Goal: Task Accomplishment & Management: Manage account settings

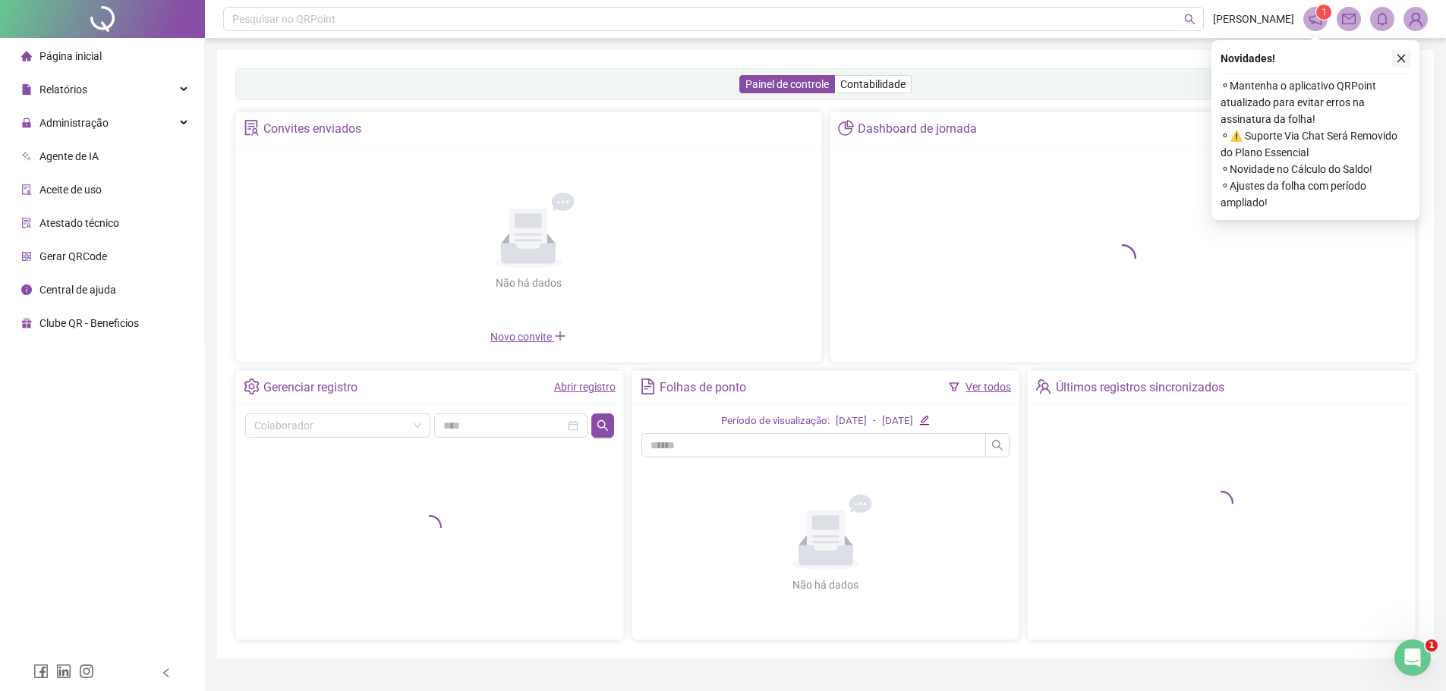
click at [1404, 55] on icon "close" at bounding box center [1401, 58] width 11 height 11
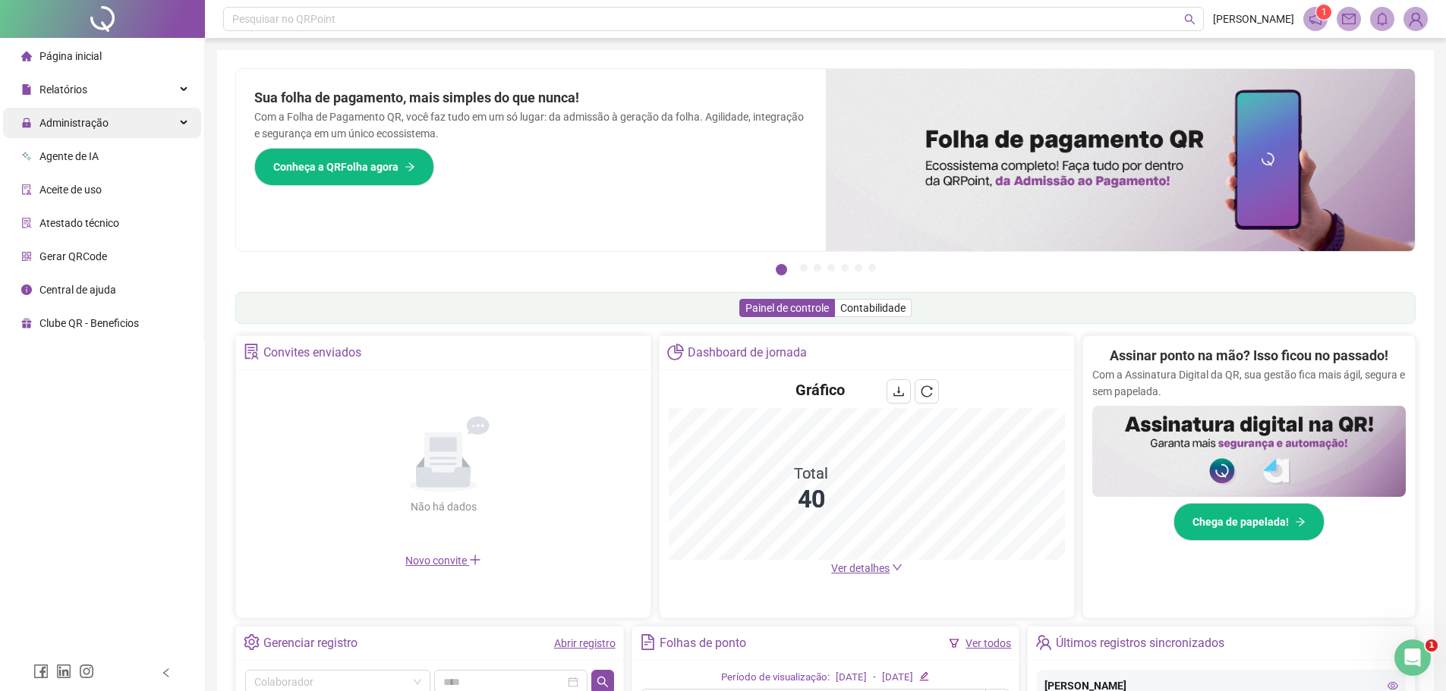
click at [95, 119] on span "Administração" at bounding box center [73, 123] width 69 height 12
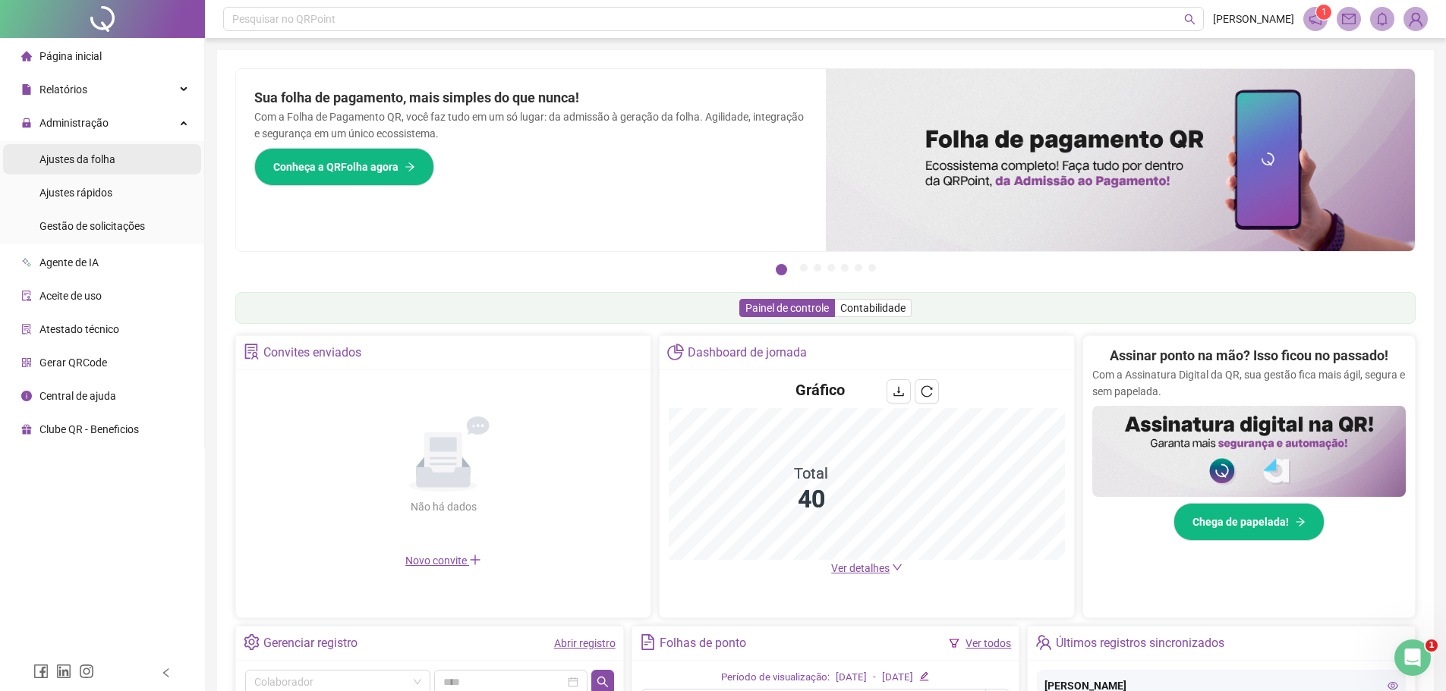
click at [77, 160] on span "Ajustes da folha" at bounding box center [77, 159] width 76 height 12
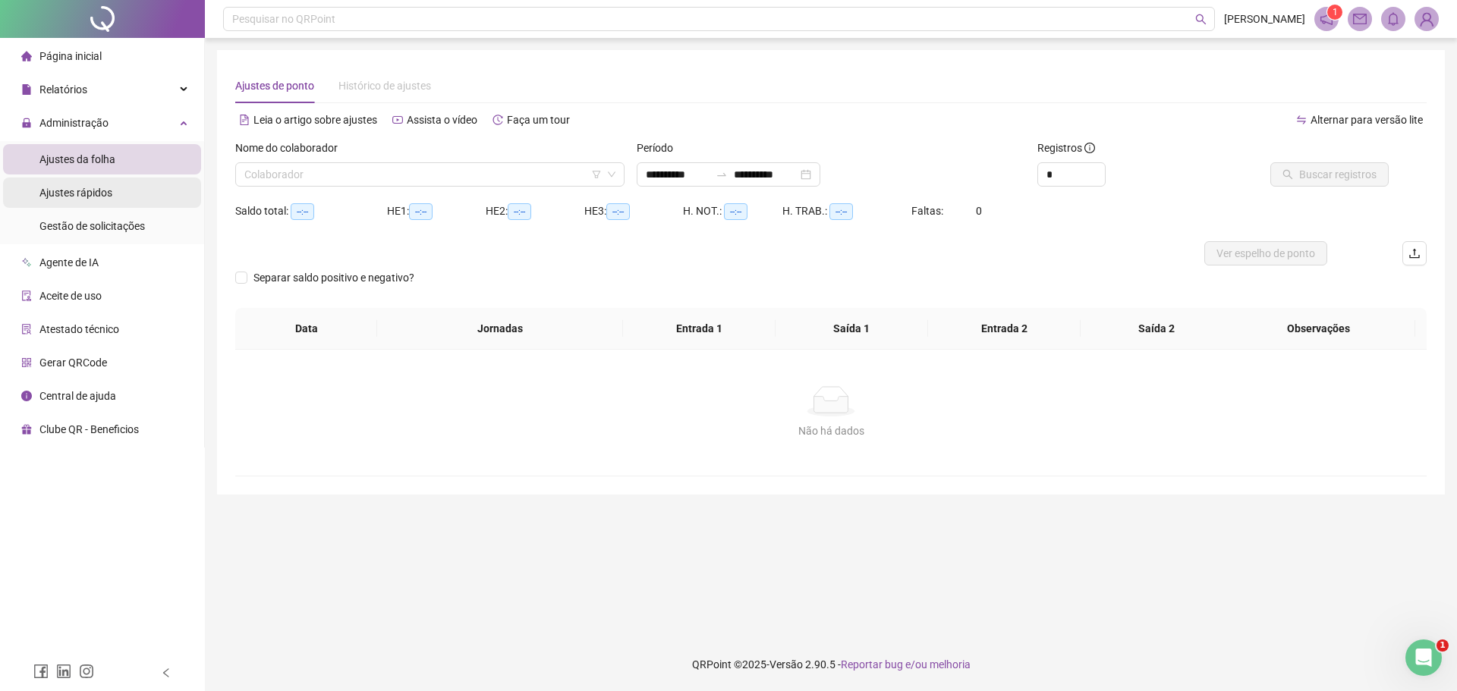
type input "**********"
click at [521, 175] on input "search" at bounding box center [422, 174] width 357 height 23
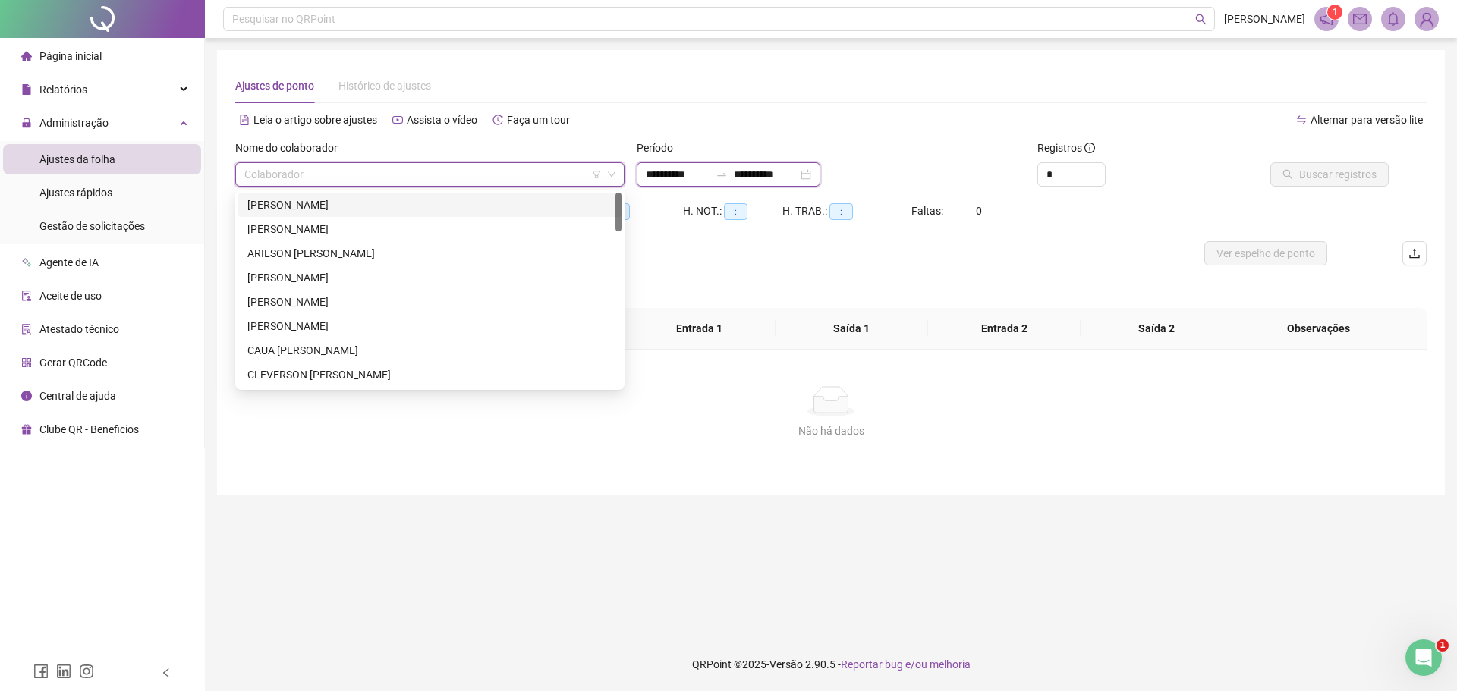
click at [659, 174] on input "**********" at bounding box center [678, 174] width 64 height 17
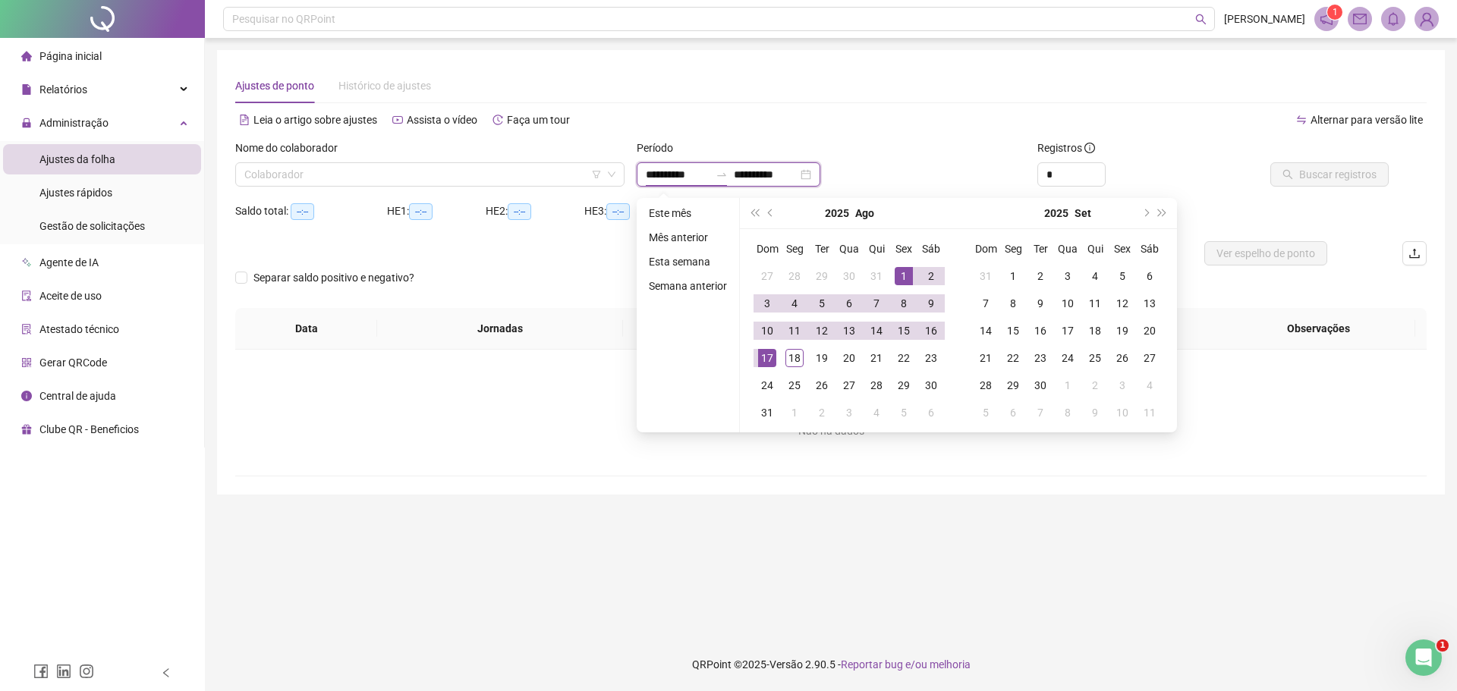
drag, startPoint x: 656, startPoint y: 173, endPoint x: 631, endPoint y: 175, distance: 25.1
click at [631, 175] on div "**********" at bounding box center [831, 169] width 401 height 59
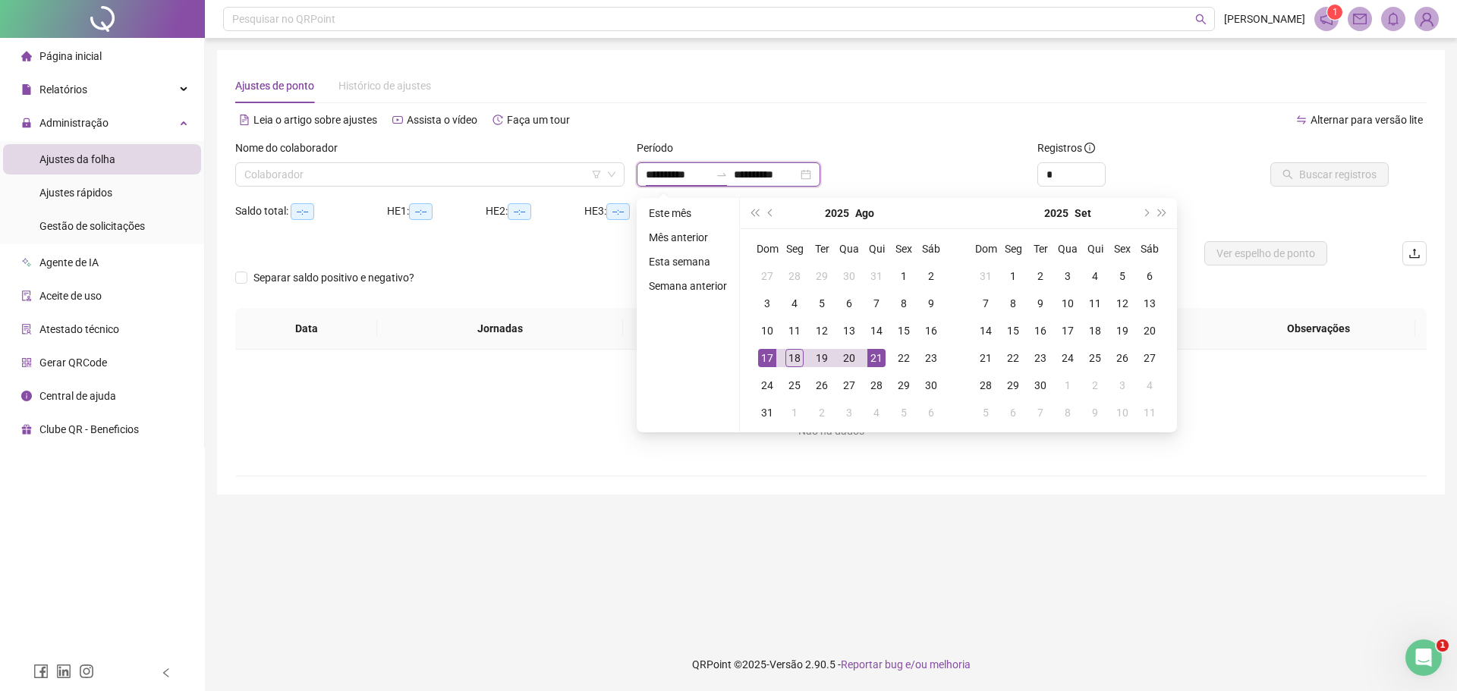
click at [673, 173] on input "**********" at bounding box center [678, 174] width 64 height 17
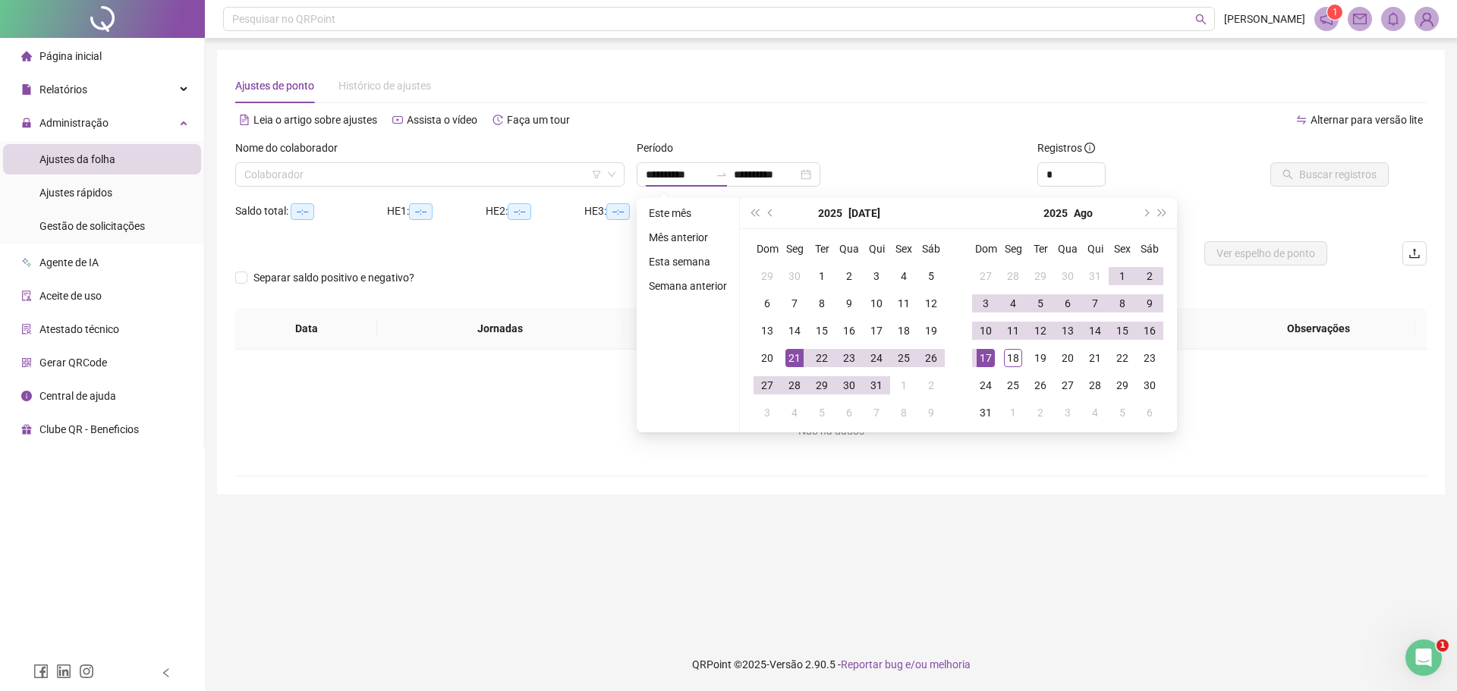
type input "**********"
click at [919, 179] on div "**********" at bounding box center [831, 174] width 389 height 24
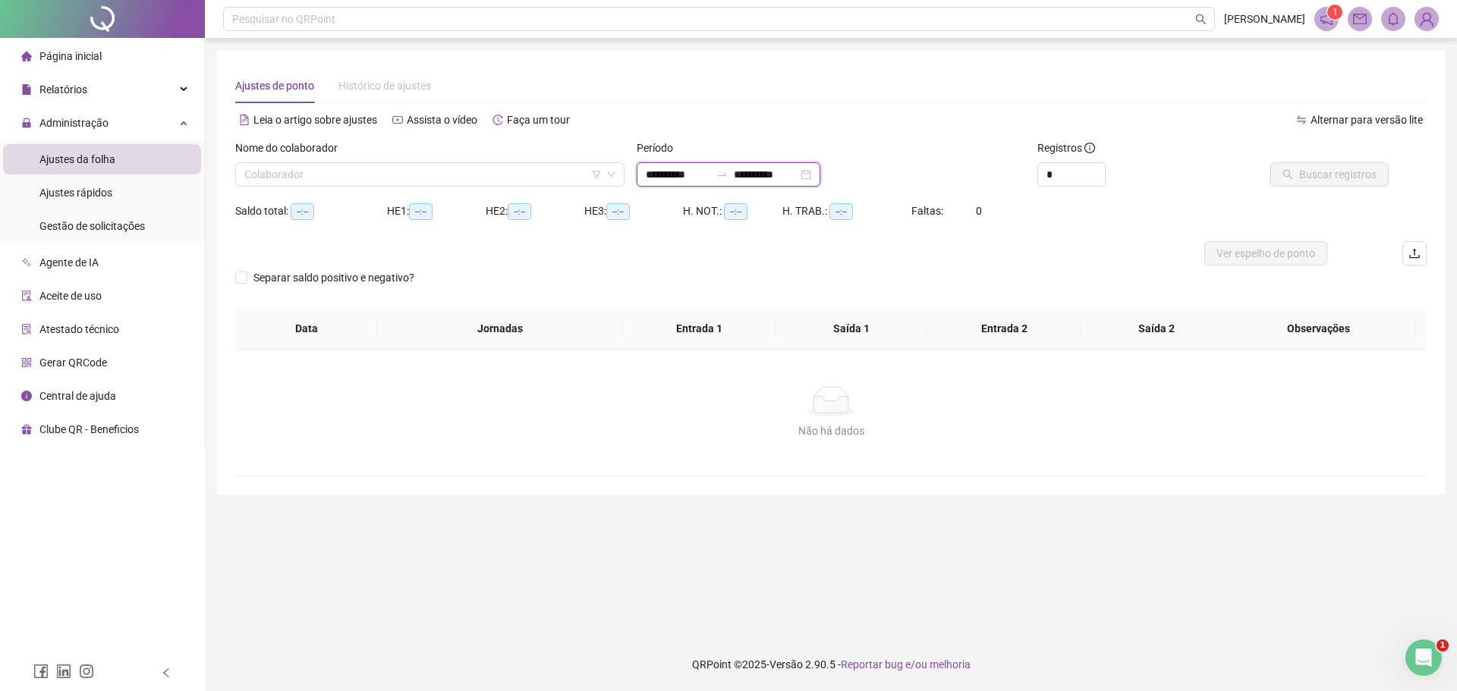
click at [768, 176] on input "**********" at bounding box center [766, 174] width 64 height 17
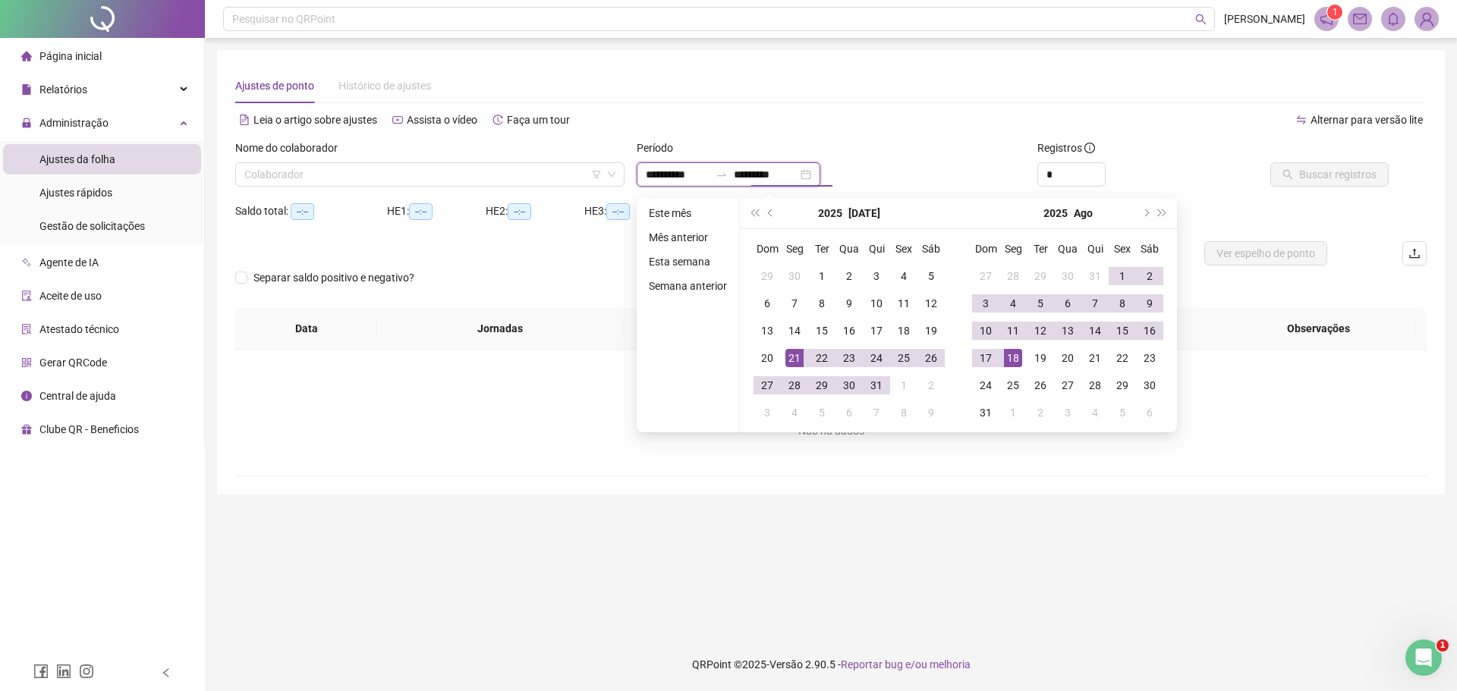
type input "**********"
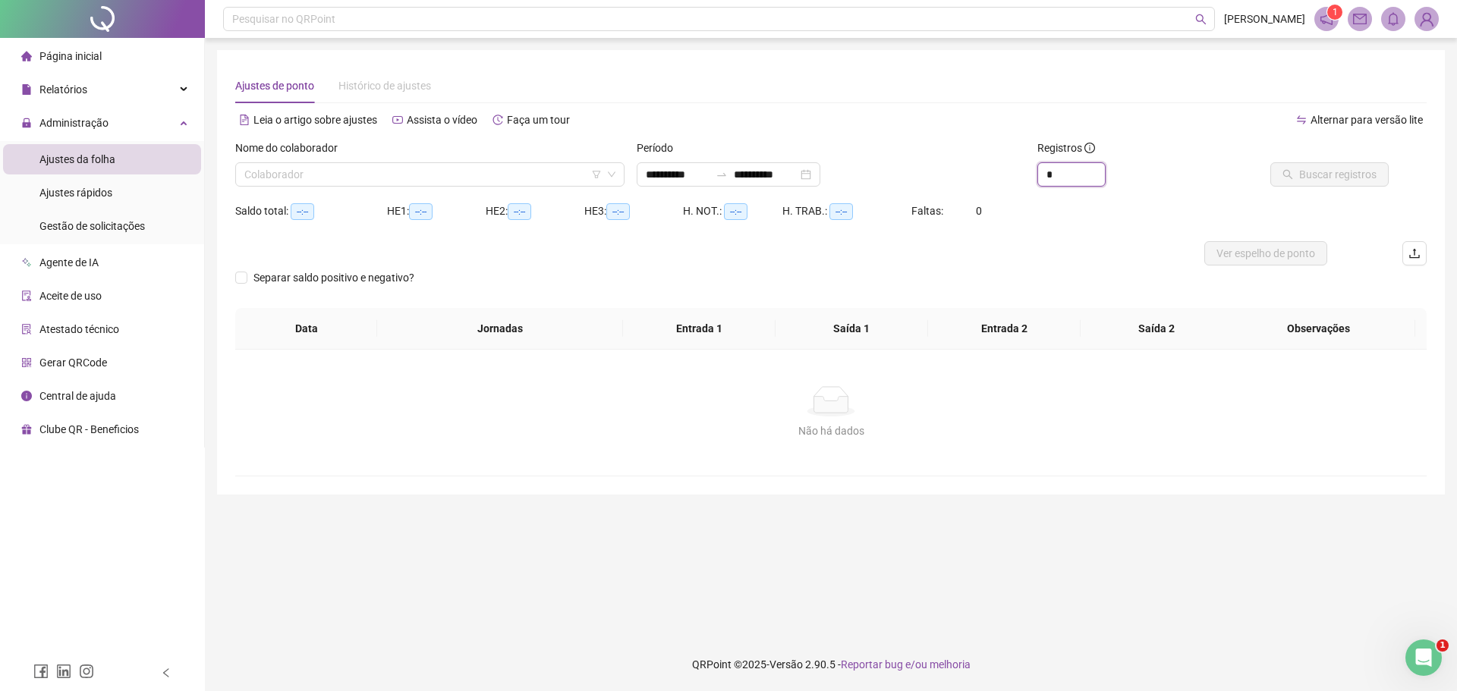
drag, startPoint x: 1062, startPoint y: 183, endPoint x: 1041, endPoint y: 191, distance: 22.8
click at [1043, 189] on div "Registros *" at bounding box center [1131, 169] width 200 height 59
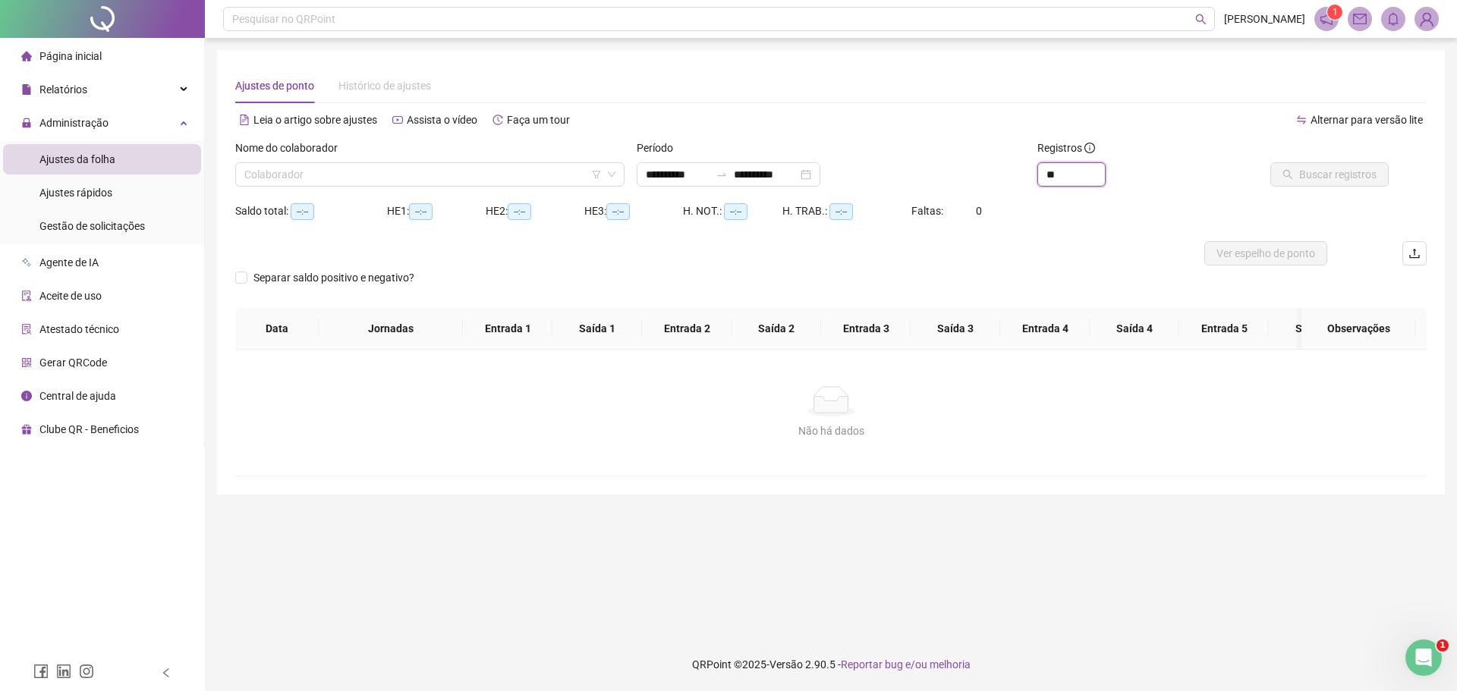
type input "**"
click at [982, 256] on div at bounding box center [682, 253] width 894 height 24
click at [392, 174] on input "search" at bounding box center [422, 174] width 357 height 23
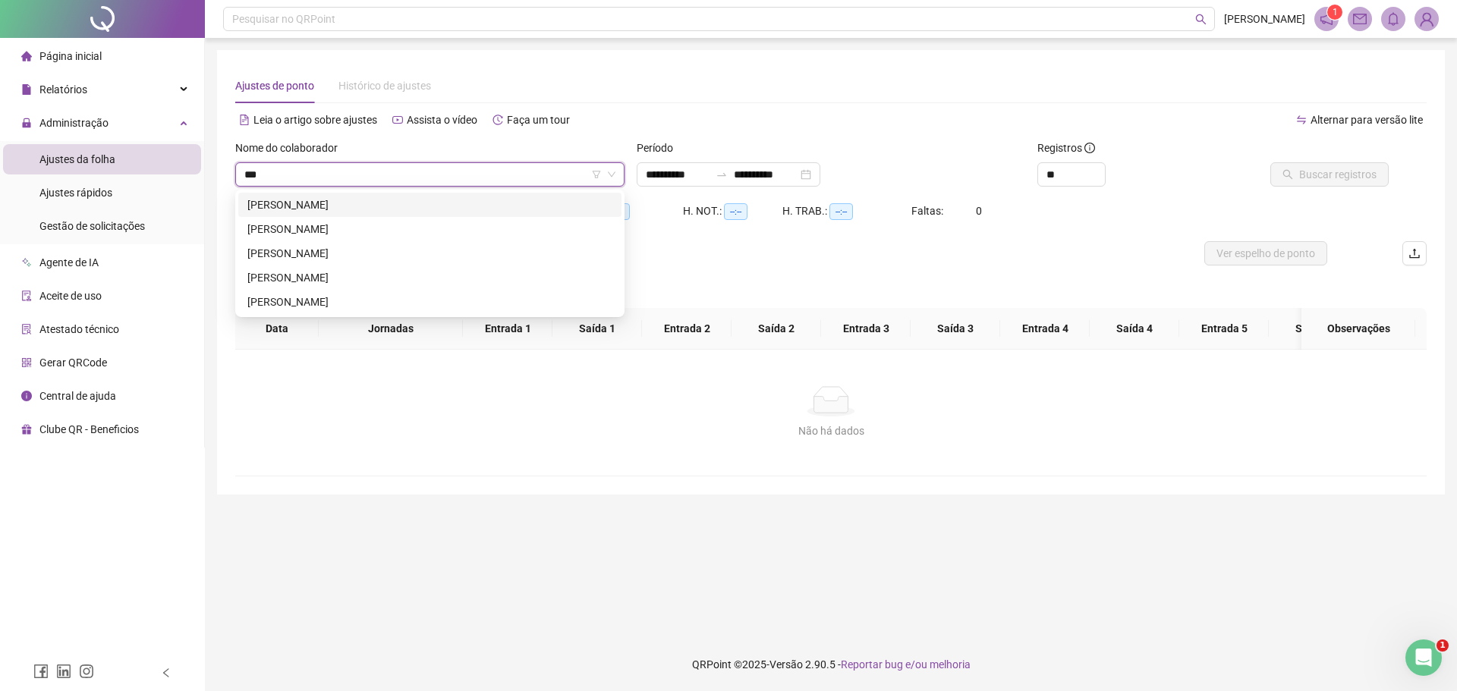
type input "****"
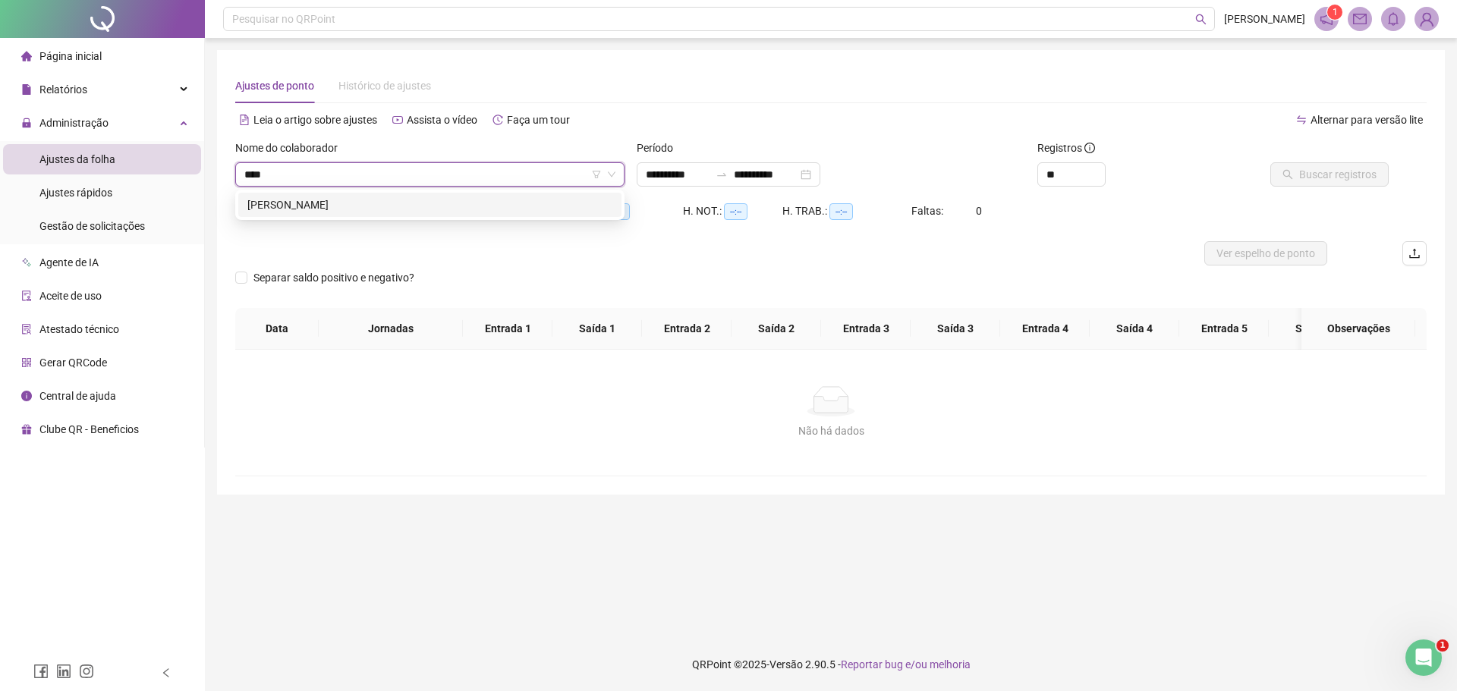
click at [414, 209] on div "[PERSON_NAME]" at bounding box center [429, 205] width 365 height 17
click at [1372, 172] on span "Buscar registros" at bounding box center [1337, 174] width 77 height 17
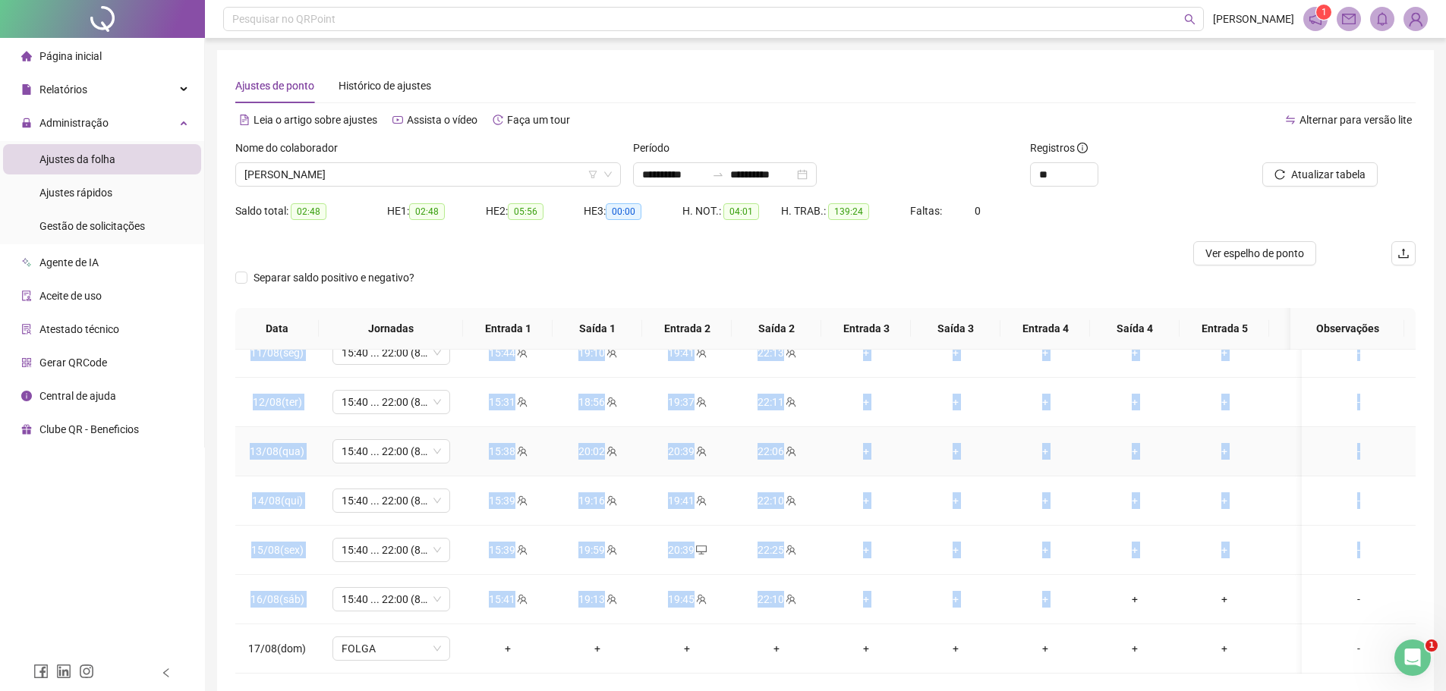
scroll to position [1069, 0]
drag, startPoint x: 250, startPoint y: 369, endPoint x: 1359, endPoint y: 569, distance: 1127.4
copy tbody "25/39(lor) 97:16 ... 46:17 (6 IPSUM) 10:53 12:14 91:11 33:24 29:45 17:95 98:61 …"
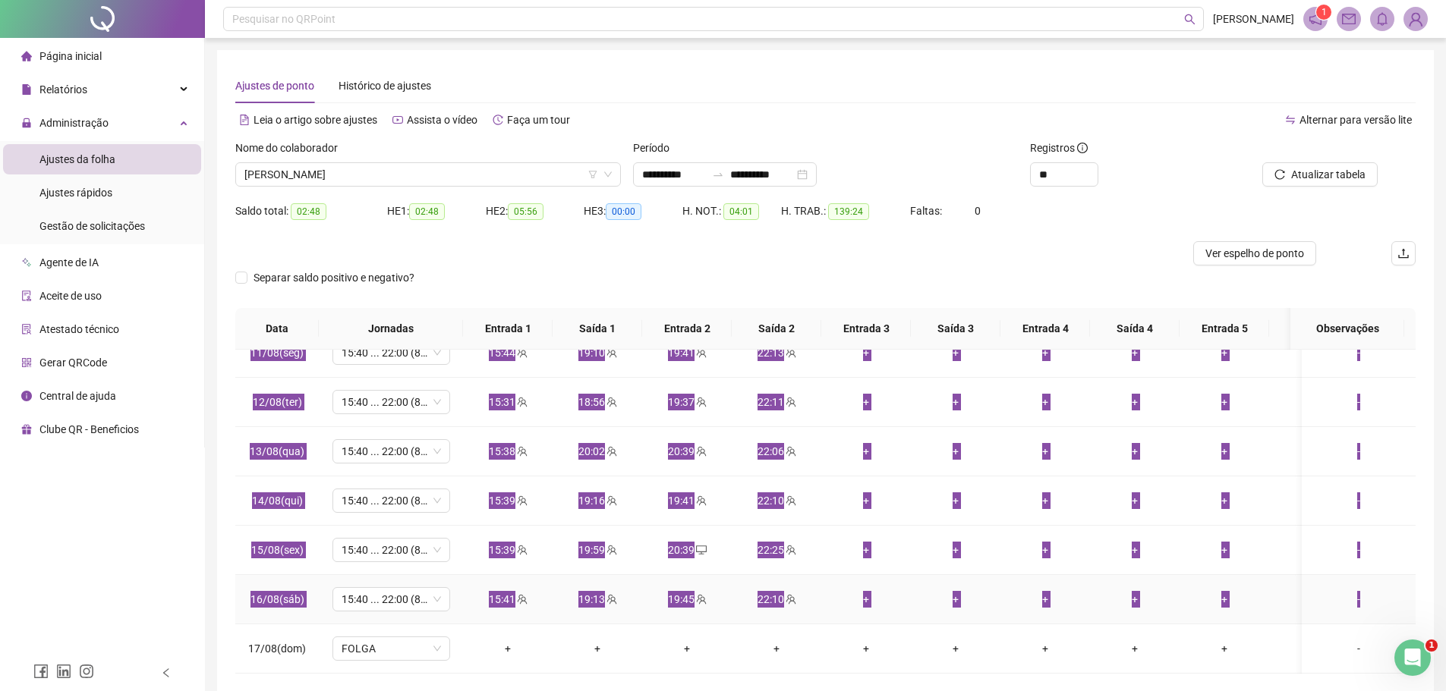
scroll to position [66, 0]
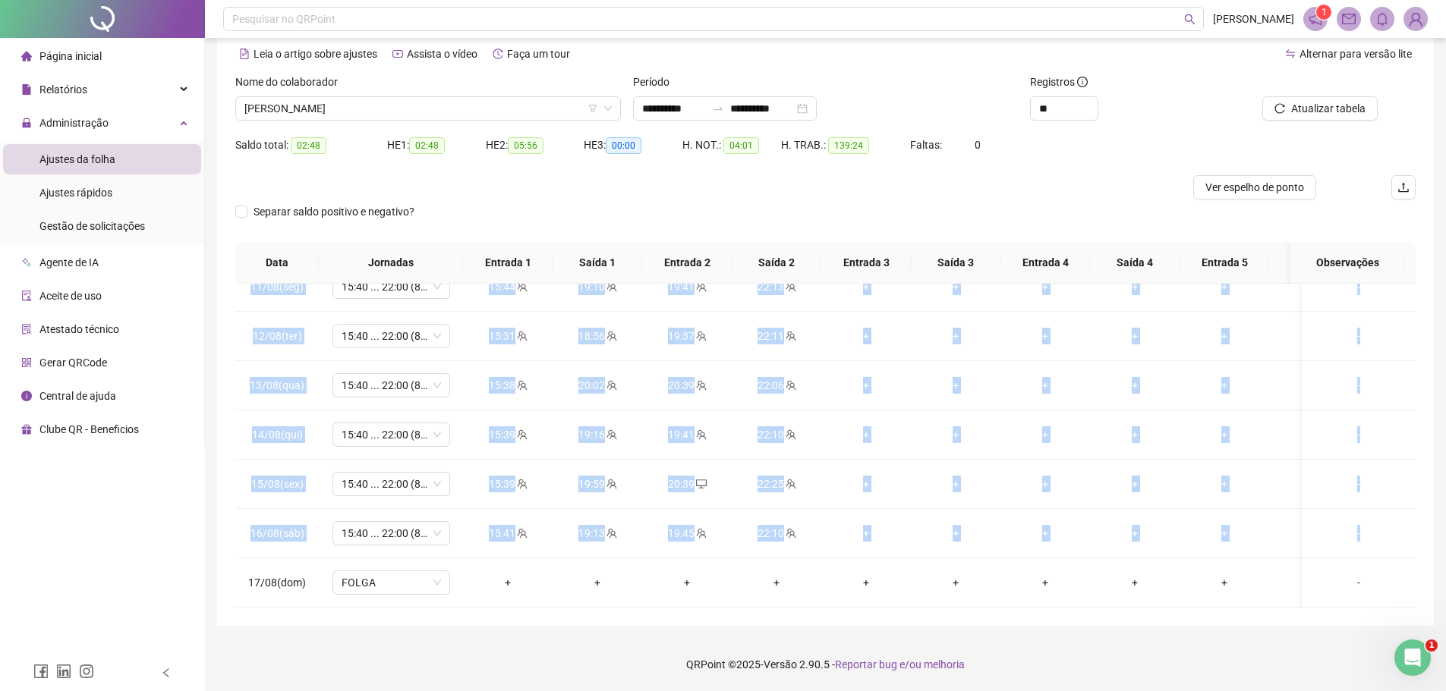
click at [537, 641] on footer "QRPoint © 2025 - Versão 2.90.5 - Reportar bug e/ou melhoria" at bounding box center [825, 664] width 1241 height 53
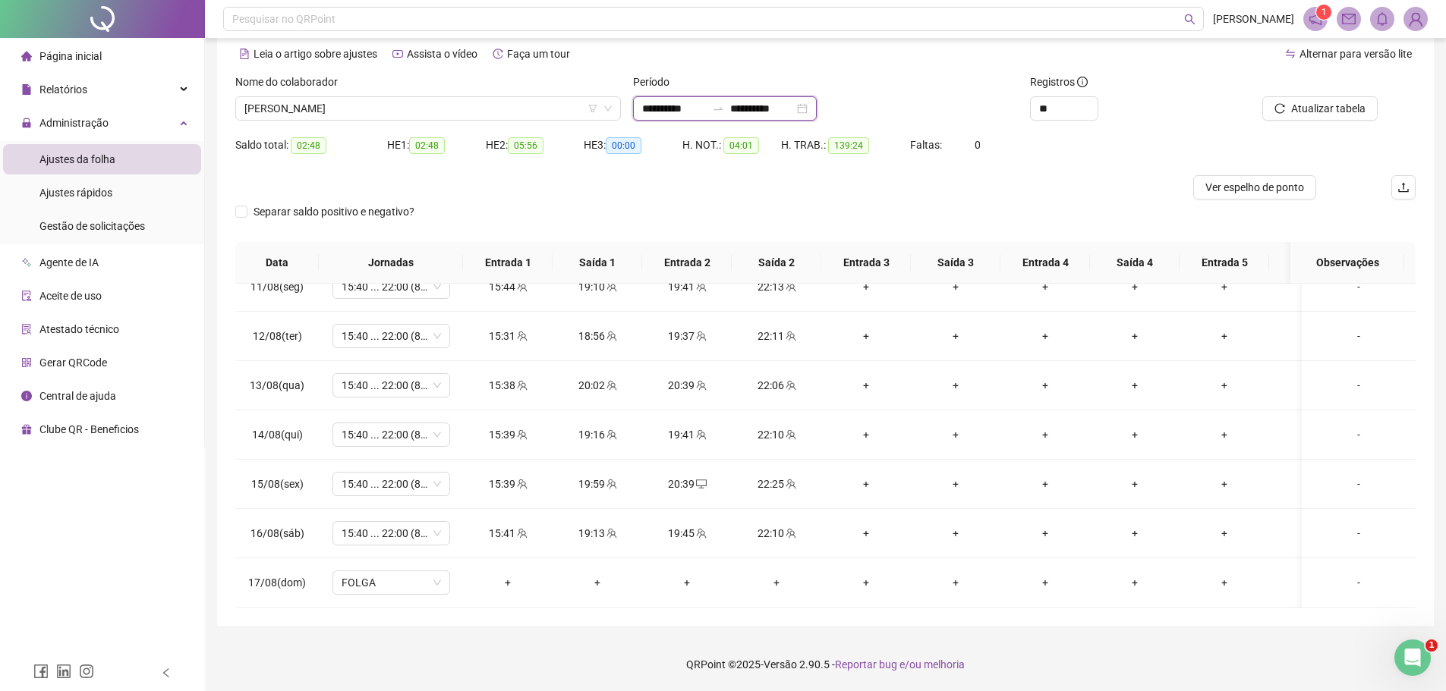
click at [756, 107] on input "**********" at bounding box center [762, 108] width 64 height 17
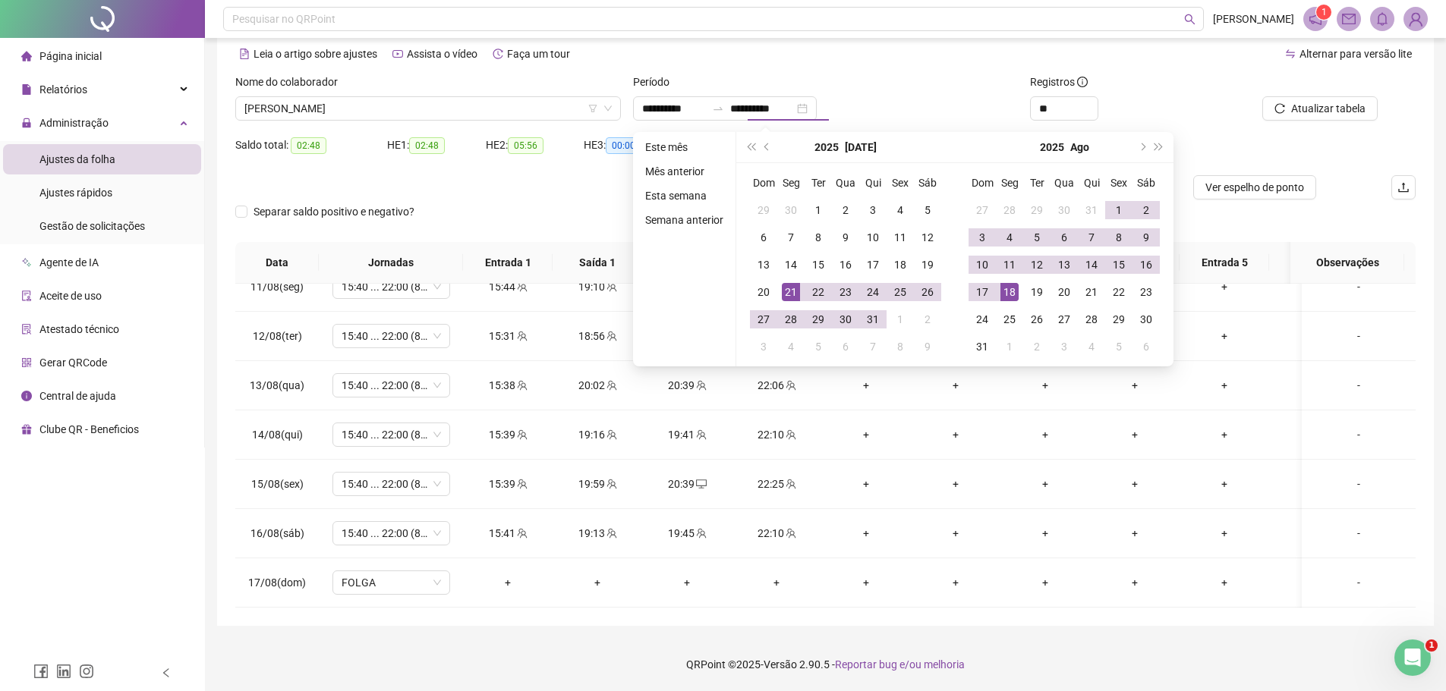
click at [921, 114] on div "**********" at bounding box center [826, 108] width 386 height 24
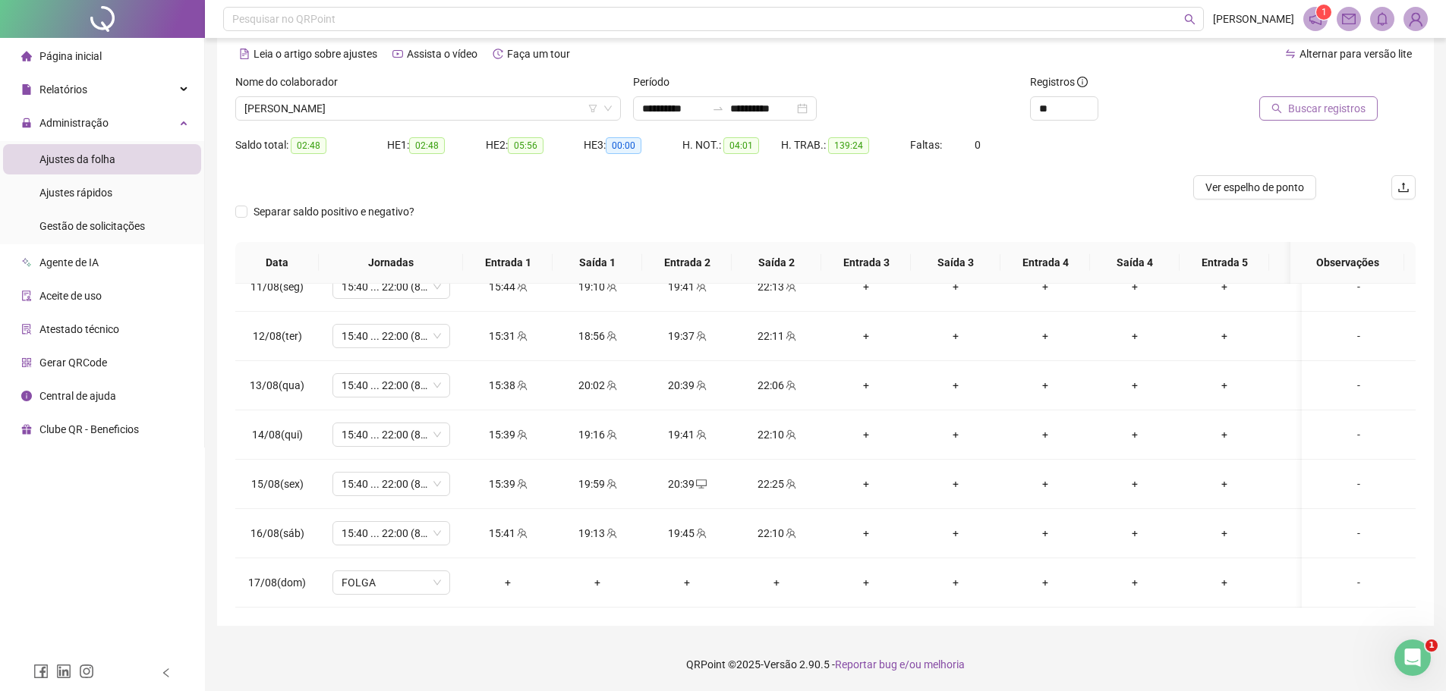
type input "**********"
click at [1314, 109] on span "Buscar registros" at bounding box center [1326, 108] width 77 height 17
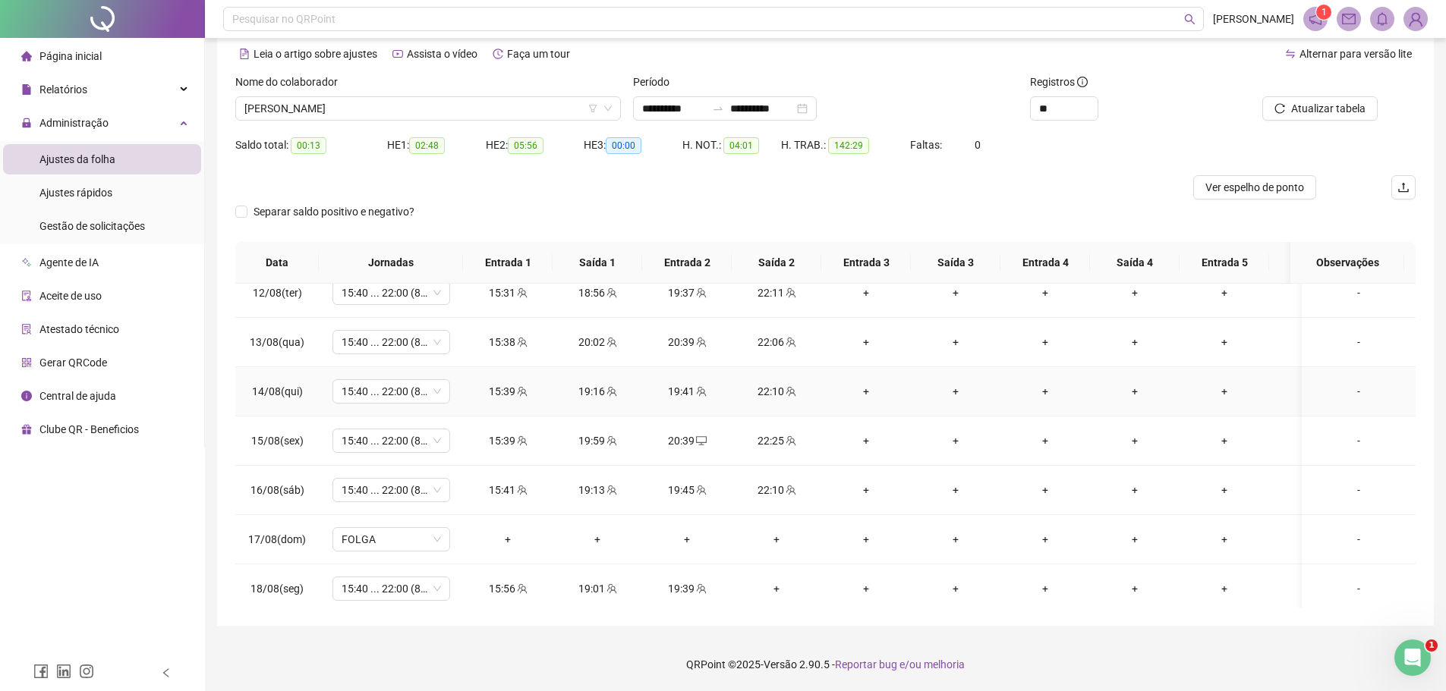
scroll to position [1118, 0]
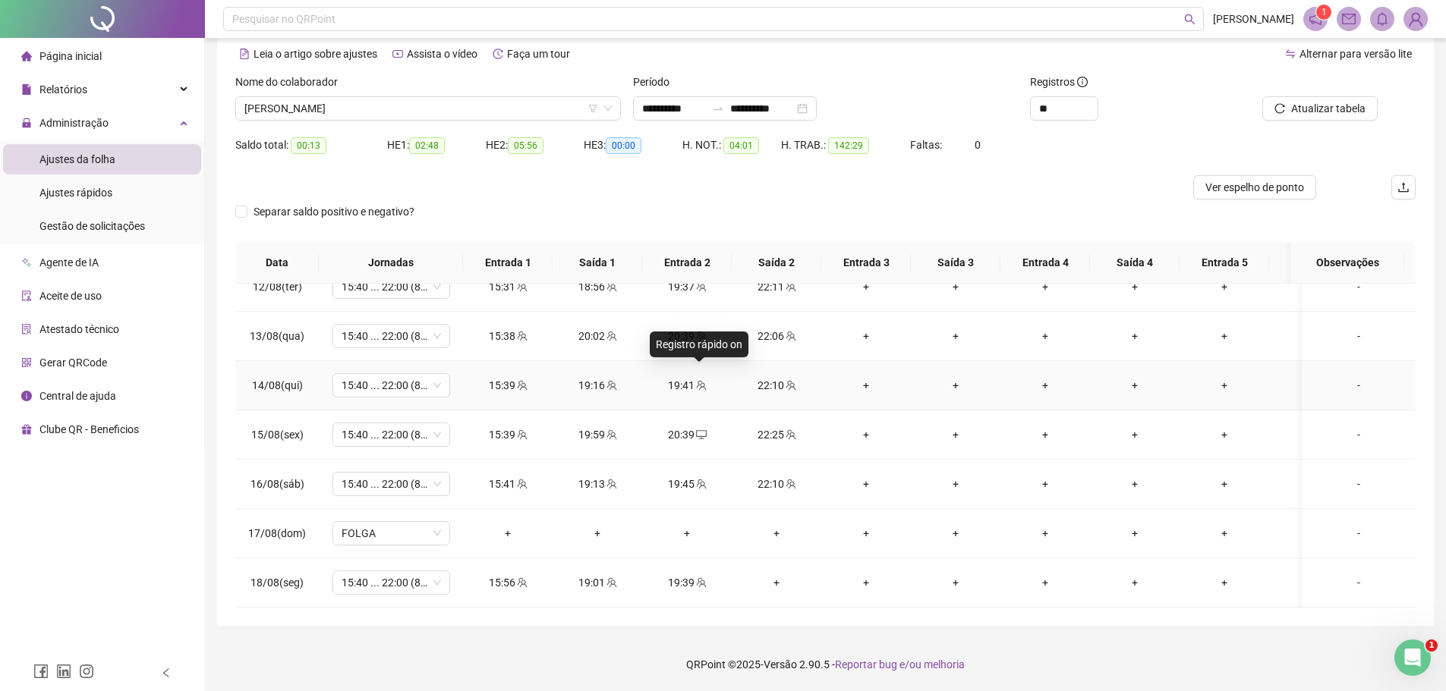
click at [700, 380] on icon "team" at bounding box center [701, 385] width 11 height 11
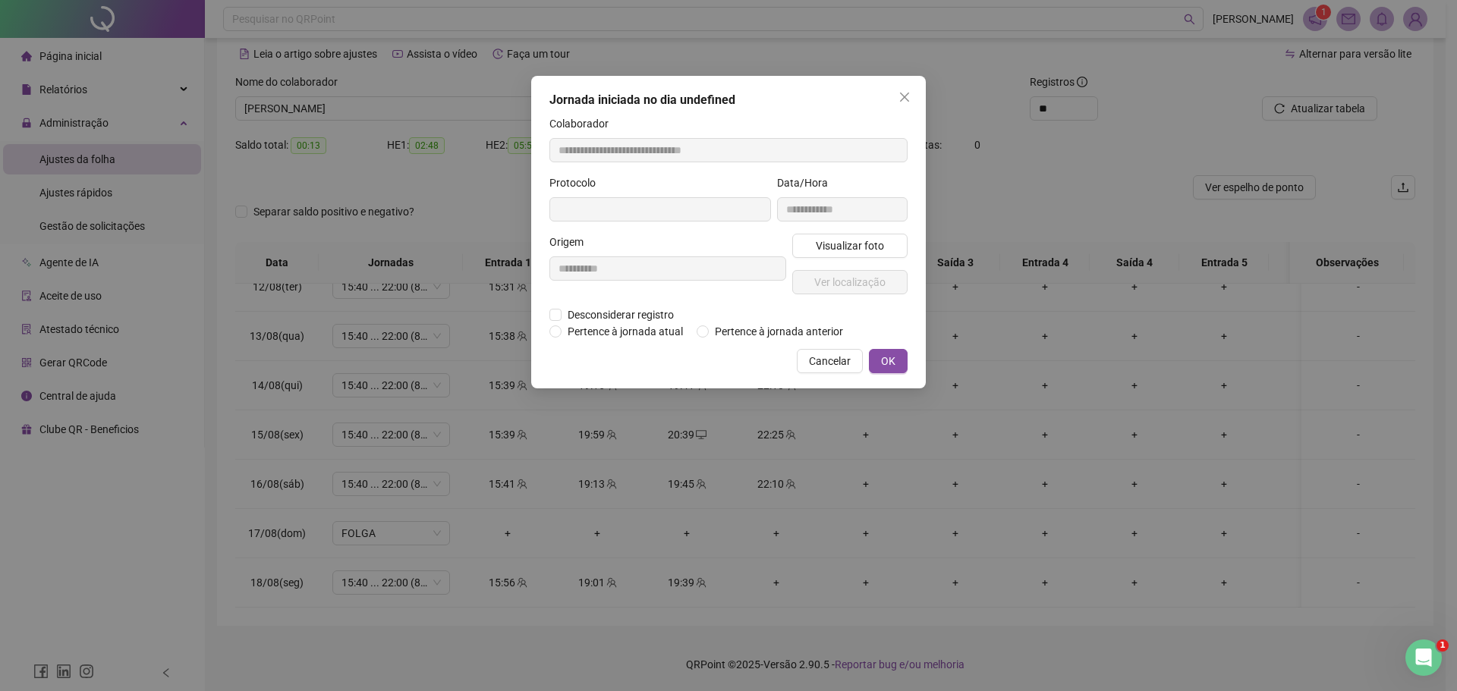
type input "**********"
click at [605, 313] on span "Desconsiderar registro" at bounding box center [621, 316] width 118 height 17
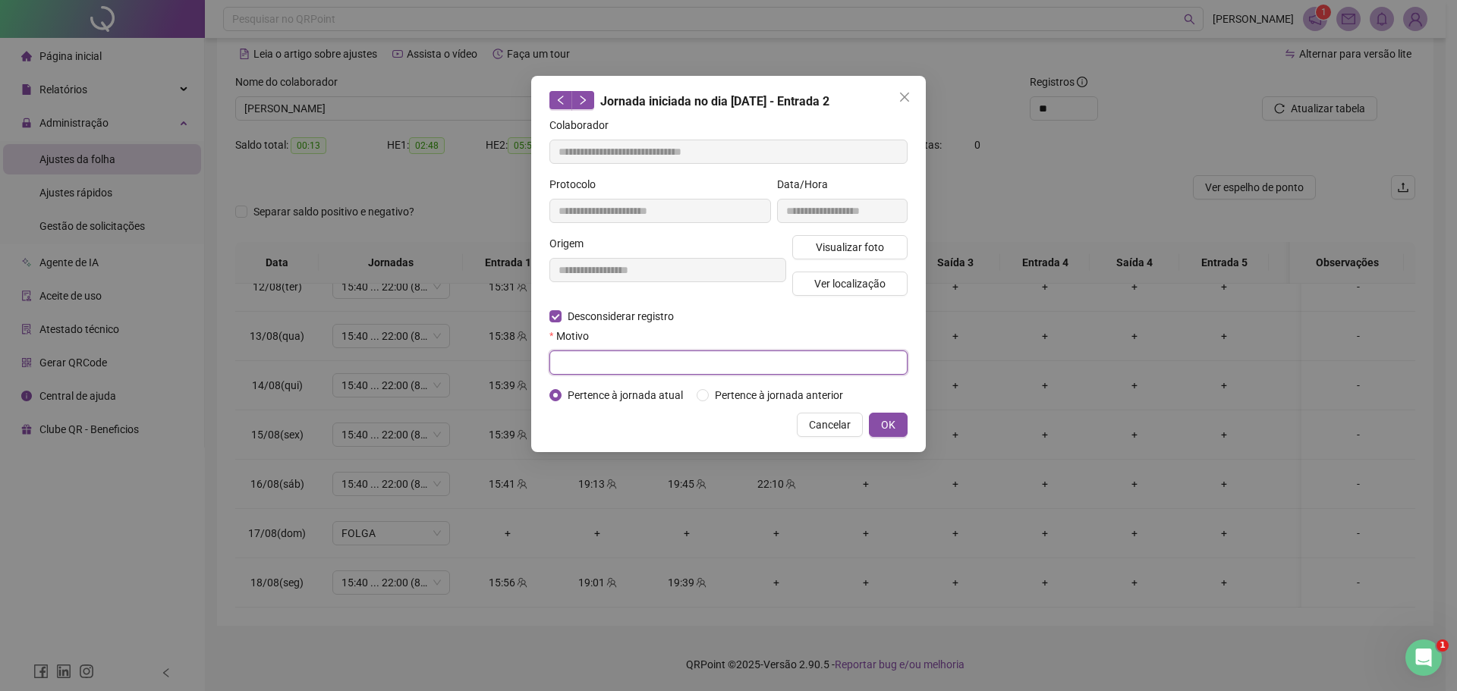
click at [727, 364] on input "text" at bounding box center [728, 363] width 358 height 24
type input "**********"
click at [880, 432] on button "OK" at bounding box center [888, 425] width 39 height 24
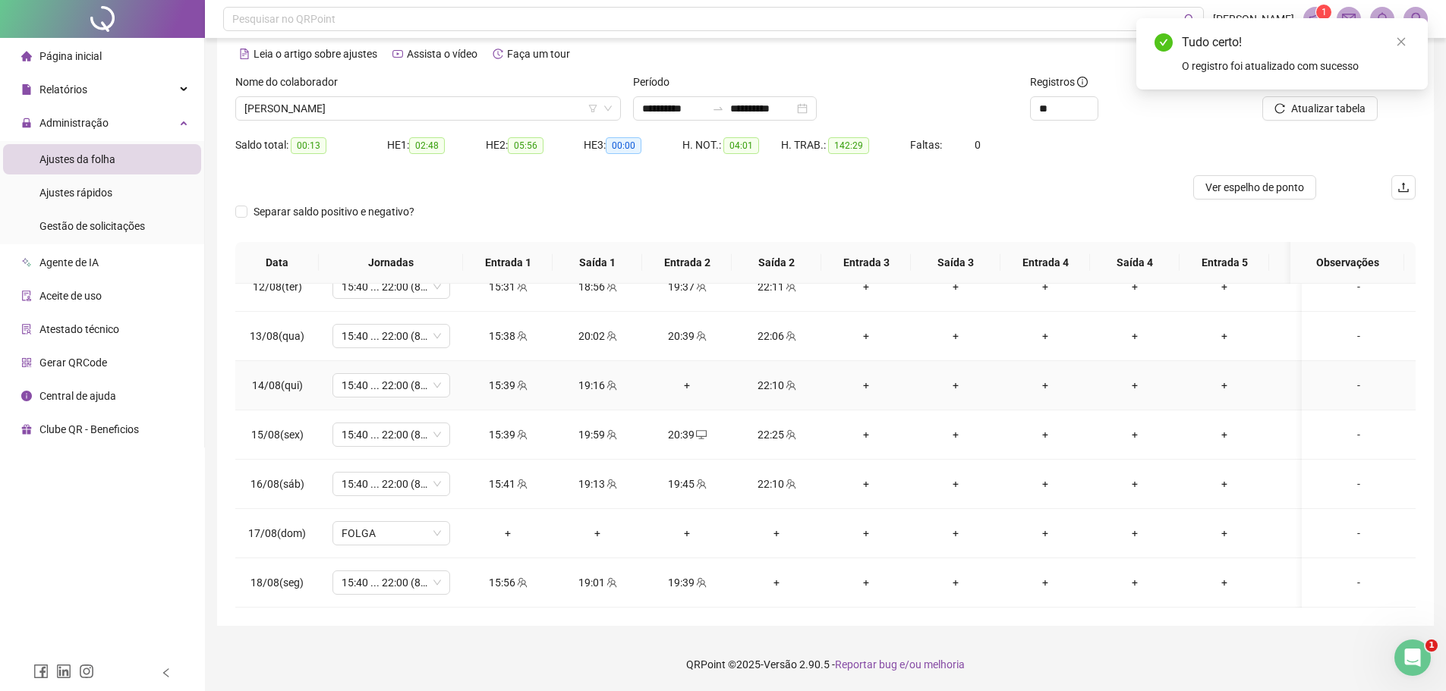
click at [691, 377] on div "+" at bounding box center [686, 385] width 65 height 17
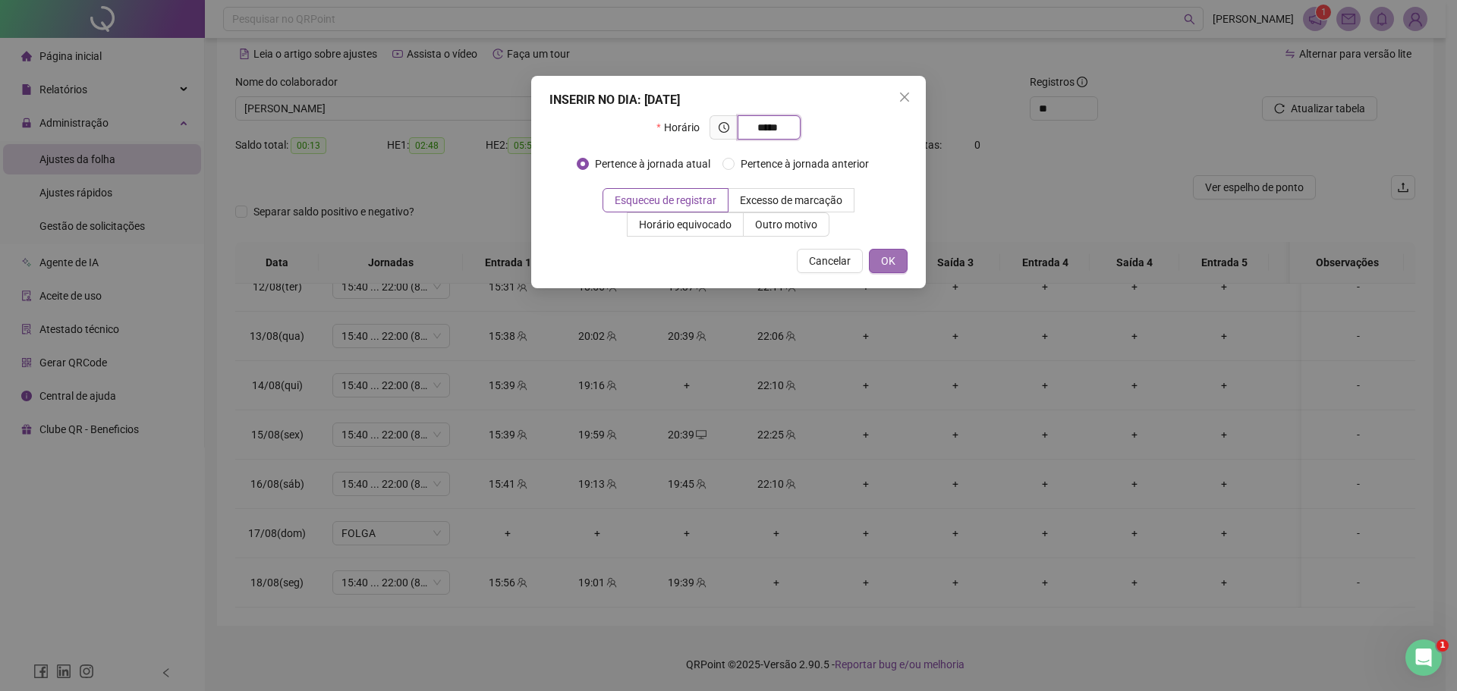
type input "*****"
click at [899, 257] on button "OK" at bounding box center [888, 261] width 39 height 24
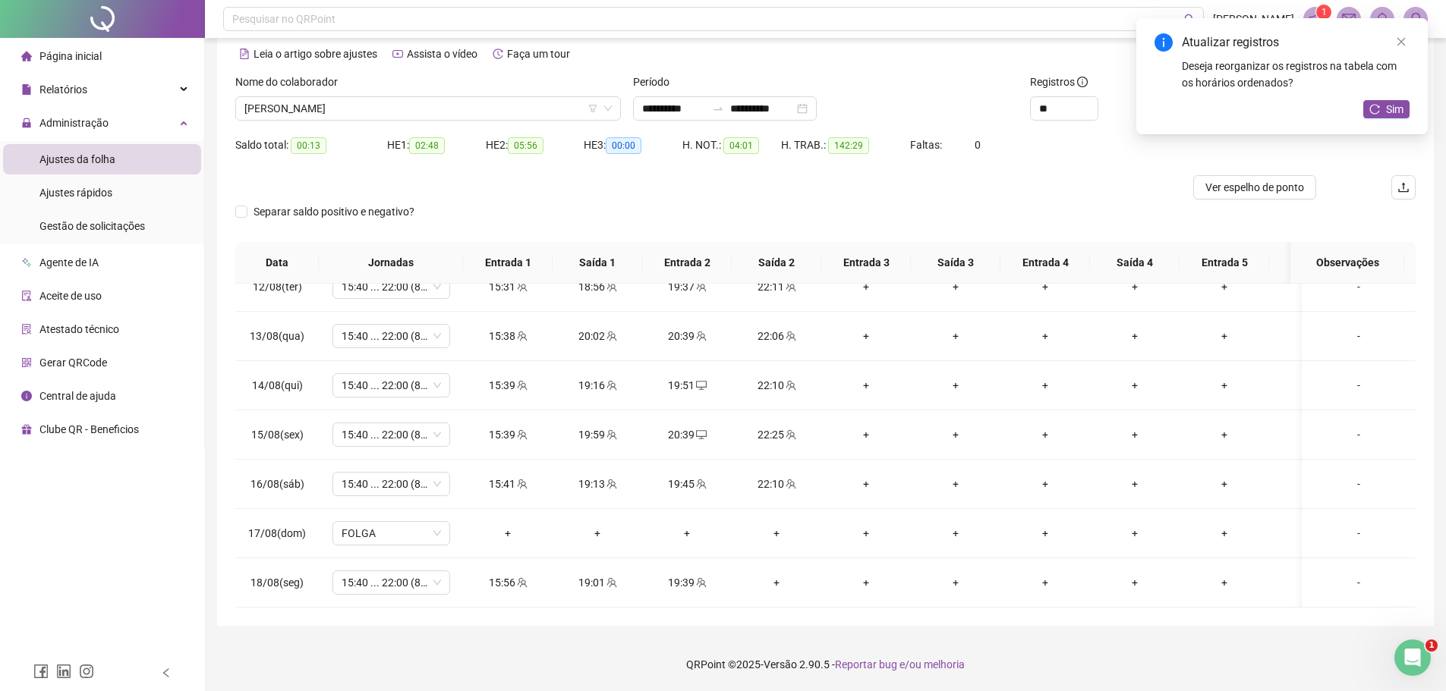
click at [1397, 46] on icon "close" at bounding box center [1401, 41] width 11 height 11
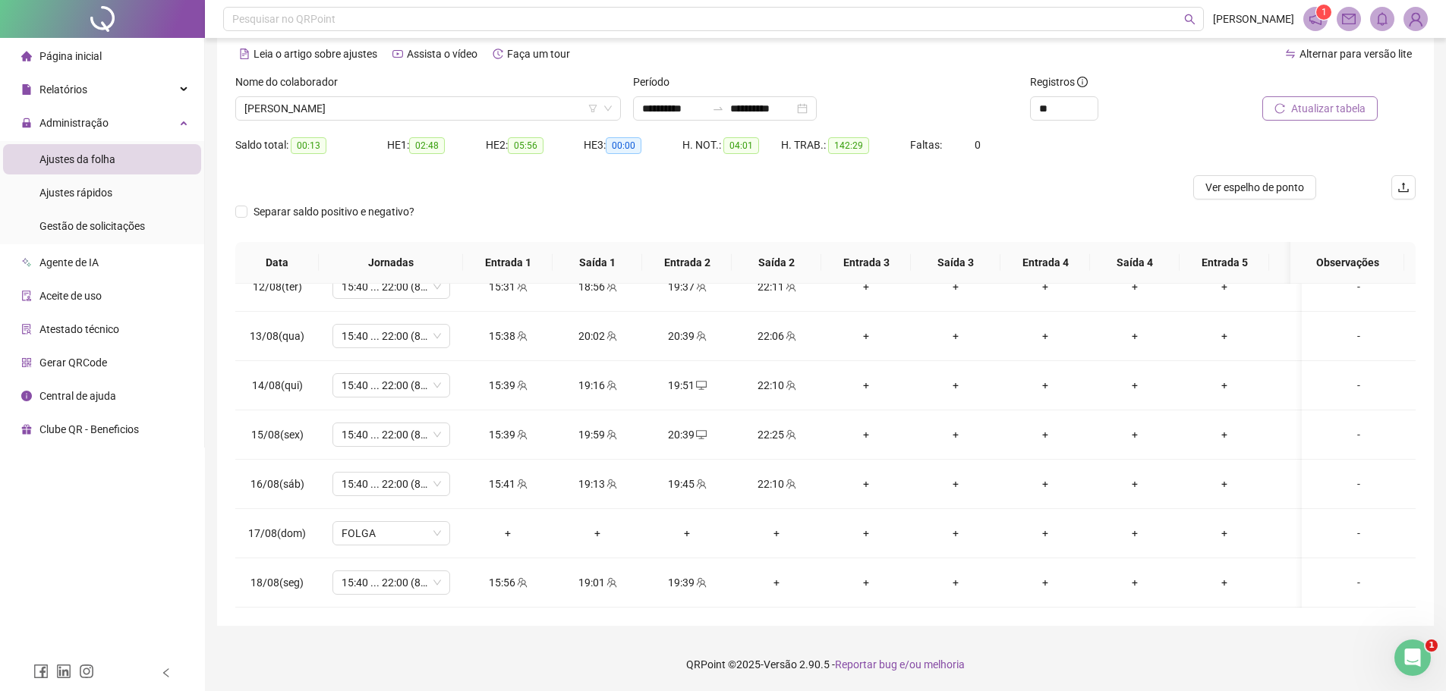
click at [1320, 109] on span "Atualizar tabela" at bounding box center [1328, 108] width 74 height 17
drag, startPoint x: 487, startPoint y: 358, endPoint x: 799, endPoint y: 377, distance: 312.5
click at [799, 377] on tr "14/08(qui) 15:40 ... 22:00 (8 HORAS) 15:39 19:16 19:51 22:10 + + + + + + -" at bounding box center [853, 385] width 1237 height 49
copy tr "15:39 19:16 19:51 22:10"
click at [701, 380] on icon "desktop" at bounding box center [701, 385] width 11 height 11
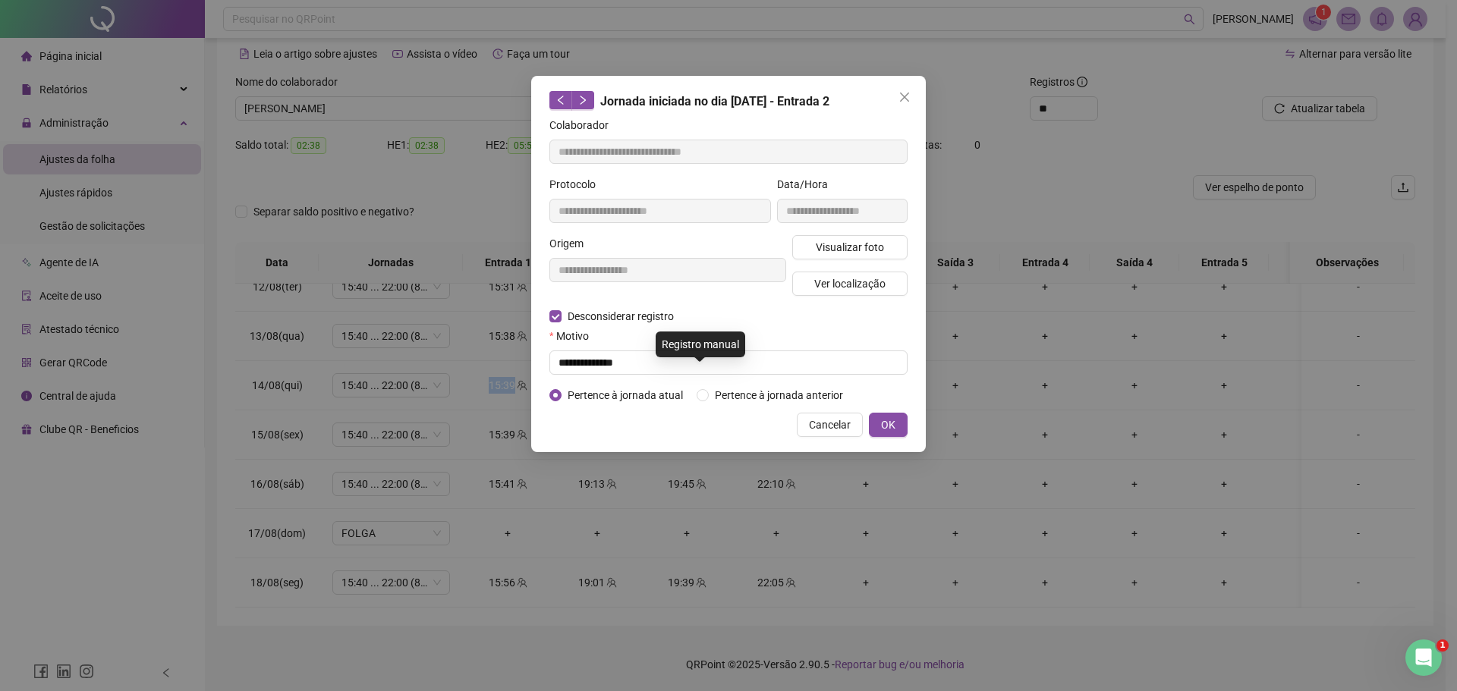
type input "**********"
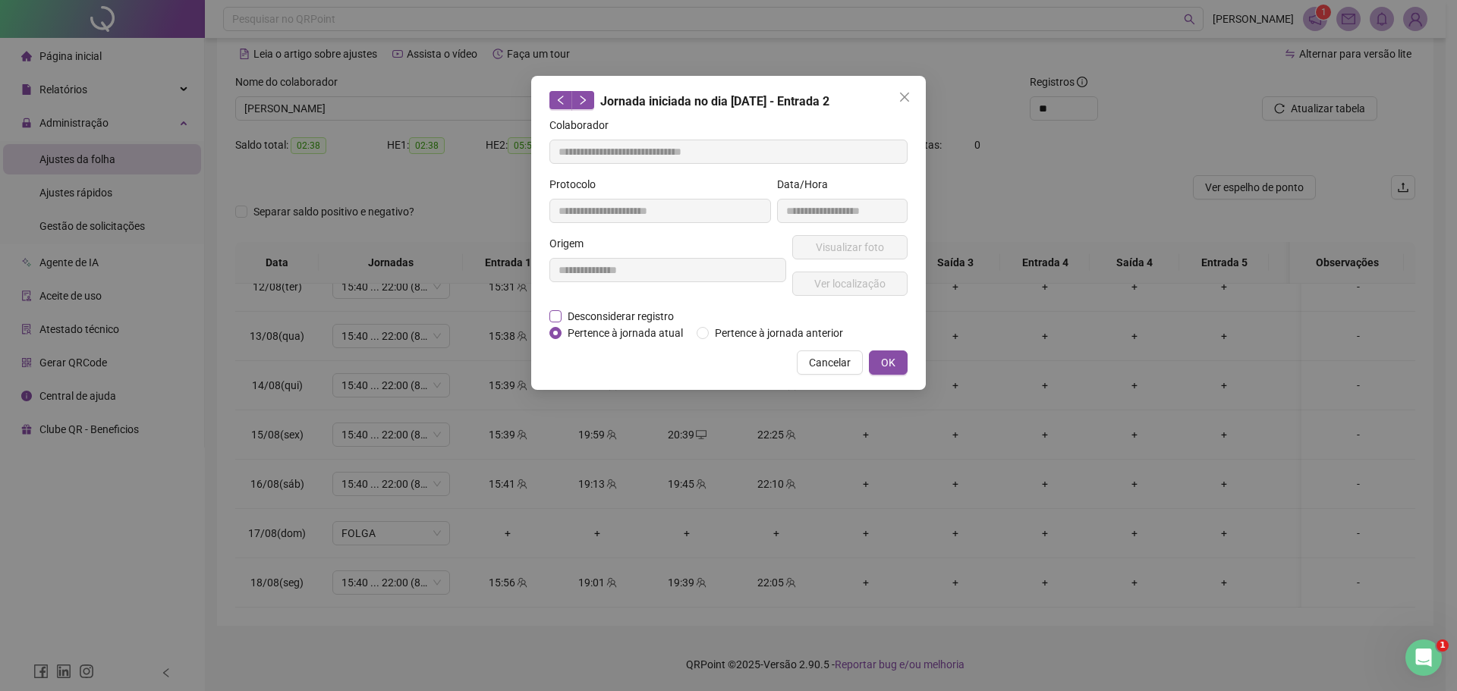
click at [596, 316] on span "Desconsiderar registro" at bounding box center [621, 316] width 118 height 17
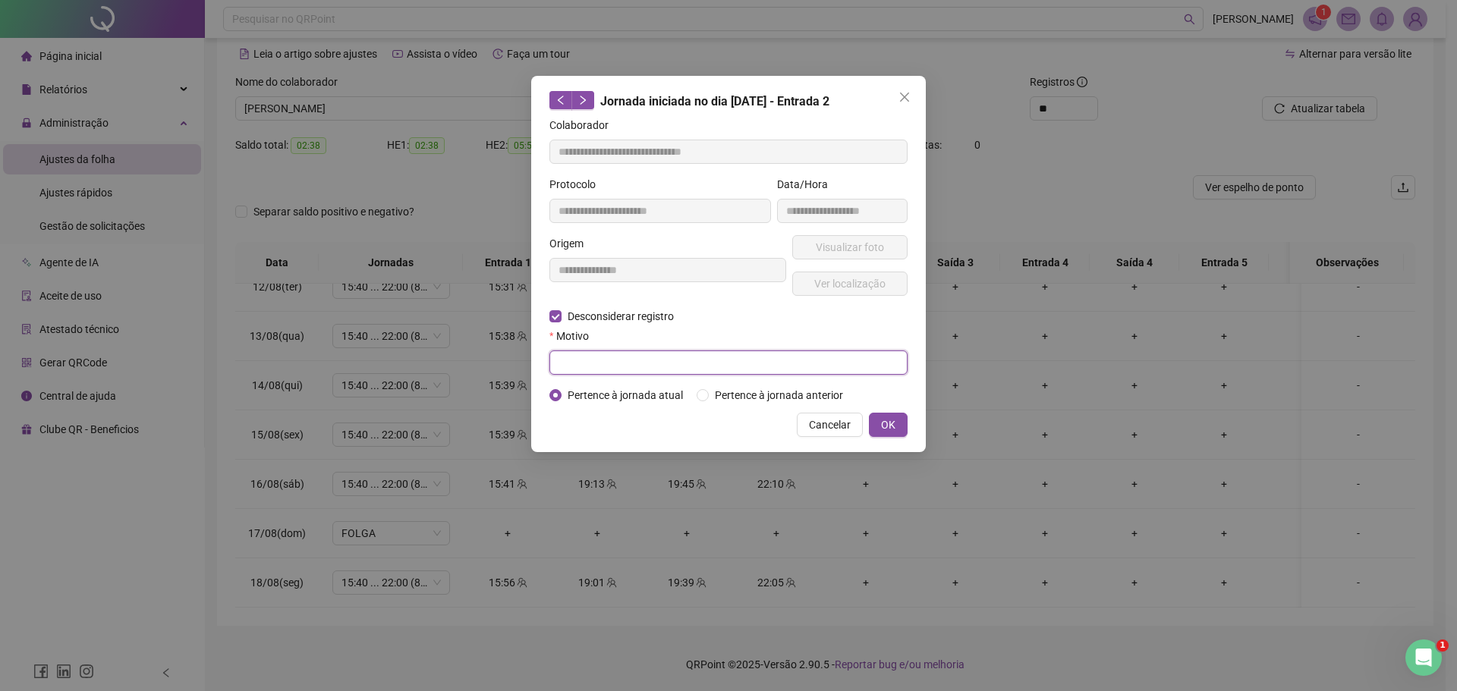
click at [707, 369] on input "text" at bounding box center [728, 363] width 358 height 24
type input "**********"
click at [877, 426] on button "OK" at bounding box center [888, 425] width 39 height 24
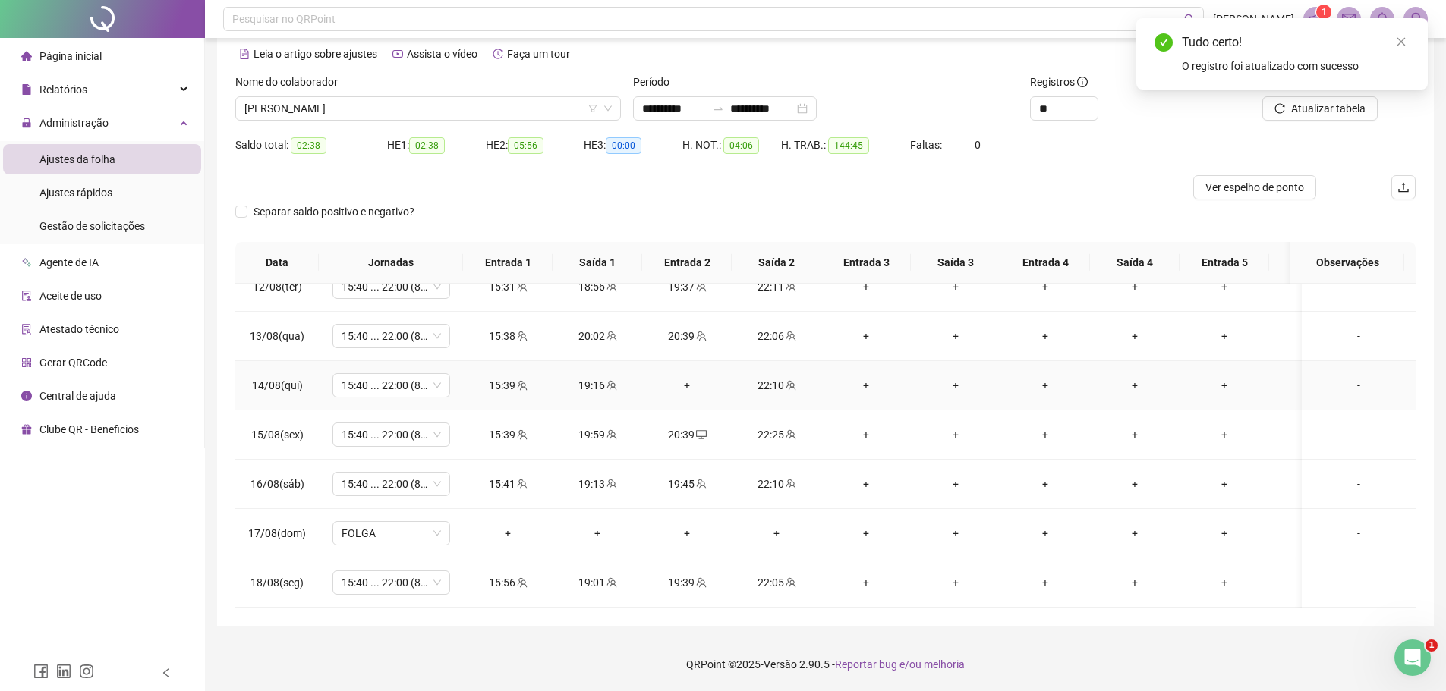
drag, startPoint x: 685, startPoint y: 370, endPoint x: 703, endPoint y: 376, distance: 18.7
click at [685, 377] on div "+" at bounding box center [686, 385] width 65 height 17
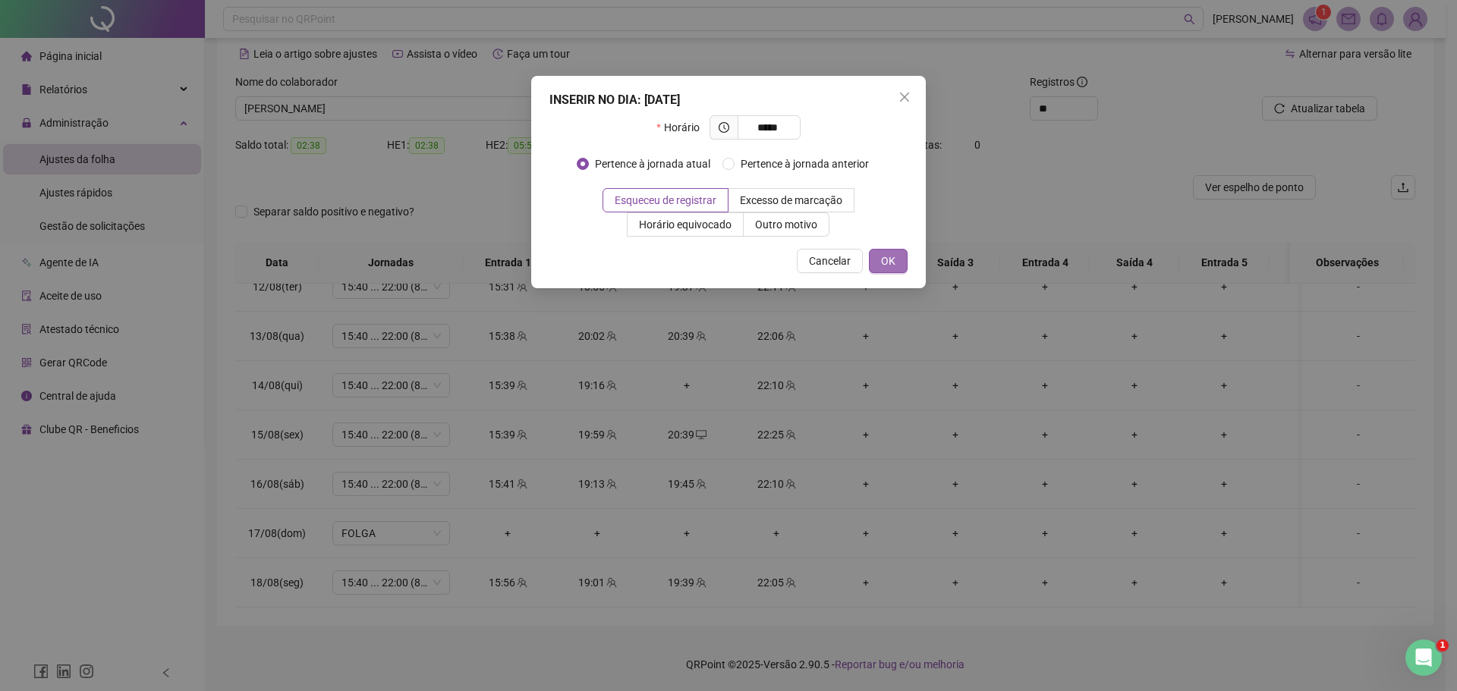
type input "*****"
click at [902, 264] on button "OK" at bounding box center [888, 261] width 39 height 24
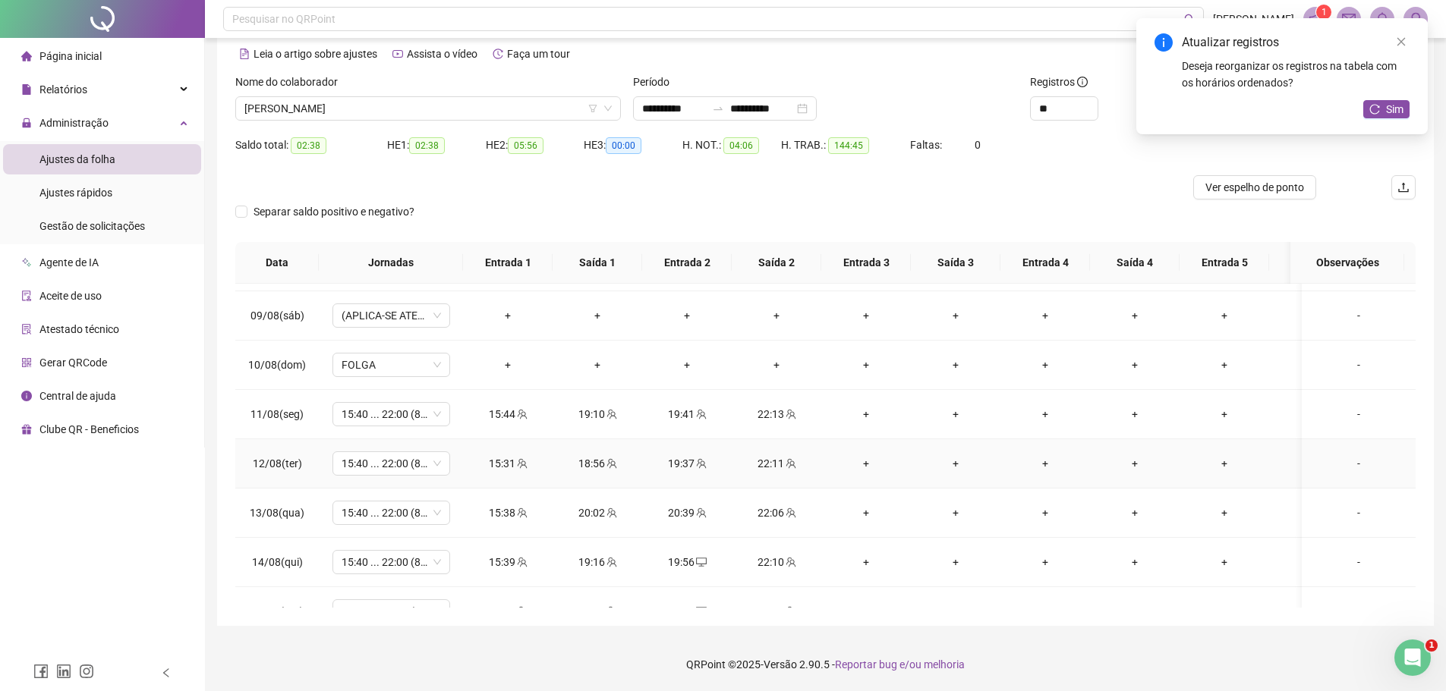
scroll to position [966, 0]
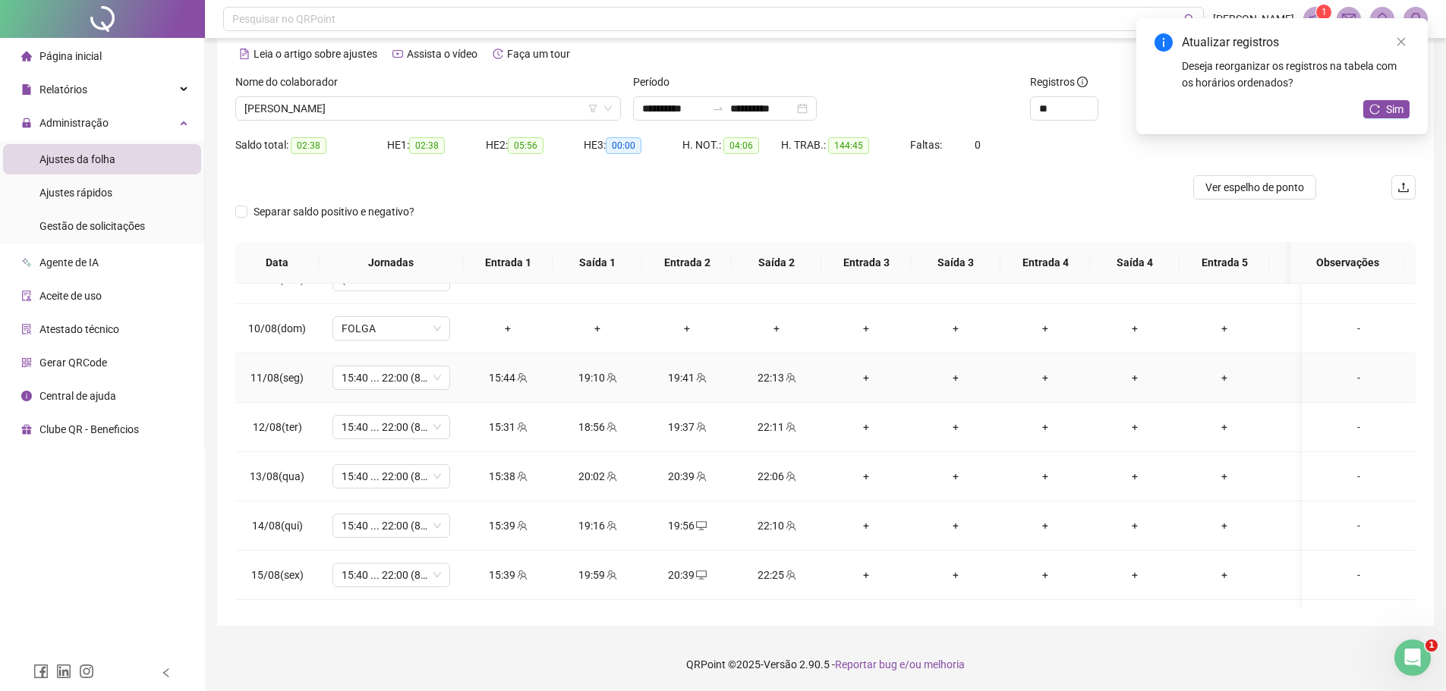
drag, startPoint x: 701, startPoint y: 382, endPoint x: 747, endPoint y: 401, distance: 49.3
click at [701, 381] on icon "team" at bounding box center [701, 378] width 11 height 11
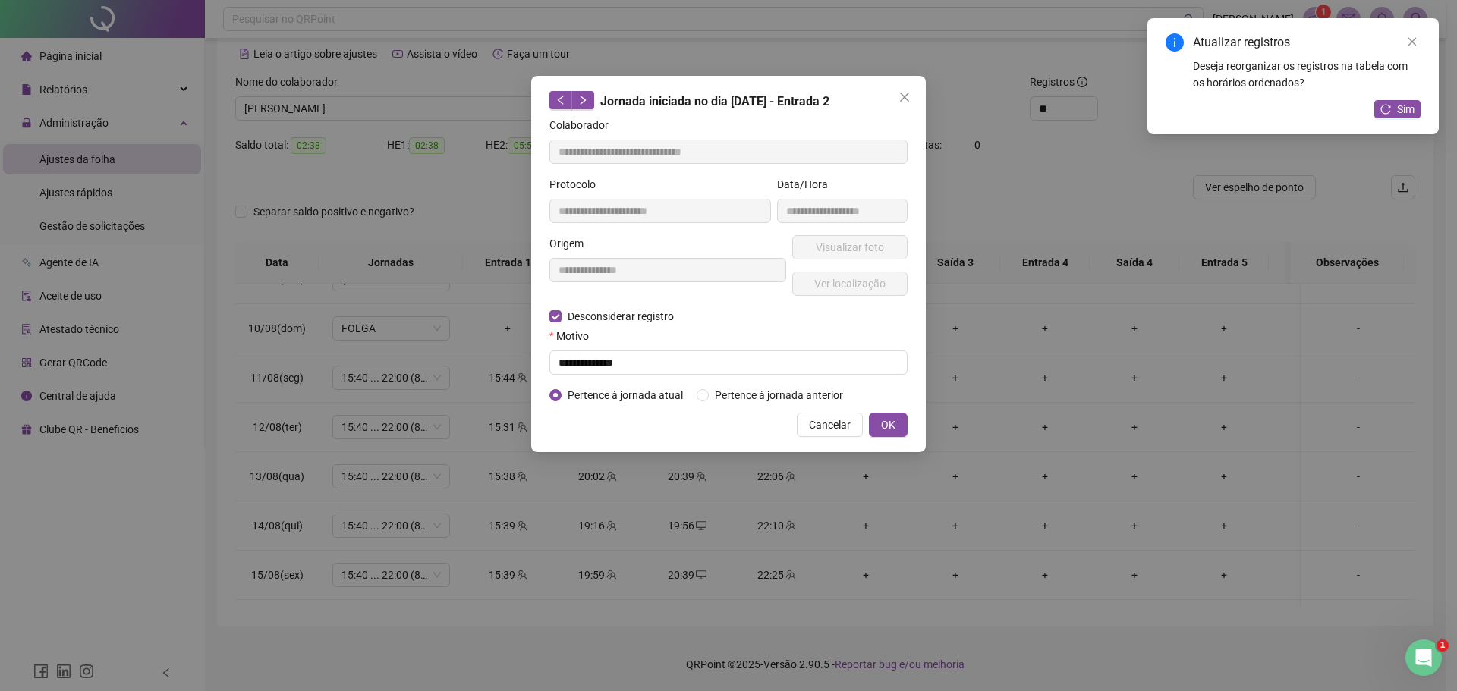
type input "**********"
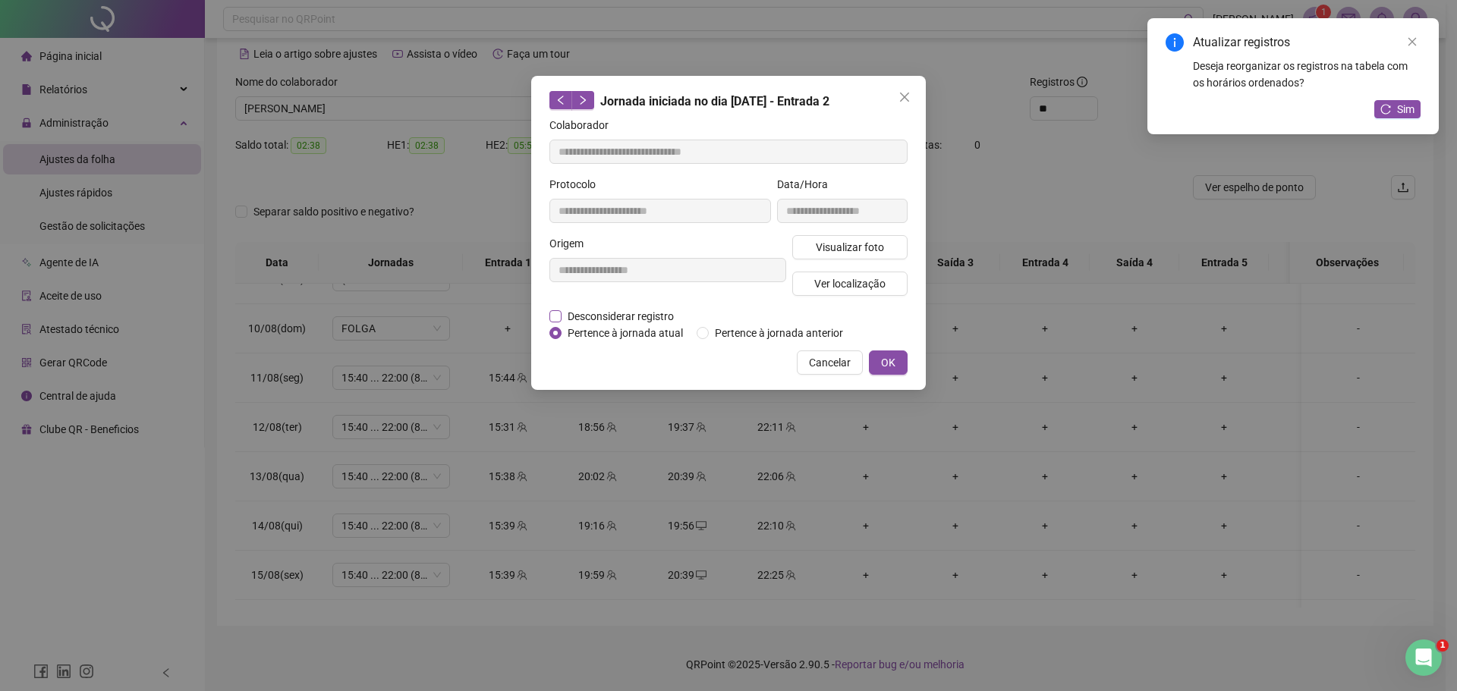
click at [618, 313] on span "Desconsiderar registro" at bounding box center [621, 316] width 118 height 17
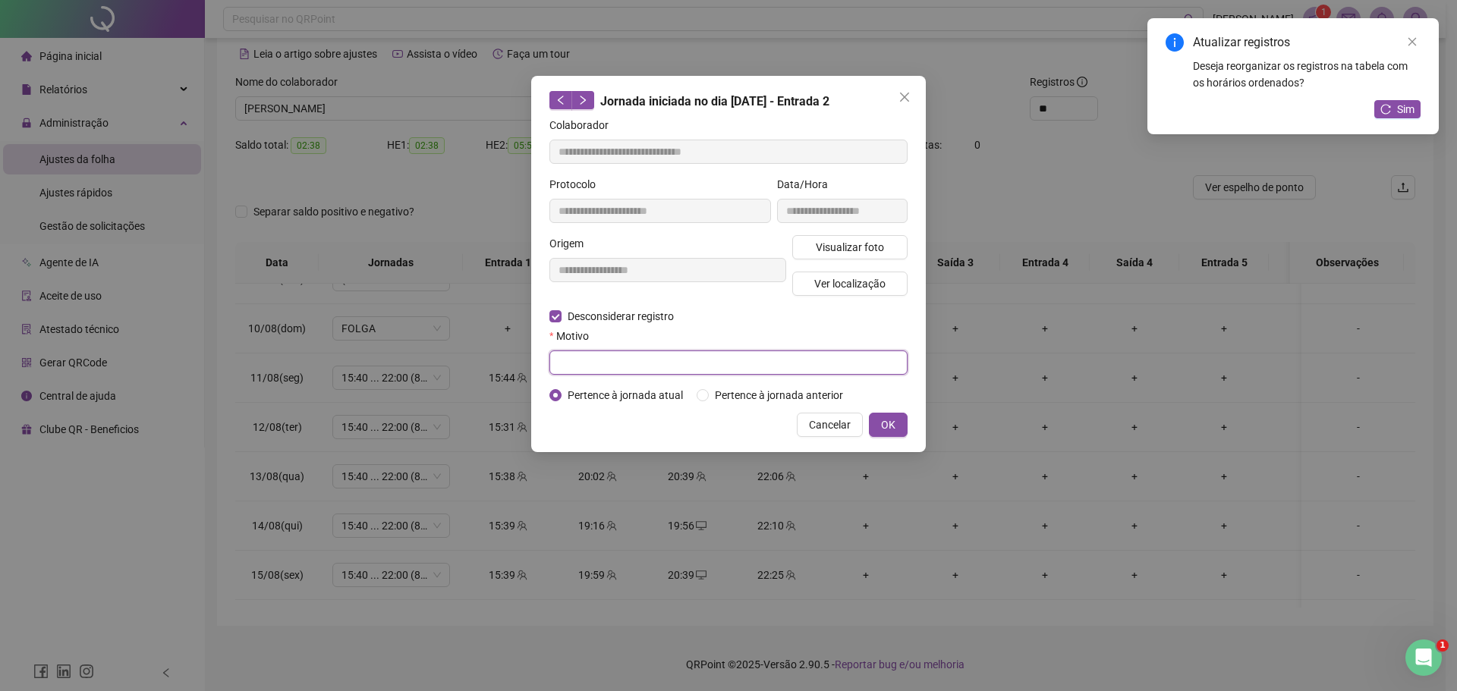
click at [646, 362] on input "text" at bounding box center [728, 363] width 358 height 24
type input "**********"
click at [896, 421] on button "OK" at bounding box center [888, 425] width 39 height 24
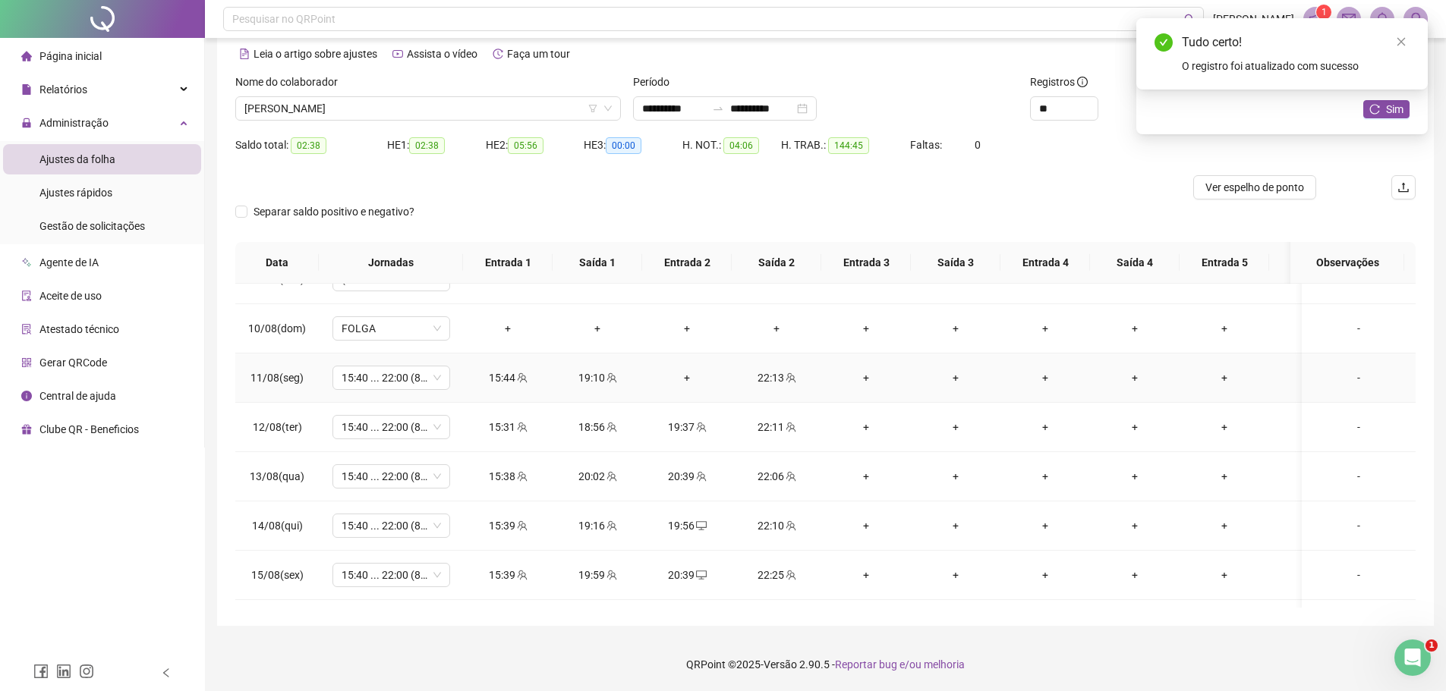
click at [688, 376] on div "+" at bounding box center [686, 378] width 65 height 17
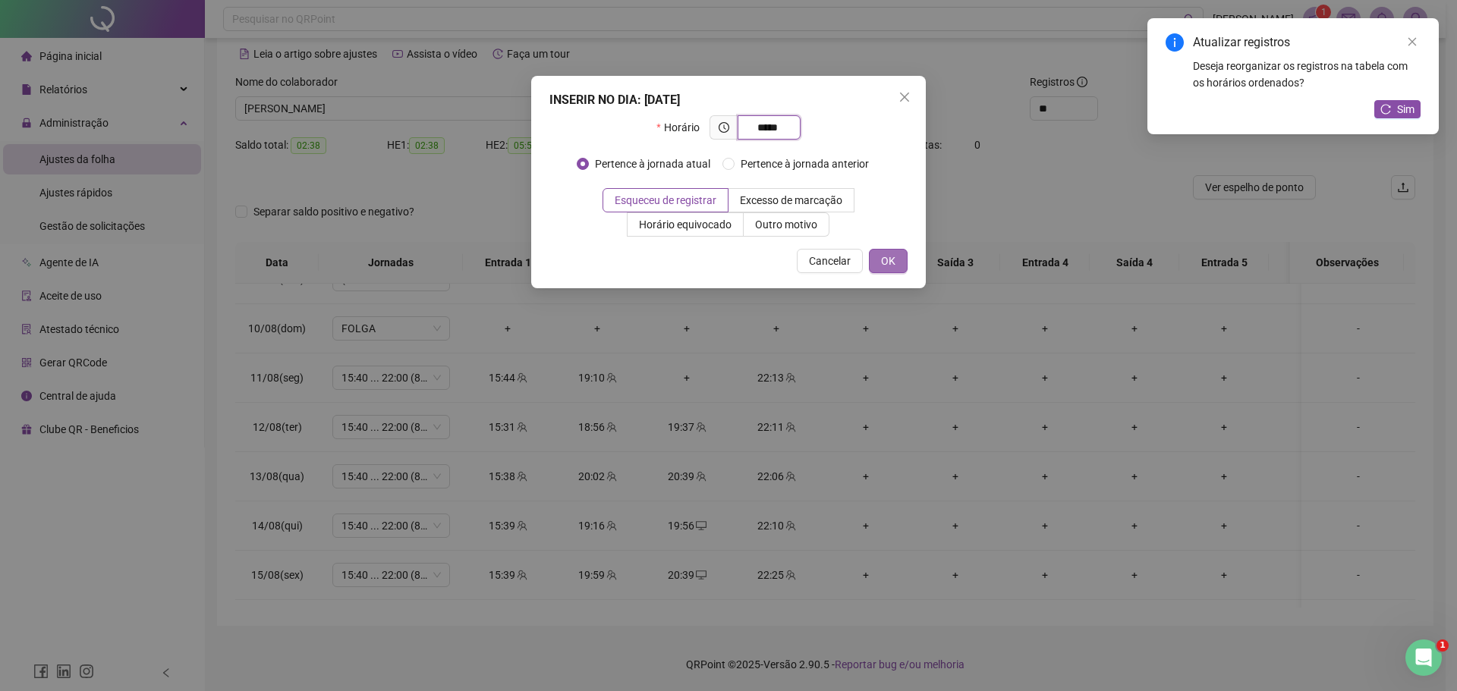
type input "*****"
click at [888, 261] on span "OK" at bounding box center [888, 261] width 14 height 17
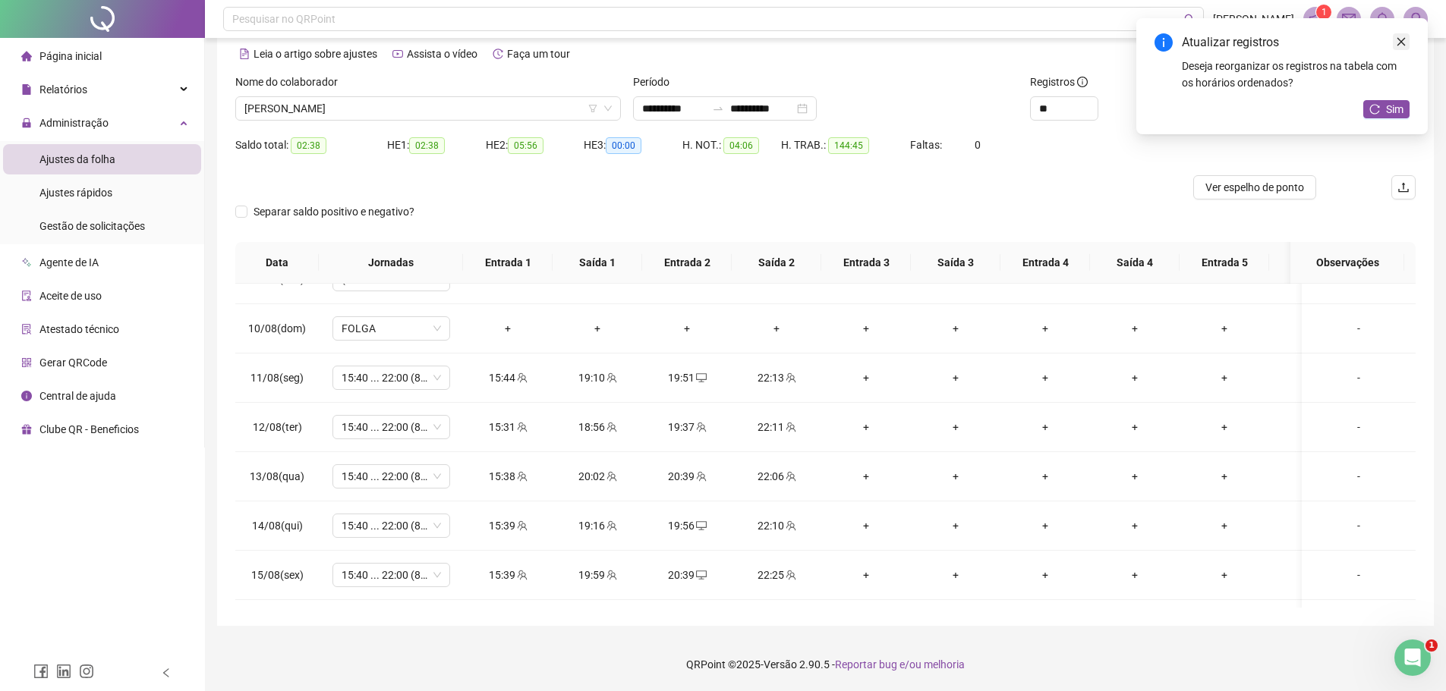
click at [1402, 45] on icon "close" at bounding box center [1401, 41] width 11 height 11
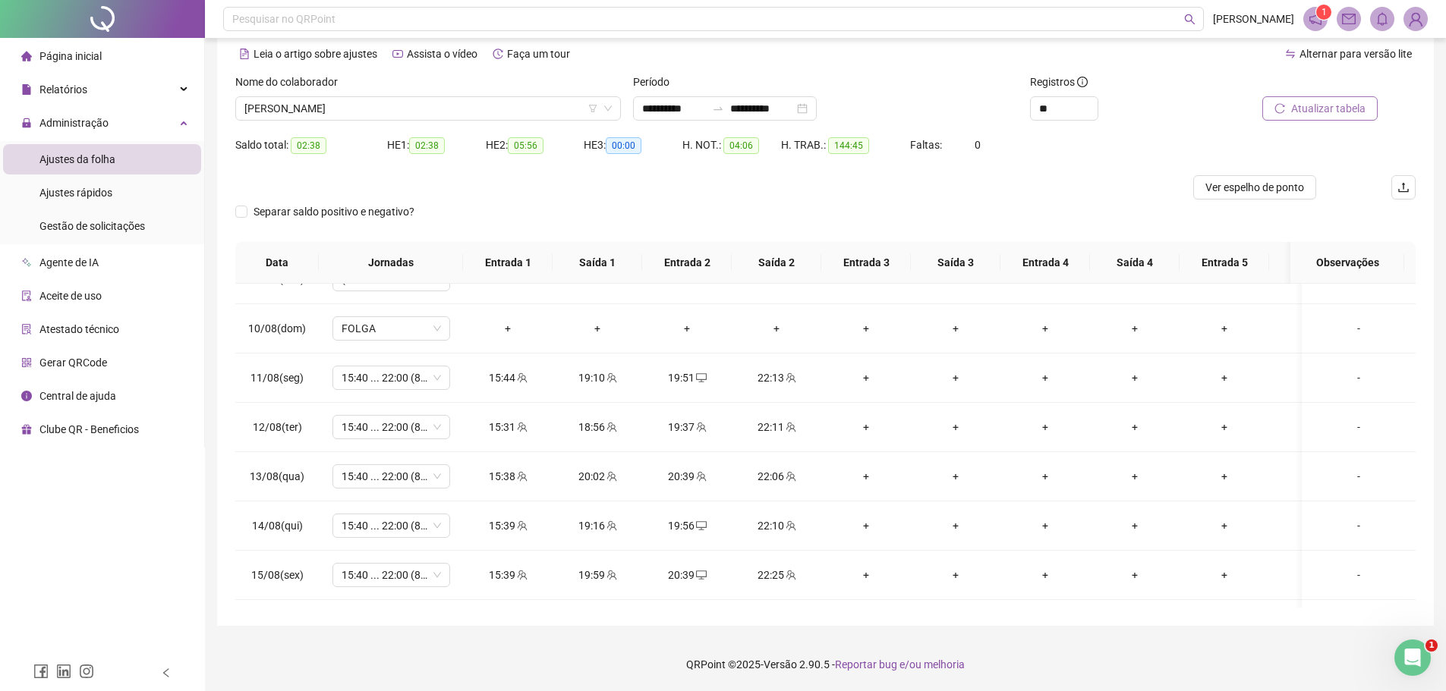
click at [1307, 107] on span "Atualizar tabela" at bounding box center [1328, 108] width 74 height 17
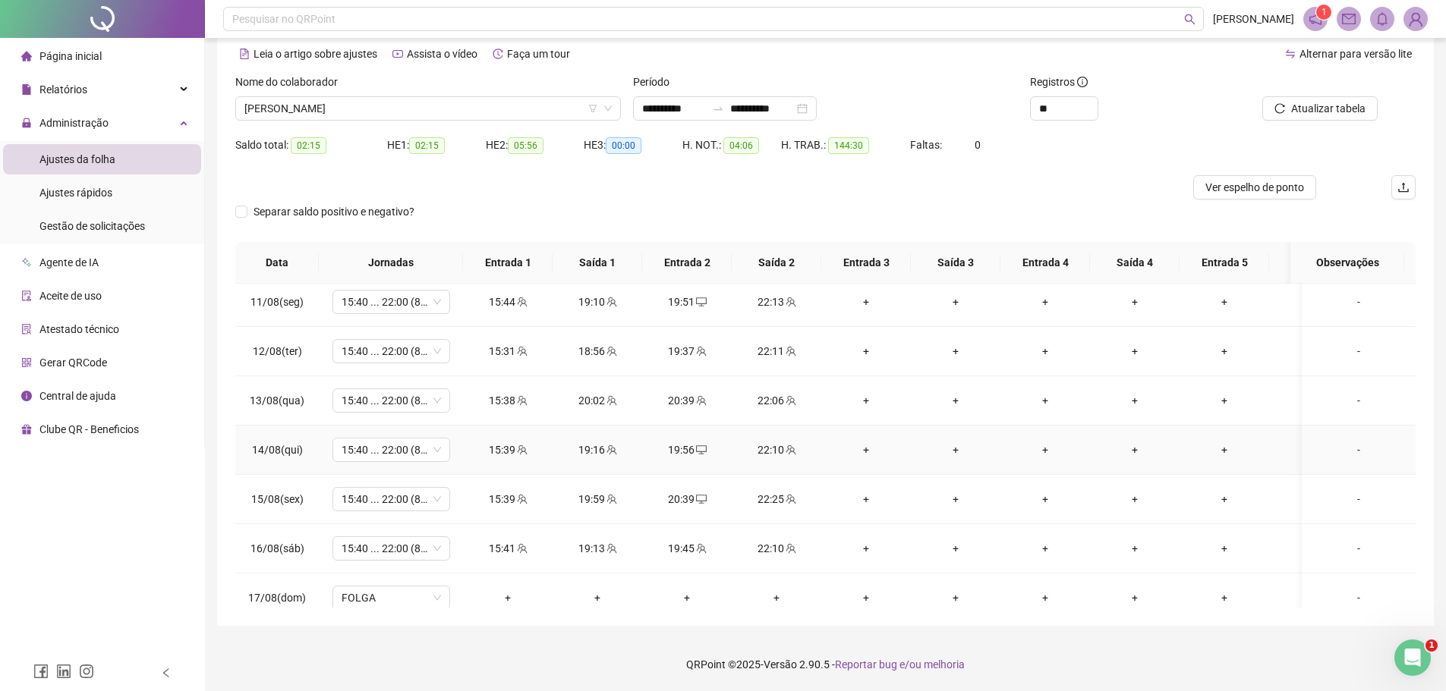
scroll to position [1118, 0]
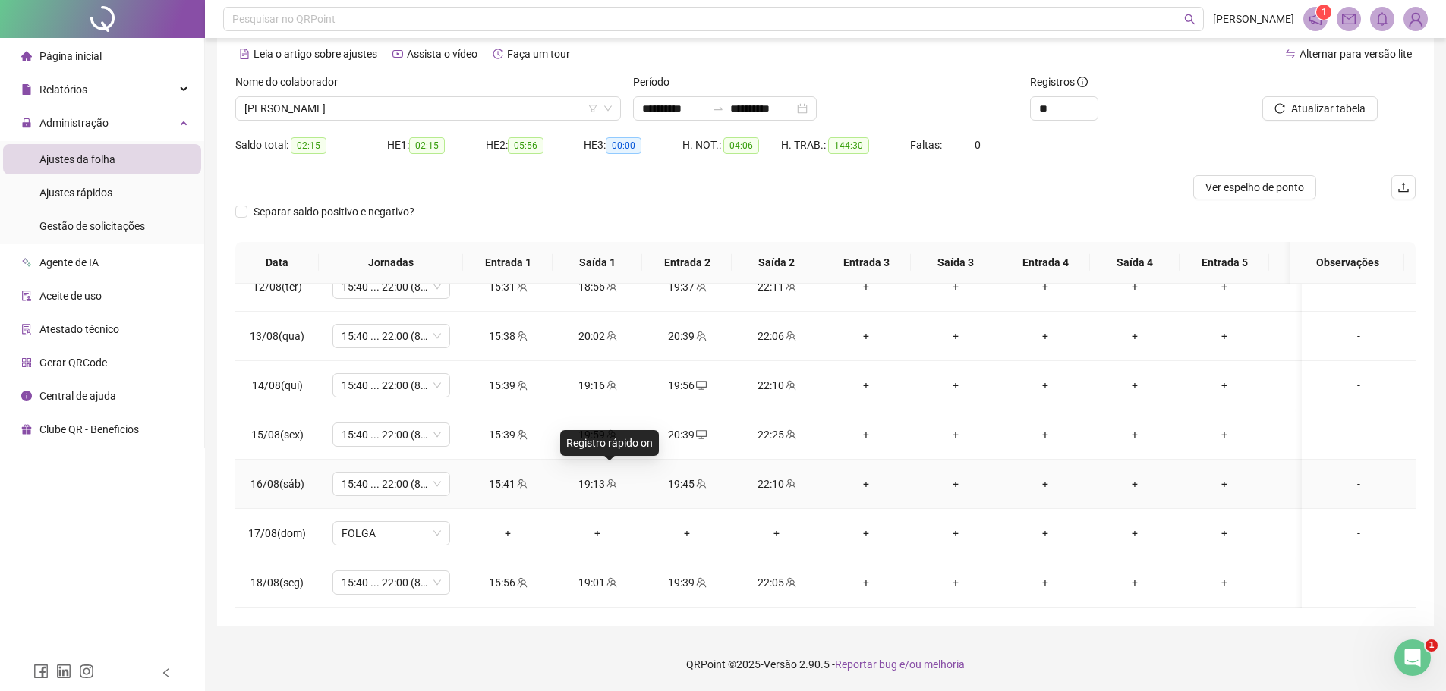
click at [610, 479] on icon "team" at bounding box center [611, 484] width 10 height 10
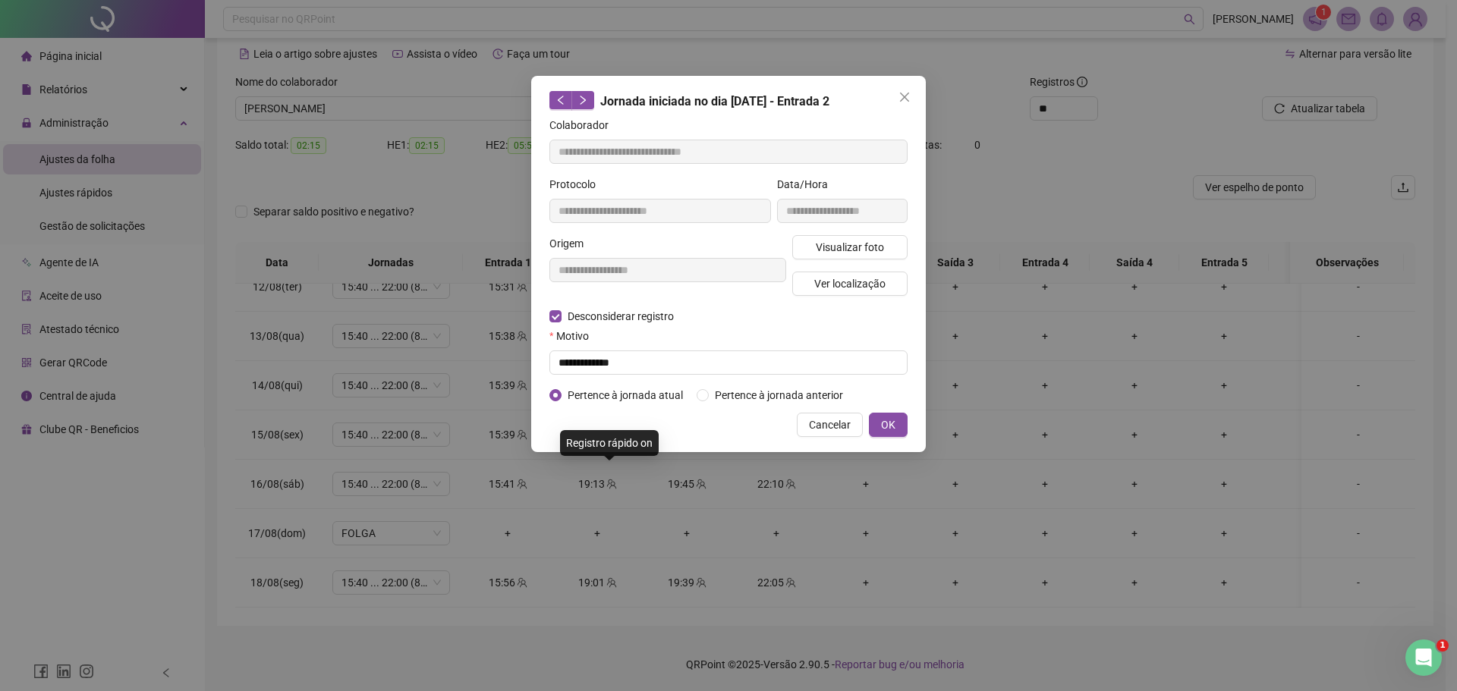
type input "**********"
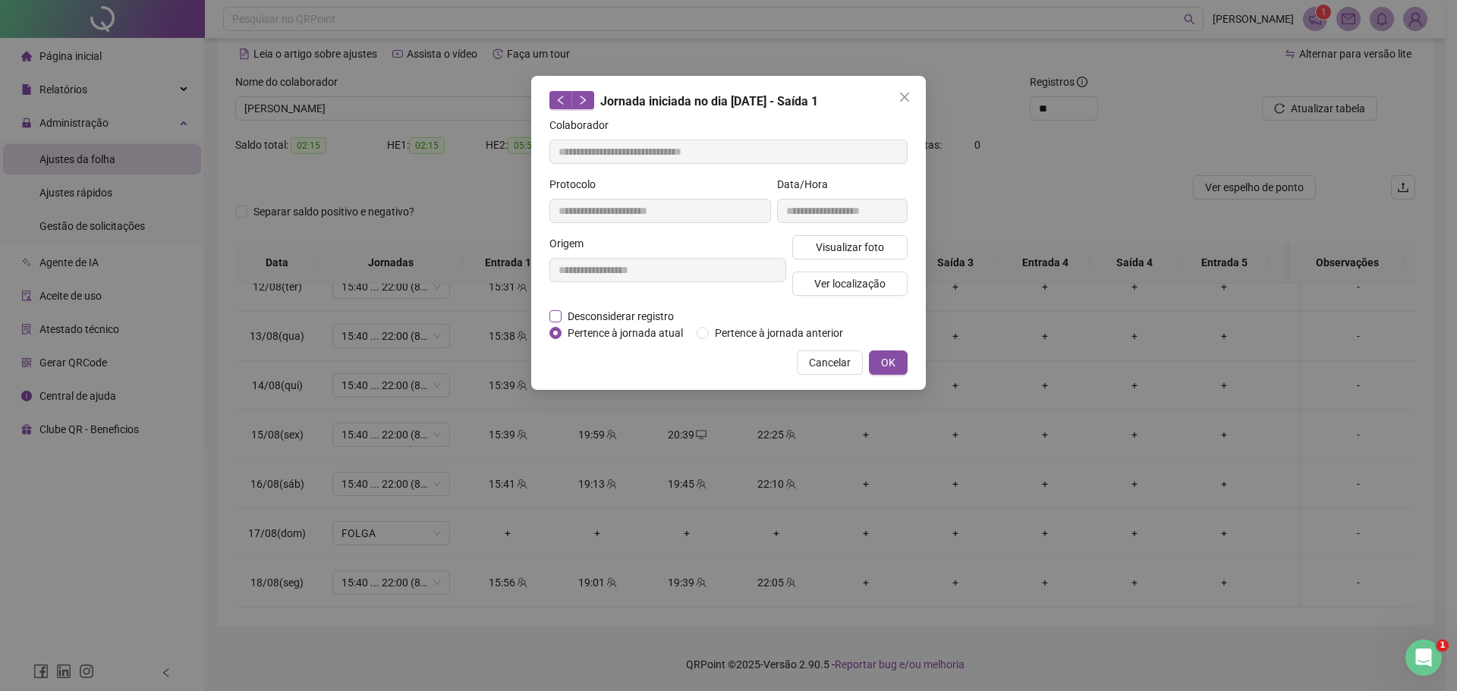
click at [639, 313] on span "Desconsiderar registro" at bounding box center [621, 316] width 118 height 17
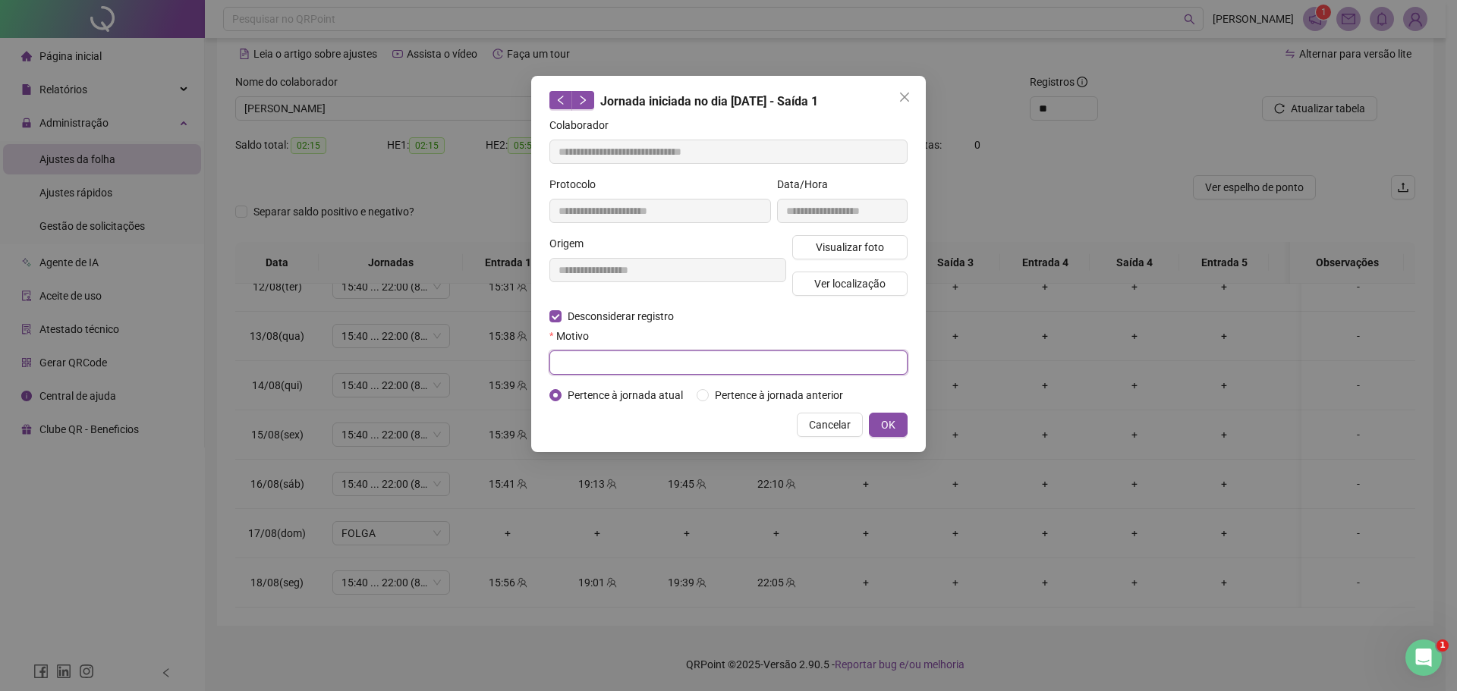
click at [656, 365] on input "text" at bounding box center [728, 363] width 358 height 24
type input "**********"
click at [900, 418] on button "OK" at bounding box center [888, 425] width 39 height 24
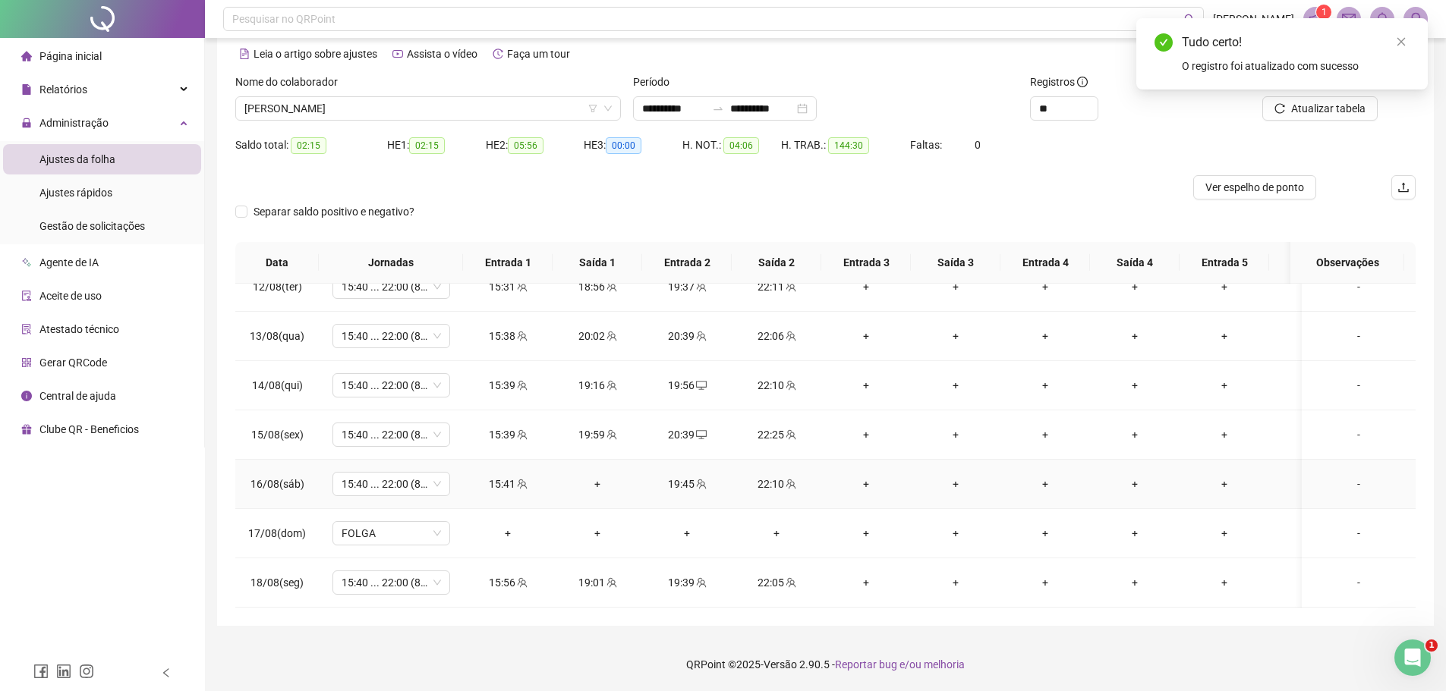
click at [601, 476] on div "+" at bounding box center [597, 484] width 65 height 17
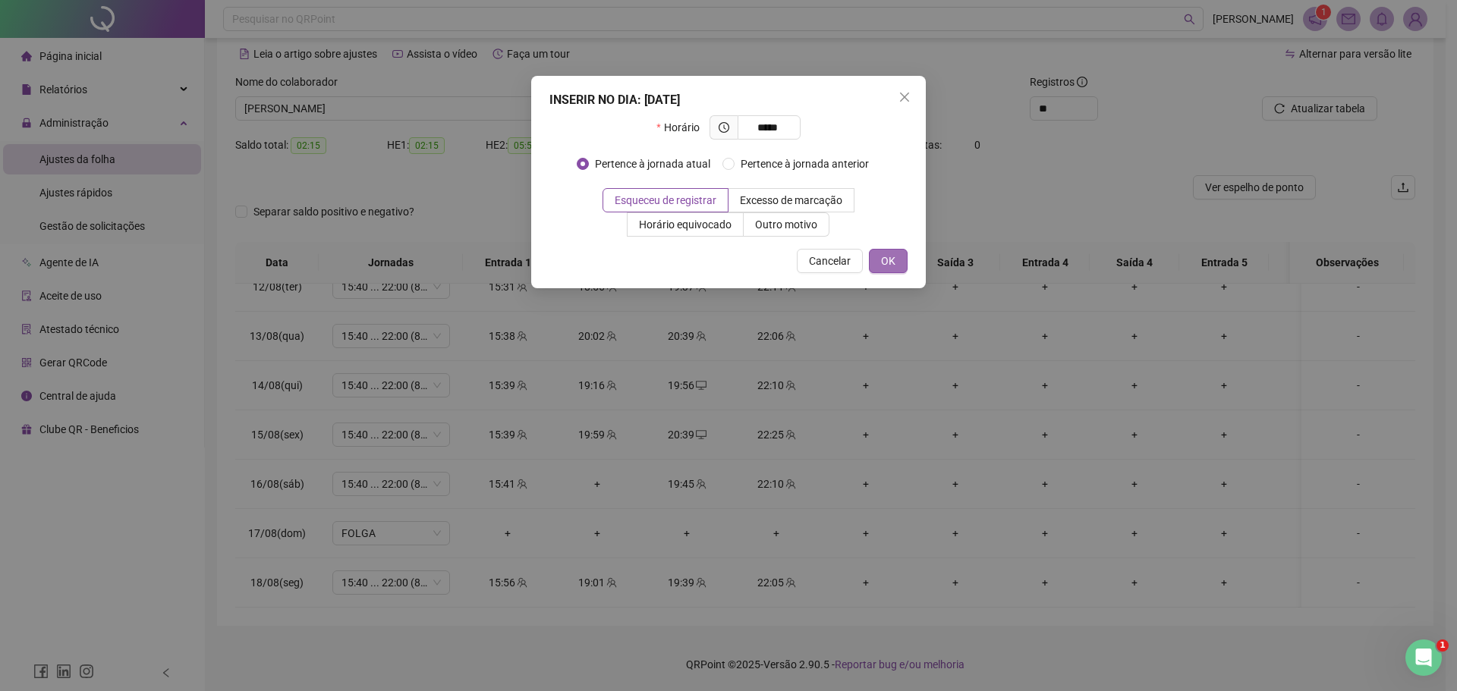
type input "*****"
click at [893, 257] on span "OK" at bounding box center [888, 261] width 14 height 17
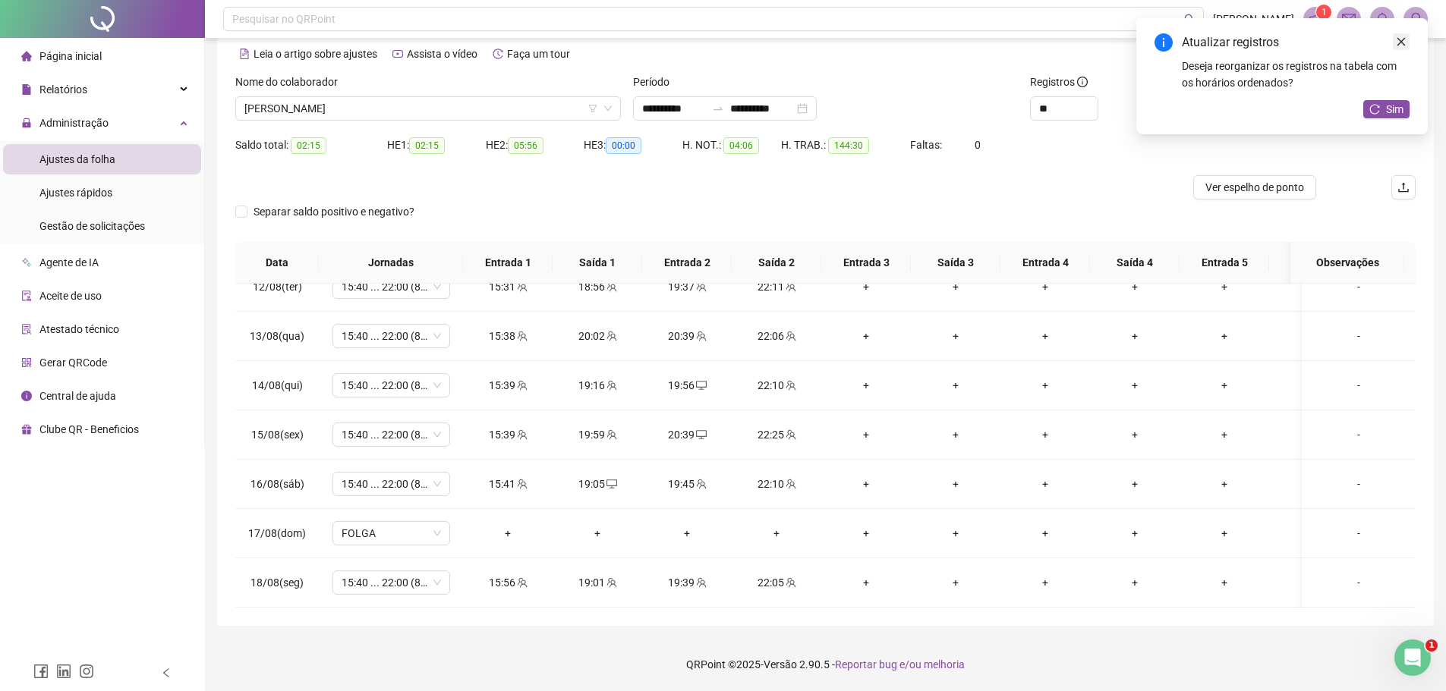
drag, startPoint x: 1402, startPoint y: 37, endPoint x: 1400, endPoint y: 46, distance: 8.7
click at [1403, 36] on icon "close" at bounding box center [1401, 41] width 11 height 11
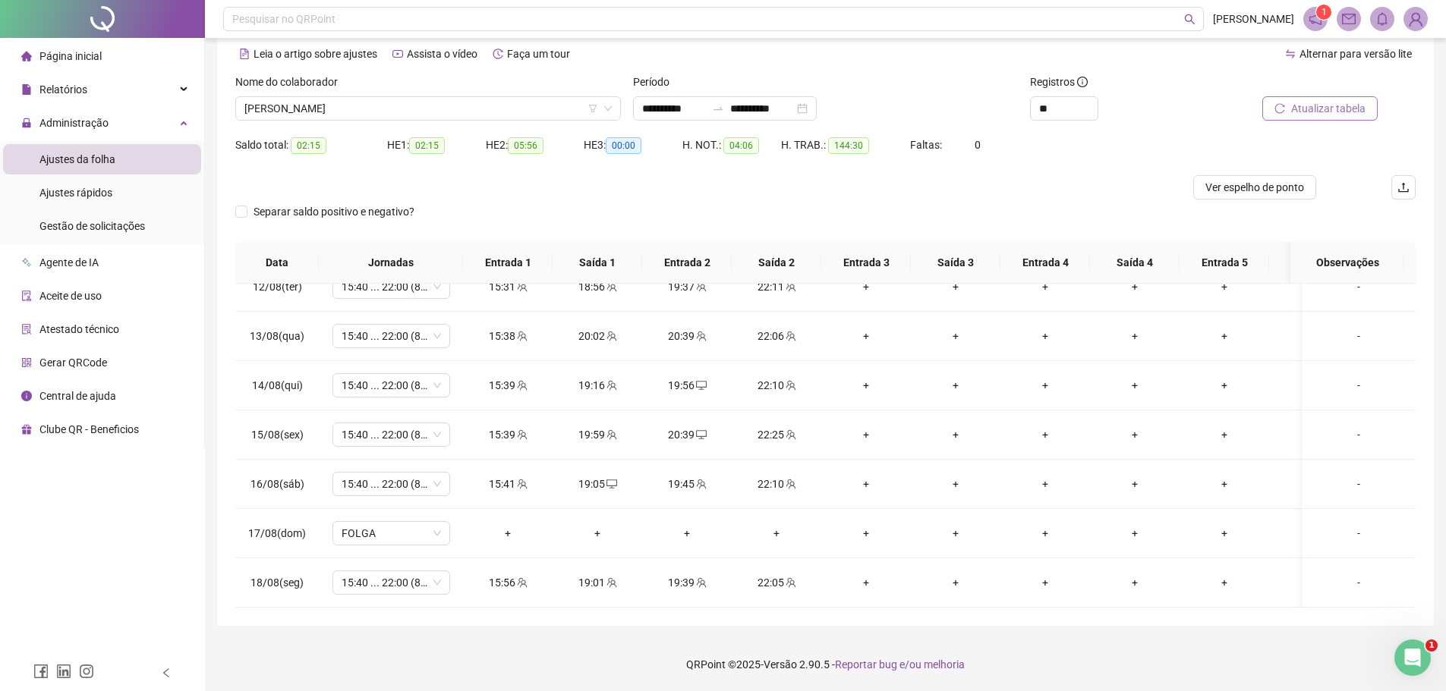
click at [1334, 105] on span "Atualizar tabela" at bounding box center [1328, 108] width 74 height 17
click at [1312, 114] on span "Atualizar tabela" at bounding box center [1328, 108] width 74 height 17
click at [1327, 105] on span "Atualizar tabela" at bounding box center [1328, 108] width 74 height 17
click at [1314, 102] on span "Atualizar tabela" at bounding box center [1328, 108] width 74 height 17
click at [1306, 100] on span "Atualizar tabela" at bounding box center [1328, 108] width 74 height 17
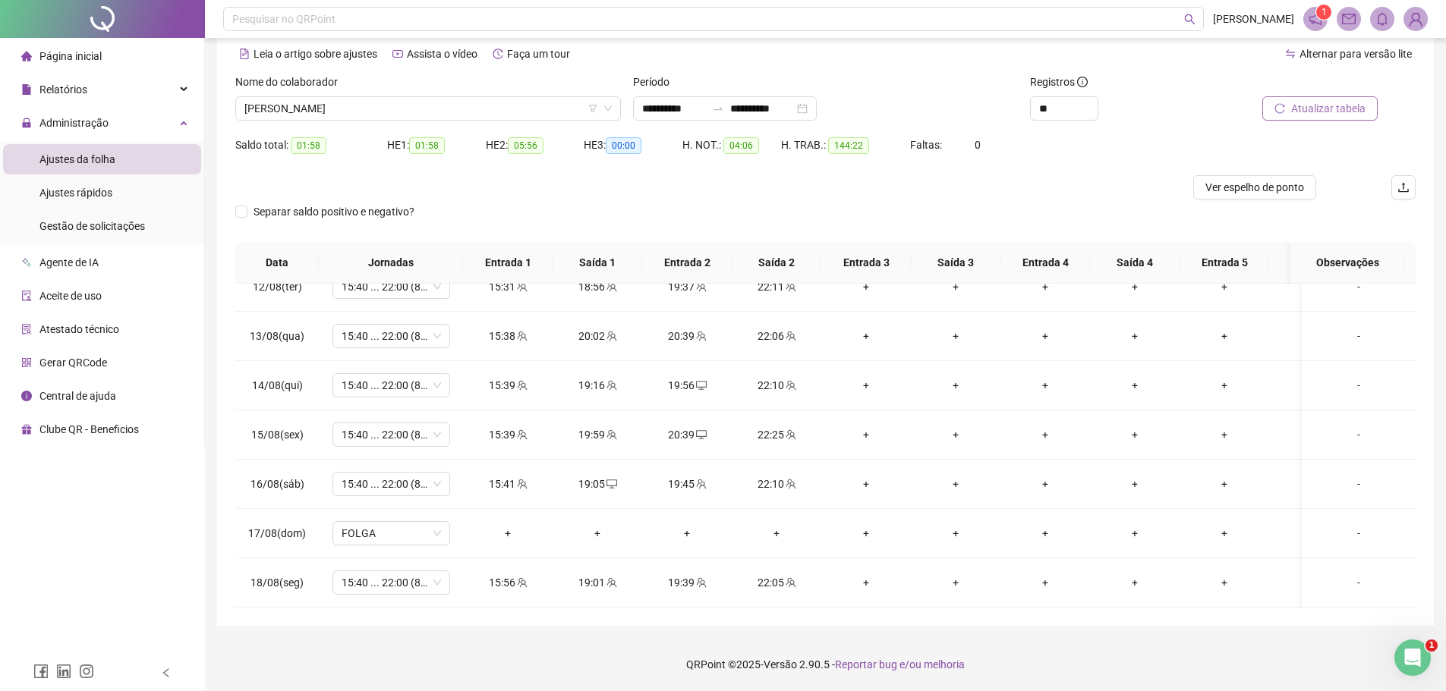
click at [1290, 106] on button "Atualizar tabela" at bounding box center [1319, 108] width 115 height 24
click at [1308, 110] on span "Atualizar tabela" at bounding box center [1328, 108] width 74 height 17
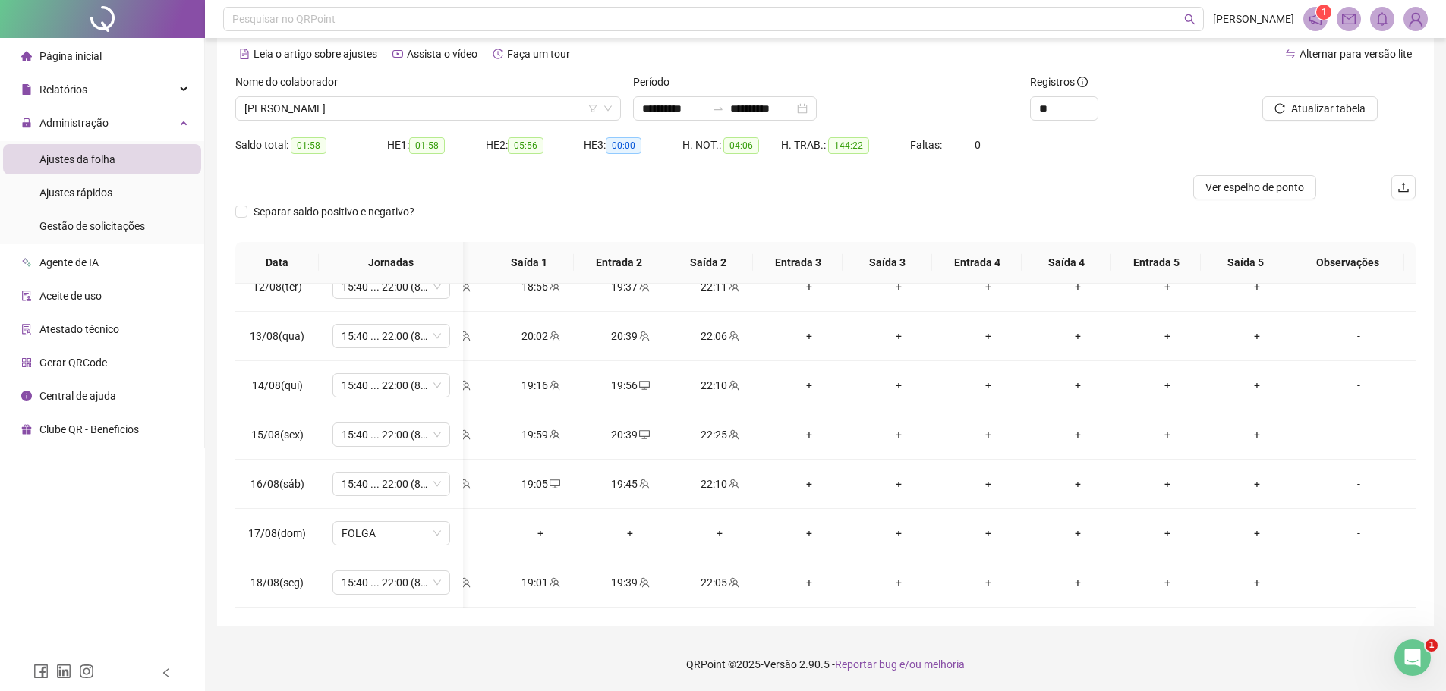
scroll to position [0, 0]
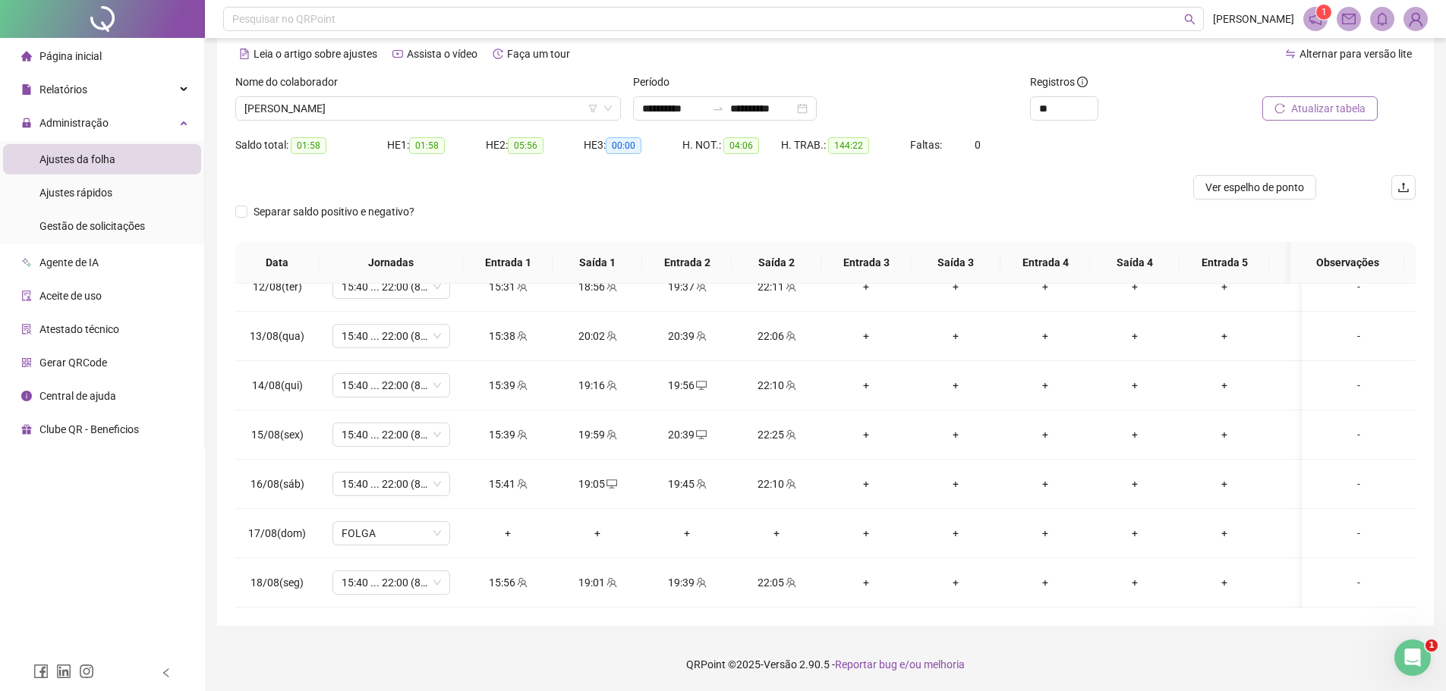
click at [1301, 112] on span "Atualizar tabela" at bounding box center [1328, 108] width 74 height 17
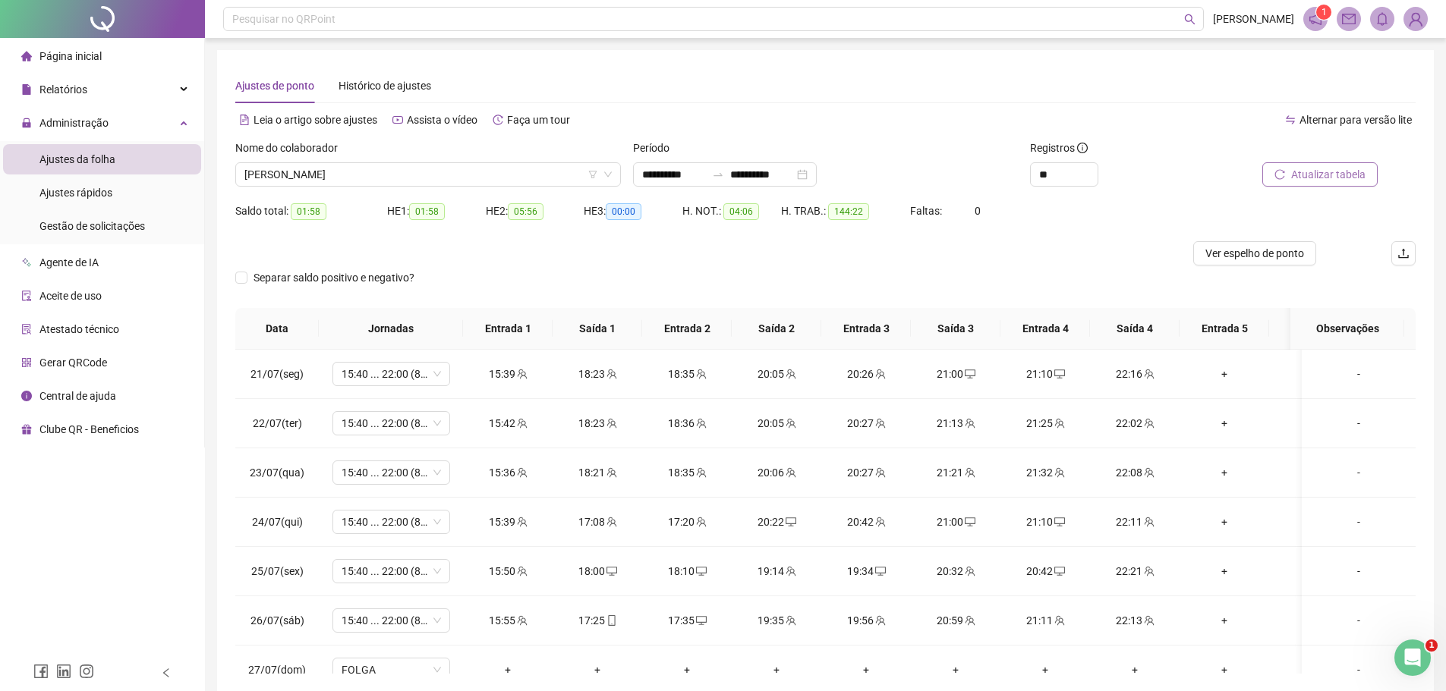
click at [1311, 173] on span "Atualizar tabela" at bounding box center [1328, 174] width 74 height 17
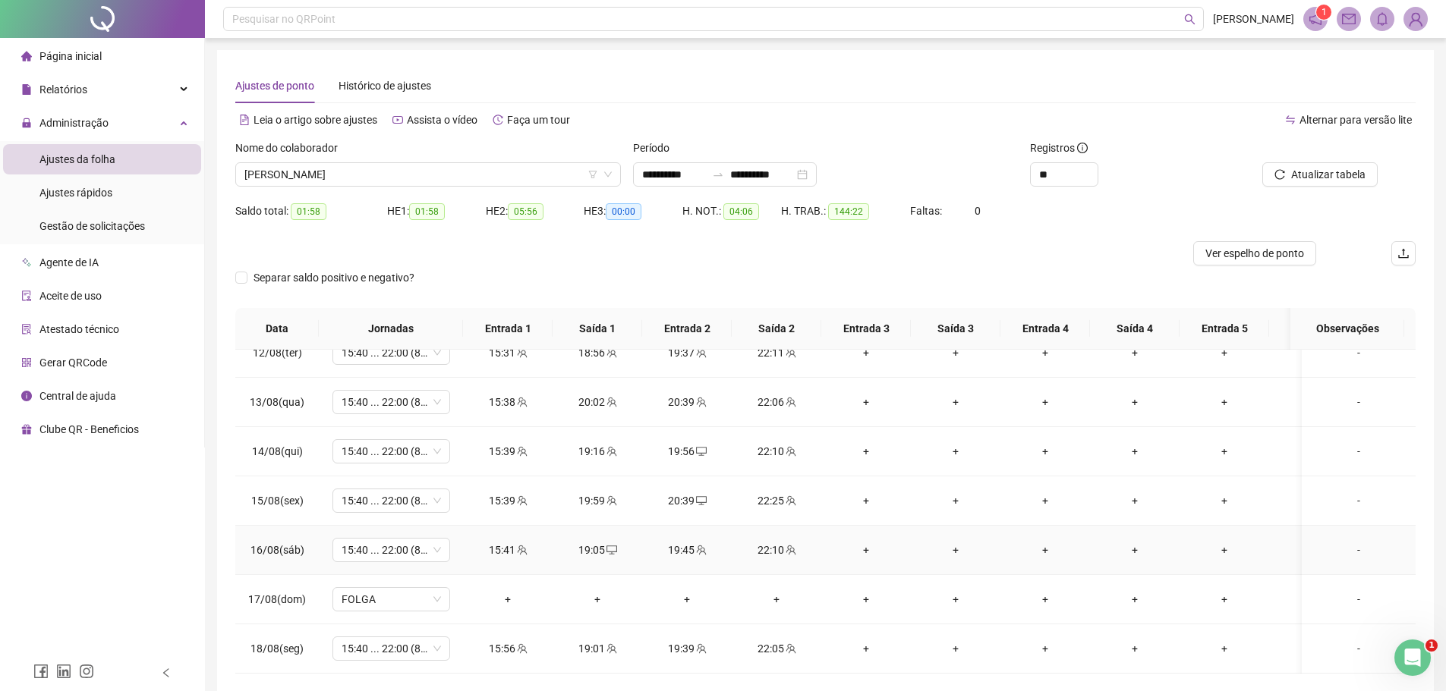
scroll to position [1118, 0]
click at [1312, 181] on span "Atualizar tabela" at bounding box center [1328, 174] width 74 height 17
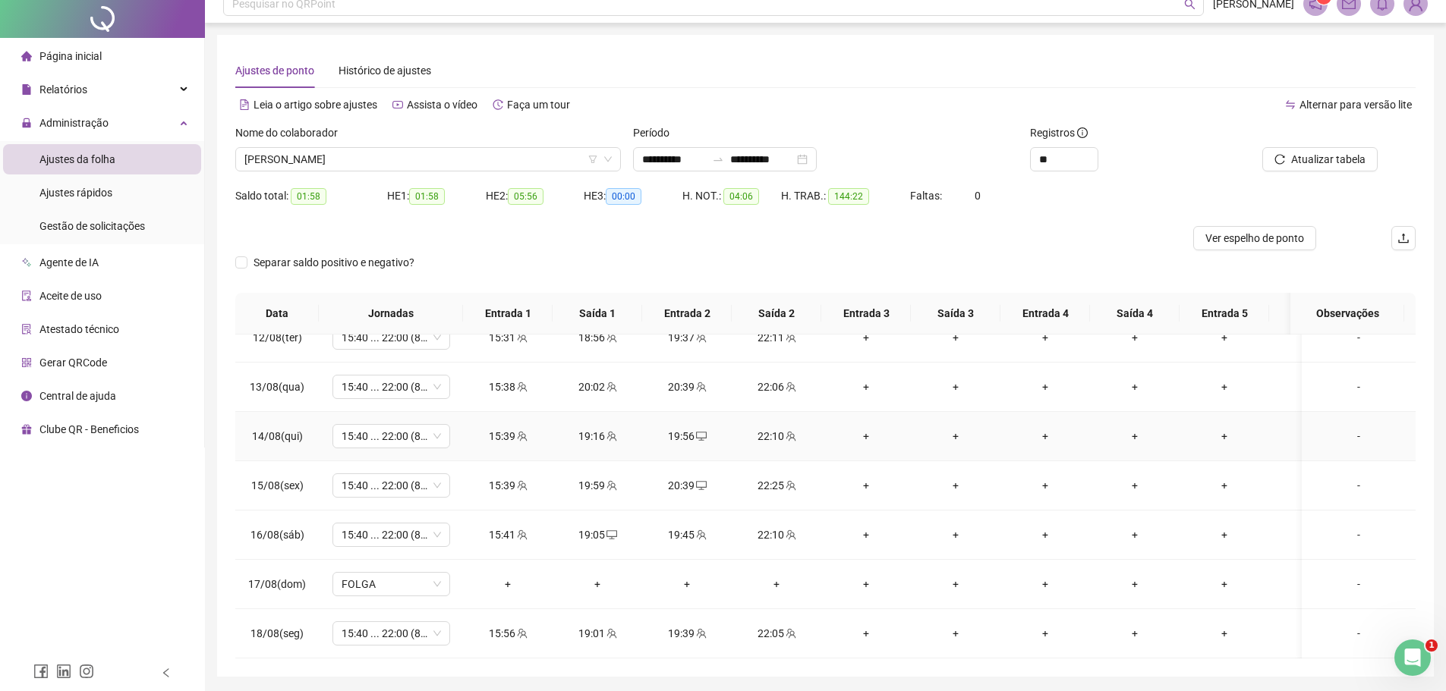
scroll to position [66, 0]
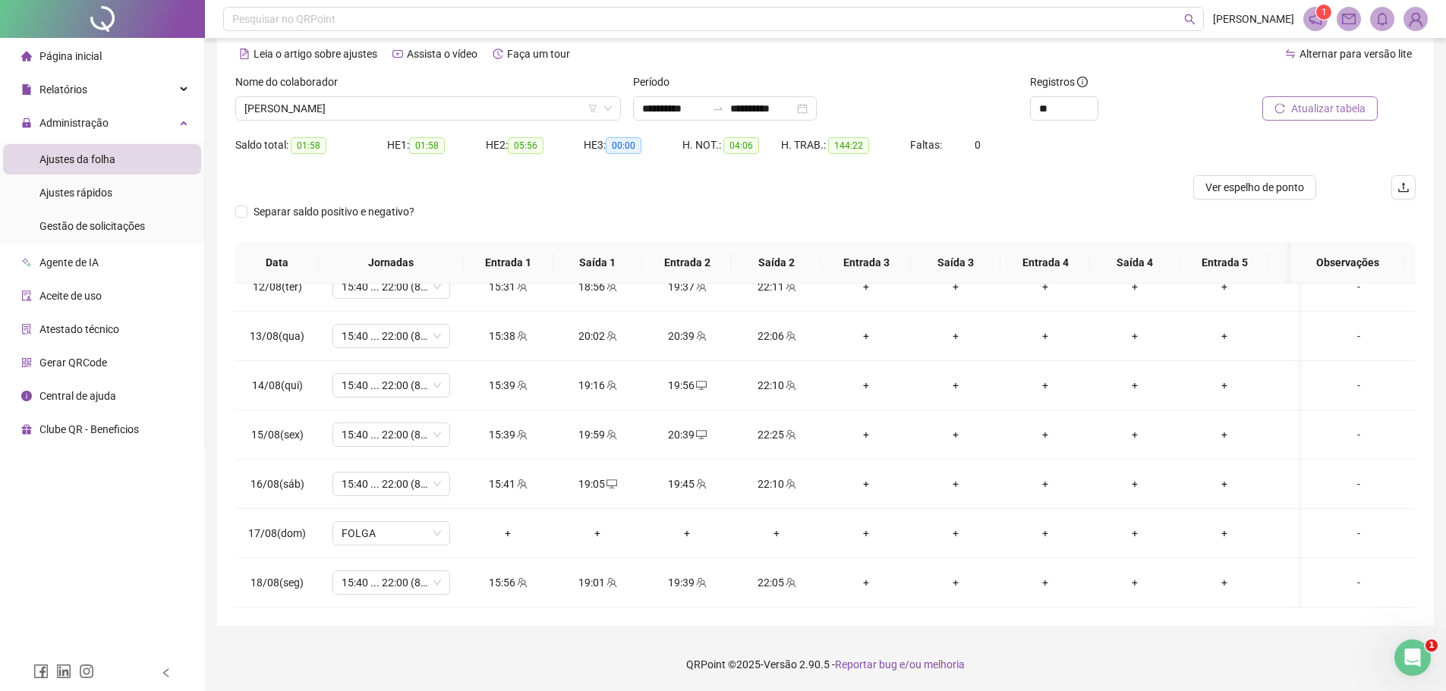
click at [1310, 112] on span "Atualizar tabela" at bounding box center [1328, 108] width 74 height 17
click at [1339, 104] on span "Atualizar tabela" at bounding box center [1328, 108] width 74 height 17
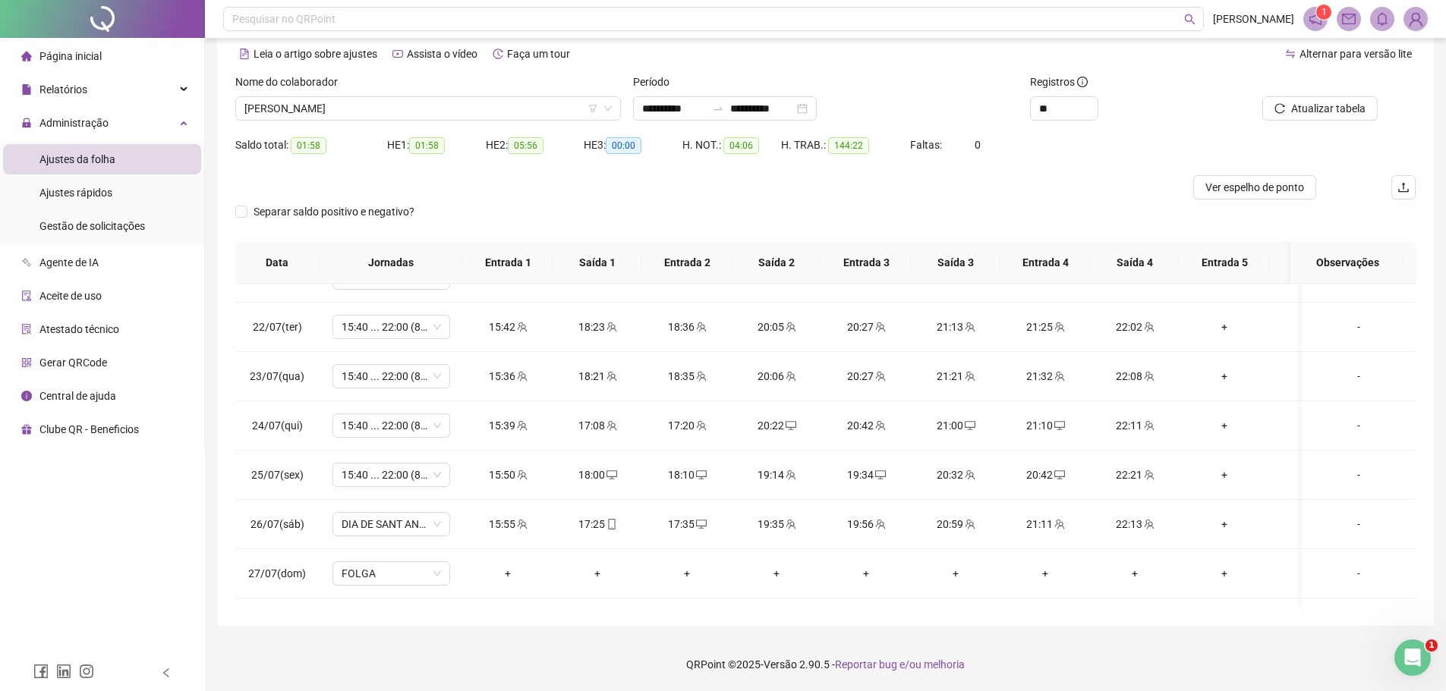
scroll to position [0, 0]
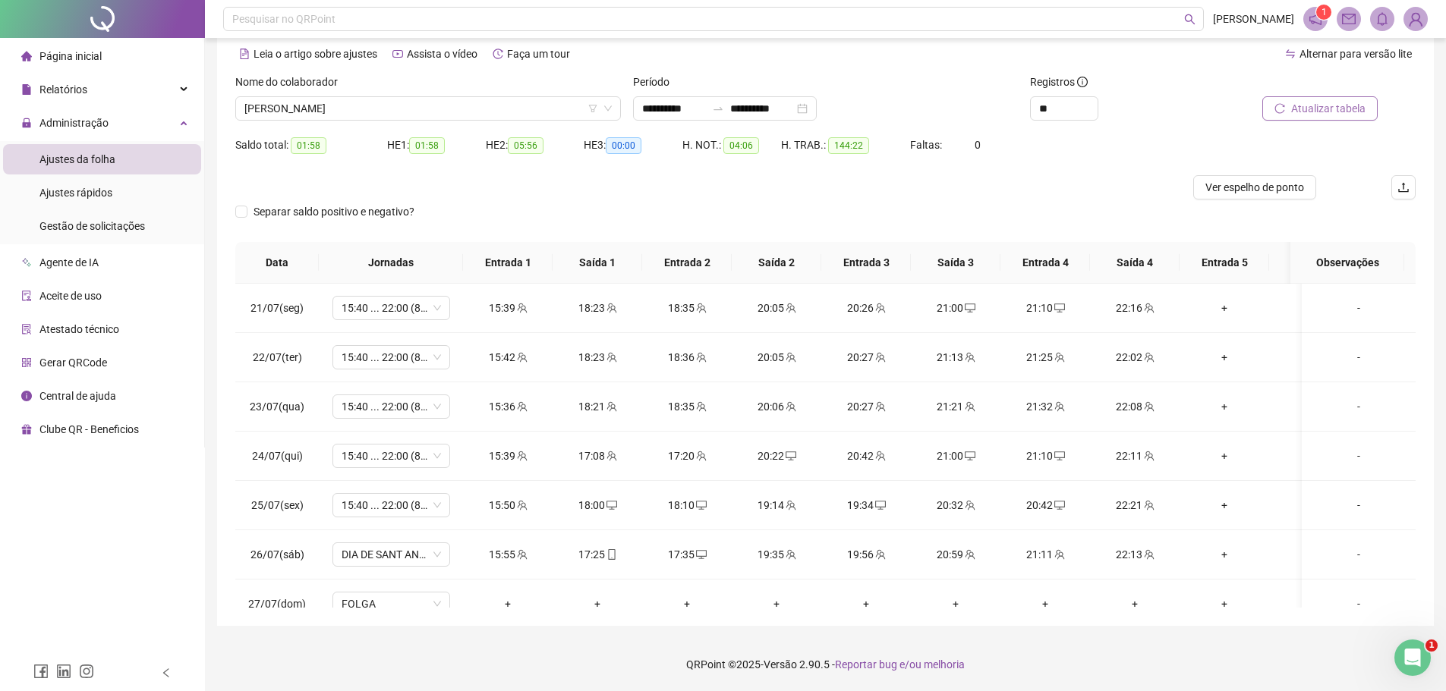
click at [1288, 105] on button "Atualizar tabela" at bounding box center [1319, 108] width 115 height 24
click at [1341, 106] on span "Atualizar tabela" at bounding box center [1328, 108] width 74 height 17
click at [458, 110] on span "[PERSON_NAME]" at bounding box center [427, 108] width 367 height 23
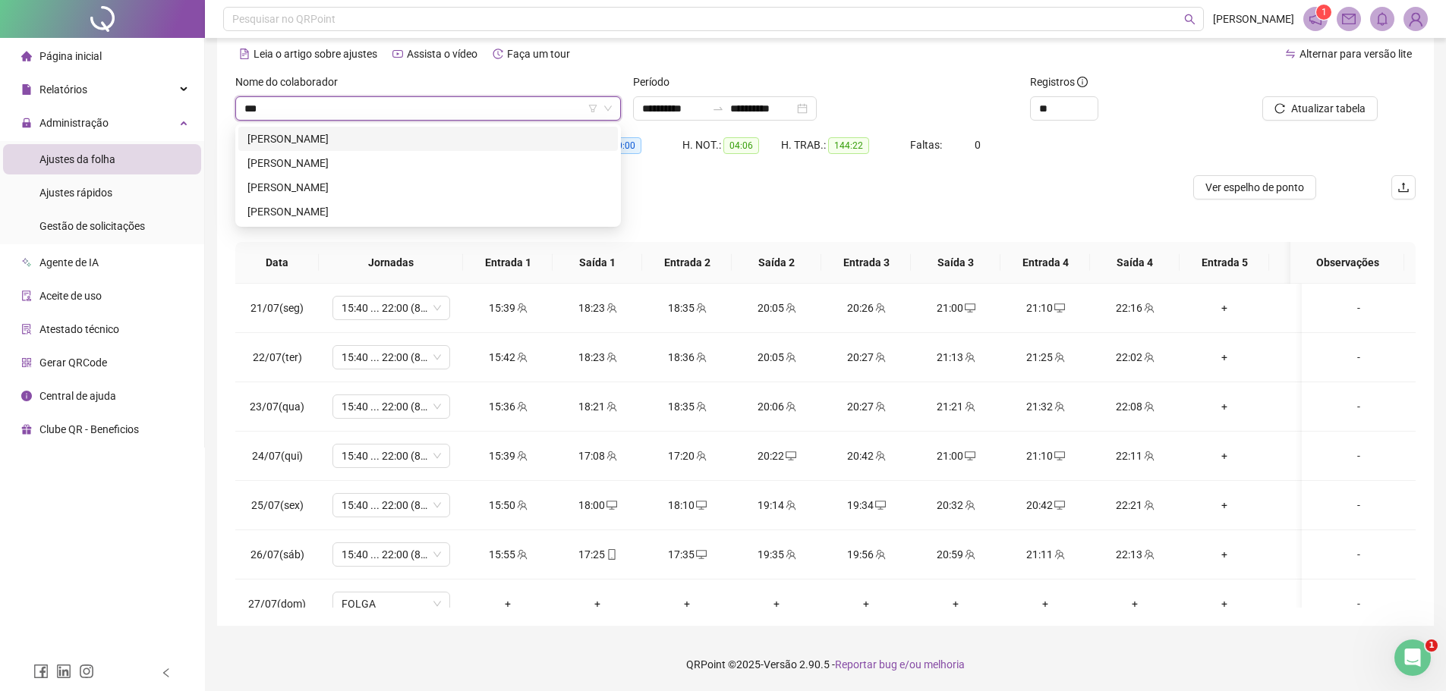
type input "****"
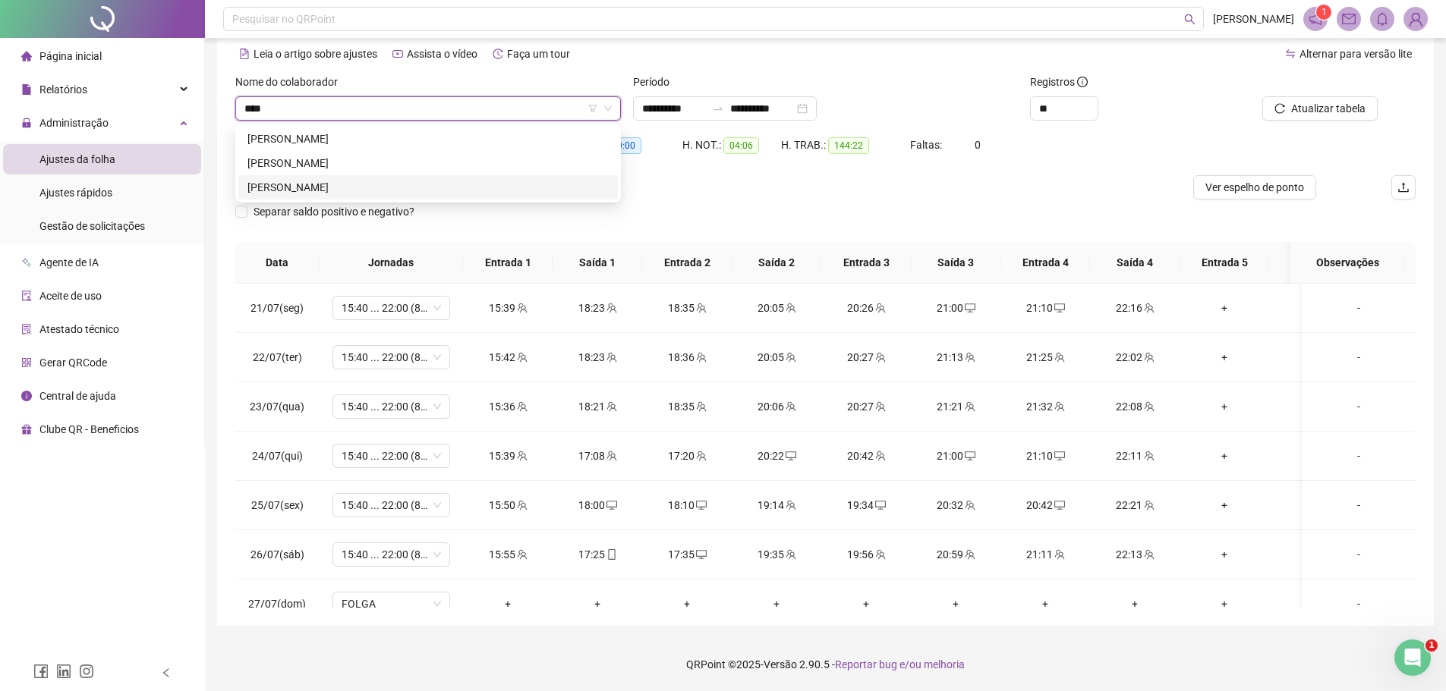
click at [379, 191] on div "[PERSON_NAME]" at bounding box center [427, 187] width 361 height 17
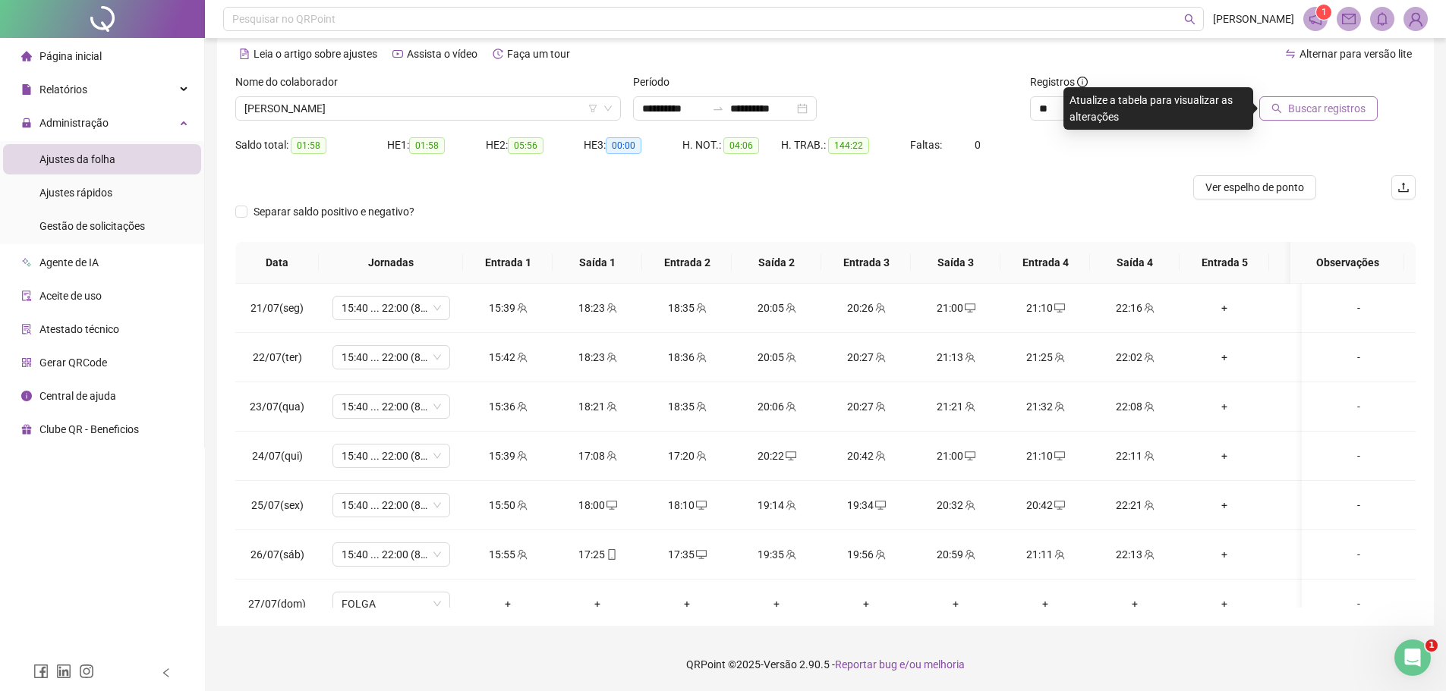
click at [1346, 104] on span "Buscar registros" at bounding box center [1326, 108] width 77 height 17
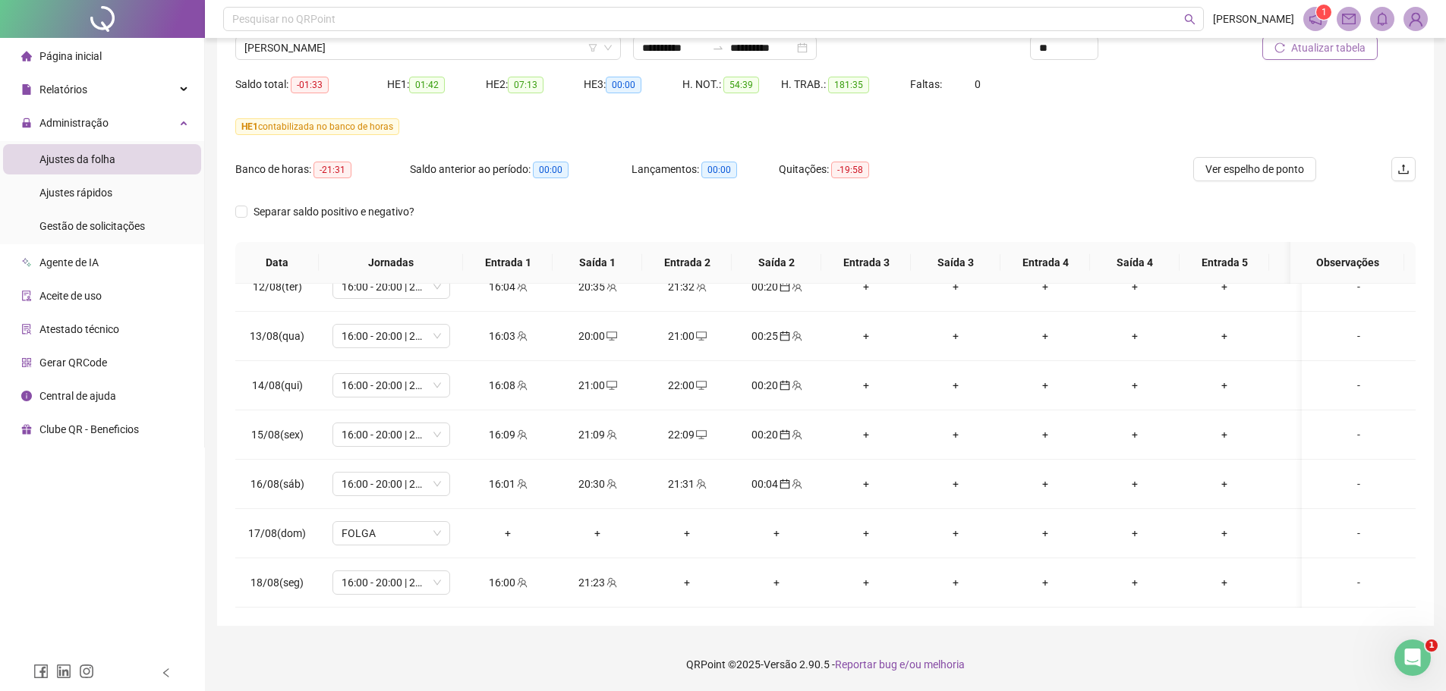
click at [1329, 45] on span "Atualizar tabela" at bounding box center [1328, 47] width 74 height 17
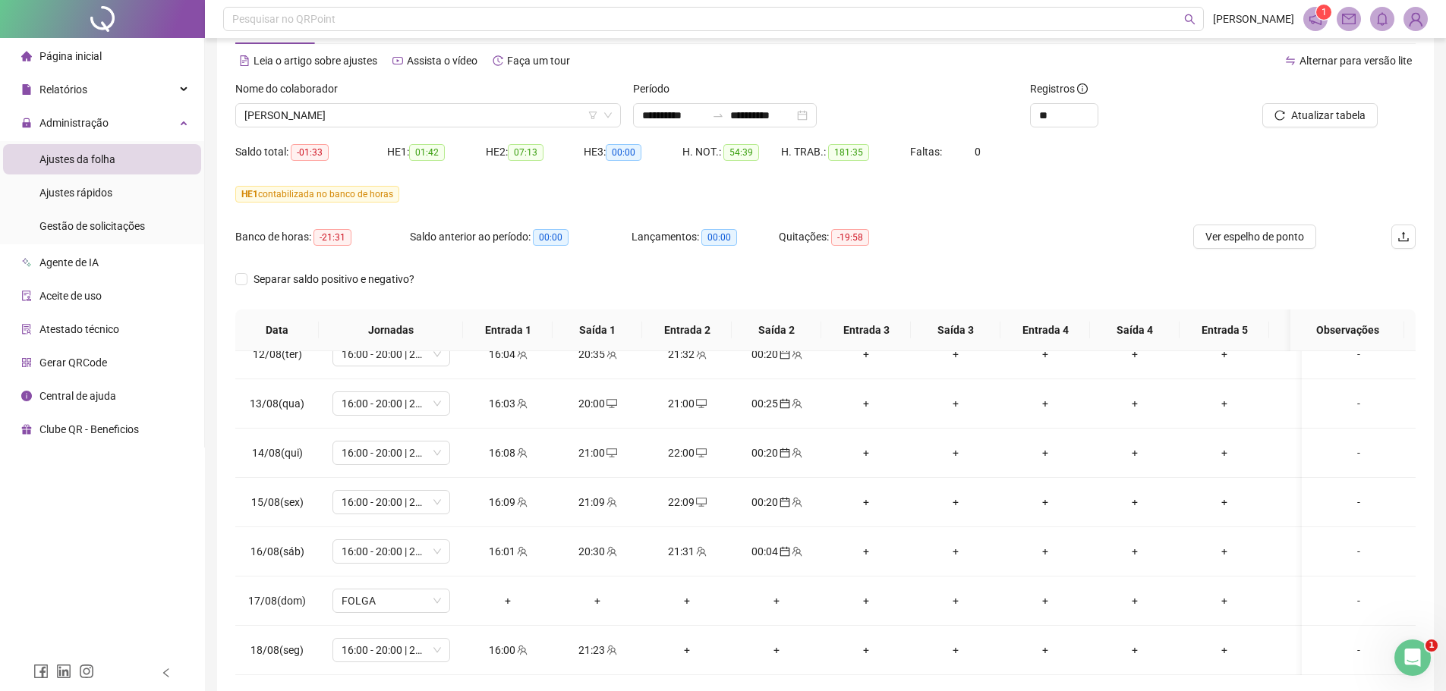
scroll to position [127, 0]
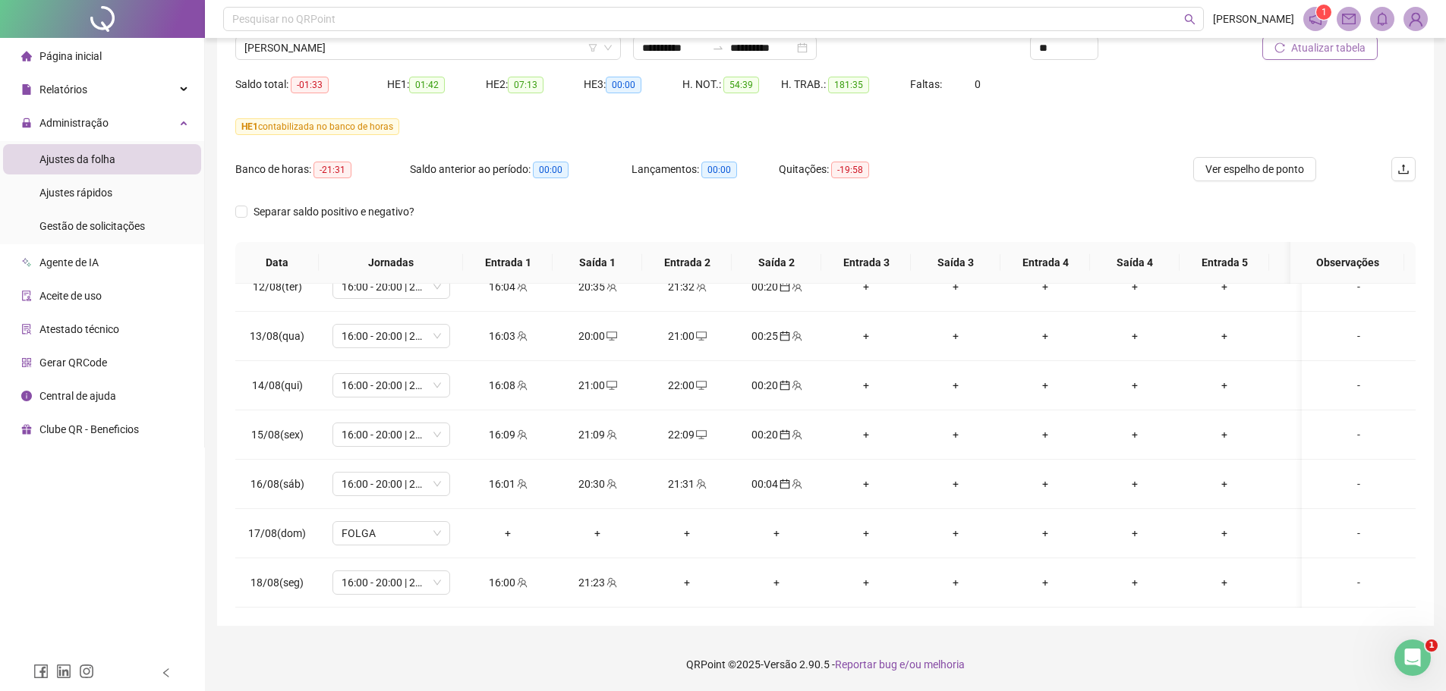
click at [1324, 46] on span "Atualizar tabela" at bounding box center [1328, 47] width 74 height 17
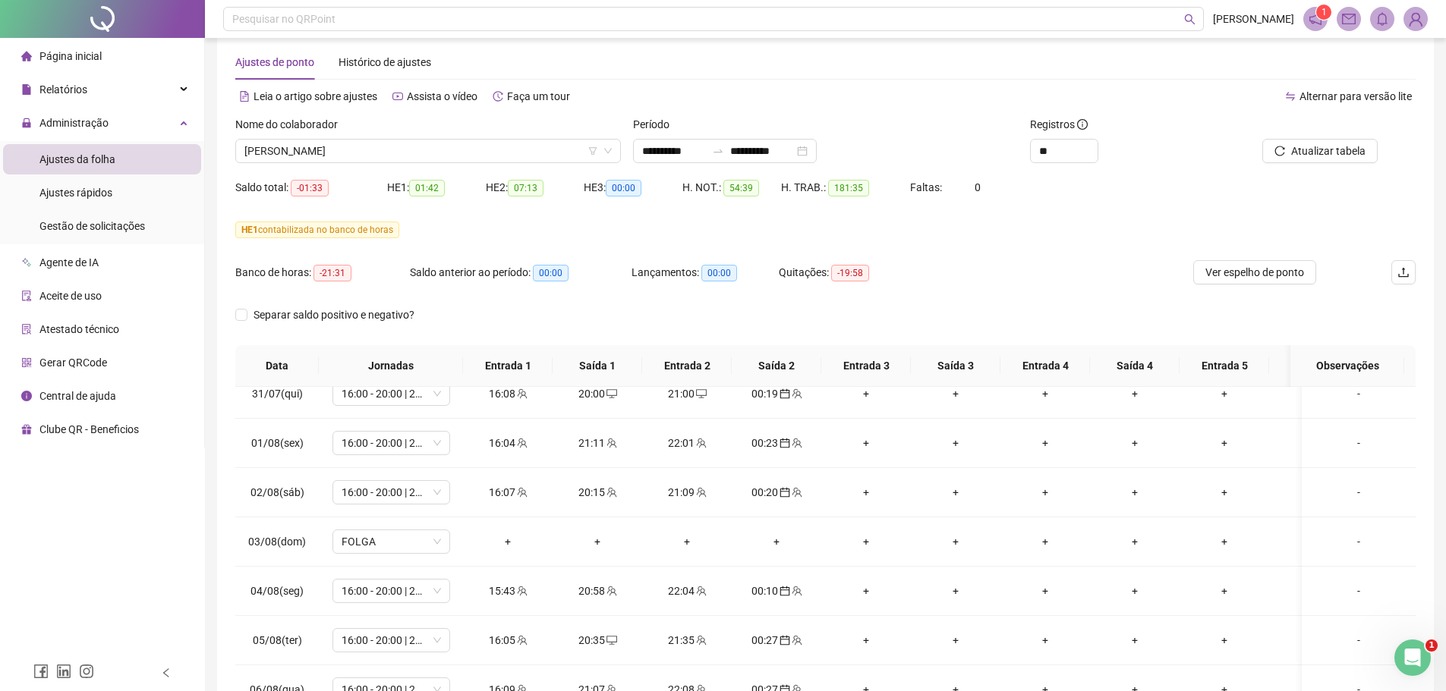
scroll to position [0, 0]
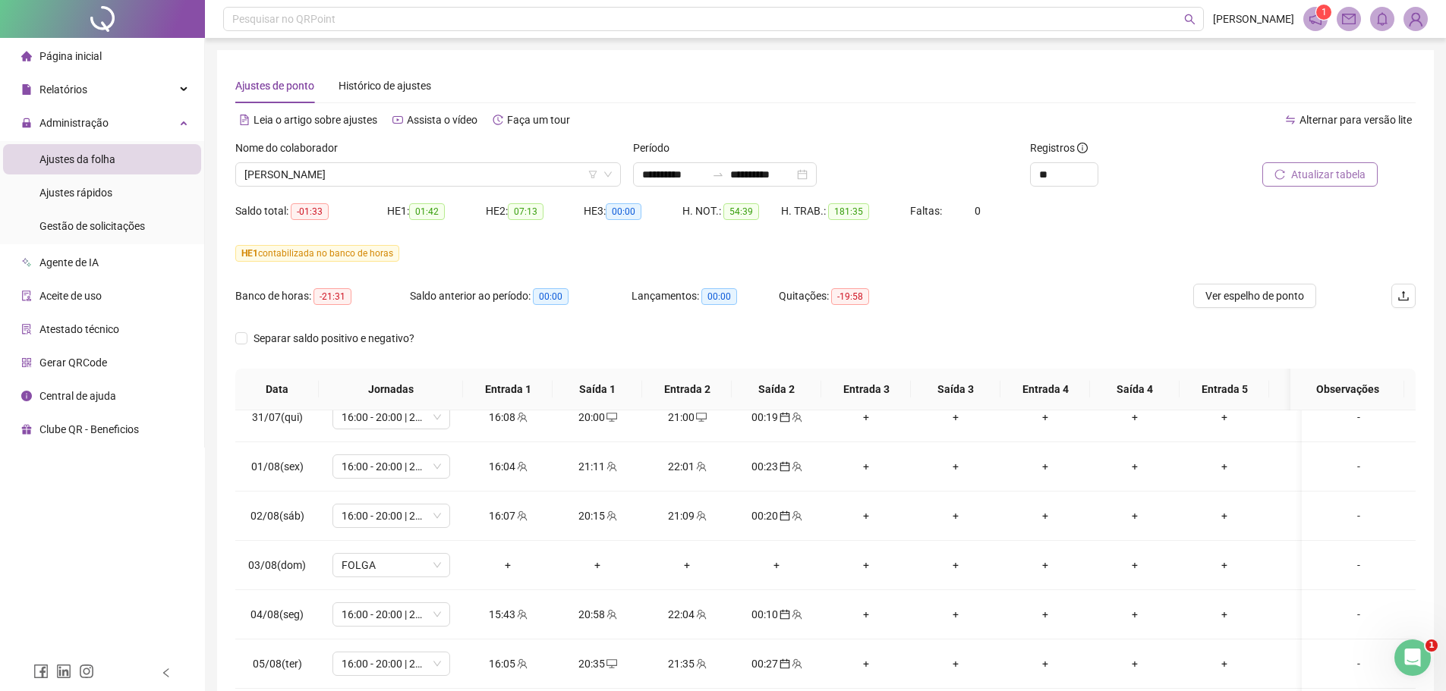
click at [1321, 175] on span "Atualizar tabela" at bounding box center [1328, 174] width 74 height 17
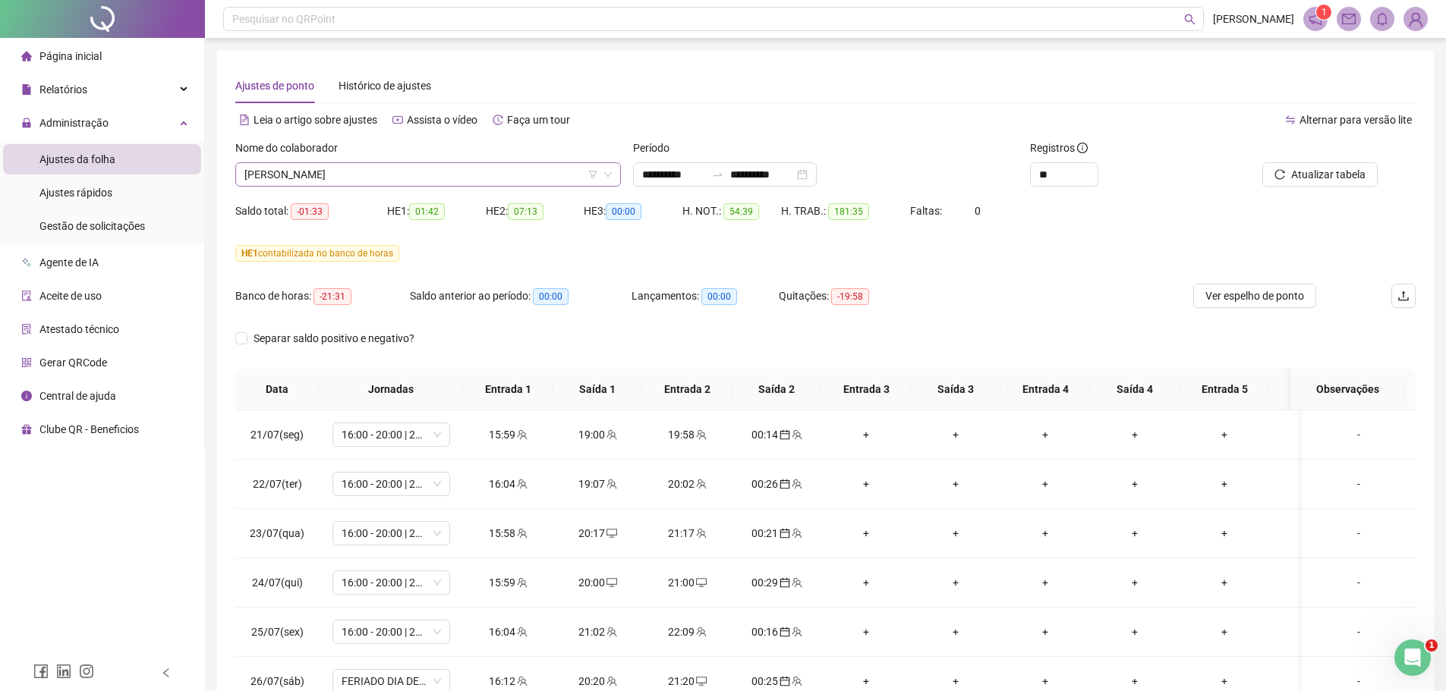
click at [424, 169] on span "[PERSON_NAME]" at bounding box center [427, 174] width 367 height 23
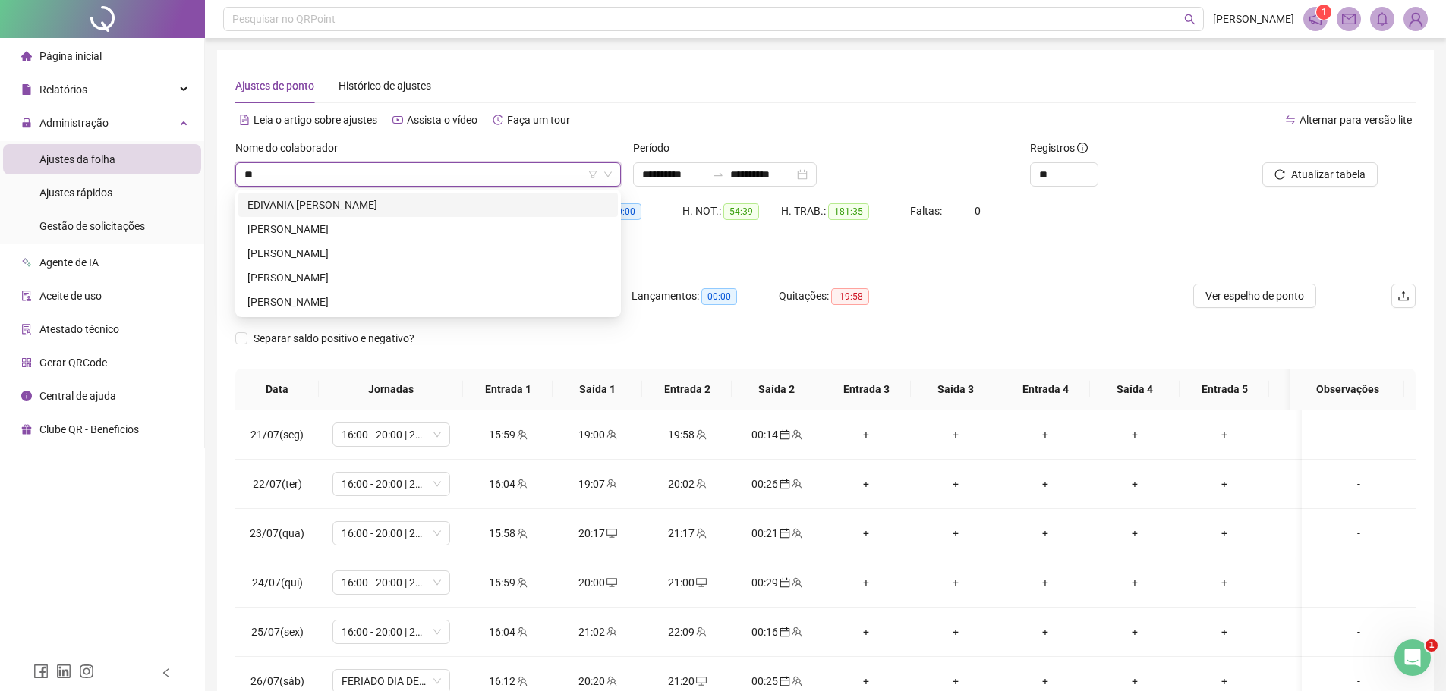
type input "***"
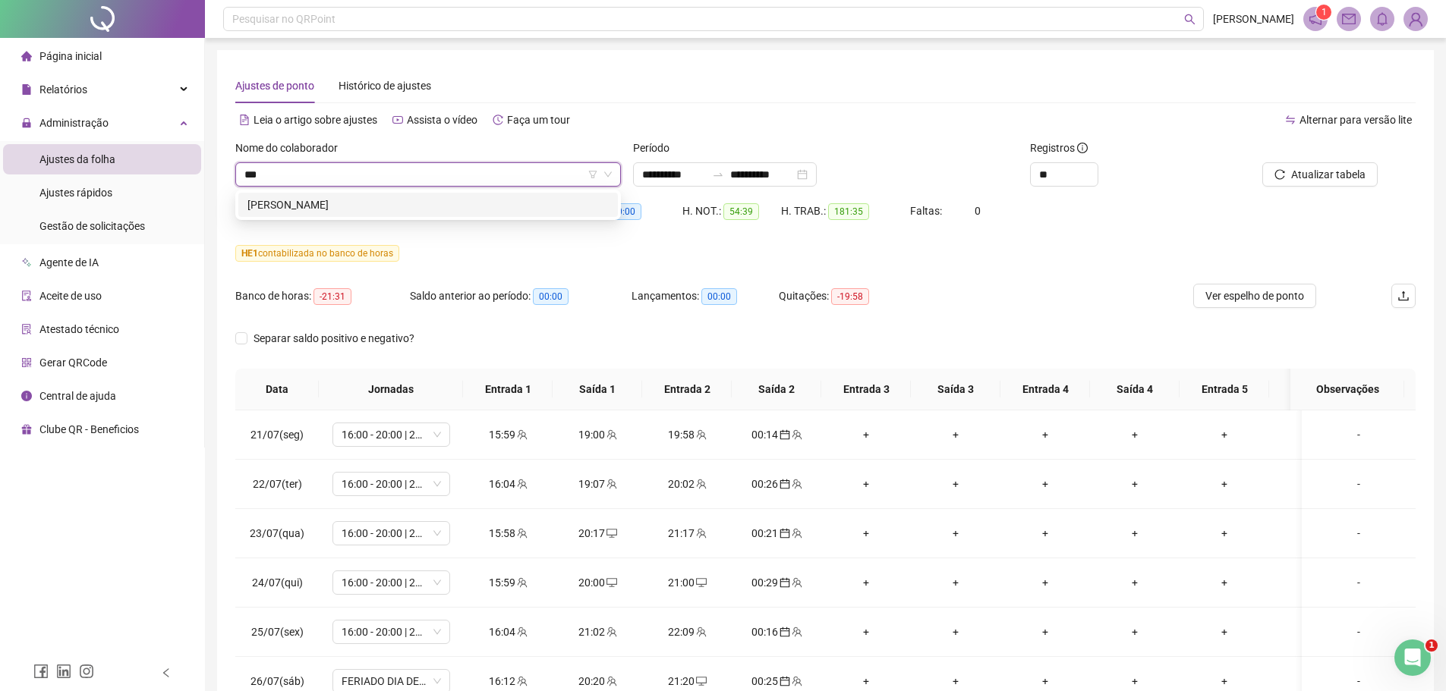
click at [345, 200] on div "[PERSON_NAME]" at bounding box center [427, 205] width 361 height 17
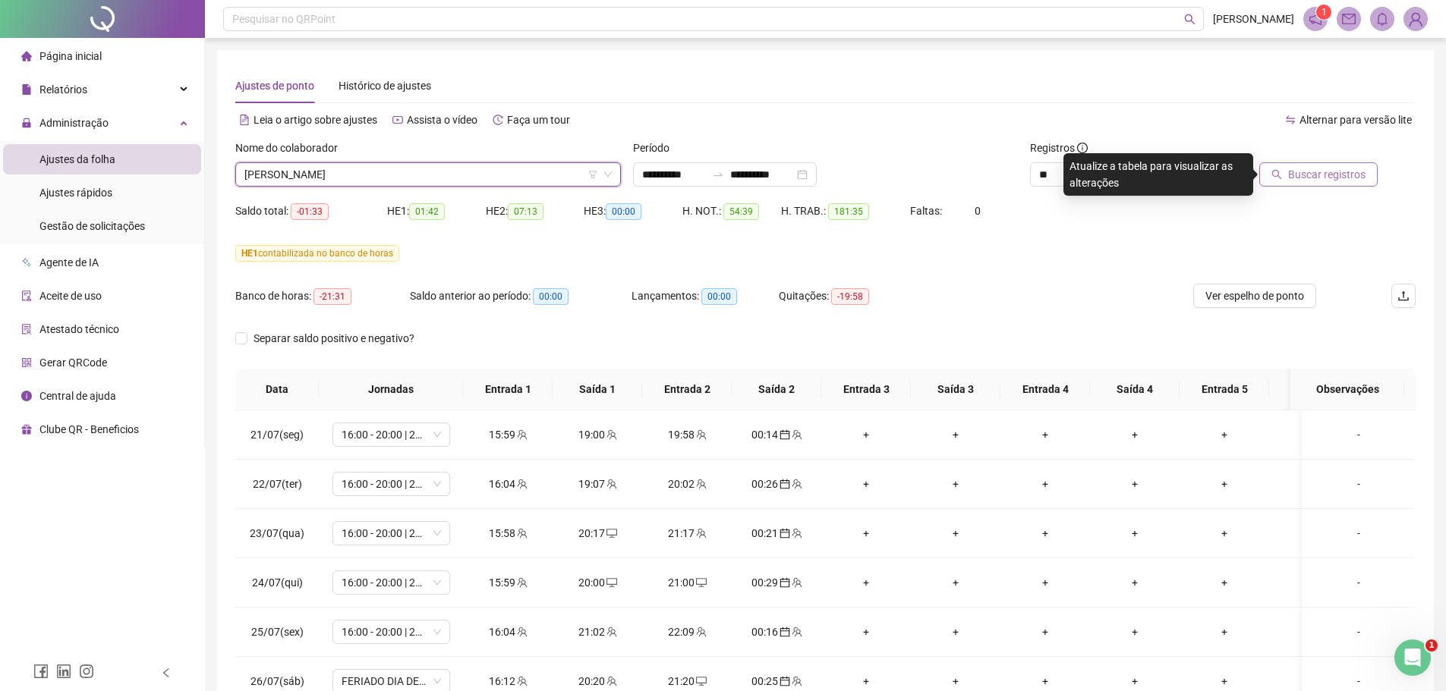
click at [1313, 177] on span "Buscar registros" at bounding box center [1326, 174] width 77 height 17
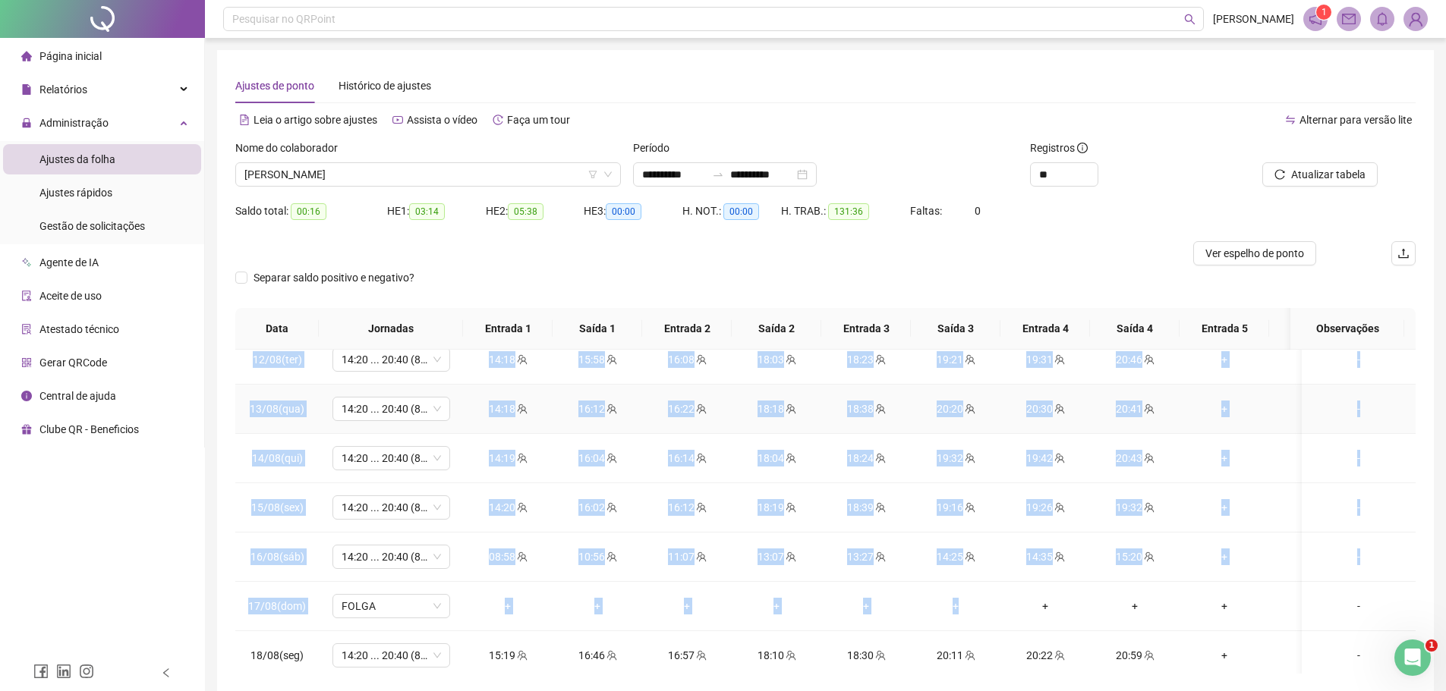
scroll to position [1019, 0]
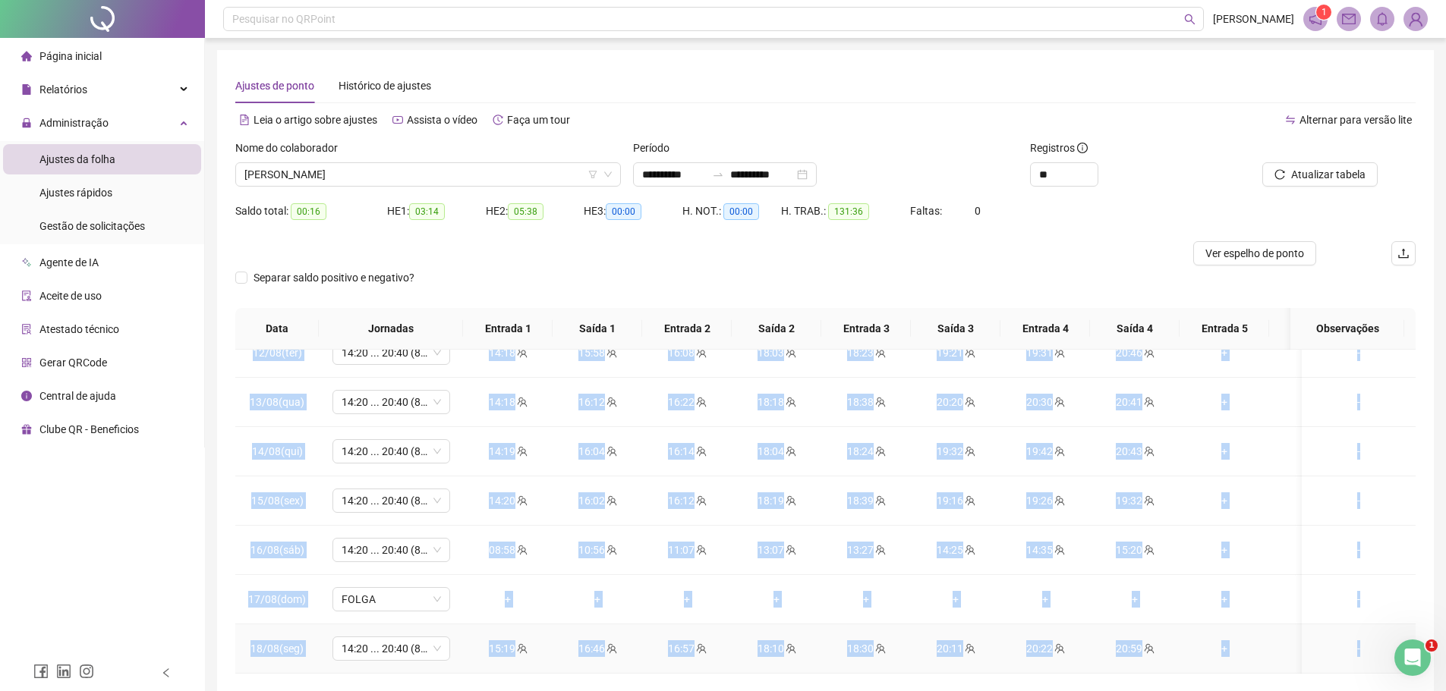
drag, startPoint x: 249, startPoint y: 374, endPoint x: 1377, endPoint y: 622, distance: 1154.5
click at [1377, 622] on tbody "23/07(qua) 14:20 ... 20:40 (8 HORAS) 08:00 12:00 12:40 16:00 + + + + + + Treina…" at bounding box center [853, 8] width 1237 height 1332
copy tbody "20/03(lor) 51:99 ... 48:02 (4 IPSUM) 58:82 60:73 19:22 80:53 + + + + + + Dolors…"
click at [1186, 584] on td "+" at bounding box center [1224, 599] width 90 height 49
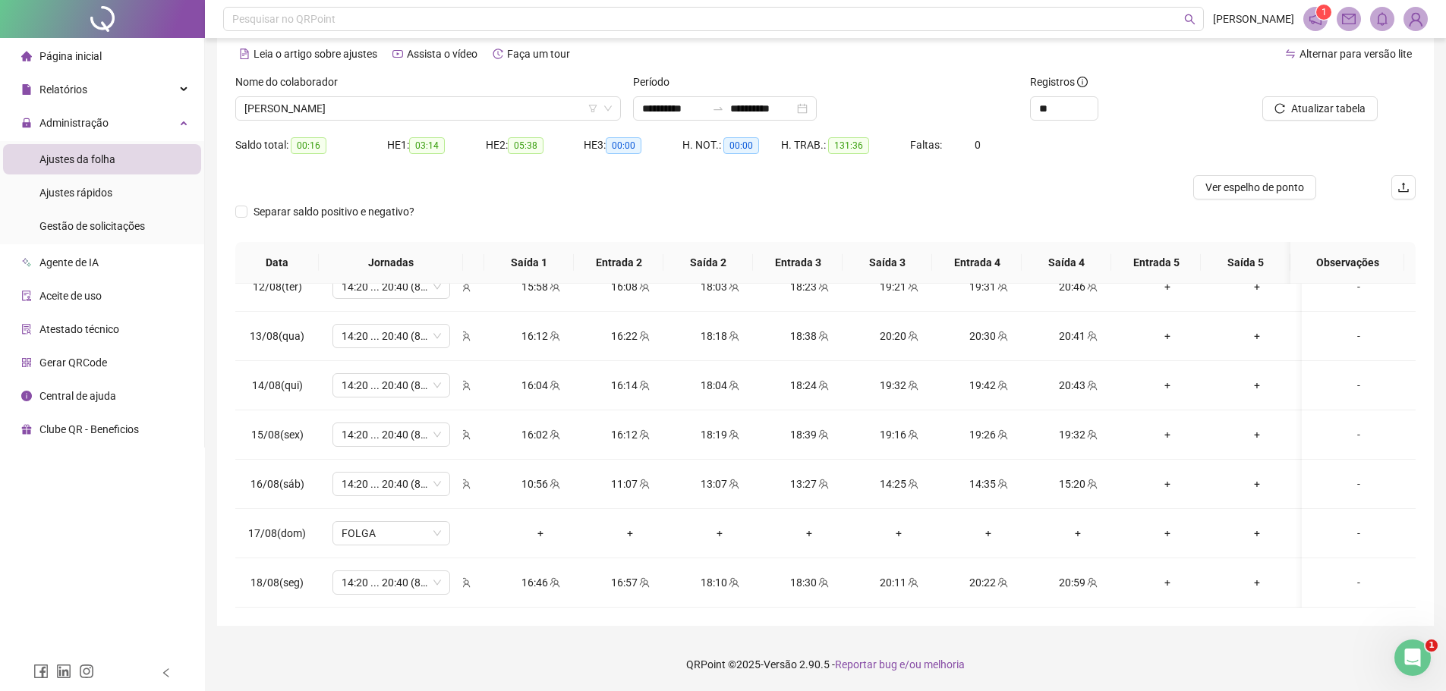
scroll to position [0, 0]
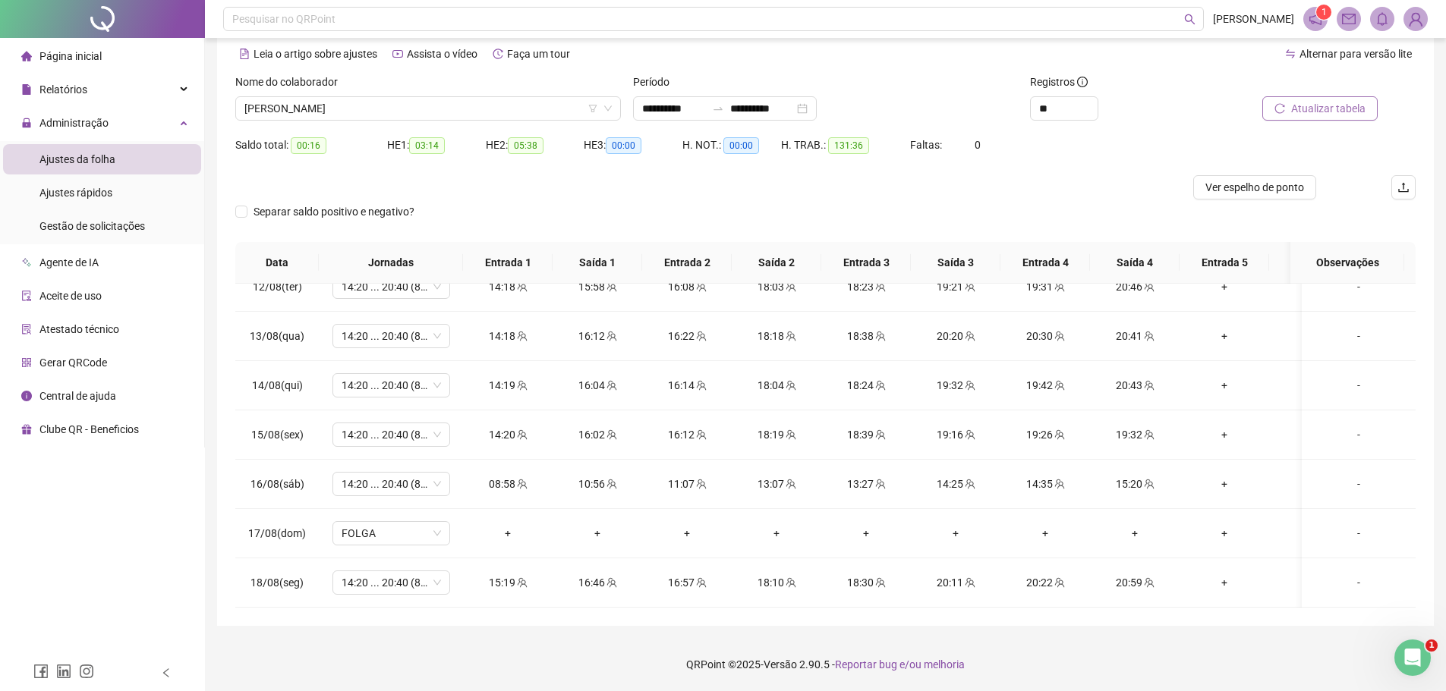
click at [1324, 102] on span "Atualizar tabela" at bounding box center [1328, 108] width 74 height 17
click at [1308, 113] on span "Atualizar tabela" at bounding box center [1328, 108] width 74 height 17
click at [424, 115] on span "[PERSON_NAME]" at bounding box center [427, 108] width 367 height 23
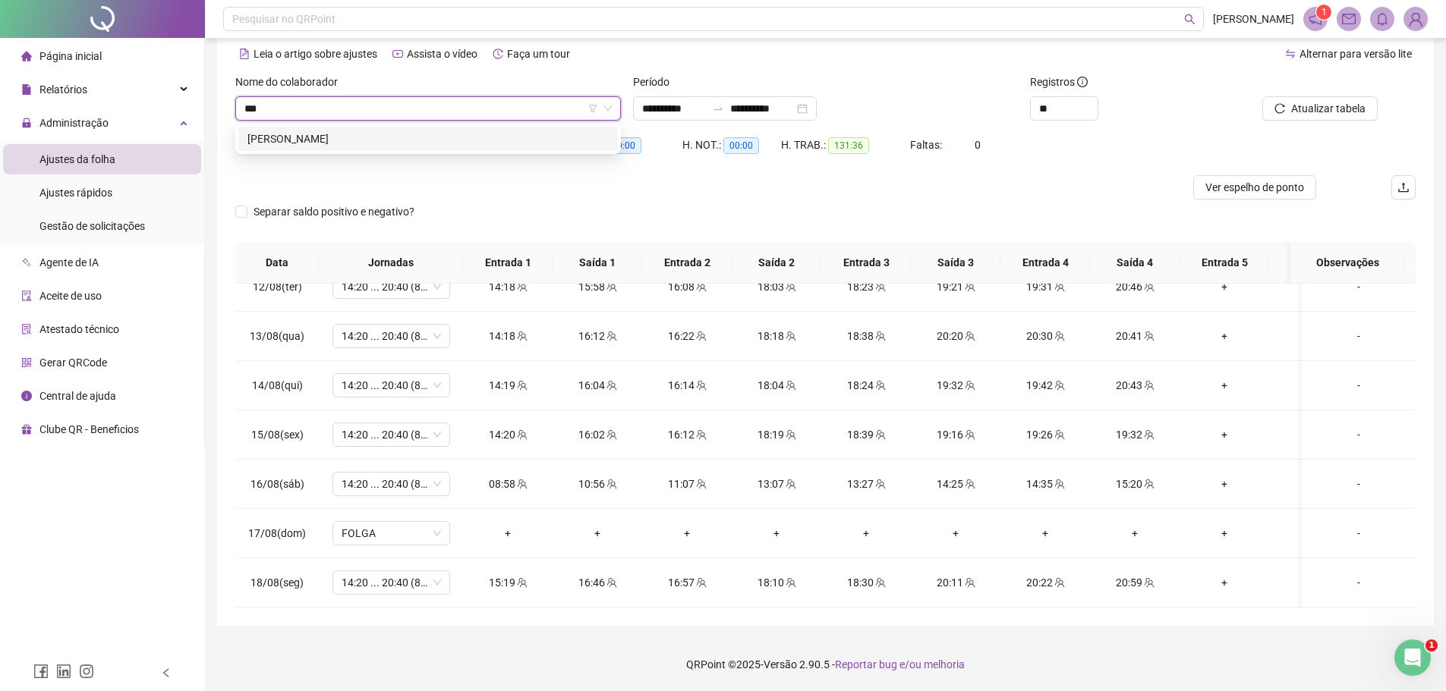
type input "****"
click at [492, 140] on div "[PERSON_NAME]" at bounding box center [427, 139] width 361 height 17
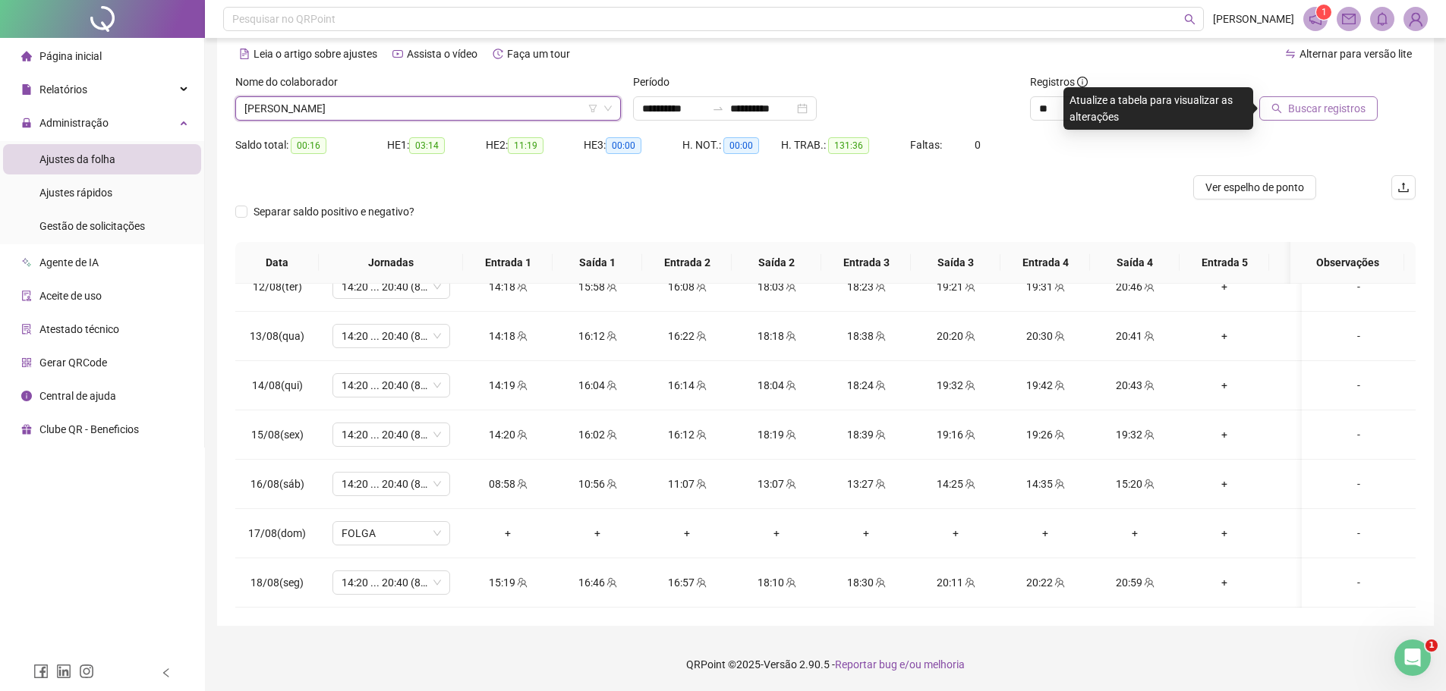
click at [1320, 112] on span "Buscar registros" at bounding box center [1326, 108] width 77 height 17
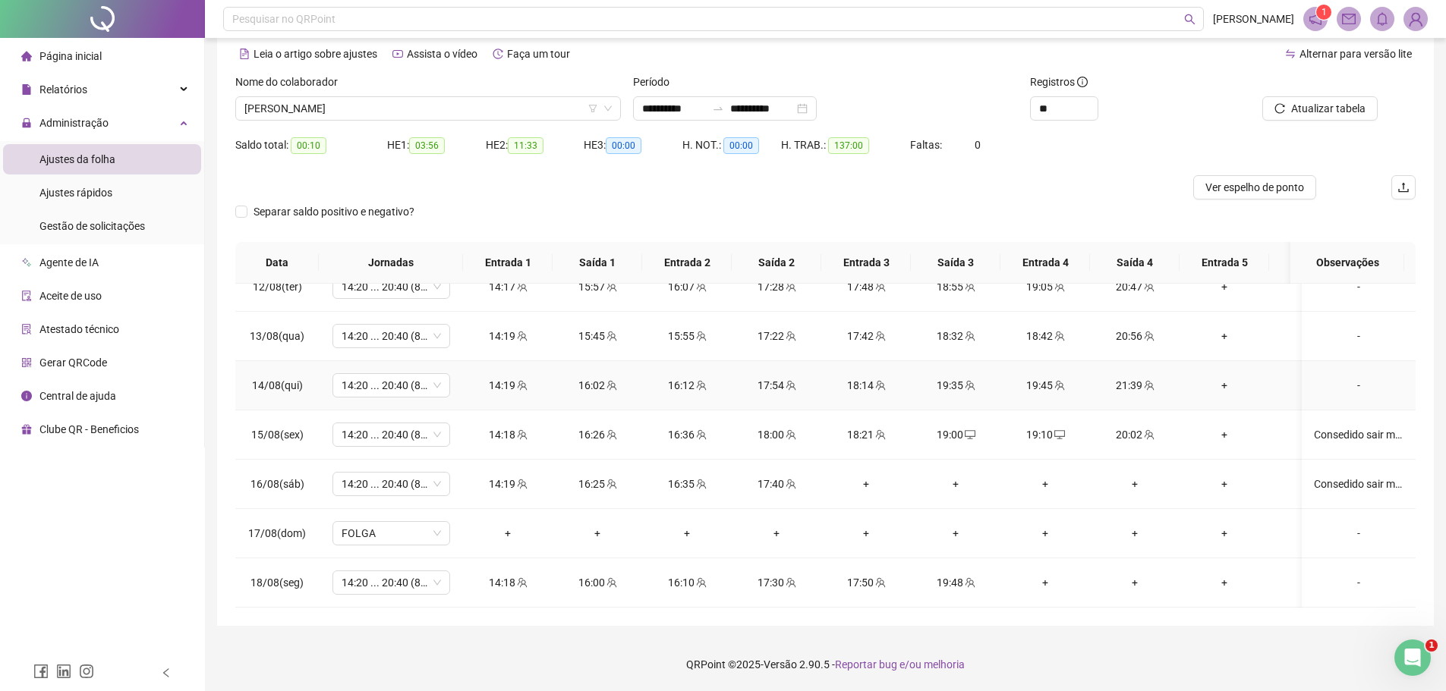
scroll to position [1118, 0]
click at [1349, 576] on div "-" at bounding box center [1359, 582] width 90 height 17
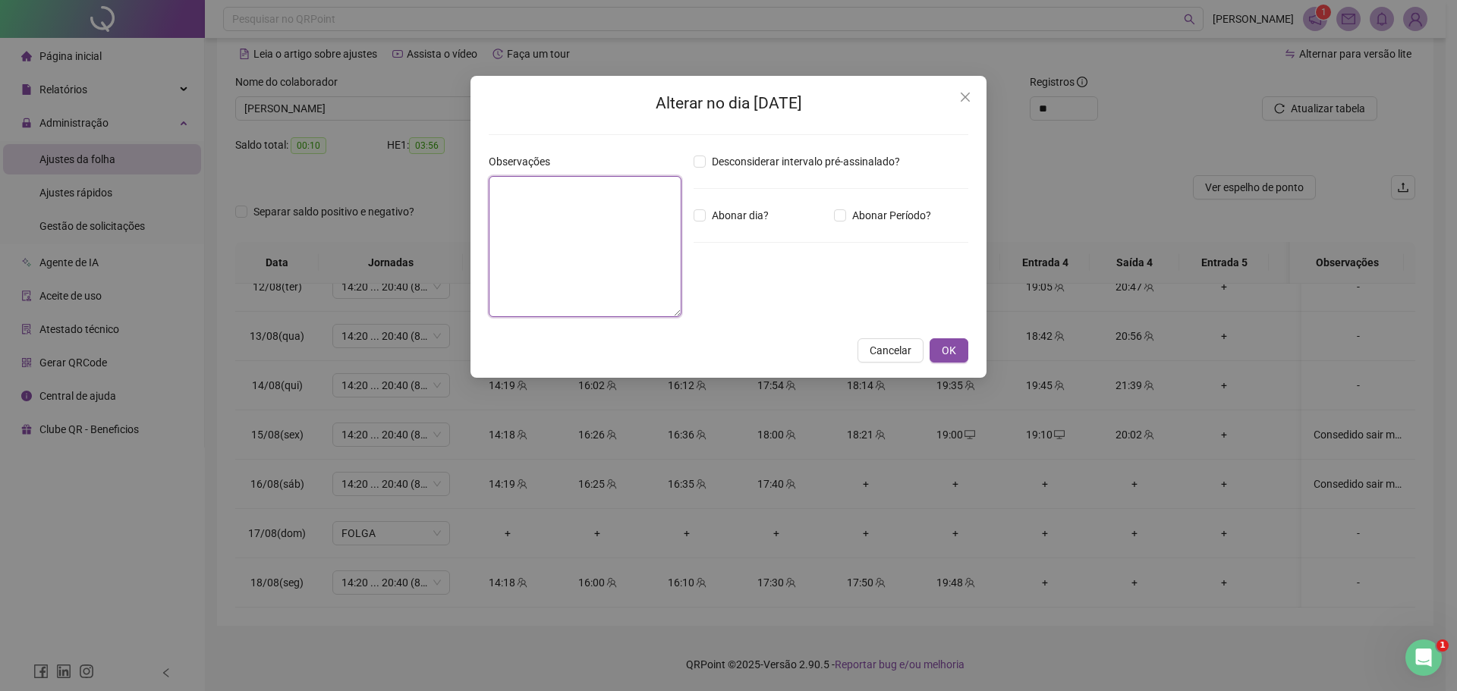
click at [557, 226] on textarea at bounding box center [585, 246] width 193 height 141
type textarea "**********"
click at [953, 346] on span "OK" at bounding box center [949, 350] width 14 height 17
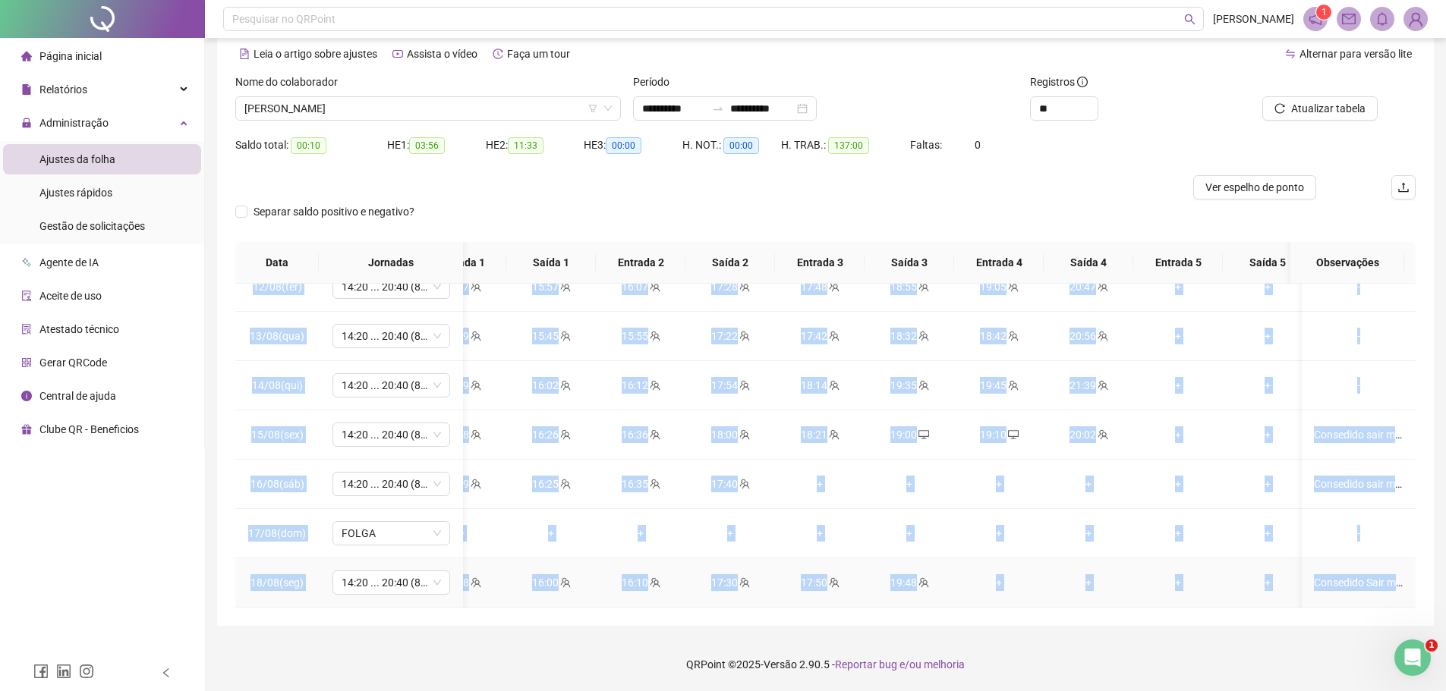
scroll to position [0, 68]
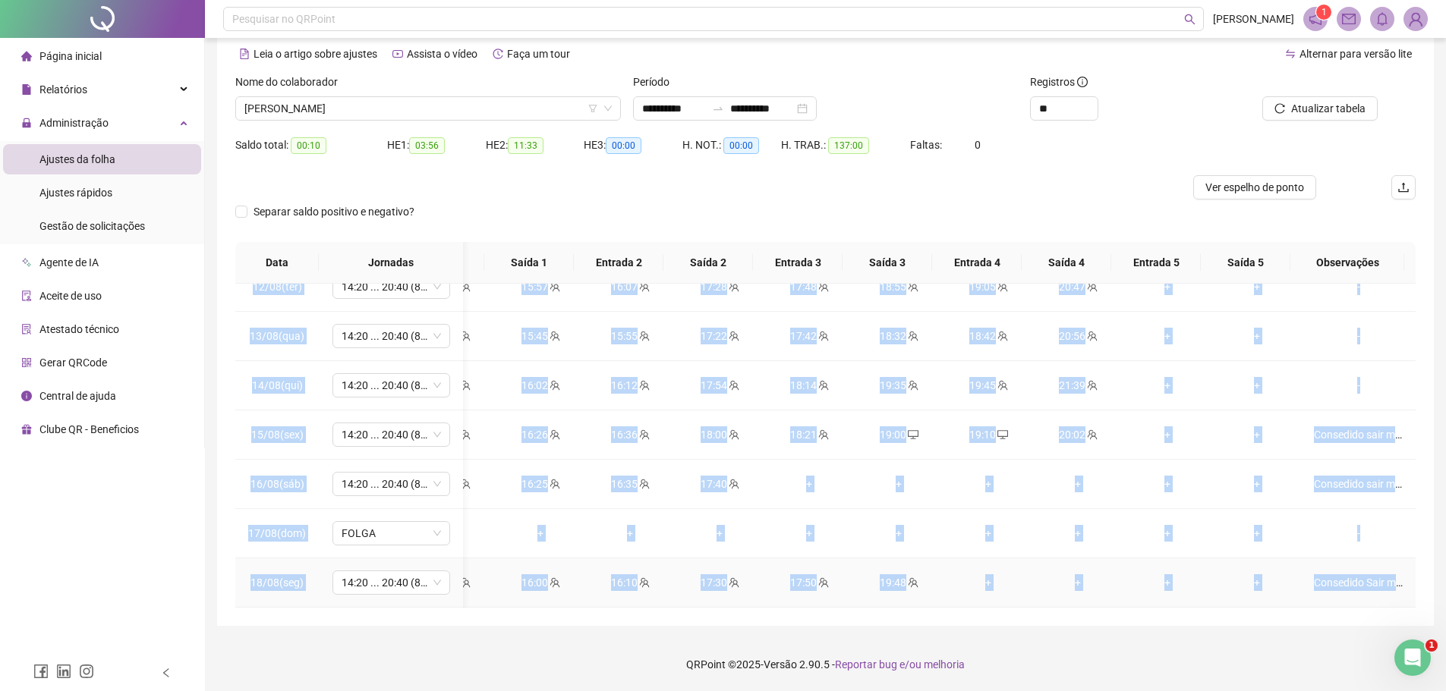
drag, startPoint x: 246, startPoint y: 302, endPoint x: 1402, endPoint y: 568, distance: 1186.8
copy tbody "02/15(lor) 67:25 ... 00:23 (5 IPSUM) 03:58 44:19 10:72 77:31 20:74 33:87 14:27 …"
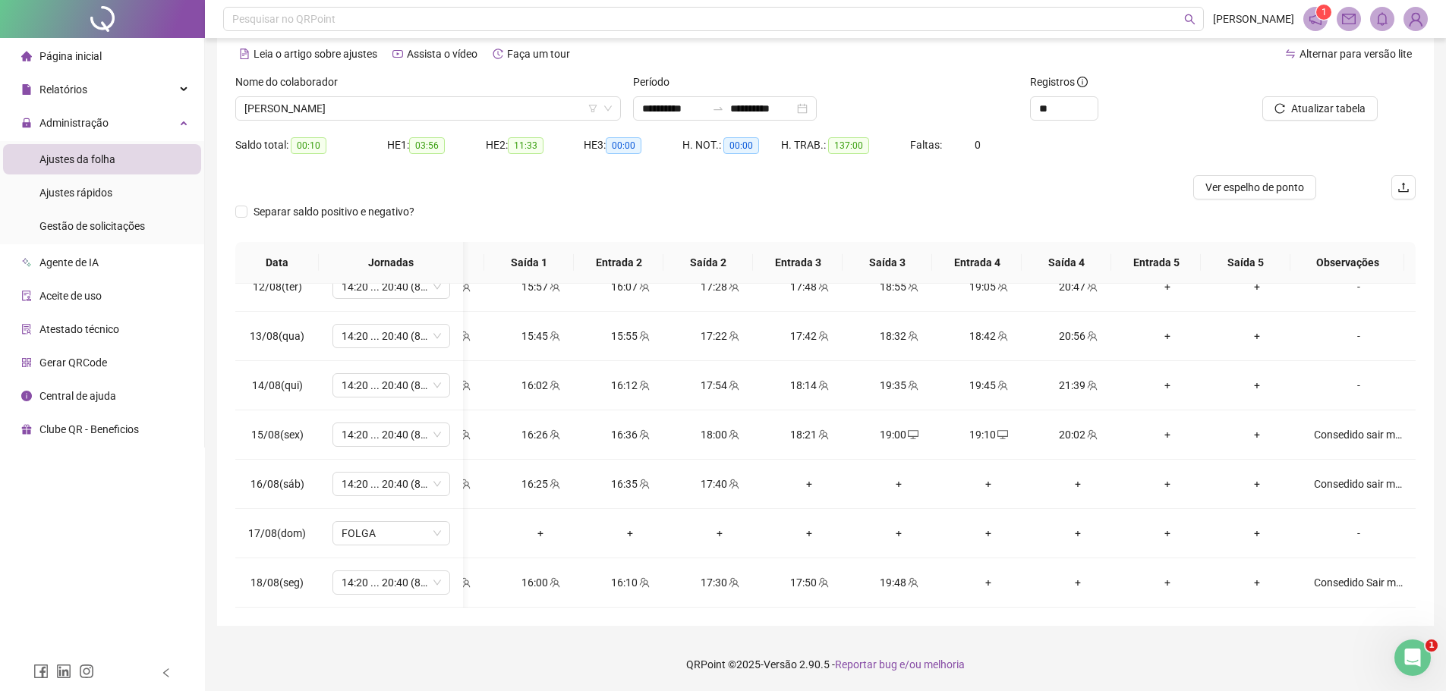
click at [1071, 187] on div at bounding box center [677, 187] width 885 height 24
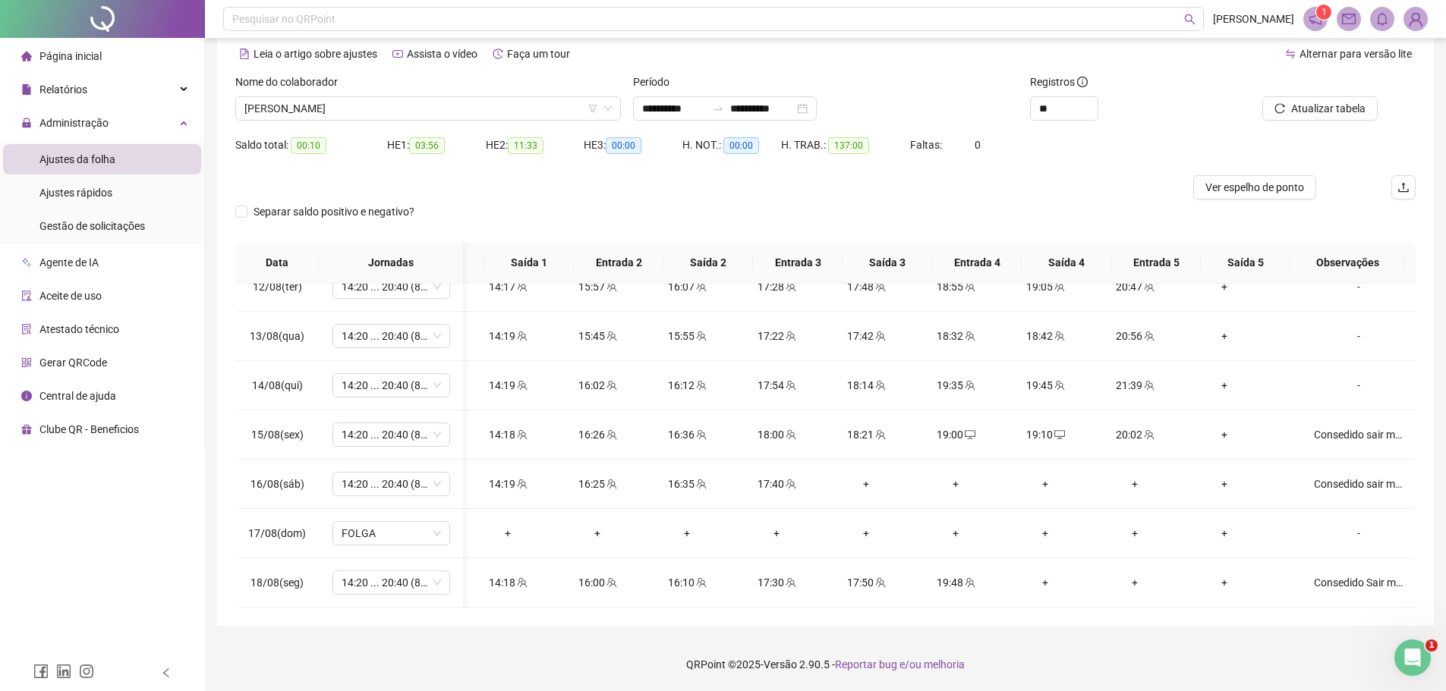
scroll to position [0, 0]
click at [1300, 102] on span "Atualizar tabela" at bounding box center [1328, 108] width 74 height 17
click at [1327, 111] on span "Atualizar tabela" at bounding box center [1328, 108] width 74 height 17
click at [1047, 574] on div "+" at bounding box center [1044, 582] width 65 height 17
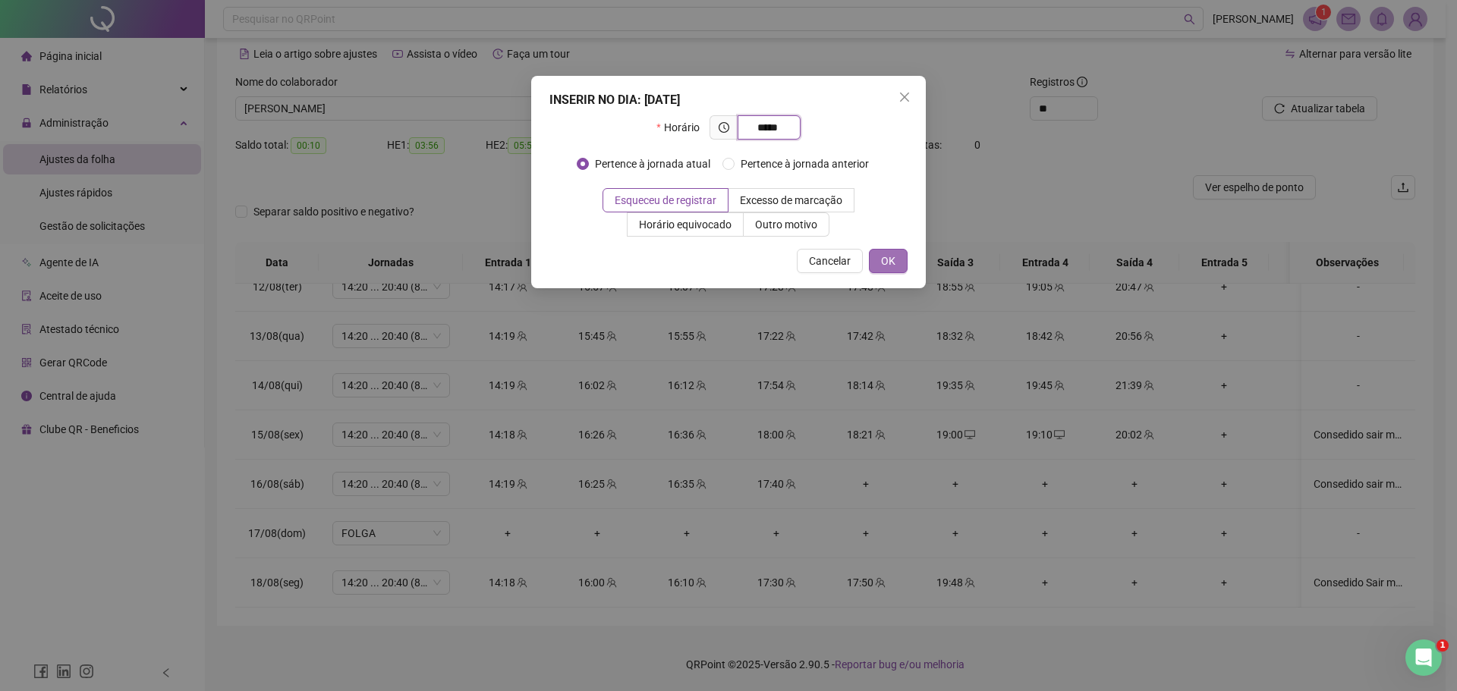
type input "*****"
click at [896, 261] on button "OK" at bounding box center [888, 261] width 39 height 24
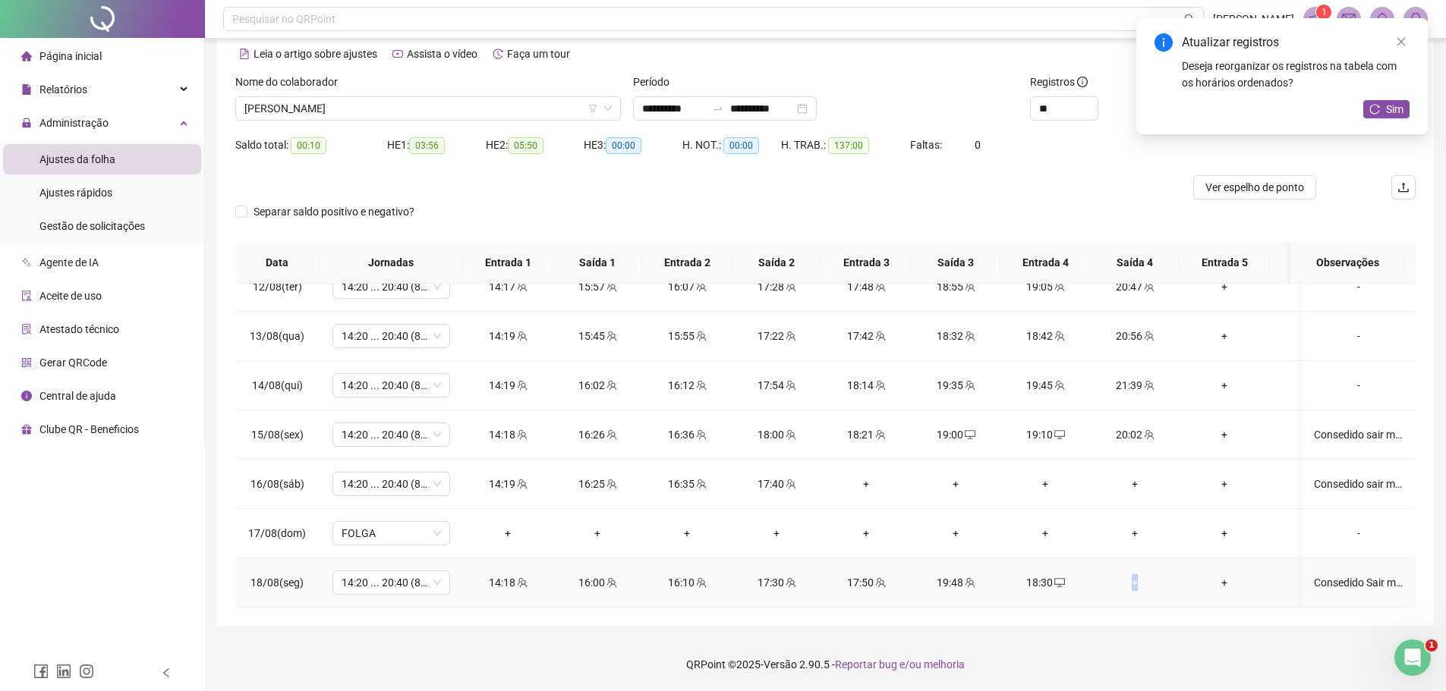
drag, startPoint x: 1134, startPoint y: 573, endPoint x: 1122, endPoint y: 574, distance: 12.2
click at [1135, 574] on div "+" at bounding box center [1134, 582] width 65 height 17
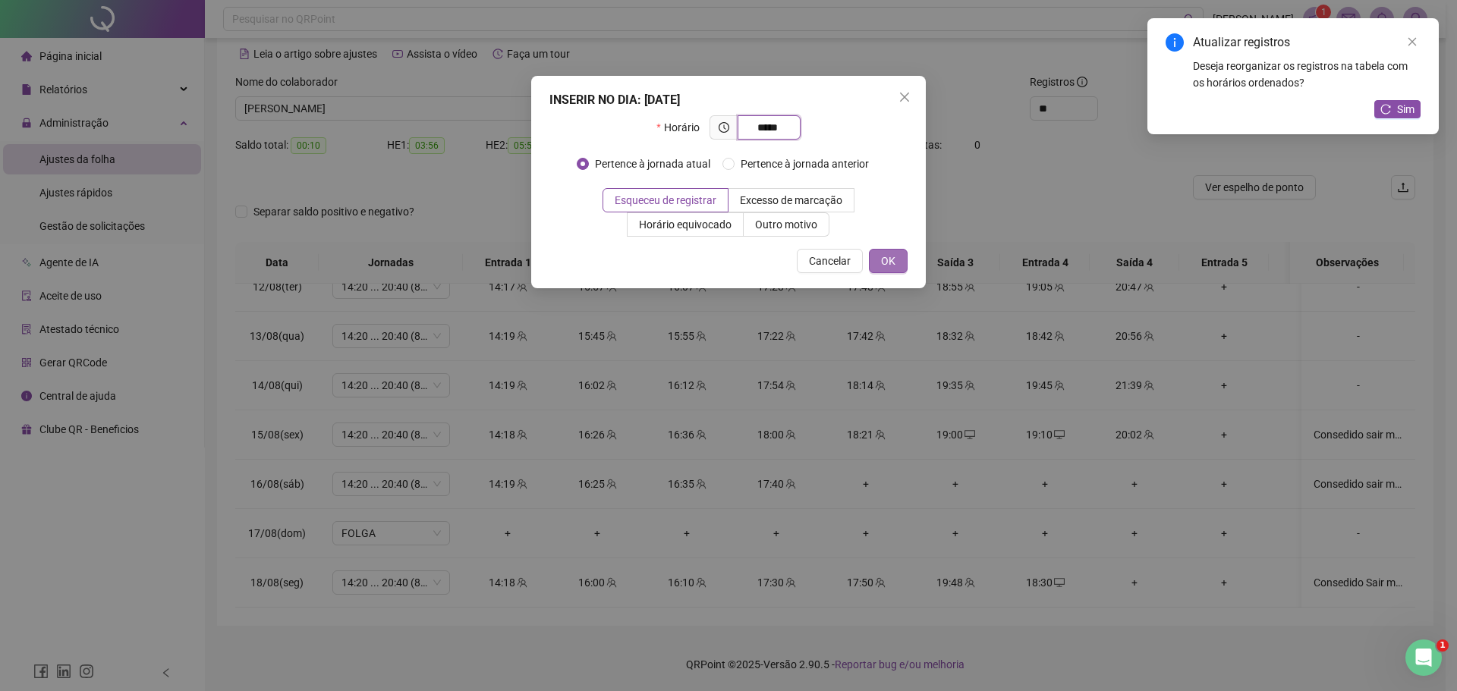
type input "*****"
click at [890, 260] on span "OK" at bounding box center [888, 261] width 14 height 17
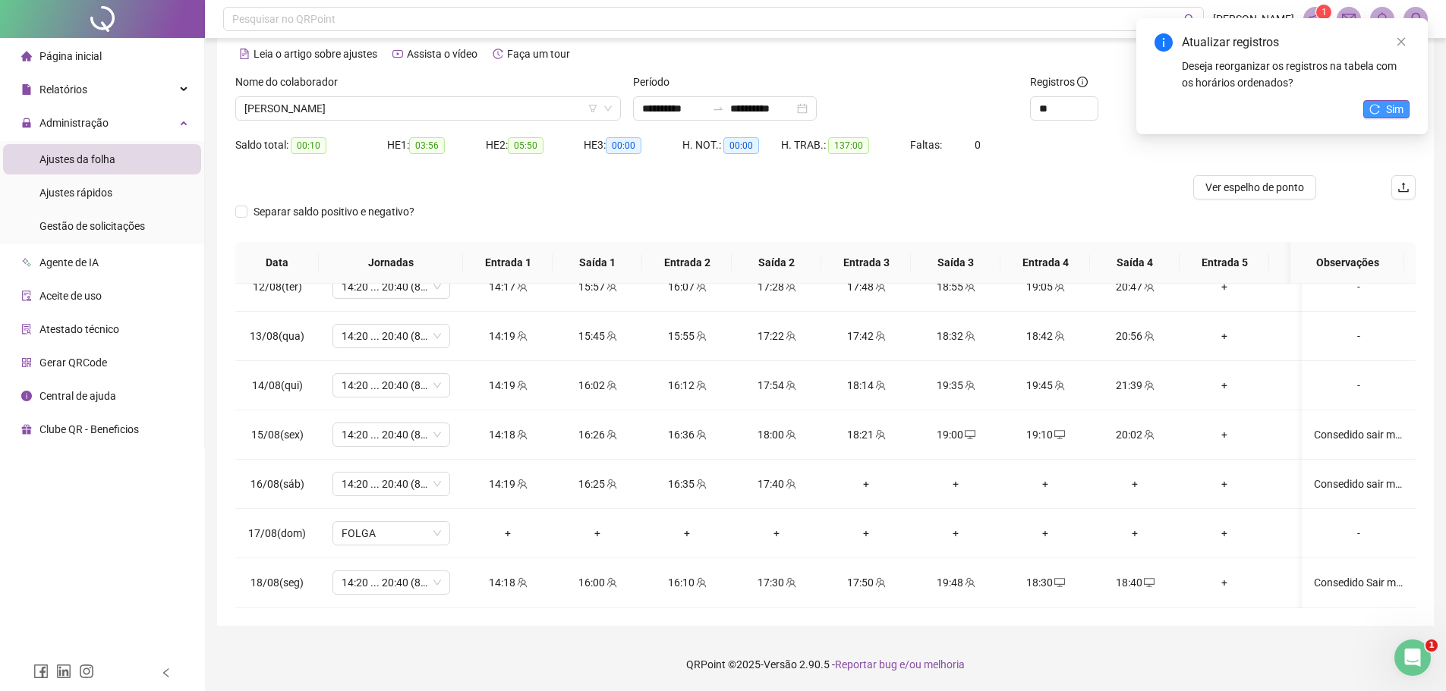
click at [1396, 113] on span "Sim" at bounding box center [1394, 109] width 17 height 17
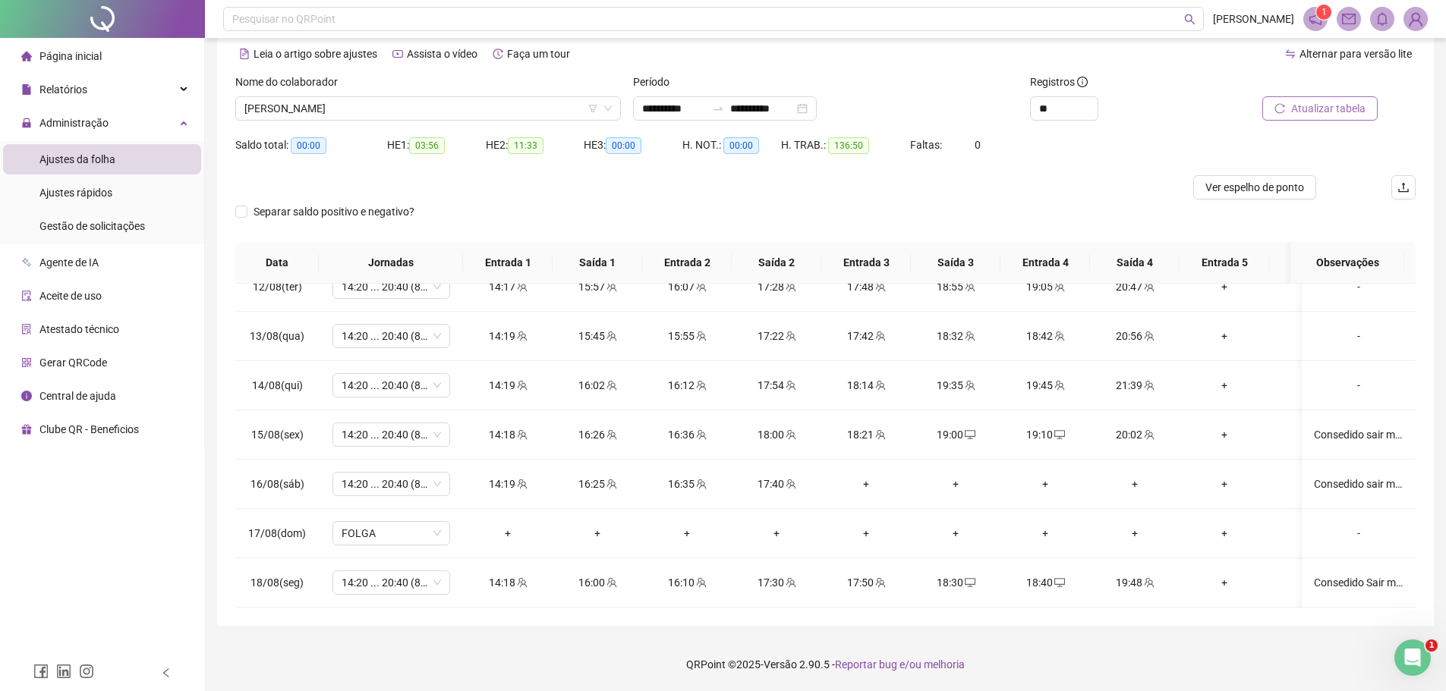
click at [1347, 110] on span "Atualizar tabela" at bounding box center [1328, 108] width 74 height 17
drag, startPoint x: 1160, startPoint y: 609, endPoint x: 1292, endPoint y: 603, distance: 133.0
click at [1292, 603] on div "**********" at bounding box center [825, 305] width 1216 height 642
click at [1353, 115] on button "Atualizar tabela" at bounding box center [1319, 108] width 115 height 24
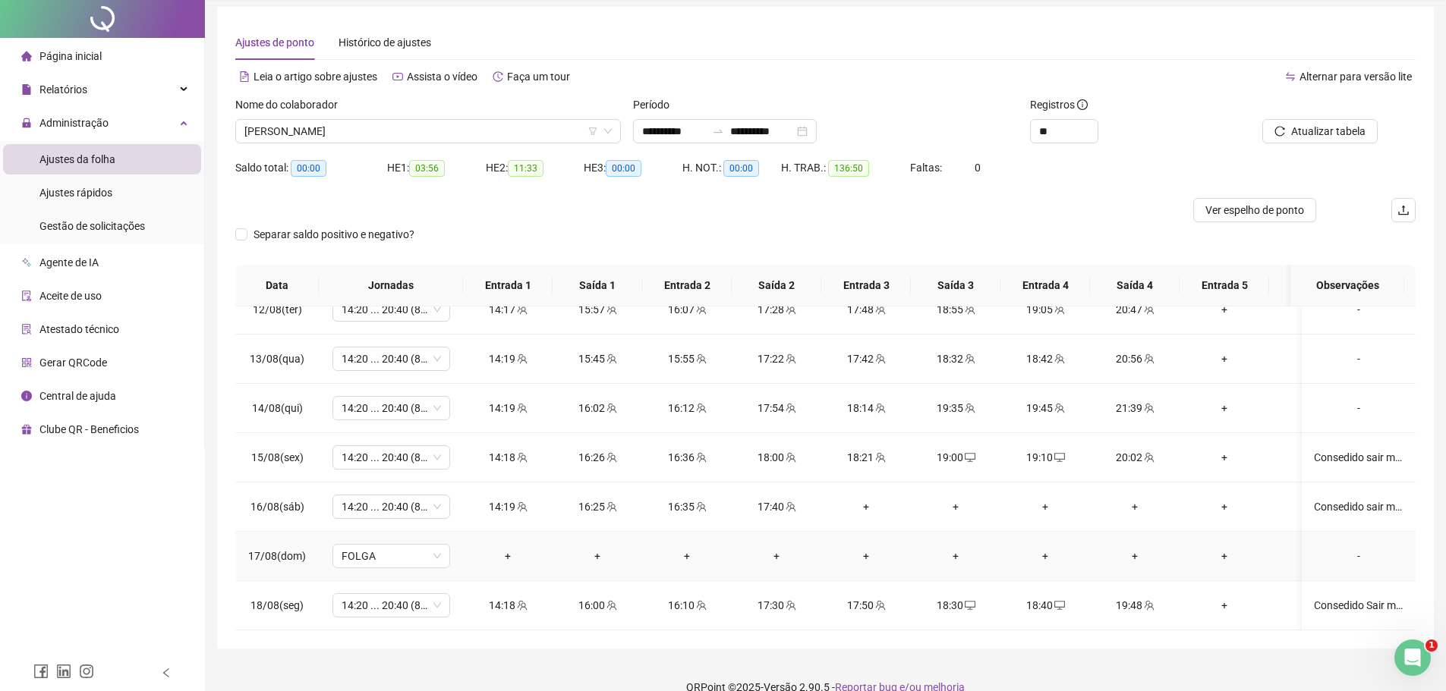
scroll to position [66, 0]
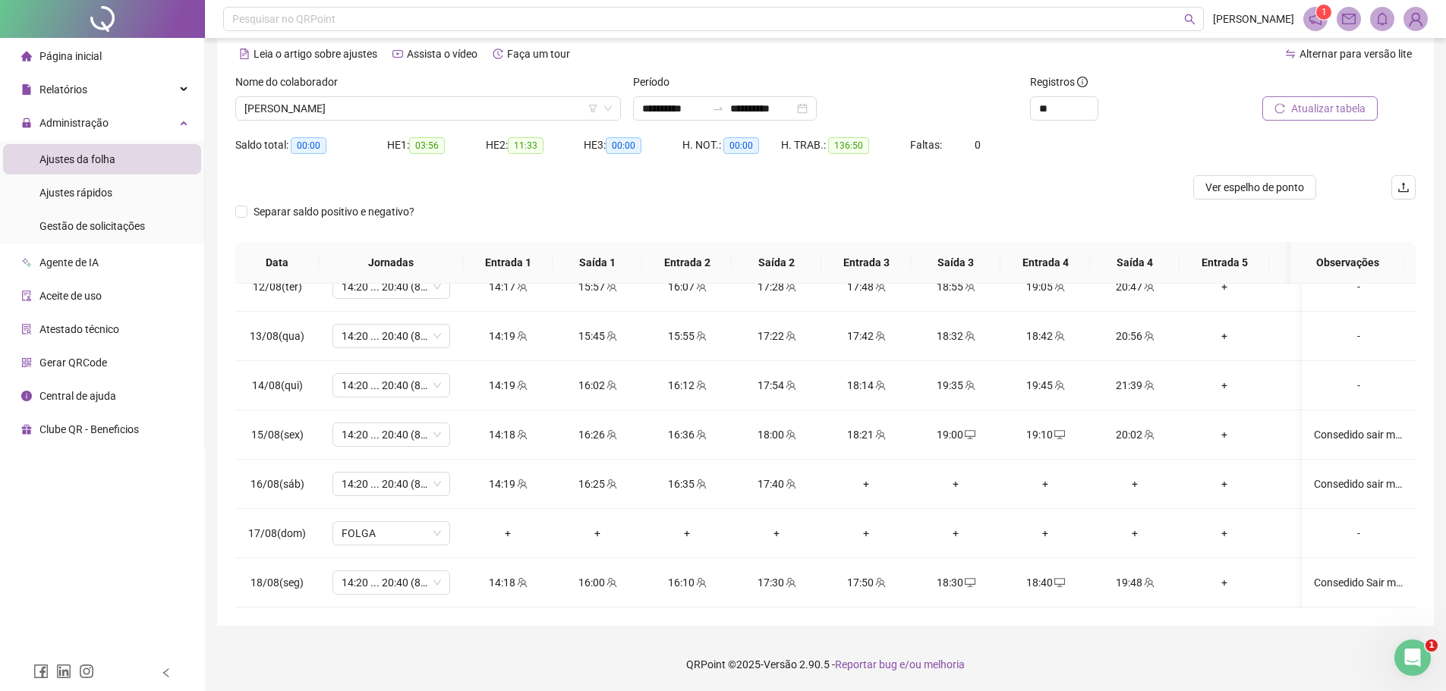
click at [1307, 109] on span "Atualizar tabela" at bounding box center [1328, 108] width 74 height 17
click at [1324, 112] on span "Atualizar tabela" at bounding box center [1328, 108] width 74 height 17
click at [437, 105] on span "[PERSON_NAME]" at bounding box center [427, 108] width 367 height 23
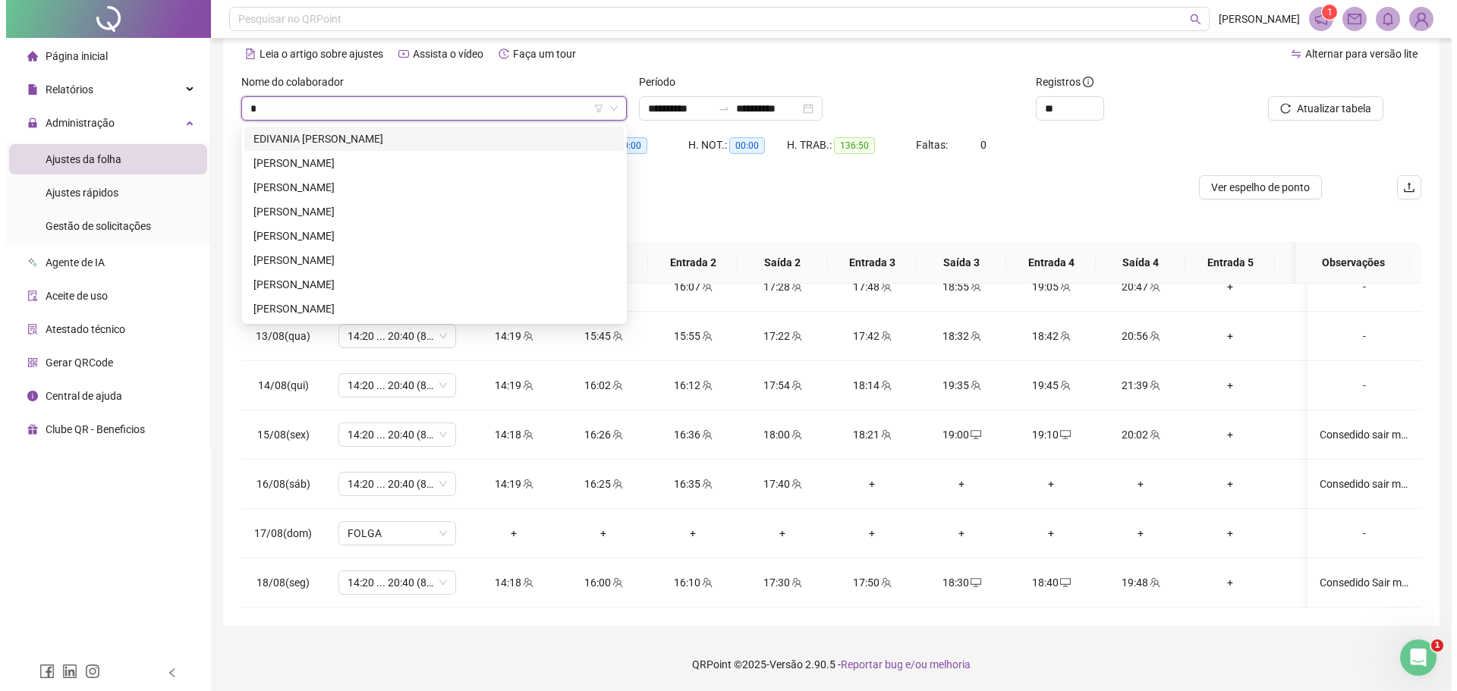
scroll to position [0, 0]
type input "***"
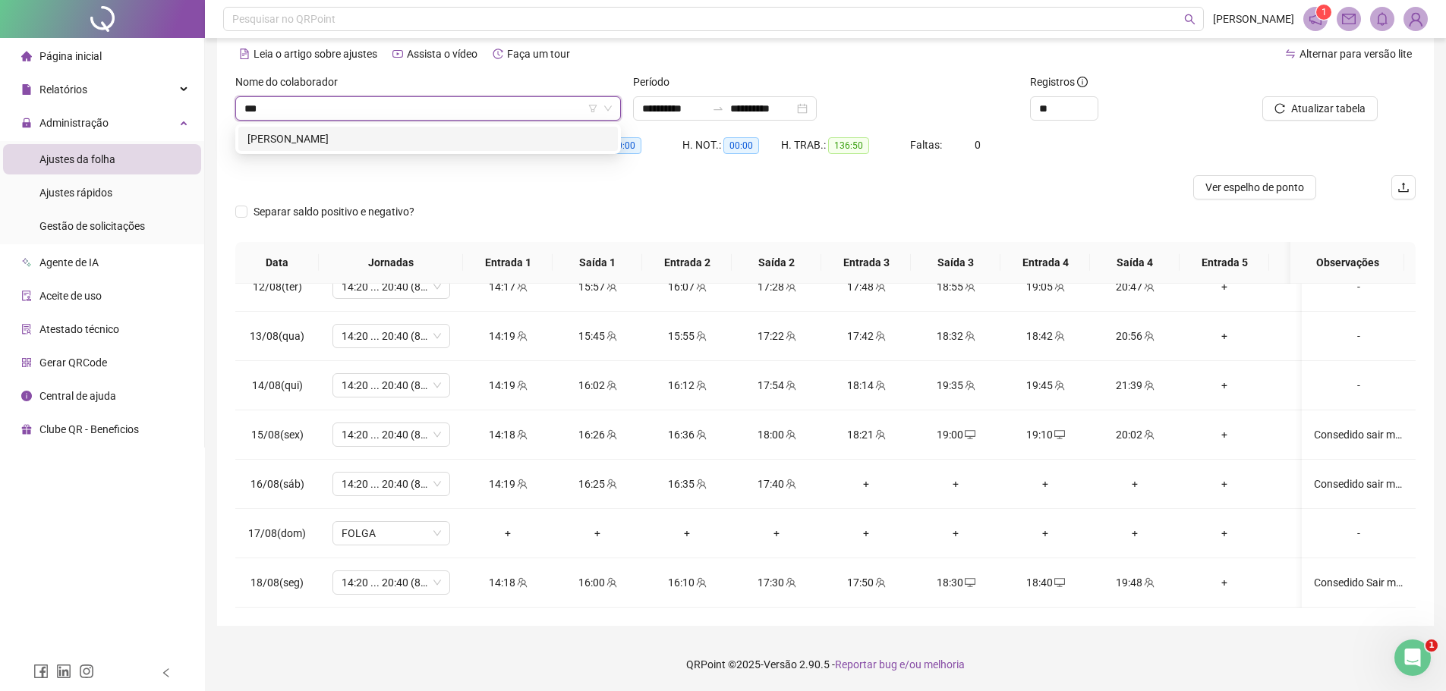
click at [418, 138] on div "[PERSON_NAME]" at bounding box center [427, 139] width 361 height 17
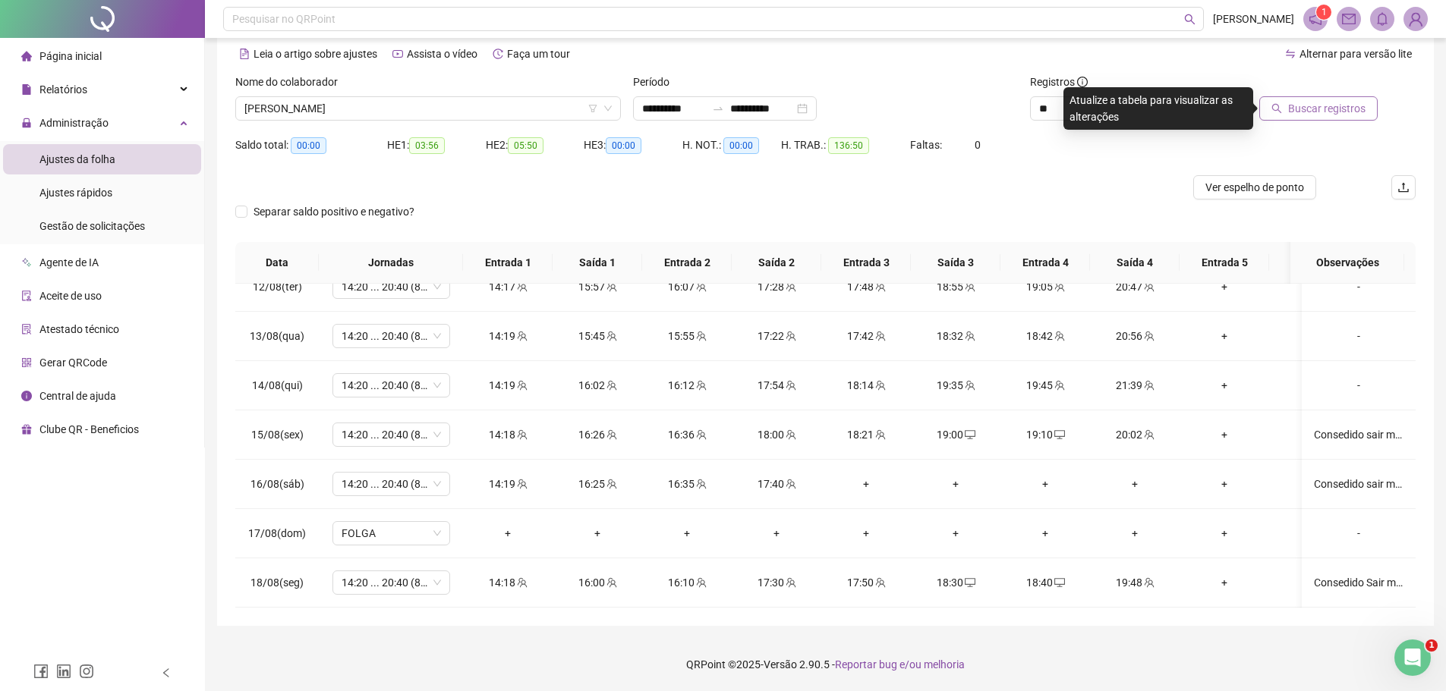
click at [1333, 111] on span "Buscar registros" at bounding box center [1326, 108] width 77 height 17
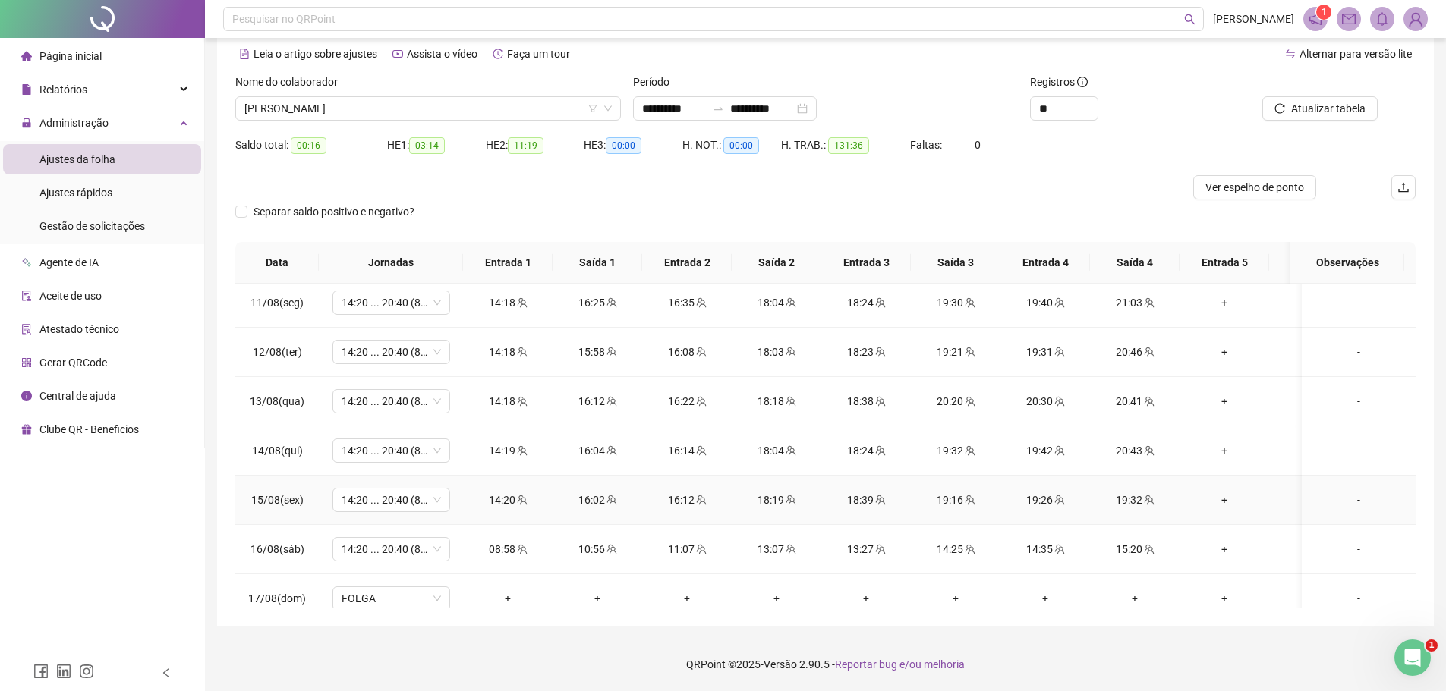
scroll to position [1019, 0]
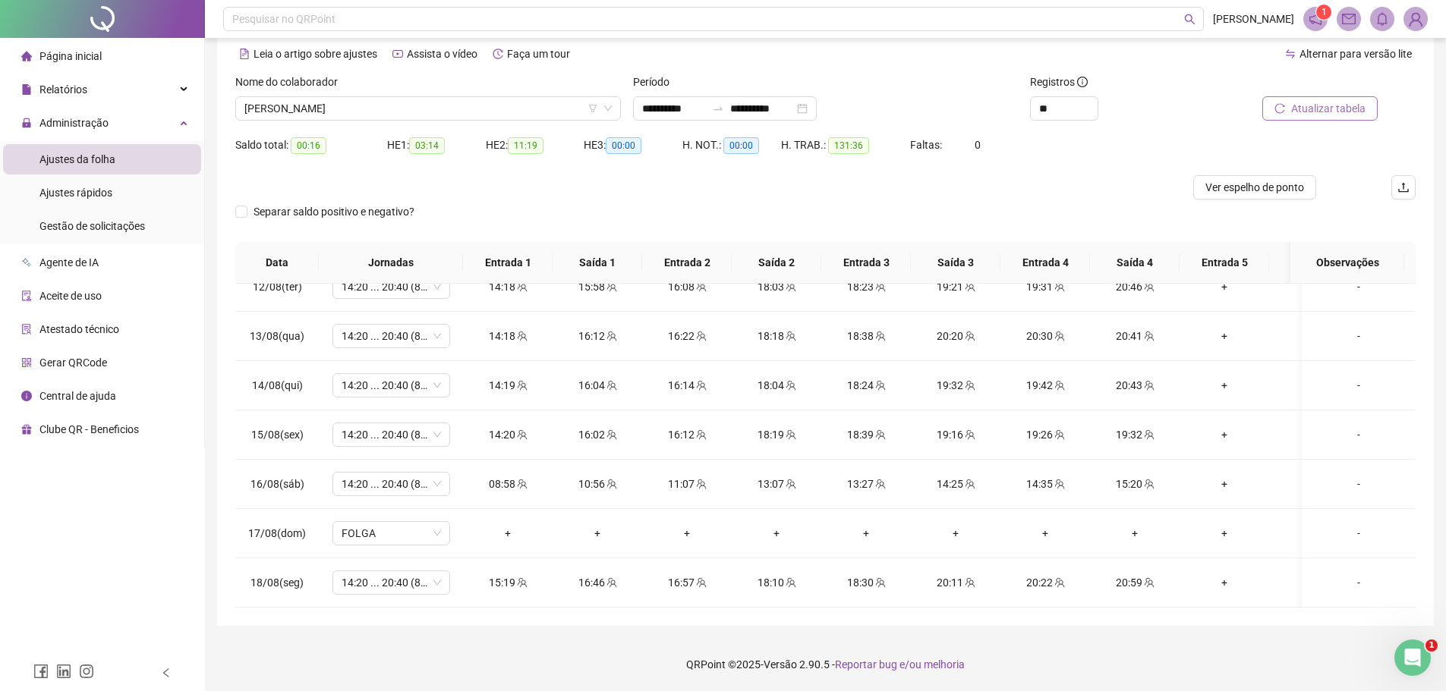
click at [1331, 102] on span "Atualizar tabela" at bounding box center [1328, 108] width 74 height 17
click at [1318, 112] on span "Atualizar tabela" at bounding box center [1328, 108] width 74 height 17
click at [382, 108] on span "[PERSON_NAME]" at bounding box center [427, 108] width 367 height 23
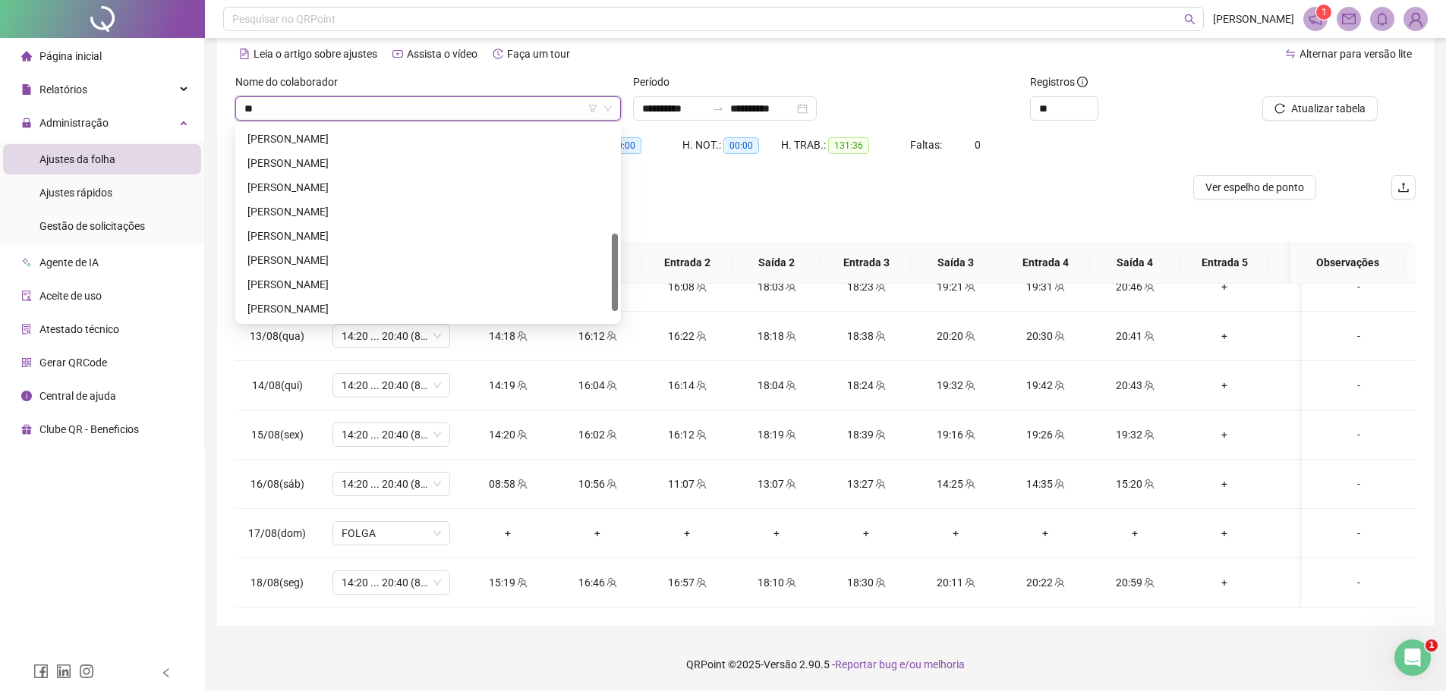
scroll to position [0, 0]
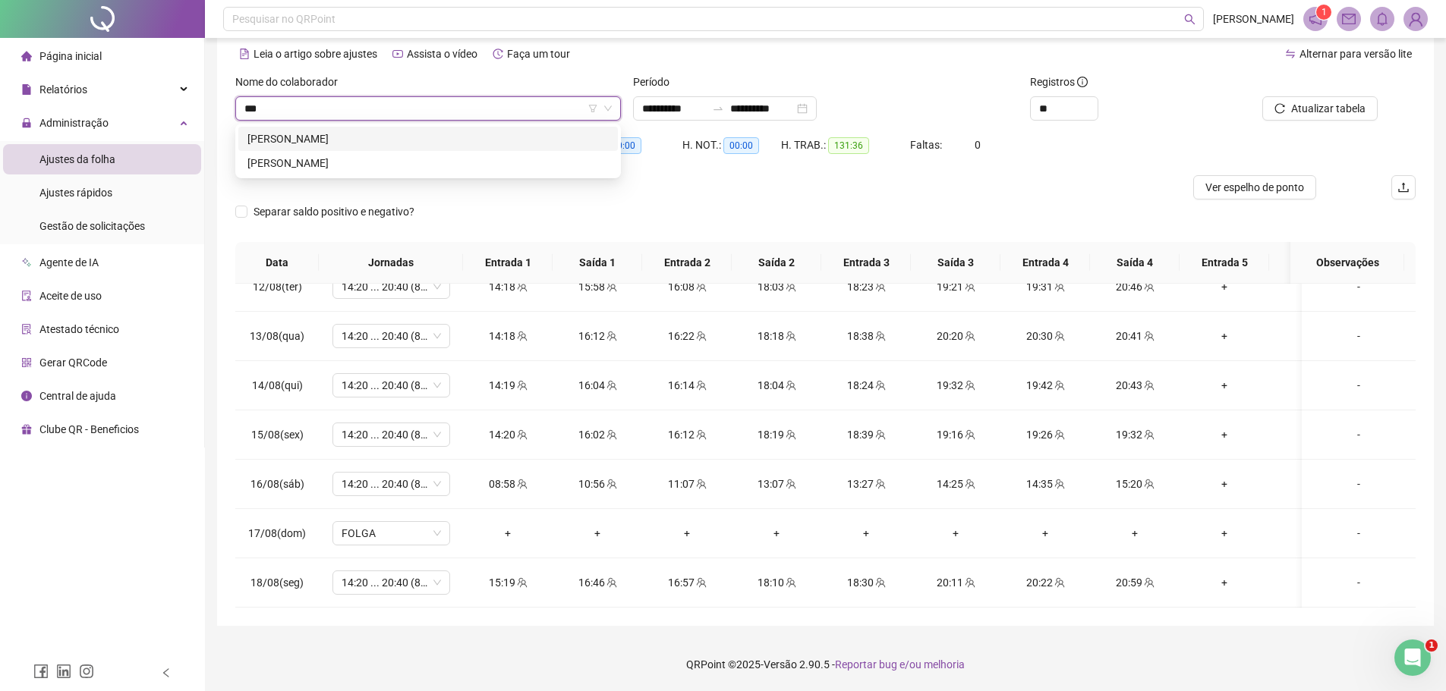
type input "****"
click at [379, 142] on div "[PERSON_NAME]" at bounding box center [427, 139] width 361 height 17
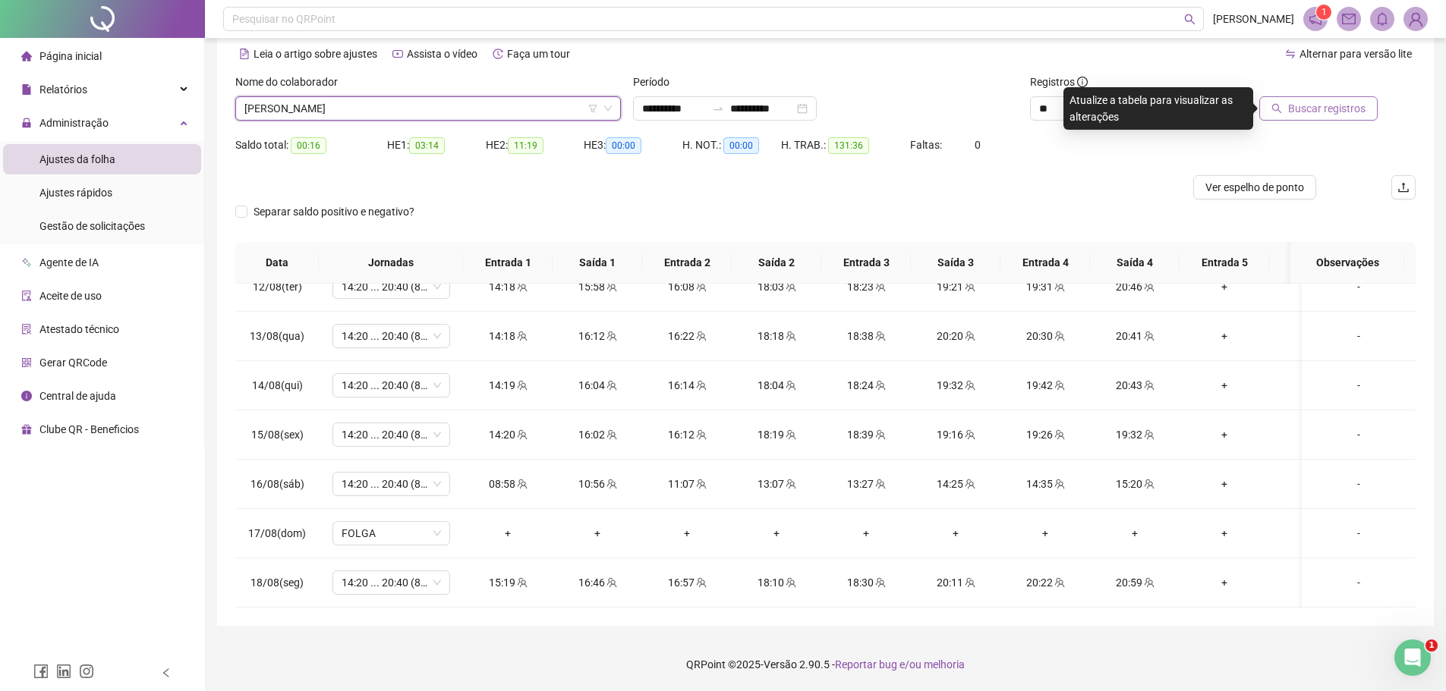
click at [1331, 105] on span "Buscar registros" at bounding box center [1326, 108] width 77 height 17
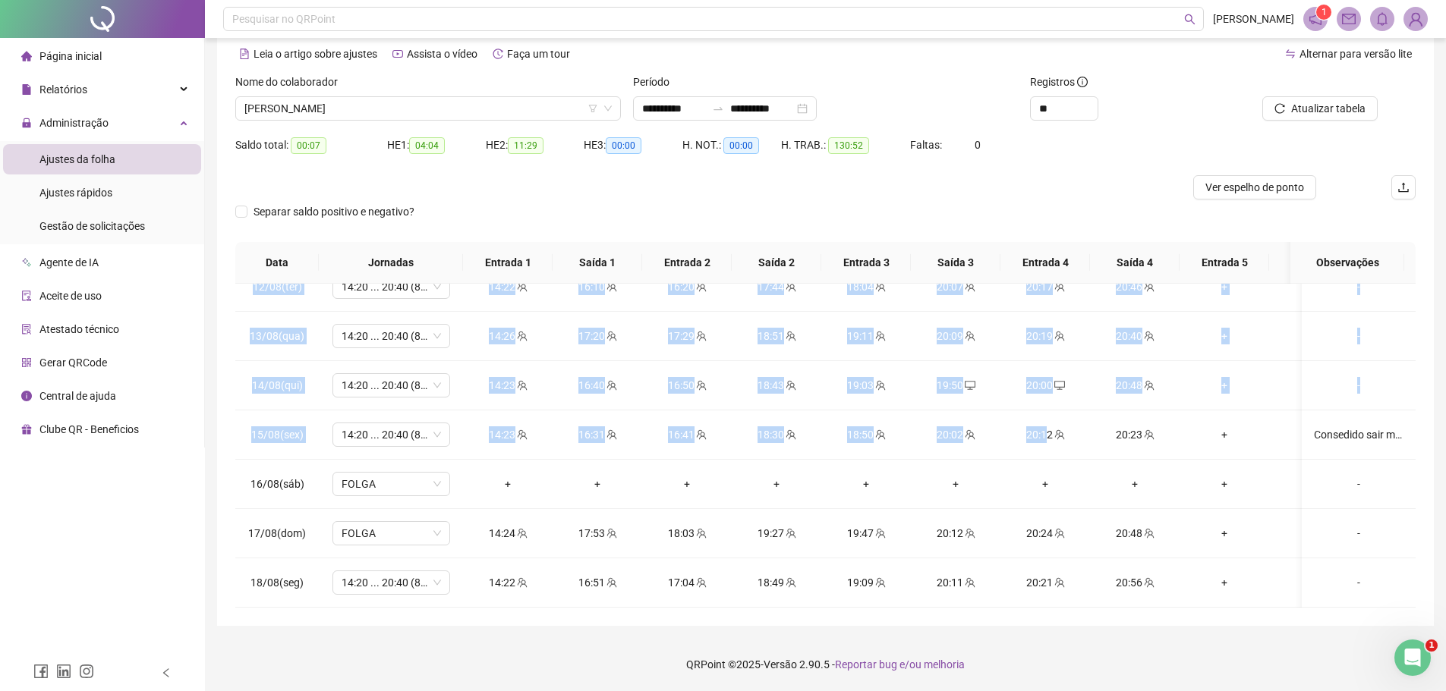
scroll to position [1019, 0]
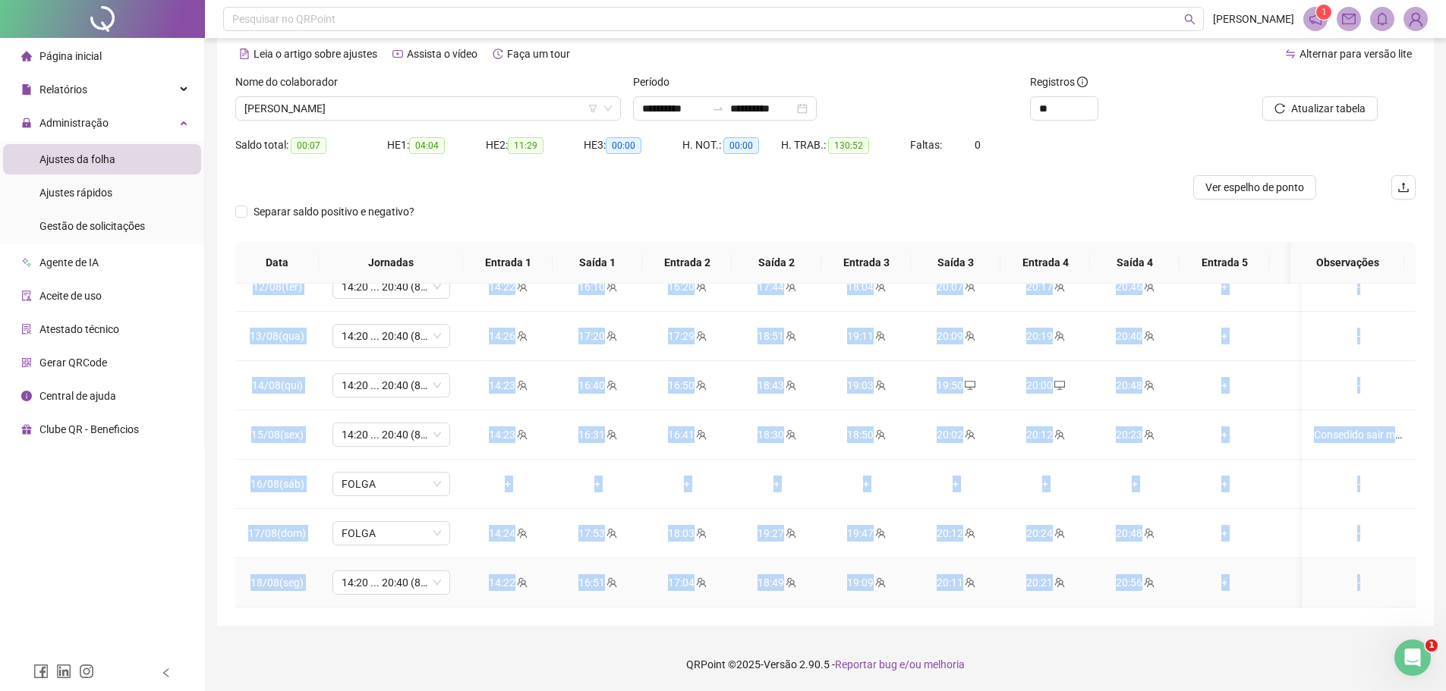
drag, startPoint x: 246, startPoint y: 307, endPoint x: 1382, endPoint y: 571, distance: 1166.3
copy tbody "41/83(lor) 28:62 ... 28:18 (0 IPSUM) 23:43 88:23 20:08 72:29 + + + + + + Dolors…"
click at [919, 475] on td "+" at bounding box center [956, 484] width 90 height 49
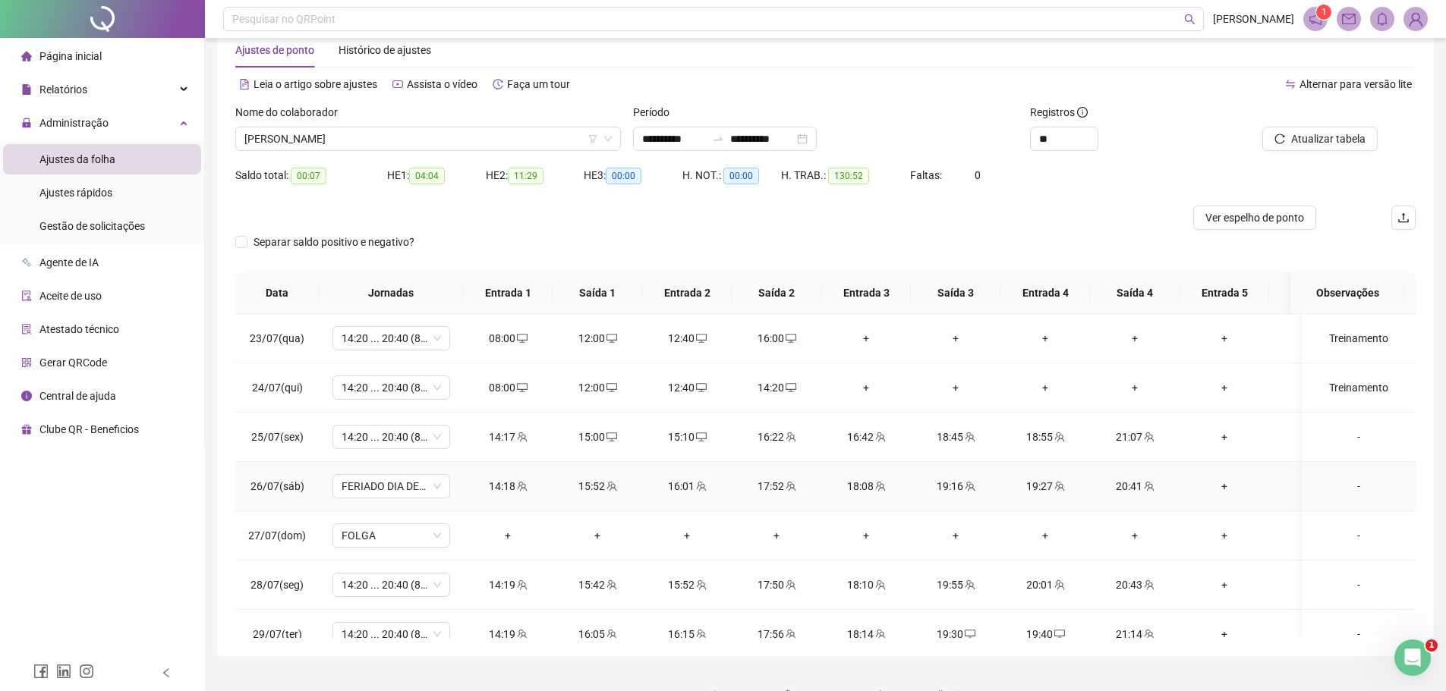
scroll to position [76, 0]
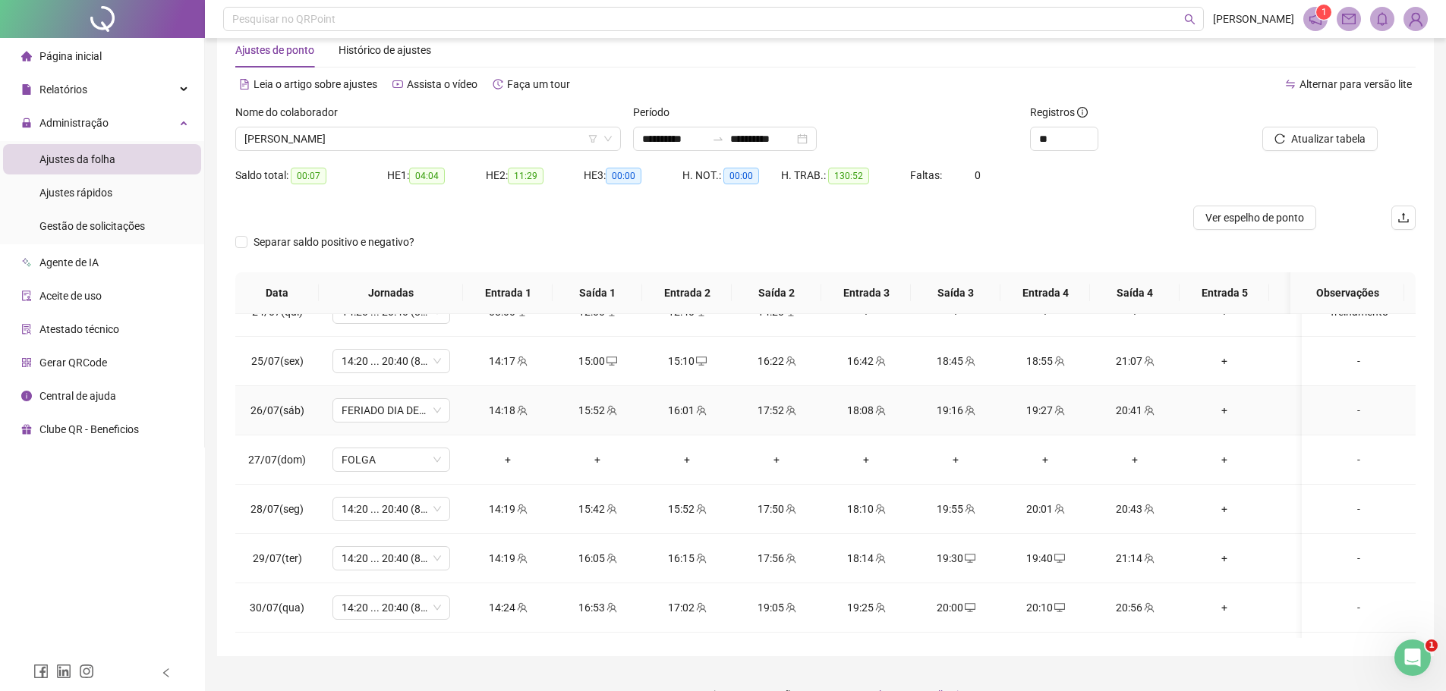
click at [795, 405] on icon "team" at bounding box center [790, 410] width 11 height 11
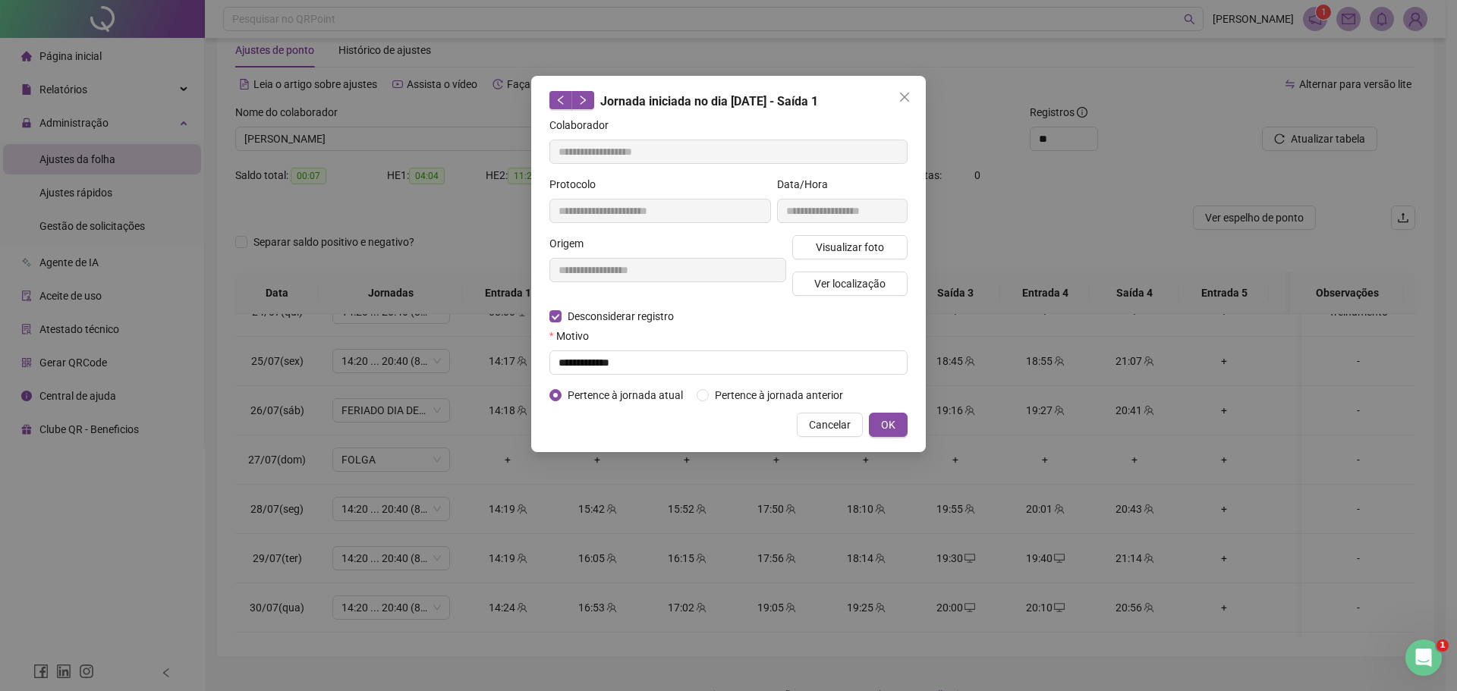
type input "**********"
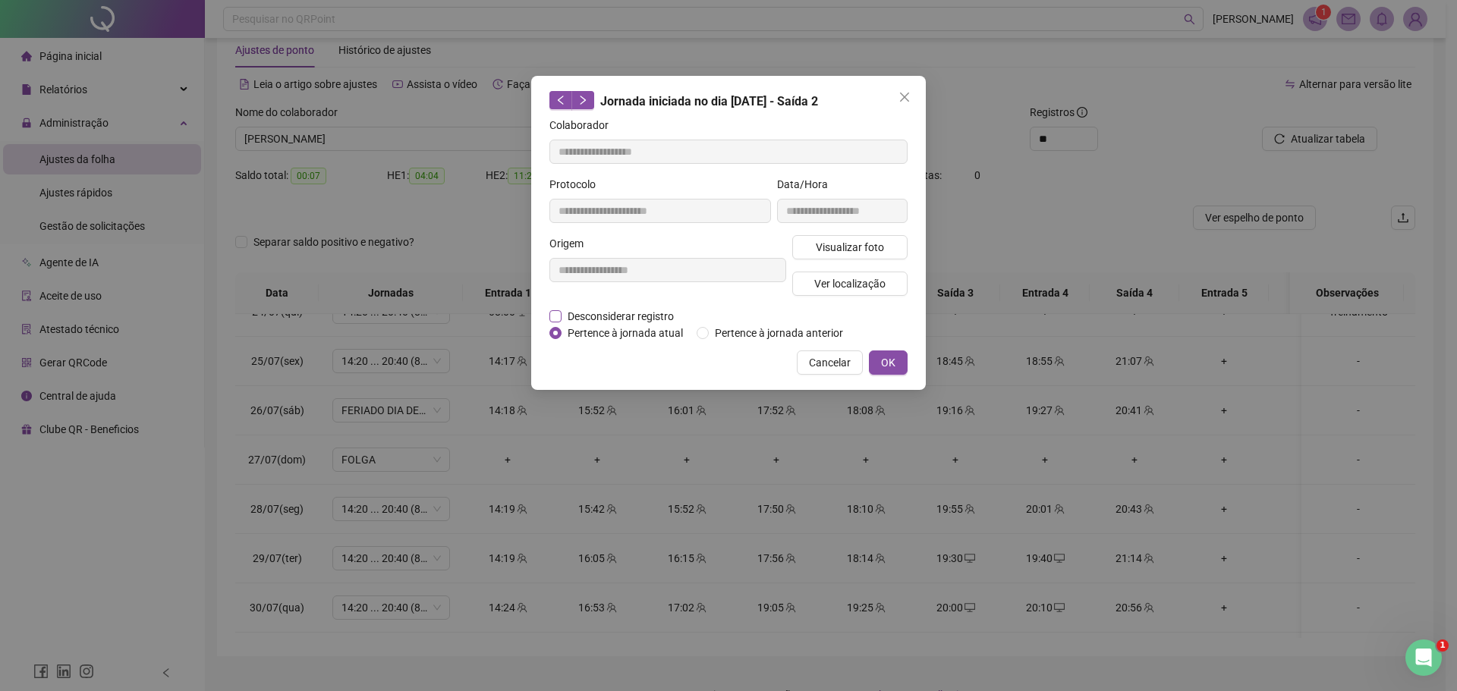
click at [572, 312] on span "Desconsiderar registro" at bounding box center [621, 316] width 118 height 17
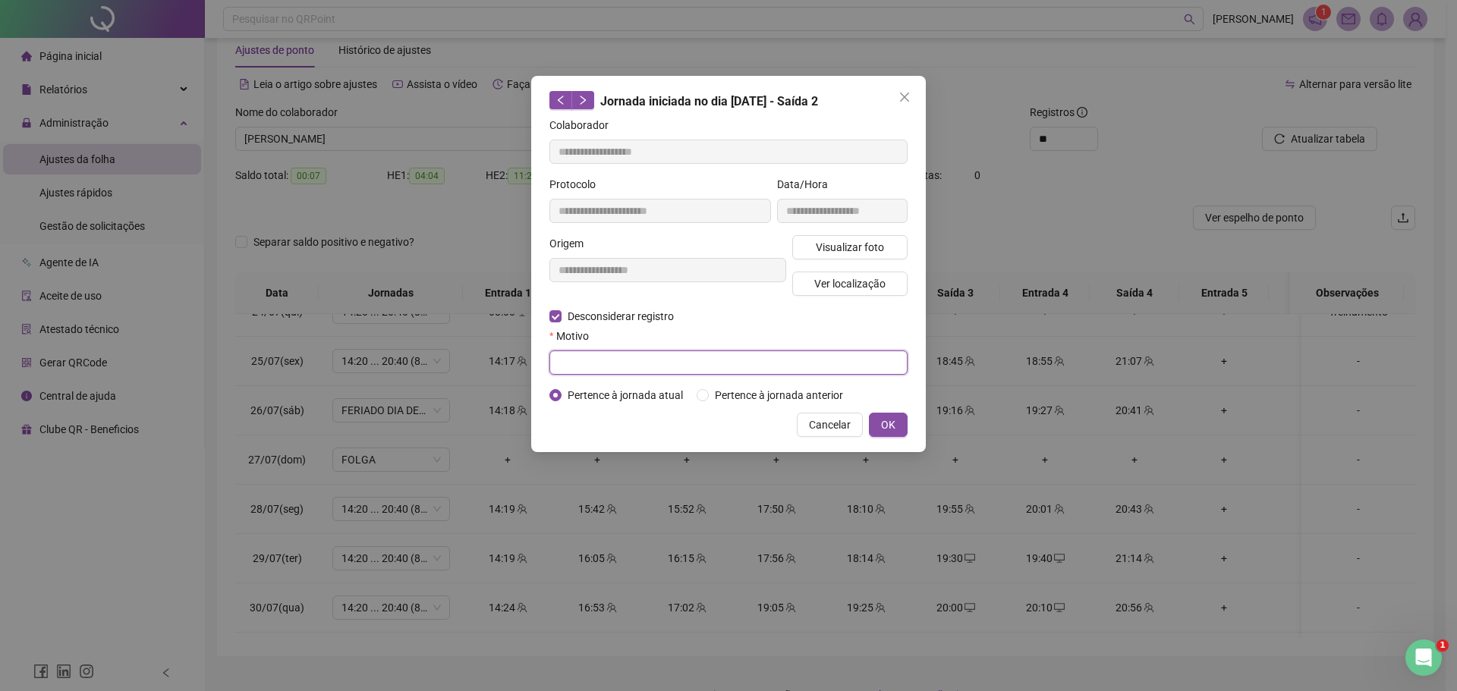
click at [663, 364] on input "text" at bounding box center [728, 363] width 358 height 24
type input "**********"
click at [891, 430] on span "OK" at bounding box center [888, 425] width 14 height 17
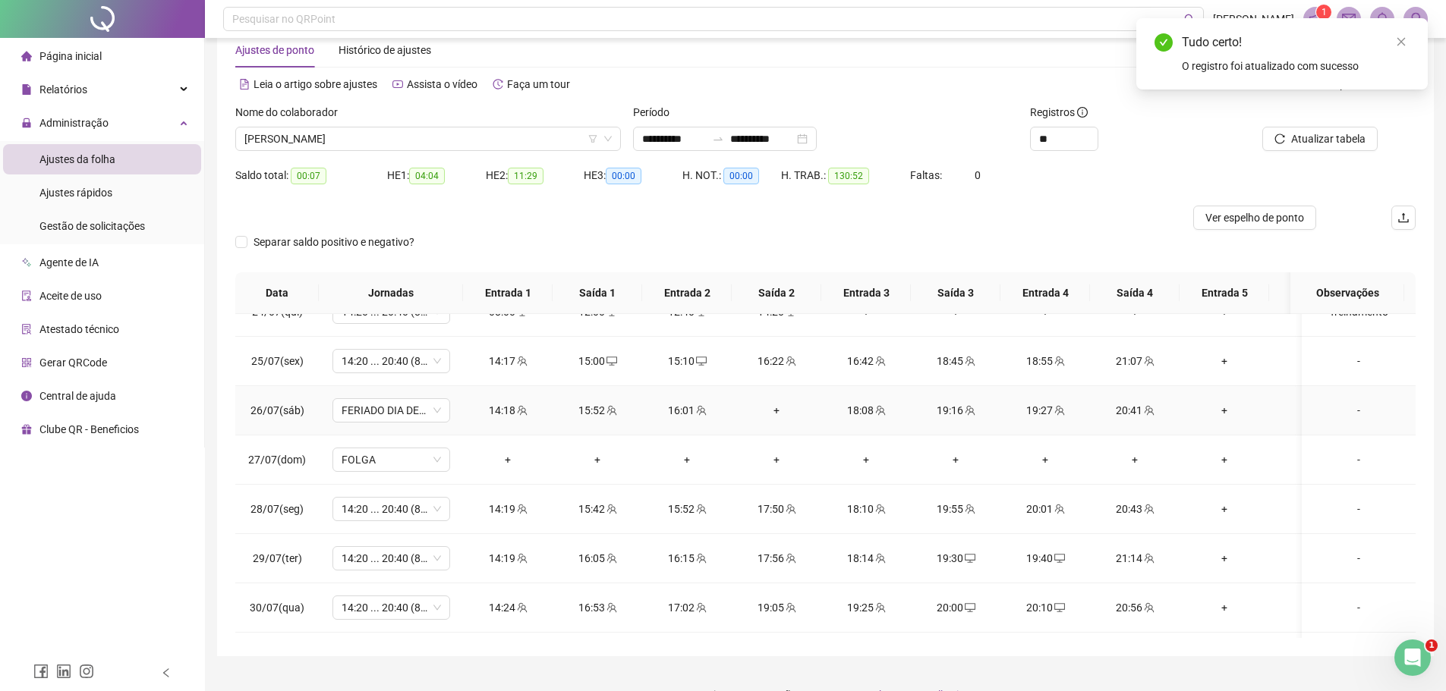
click at [773, 411] on div "+" at bounding box center [776, 410] width 65 height 17
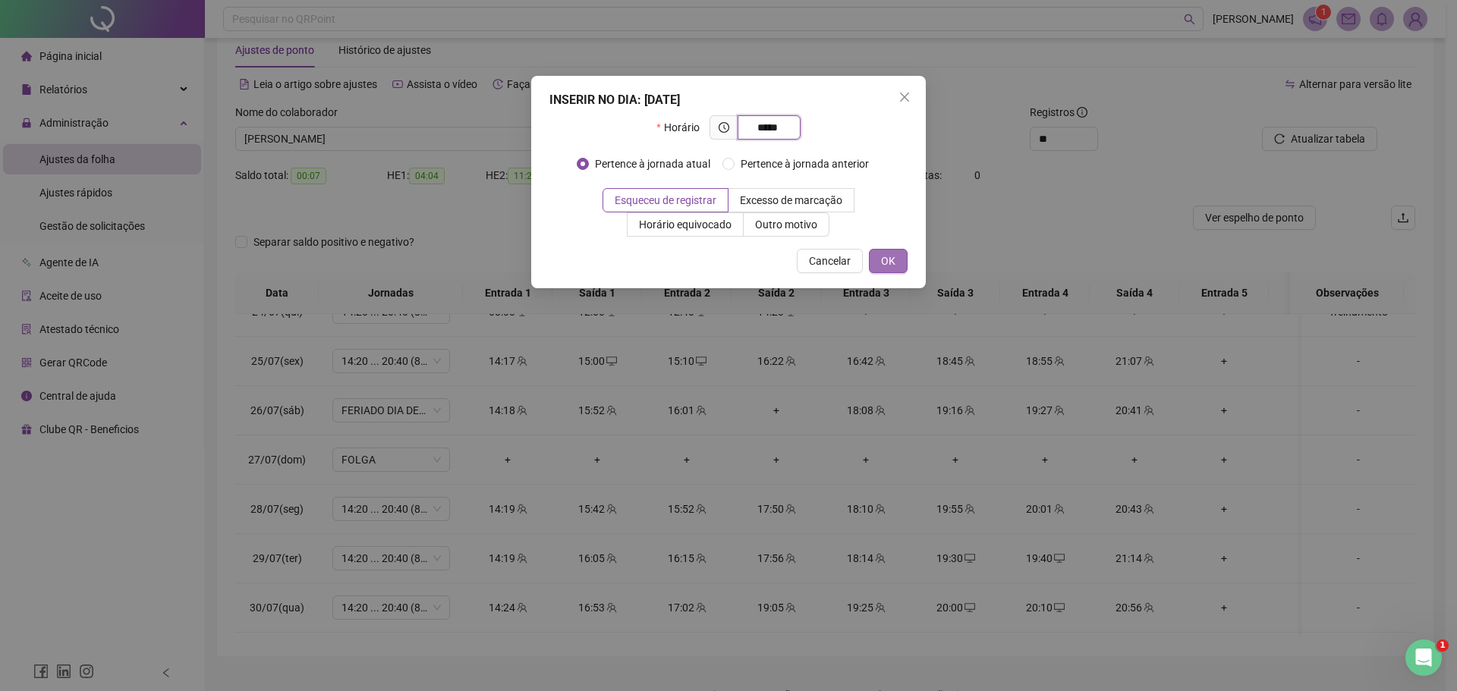
type input "*****"
click at [887, 264] on span "OK" at bounding box center [888, 261] width 14 height 17
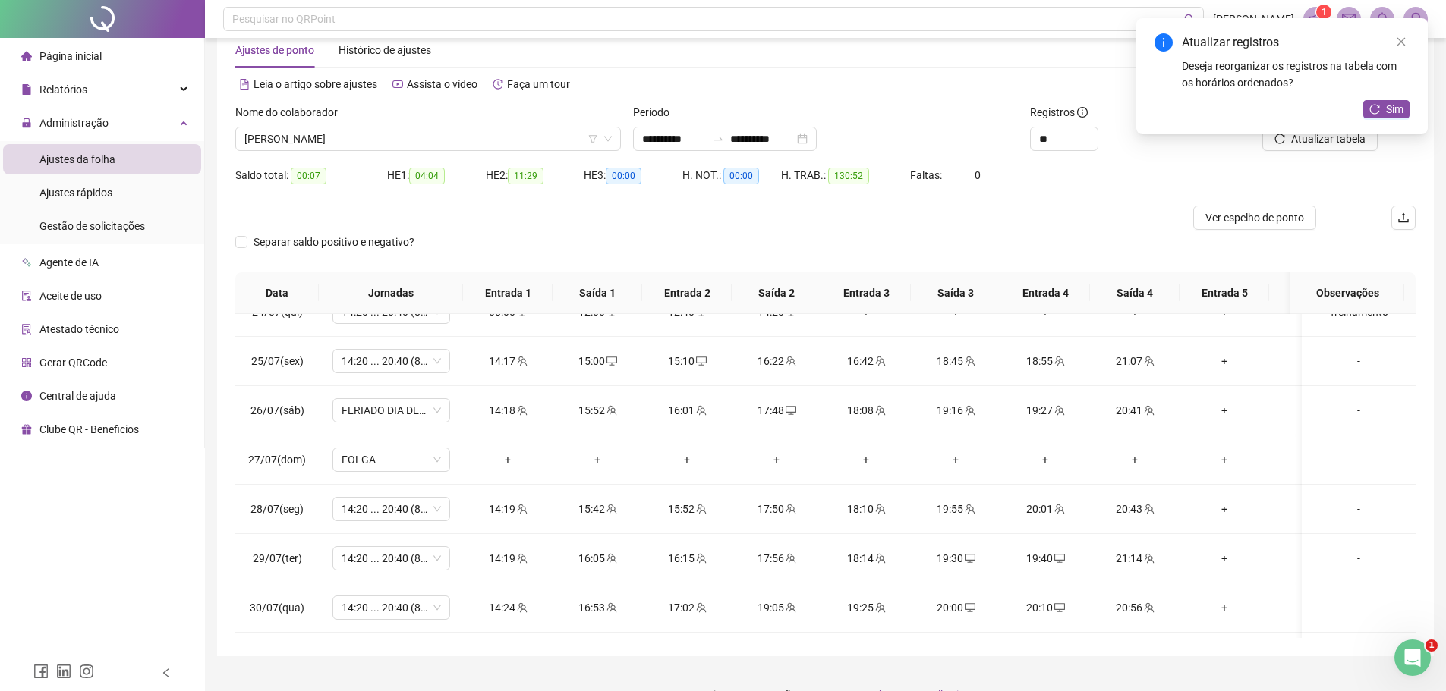
click at [1352, 134] on div "Atualizar registros Deseja reorganizar os registros na tabela com os horários o…" at bounding box center [1281, 76] width 291 height 116
click at [1402, 39] on icon "close" at bounding box center [1401, 41] width 11 height 11
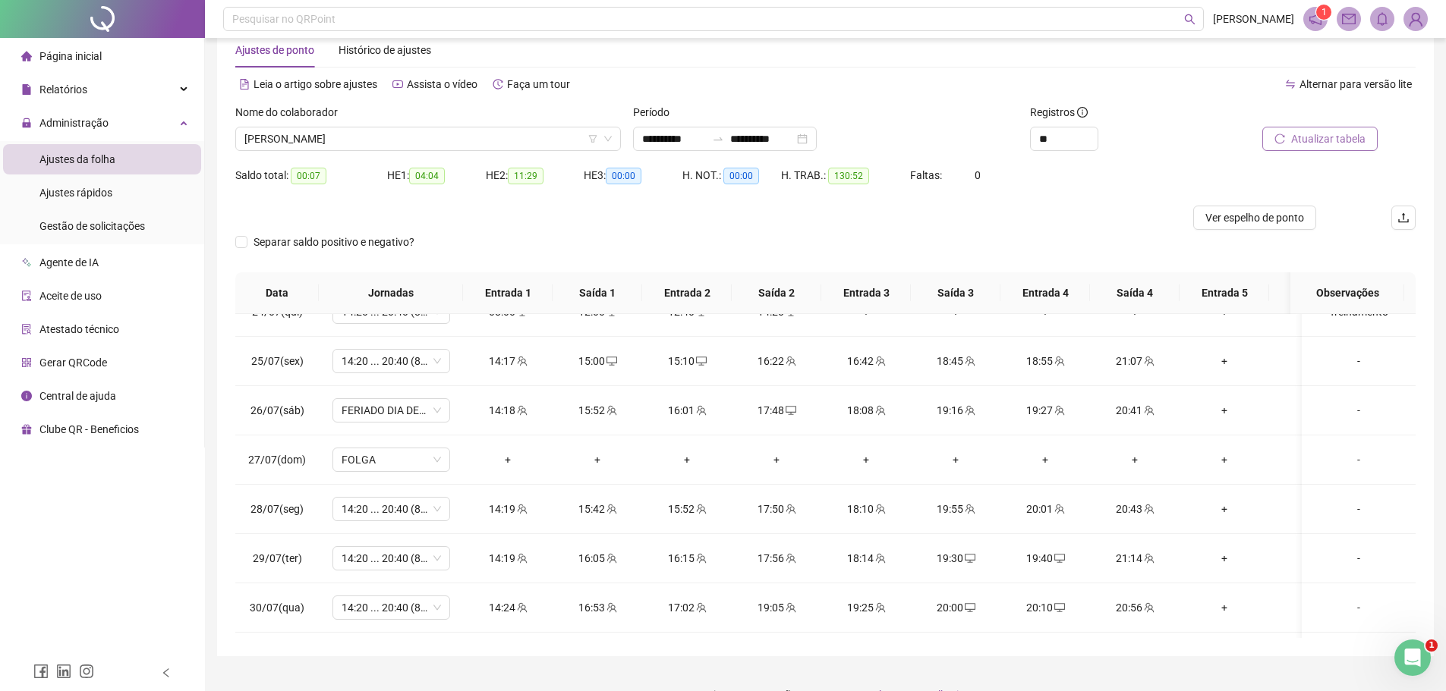
click at [1331, 140] on span "Atualizar tabela" at bounding box center [1328, 139] width 74 height 17
click at [971, 511] on icon "team" at bounding box center [970, 509] width 11 height 11
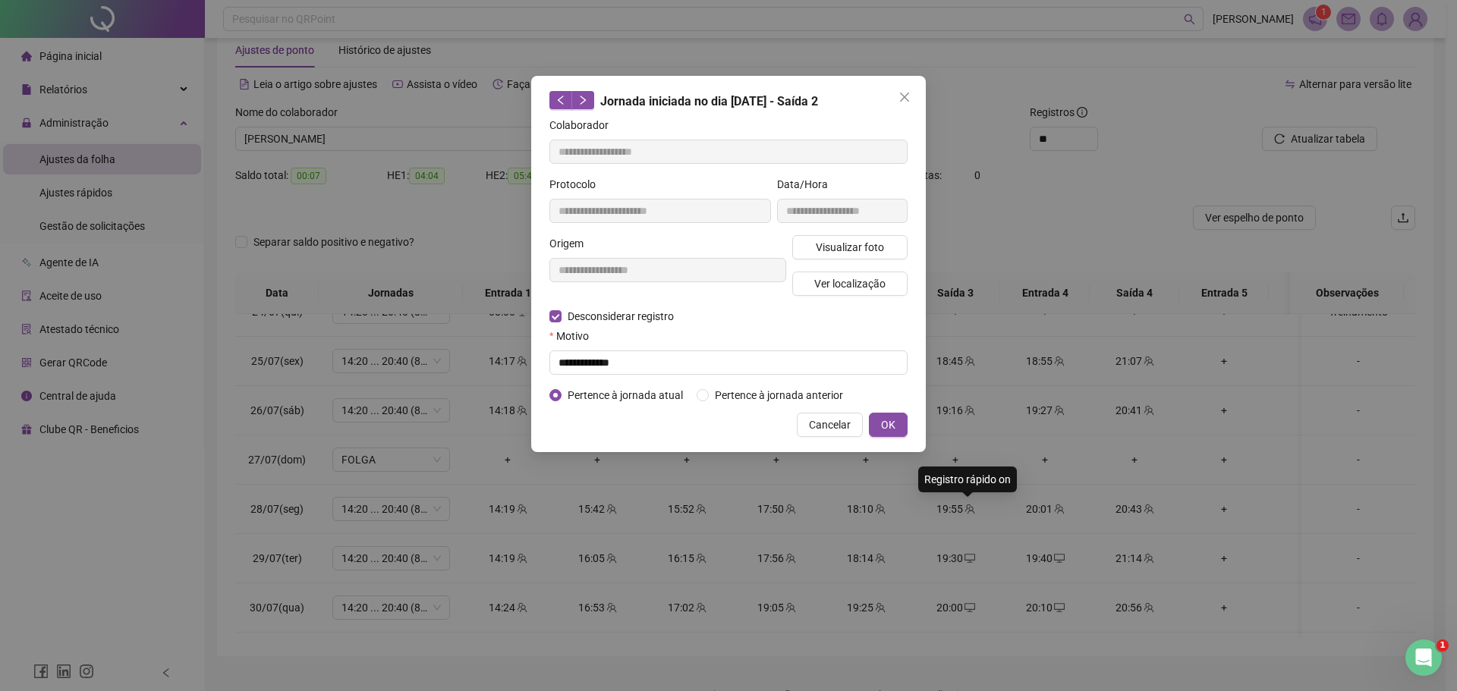
type input "**********"
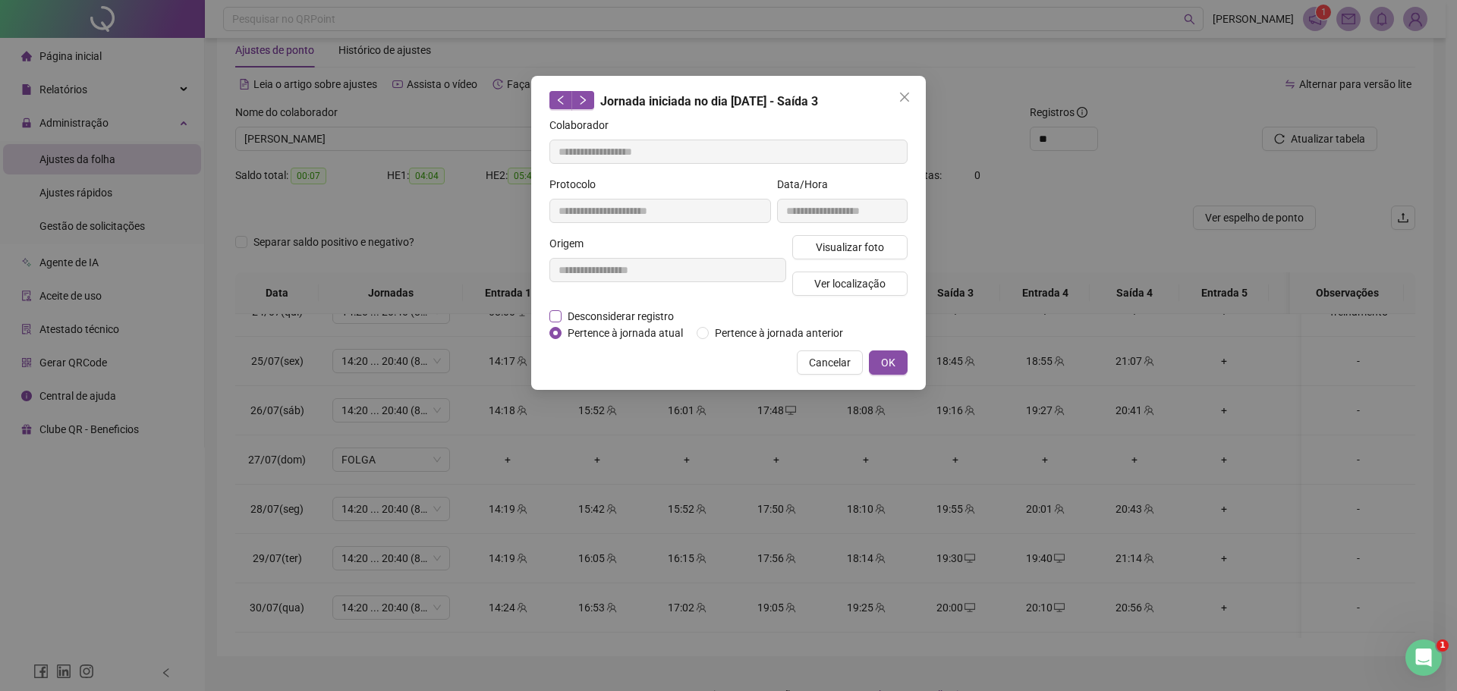
click at [613, 311] on span "Desconsiderar registro" at bounding box center [621, 316] width 118 height 17
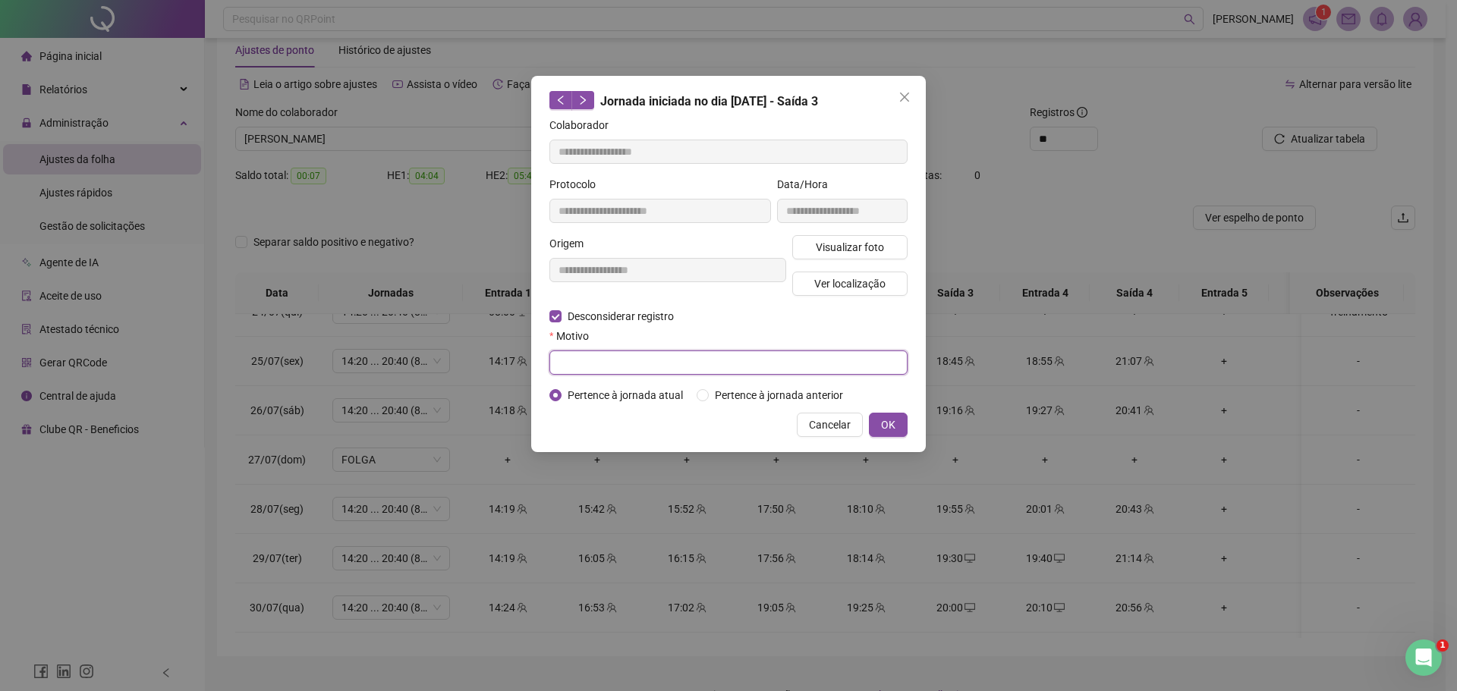
click at [741, 367] on input "text" at bounding box center [728, 363] width 358 height 24
type input "**********"
click at [889, 423] on span "OK" at bounding box center [888, 425] width 14 height 17
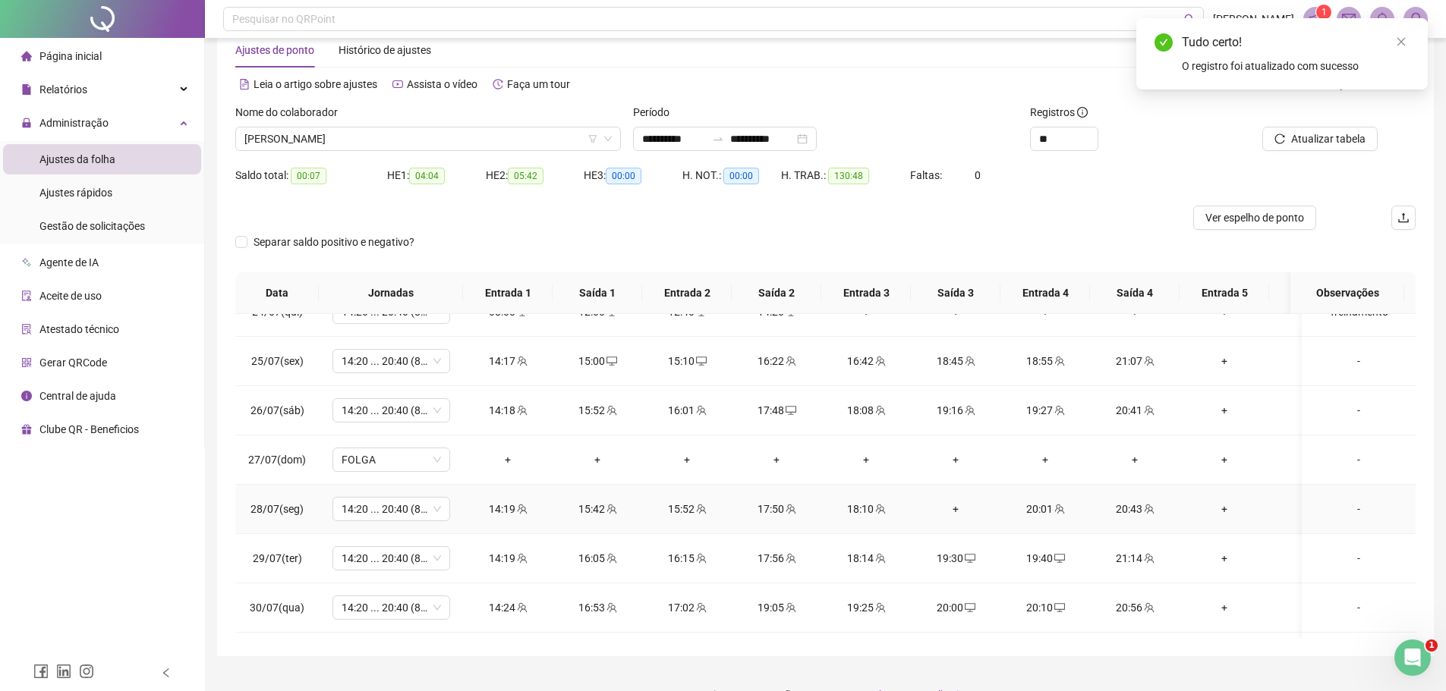
click at [957, 506] on div "+" at bounding box center [955, 509] width 65 height 17
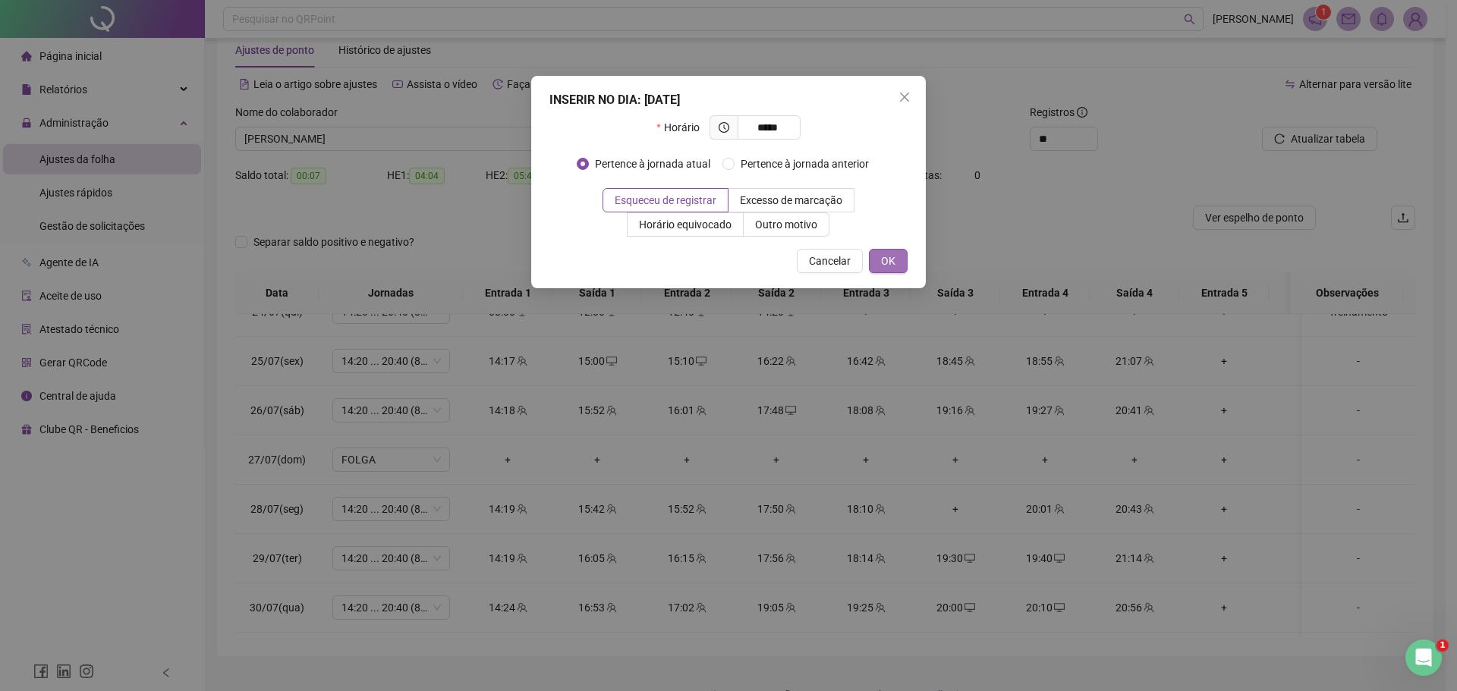
type input "*****"
click at [895, 266] on span "OK" at bounding box center [888, 261] width 14 height 17
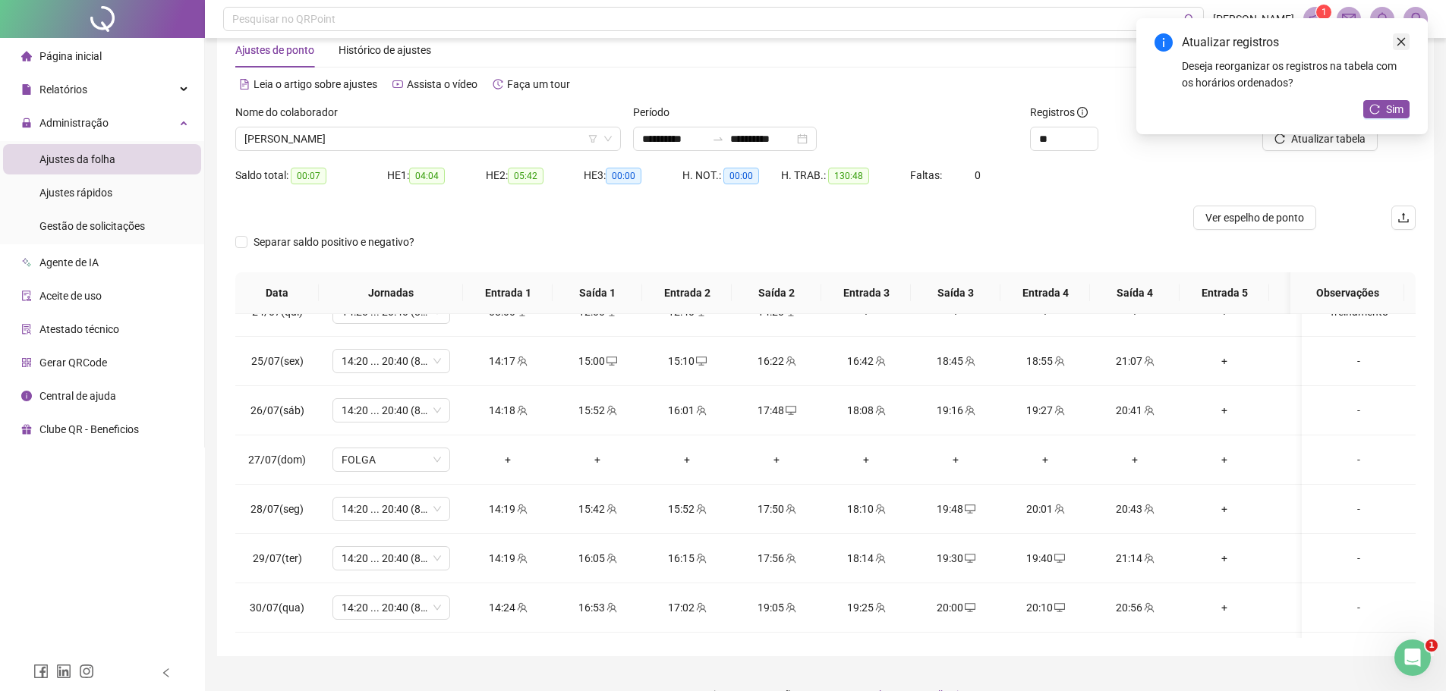
click at [1400, 43] on icon "close" at bounding box center [1401, 41] width 11 height 11
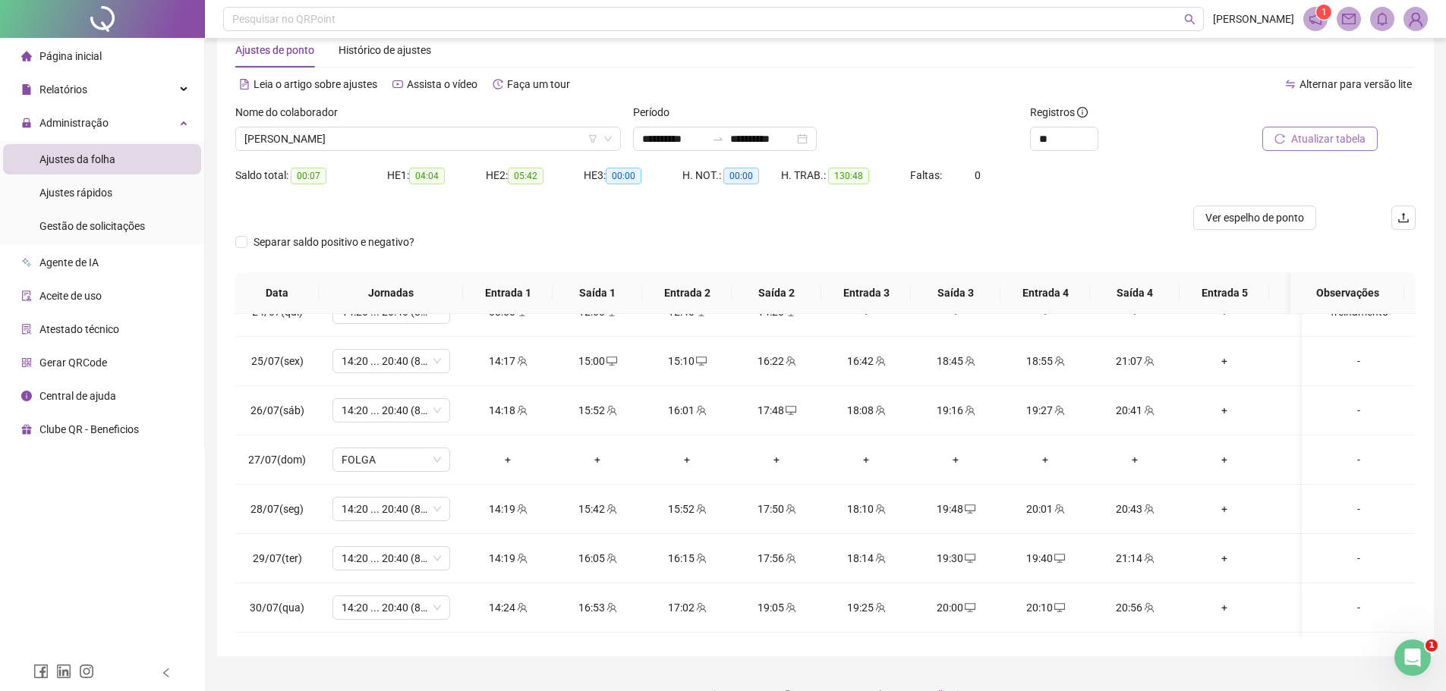
click at [1319, 142] on span "Atualizar tabela" at bounding box center [1328, 139] width 74 height 17
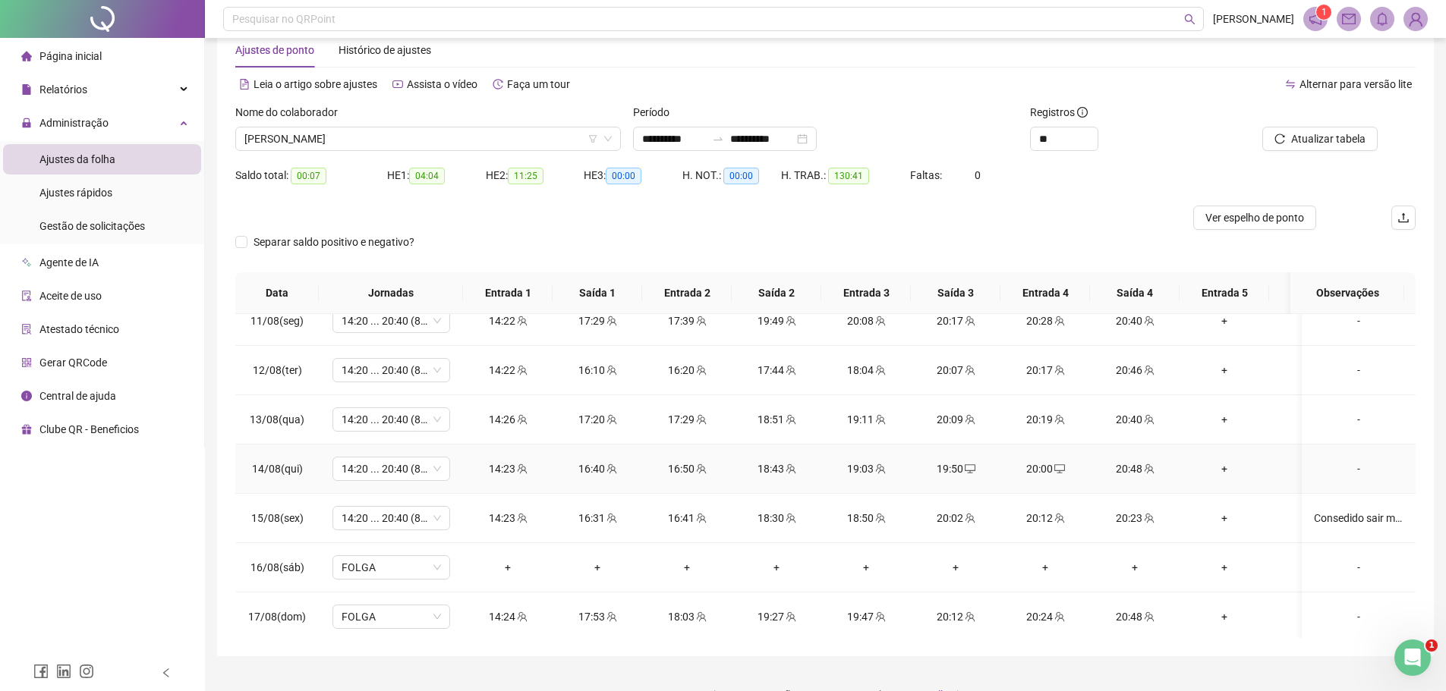
scroll to position [1019, 0]
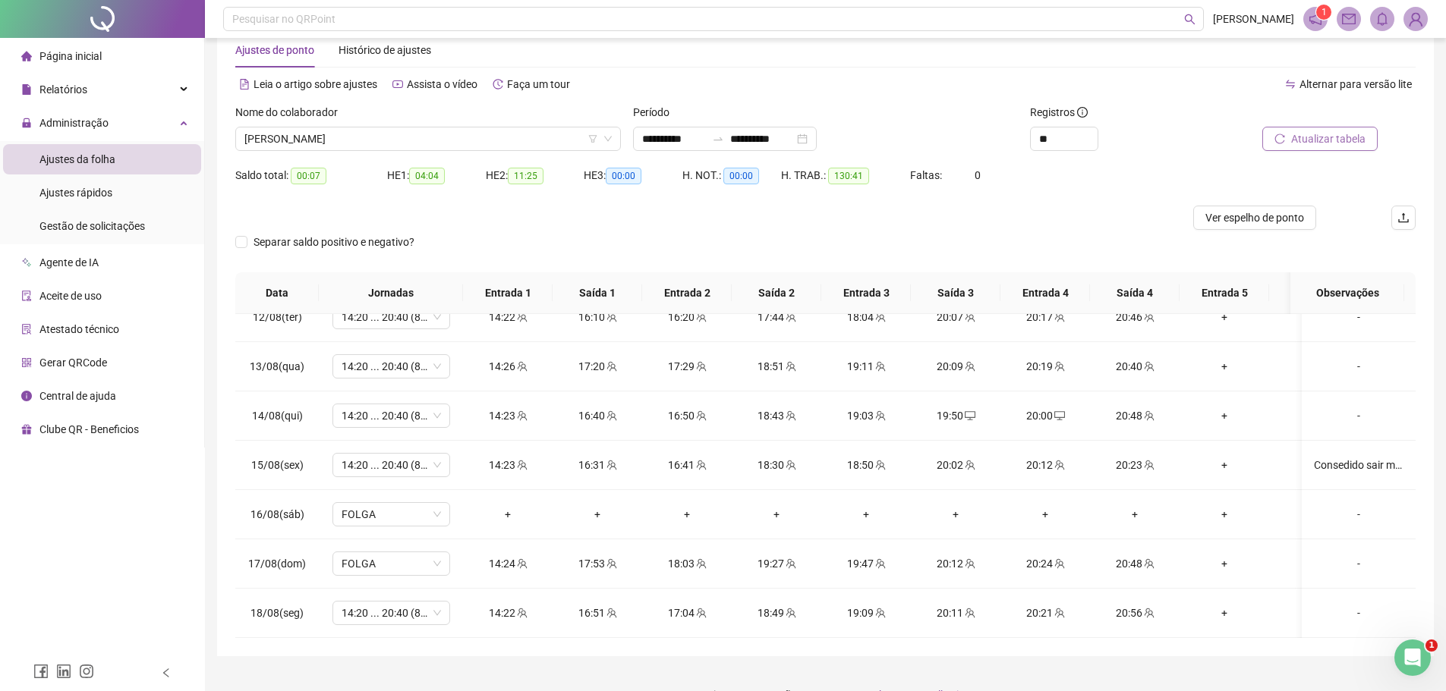
click at [1334, 127] on button "Atualizar tabela" at bounding box center [1319, 139] width 115 height 24
click at [1340, 139] on span "Atualizar tabela" at bounding box center [1328, 139] width 74 height 17
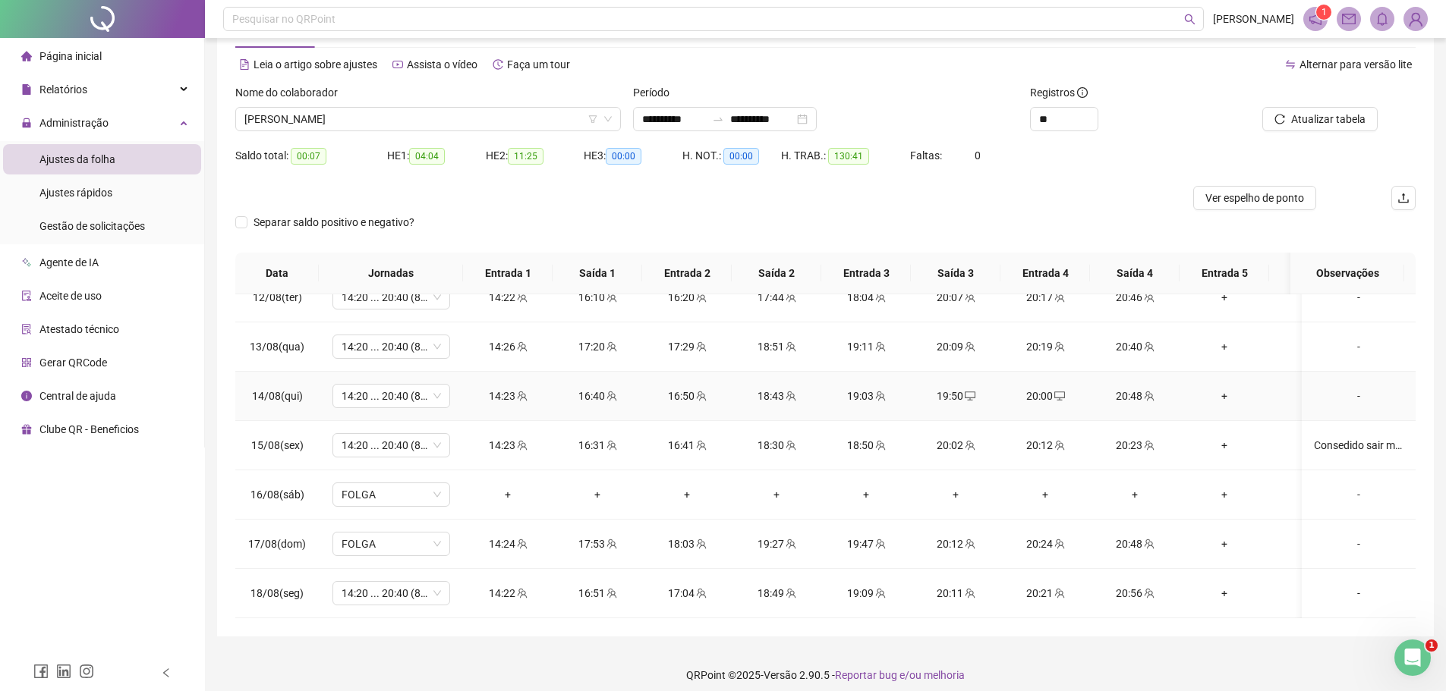
scroll to position [66, 0]
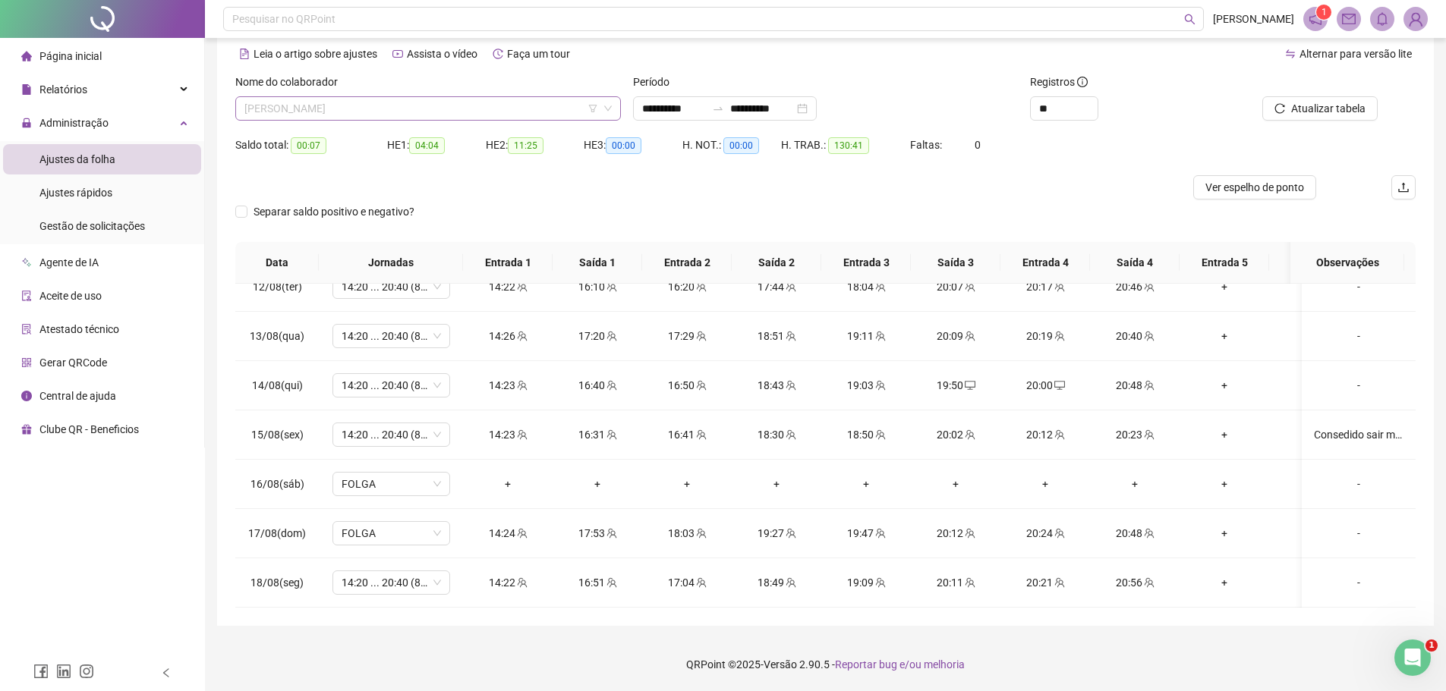
click at [378, 114] on span "[PERSON_NAME]" at bounding box center [427, 108] width 367 height 23
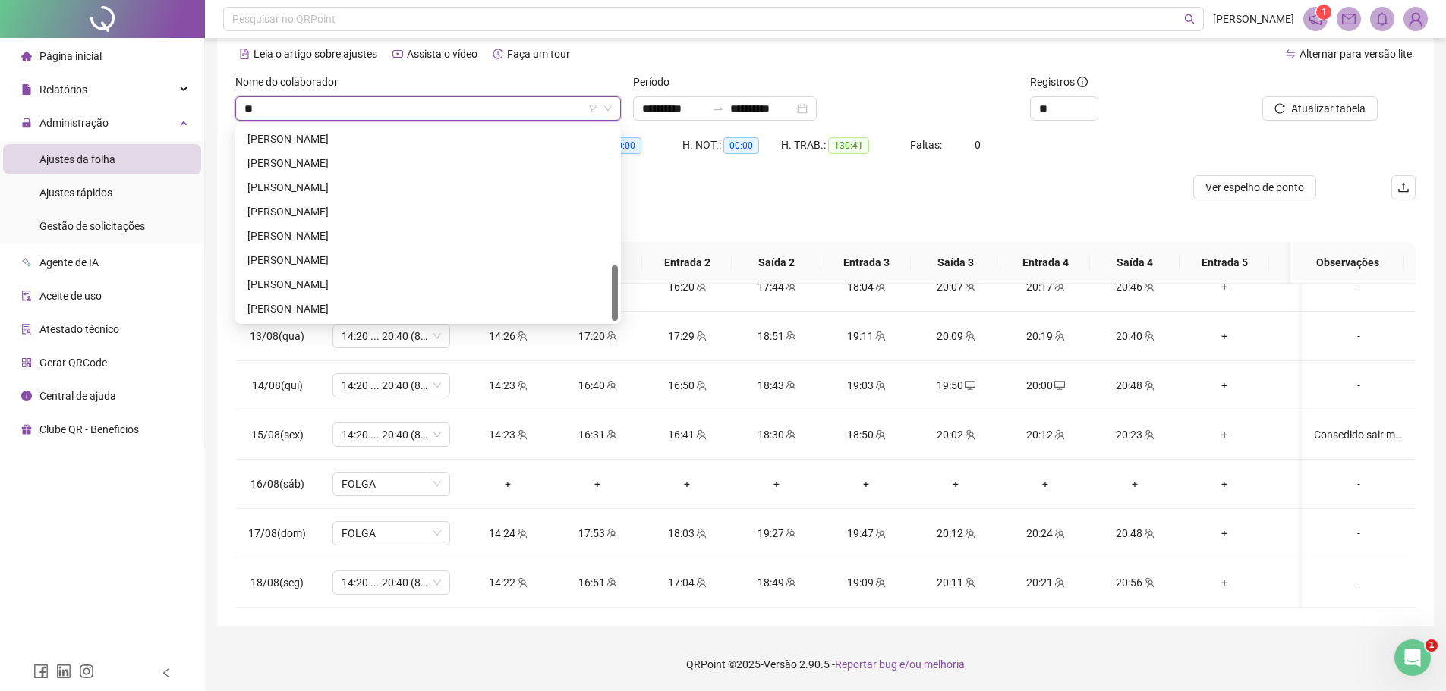
scroll to position [0, 0]
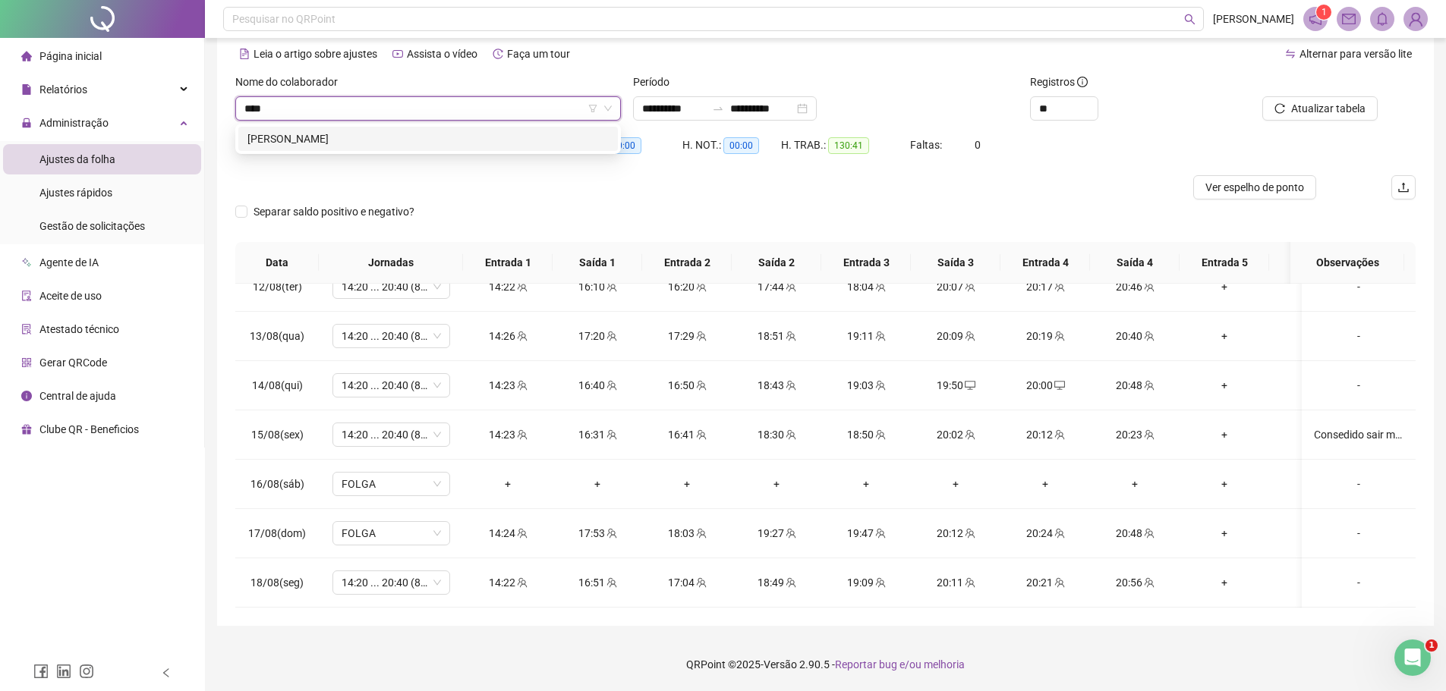
type input "*****"
click at [492, 139] on div "[PERSON_NAME]" at bounding box center [427, 139] width 361 height 17
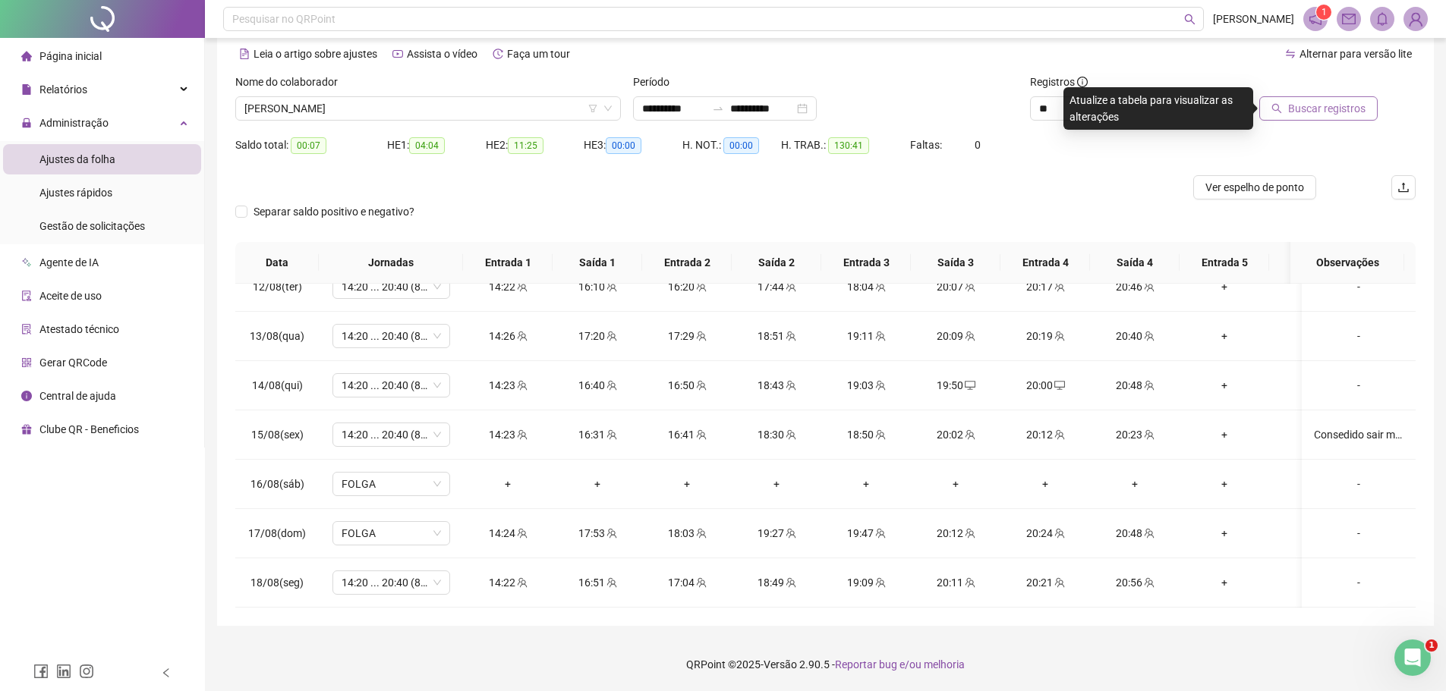
click at [1311, 110] on span "Buscar registros" at bounding box center [1326, 108] width 77 height 17
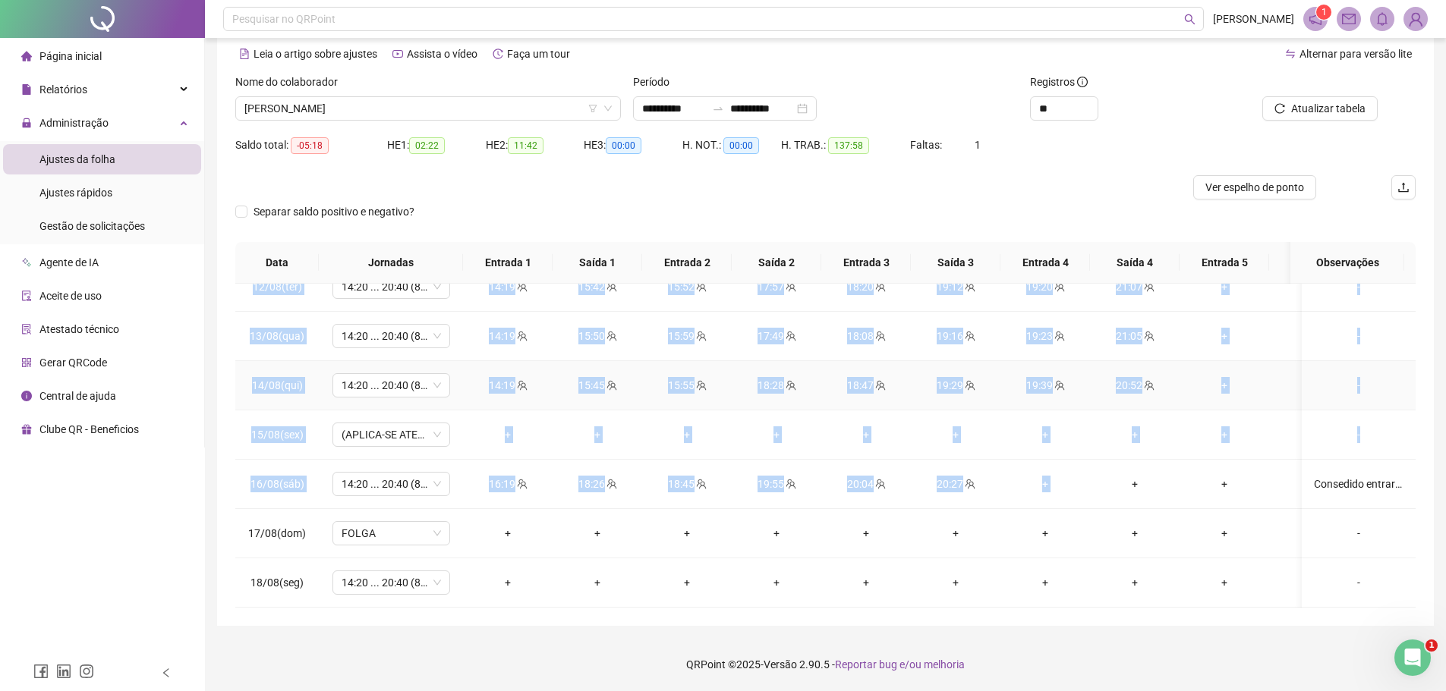
scroll to position [1118, 0]
drag, startPoint x: 251, startPoint y: 304, endPoint x: 1372, endPoint y: 537, distance: 1144.8
copy tbody "76/76(lor) 15:50 ... 13:28 (7 IPSUM) 91:34 56:01 93:97 49:62 41:74 27:51 35:42 …"
click at [1146, 178] on div "Ver espelho de ponto" at bounding box center [825, 187] width 1180 height 24
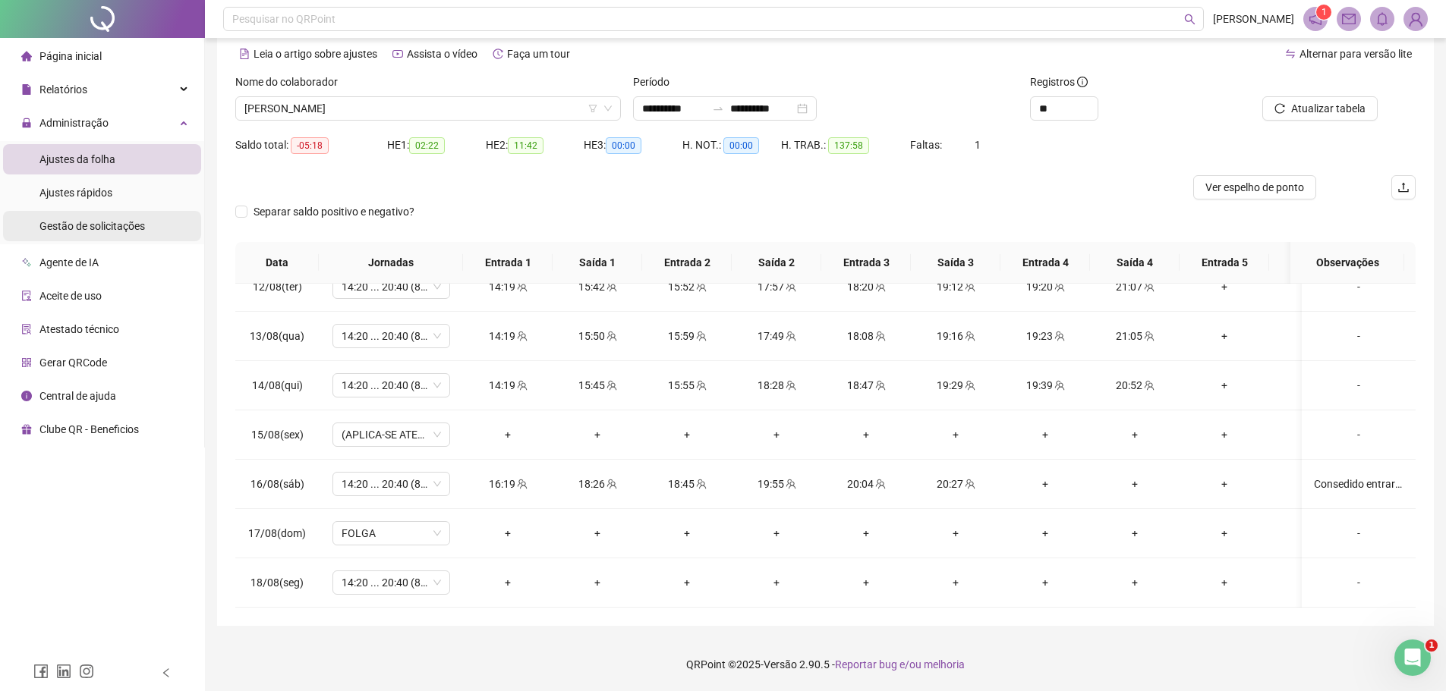
click at [105, 229] on span "Gestão de solicitações" at bounding box center [91, 226] width 105 height 12
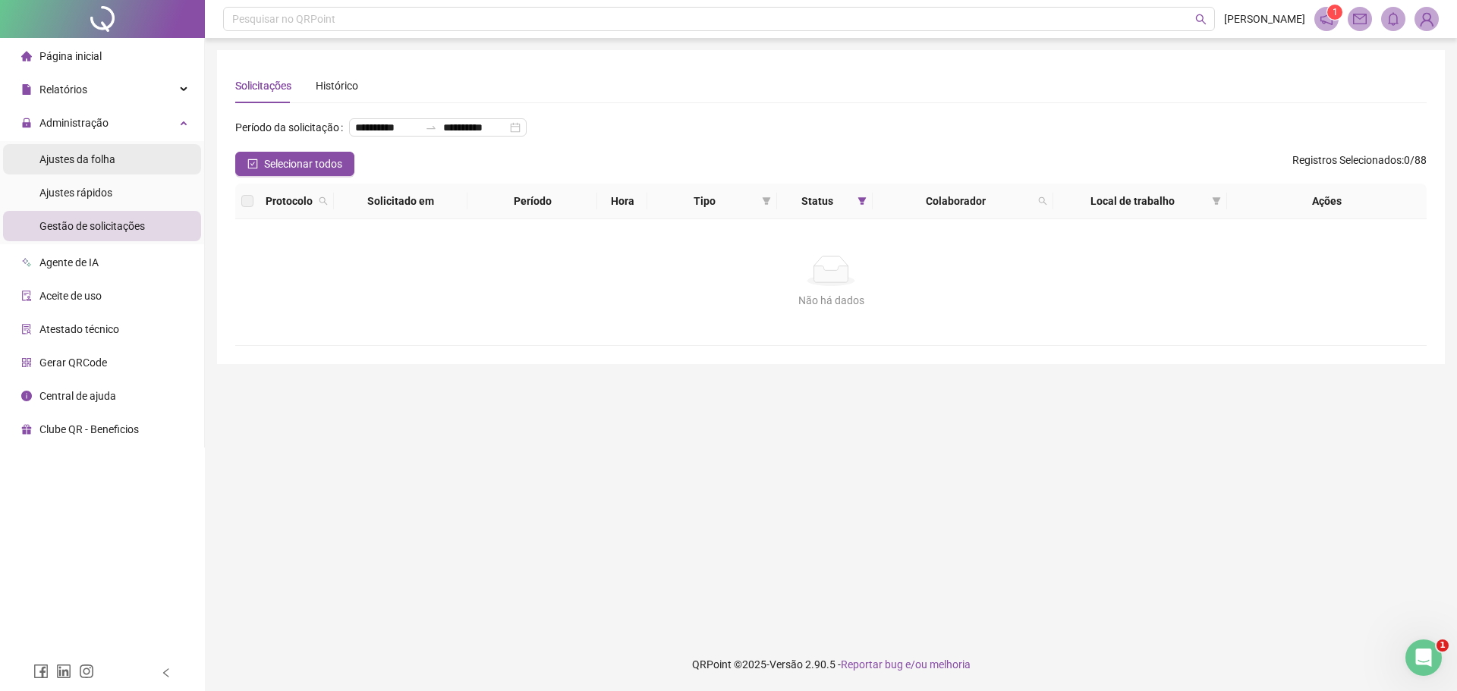
click at [78, 159] on span "Ajustes da folha" at bounding box center [77, 159] width 76 height 12
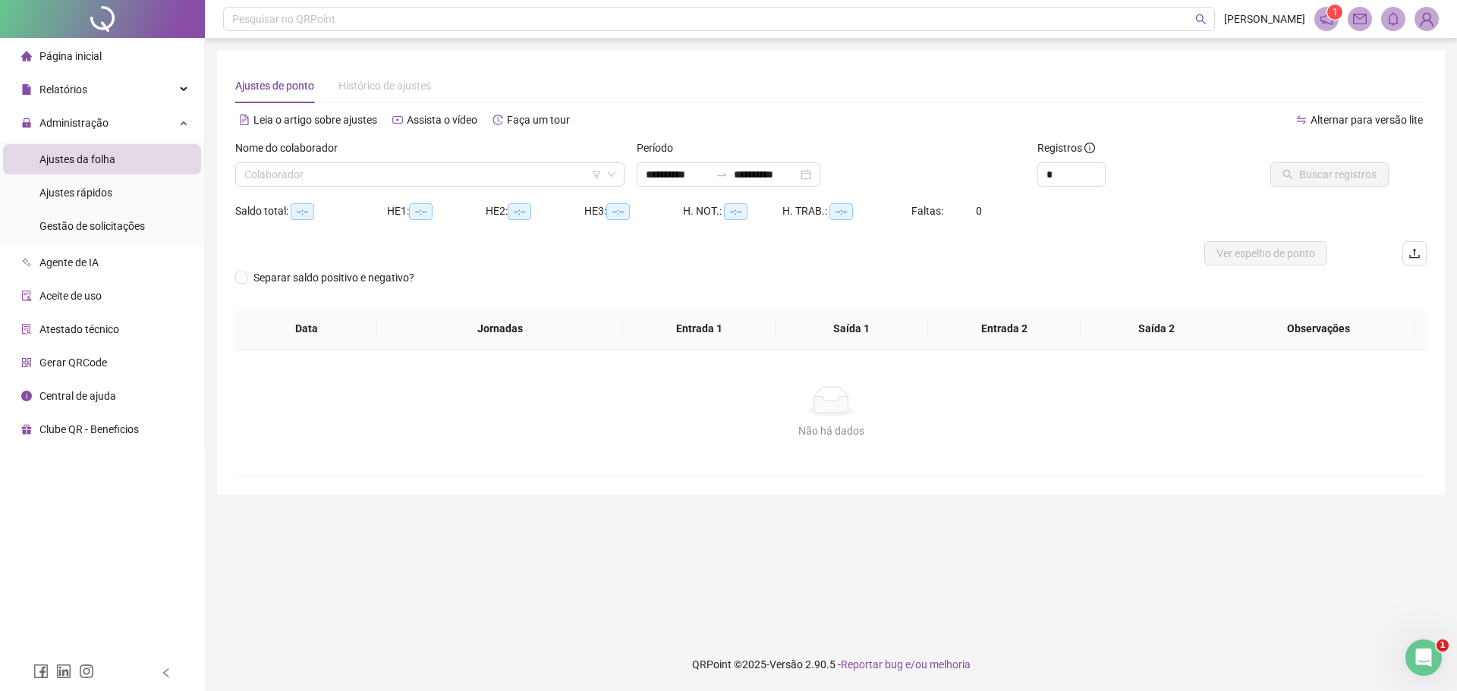
type input "**********"
click at [125, 225] on span "Gestão de solicitações" at bounding box center [91, 226] width 105 height 12
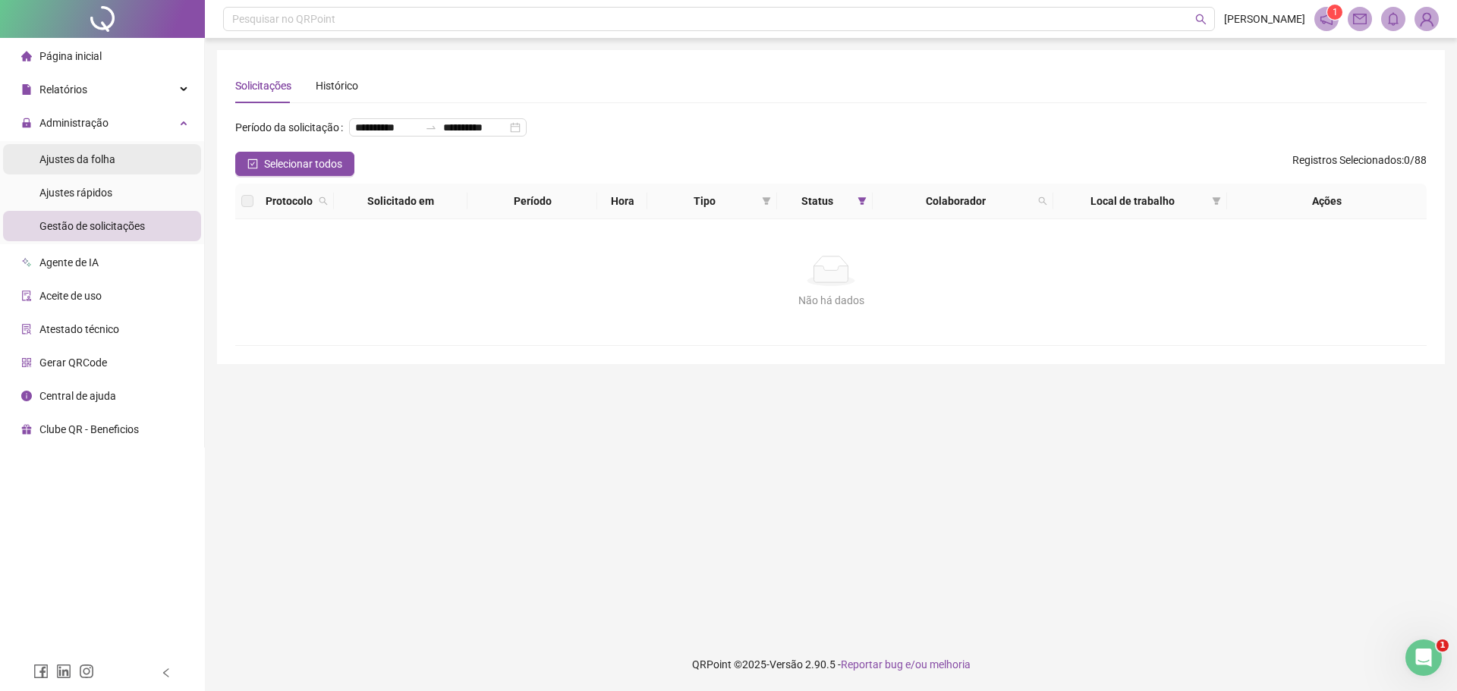
click at [80, 160] on span "Ajustes da folha" at bounding box center [77, 159] width 76 height 12
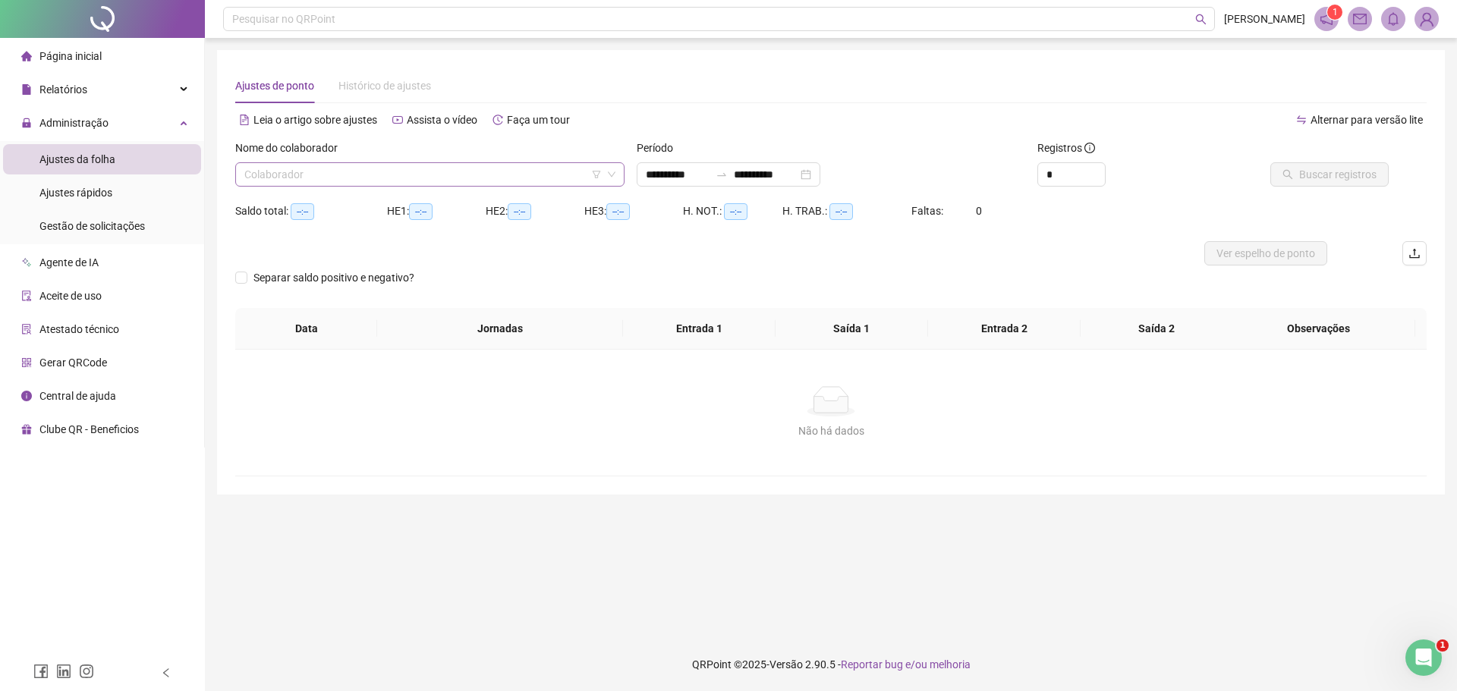
type input "**********"
click at [532, 173] on input "search" at bounding box center [422, 174] width 357 height 23
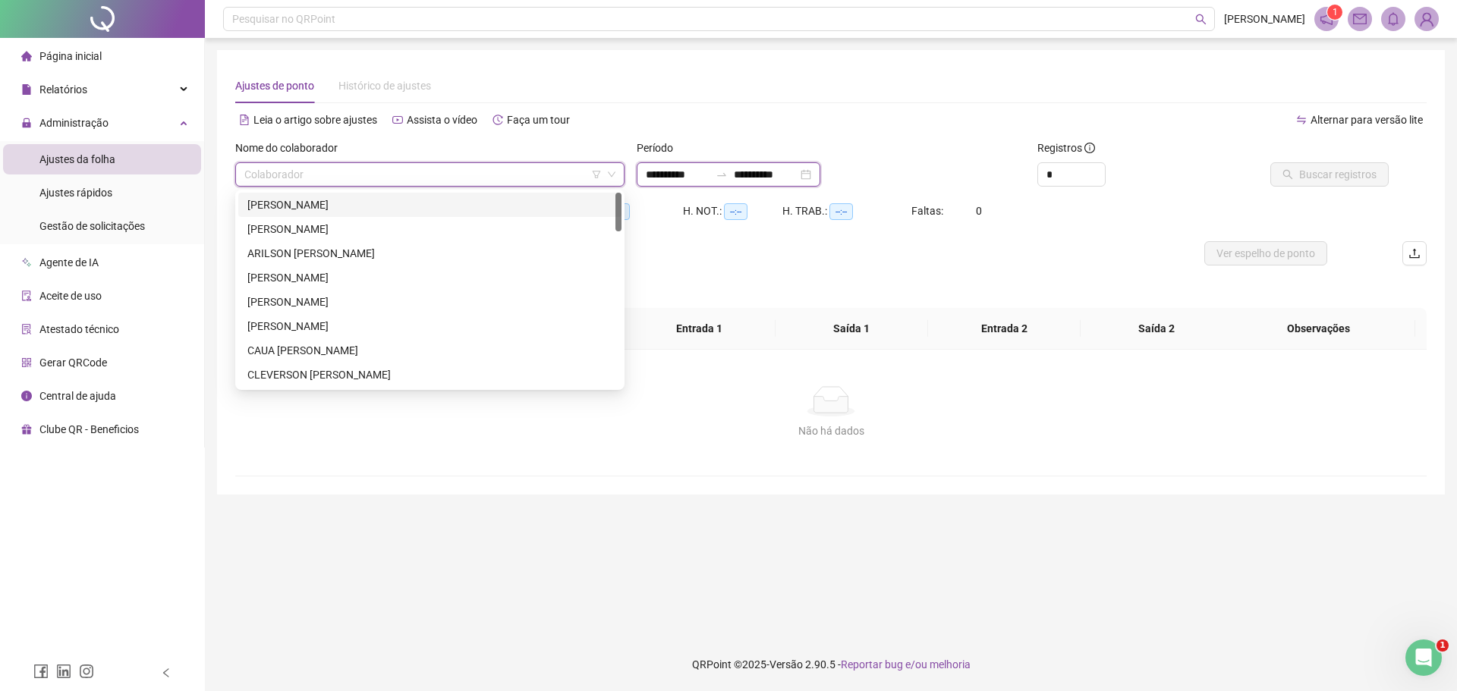
click at [658, 175] on input "**********" at bounding box center [678, 174] width 64 height 17
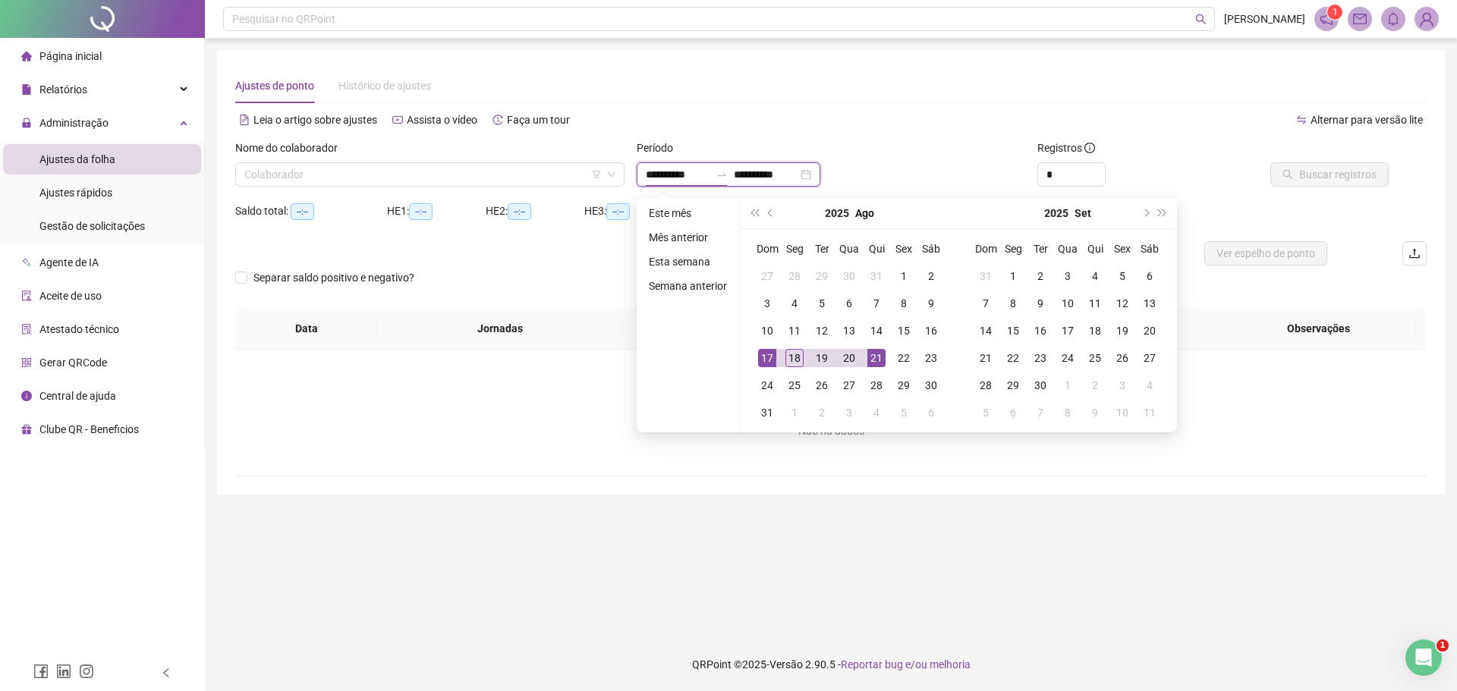
click at [675, 173] on input "**********" at bounding box center [678, 174] width 64 height 17
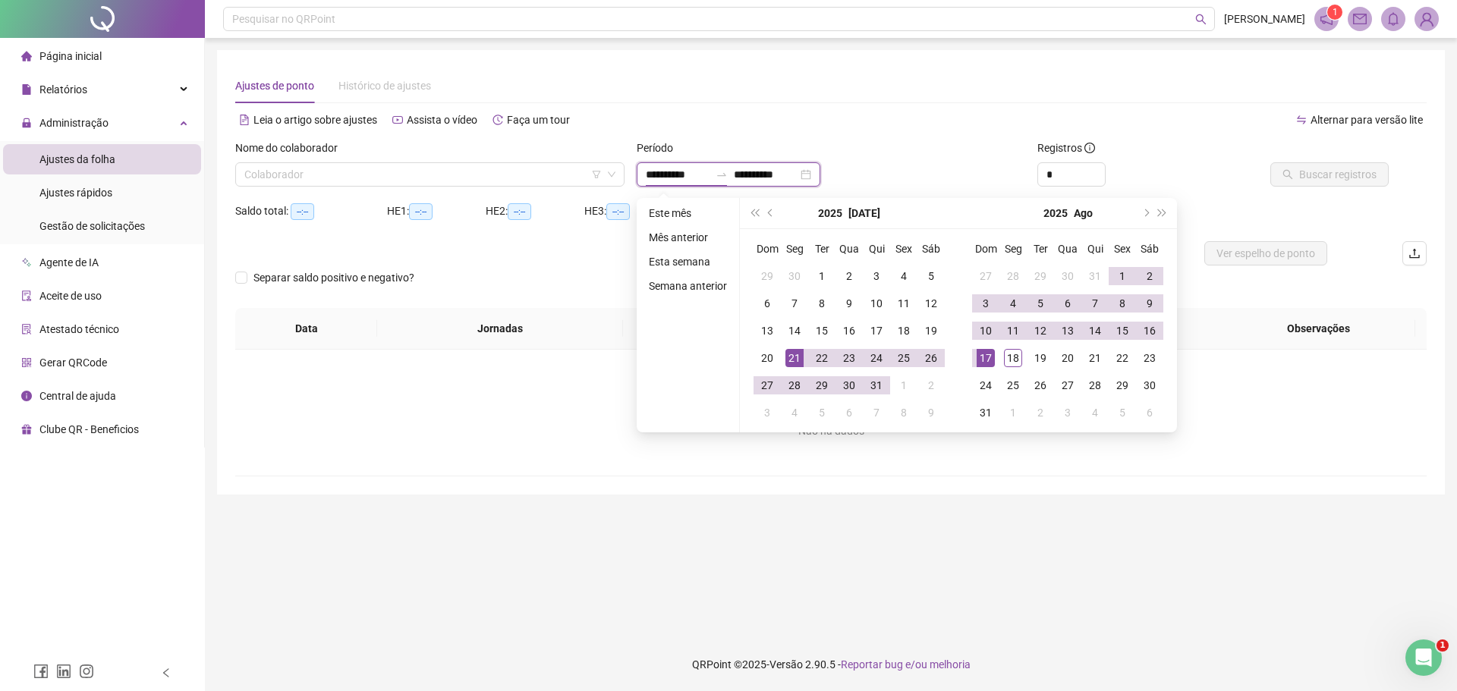
type input "**********"
click at [763, 176] on input "**********" at bounding box center [766, 174] width 64 height 17
type input "**********"
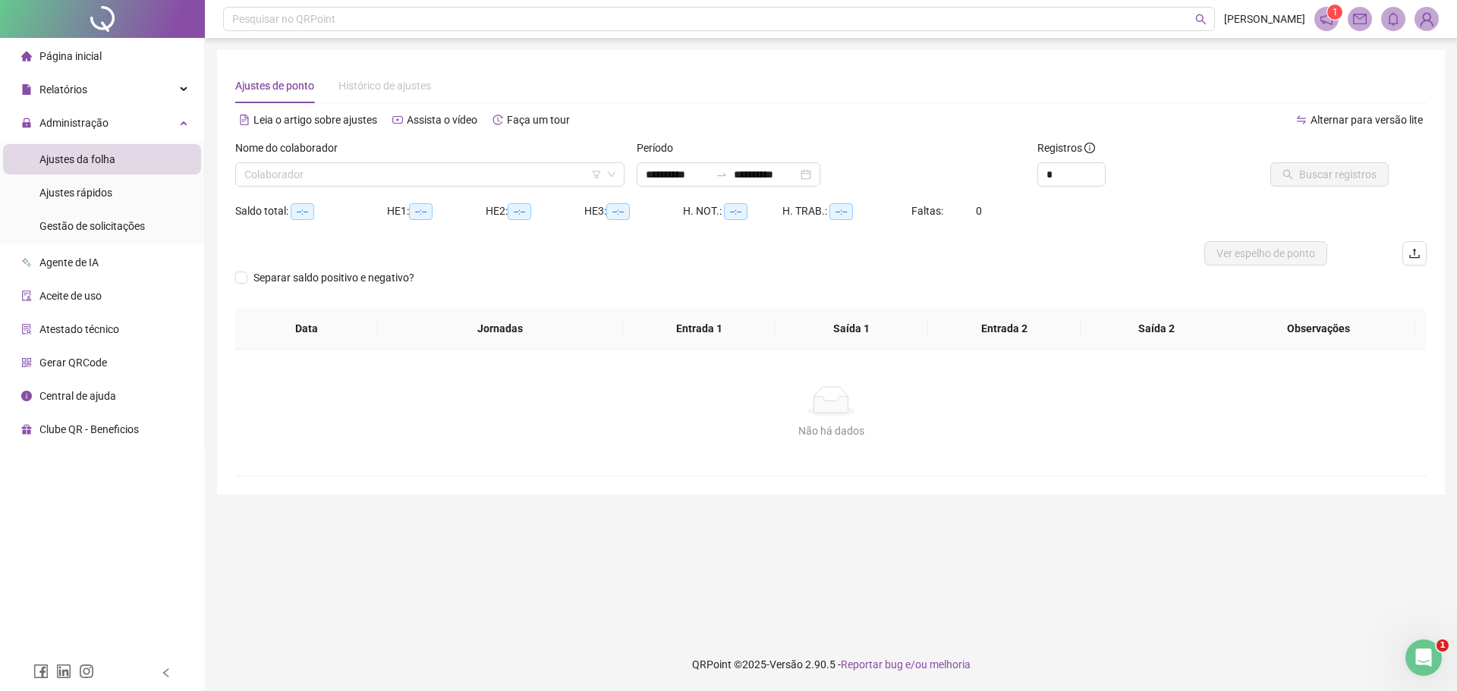
click at [936, 140] on div "Período" at bounding box center [831, 151] width 389 height 23
click at [1036, 178] on div "Registros *" at bounding box center [1131, 169] width 200 height 59
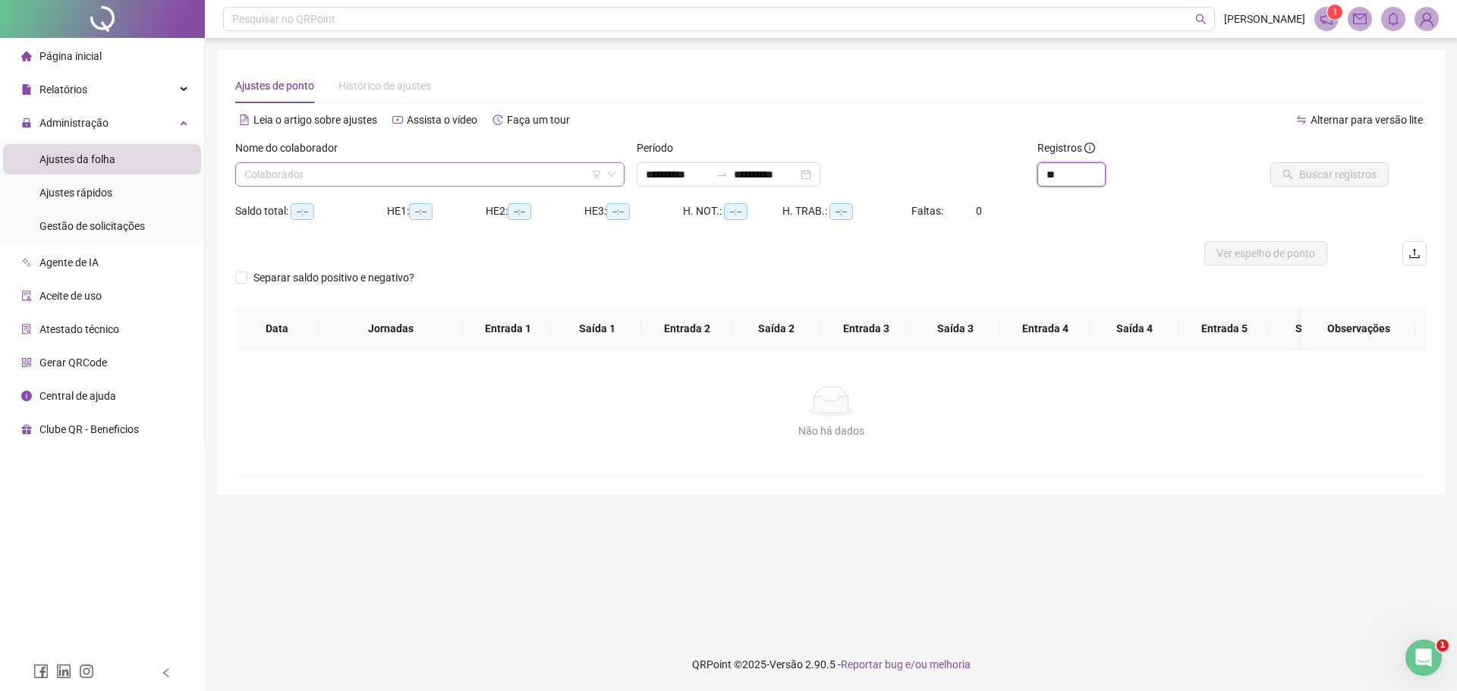
type input "**"
click at [499, 182] on input "search" at bounding box center [422, 174] width 357 height 23
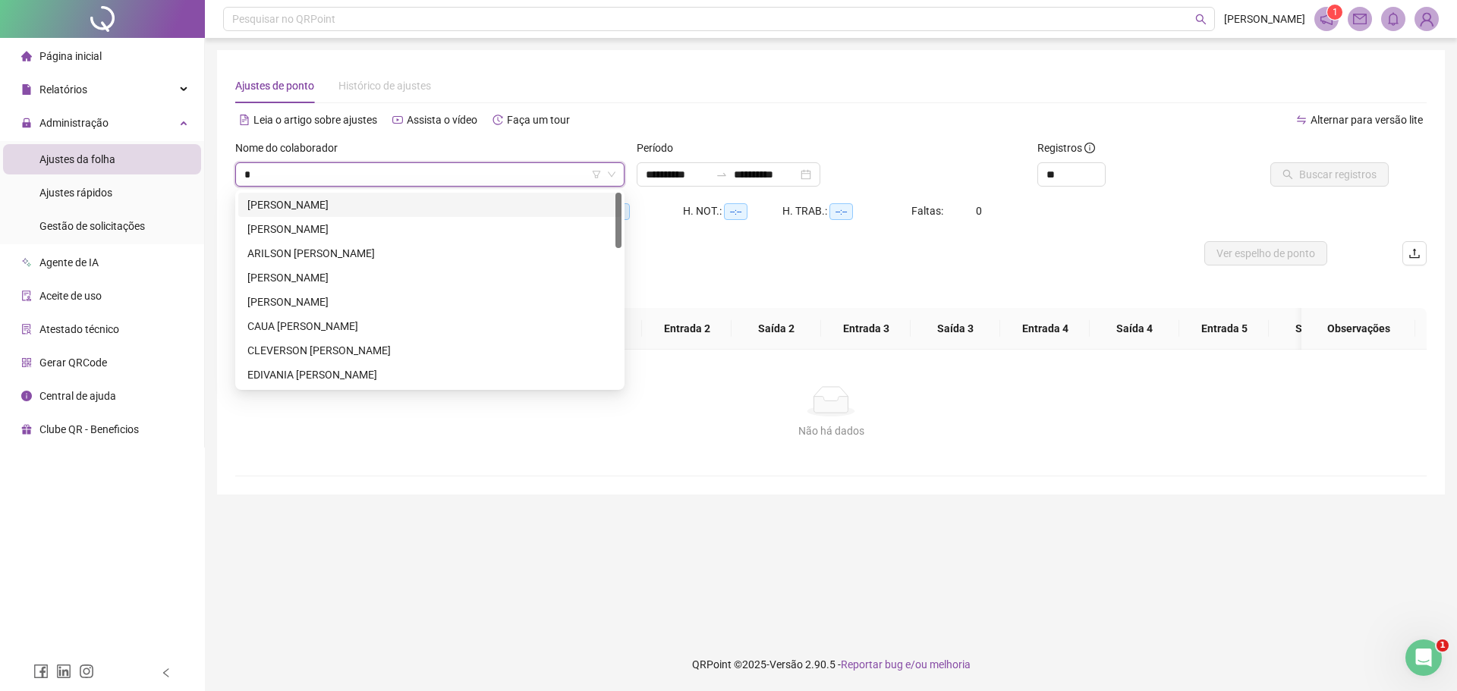
type input "**"
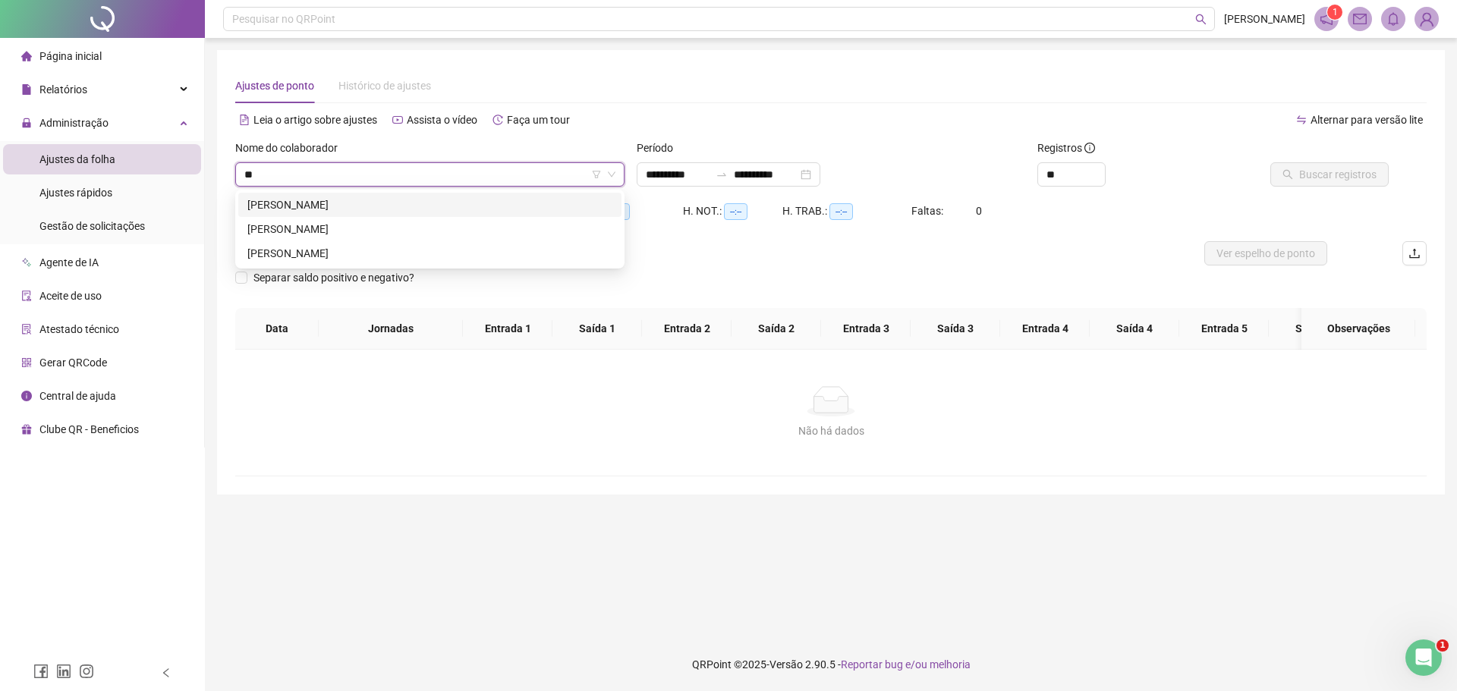
click at [410, 209] on div "[PERSON_NAME]" at bounding box center [429, 205] width 365 height 17
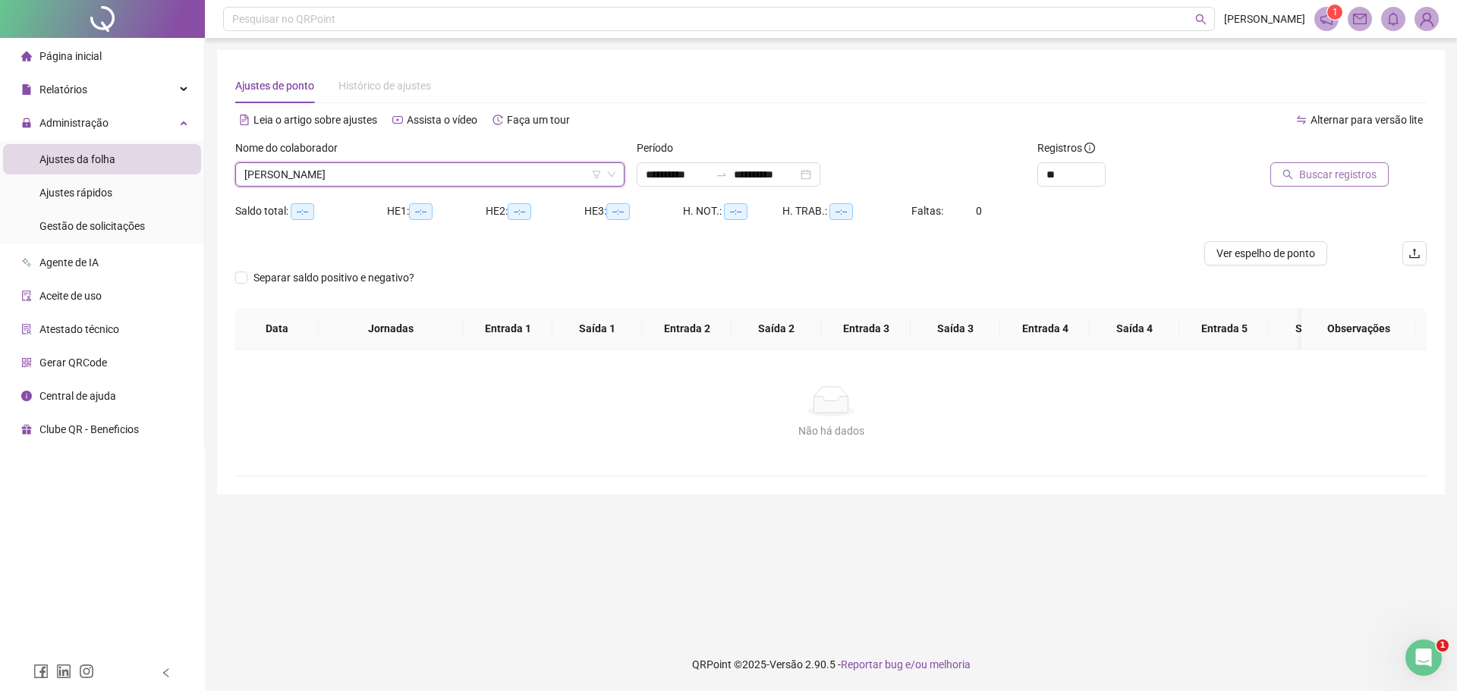
click at [1314, 172] on span "Buscar registros" at bounding box center [1337, 174] width 77 height 17
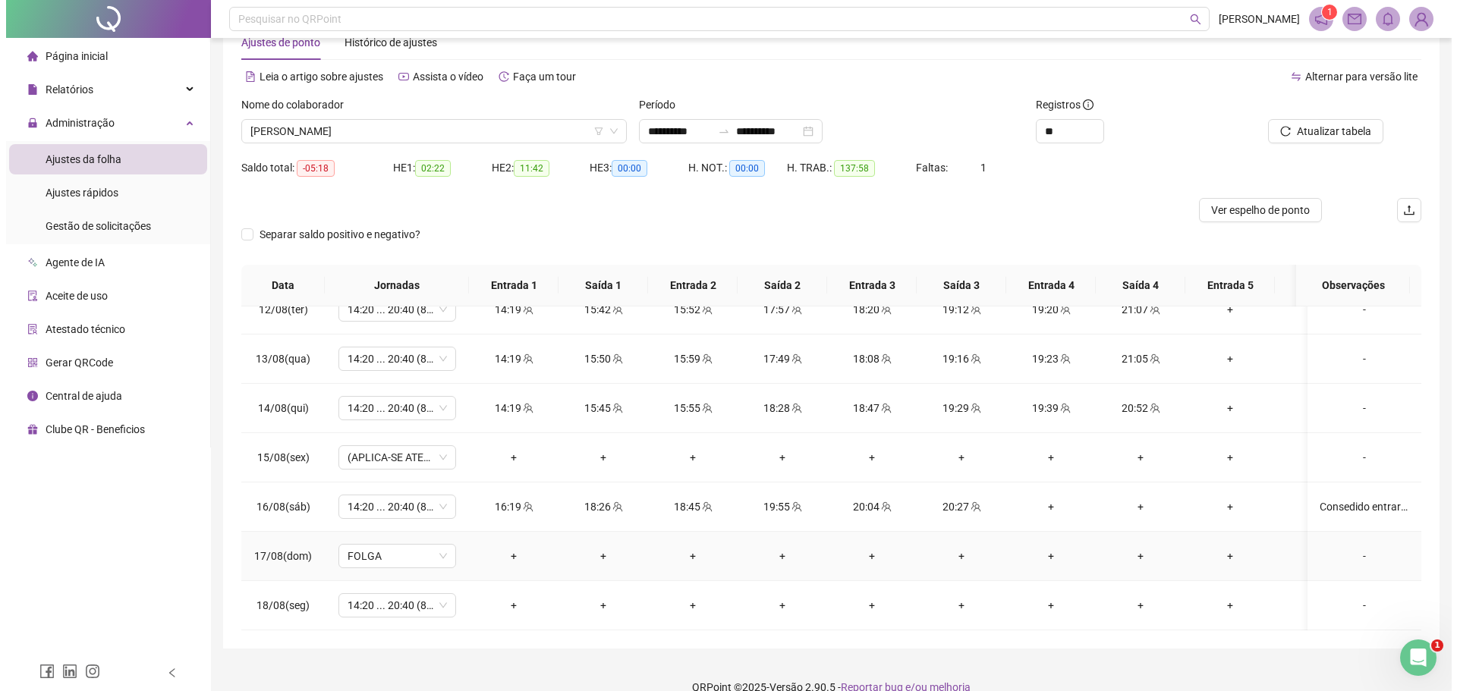
scroll to position [66, 0]
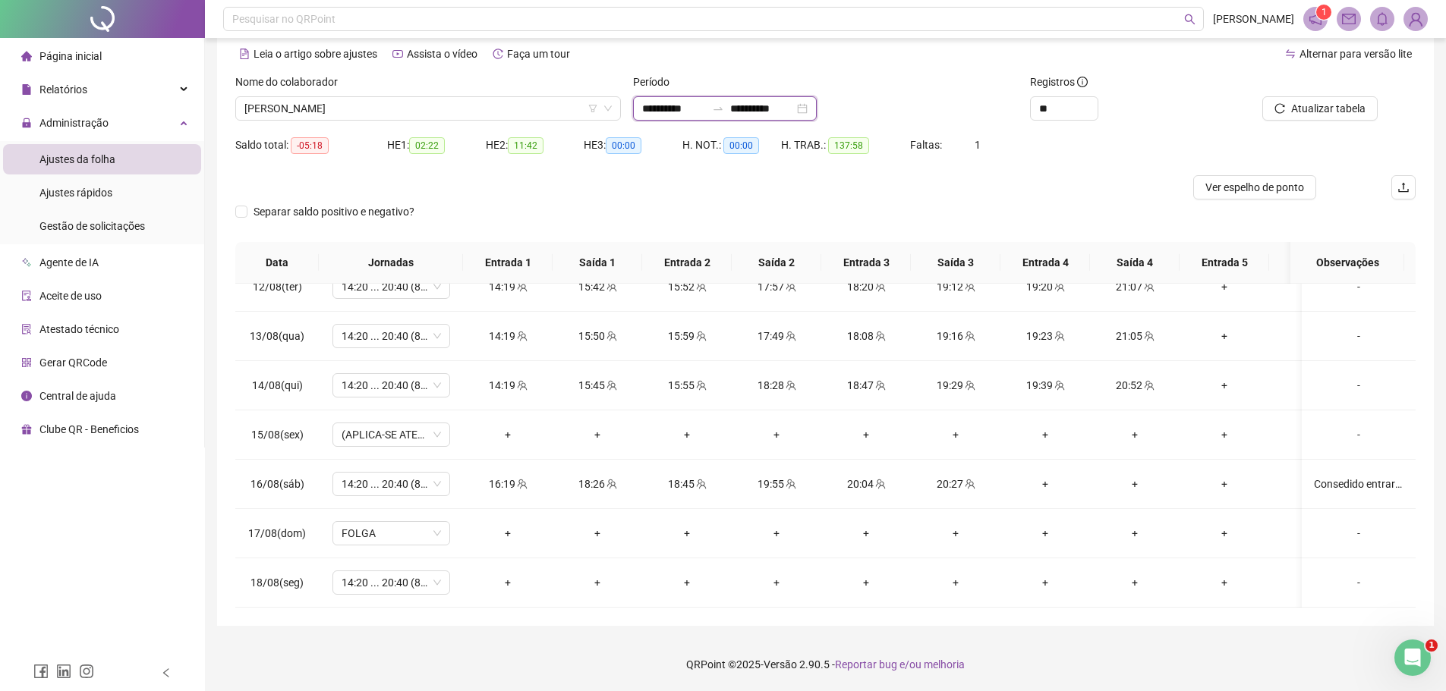
click at [763, 106] on input "**********" at bounding box center [762, 108] width 64 height 17
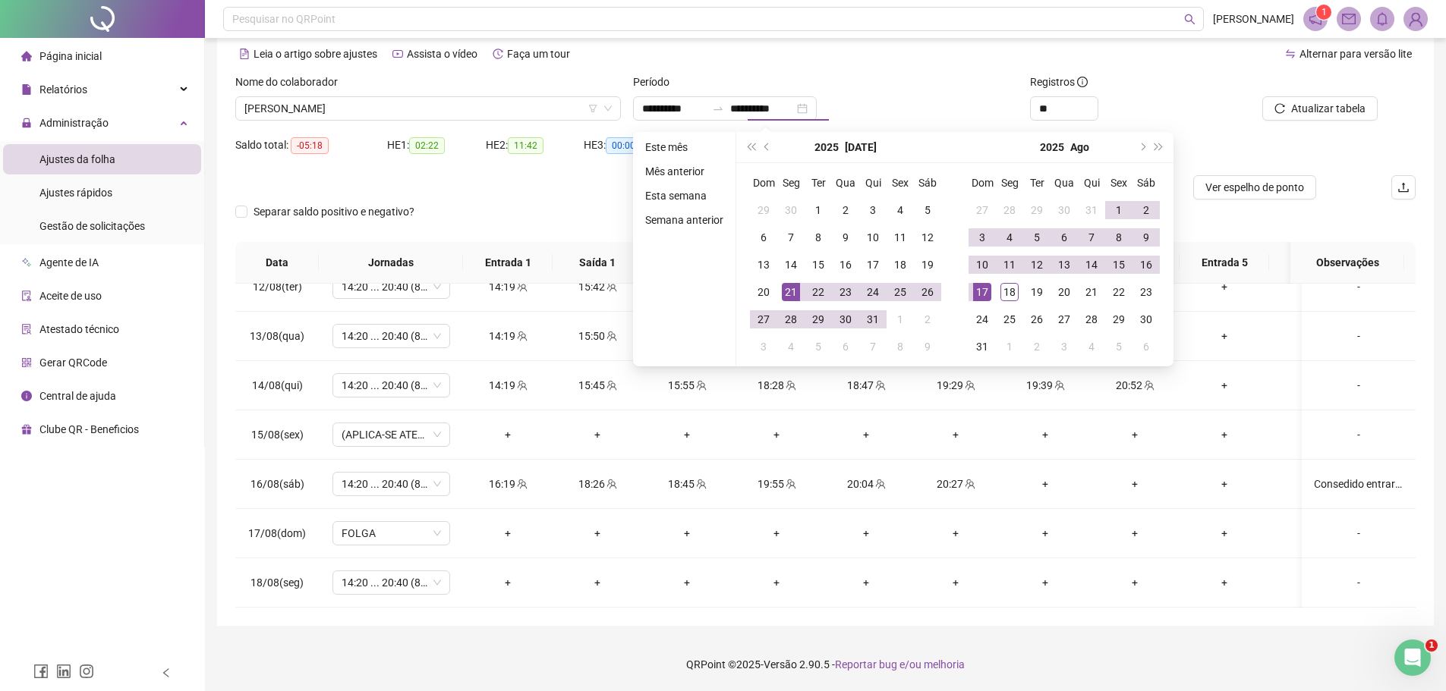
click at [880, 106] on div "**********" at bounding box center [826, 108] width 386 height 24
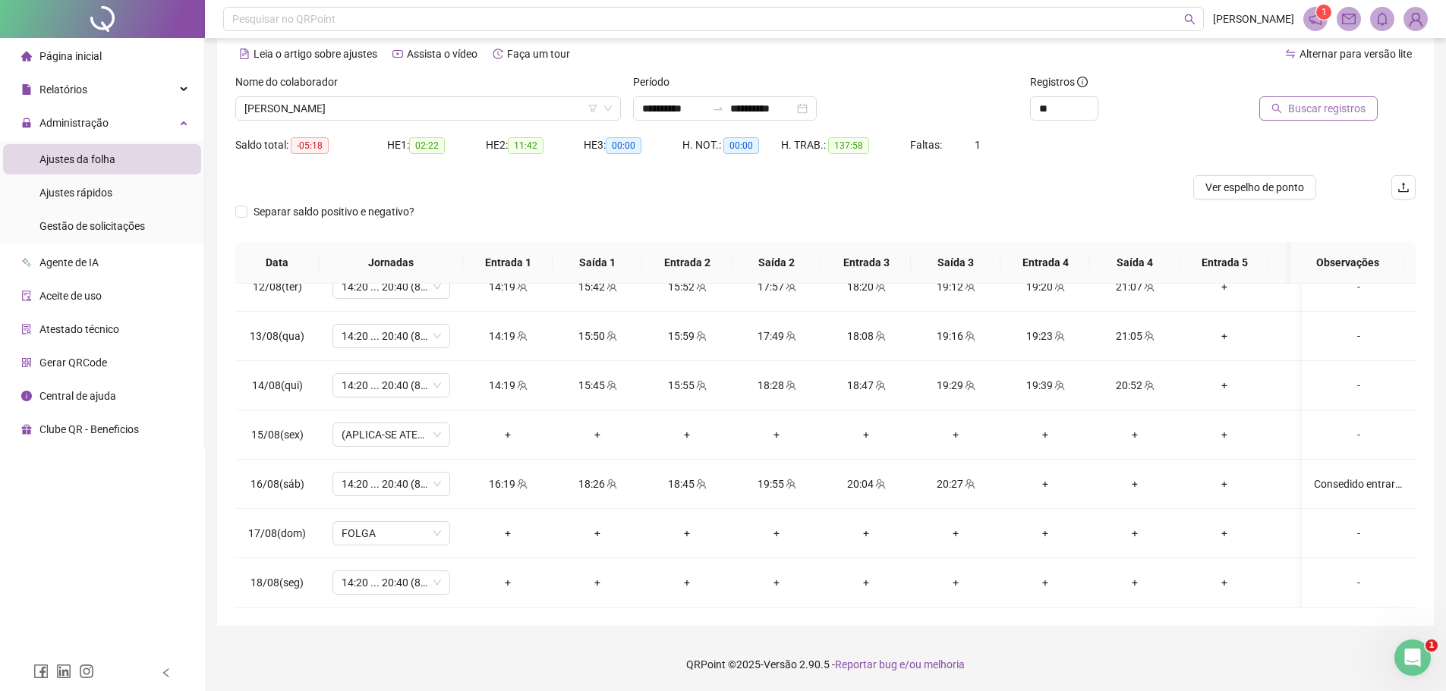
click at [1306, 118] on button "Buscar registros" at bounding box center [1318, 108] width 118 height 24
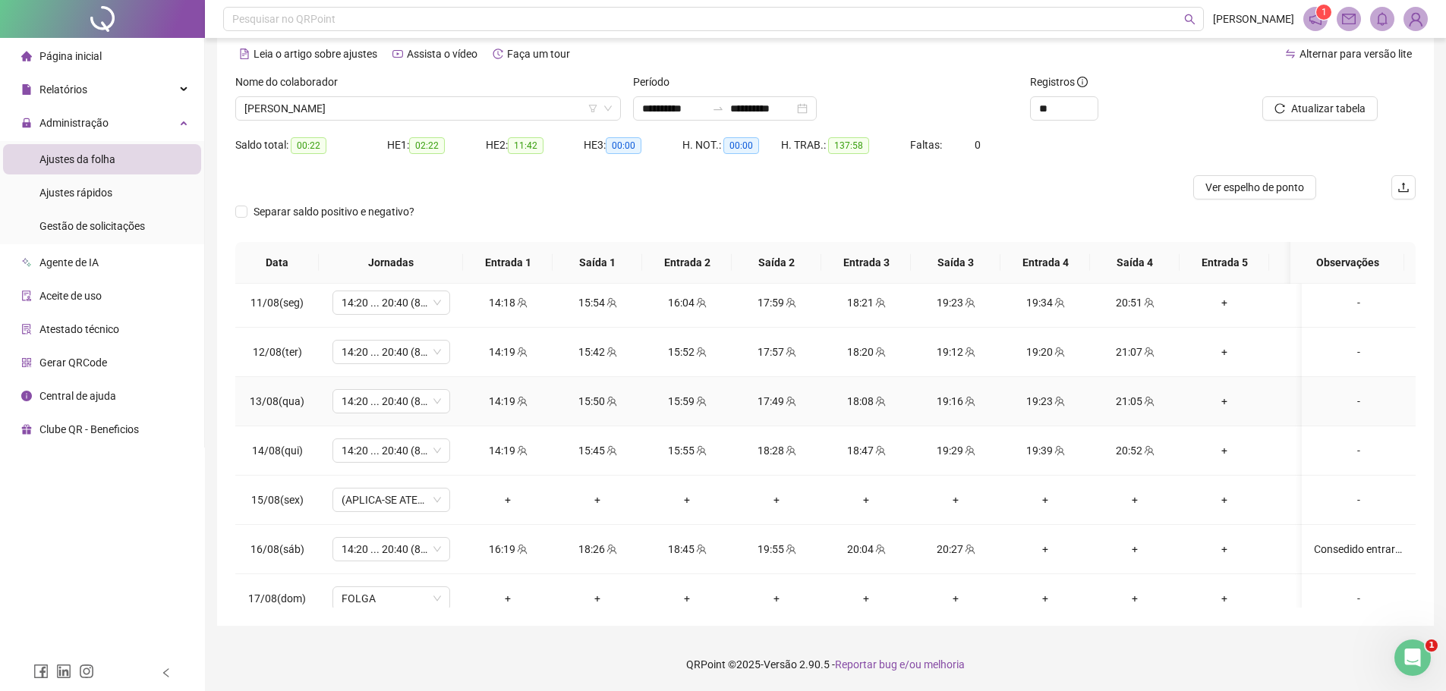
scroll to position [1069, 0]
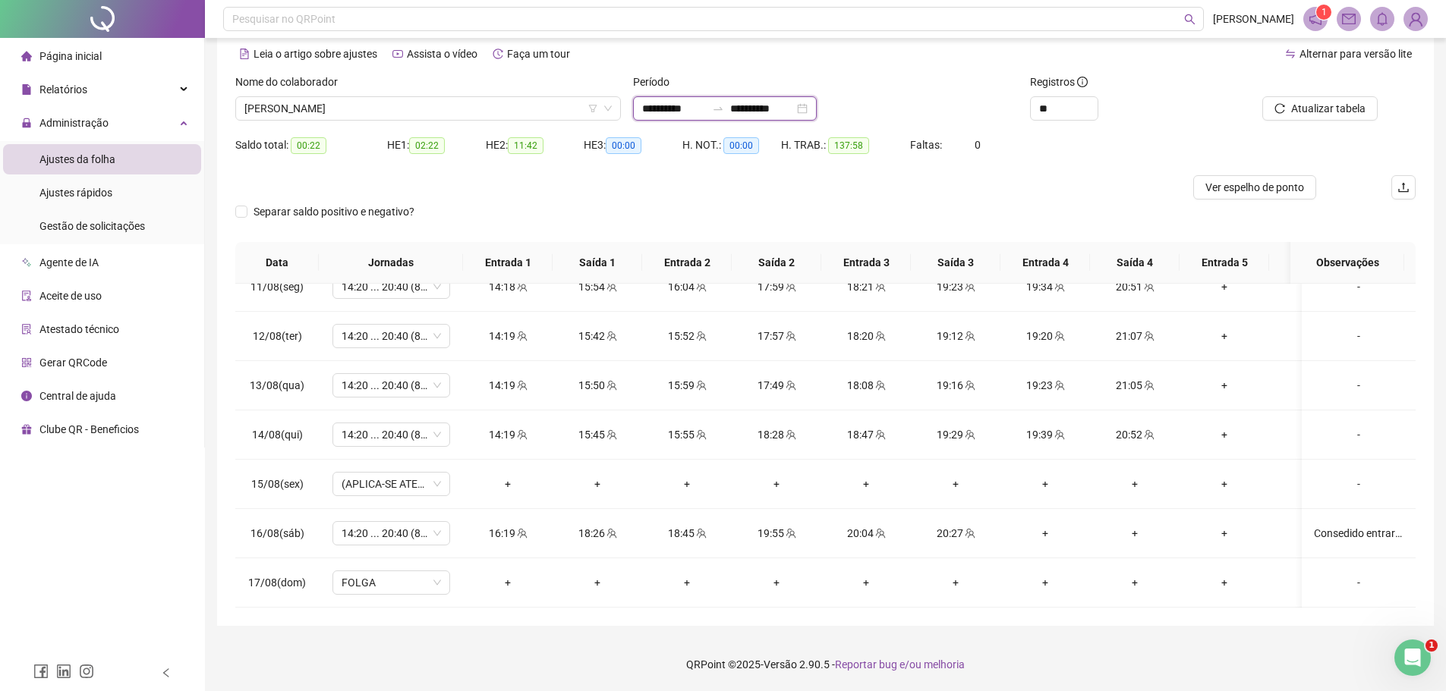
click at [760, 103] on input "**********" at bounding box center [762, 108] width 64 height 17
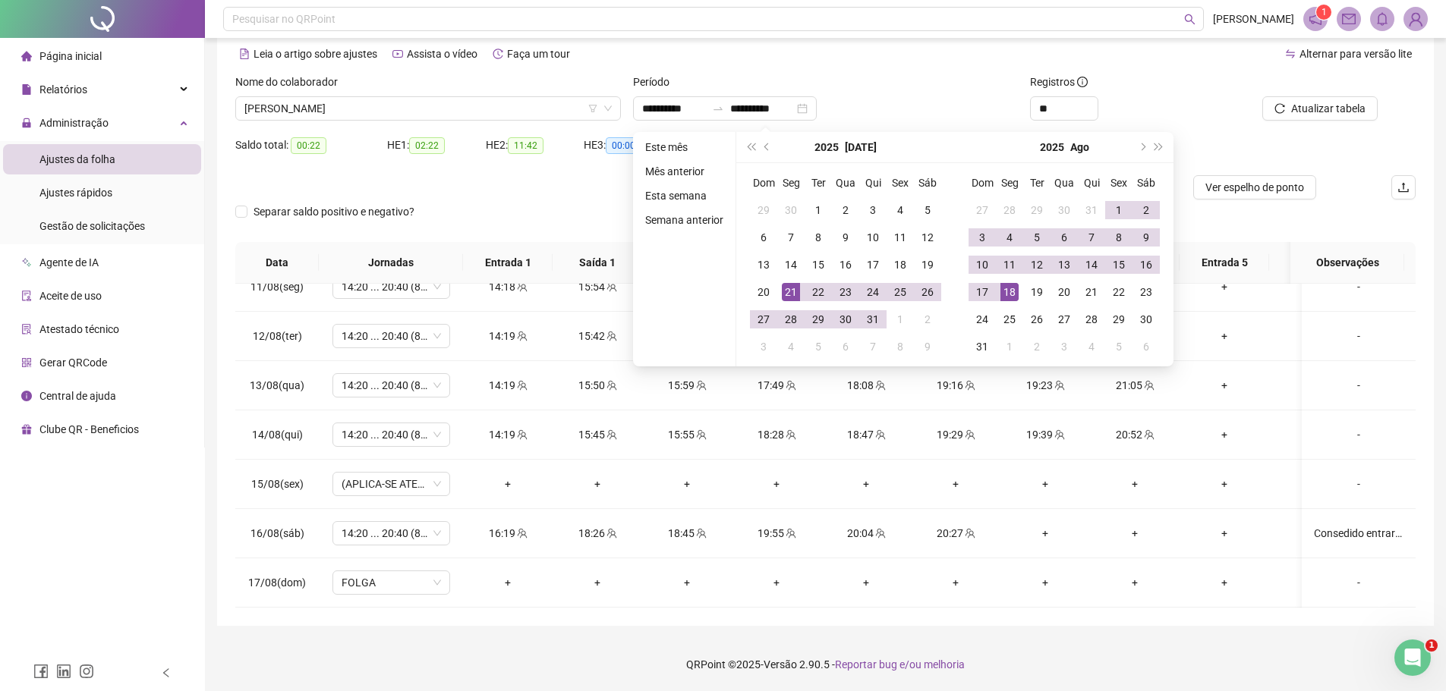
click at [917, 104] on div "**********" at bounding box center [826, 108] width 386 height 24
type input "**********"
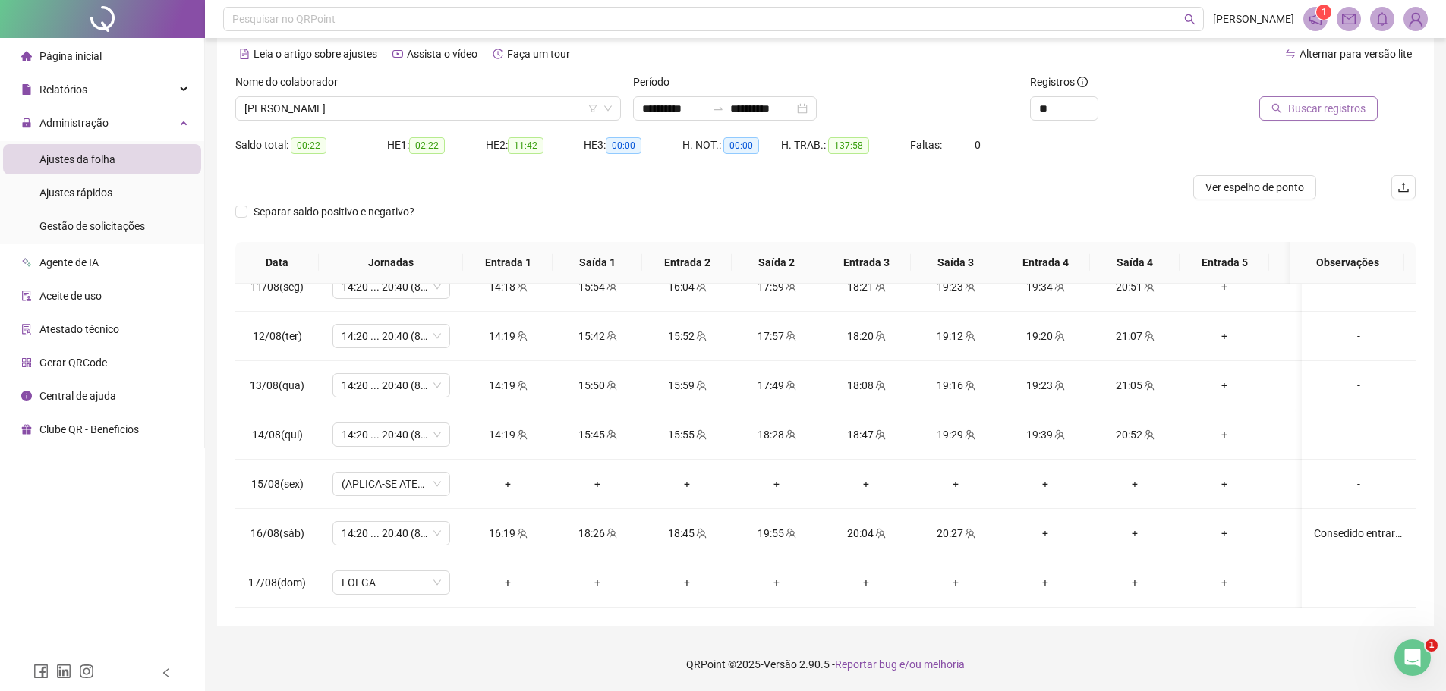
click at [1327, 112] on span "Buscar registros" at bounding box center [1326, 108] width 77 height 17
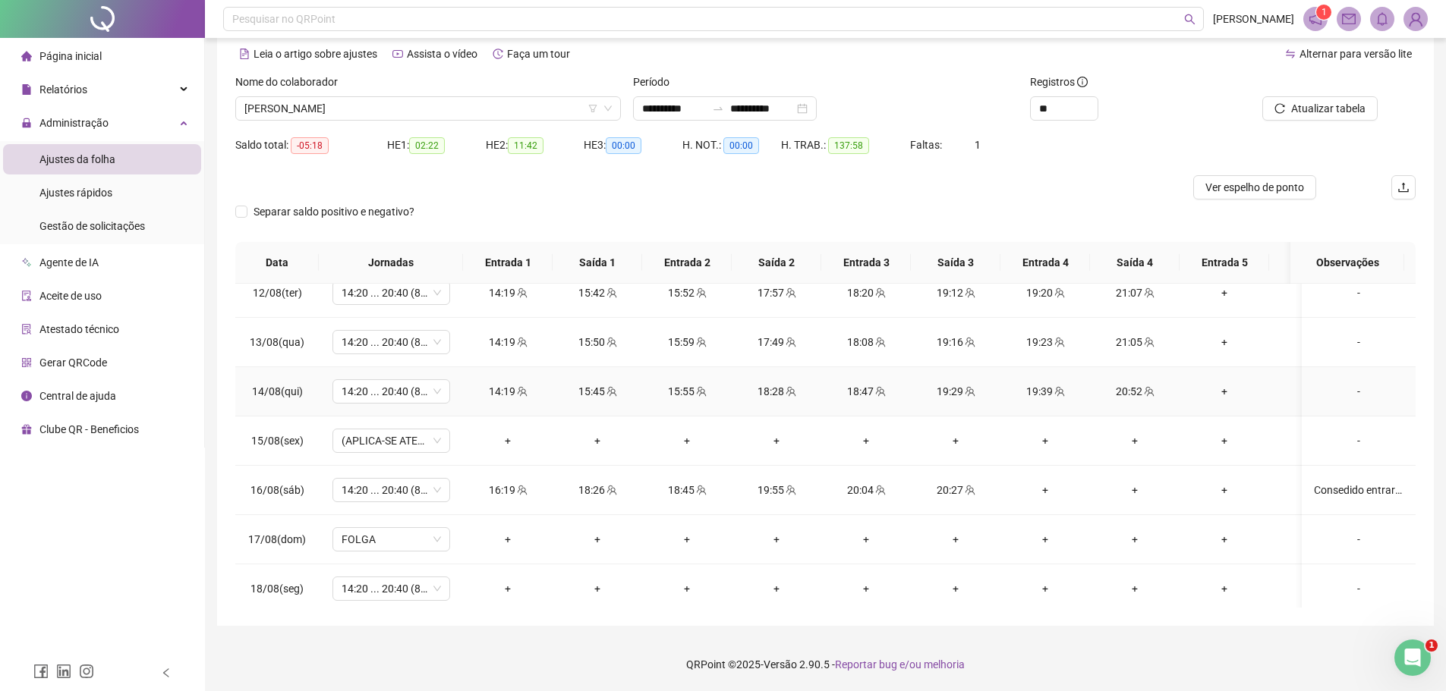
scroll to position [1118, 0]
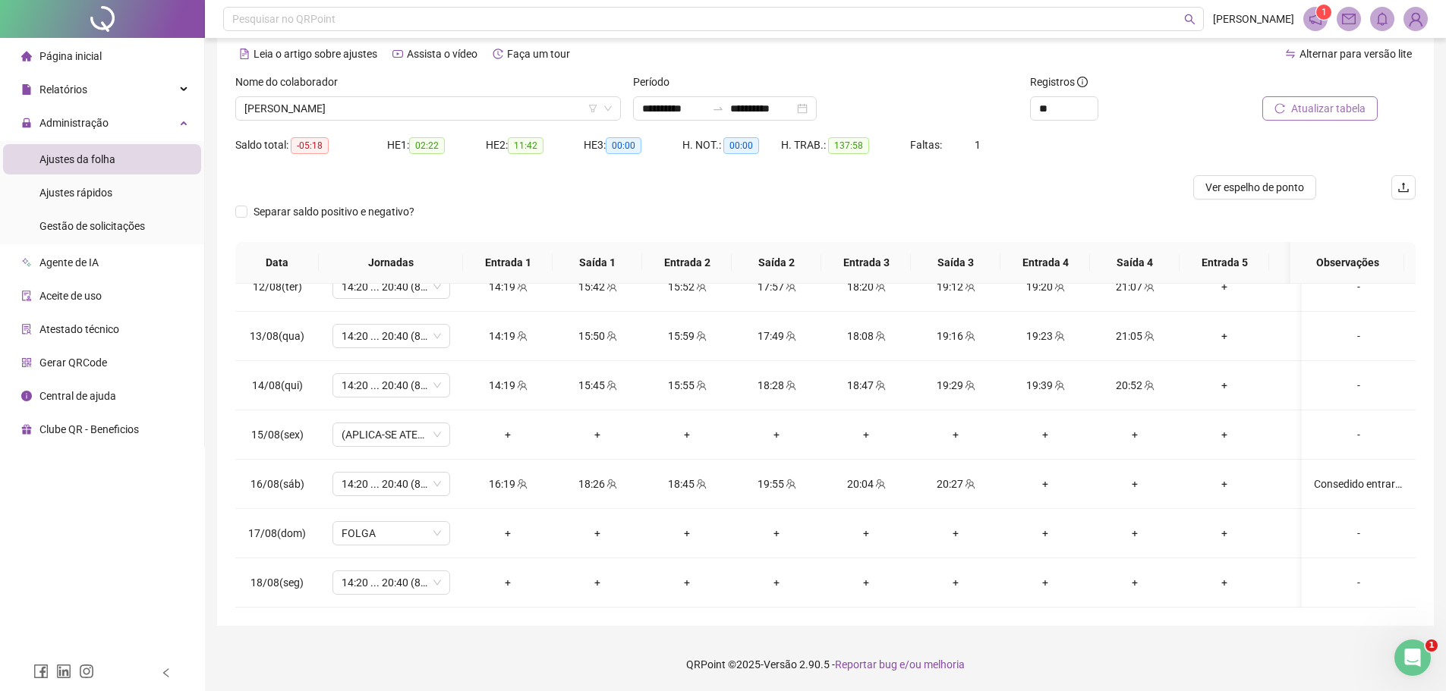
click at [1301, 107] on span "Atualizar tabela" at bounding box center [1328, 108] width 74 height 17
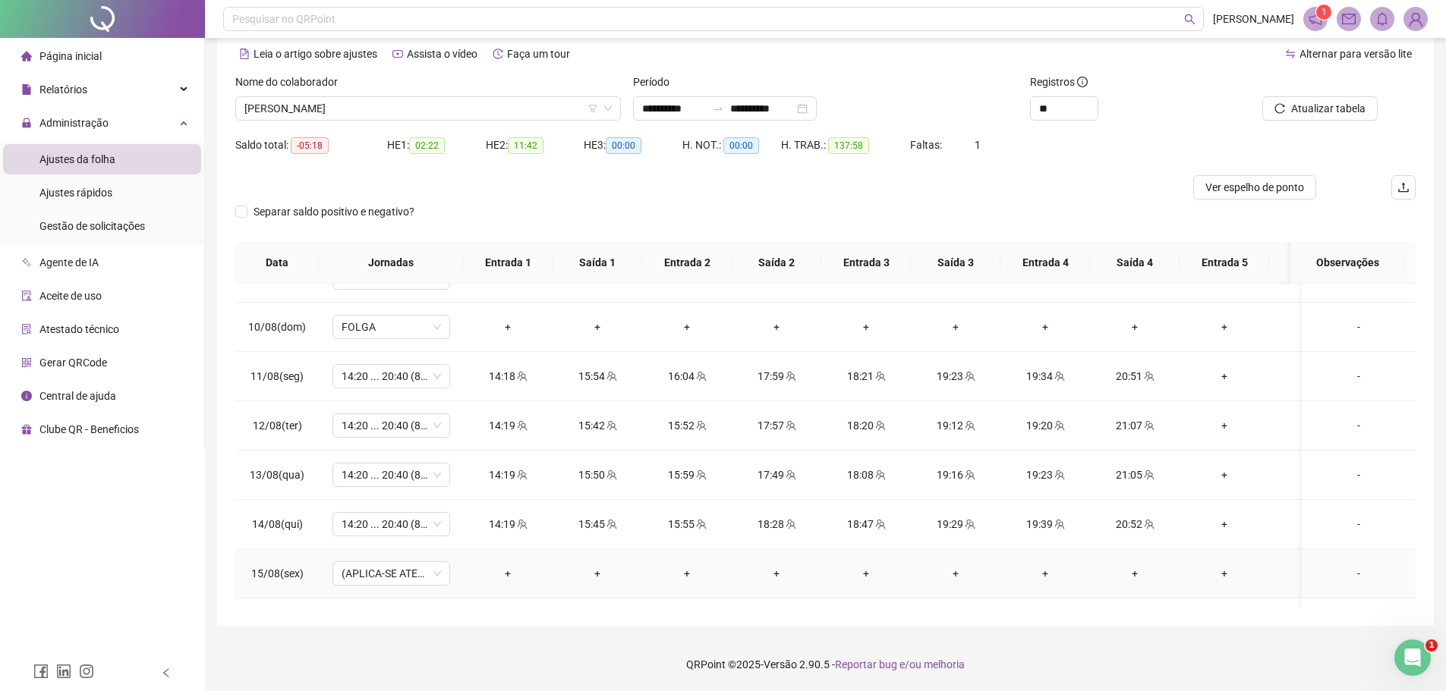
scroll to position [663, 0]
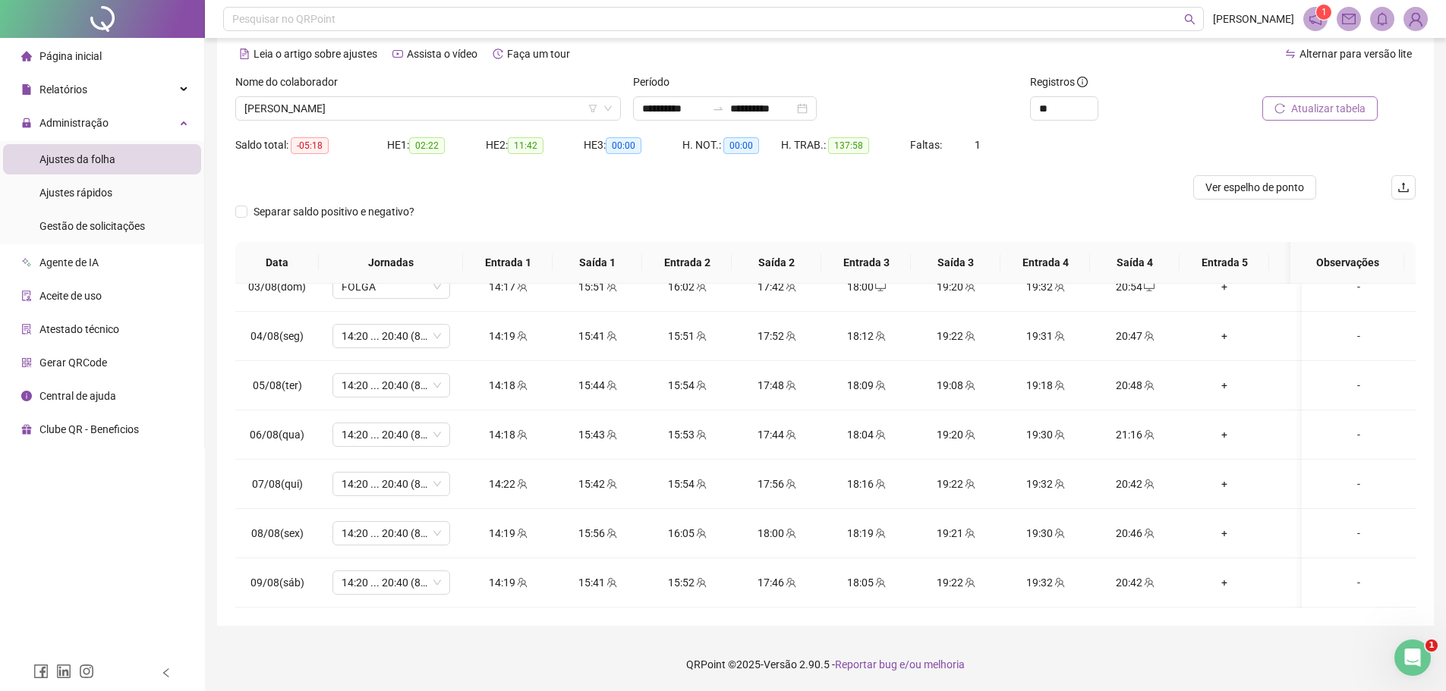
click at [1324, 109] on span "Atualizar tabela" at bounding box center [1328, 108] width 74 height 17
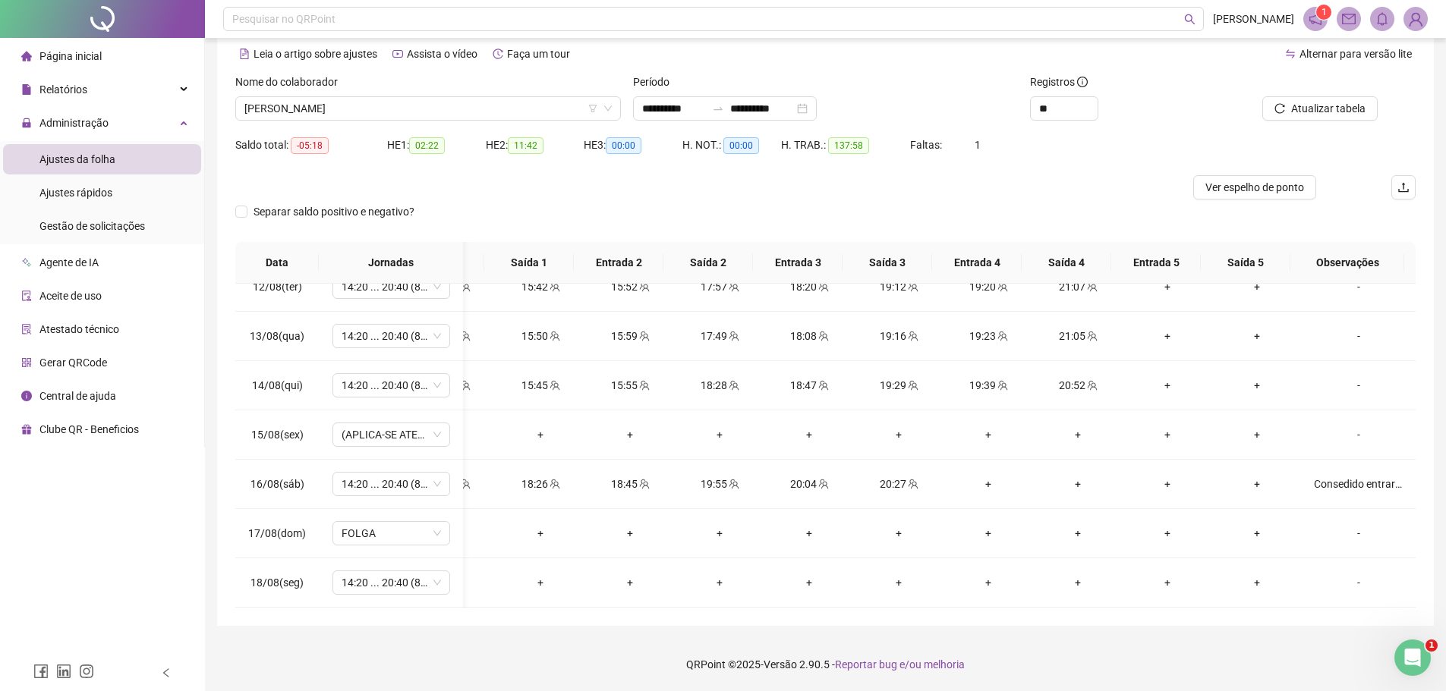
scroll to position [0, 0]
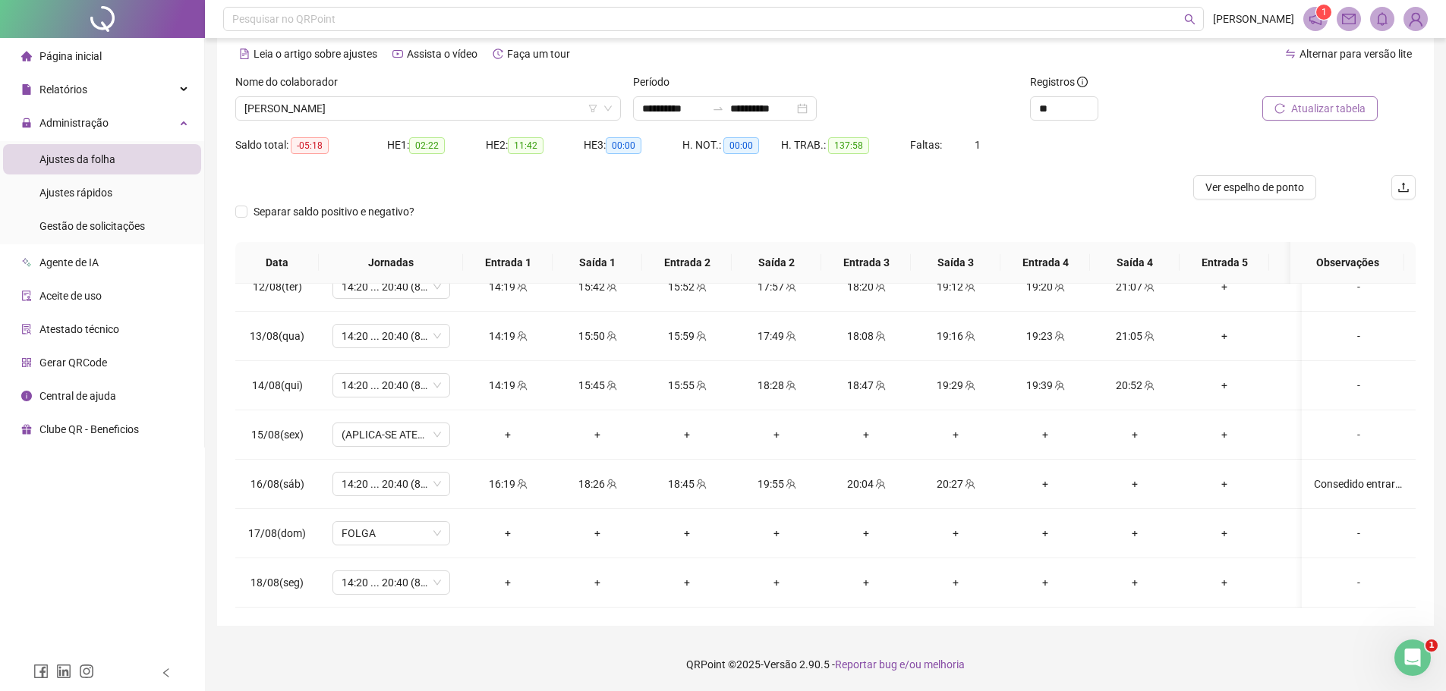
click at [1318, 104] on span "Atualizar tabela" at bounding box center [1328, 108] width 74 height 17
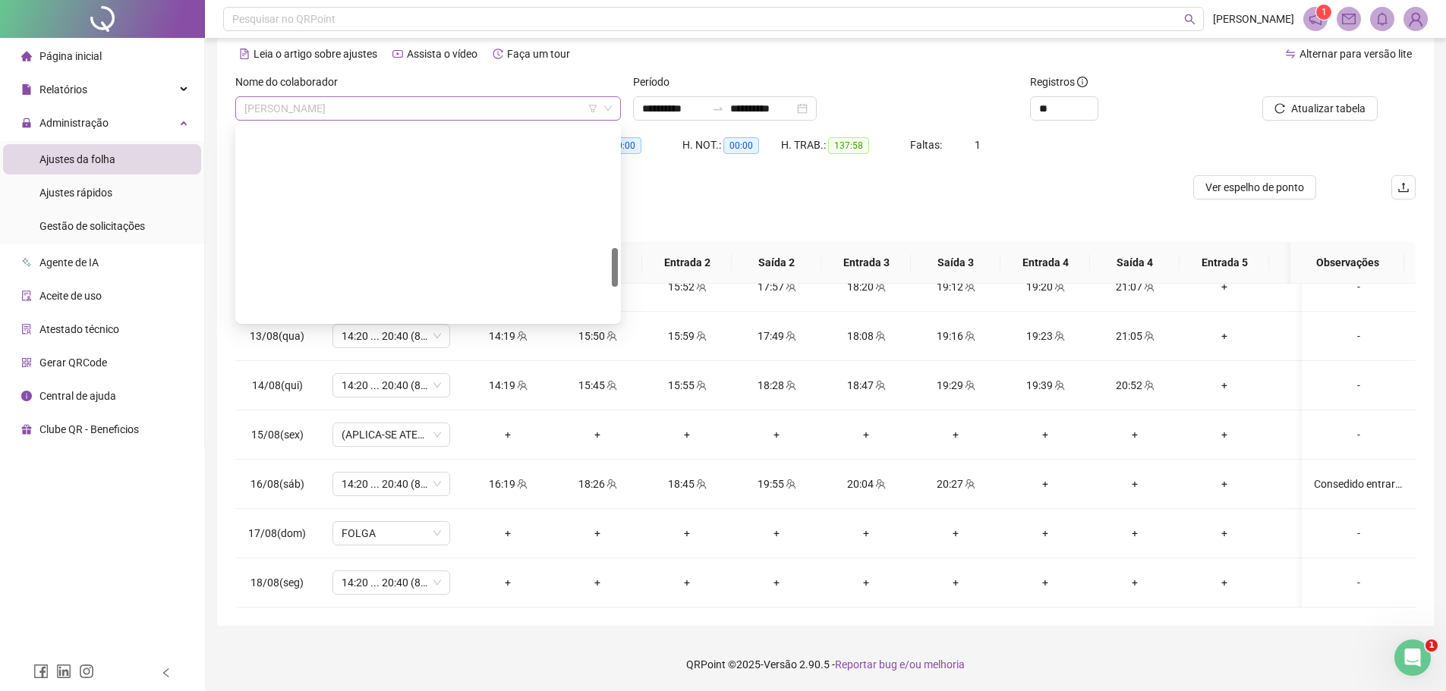
scroll to position [607, 0]
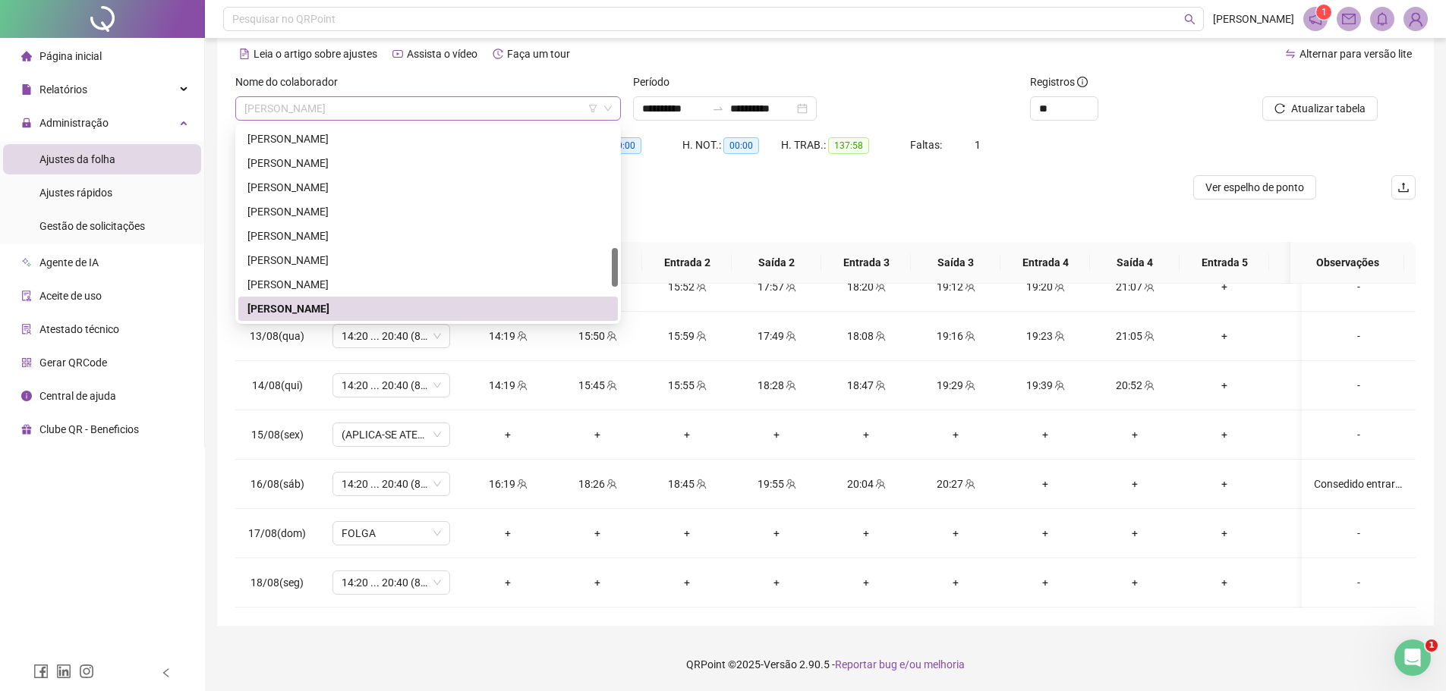
click at [459, 110] on span "[PERSON_NAME]" at bounding box center [427, 108] width 367 height 23
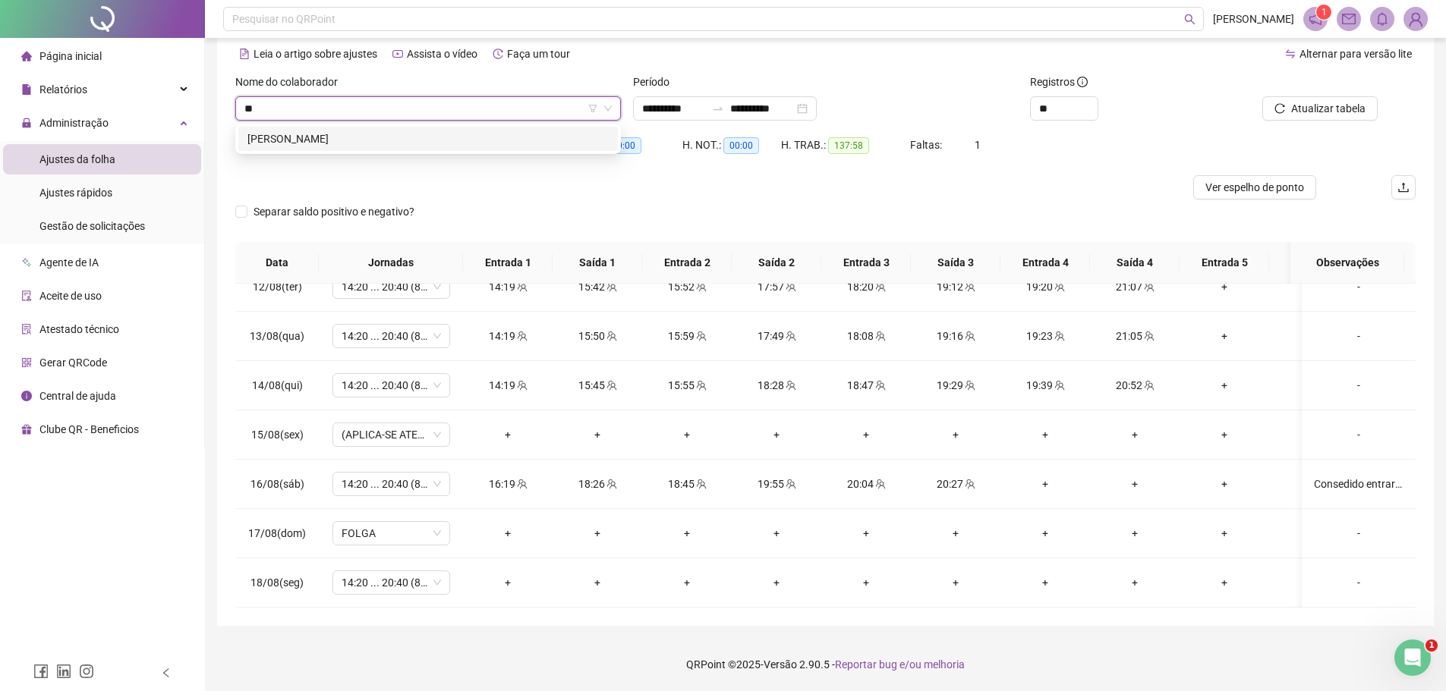
scroll to position [0, 0]
type input "******"
click at [449, 146] on div "[PERSON_NAME]" at bounding box center [427, 139] width 361 height 17
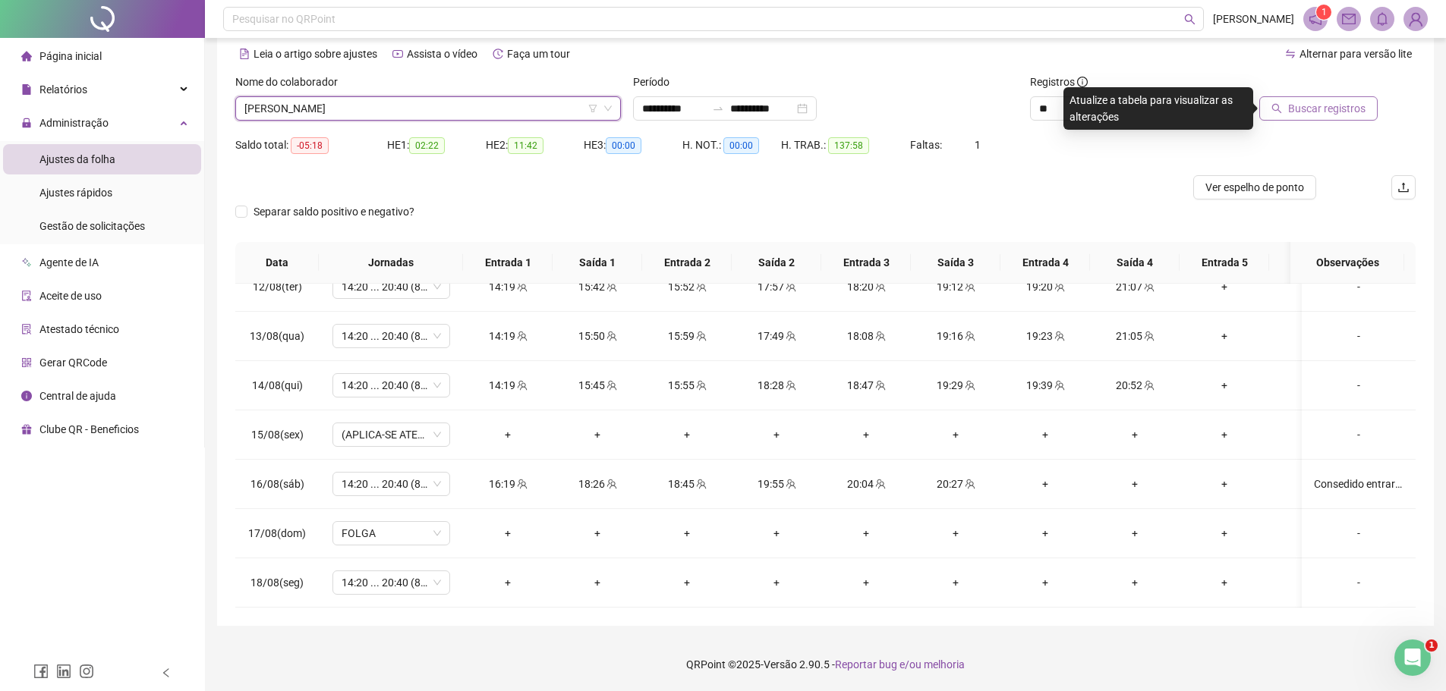
click at [1311, 112] on span "Buscar registros" at bounding box center [1326, 108] width 77 height 17
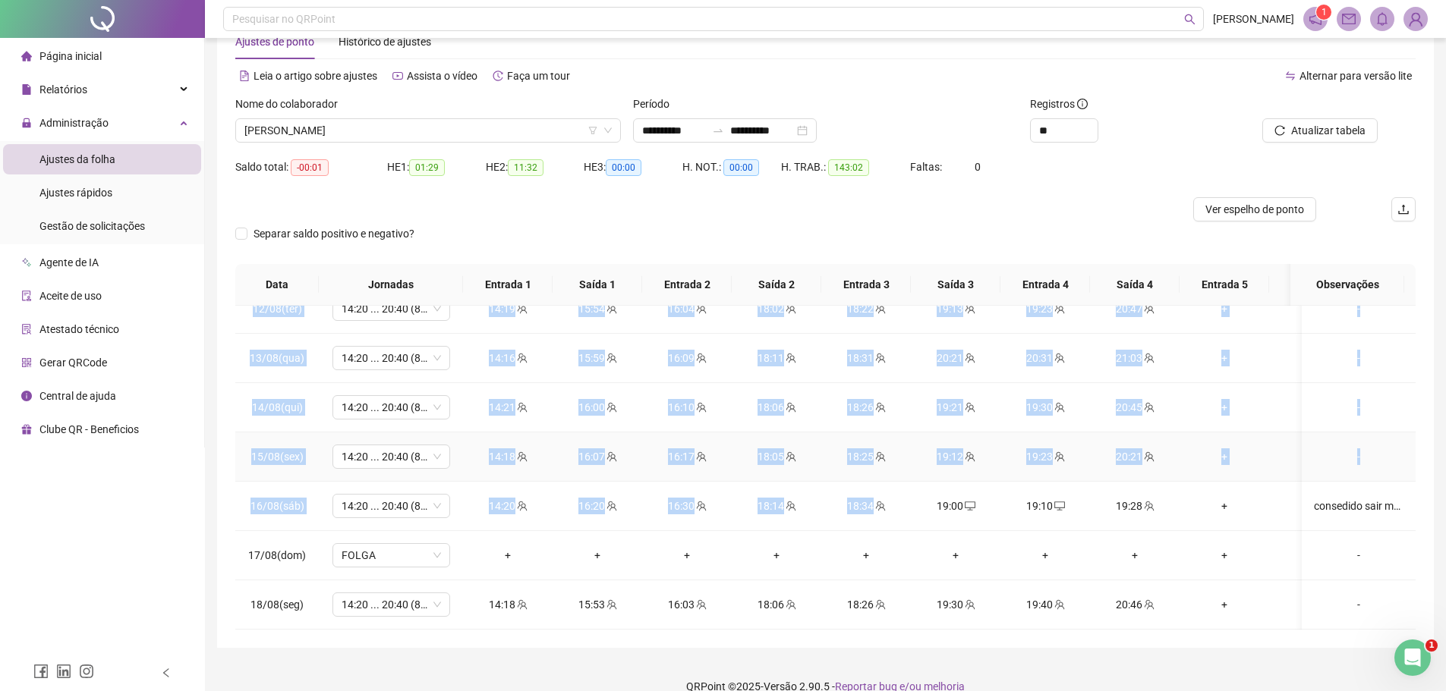
scroll to position [66, 0]
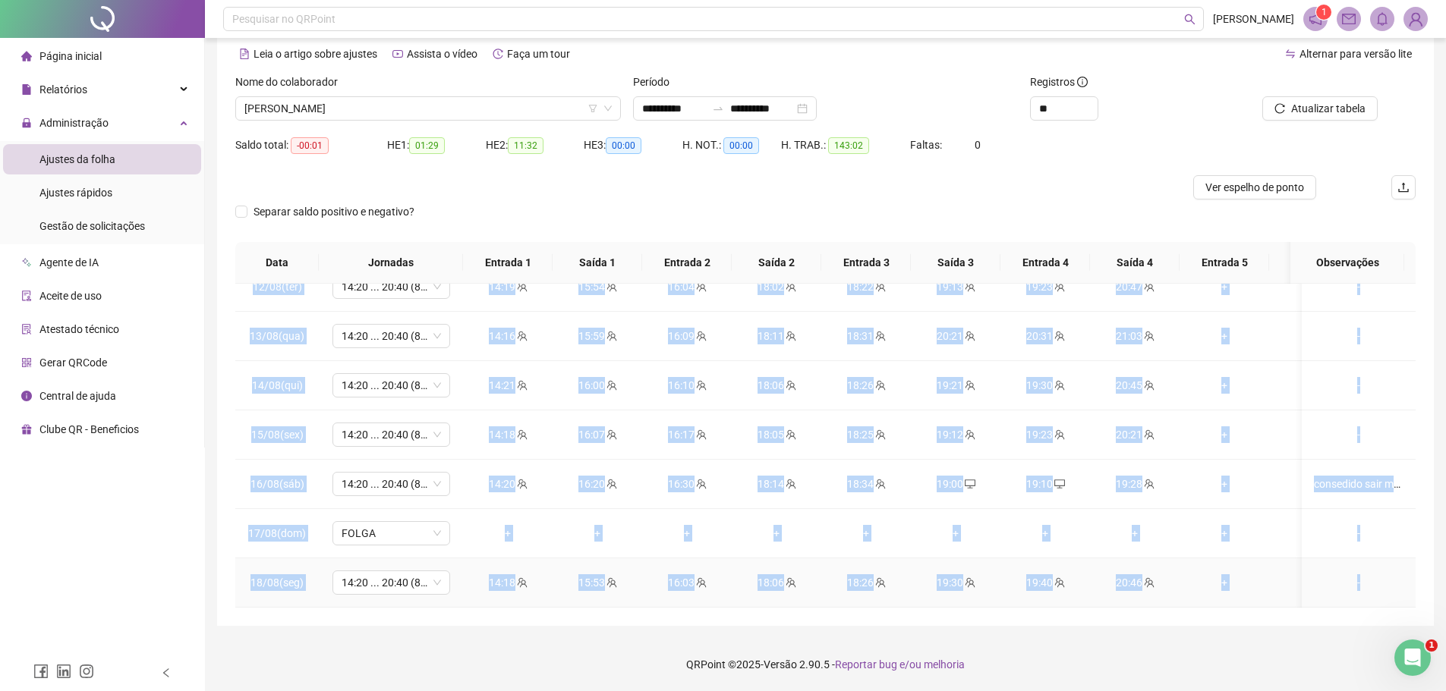
drag, startPoint x: 242, startPoint y: 374, endPoint x: 1380, endPoint y: 557, distance: 1152.2
copy tbody "87/38(lor) 61:84 ... 41:38 (6 IPSUM) 49:37 89:27 85:24 24:80 34:77 82:93 09:84 …"
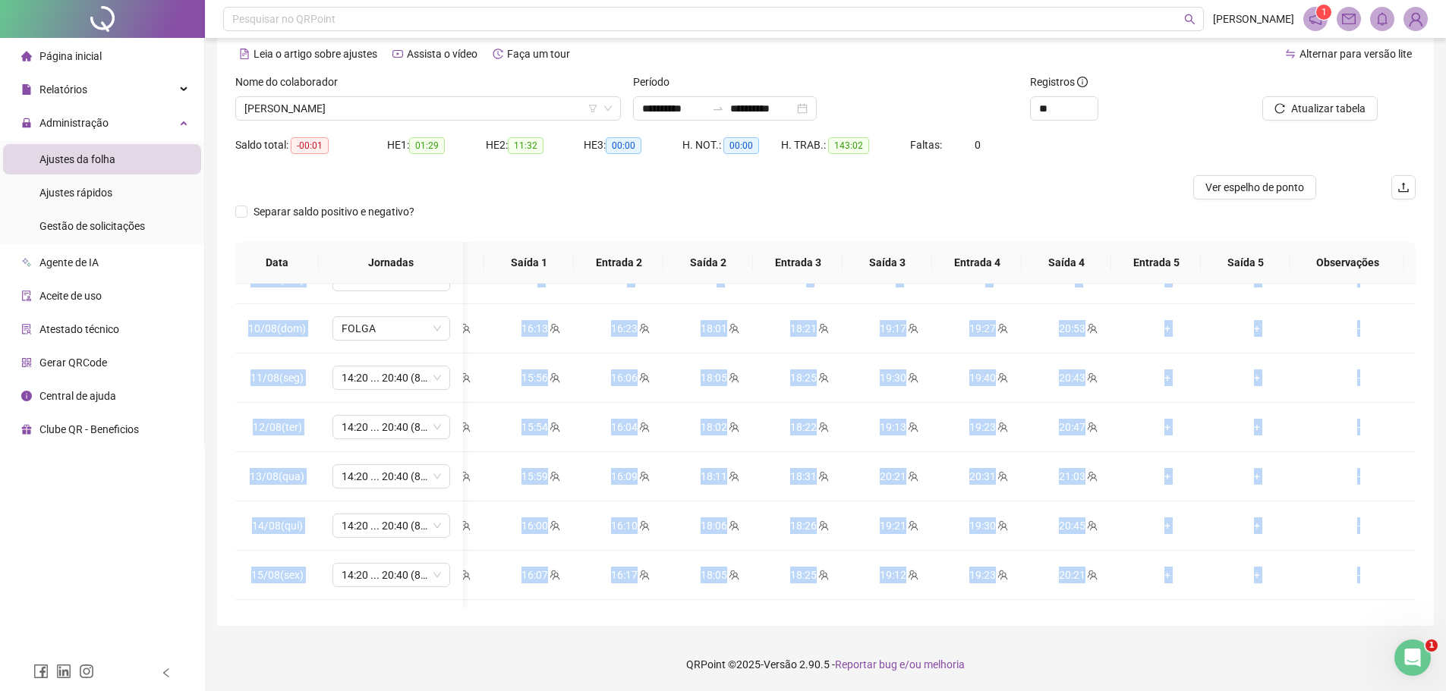
scroll to position [0, 0]
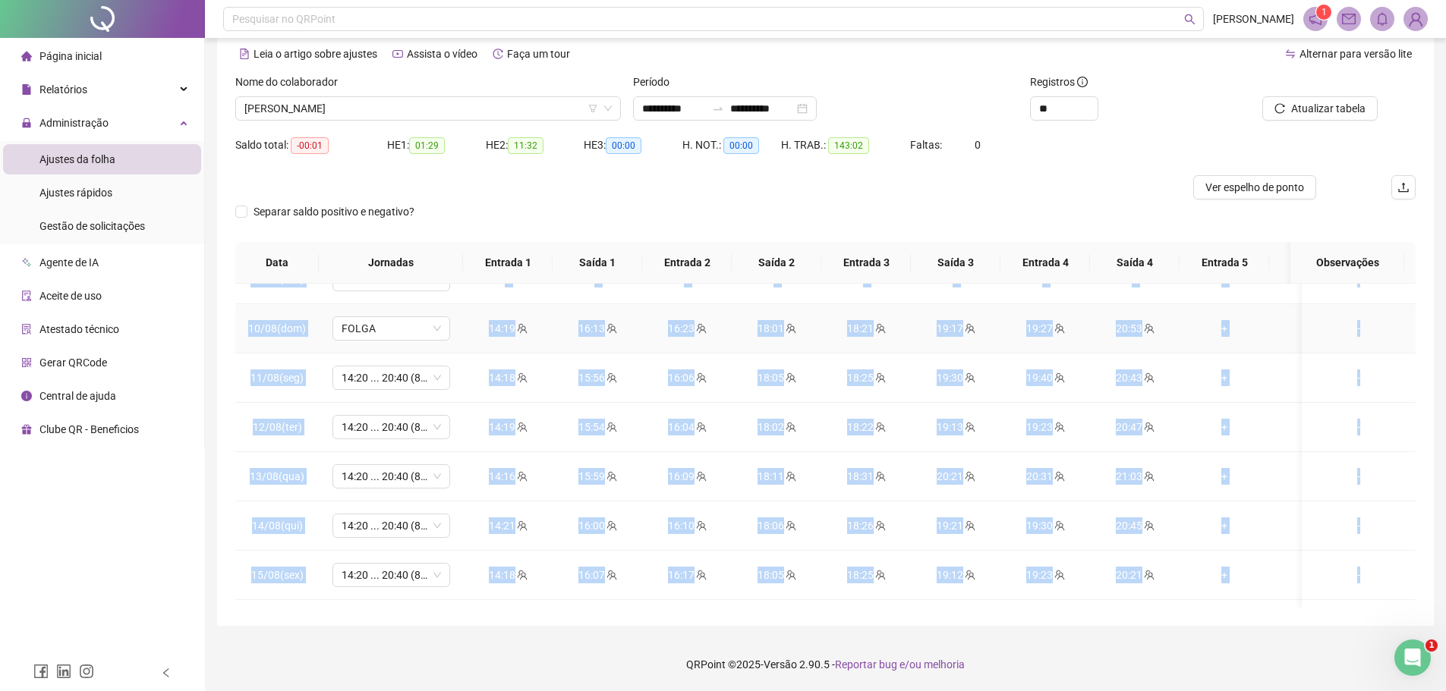
click at [1257, 304] on td "+" at bounding box center [1224, 328] width 90 height 49
click at [1286, 330] on div "+" at bounding box center [1313, 328] width 65 height 17
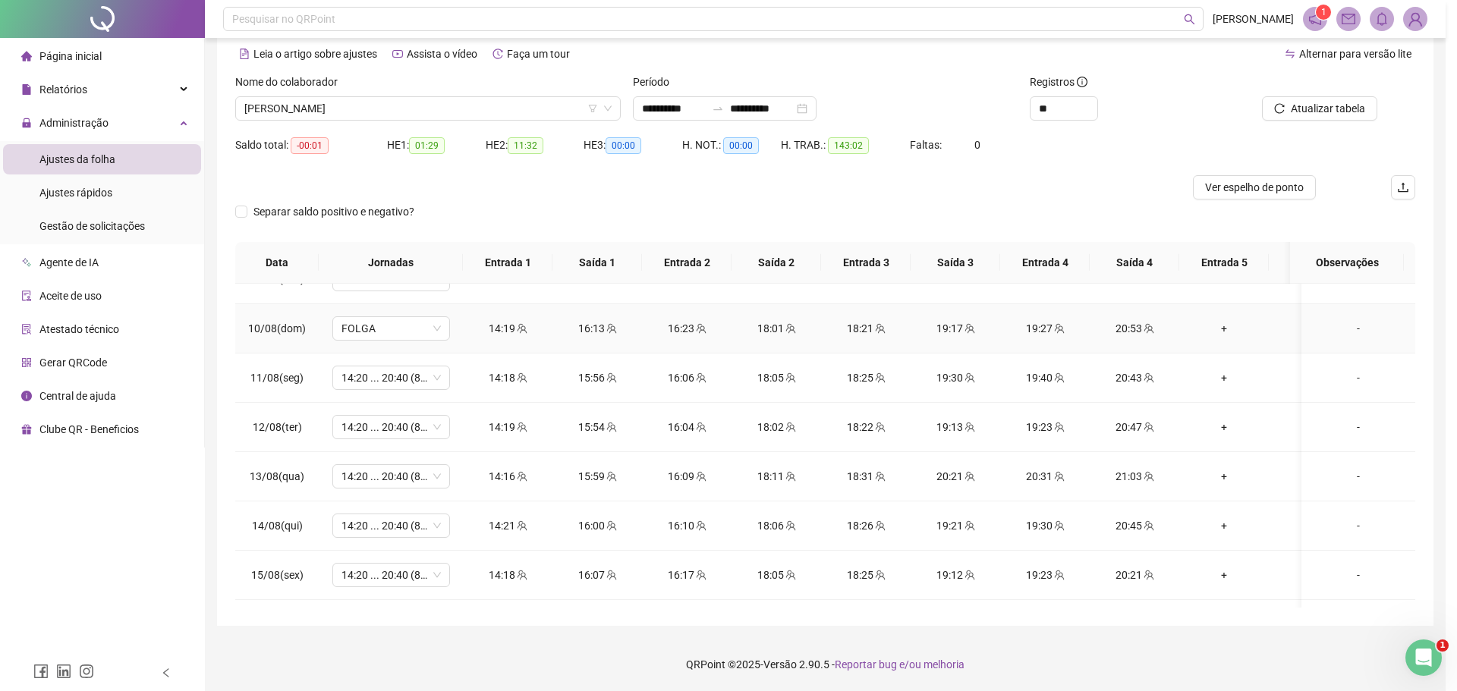
click at [1286, 330] on div "INSERIR NO DIA : [DATE] Horário Pertence à jornada atual Pertence à jornada ant…" at bounding box center [728, 345] width 1457 height 691
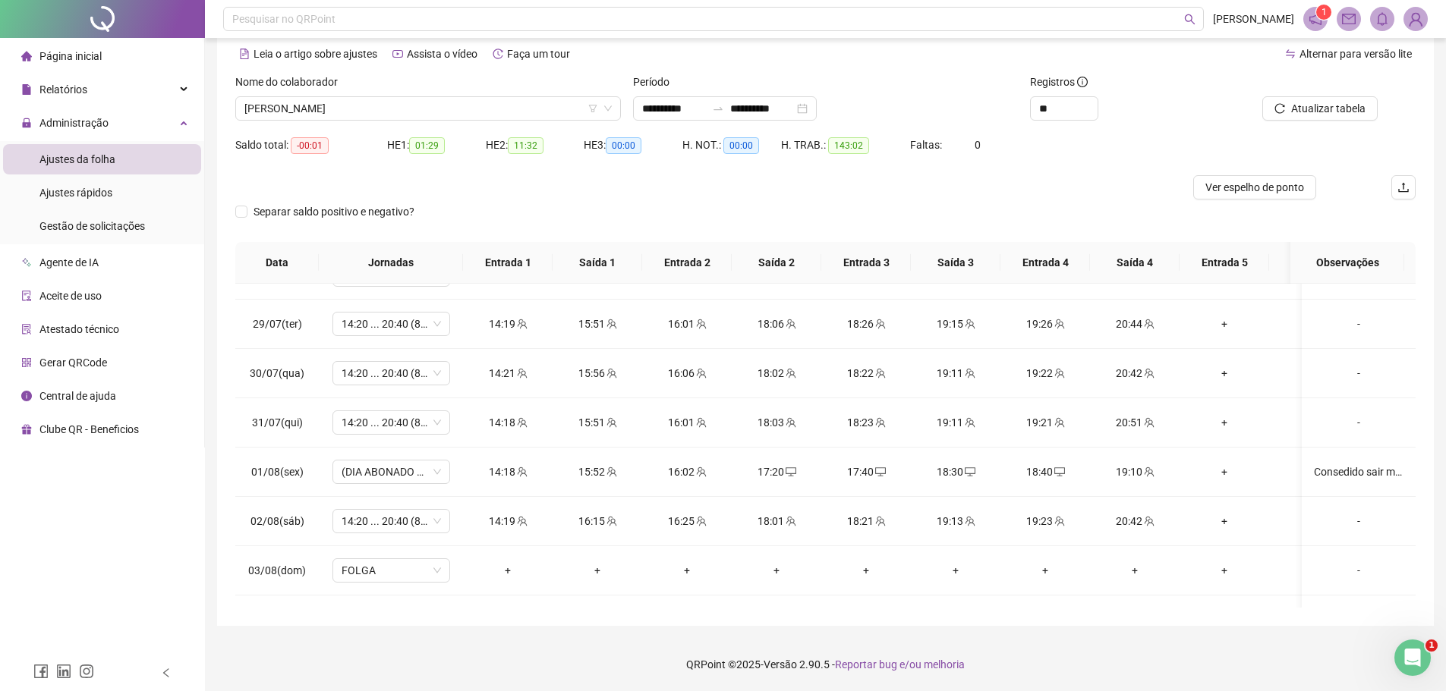
scroll to position [379, 0]
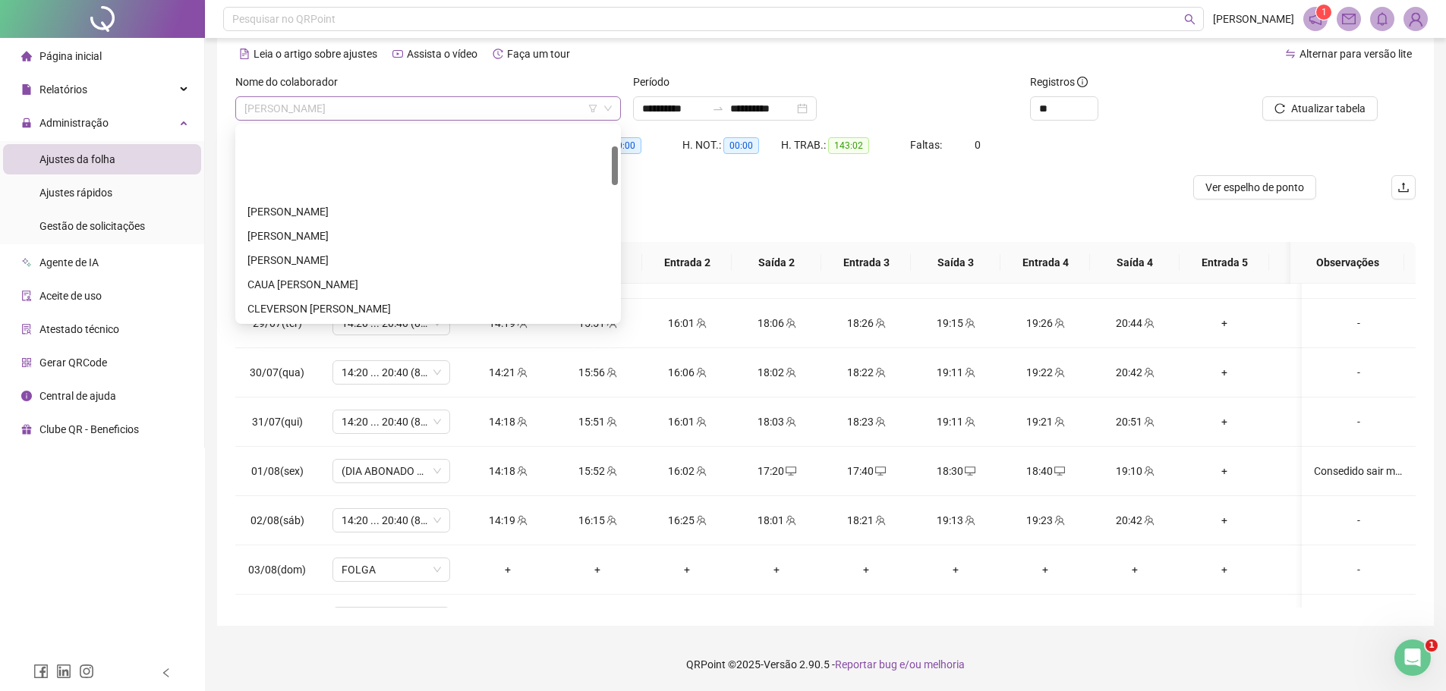
click at [478, 115] on span "[PERSON_NAME]" at bounding box center [427, 108] width 367 height 23
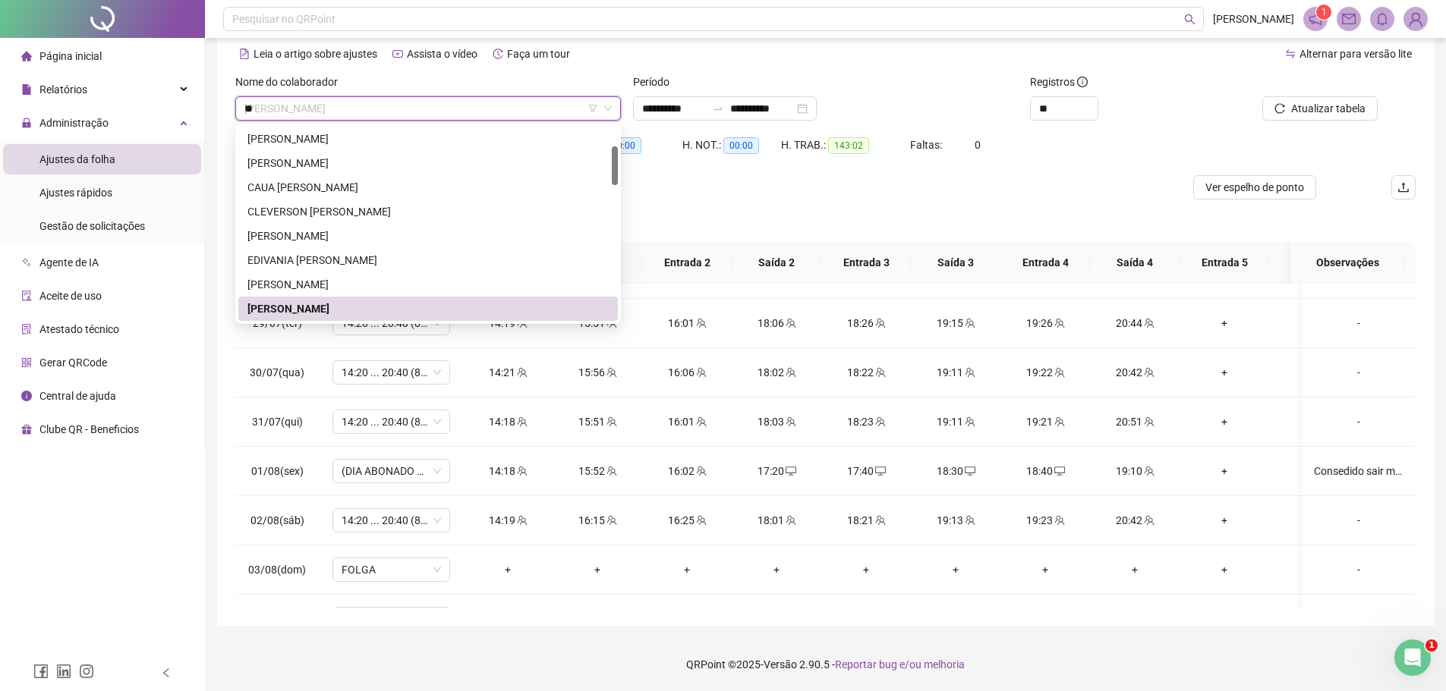
scroll to position [0, 0]
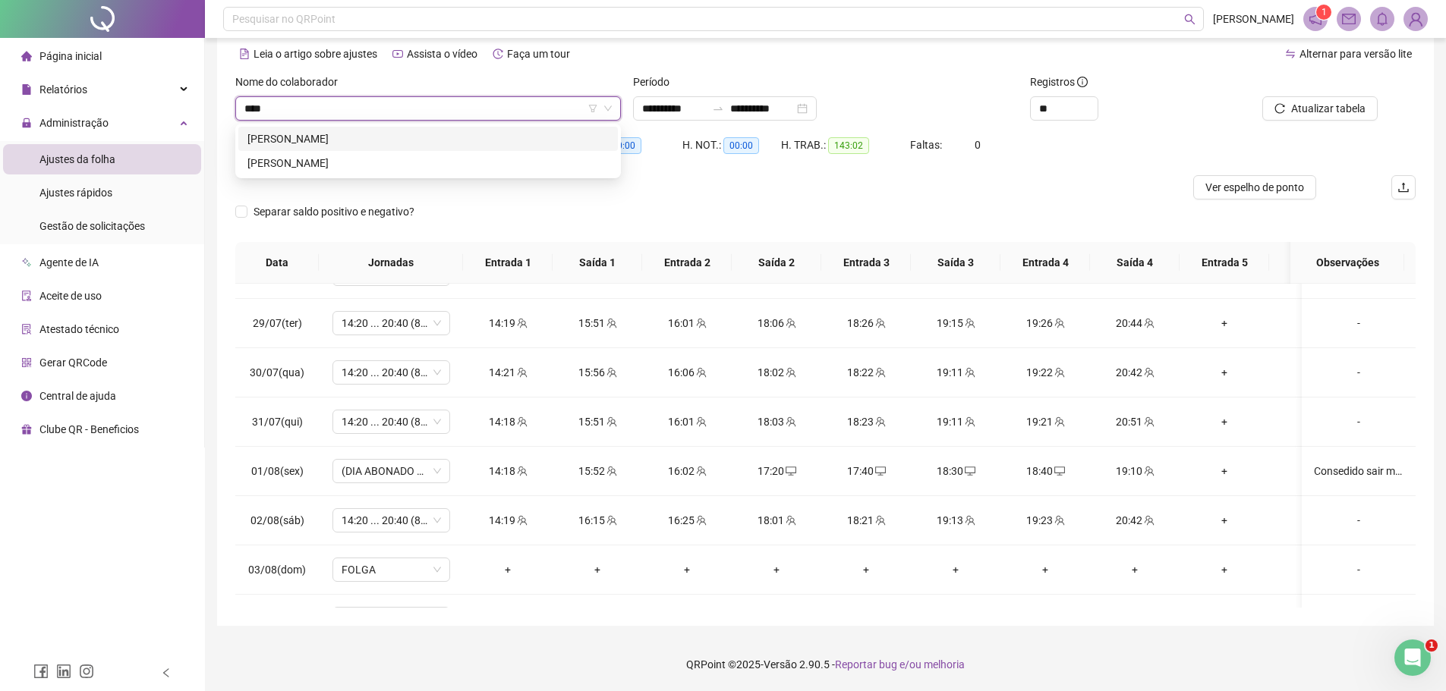
type input "*****"
click at [364, 161] on div "[PERSON_NAME]" at bounding box center [427, 163] width 361 height 17
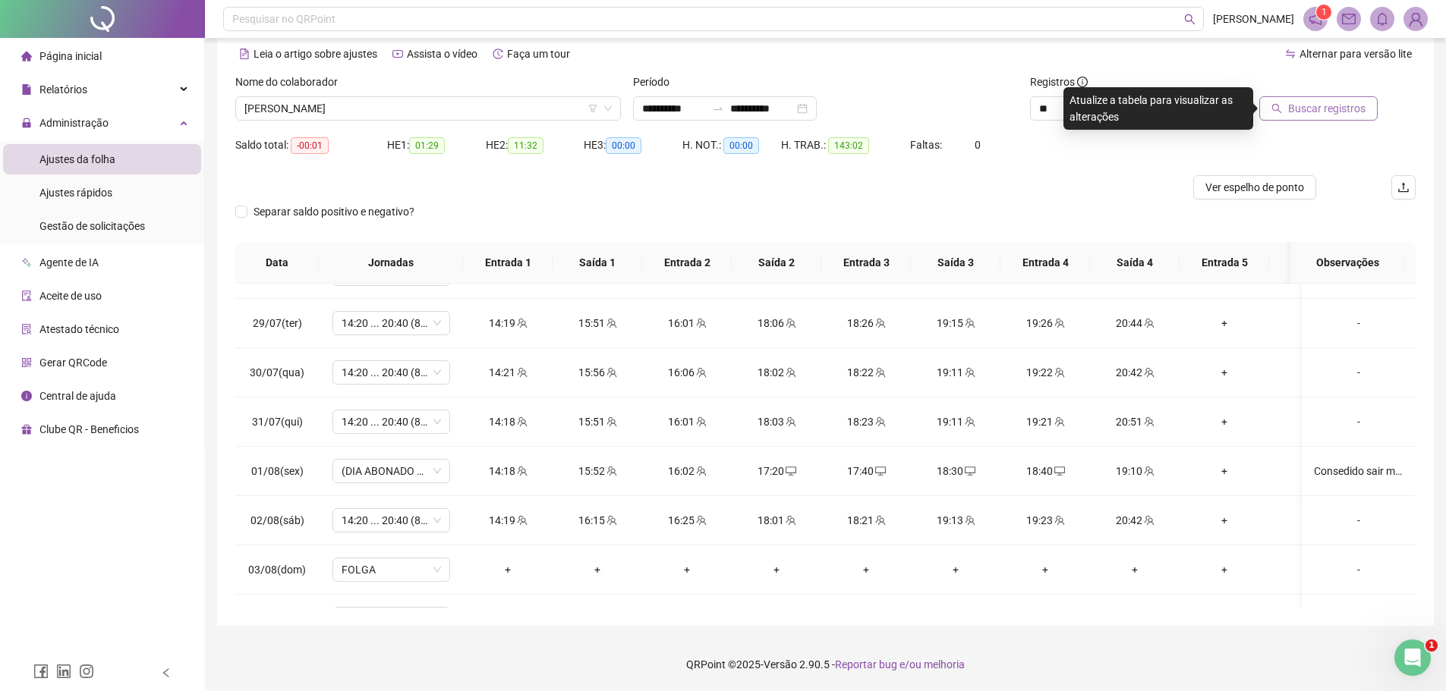
click at [1309, 112] on span "Buscar registros" at bounding box center [1326, 108] width 77 height 17
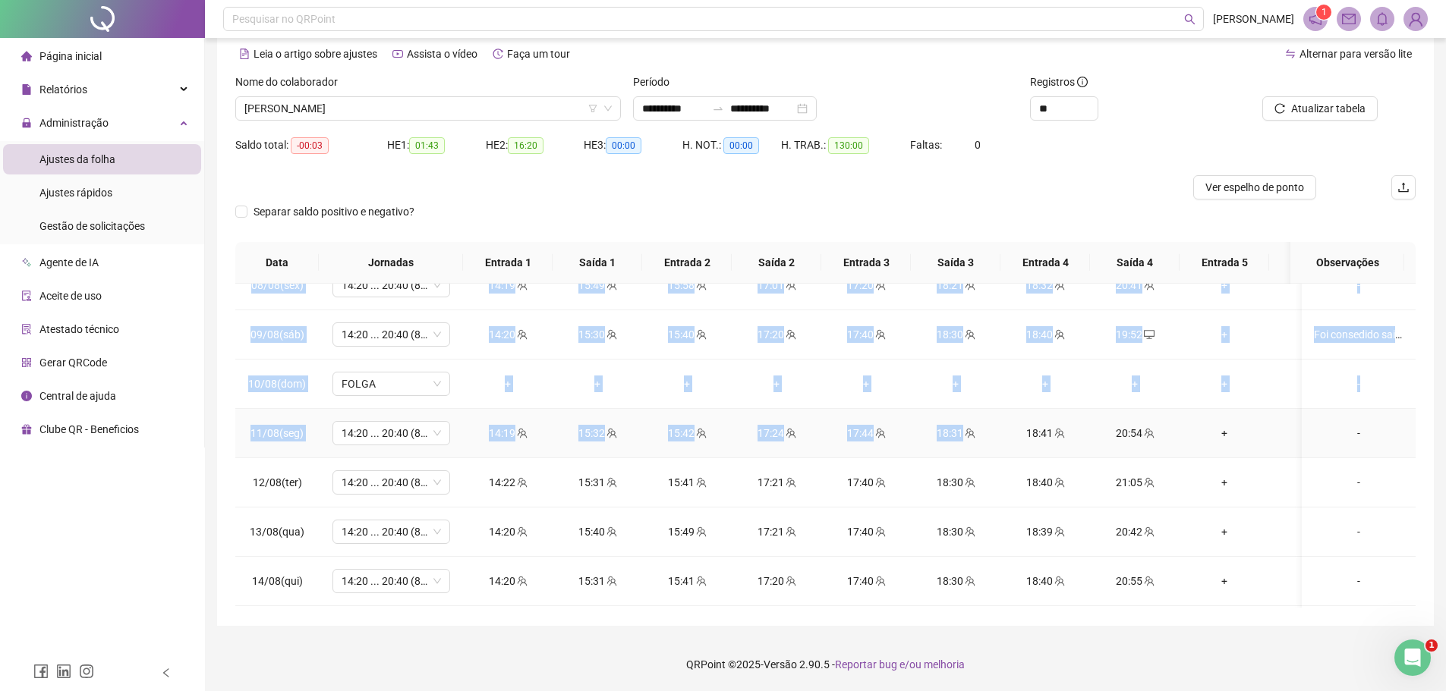
scroll to position [1118, 0]
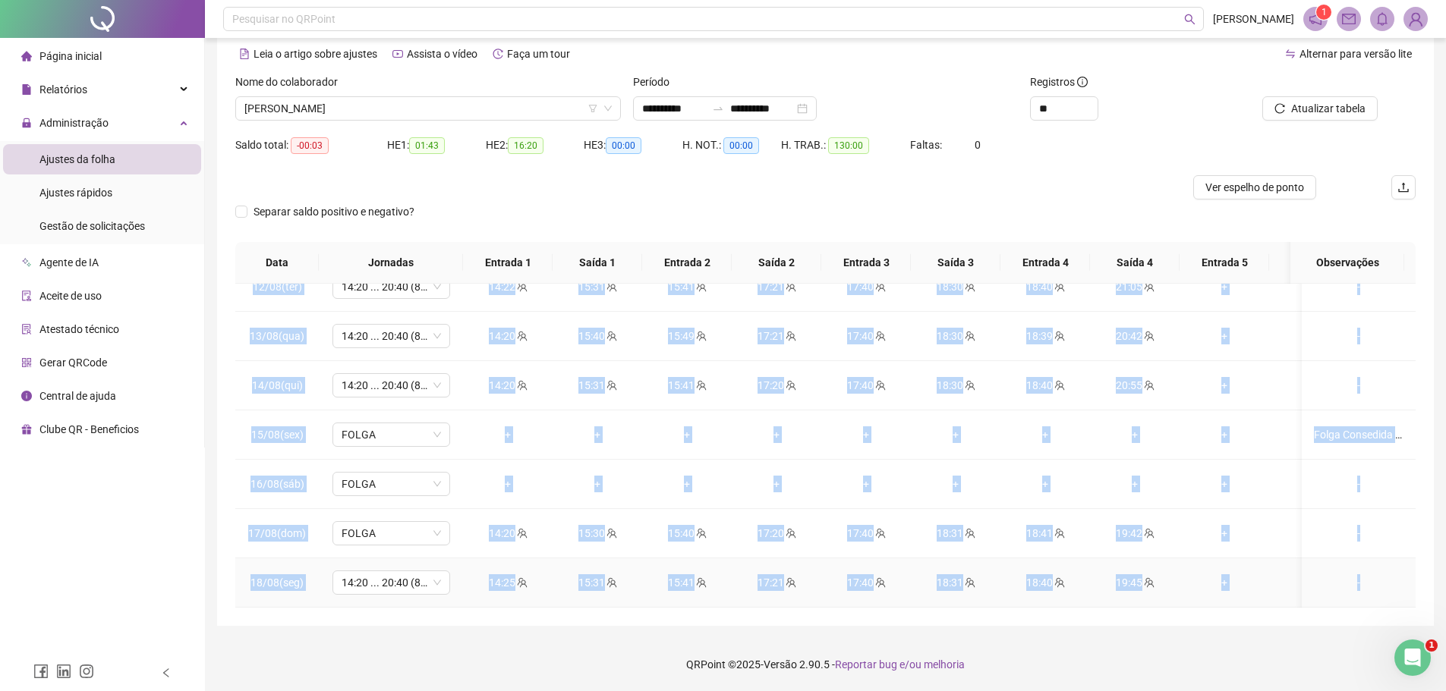
drag, startPoint x: 246, startPoint y: 307, endPoint x: 1370, endPoint y: 568, distance: 1153.8
copy tbody "78/07(lor) 88:56 ... 37:43 (2 IPSUM) 69:71 94:79 90:14 35:38 82:96 47:64 19:58 …"
click at [1268, 372] on td "+" at bounding box center [1224, 385] width 90 height 49
click at [1269, 371] on td "+" at bounding box center [1314, 385] width 90 height 49
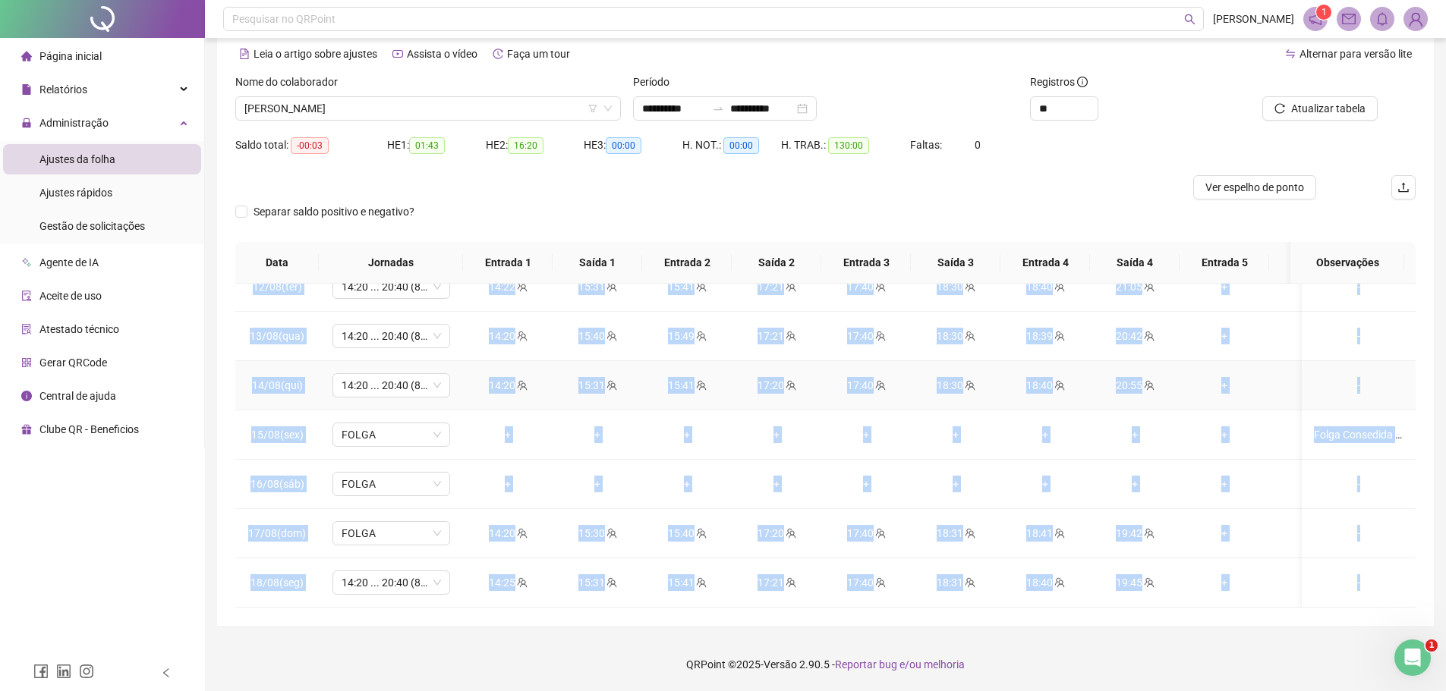
click at [1269, 371] on td "+" at bounding box center [1314, 385] width 90 height 49
click at [1272, 519] on td "+" at bounding box center [1314, 533] width 90 height 49
click at [1113, 444] on td "+" at bounding box center [1135, 435] width 90 height 49
click at [1072, 426] on div "+" at bounding box center [1044, 434] width 65 height 17
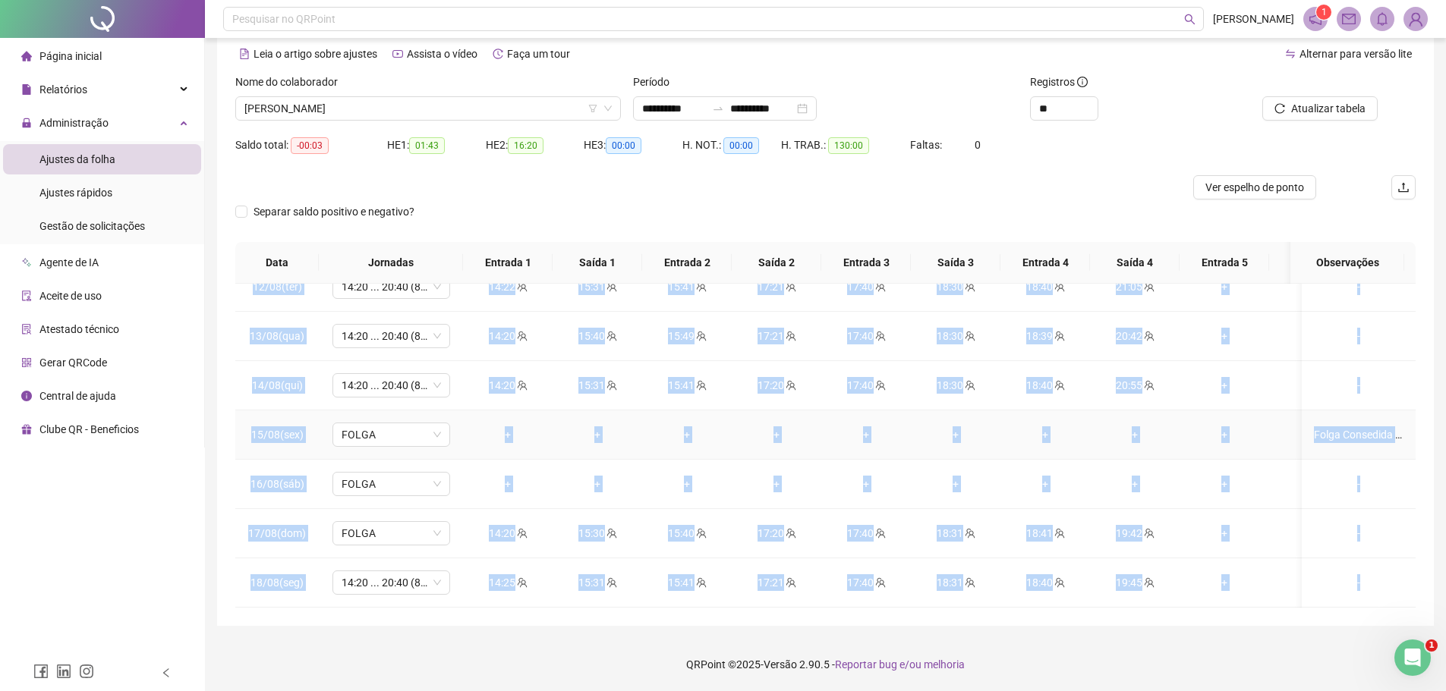
click at [1072, 426] on div "+" at bounding box center [1044, 434] width 65 height 17
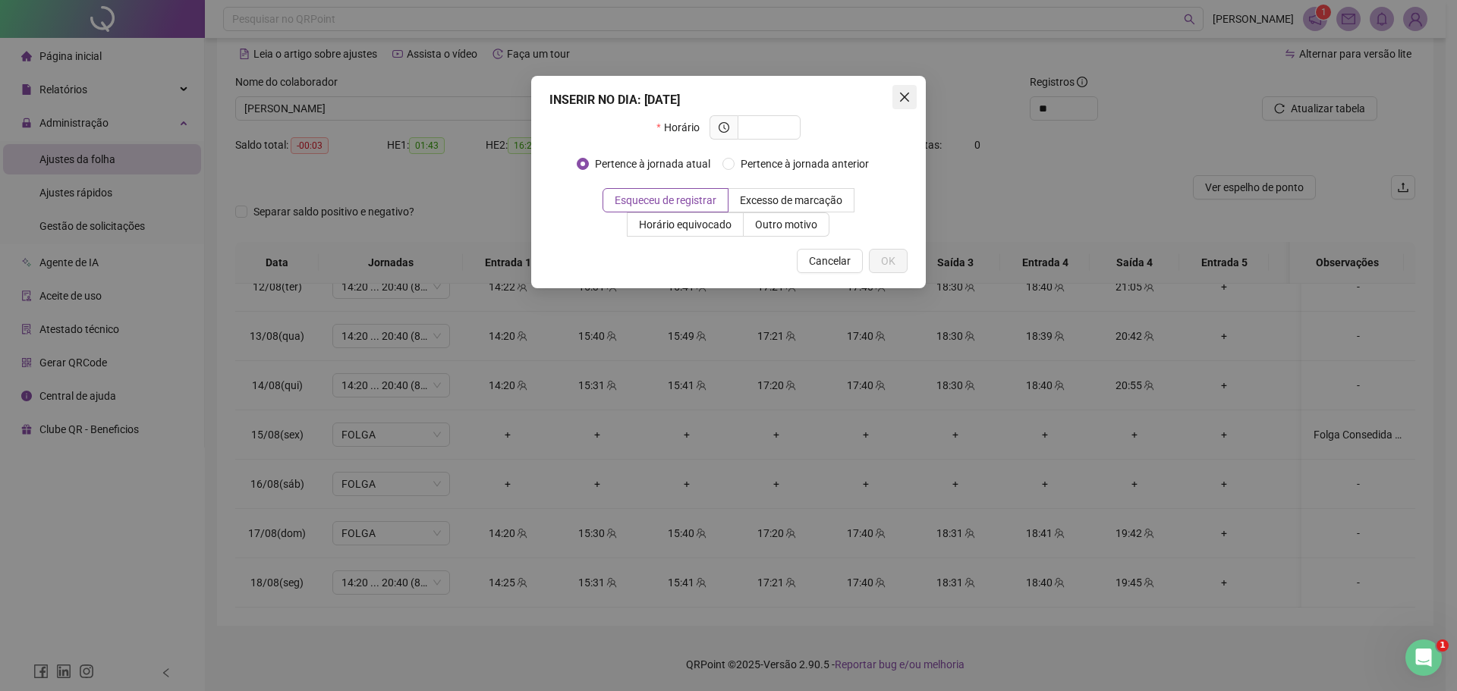
click at [899, 94] on icon "close" at bounding box center [905, 97] width 12 height 12
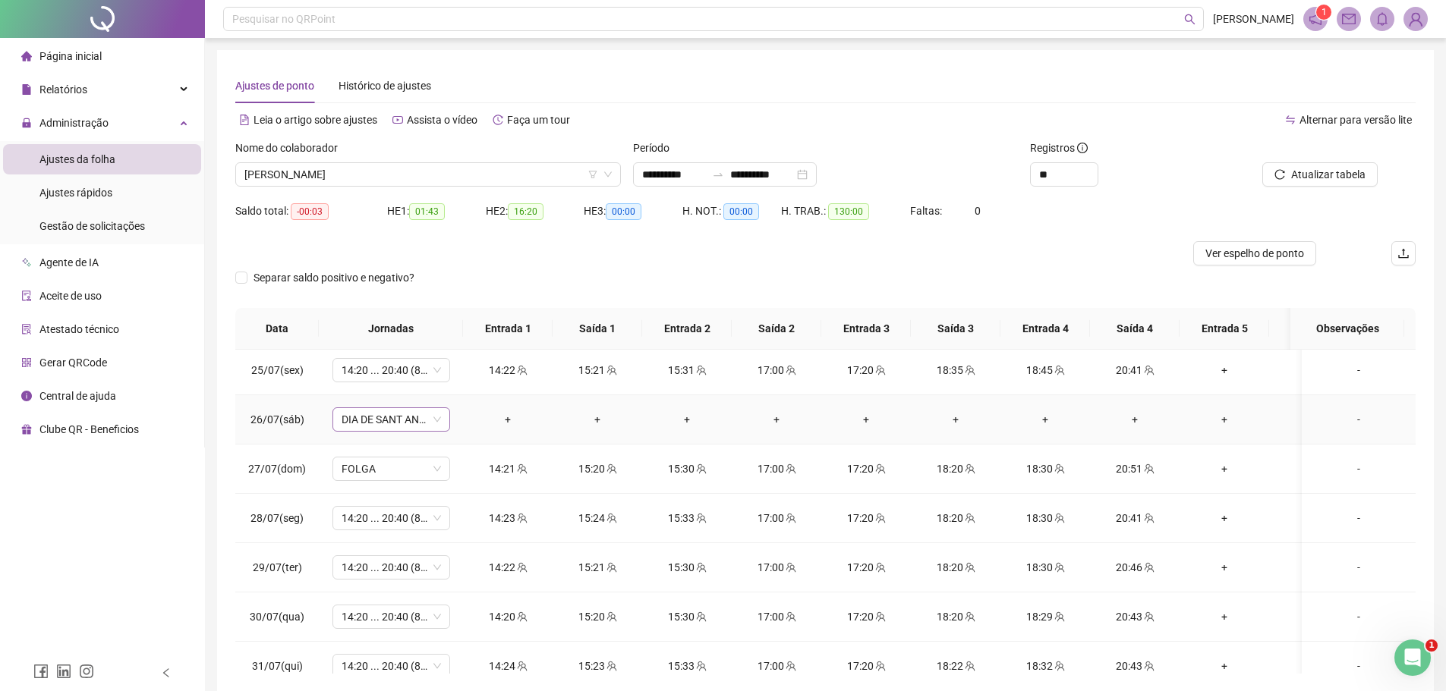
scroll to position [228, 0]
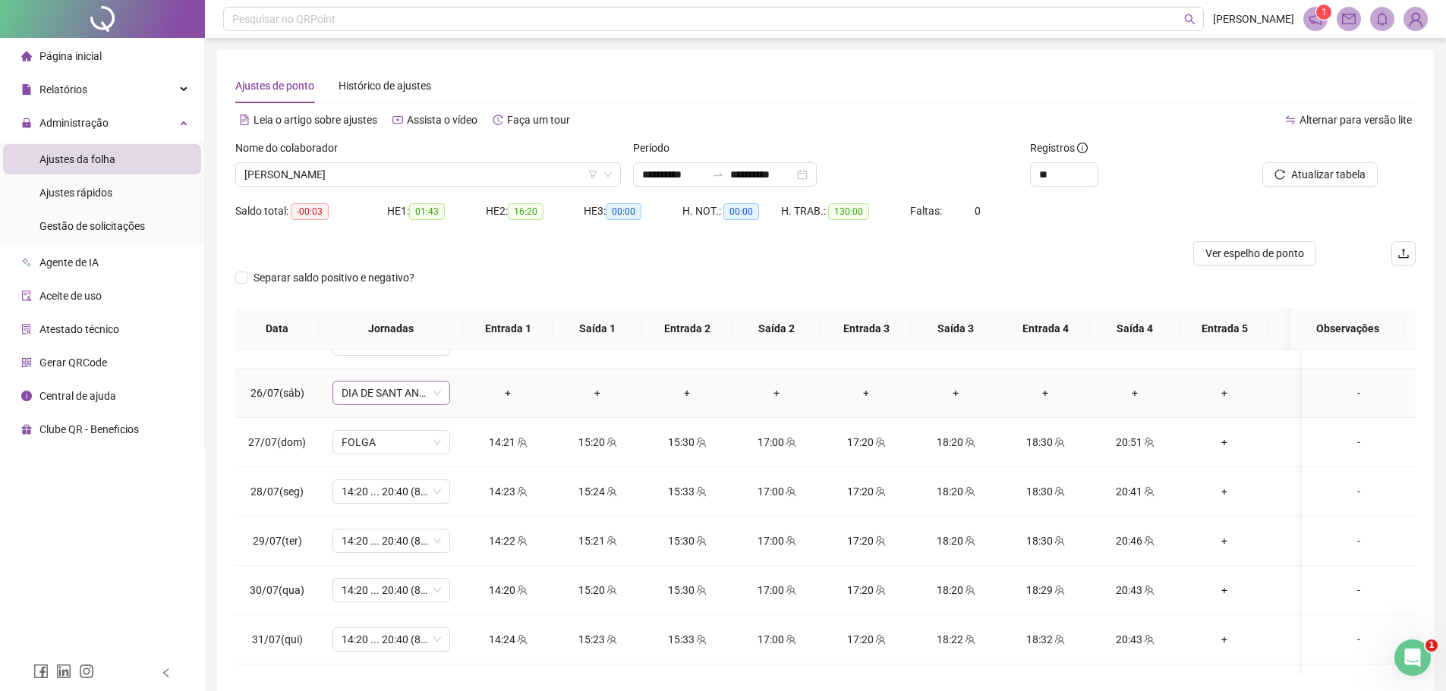
click at [436, 395] on span "DIA DE SANT ANNA (FERIADO SEM FOLGA)" at bounding box center [391, 393] width 99 height 23
type input "***"
click at [388, 450] on div "Folga" at bounding box center [404, 447] width 100 height 17
click at [466, 342] on div "Confirmar alteração da jornada? Não Sim" at bounding box center [392, 342] width 170 height 41
drag, startPoint x: 467, startPoint y: 354, endPoint x: 471, endPoint y: 367, distance: 13.3
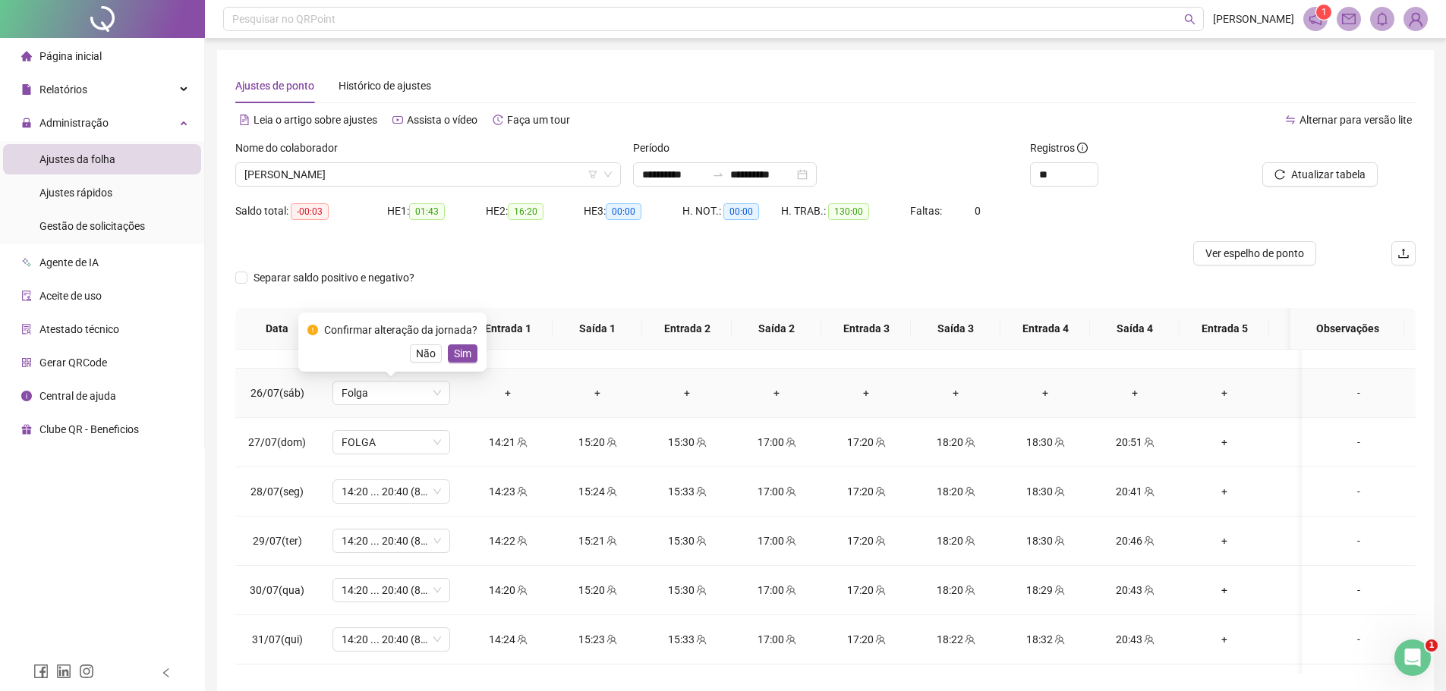
click at [467, 353] on span "Sim" at bounding box center [462, 353] width 17 height 17
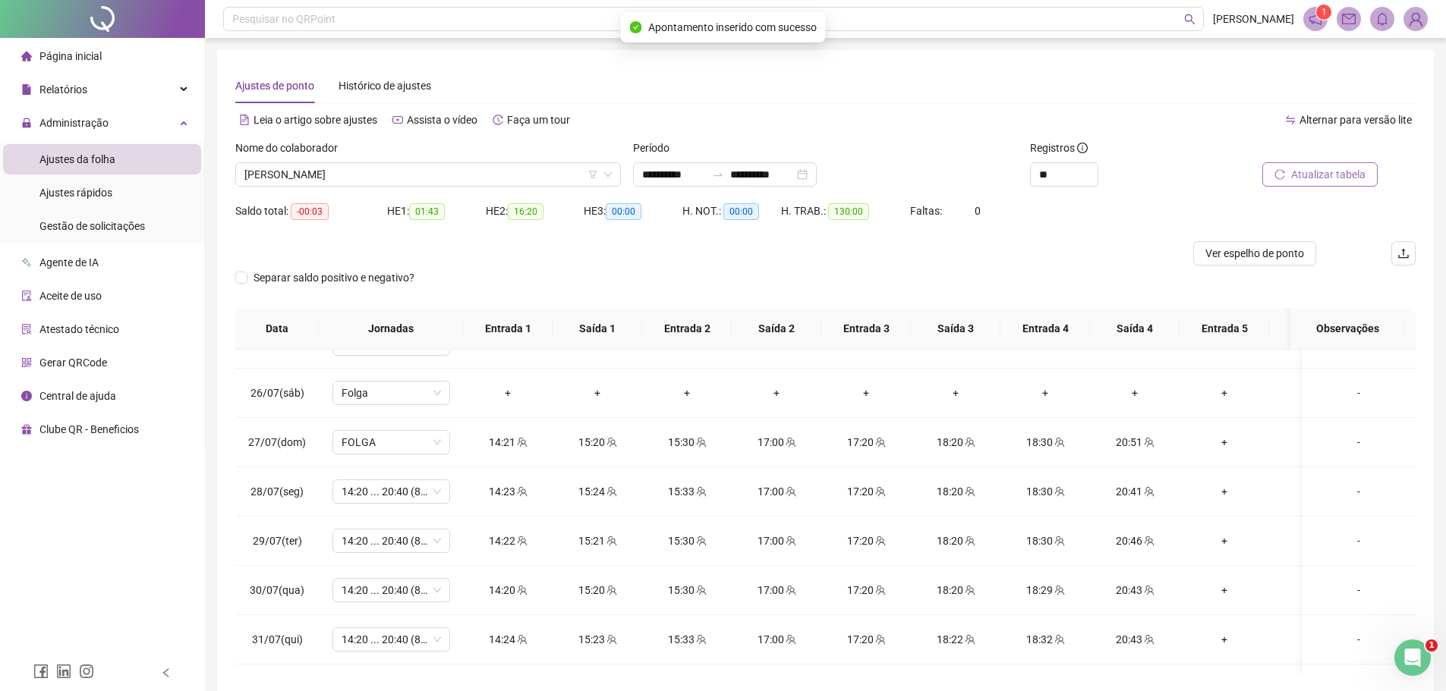
click at [1313, 175] on span "Atualizar tabela" at bounding box center [1328, 174] width 74 height 17
click at [1298, 175] on span "Atualizar tabela" at bounding box center [1328, 174] width 74 height 17
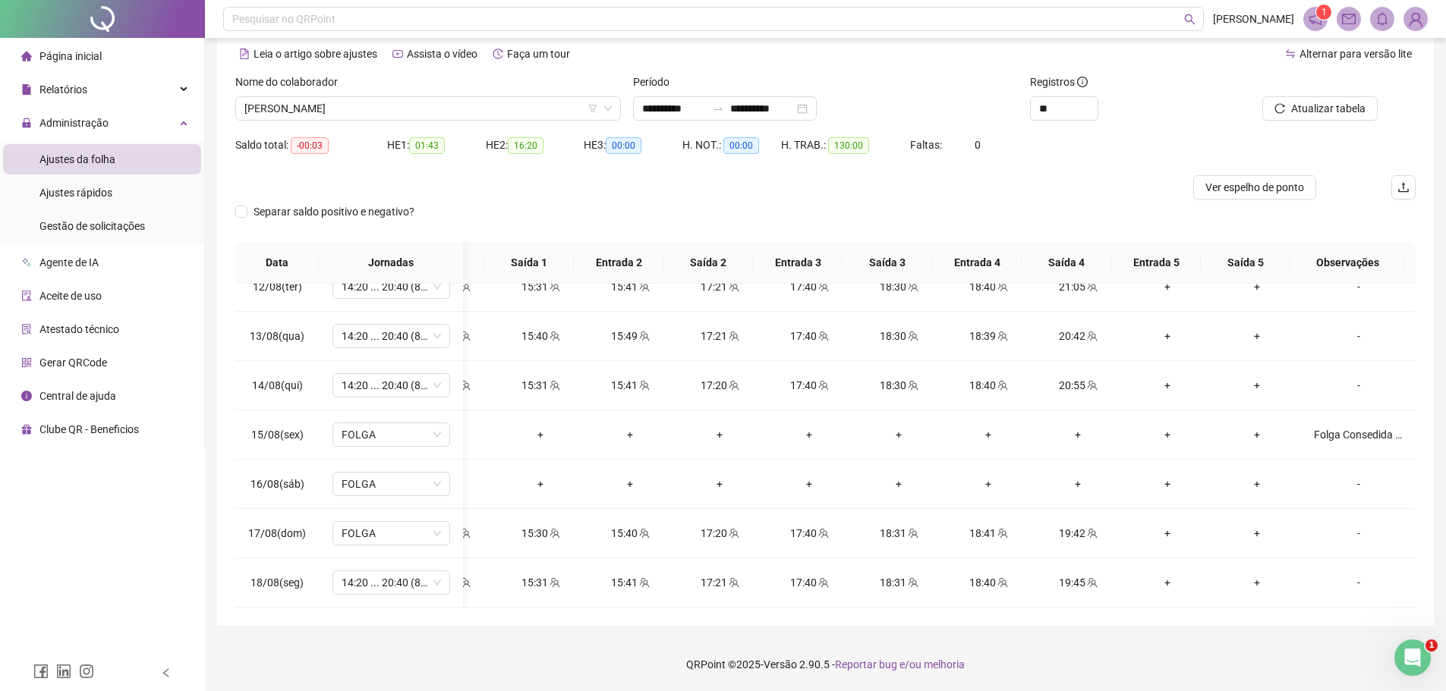
scroll to position [0, 0]
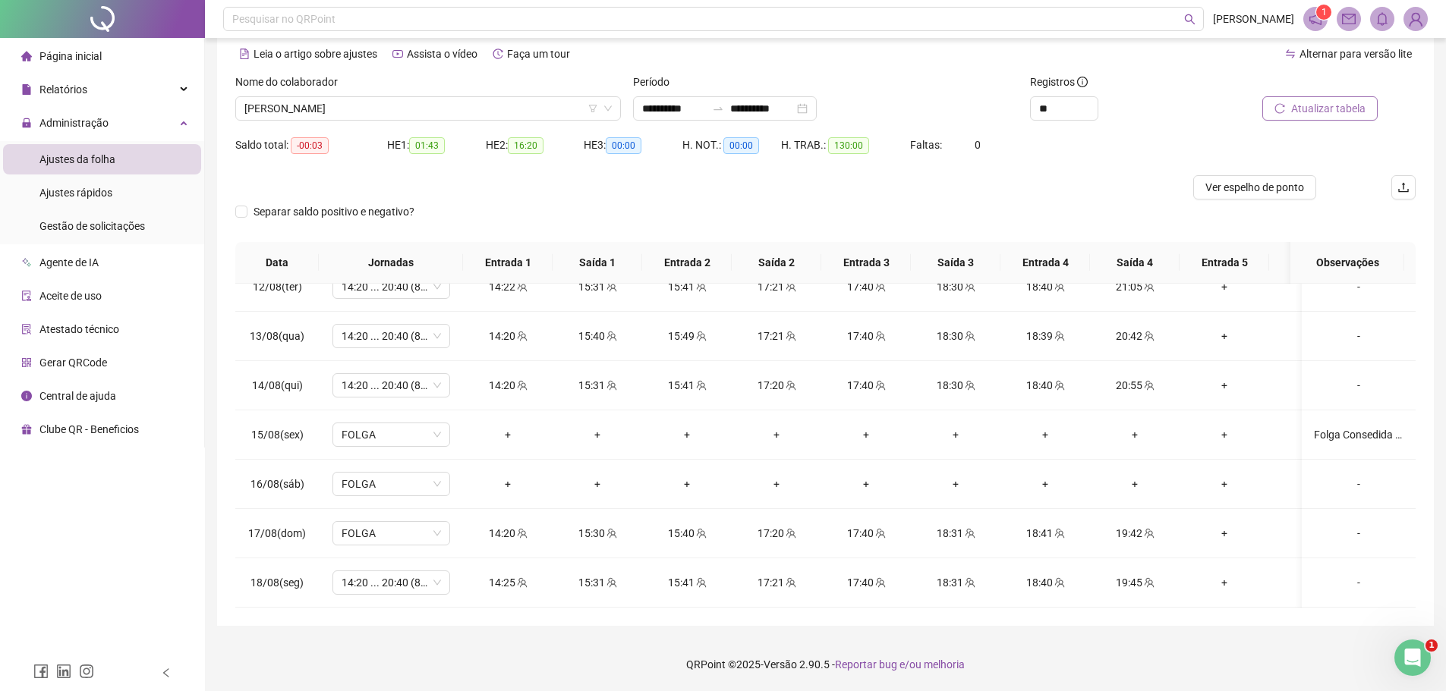
click at [1314, 102] on span "Atualizar tabela" at bounding box center [1328, 108] width 74 height 17
click at [1316, 112] on span "Atualizar tabela" at bounding box center [1328, 108] width 74 height 17
click at [1342, 110] on span "Atualizar tabela" at bounding box center [1328, 108] width 74 height 17
click at [1147, 578] on icon "team" at bounding box center [1149, 583] width 10 height 10
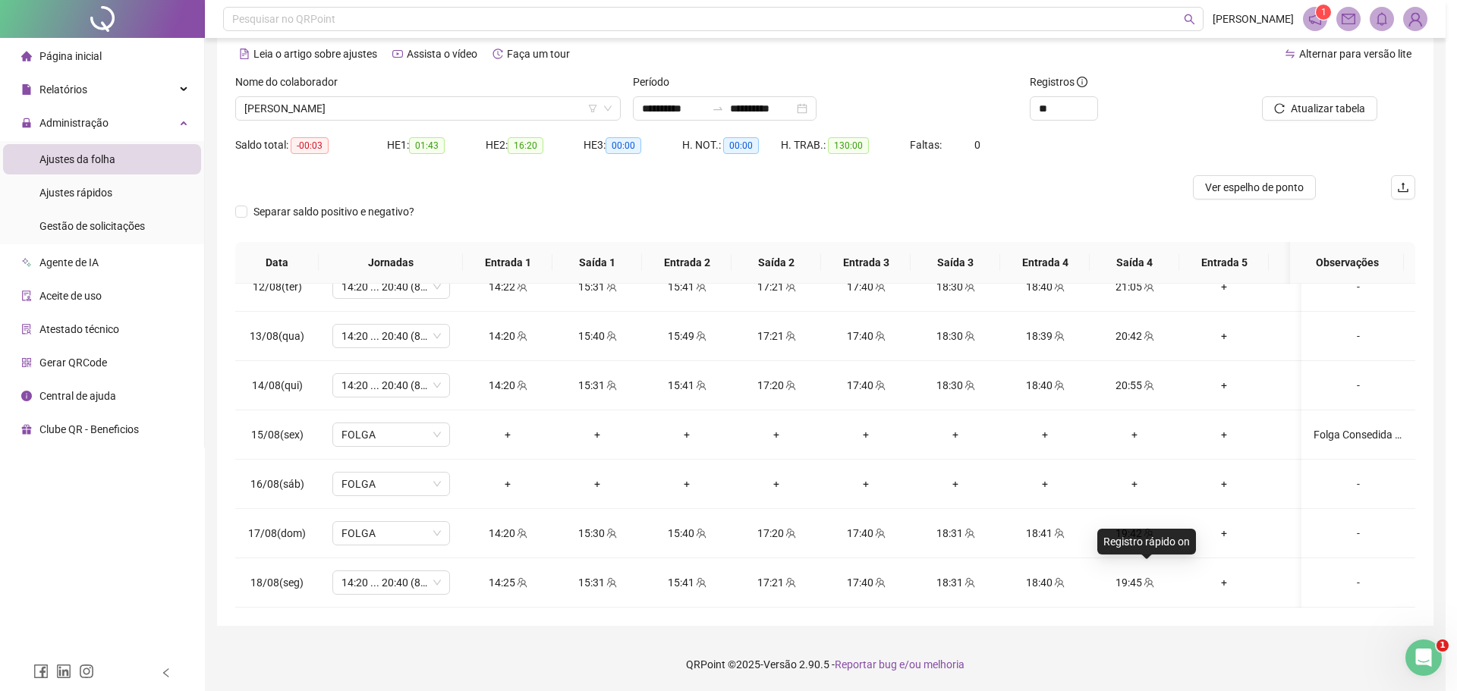
type input "**********"
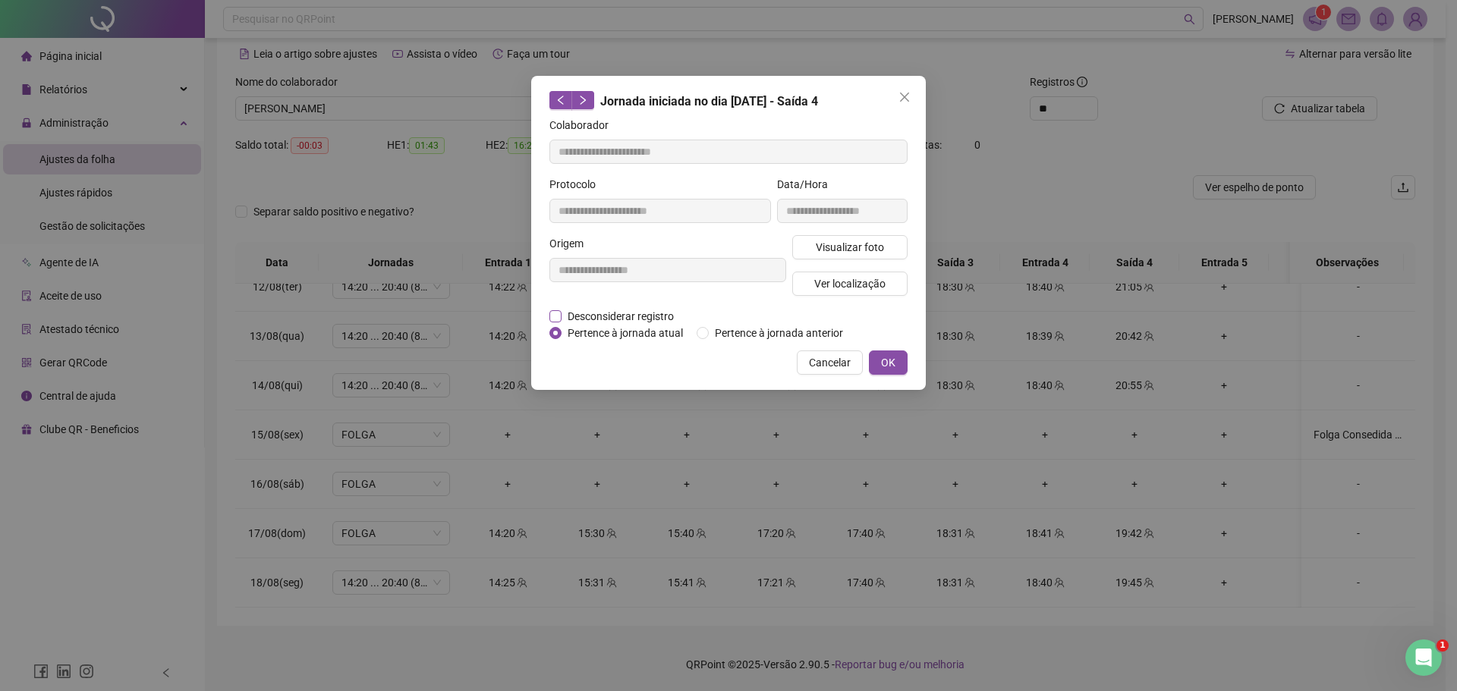
click at [589, 308] on span "Desconsiderar registro" at bounding box center [621, 316] width 118 height 17
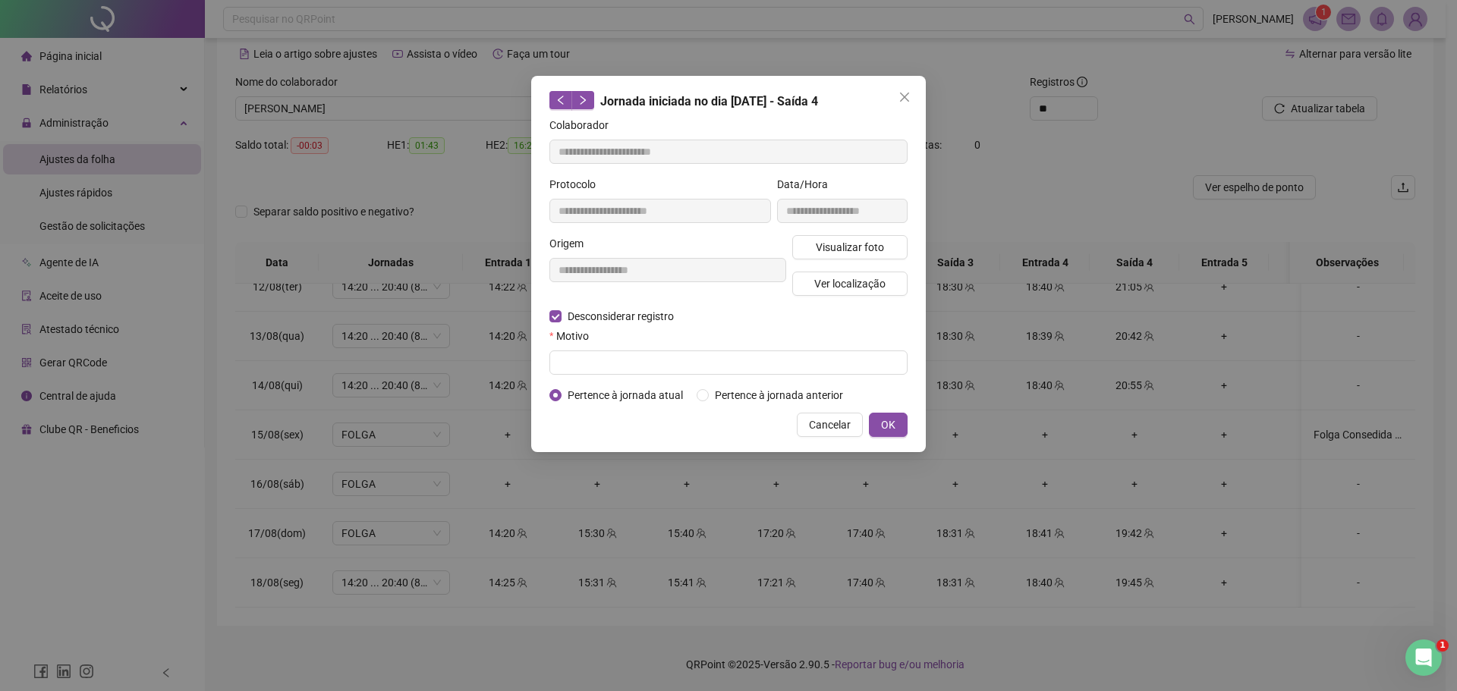
drag, startPoint x: 836, startPoint y: 423, endPoint x: 875, endPoint y: 393, distance: 49.3
click at [836, 422] on span "Cancelar" at bounding box center [830, 425] width 42 height 17
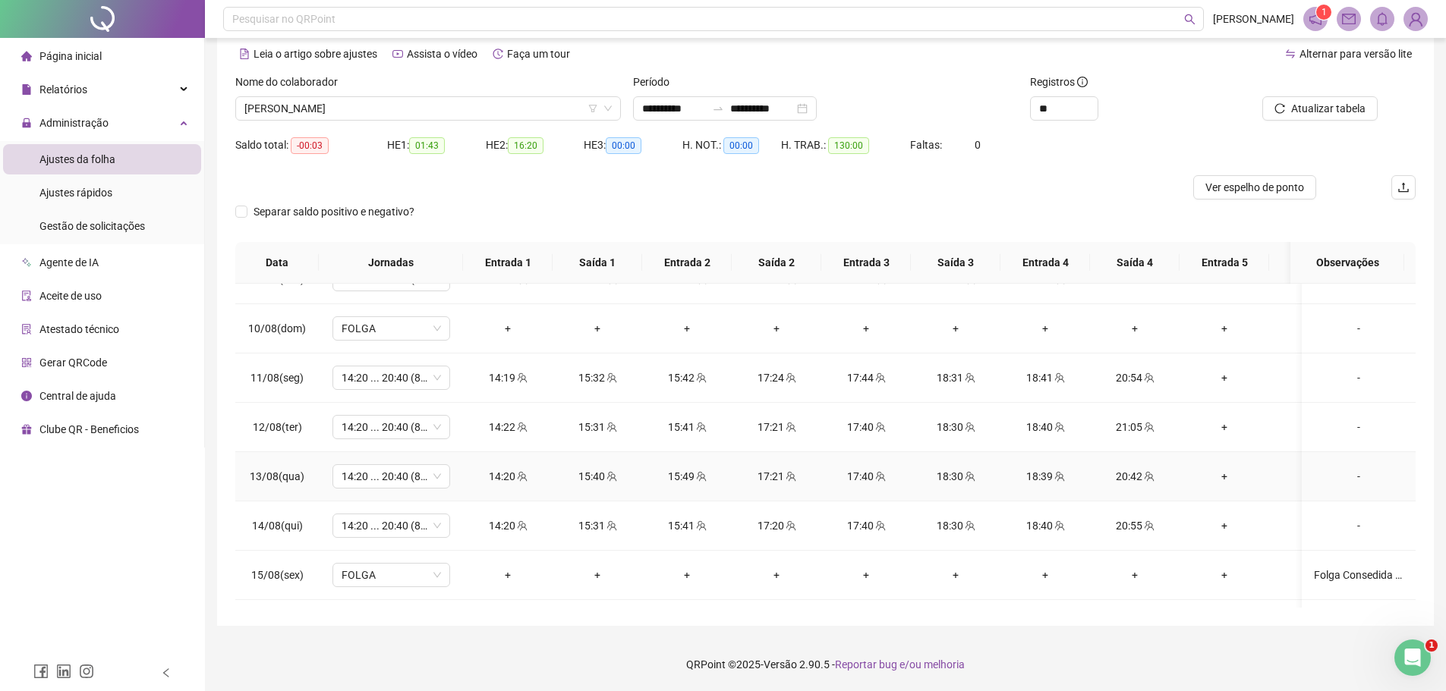
scroll to position [1118, 0]
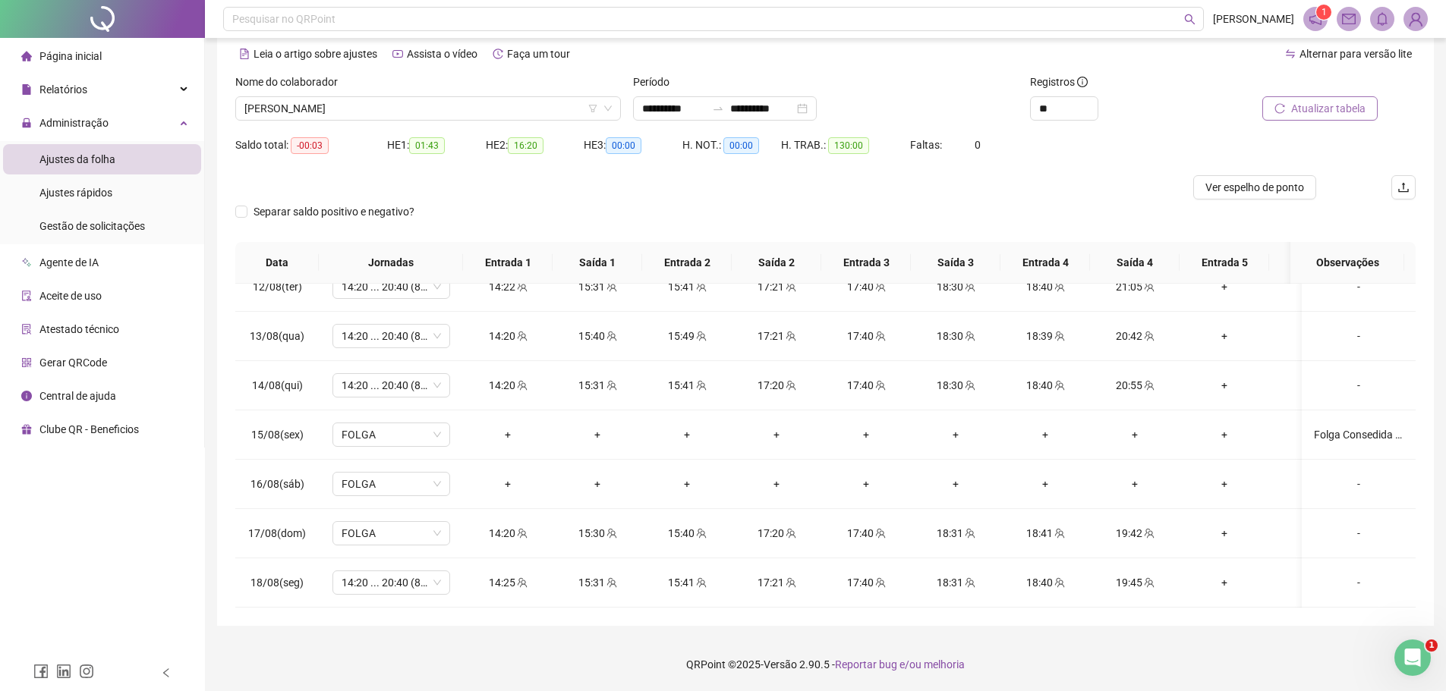
click at [1357, 109] on span "Atualizar tabela" at bounding box center [1328, 108] width 74 height 17
click at [427, 109] on span "[PERSON_NAME]" at bounding box center [427, 108] width 367 height 23
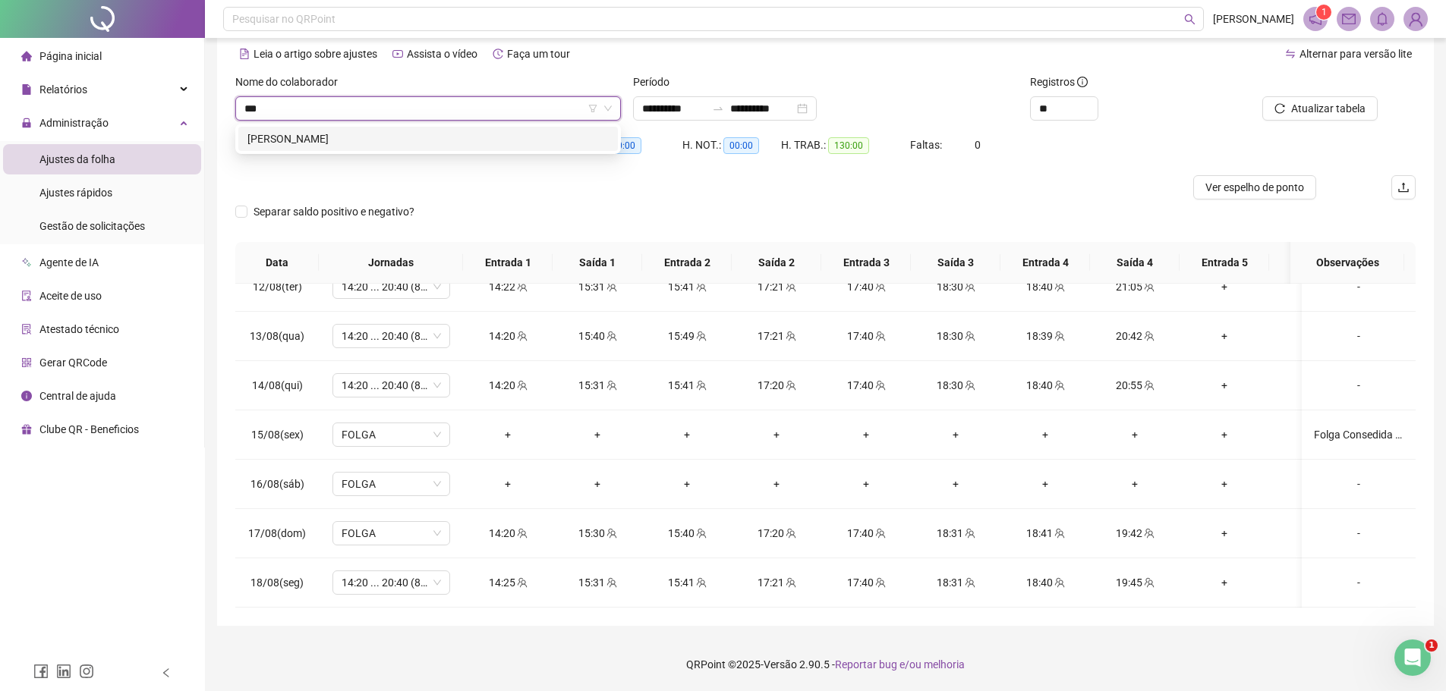
type input "****"
click at [411, 133] on div "[PERSON_NAME]" at bounding box center [427, 139] width 361 height 17
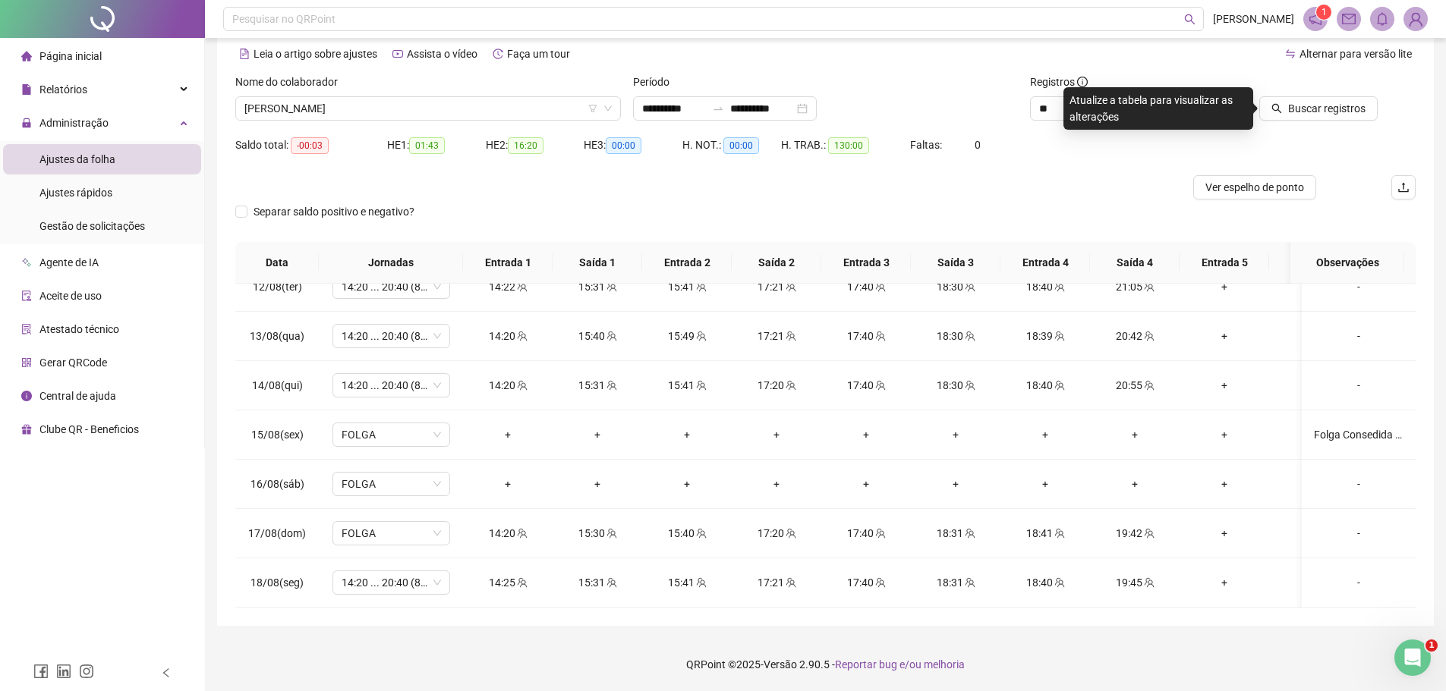
drag, startPoint x: 1312, startPoint y: 114, endPoint x: 903, endPoint y: 155, distance: 411.1
click at [1311, 114] on span "Buscar registros" at bounding box center [1326, 108] width 77 height 17
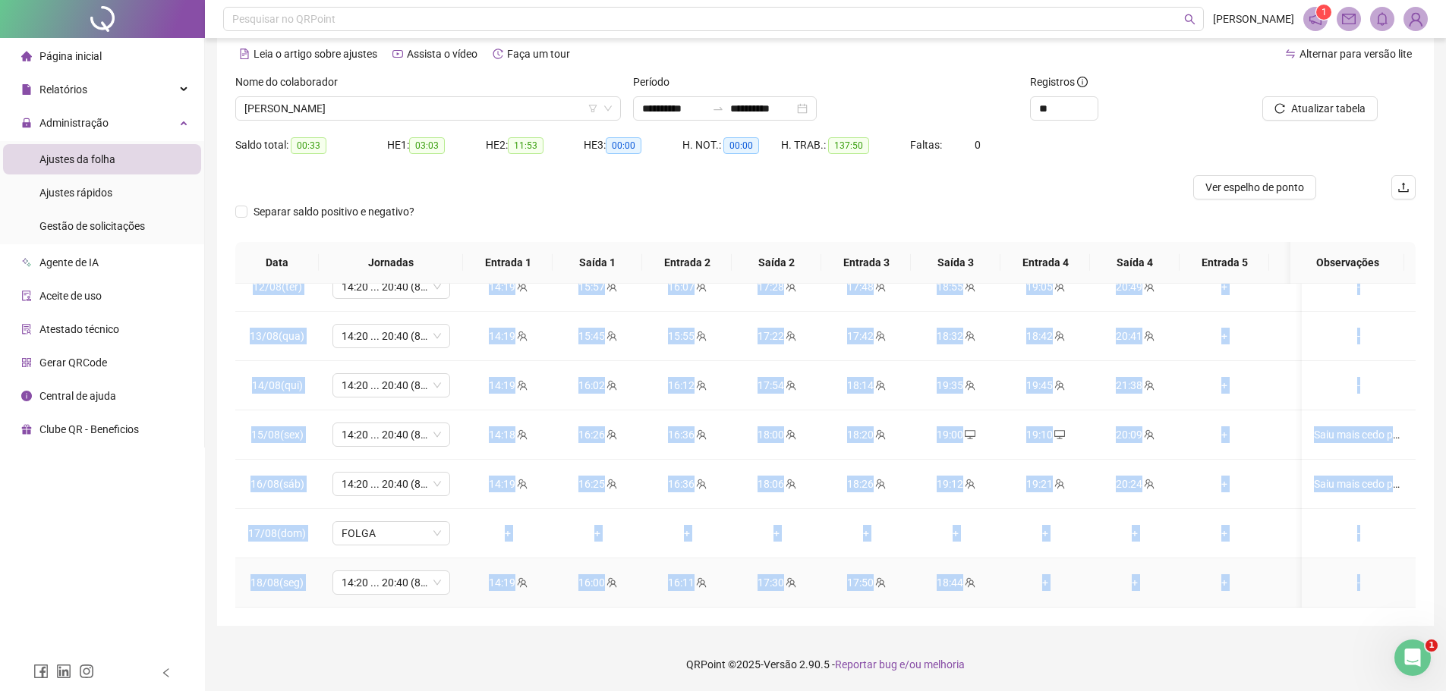
drag, startPoint x: 259, startPoint y: 311, endPoint x: 1375, endPoint y: 566, distance: 1145.1
copy tbody "18/91(lor) 56:21 ... 27:07 (4 IPSUM) 35:03 85:54 13:06 78:07 25:97 11:70 44:69 …"
click at [1059, 636] on div "**********" at bounding box center [825, 312] width 1241 height 757
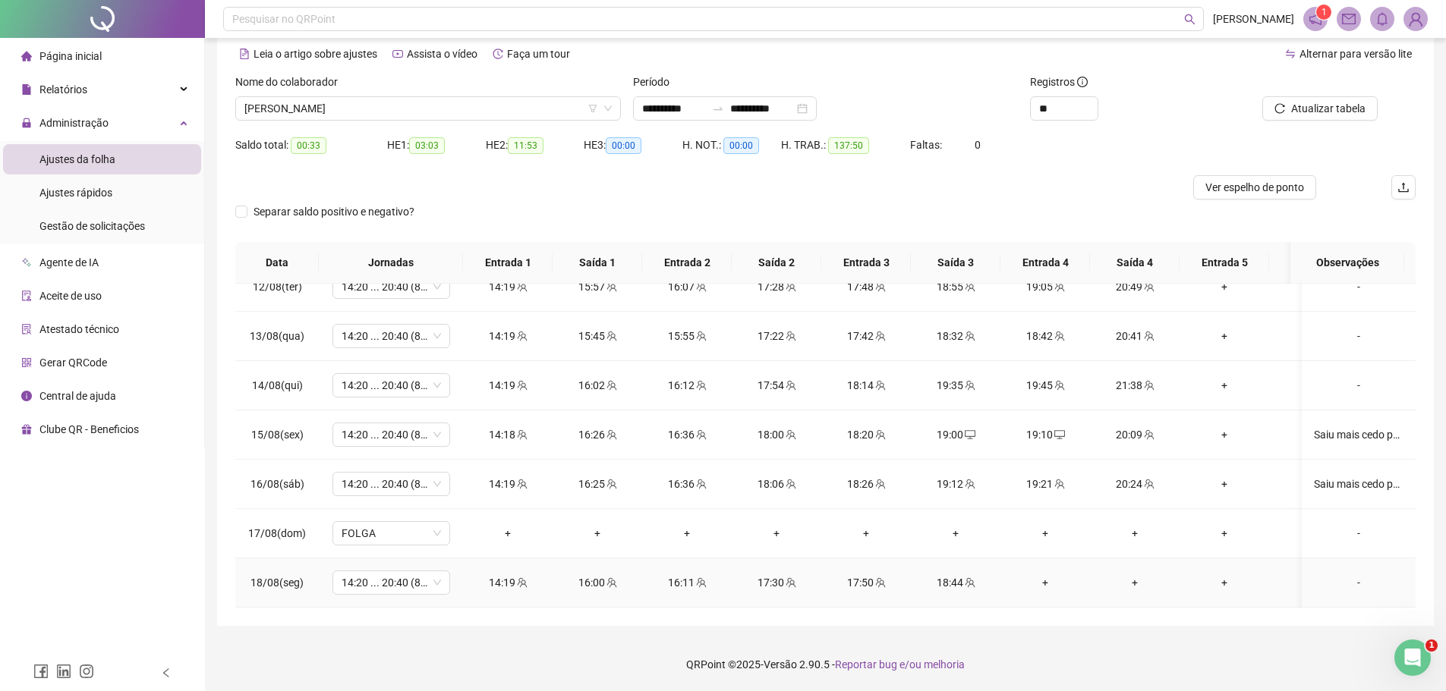
click at [1050, 574] on div "+" at bounding box center [1044, 582] width 65 height 17
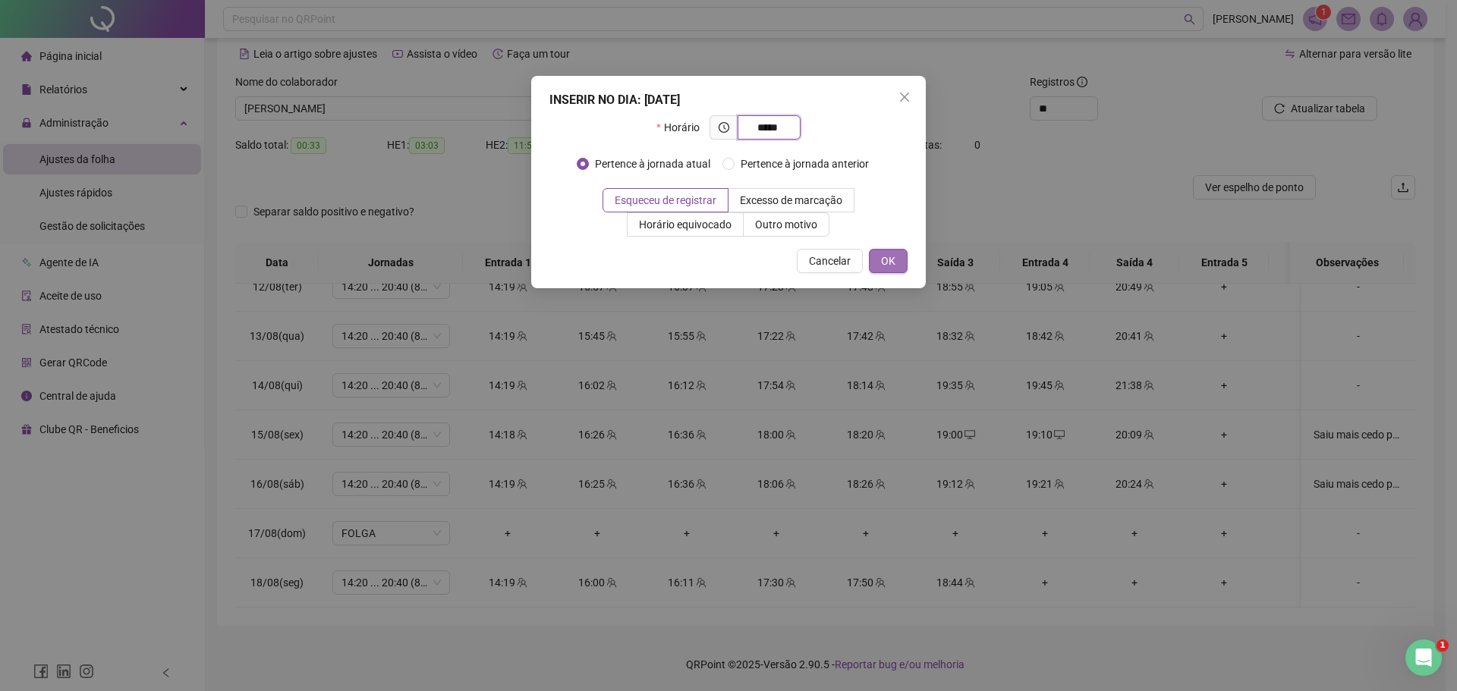
type input "*****"
click at [887, 260] on span "OK" at bounding box center [888, 261] width 14 height 17
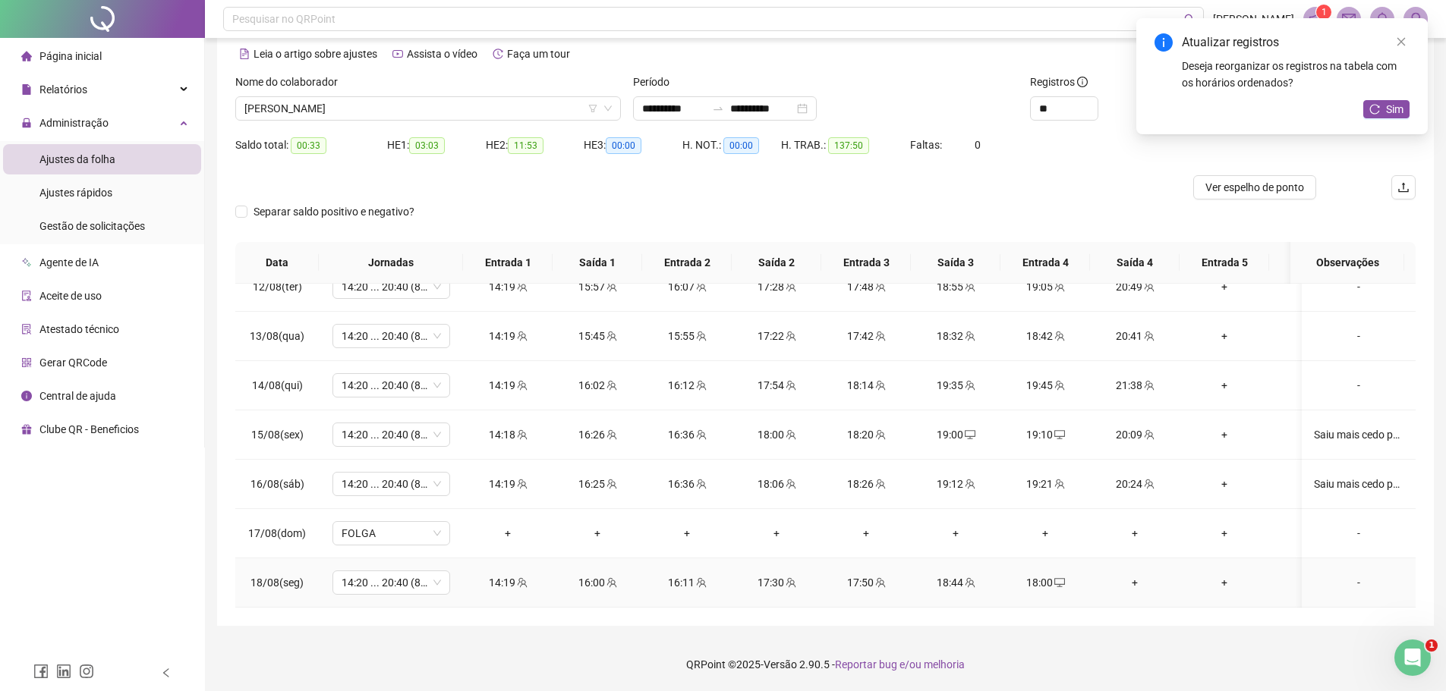
click at [1134, 574] on div "+" at bounding box center [1134, 582] width 65 height 17
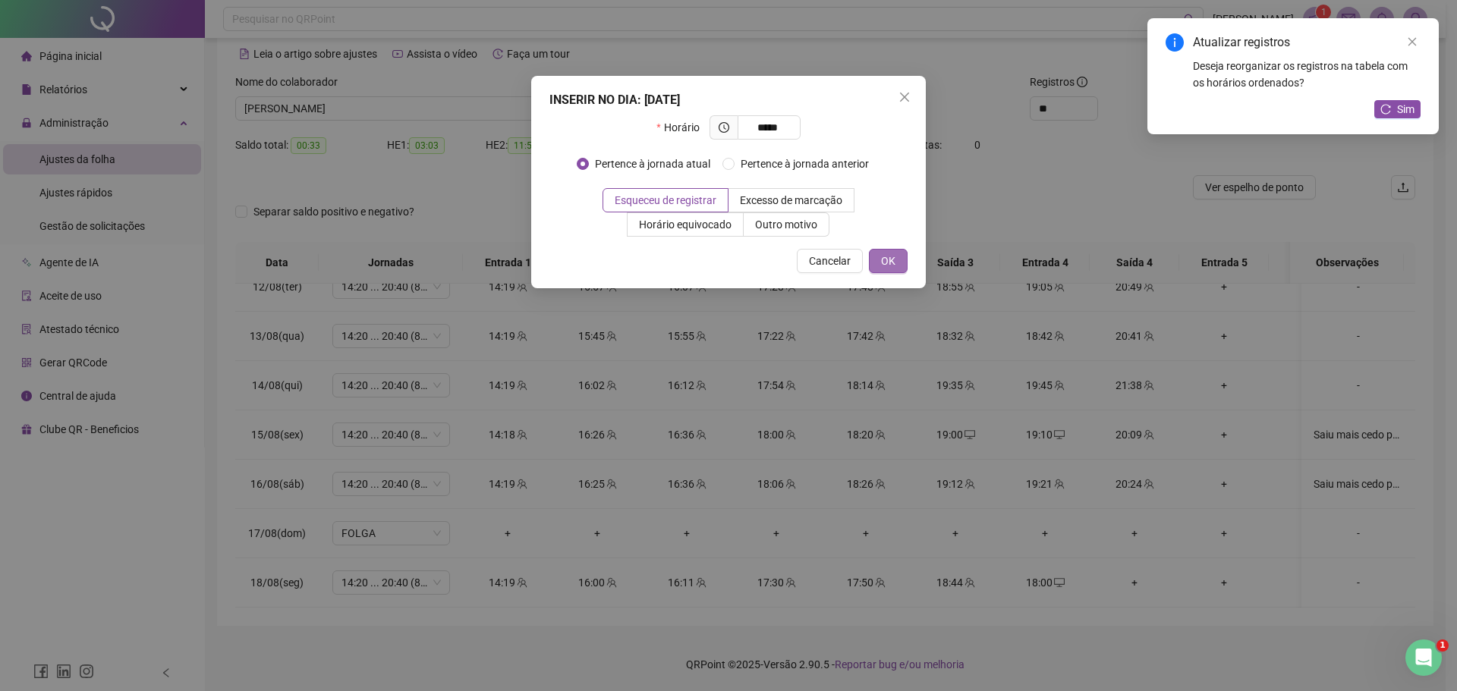
type input "*****"
click at [895, 257] on span "OK" at bounding box center [888, 261] width 14 height 17
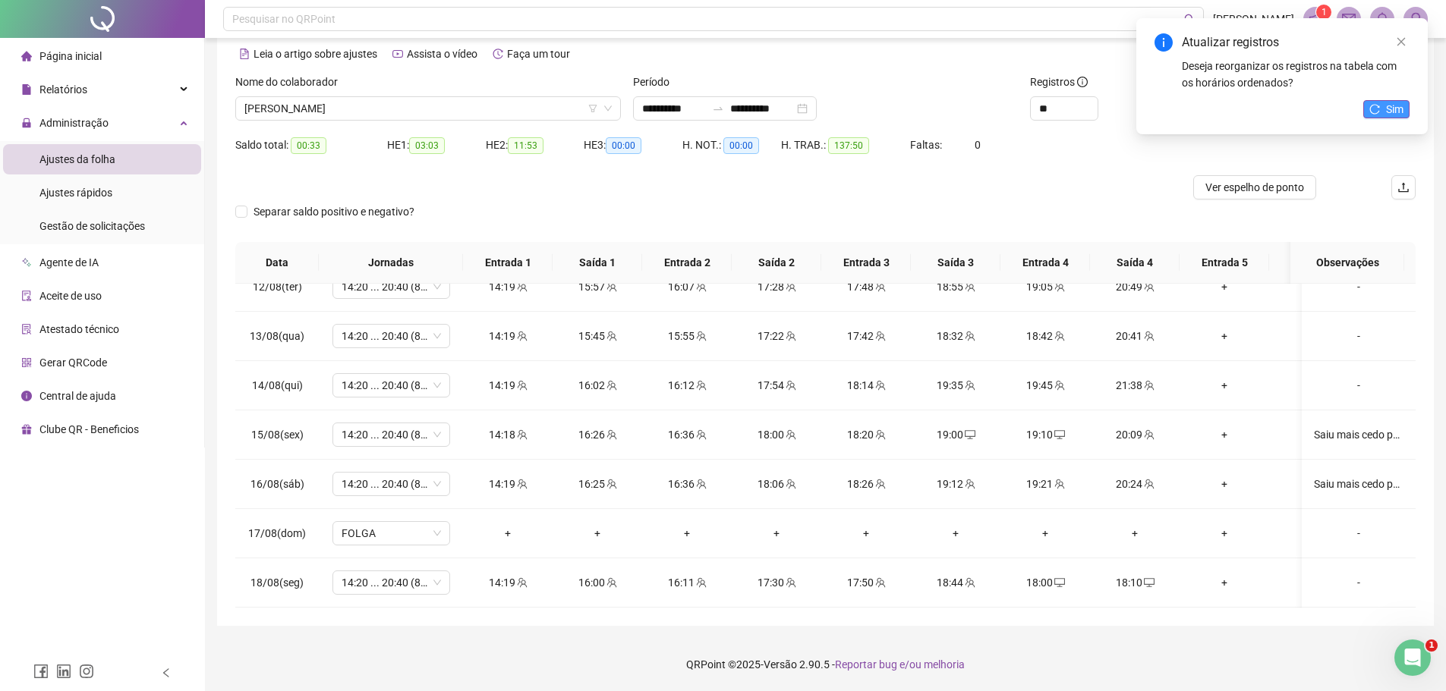
click at [1387, 115] on span "Sim" at bounding box center [1394, 109] width 17 height 17
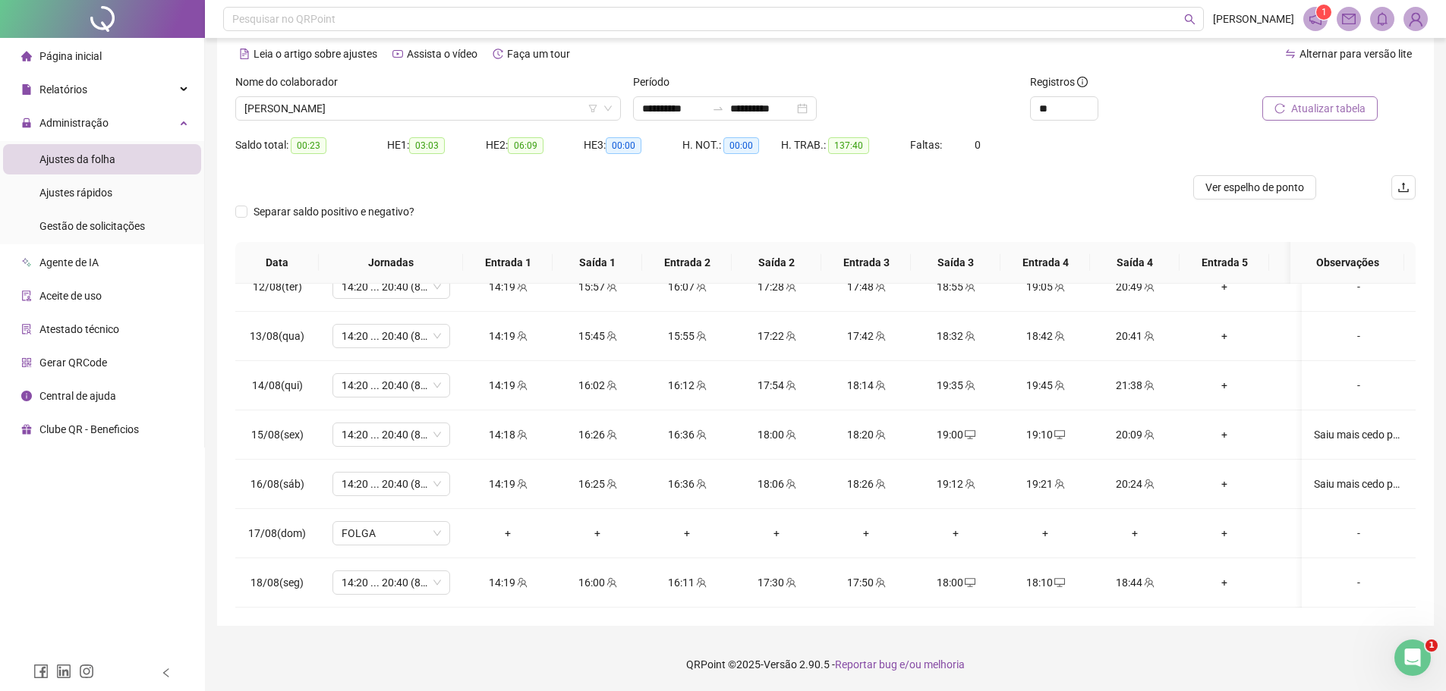
click at [1345, 108] on span "Atualizar tabela" at bounding box center [1328, 108] width 74 height 17
drag, startPoint x: 1061, startPoint y: 573, endPoint x: 1082, endPoint y: 543, distance: 36.4
click at [1061, 578] on icon "desktop" at bounding box center [1059, 583] width 11 height 11
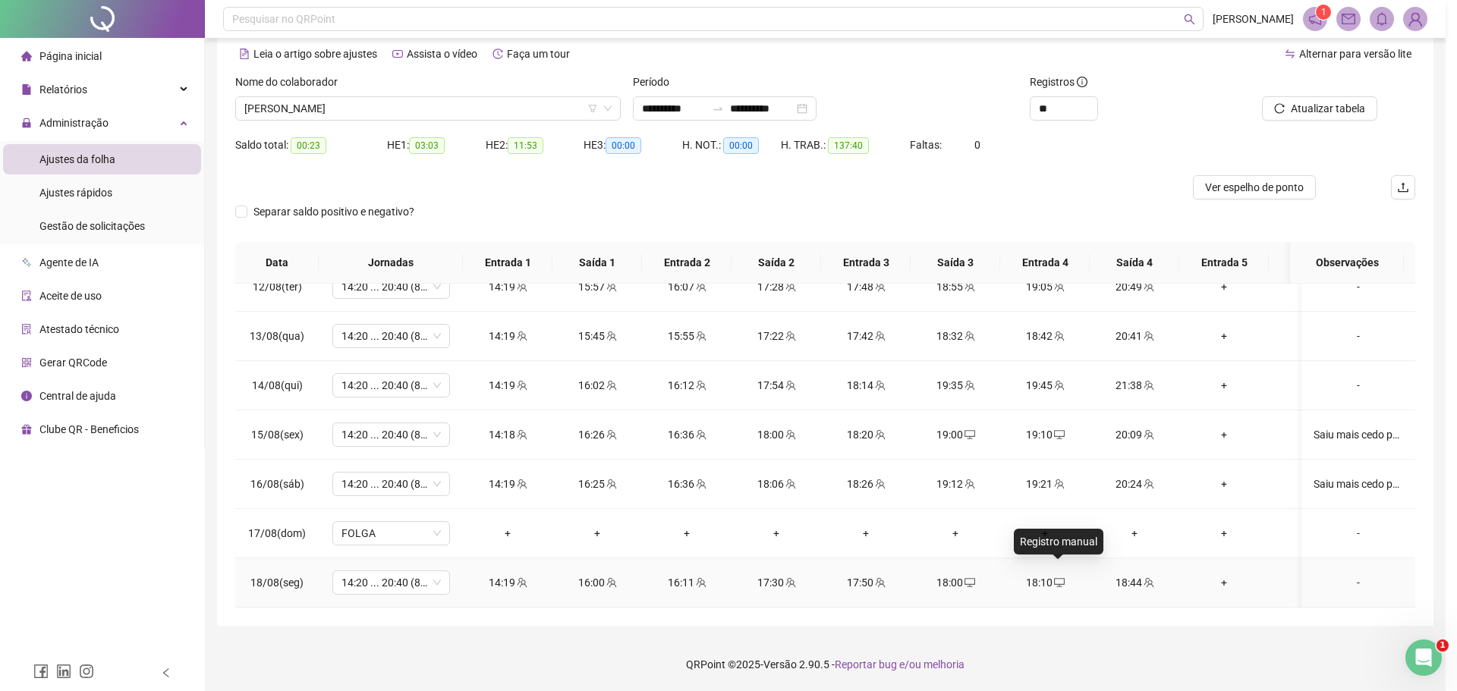
type input "**********"
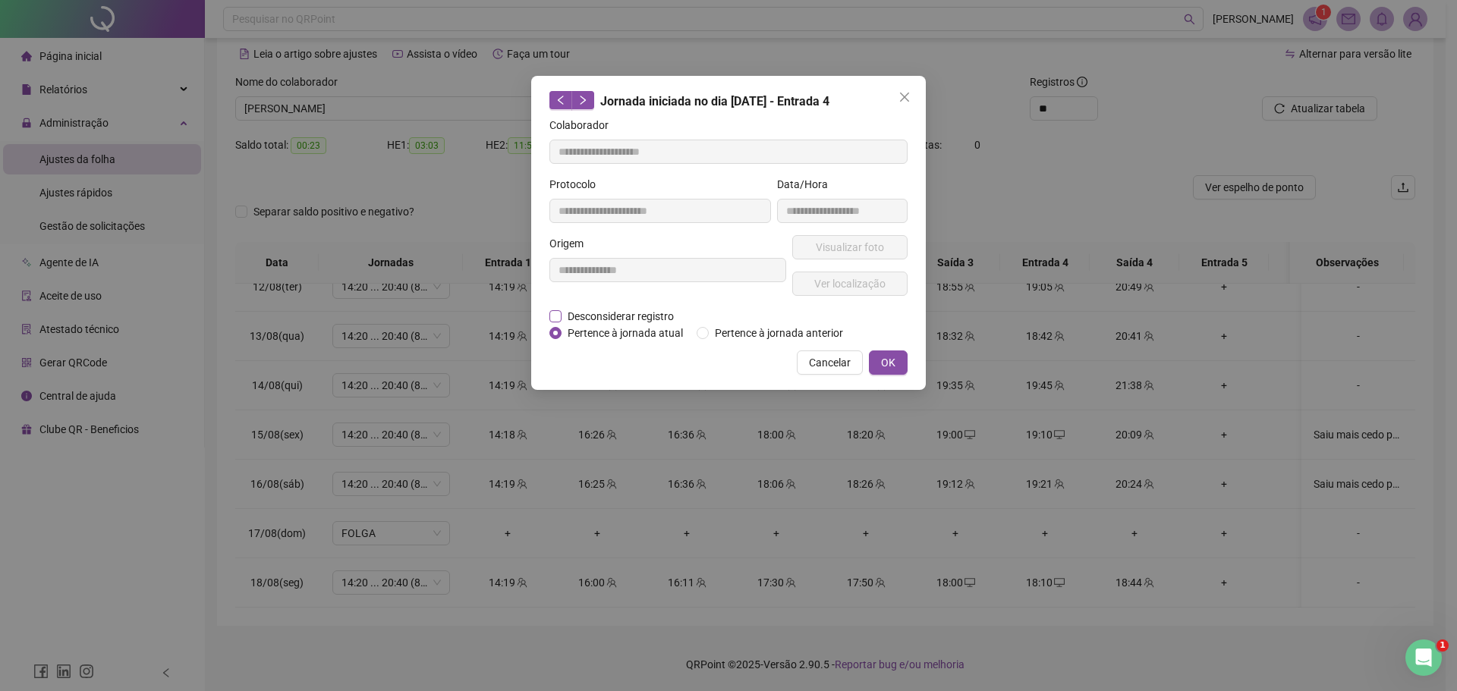
click at [618, 313] on span "Desconsiderar registro" at bounding box center [621, 316] width 118 height 17
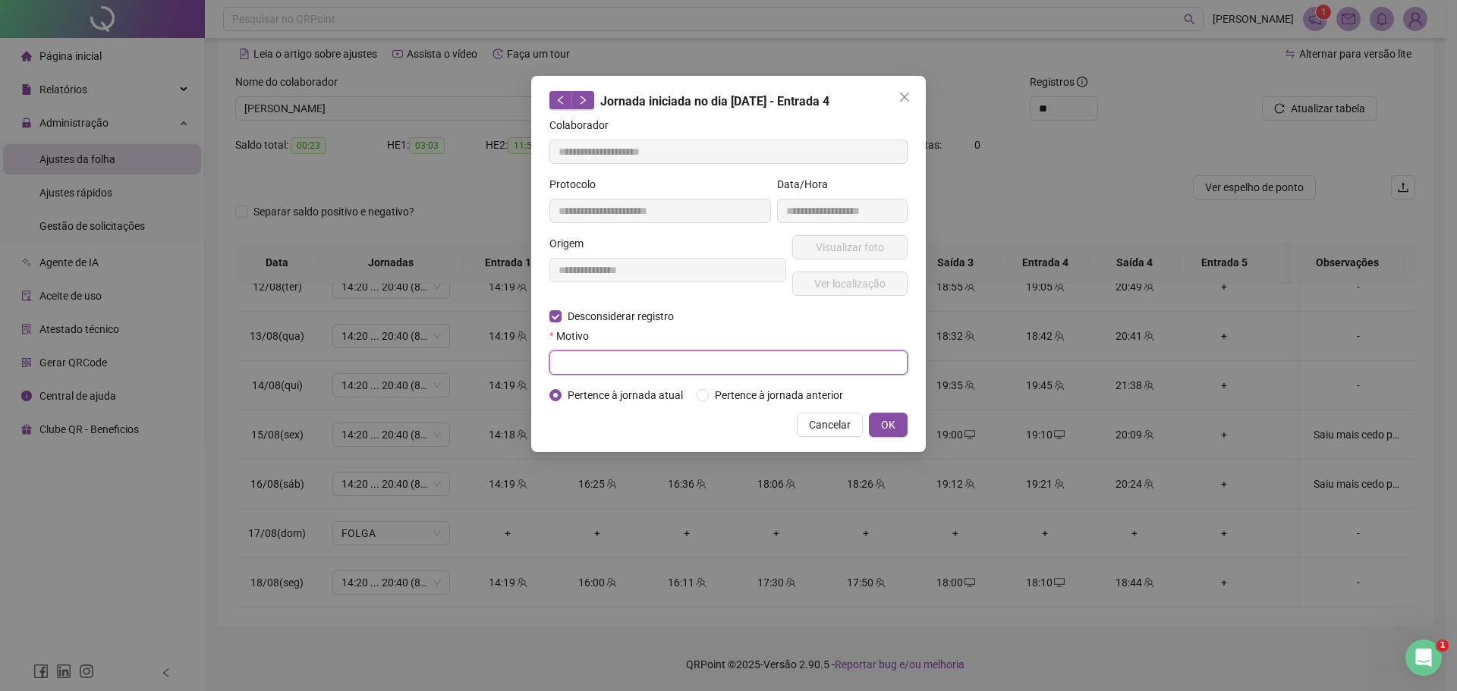
click at [665, 357] on input "text" at bounding box center [728, 363] width 358 height 24
type input "**********"
click at [906, 421] on button "OK" at bounding box center [888, 425] width 39 height 24
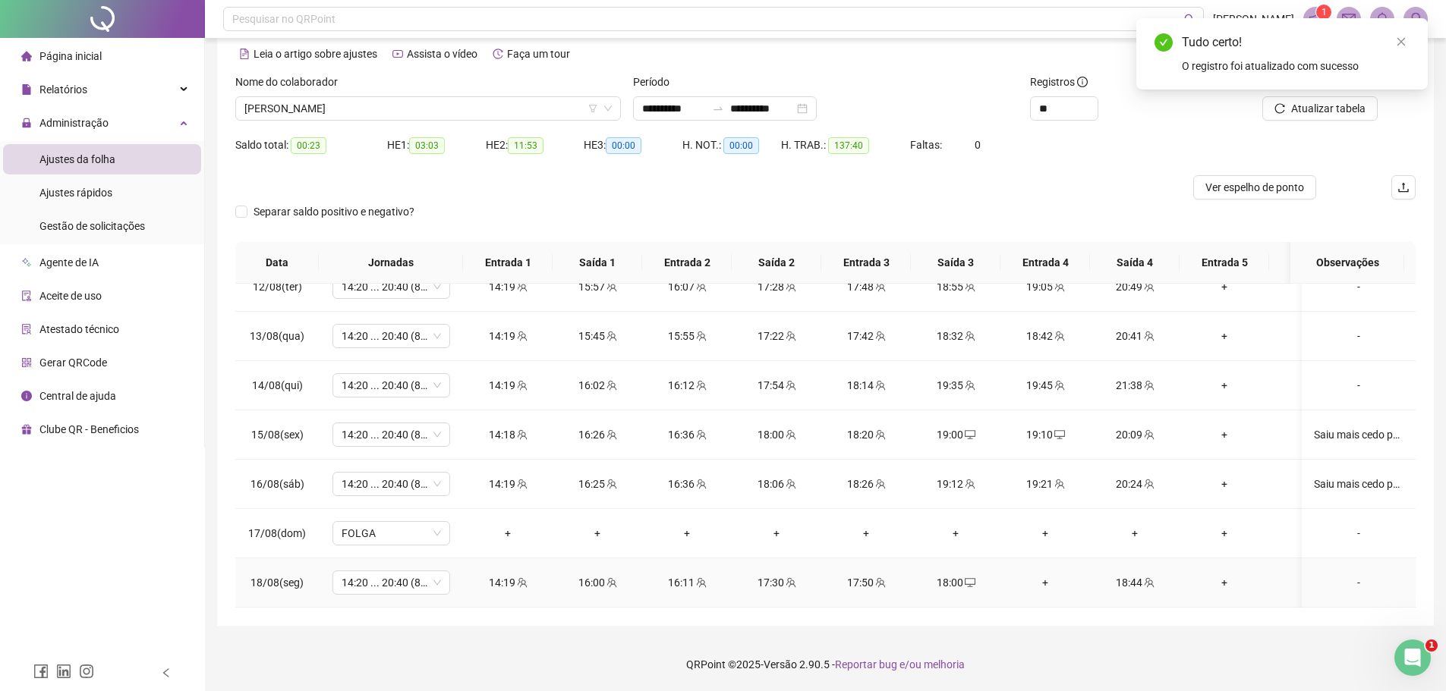
click at [971, 578] on icon "desktop" at bounding box center [970, 583] width 11 height 11
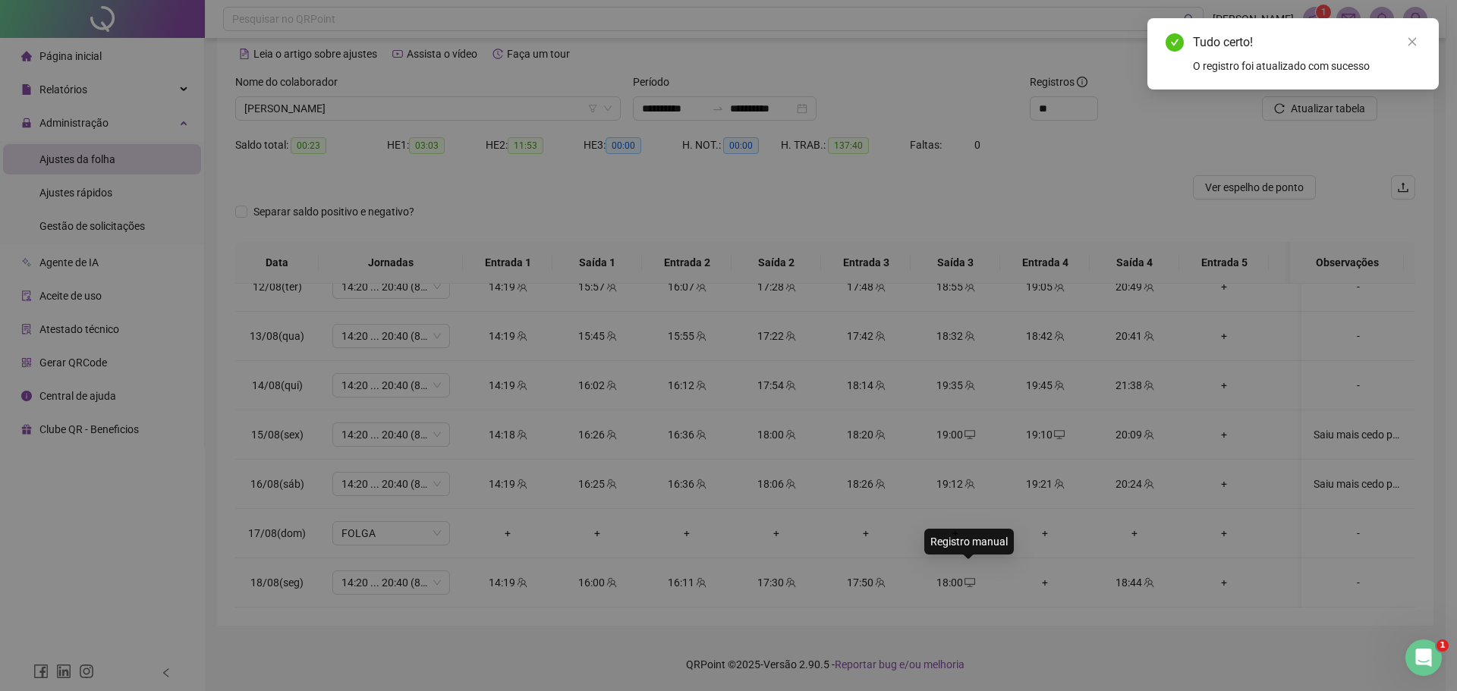
type input "**********"
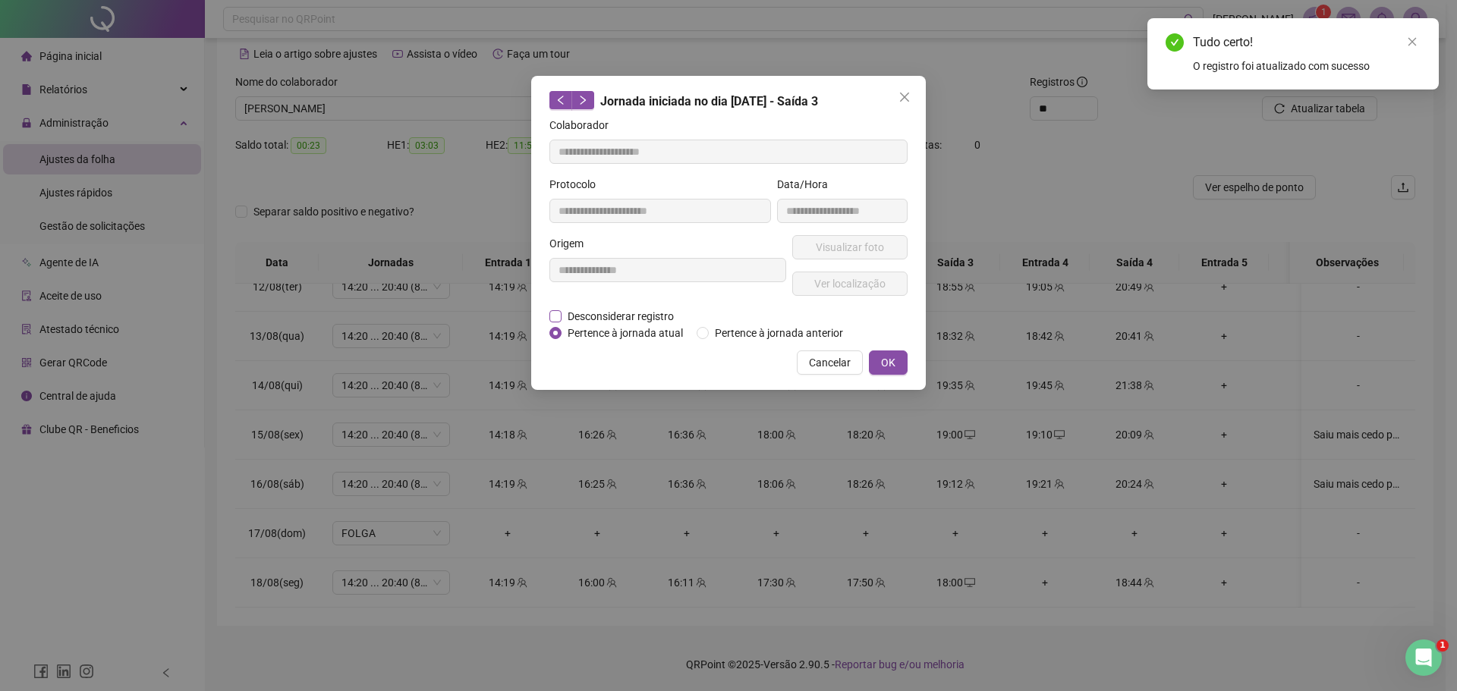
click at [590, 315] on span "Desconsiderar registro" at bounding box center [621, 316] width 118 height 17
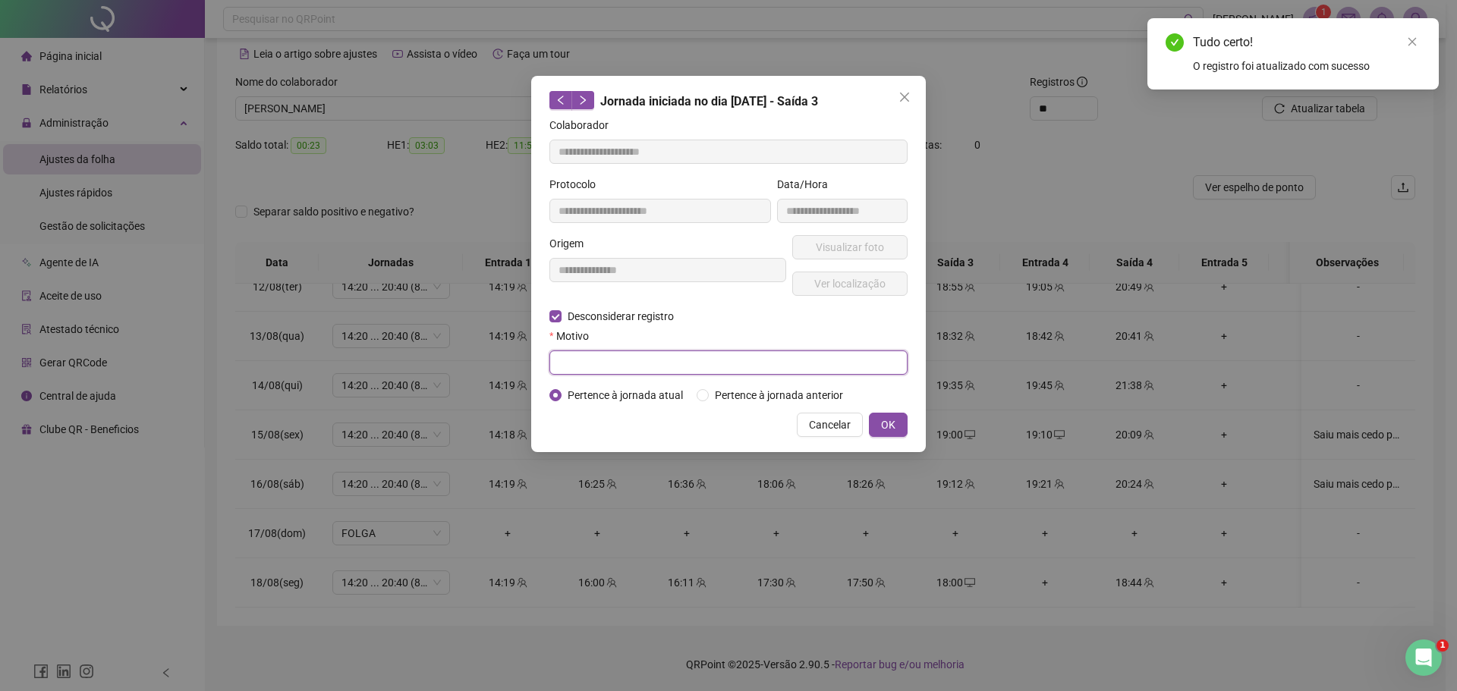
click at [653, 369] on input "text" at bounding box center [728, 363] width 358 height 24
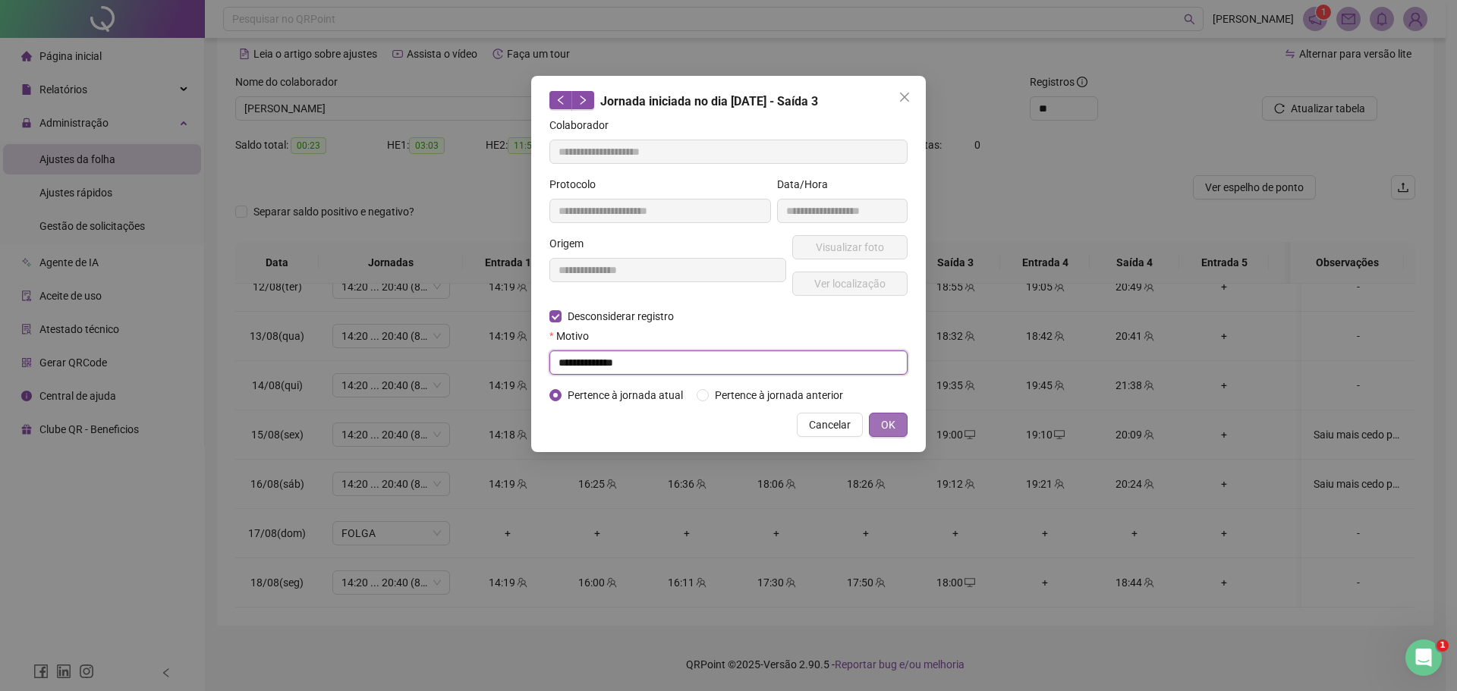
type input "**********"
click at [907, 423] on button "OK" at bounding box center [888, 425] width 39 height 24
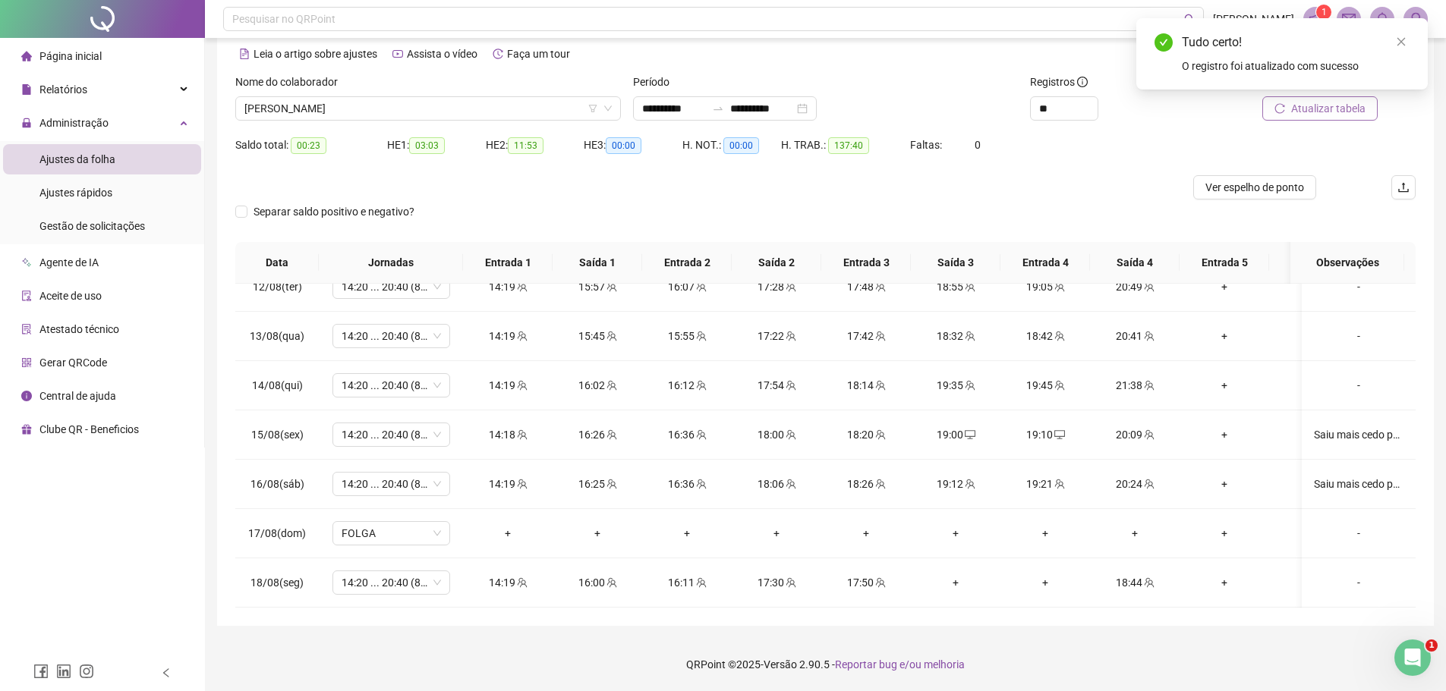
click at [1330, 116] on button "Atualizar tabela" at bounding box center [1319, 108] width 115 height 24
click at [1403, 40] on icon "close" at bounding box center [1401, 41] width 11 height 11
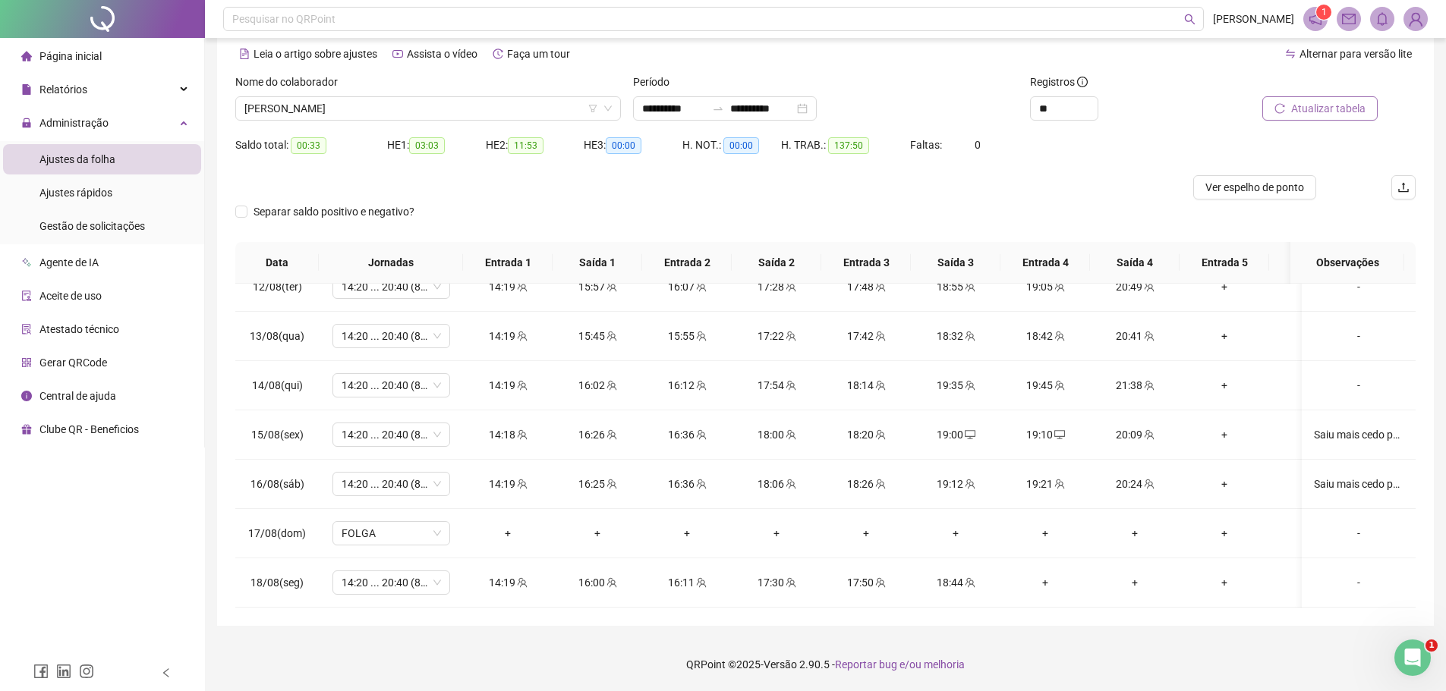
click at [1310, 108] on span "Atualizar tabela" at bounding box center [1328, 108] width 74 height 17
click at [1350, 574] on div "-" at bounding box center [1359, 582] width 90 height 17
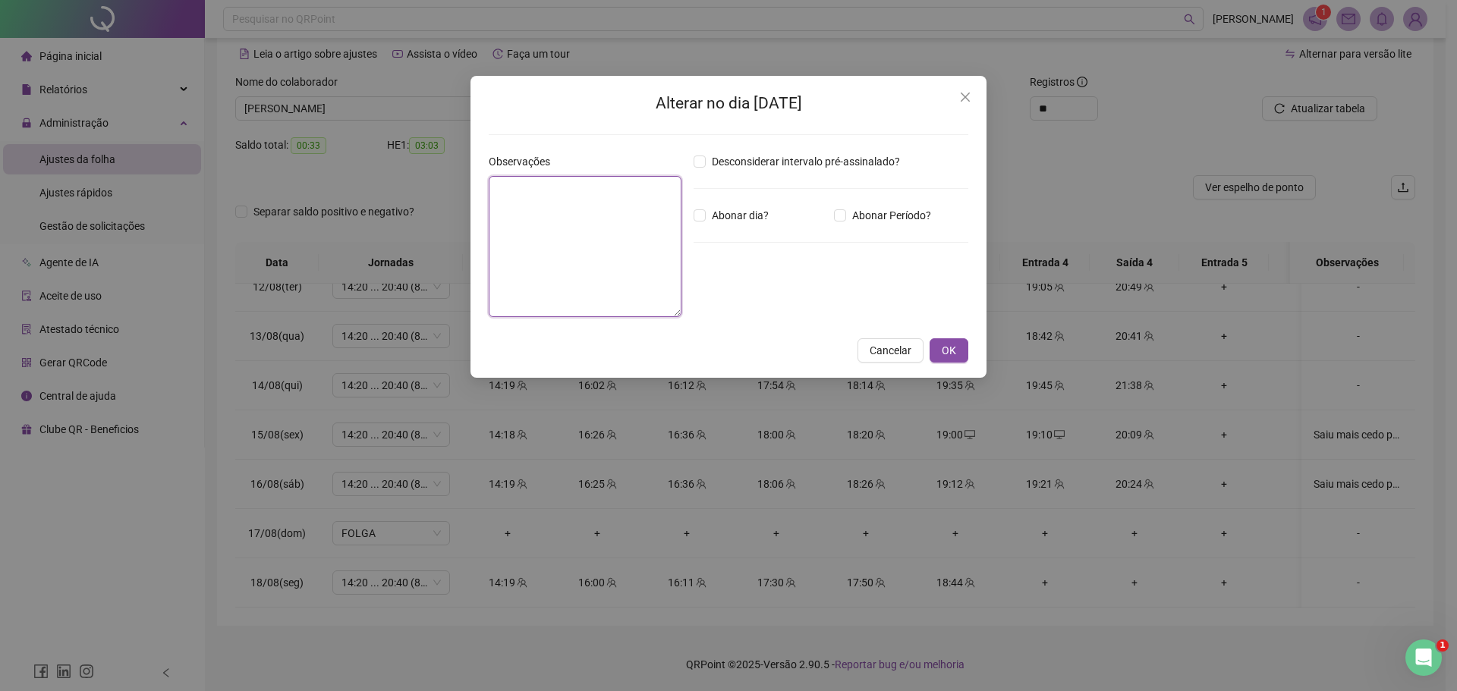
click at [604, 247] on textarea at bounding box center [585, 246] width 193 height 141
type textarea "**********"
click at [958, 357] on button "OK" at bounding box center [949, 350] width 39 height 24
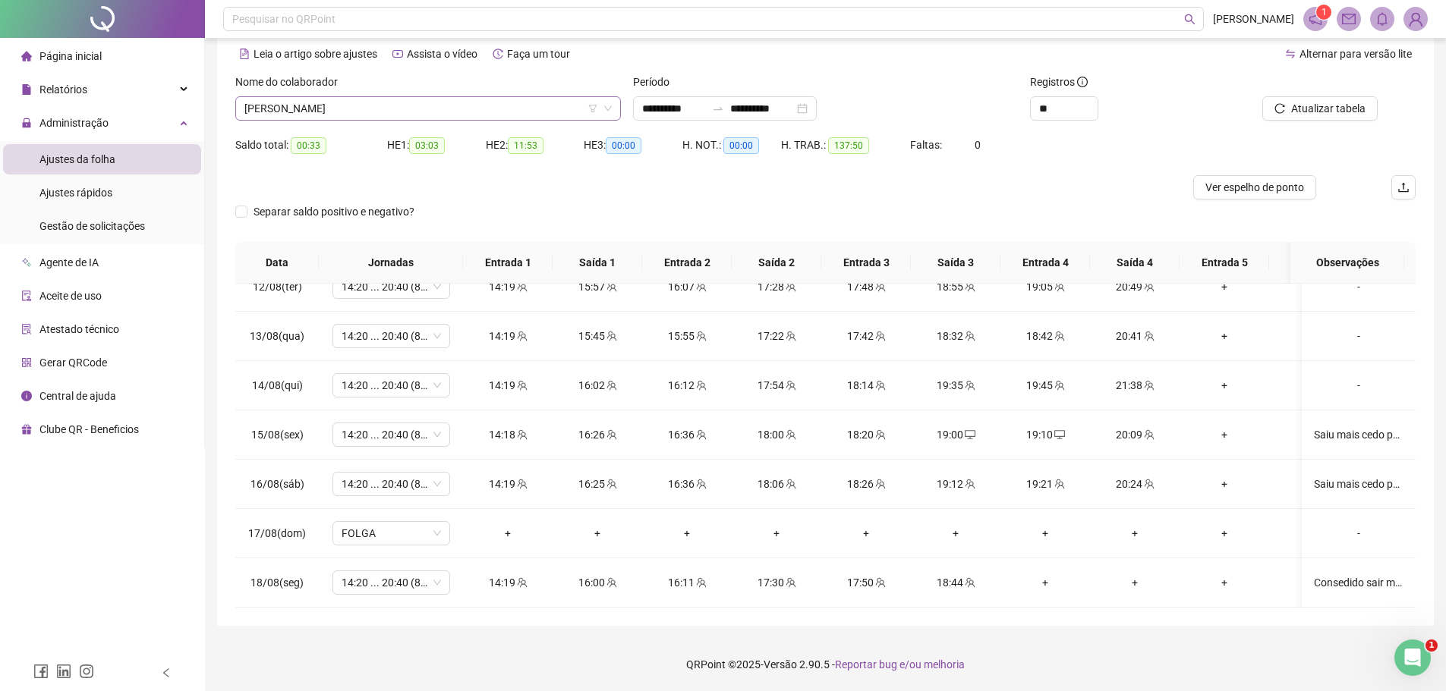
click at [418, 112] on span "[PERSON_NAME]" at bounding box center [427, 108] width 367 height 23
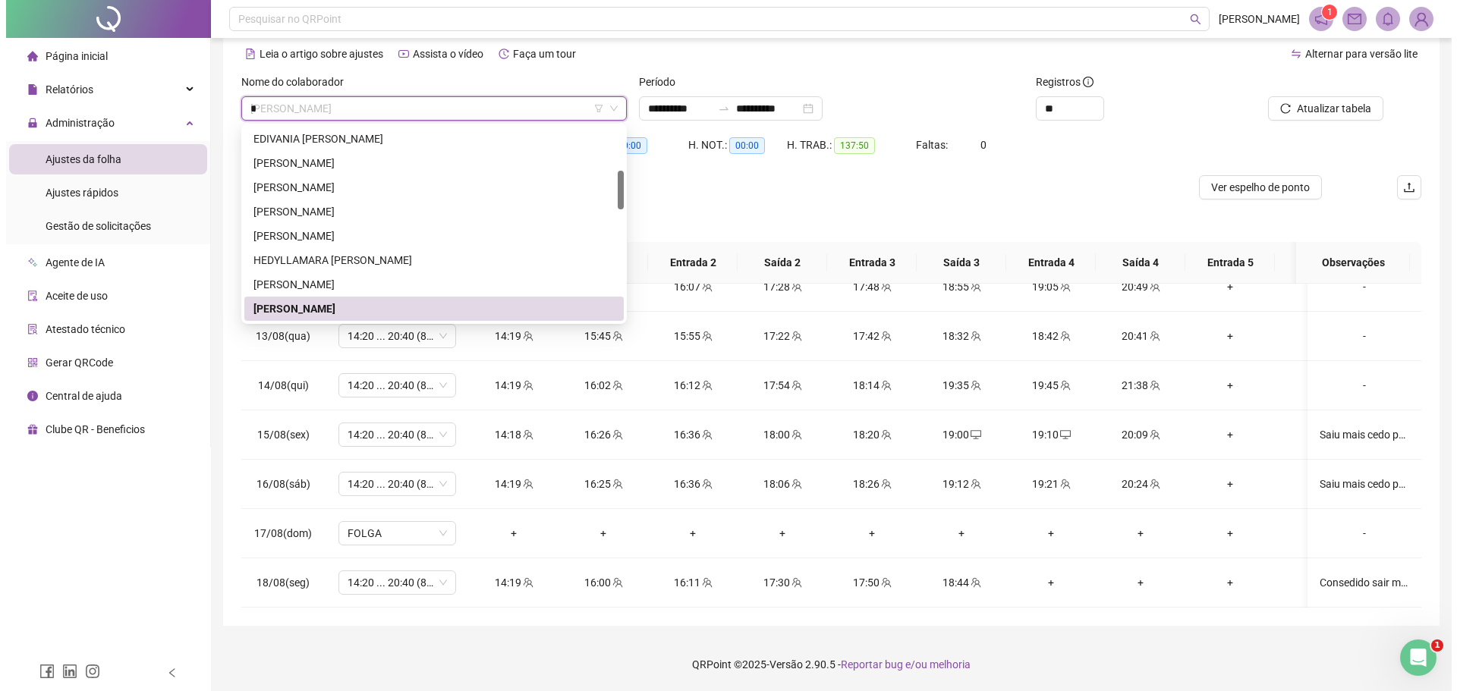
scroll to position [0, 0]
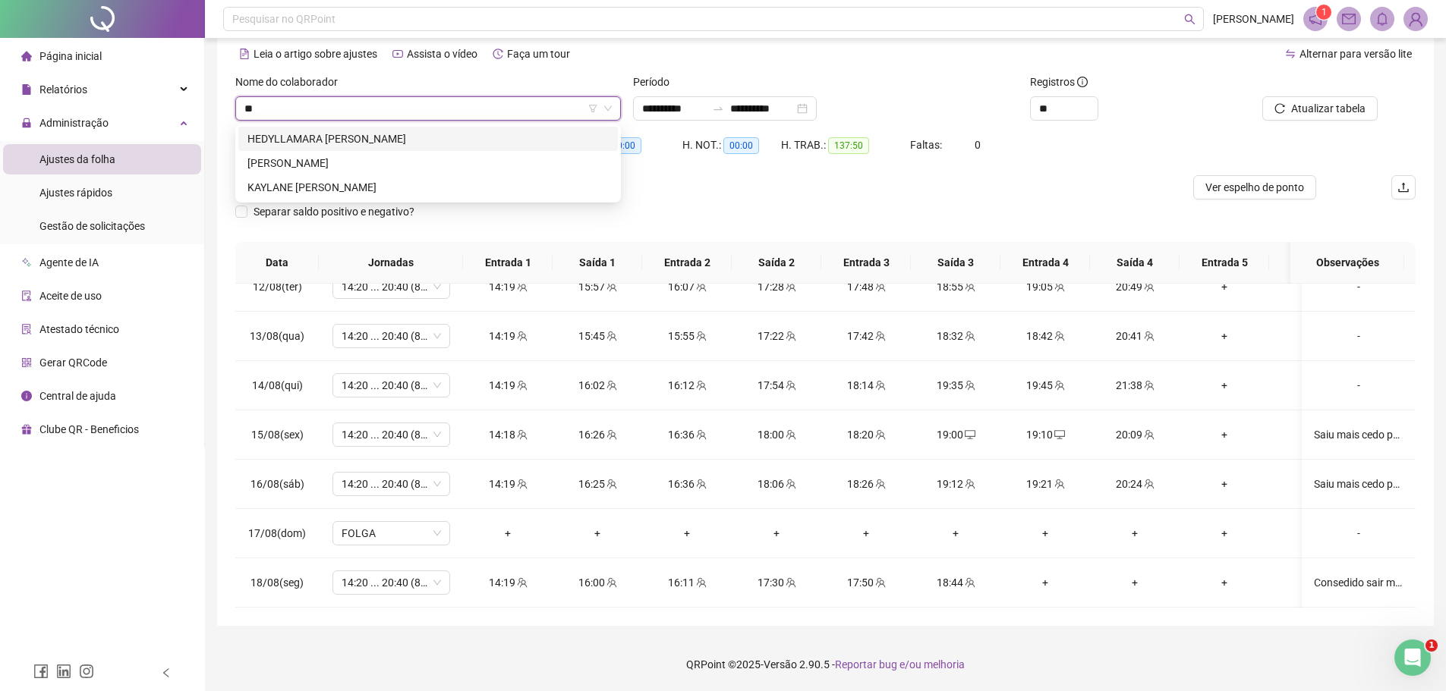
type input "***"
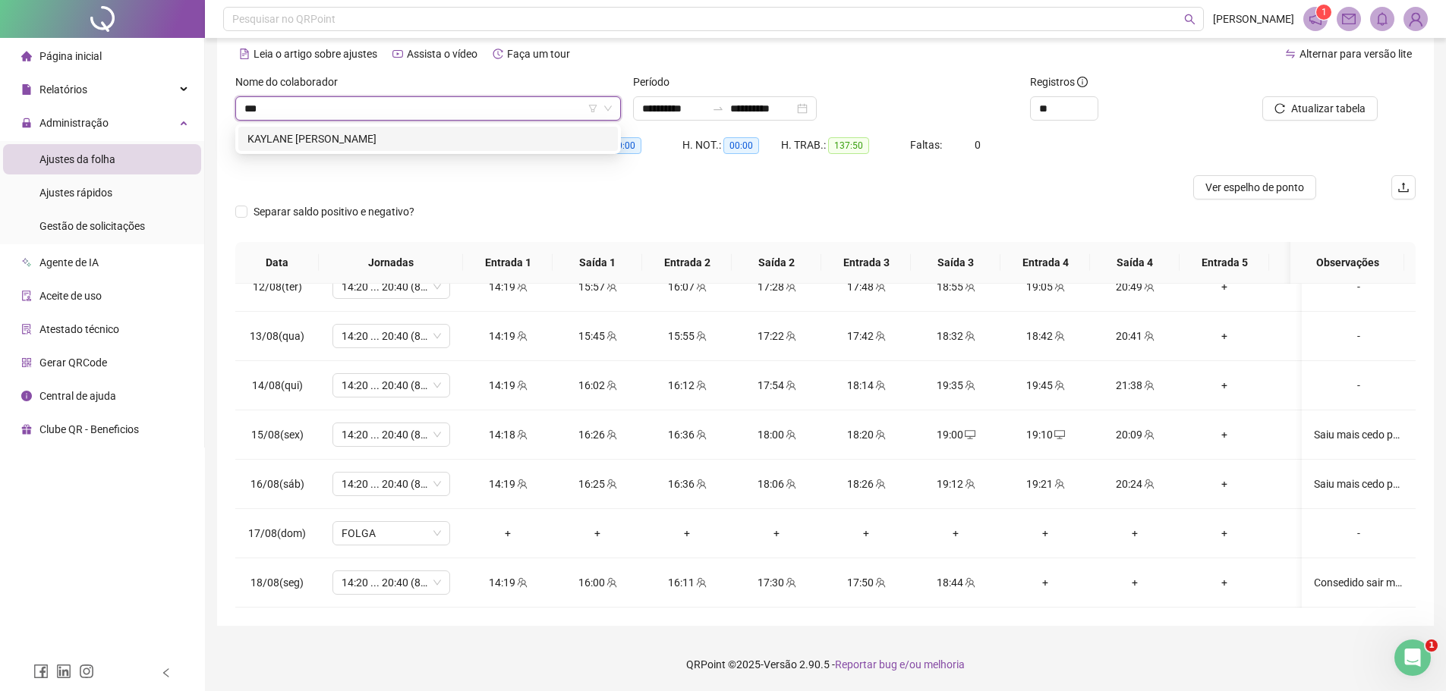
click at [402, 143] on div "KAYLANE [PERSON_NAME]" at bounding box center [427, 139] width 361 height 17
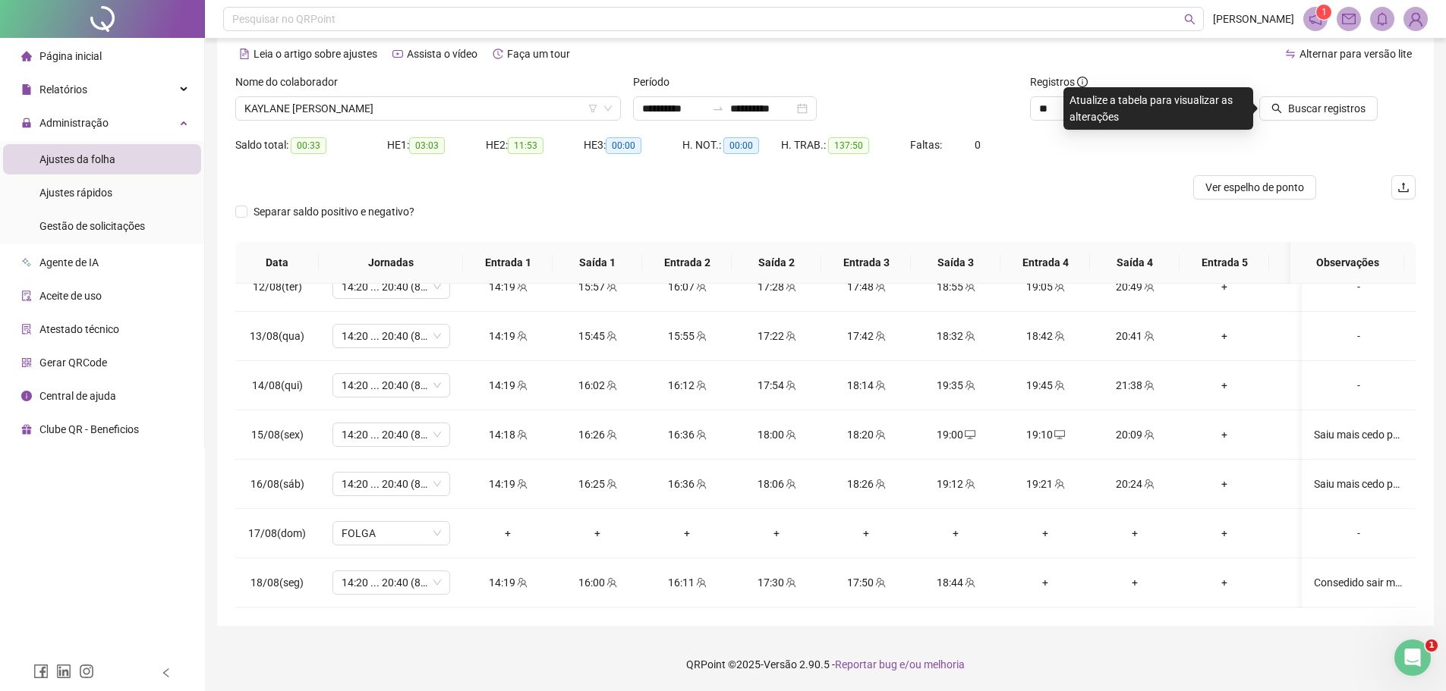
drag, startPoint x: 1327, startPoint y: 111, endPoint x: 1012, endPoint y: 141, distance: 316.4
click at [1324, 110] on span "Buscar registros" at bounding box center [1326, 108] width 77 height 17
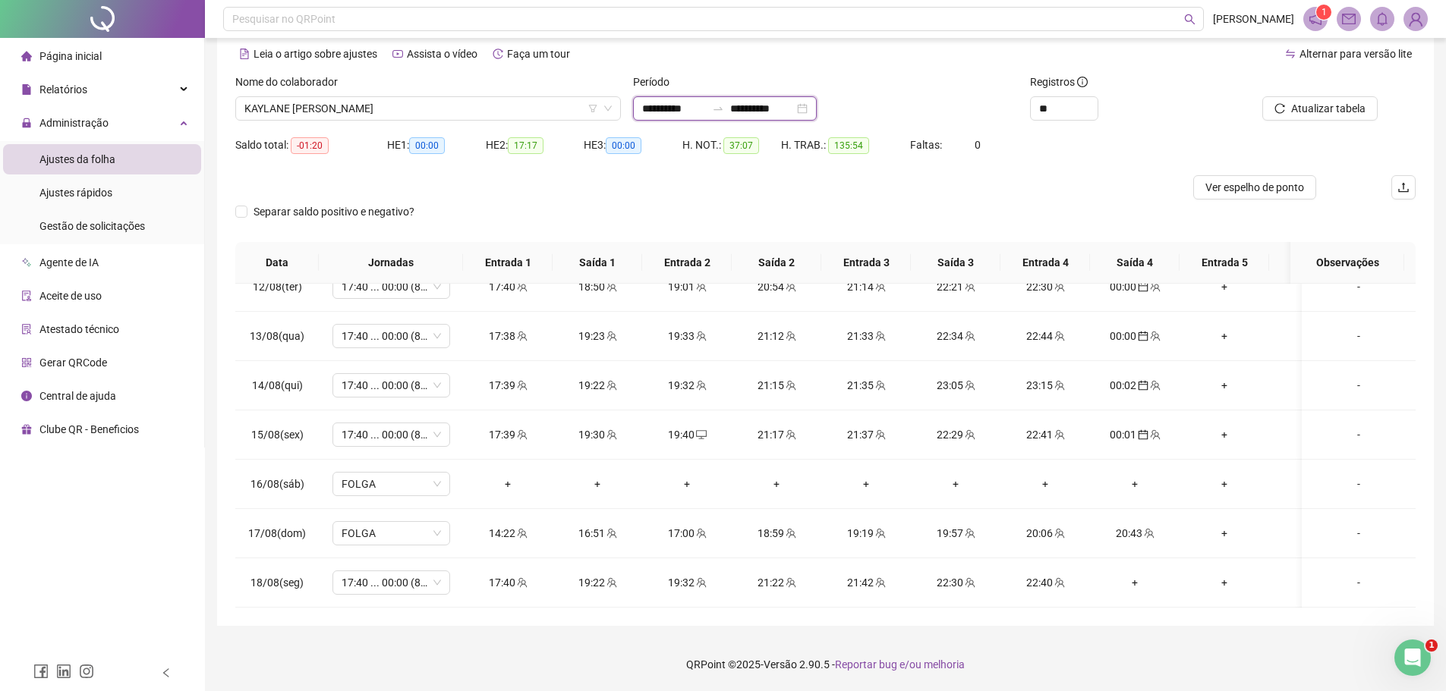
click at [760, 109] on input "**********" at bounding box center [762, 108] width 64 height 17
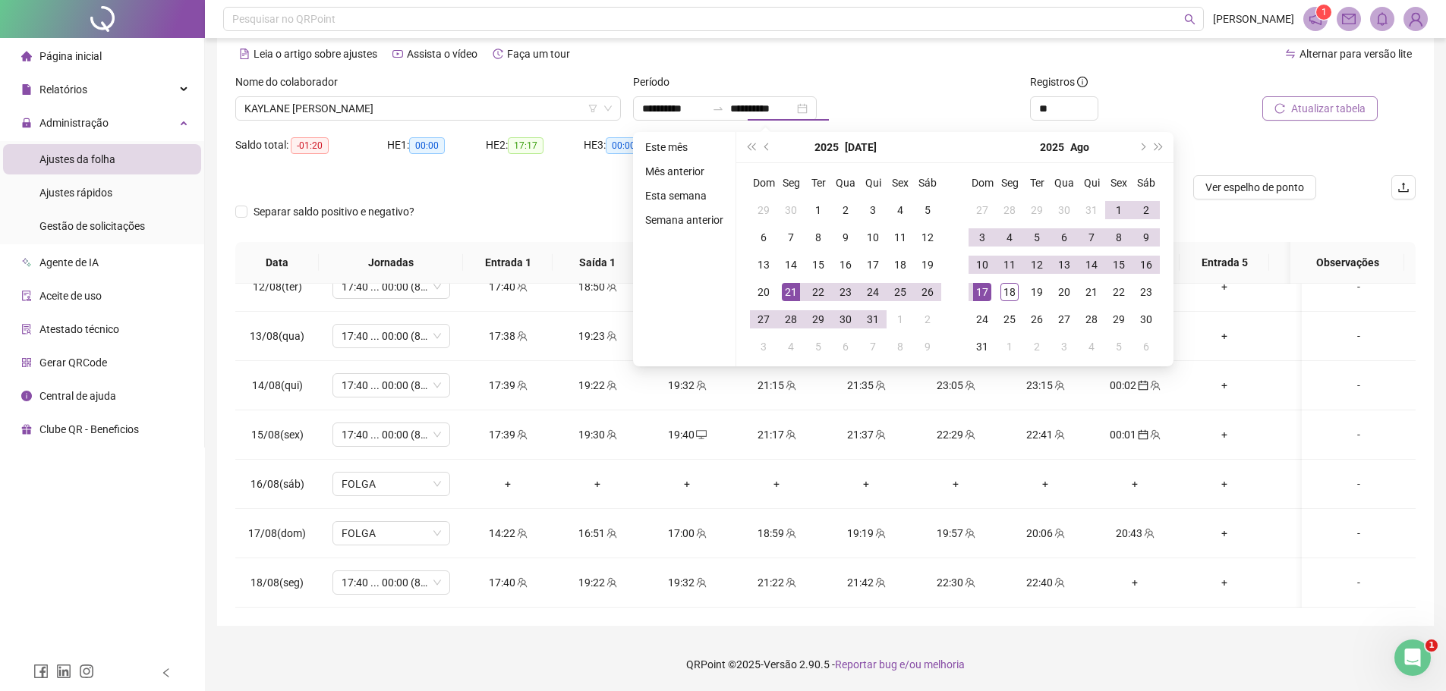
click at [1290, 102] on button "Atualizar tabela" at bounding box center [1319, 108] width 115 height 24
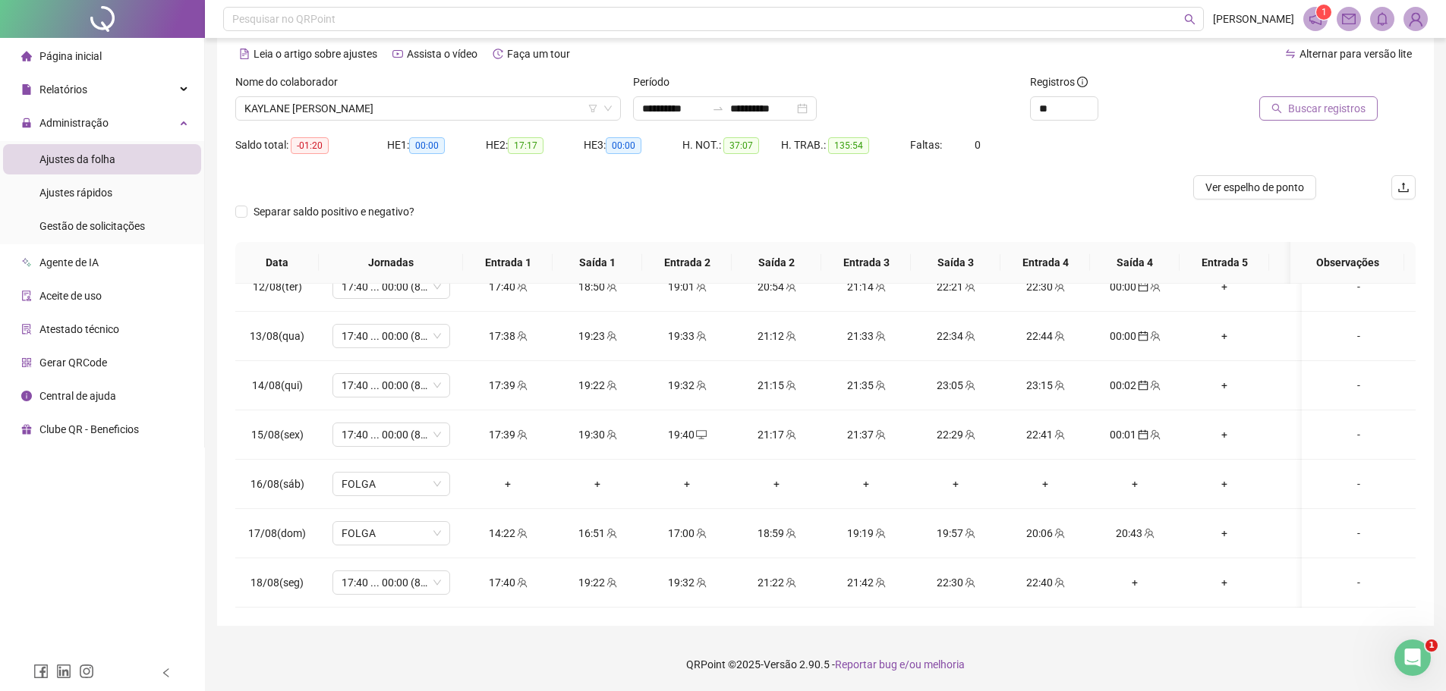
type input "**********"
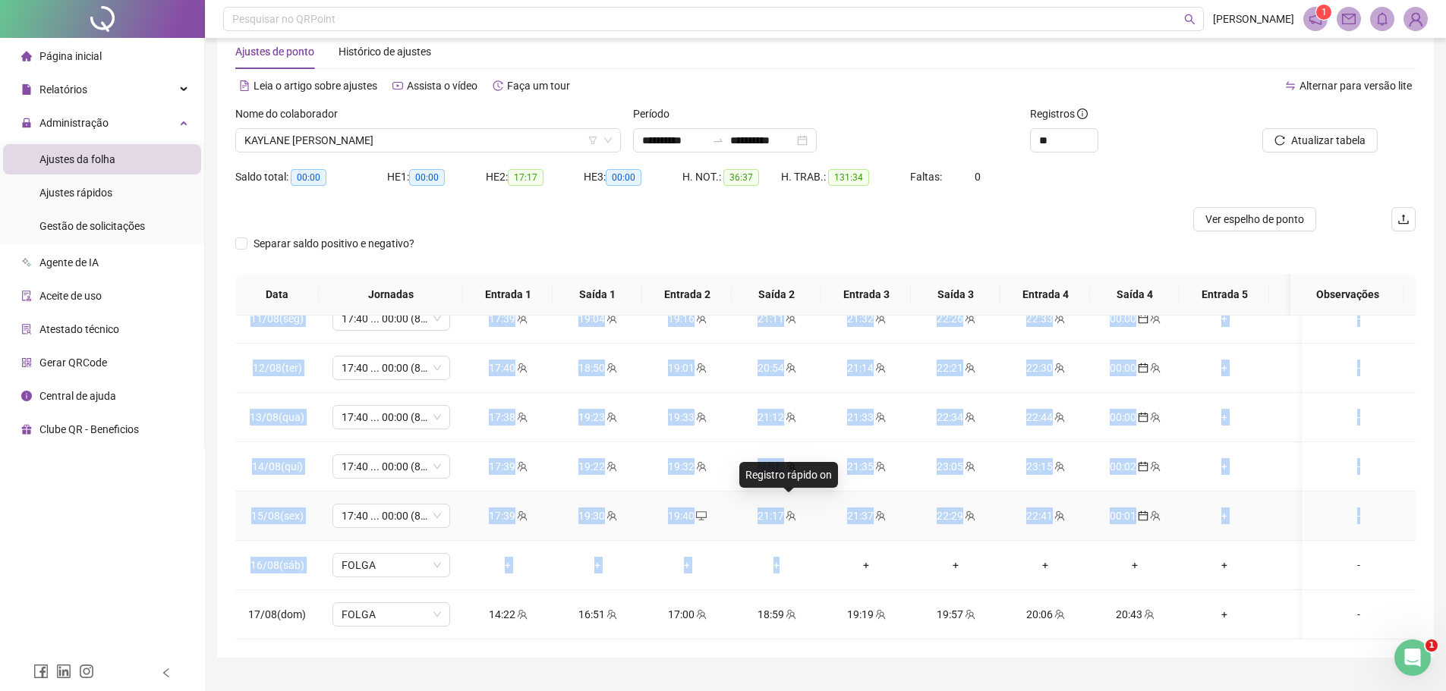
scroll to position [66, 0]
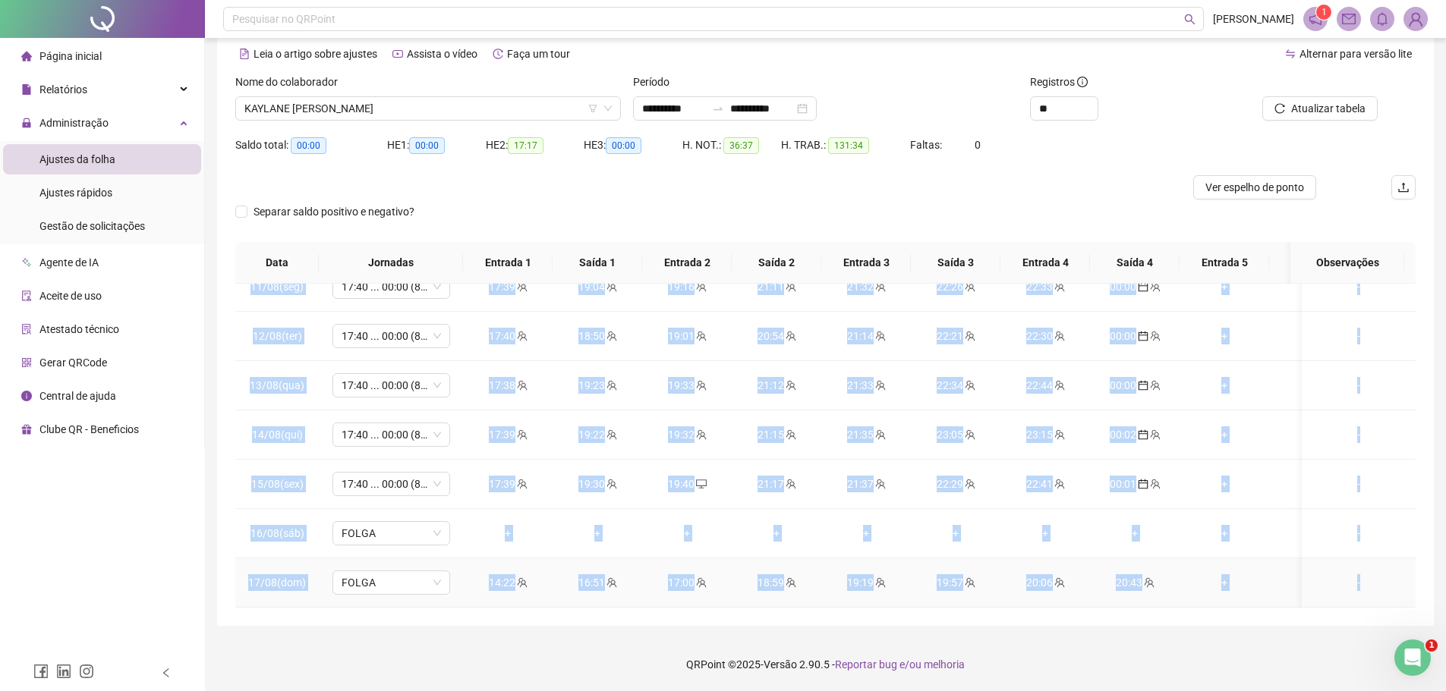
drag, startPoint x: 366, startPoint y: 375, endPoint x: 1383, endPoint y: 561, distance: 1034.5
copy tbody "90/92(lor) IPSUM + + + + + + + + + + Dolor si Ametcons Adipiscinge 46/87(sed) 7…"
click at [908, 206] on div "Separar saldo positivo e negativo?" at bounding box center [825, 221] width 1180 height 42
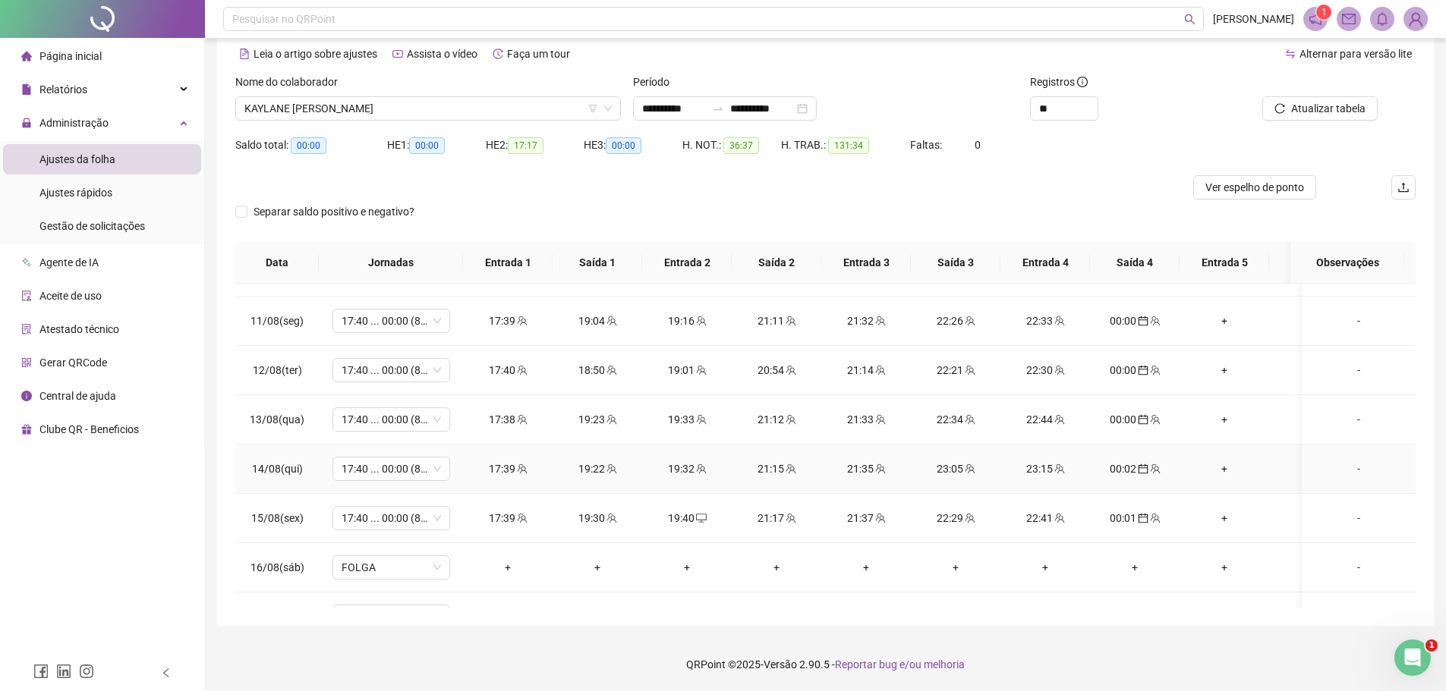
scroll to position [1069, 0]
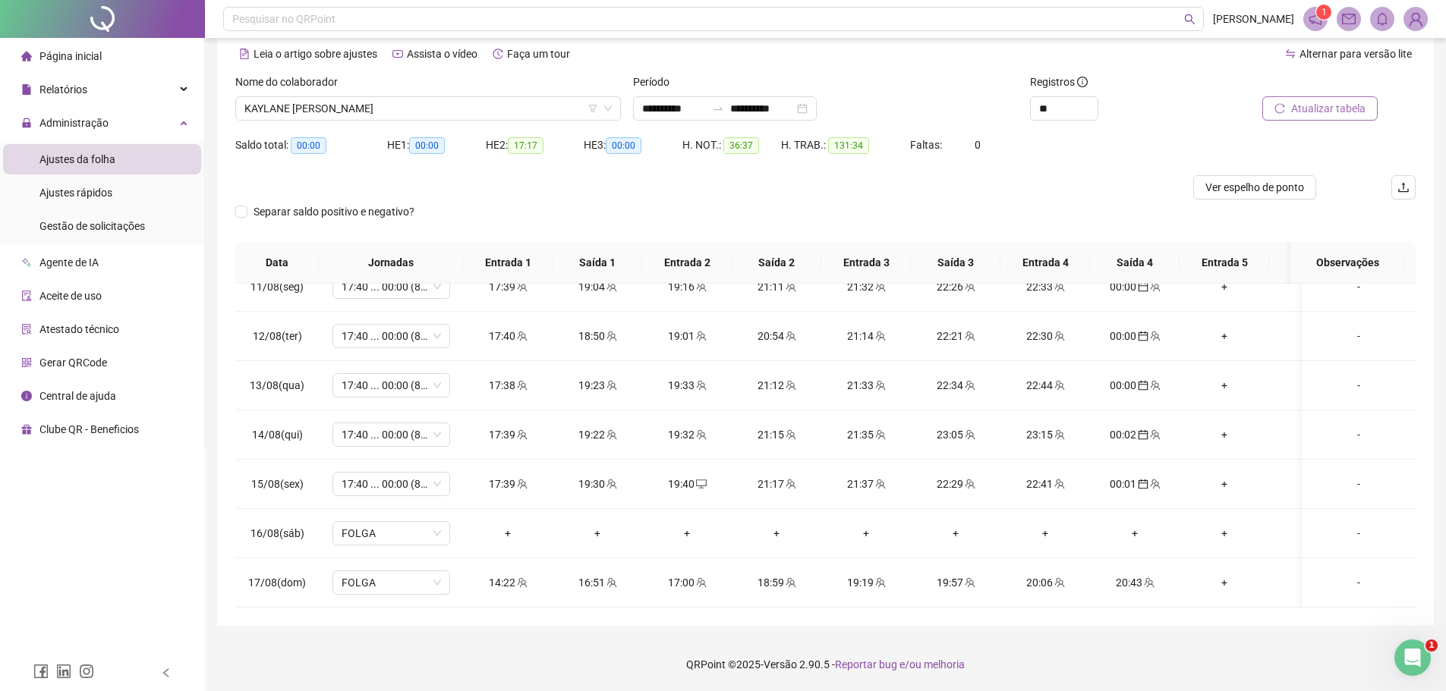
click at [1326, 102] on span "Atualizar tabela" at bounding box center [1328, 108] width 74 height 17
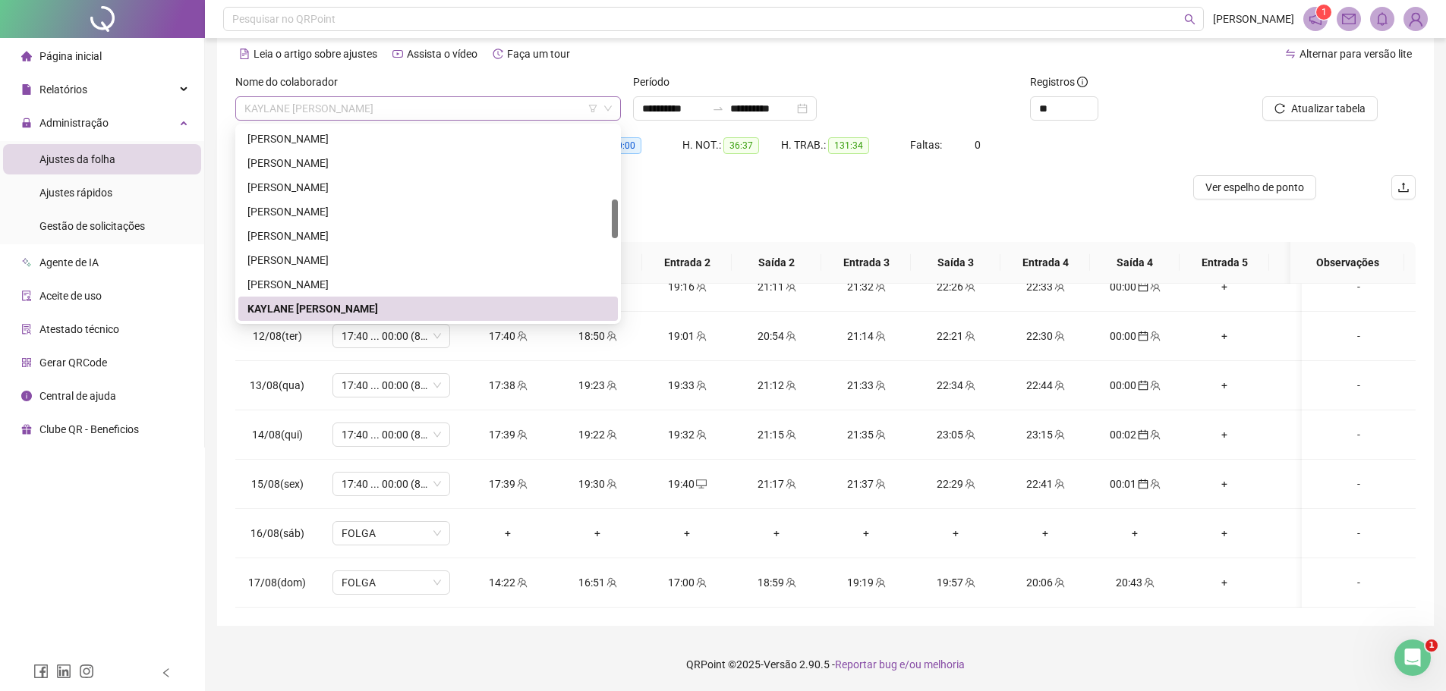
click at [395, 110] on span "KAYLANE [PERSON_NAME]" at bounding box center [427, 108] width 367 height 23
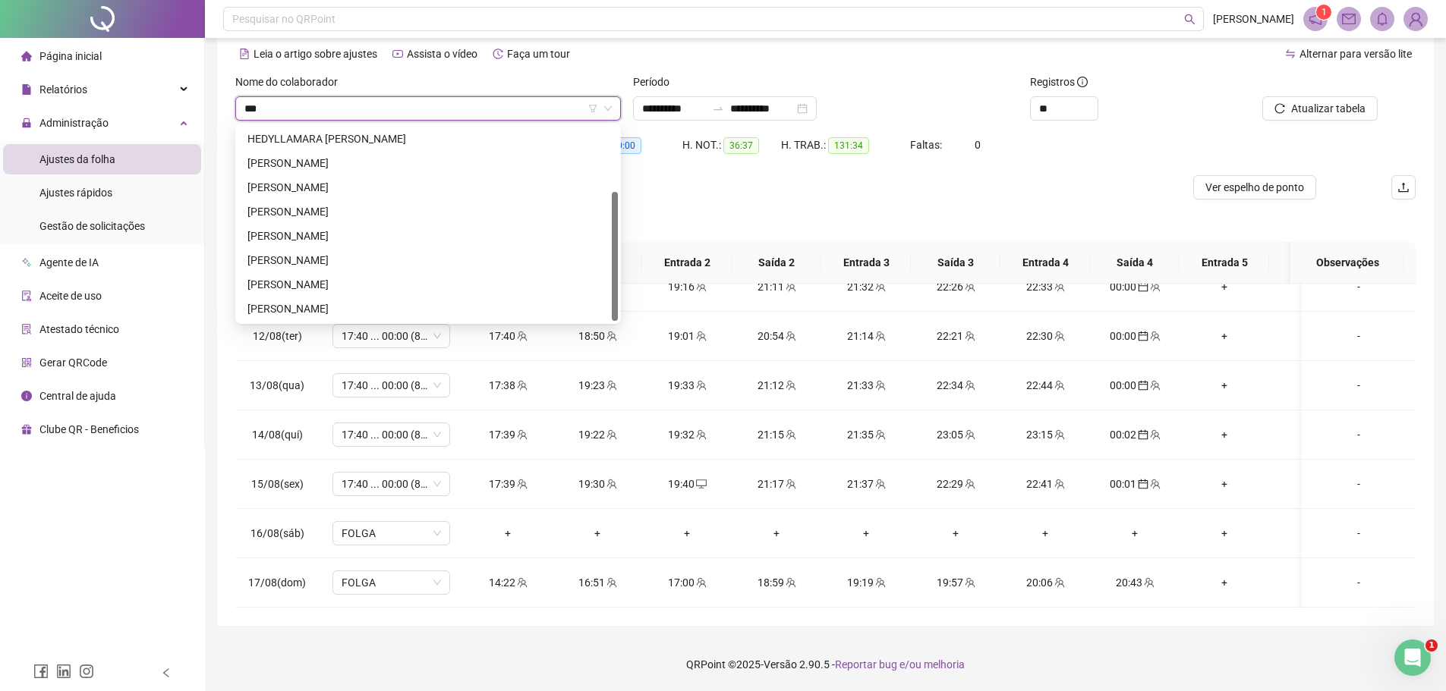
scroll to position [0, 0]
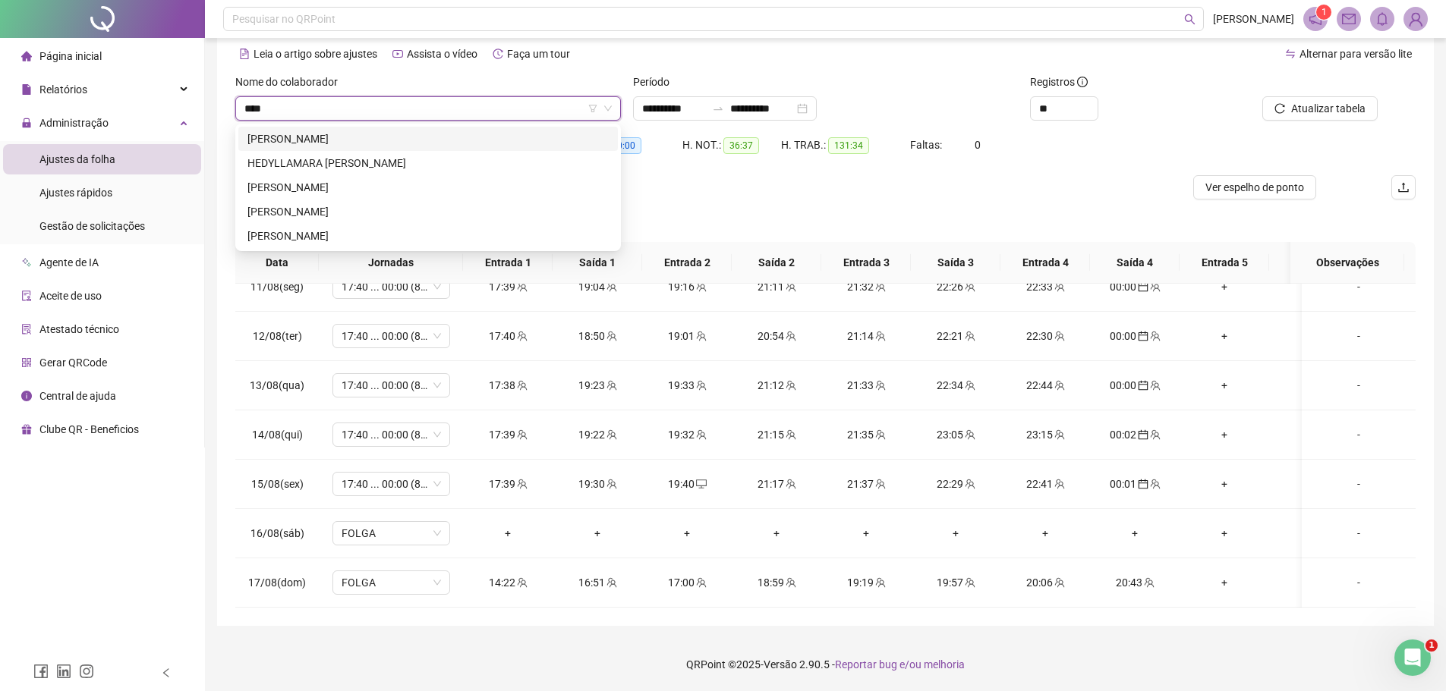
type input "*****"
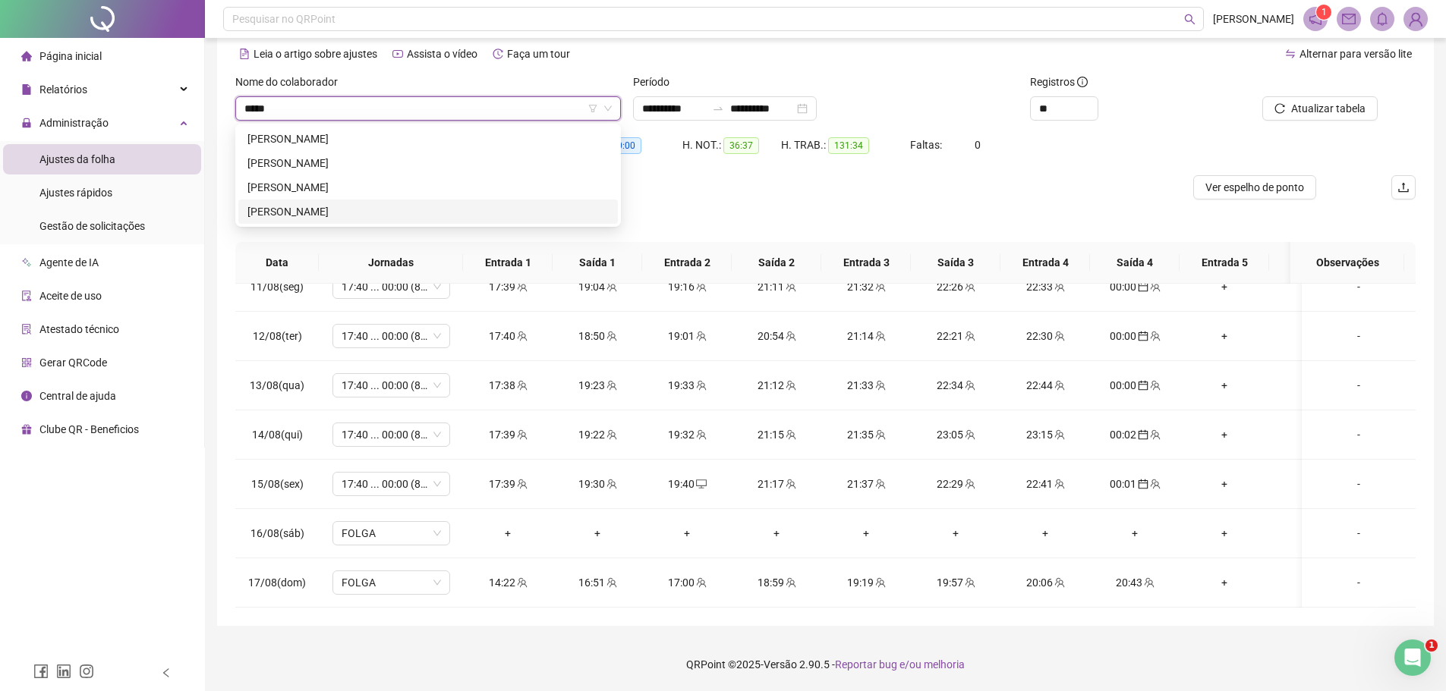
click at [424, 215] on div "[PERSON_NAME]" at bounding box center [427, 211] width 361 height 17
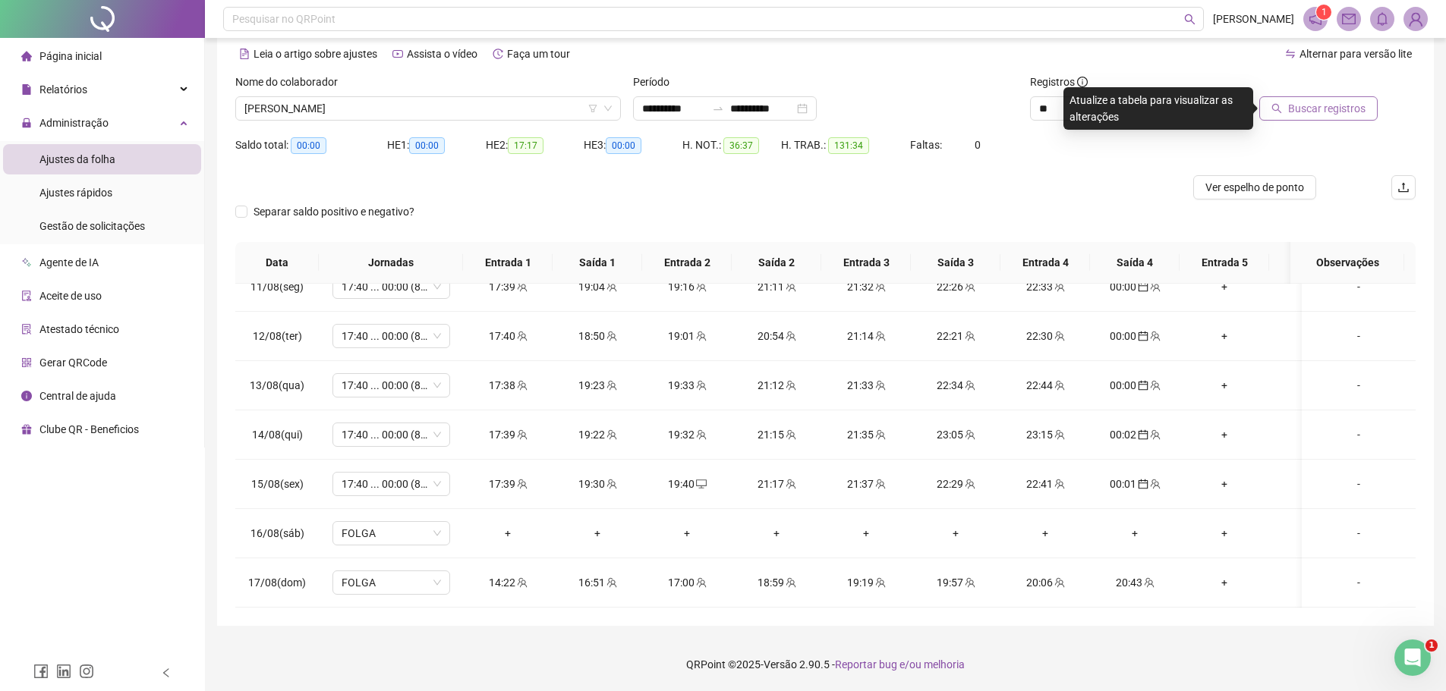
click at [1295, 109] on span "Buscar registros" at bounding box center [1326, 108] width 77 height 17
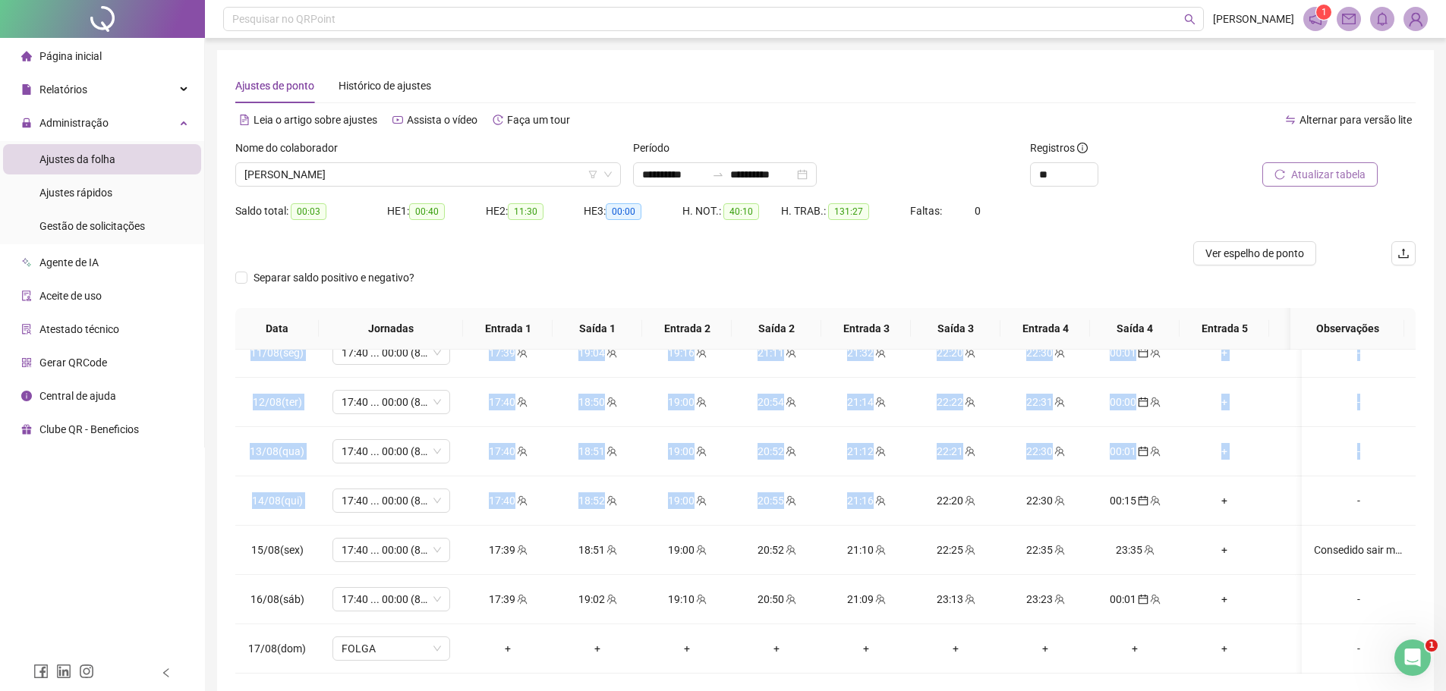
scroll to position [1069, 0]
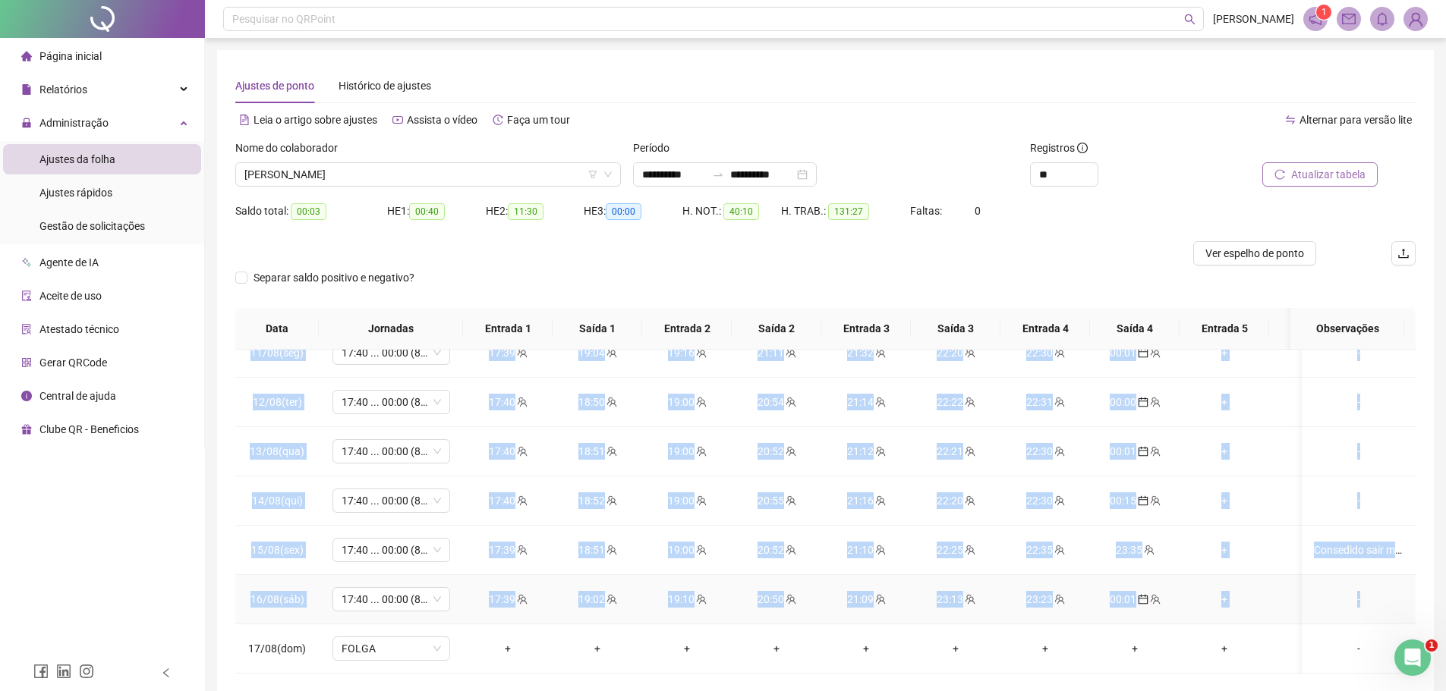
drag, startPoint x: 250, startPoint y: 370, endPoint x: 1377, endPoint y: 596, distance: 1149.3
click at [1104, 238] on div "Saldo total: 00:03 HE 1: 00:40 HE 2: 11:30 HE 3: 00:00 H. NOT.: 40:10 H. TRAB.:…" at bounding box center [825, 220] width 1180 height 42
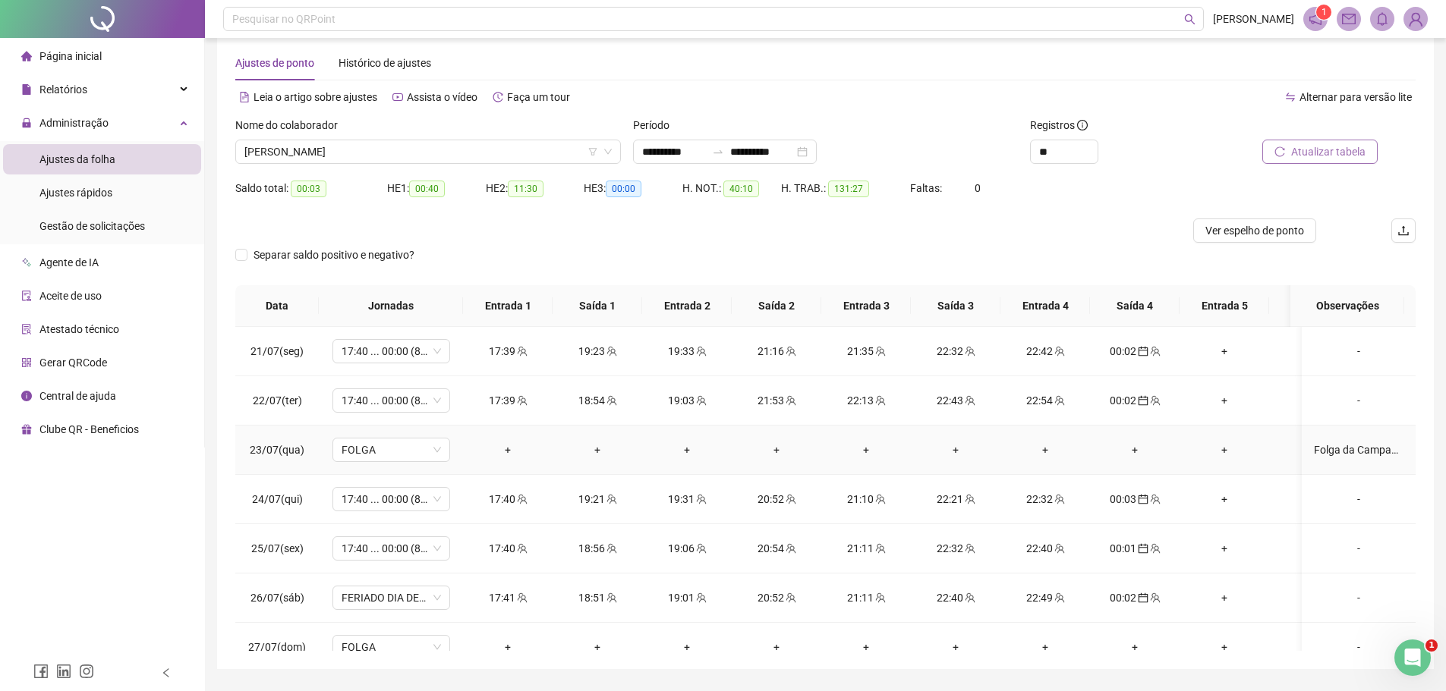
scroll to position [0, 0]
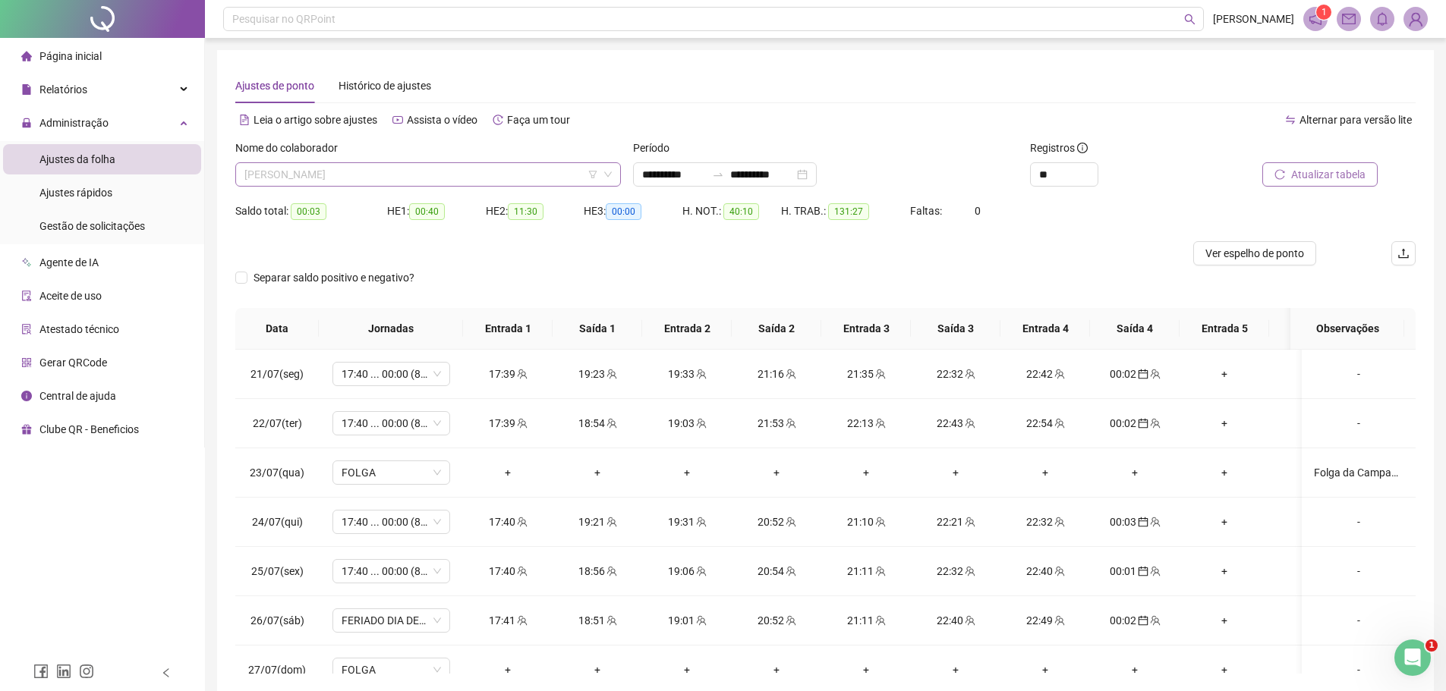
click at [500, 171] on span "[PERSON_NAME]" at bounding box center [427, 174] width 367 height 23
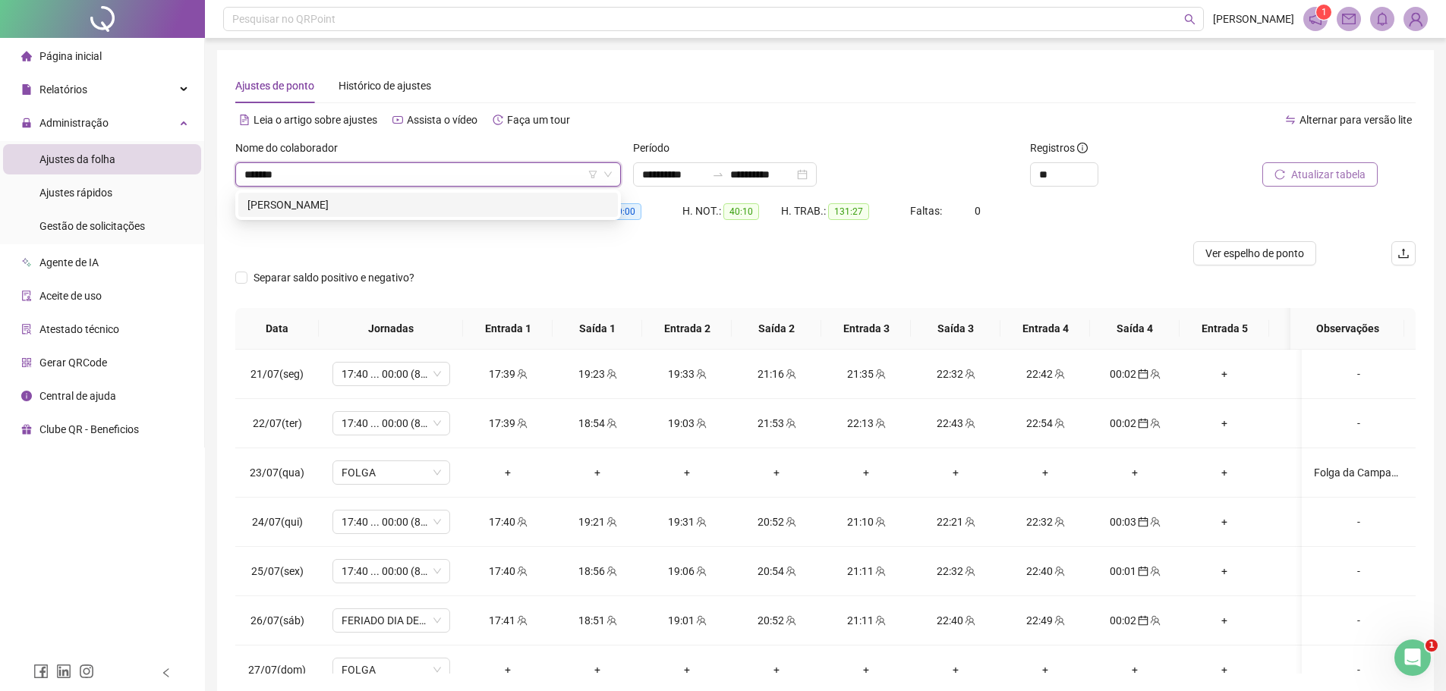
type input "********"
click at [443, 204] on div "[PERSON_NAME]" at bounding box center [427, 205] width 361 height 17
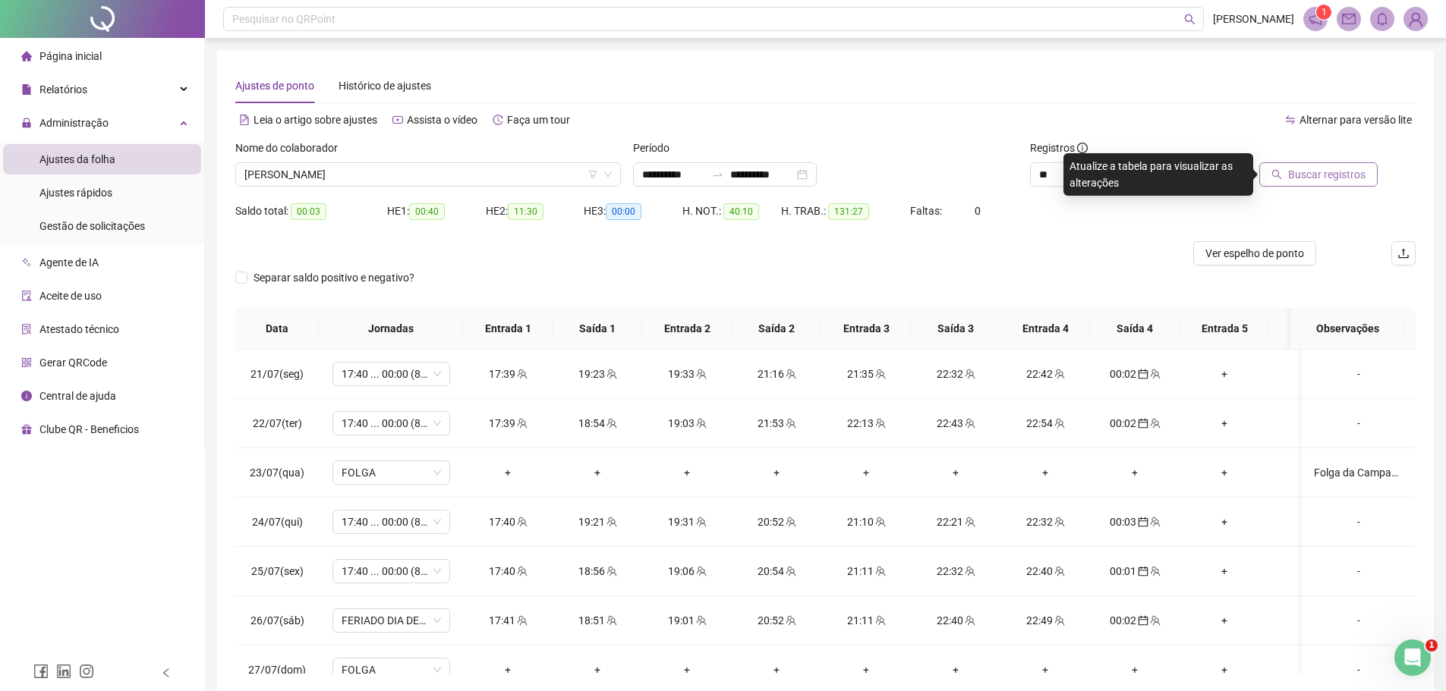
click at [1349, 172] on span "Buscar registros" at bounding box center [1326, 174] width 77 height 17
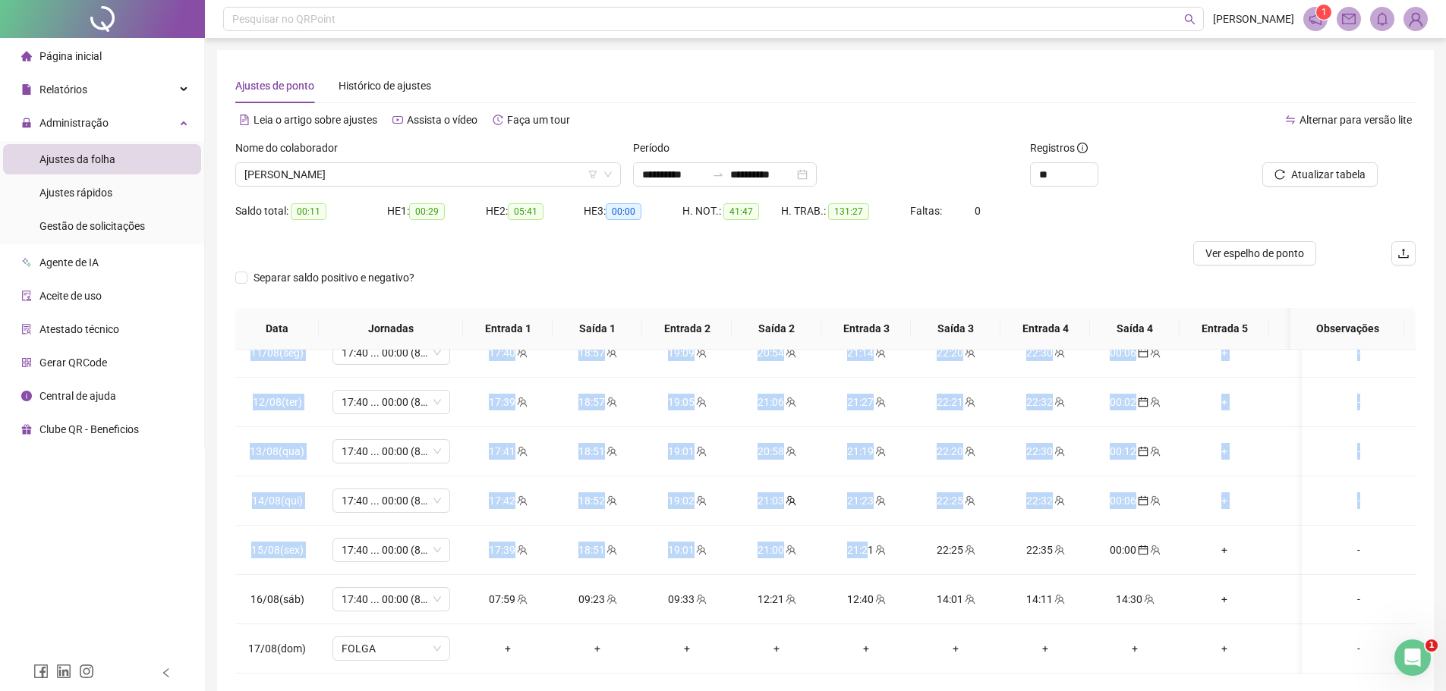
scroll to position [1069, 0]
drag, startPoint x: 253, startPoint y: 367, endPoint x: 1368, endPoint y: 591, distance: 1138.0
click at [1034, 267] on div "Separar saldo positivo e negativo?" at bounding box center [825, 287] width 1180 height 42
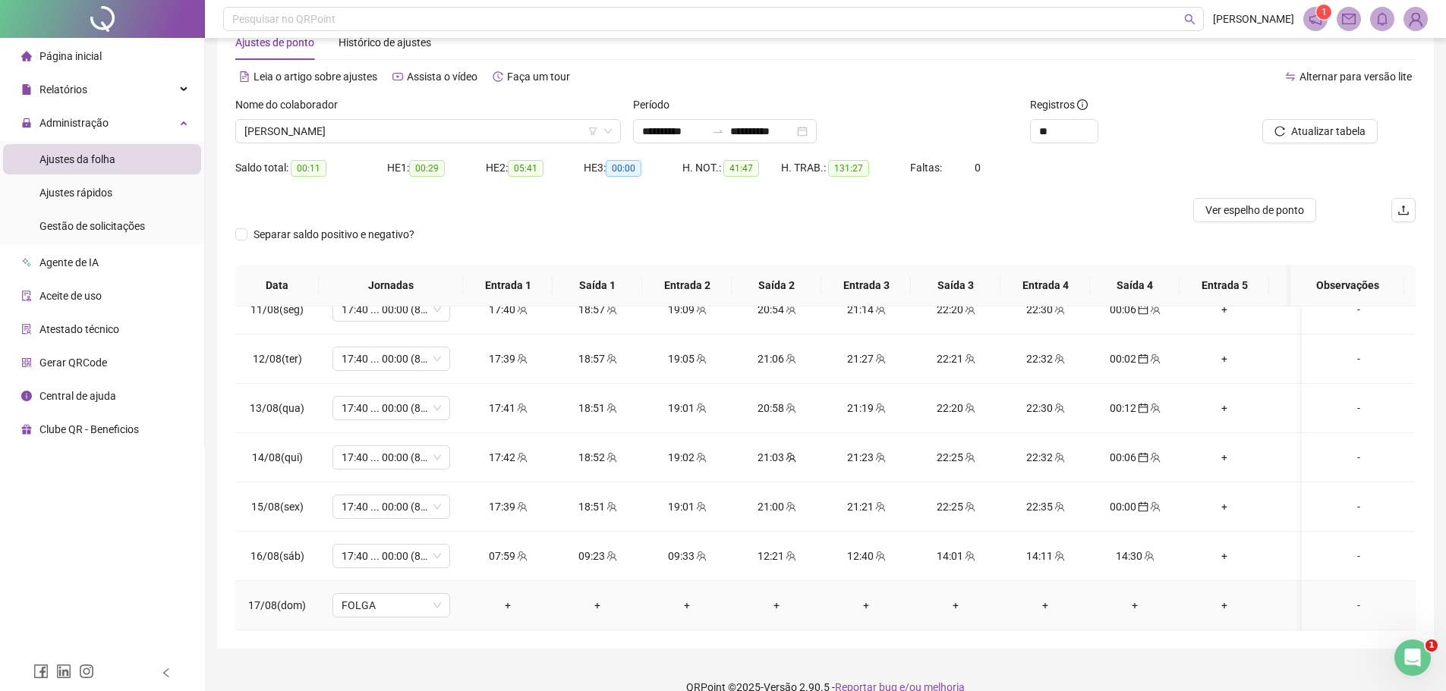
scroll to position [66, 0]
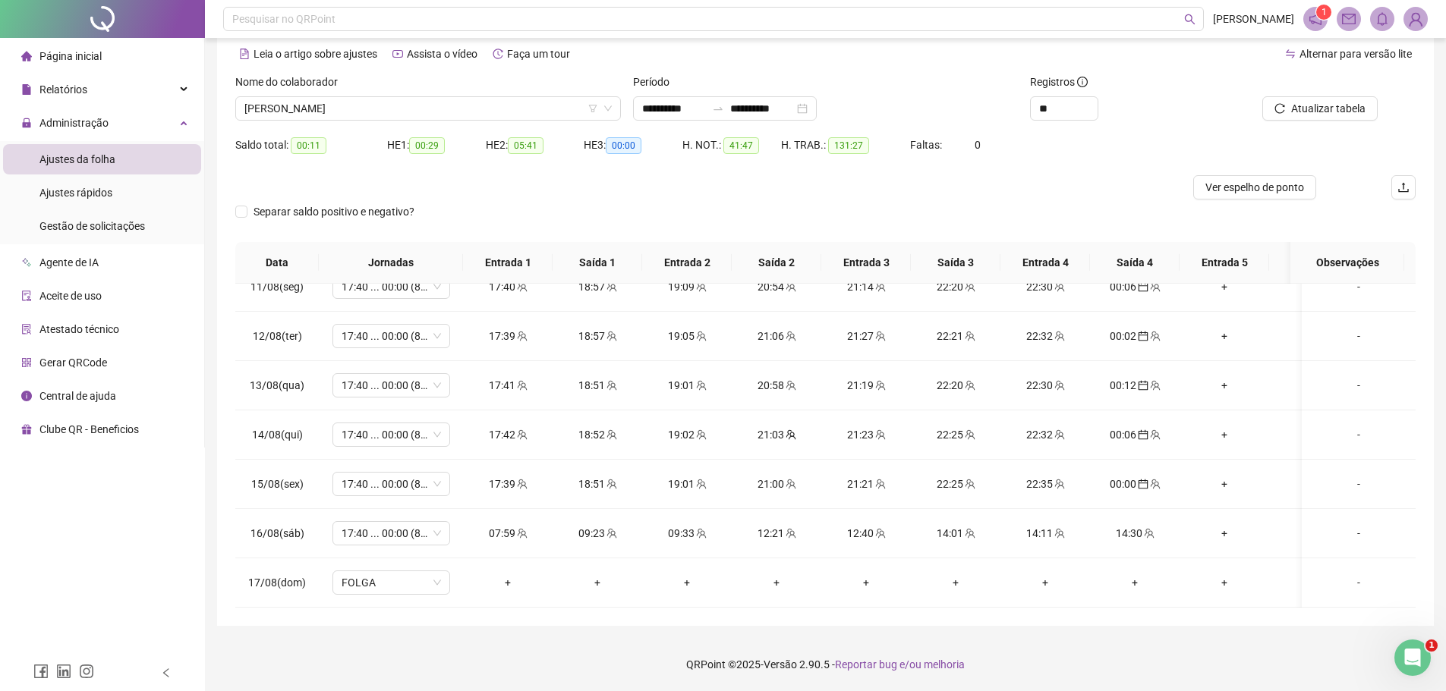
click at [1126, 659] on footer "QRPoint © 2025 - Versão 2.90.5 - Reportar bug e/ou melhoria" at bounding box center [825, 664] width 1241 height 53
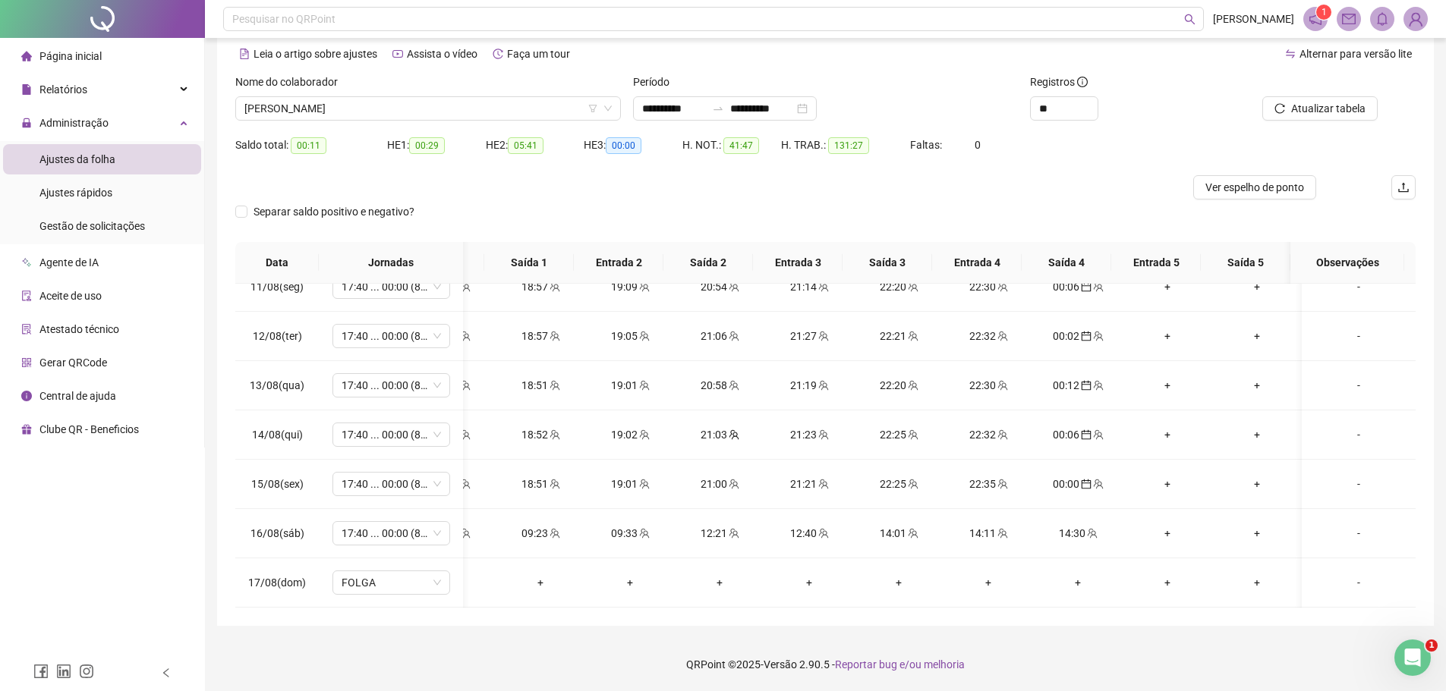
scroll to position [0, 0]
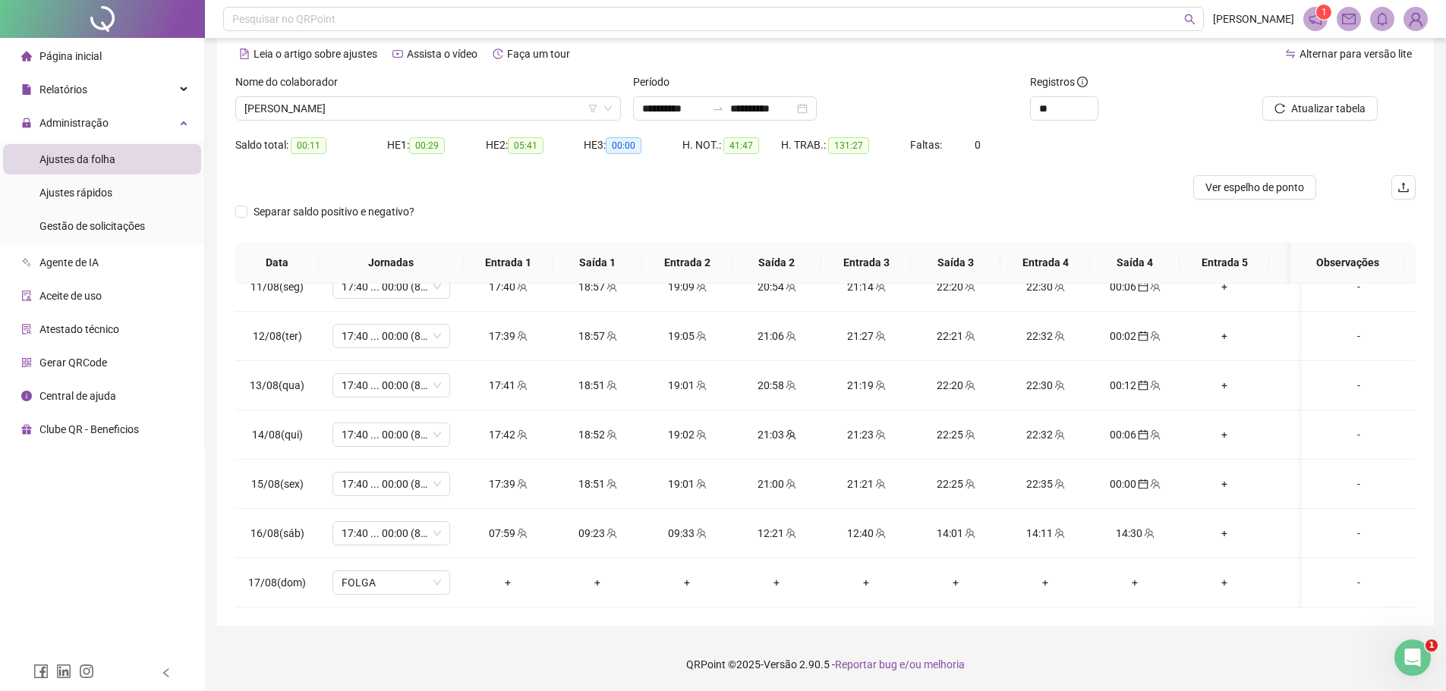
click at [1089, 647] on footer "QRPoint © 2025 - Versão 2.90.5 - Reportar bug e/ou melhoria" at bounding box center [825, 664] width 1241 height 53
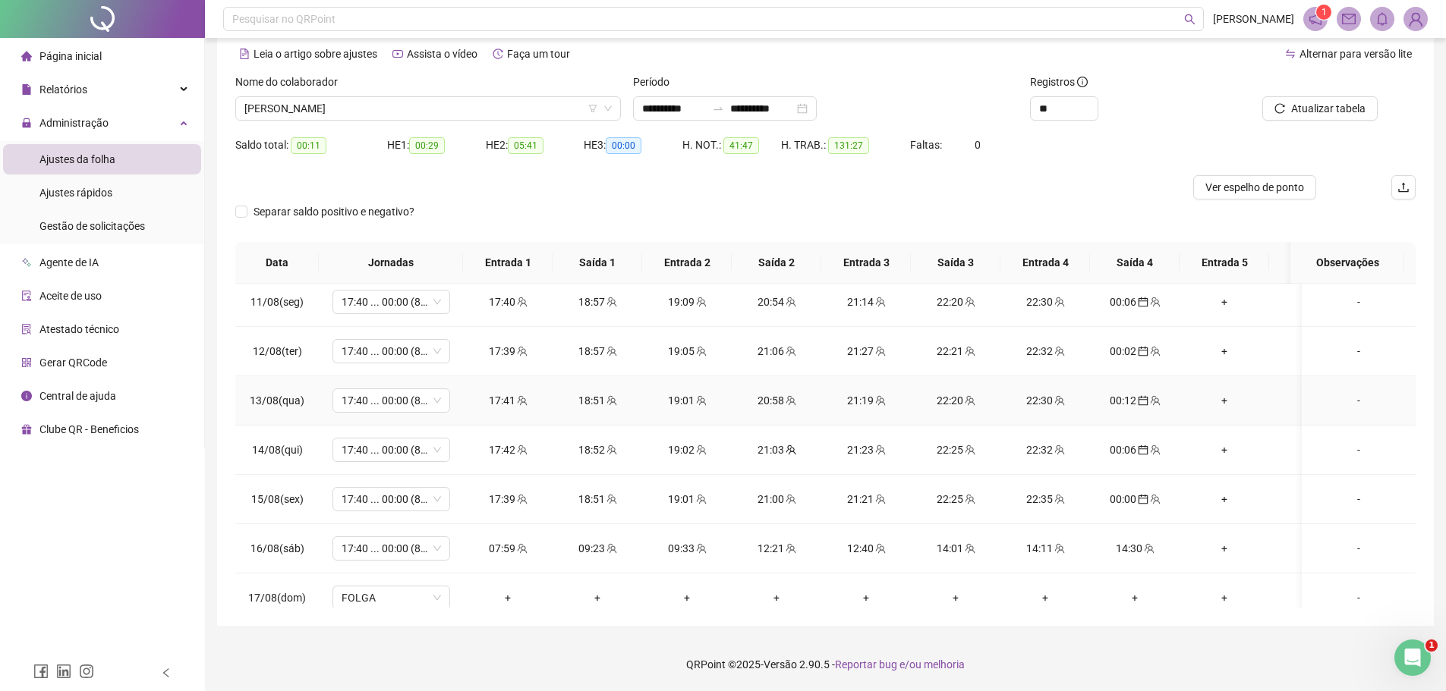
scroll to position [1069, 0]
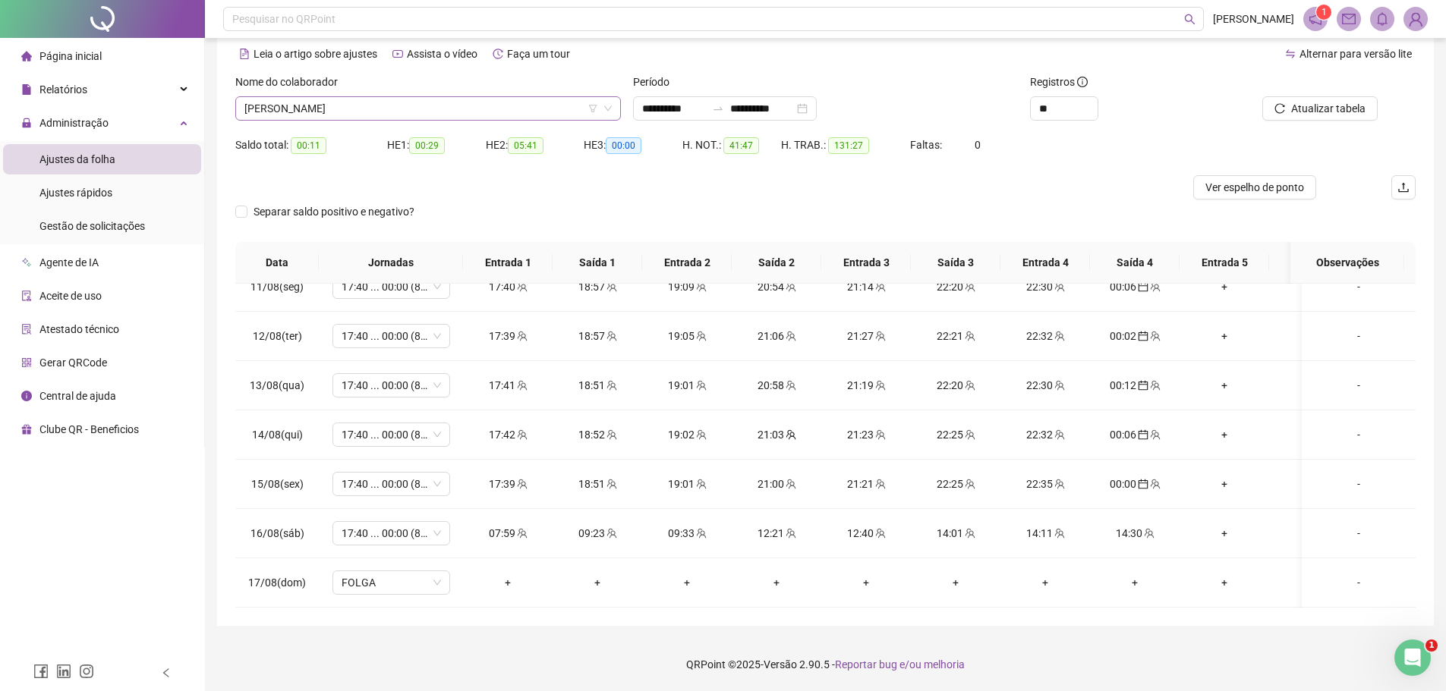
click at [458, 112] on span "[PERSON_NAME]" at bounding box center [427, 108] width 367 height 23
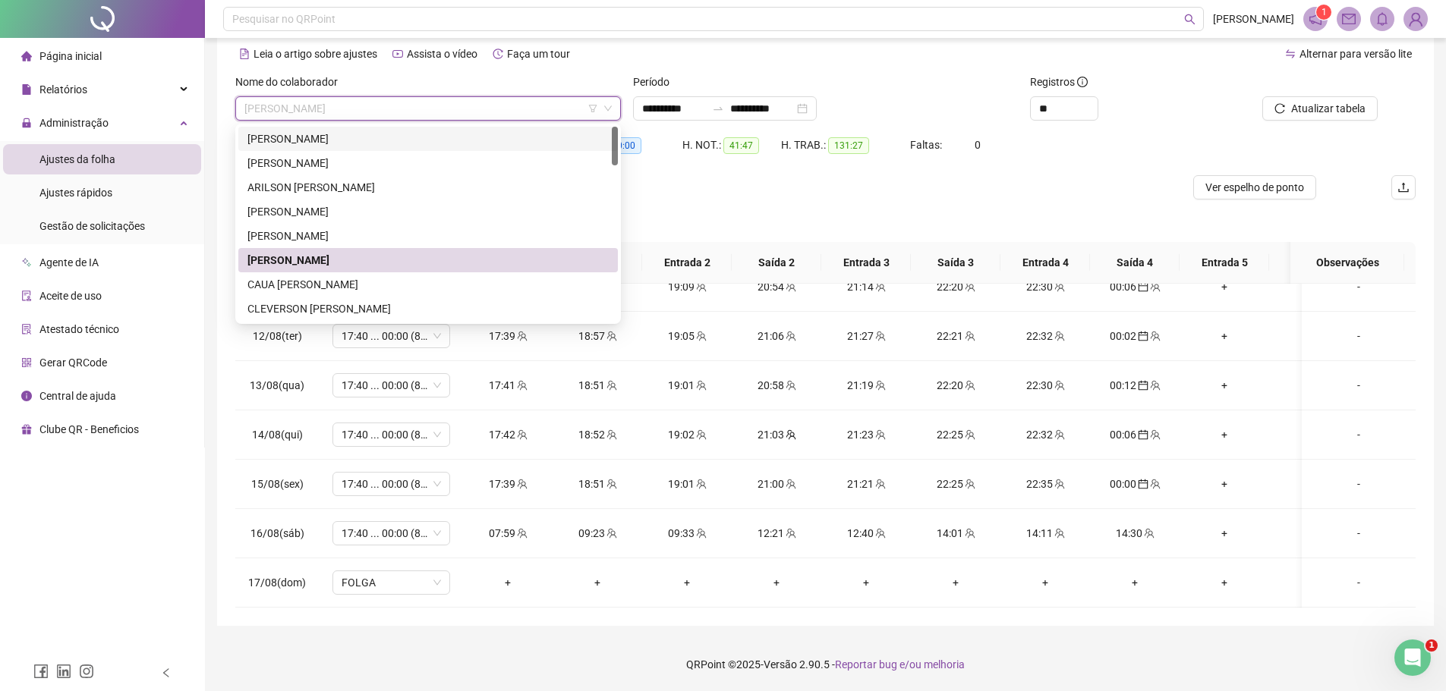
click at [709, 210] on div "Separar saldo positivo e negativo?" at bounding box center [825, 221] width 1180 height 42
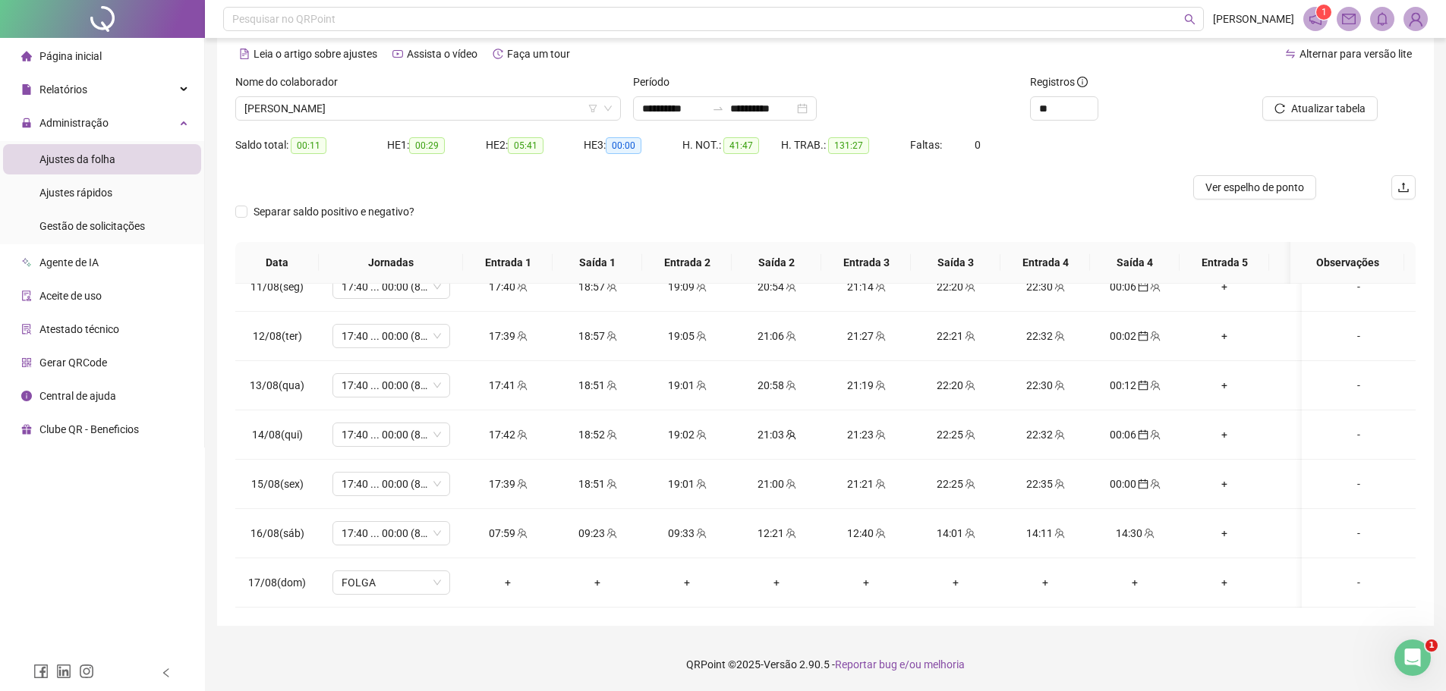
click at [543, 187] on div at bounding box center [677, 187] width 885 height 24
click at [1325, 109] on span "Atualizar tabela" at bounding box center [1328, 108] width 74 height 17
click at [462, 110] on span "[PERSON_NAME]" at bounding box center [427, 108] width 367 height 23
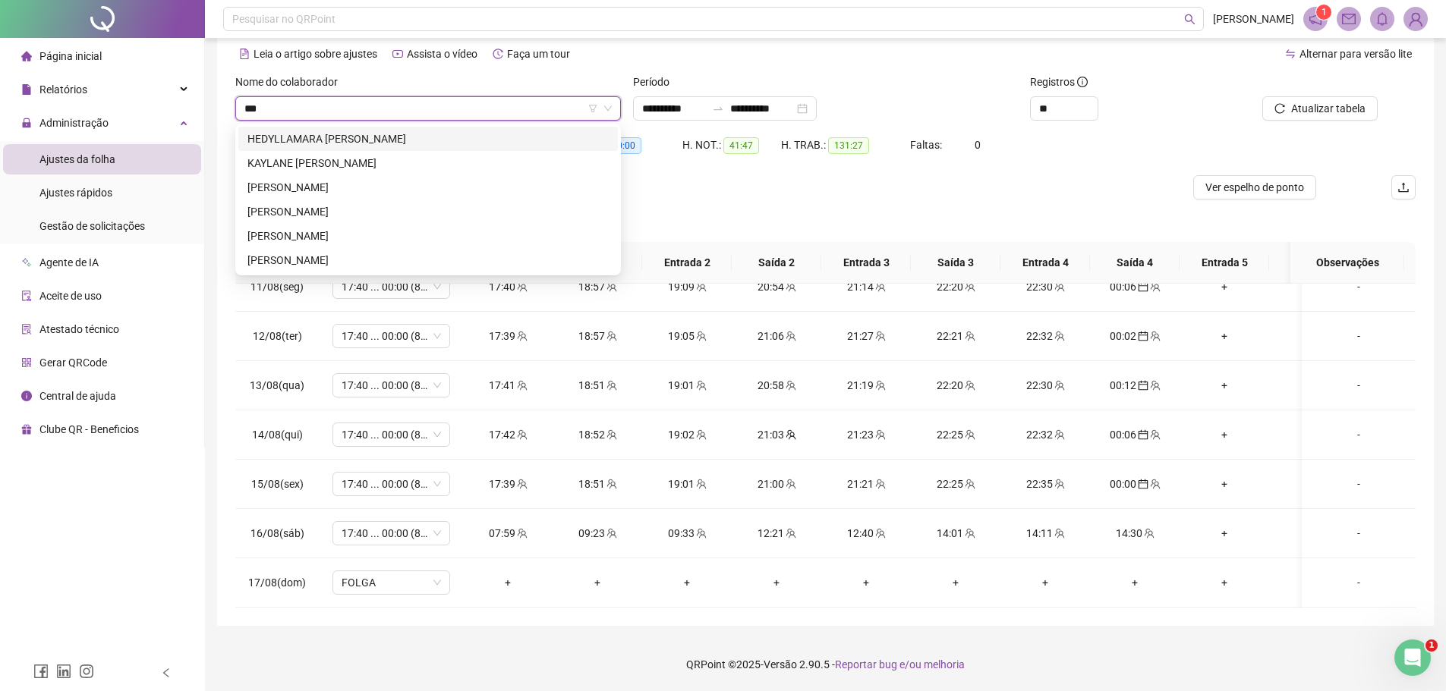
type input "****"
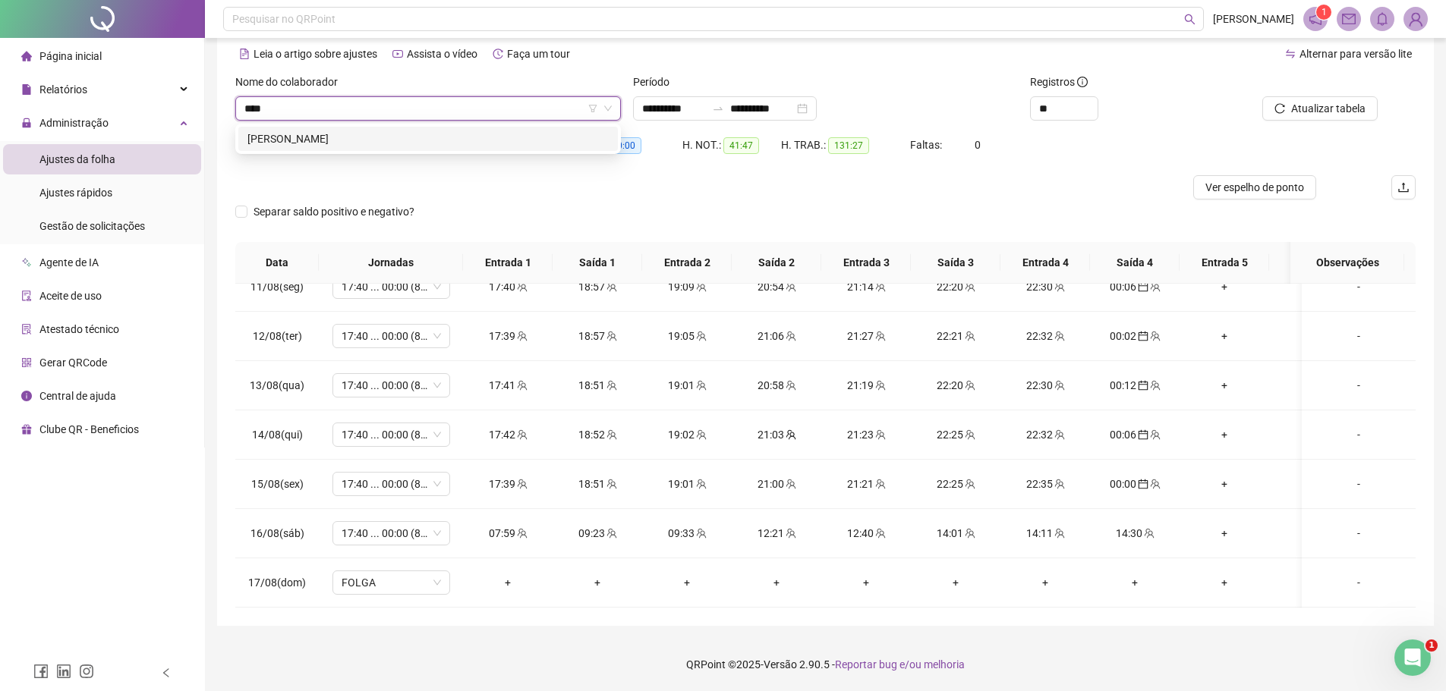
click at [376, 138] on div "[PERSON_NAME]" at bounding box center [427, 139] width 361 height 17
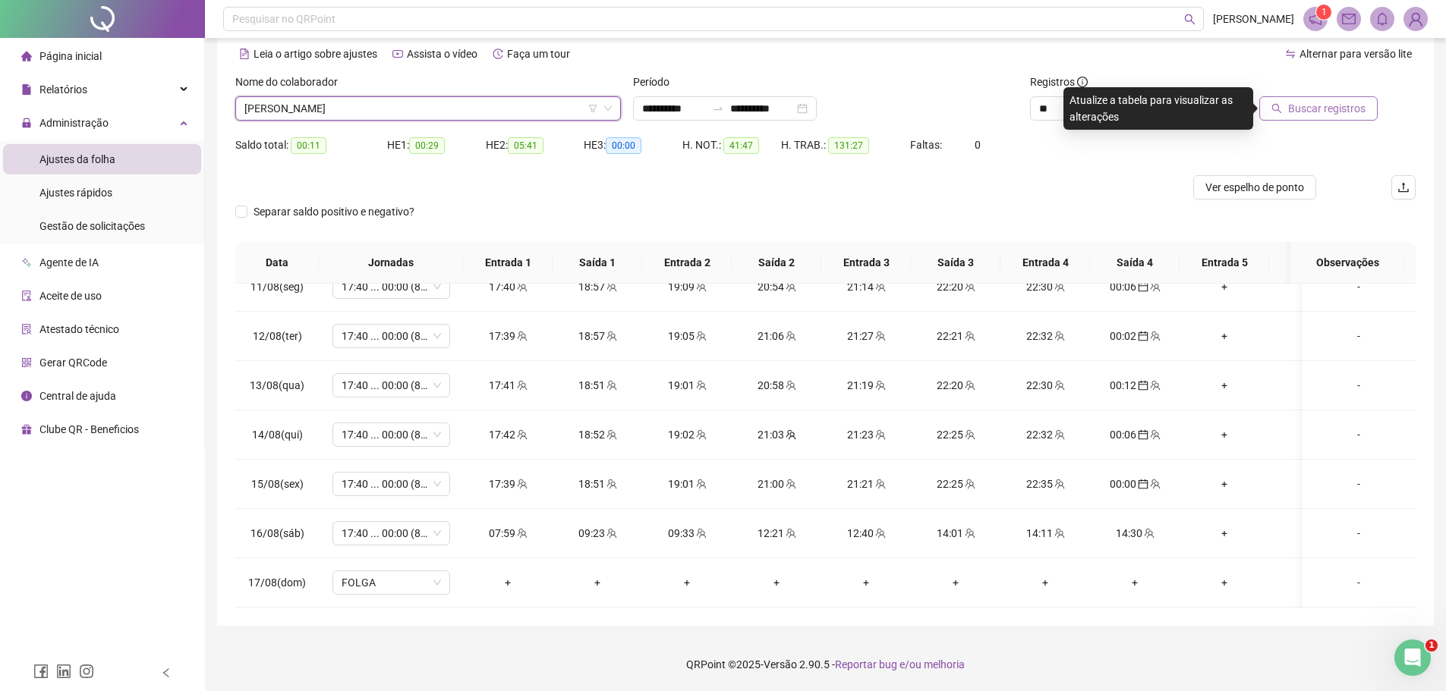
click at [1299, 112] on span "Buscar registros" at bounding box center [1326, 108] width 77 height 17
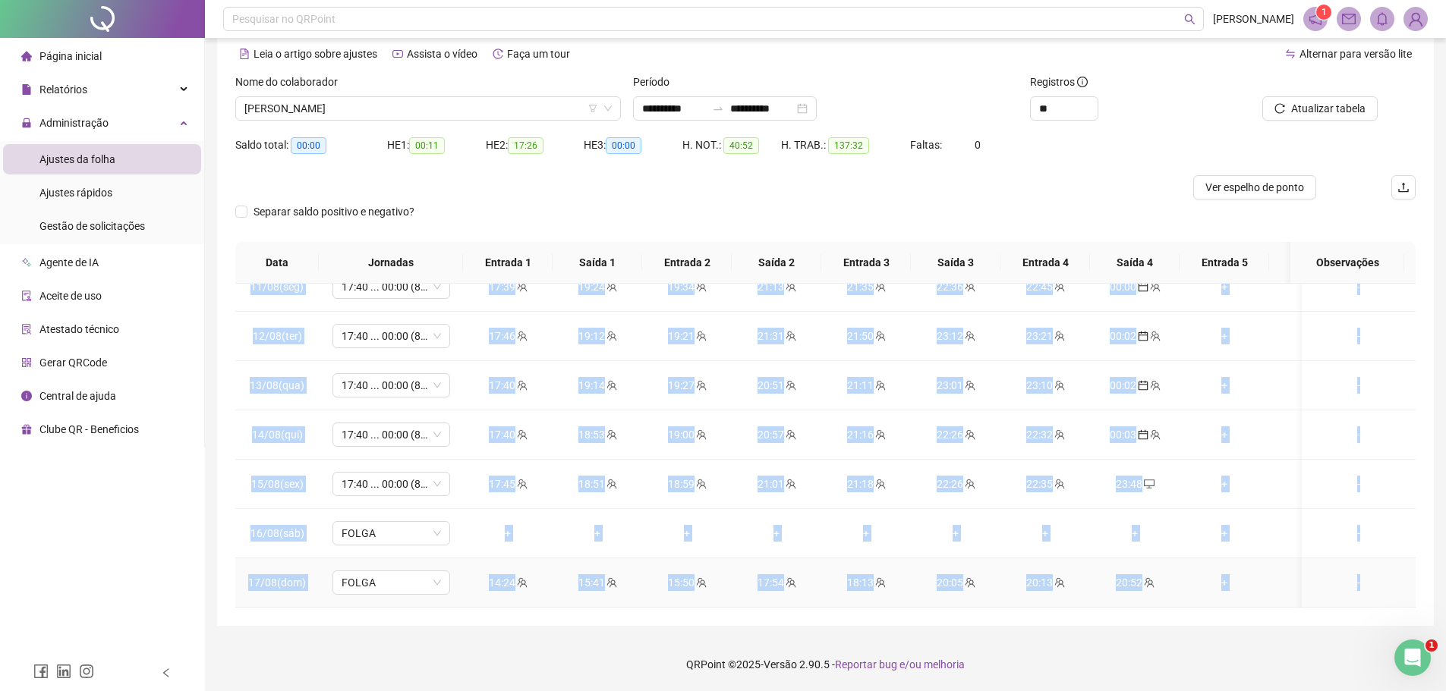
drag, startPoint x: 252, startPoint y: 307, endPoint x: 1364, endPoint y: 583, distance: 1145.6
click at [1062, 184] on div at bounding box center [677, 187] width 885 height 24
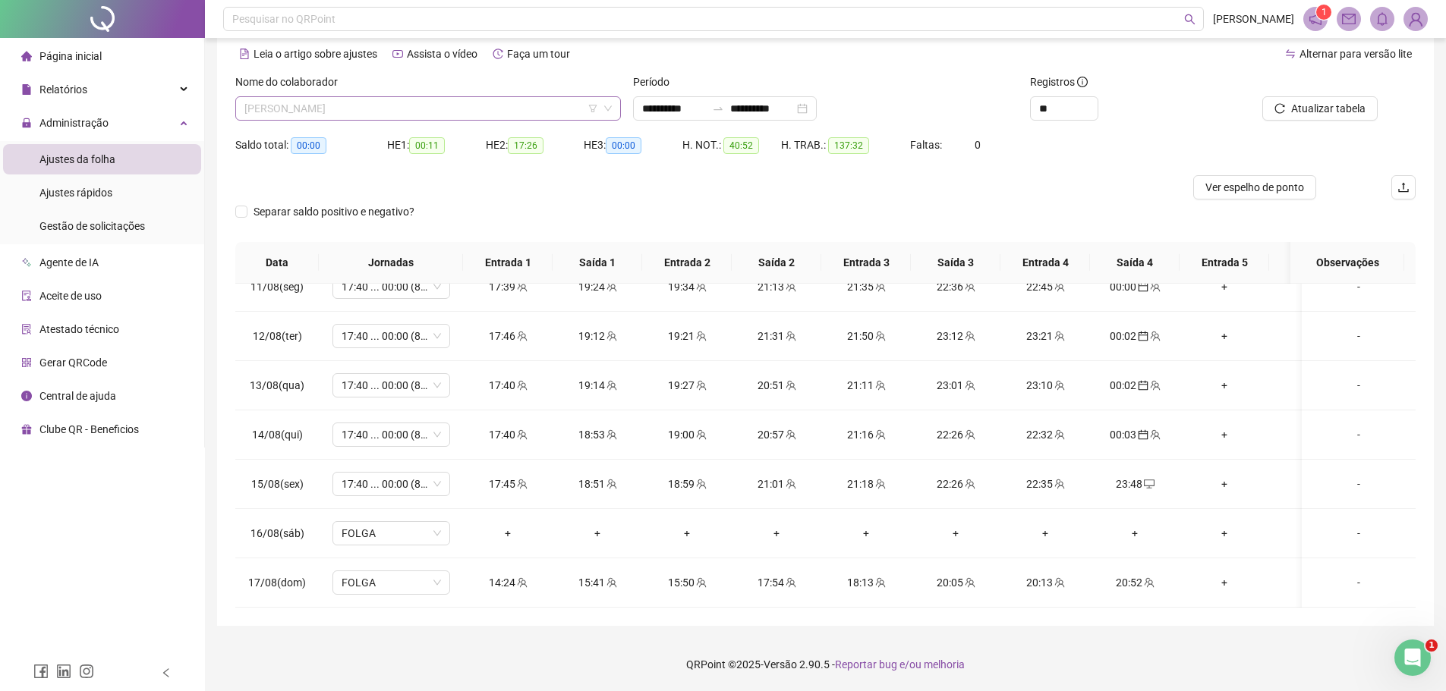
click at [421, 107] on span "[PERSON_NAME]" at bounding box center [427, 108] width 367 height 23
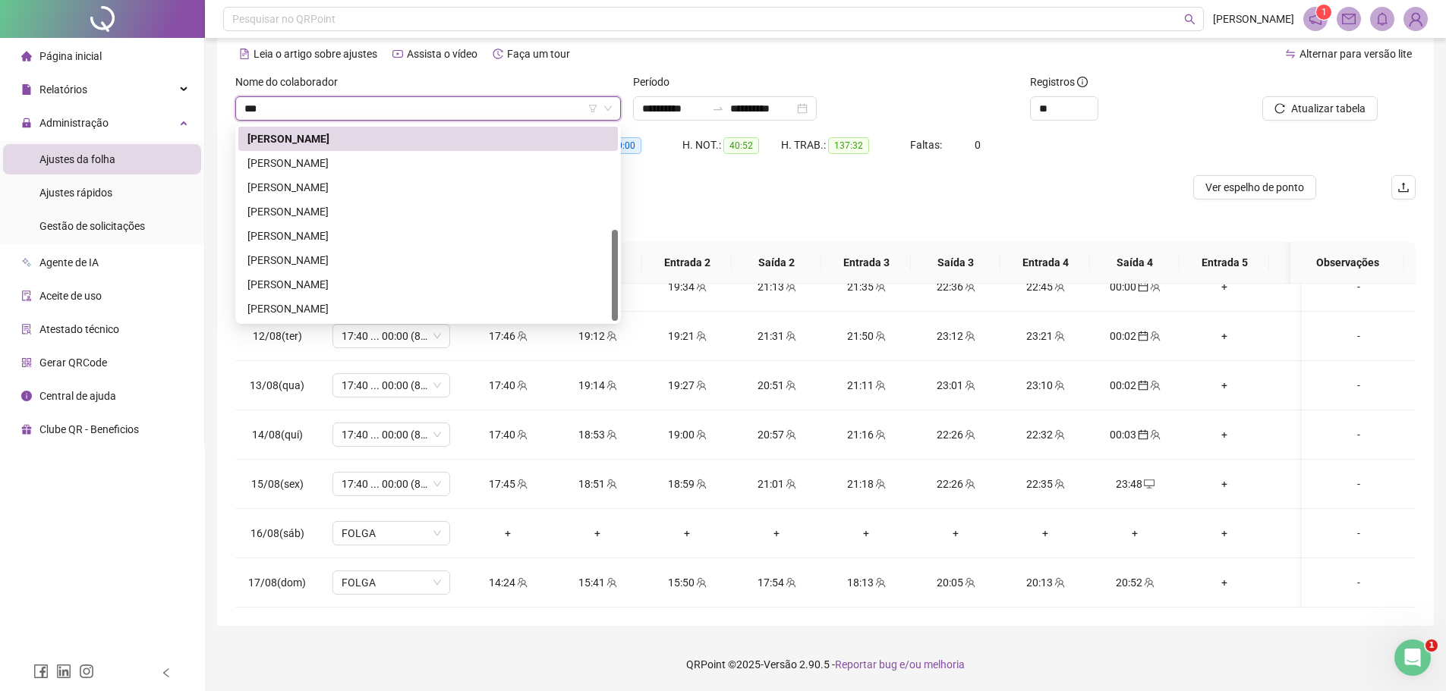
scroll to position [0, 0]
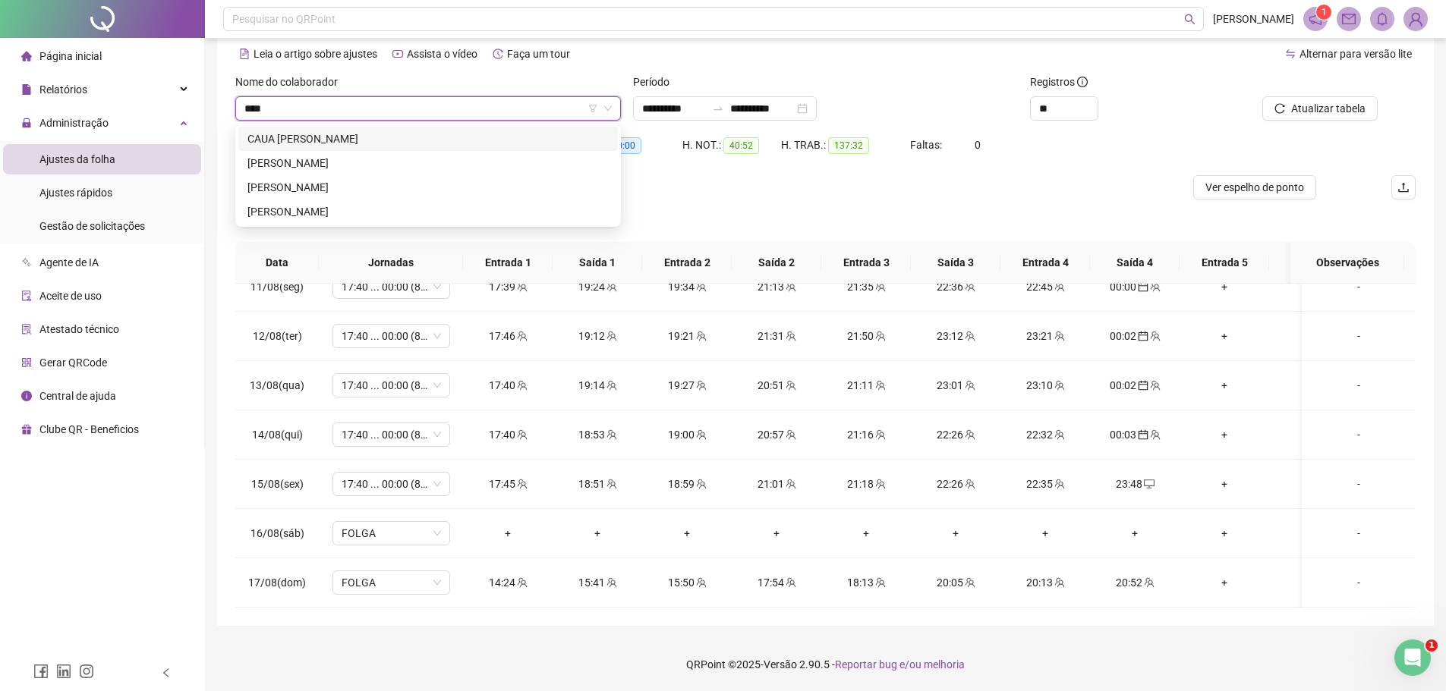
type input "*****"
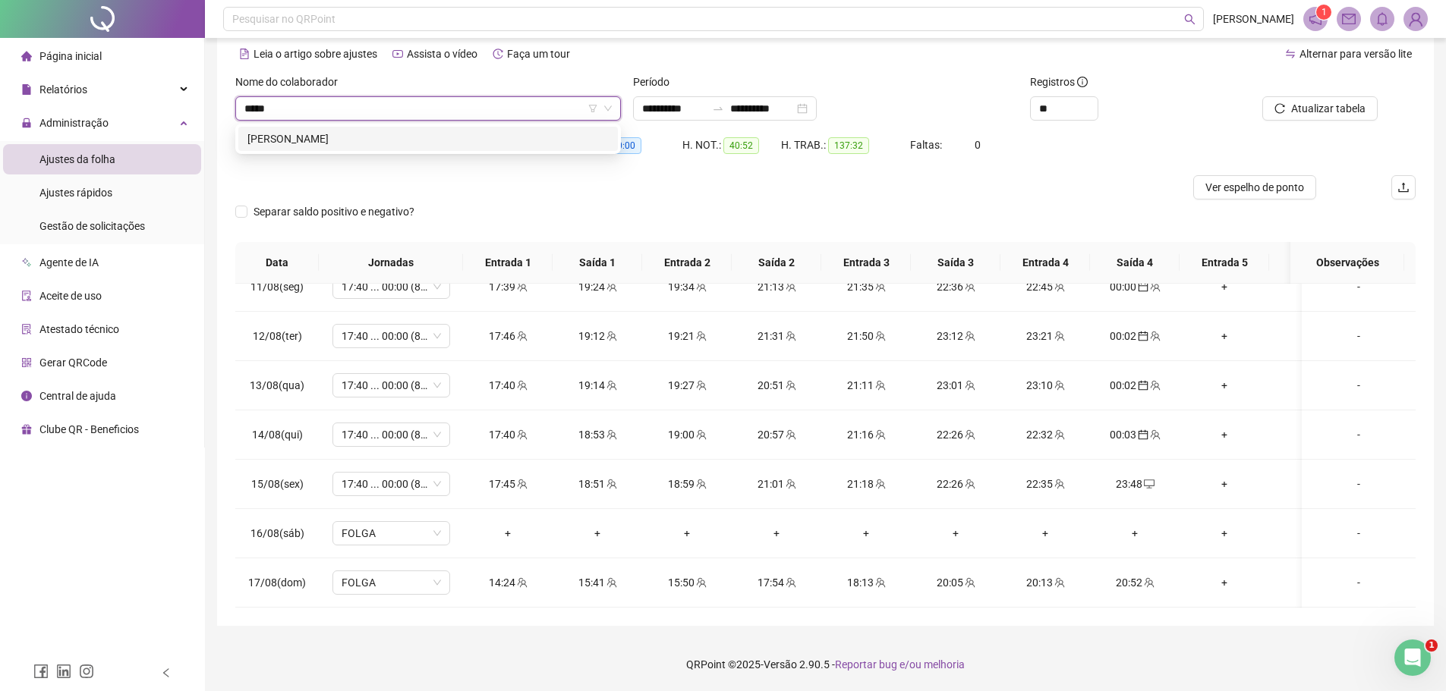
click at [376, 150] on div "[PERSON_NAME]" at bounding box center [427, 139] width 379 height 24
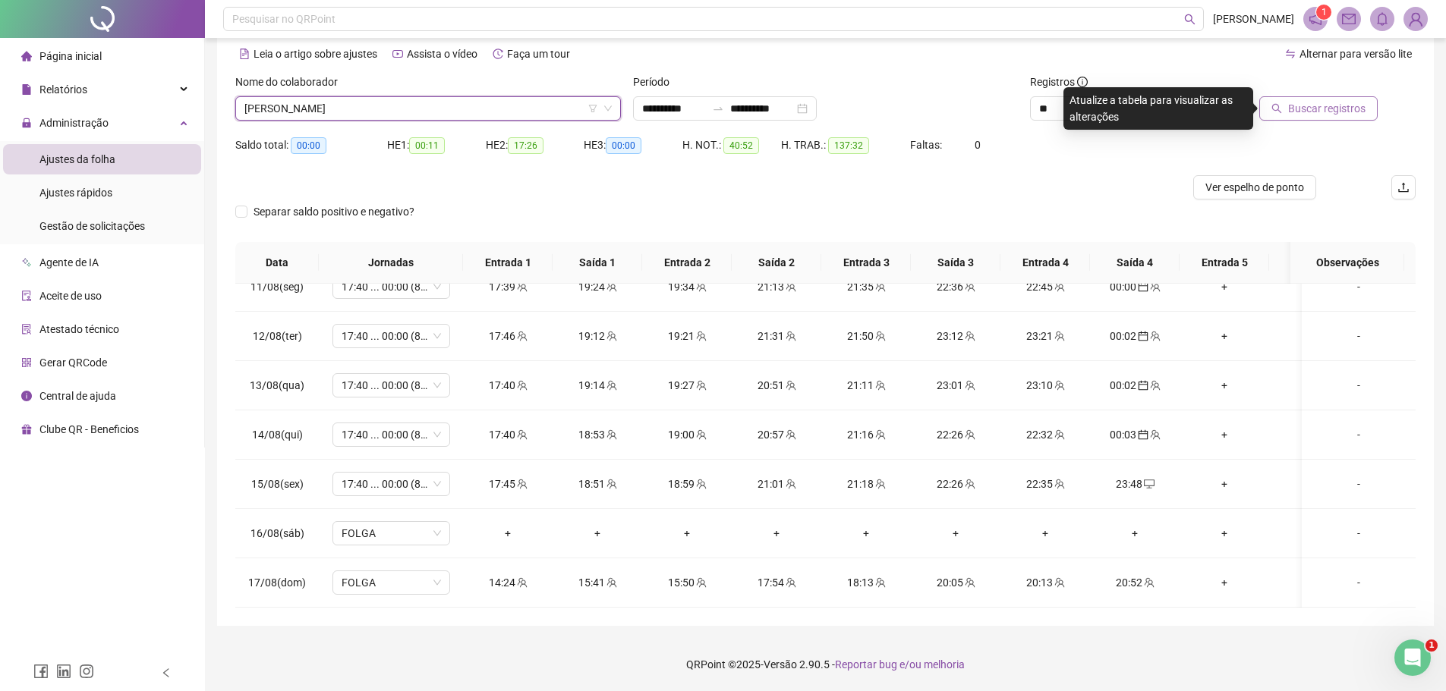
click at [1327, 111] on span "Buscar registros" at bounding box center [1326, 108] width 77 height 17
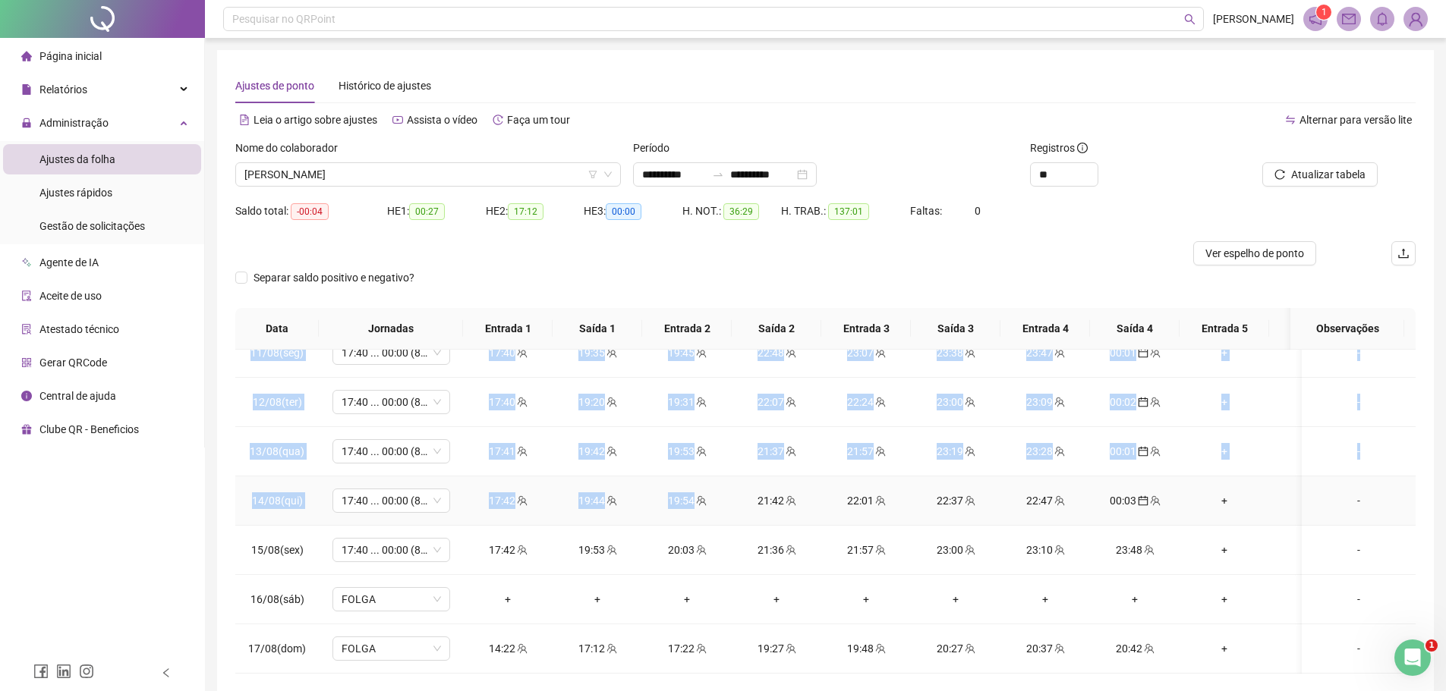
scroll to position [1069, 0]
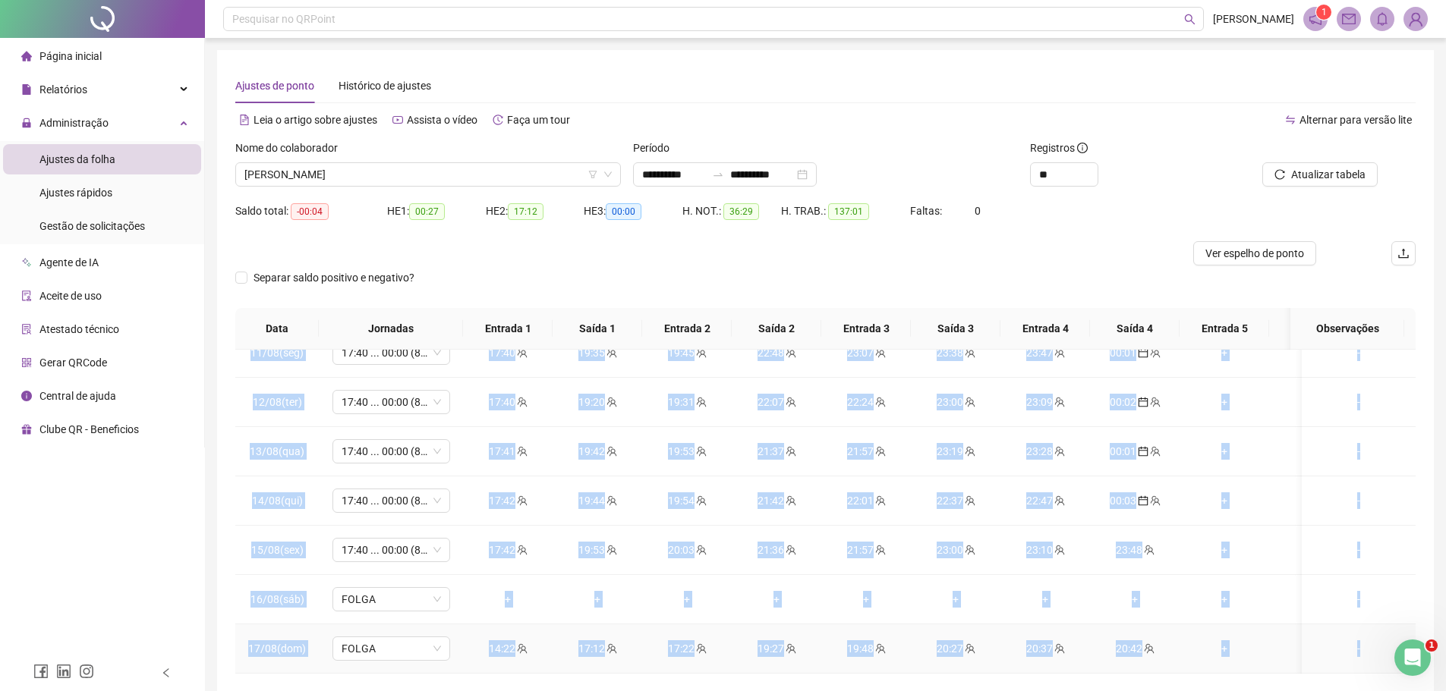
drag, startPoint x: 279, startPoint y: 377, endPoint x: 1363, endPoint y: 635, distance: 1114.7
click at [1034, 266] on div "Separar saldo positivo e negativo?" at bounding box center [825, 287] width 1180 height 42
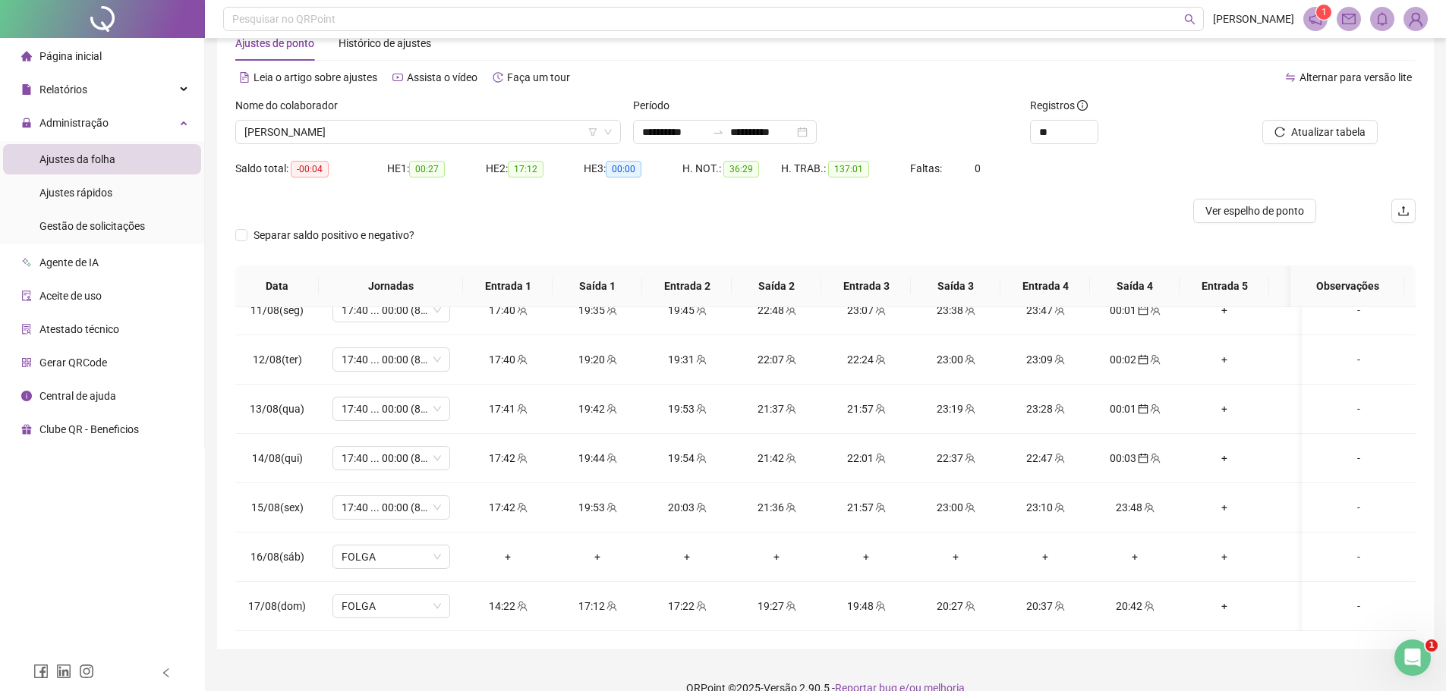
scroll to position [66, 0]
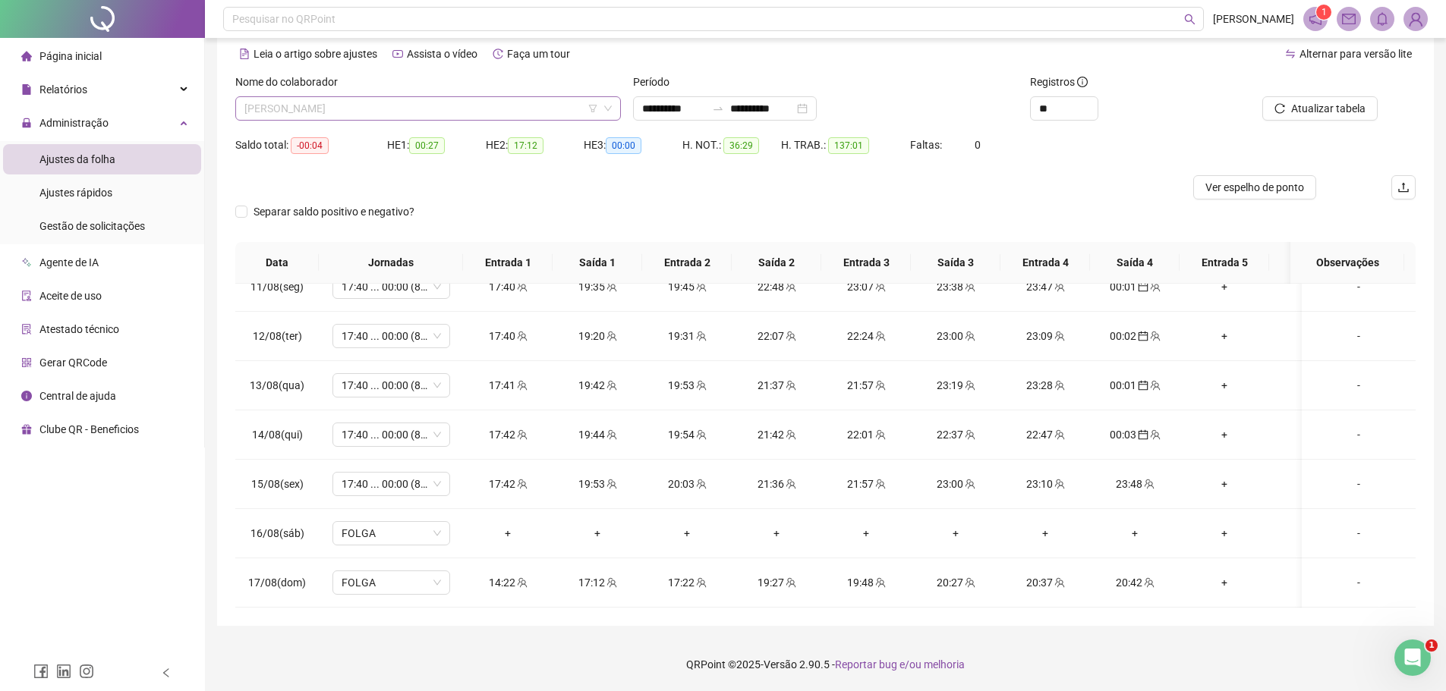
click at [449, 108] on span "[PERSON_NAME]" at bounding box center [427, 108] width 367 height 23
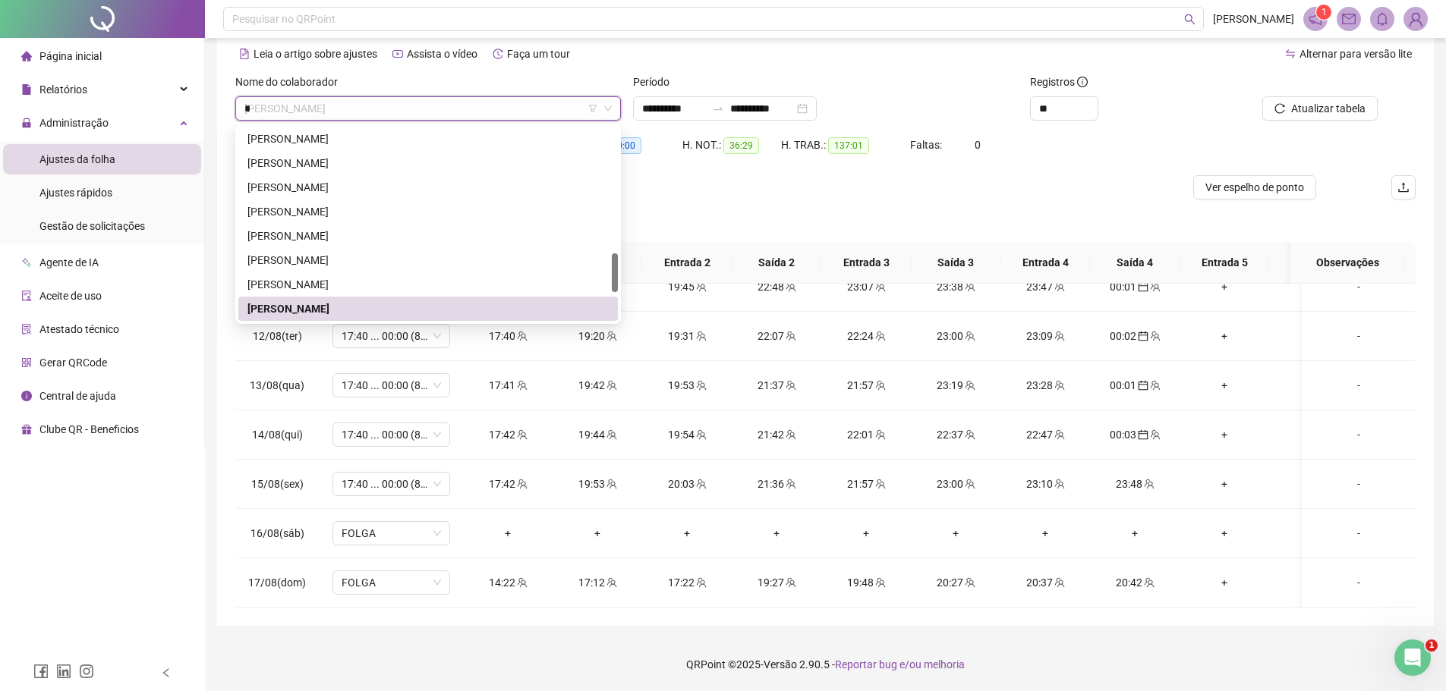
scroll to position [607, 0]
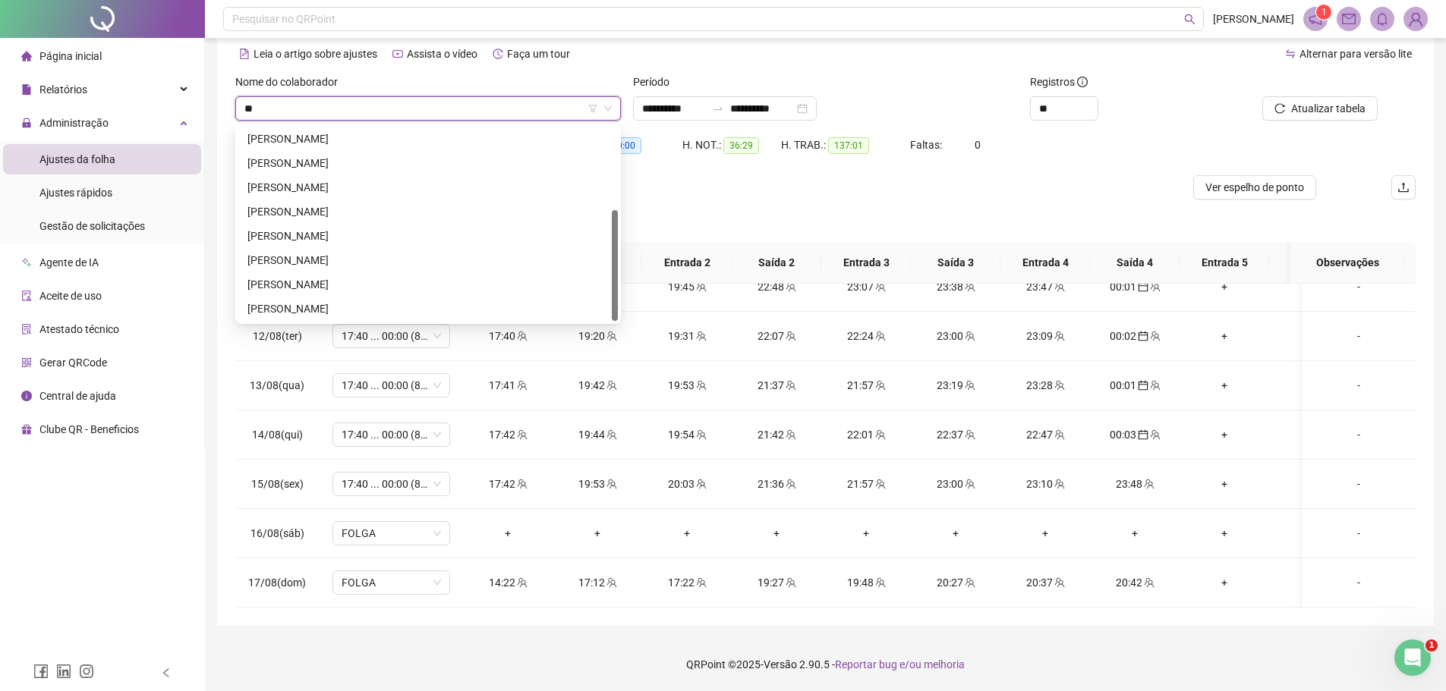
type input "***"
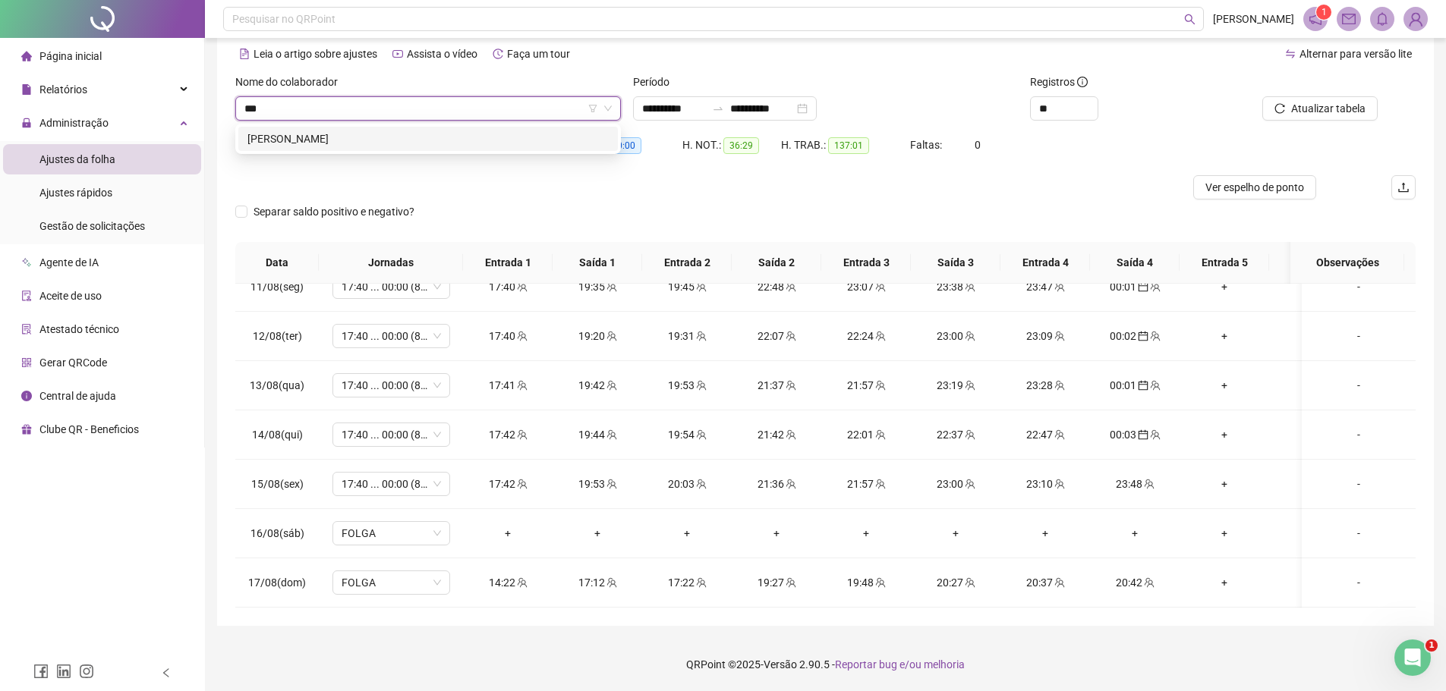
click at [382, 141] on div "[PERSON_NAME]" at bounding box center [427, 139] width 361 height 17
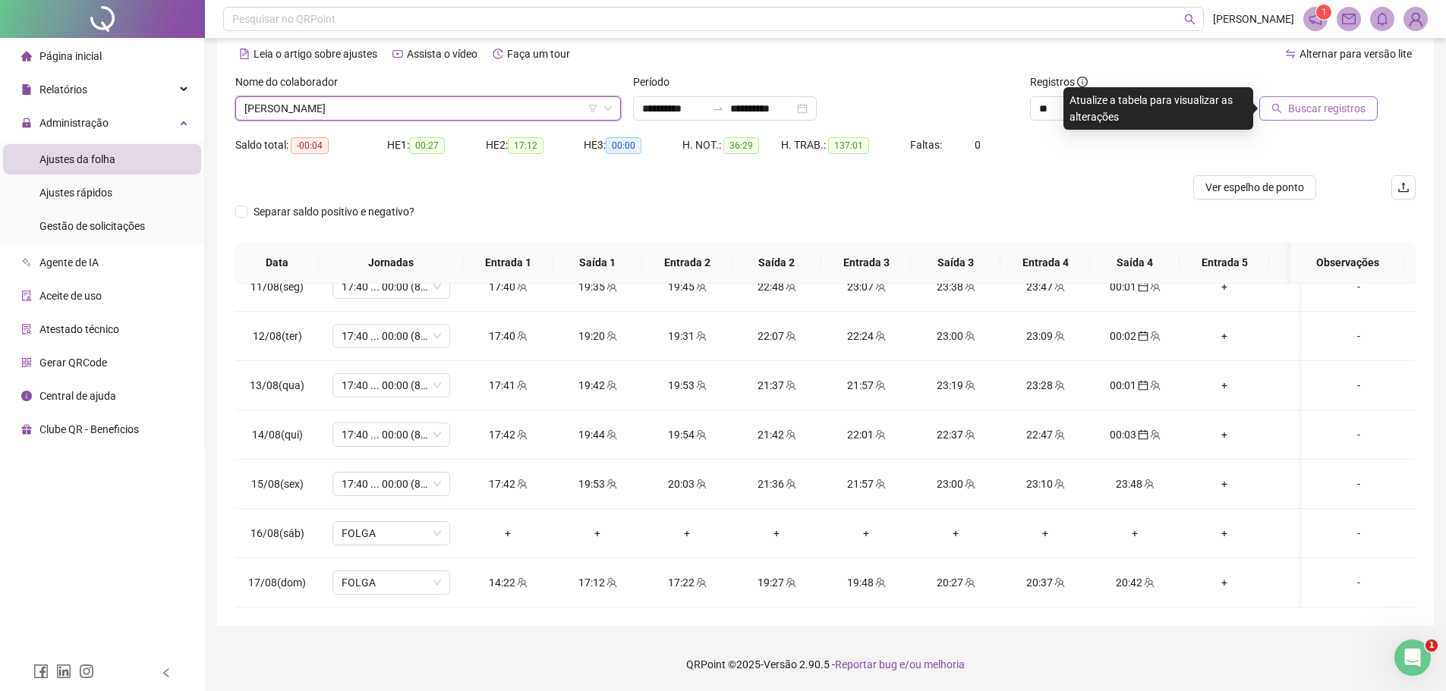
click at [1324, 107] on span "Buscar registros" at bounding box center [1326, 108] width 77 height 17
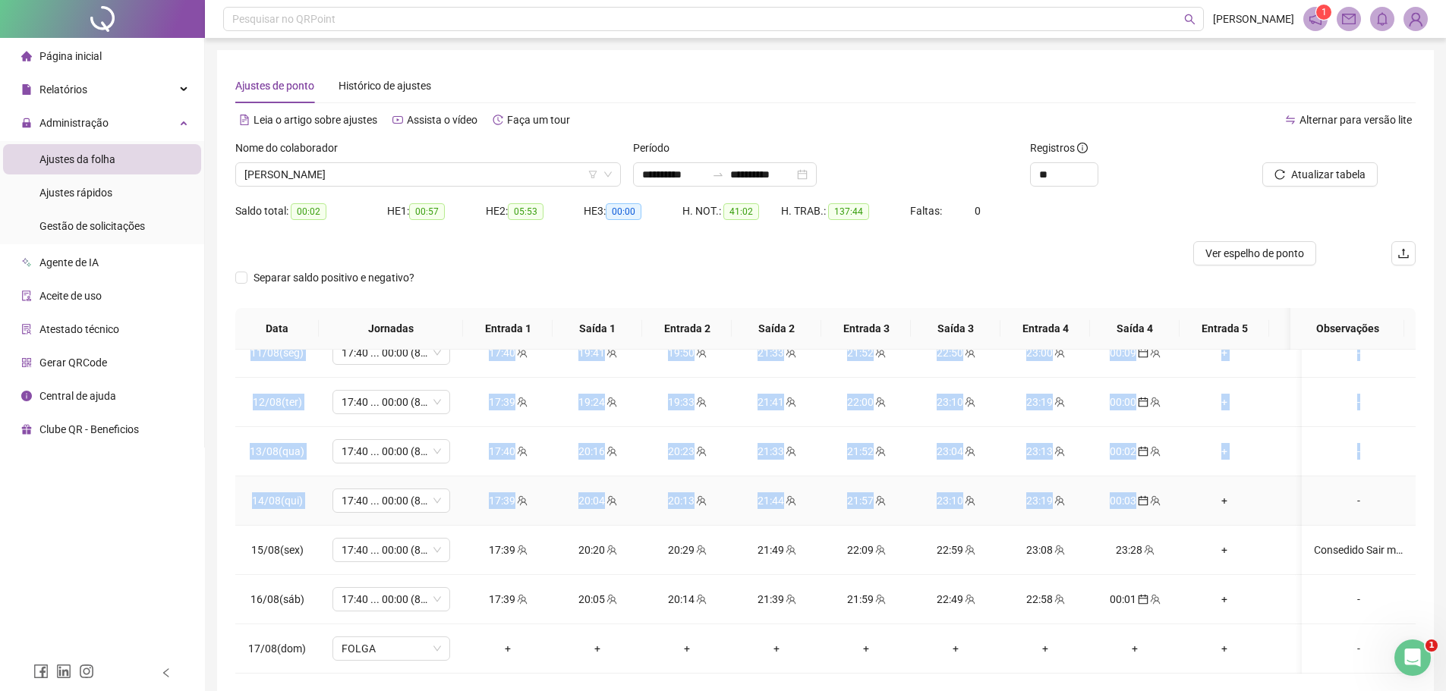
scroll to position [66, 0]
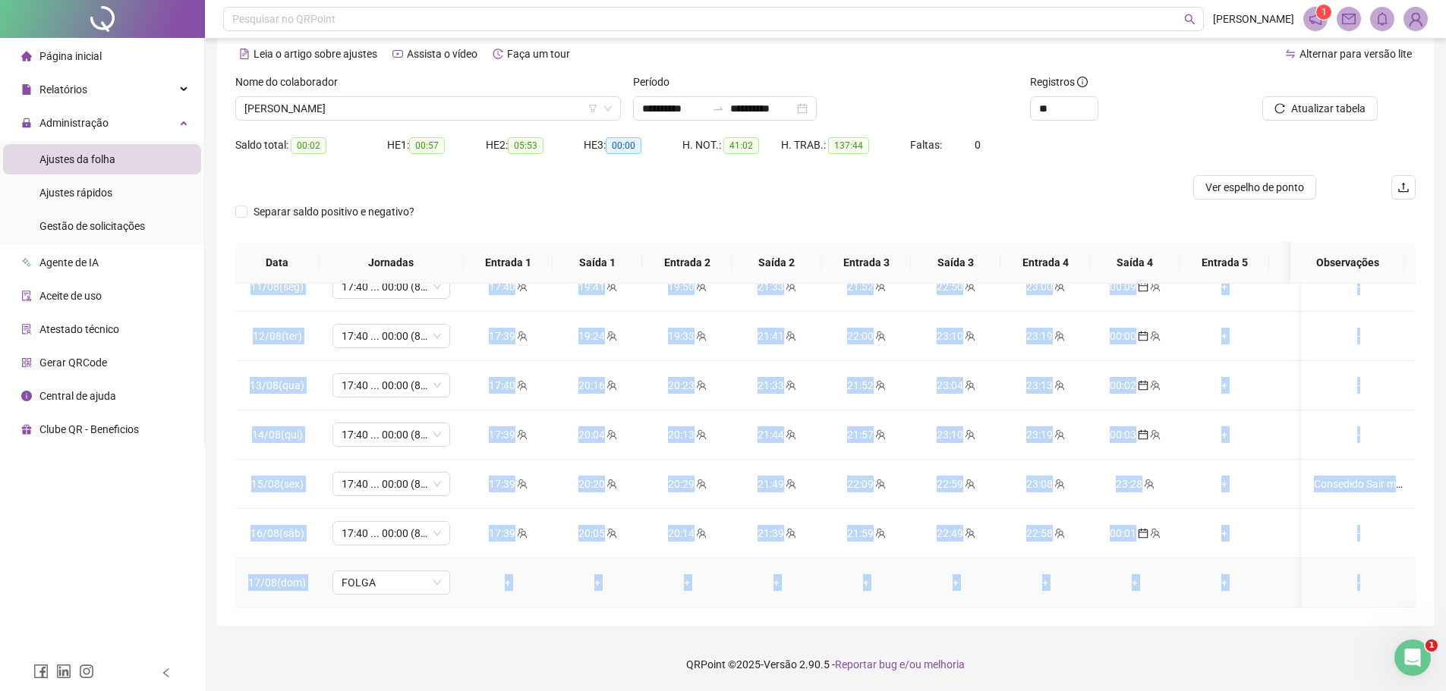
drag, startPoint x: 250, startPoint y: 375, endPoint x: 1380, endPoint y: 564, distance: 1145.7
click at [1276, 373] on td "+" at bounding box center [1314, 385] width 90 height 49
click at [1325, 110] on span "Atualizar tabela" at bounding box center [1328, 108] width 74 height 17
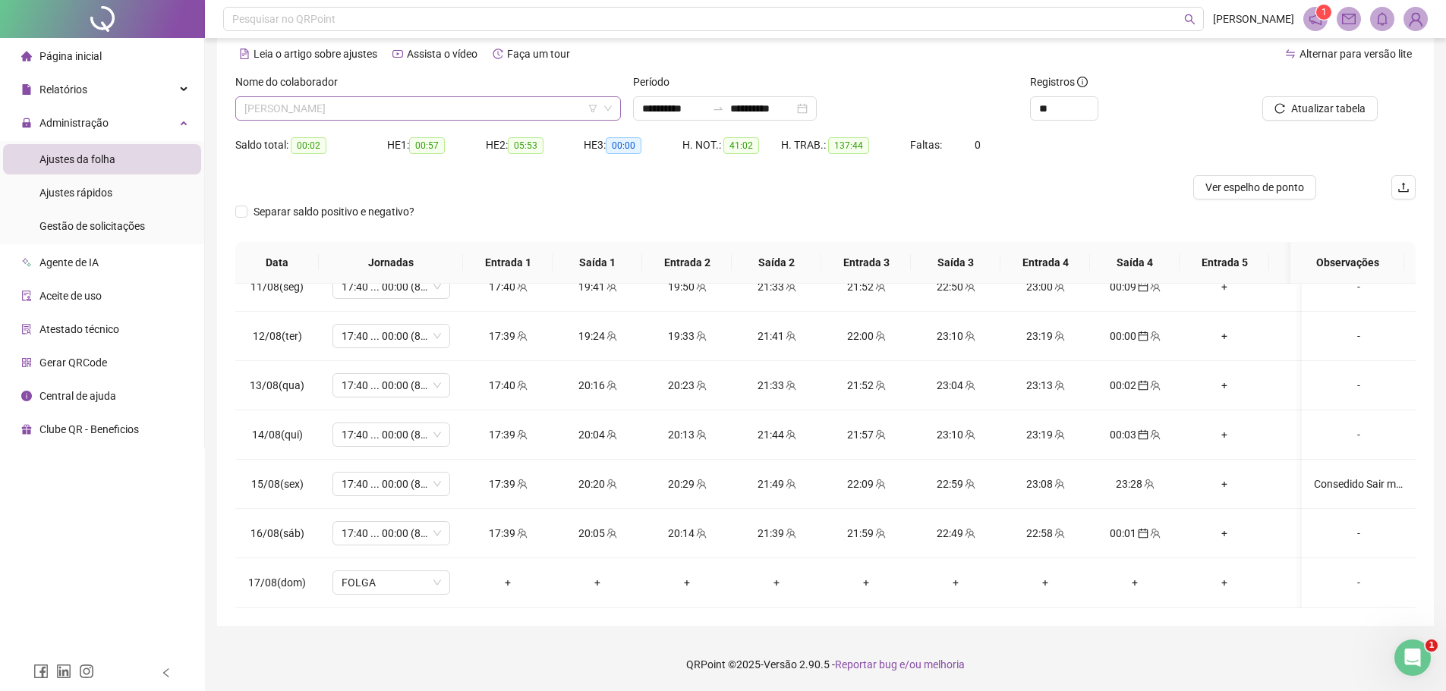
click at [409, 108] on span "[PERSON_NAME]" at bounding box center [427, 108] width 367 height 23
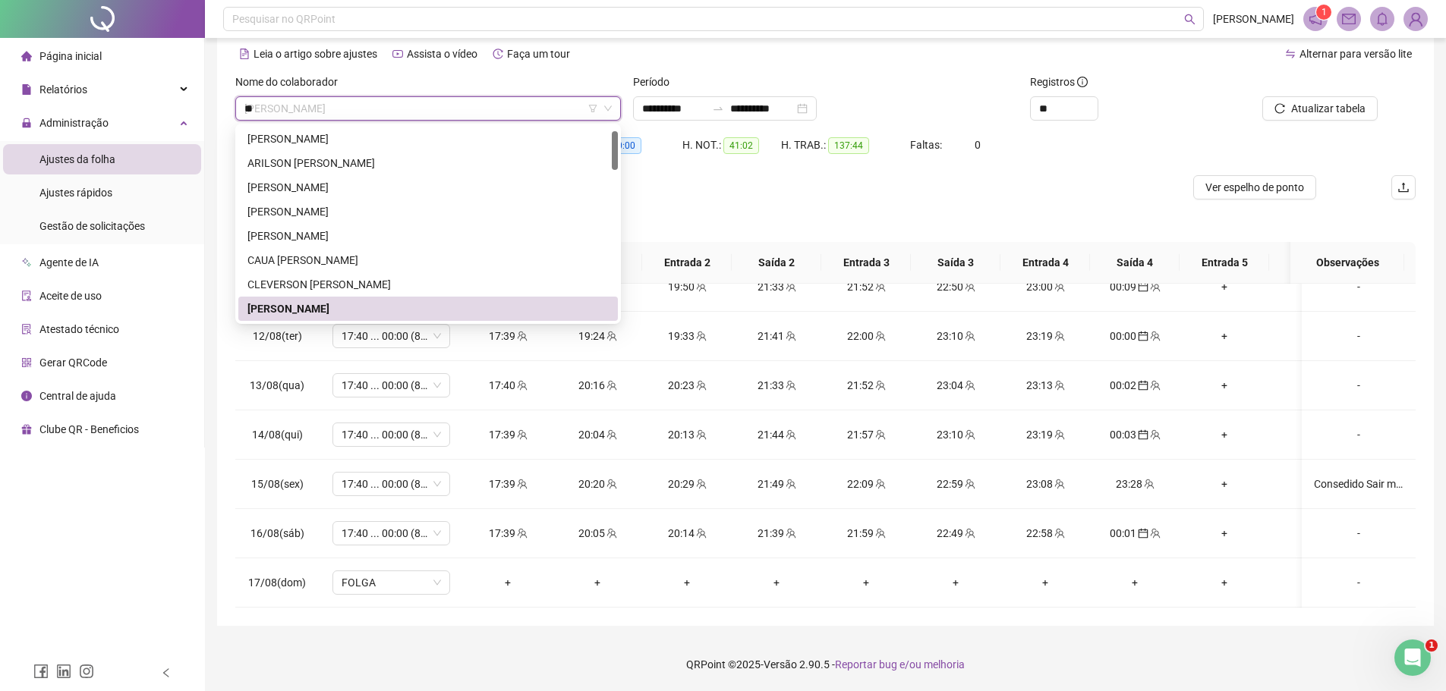
scroll to position [0, 0]
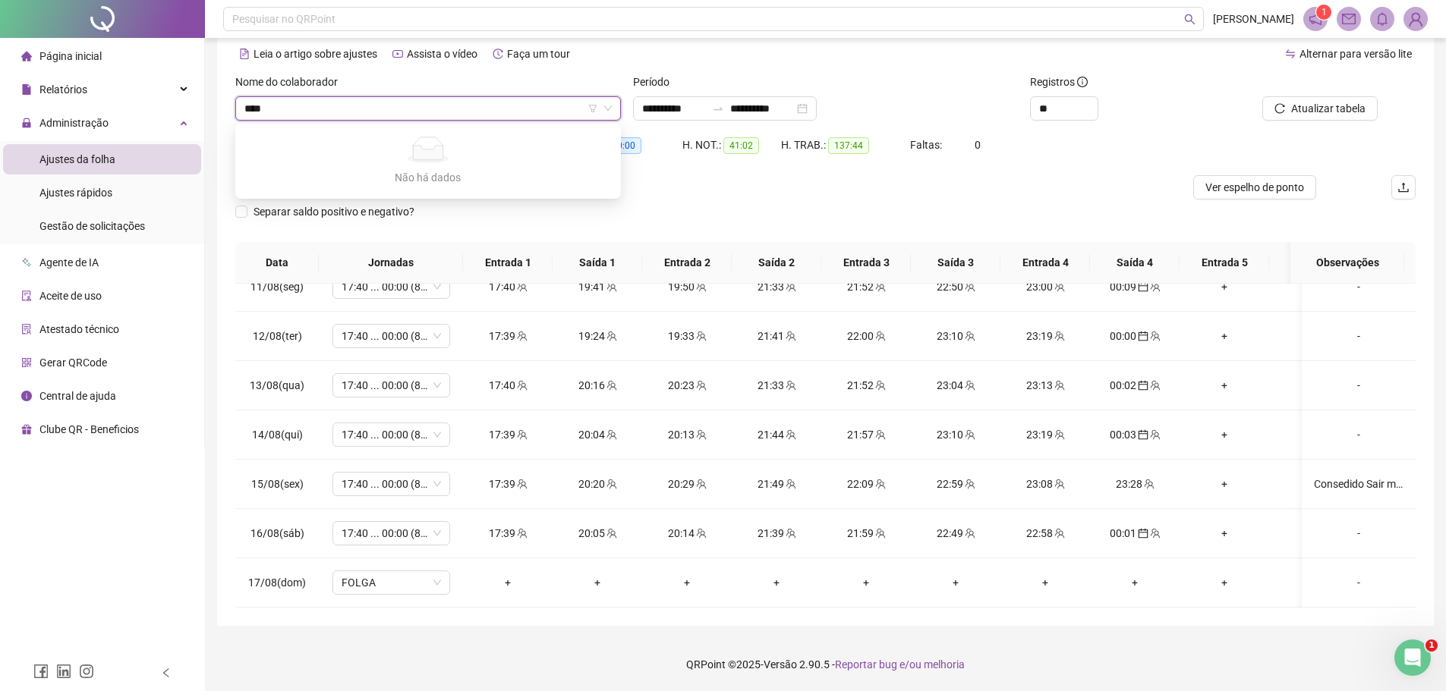
type input "***"
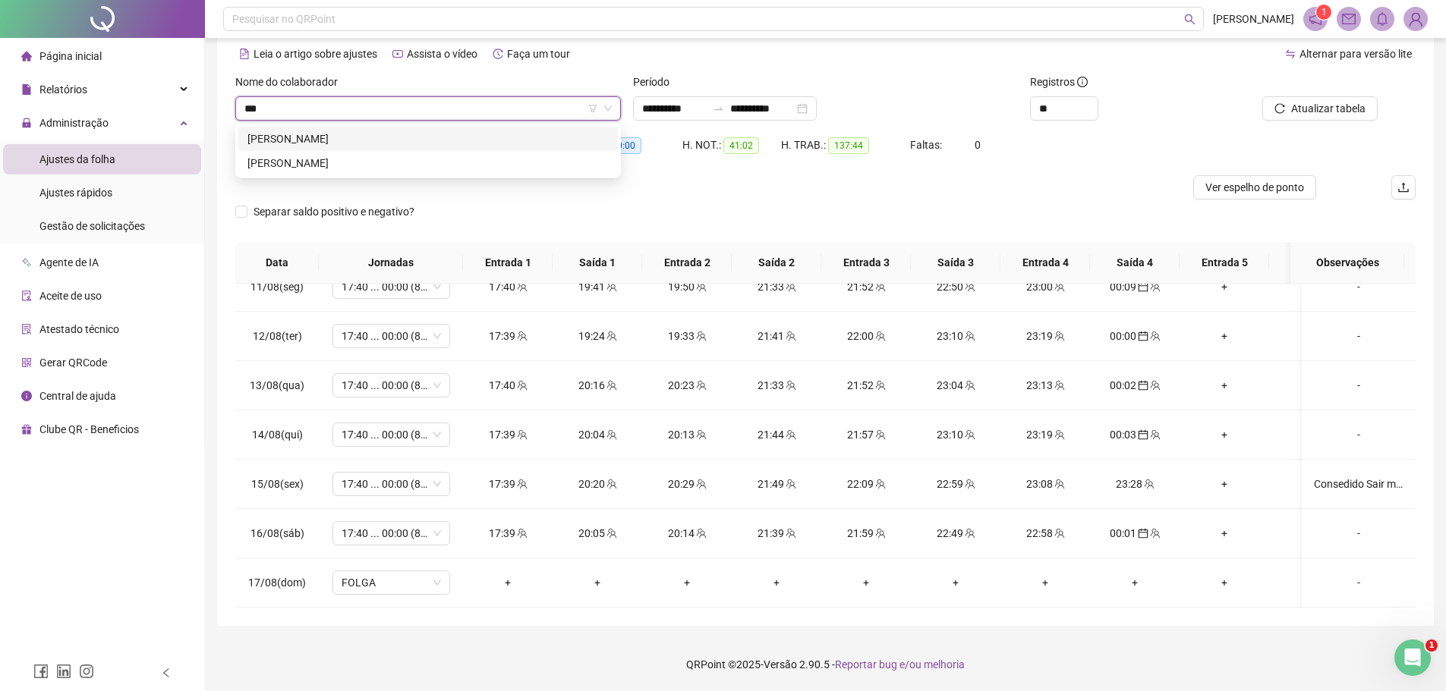
click at [341, 146] on div "[PERSON_NAME]" at bounding box center [427, 139] width 361 height 17
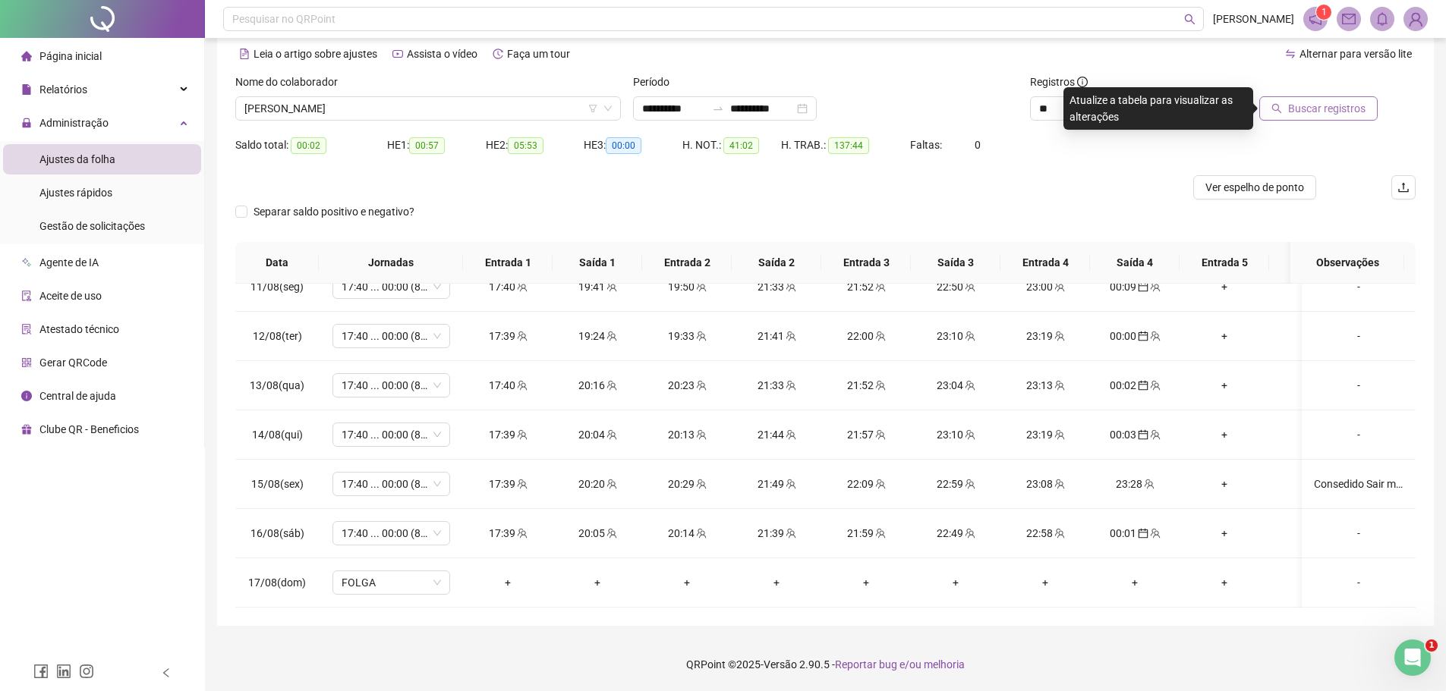
click at [1301, 109] on span "Buscar registros" at bounding box center [1326, 108] width 77 height 17
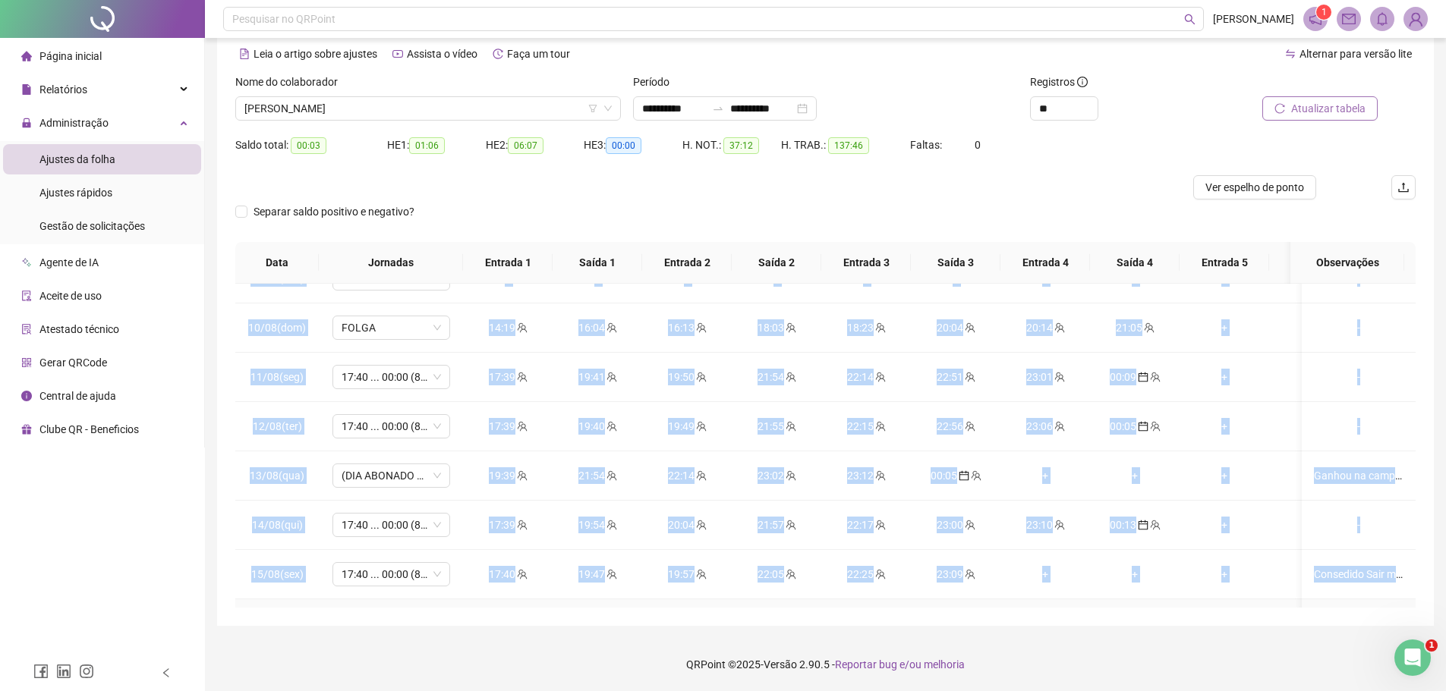
scroll to position [1069, 0]
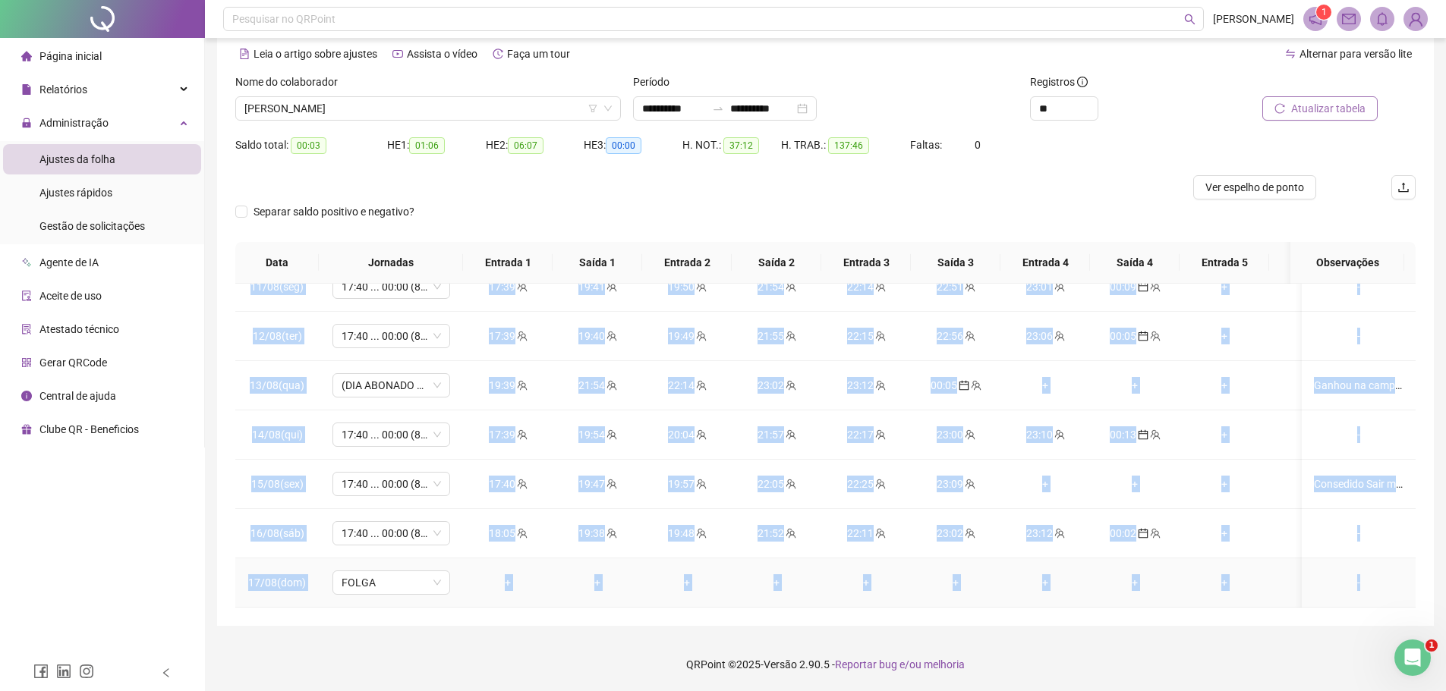
drag, startPoint x: 246, startPoint y: 309, endPoint x: 1361, endPoint y: 569, distance: 1145.5
click at [1098, 173] on div "Saldo total: 00:03 HE 1: 01:06 HE 2: 06:07 HE 3: 00:00 H. NOT.: 37:12 H. TRAB.:…" at bounding box center [825, 154] width 1180 height 42
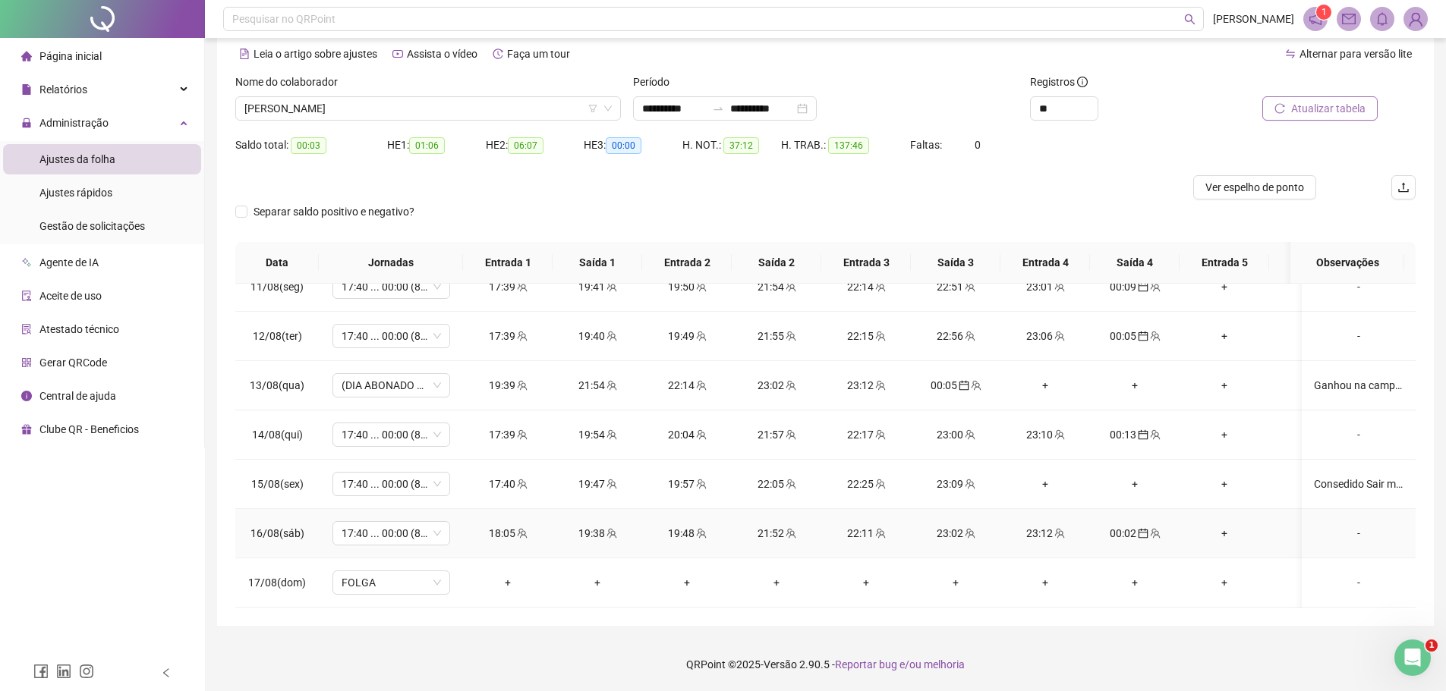
click at [1347, 526] on div "-" at bounding box center [1359, 533] width 90 height 17
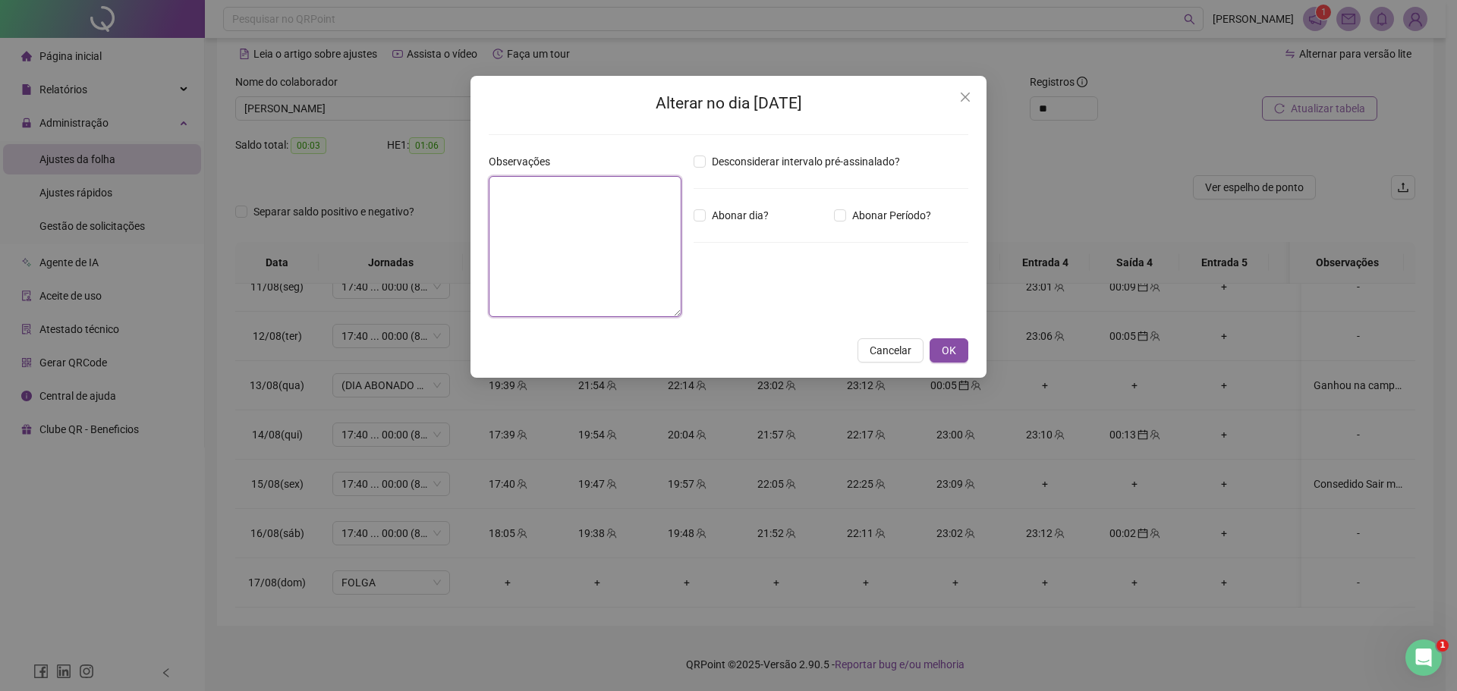
click at [589, 232] on textarea at bounding box center [585, 246] width 193 height 141
type textarea "**********"
click at [961, 358] on button "OK" at bounding box center [949, 350] width 39 height 24
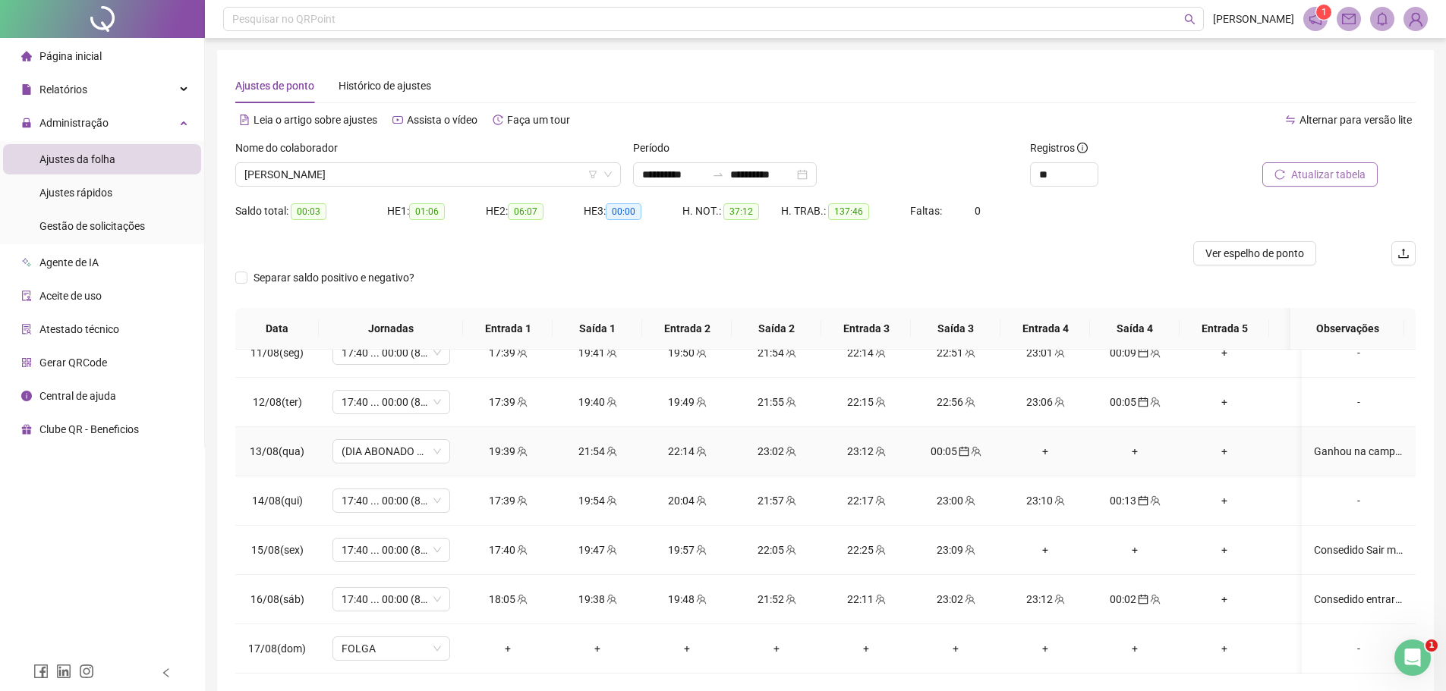
scroll to position [66, 0]
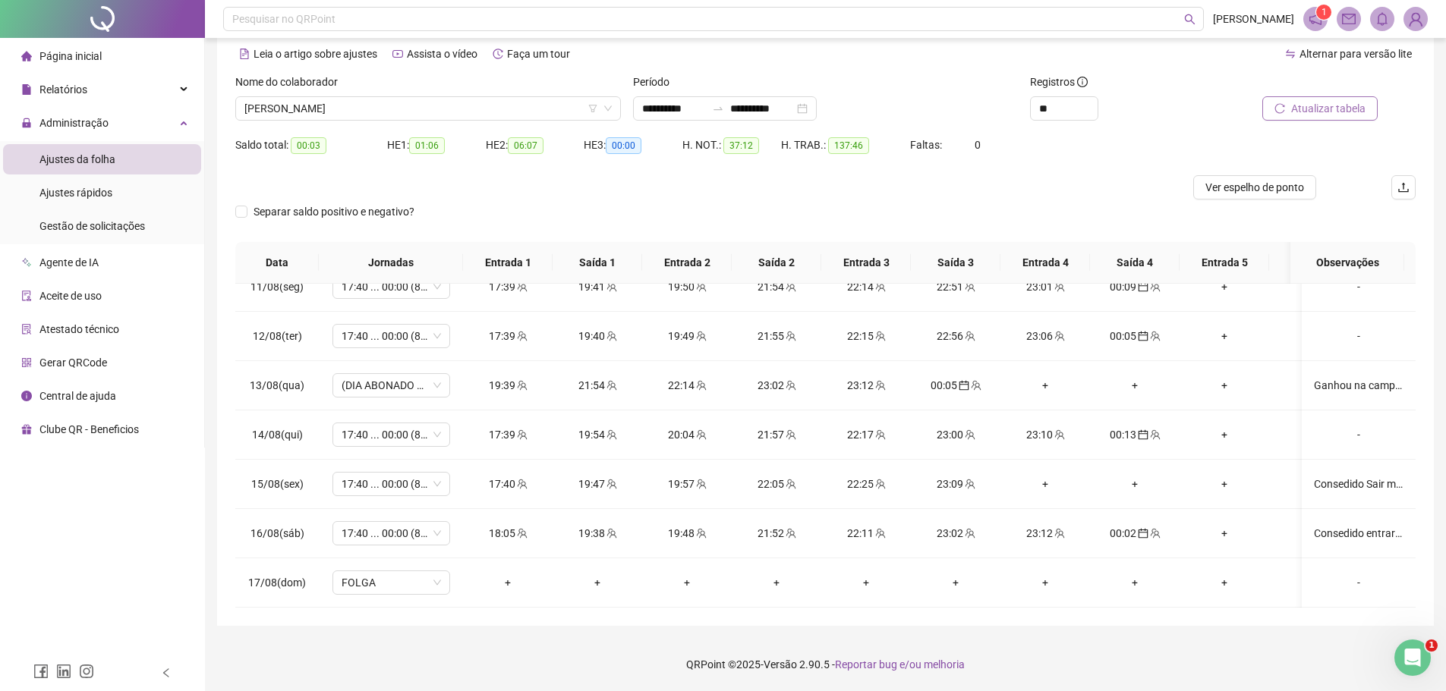
click at [1325, 110] on span "Atualizar tabela" at bounding box center [1328, 108] width 74 height 17
click at [1334, 105] on span "Atualizar tabela" at bounding box center [1328, 108] width 74 height 17
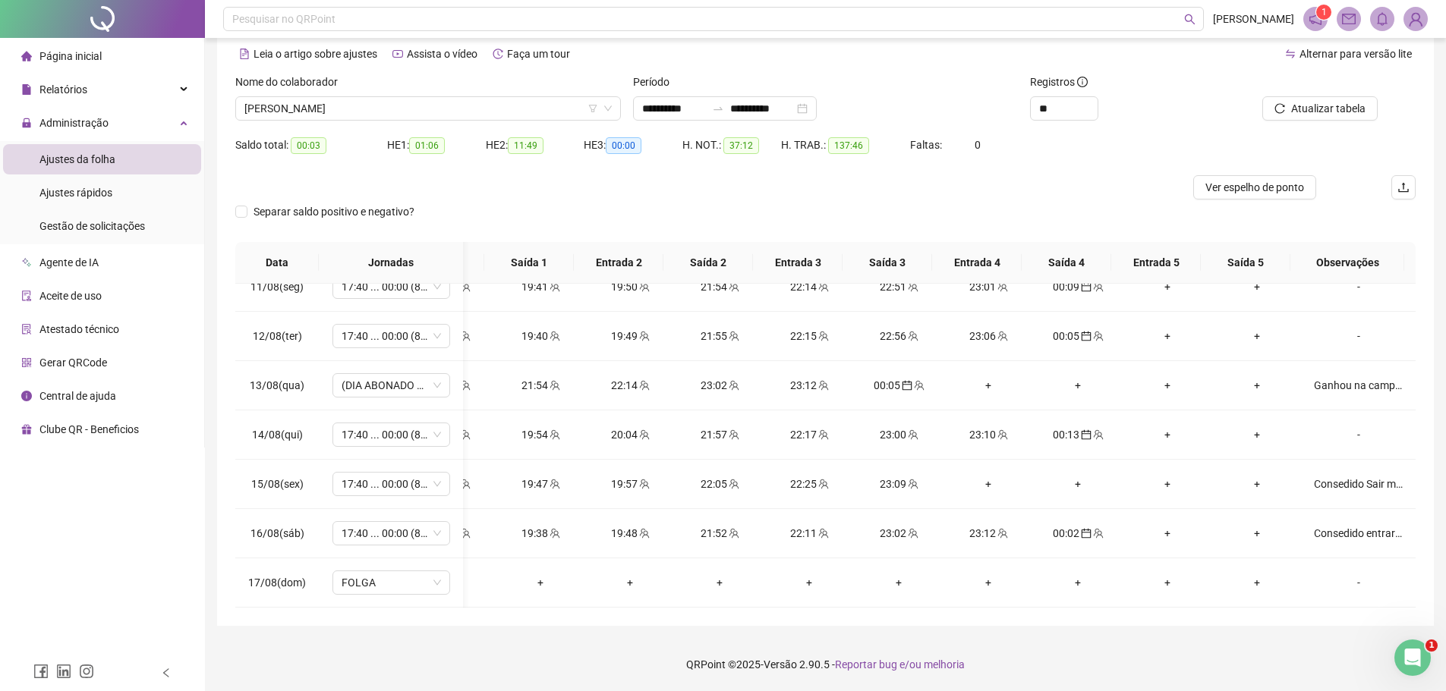
scroll to position [0, 0]
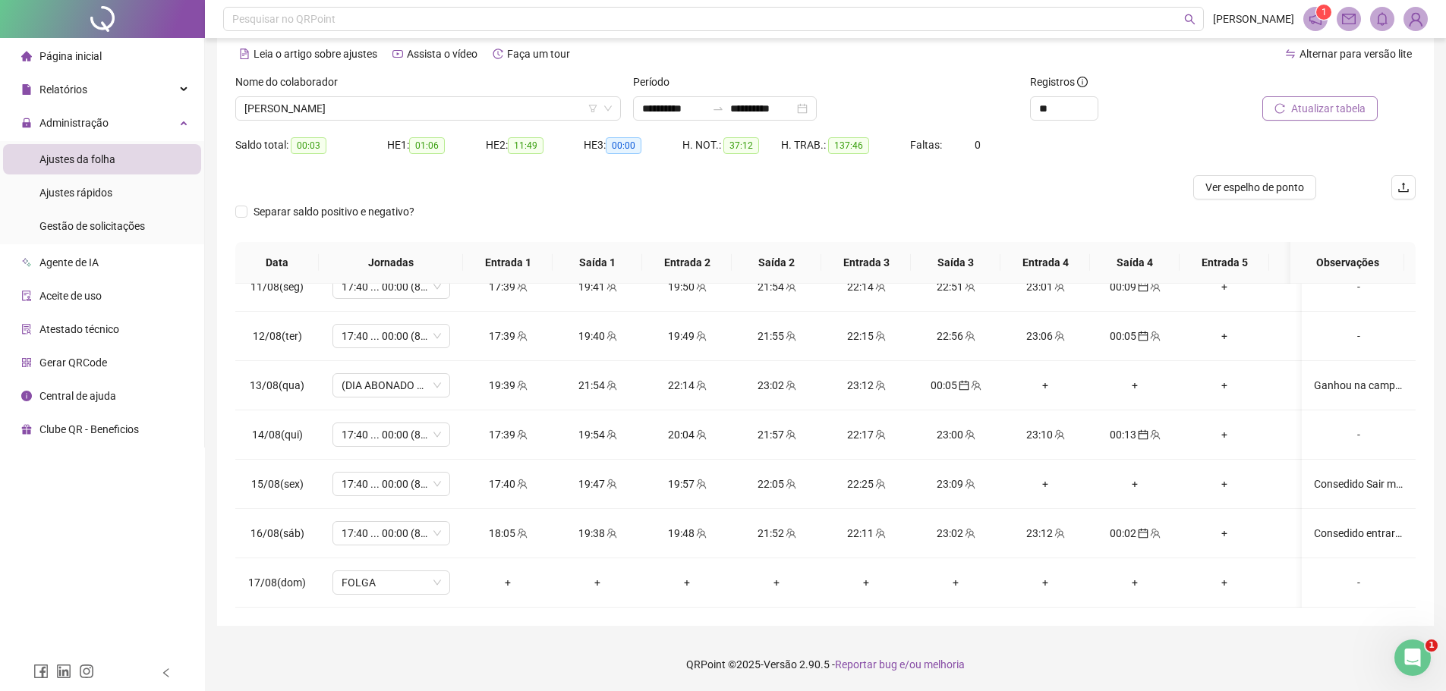
click at [1322, 106] on span "Atualizar tabela" at bounding box center [1328, 108] width 74 height 17
click at [1313, 103] on span "Atualizar tabela" at bounding box center [1328, 108] width 74 height 17
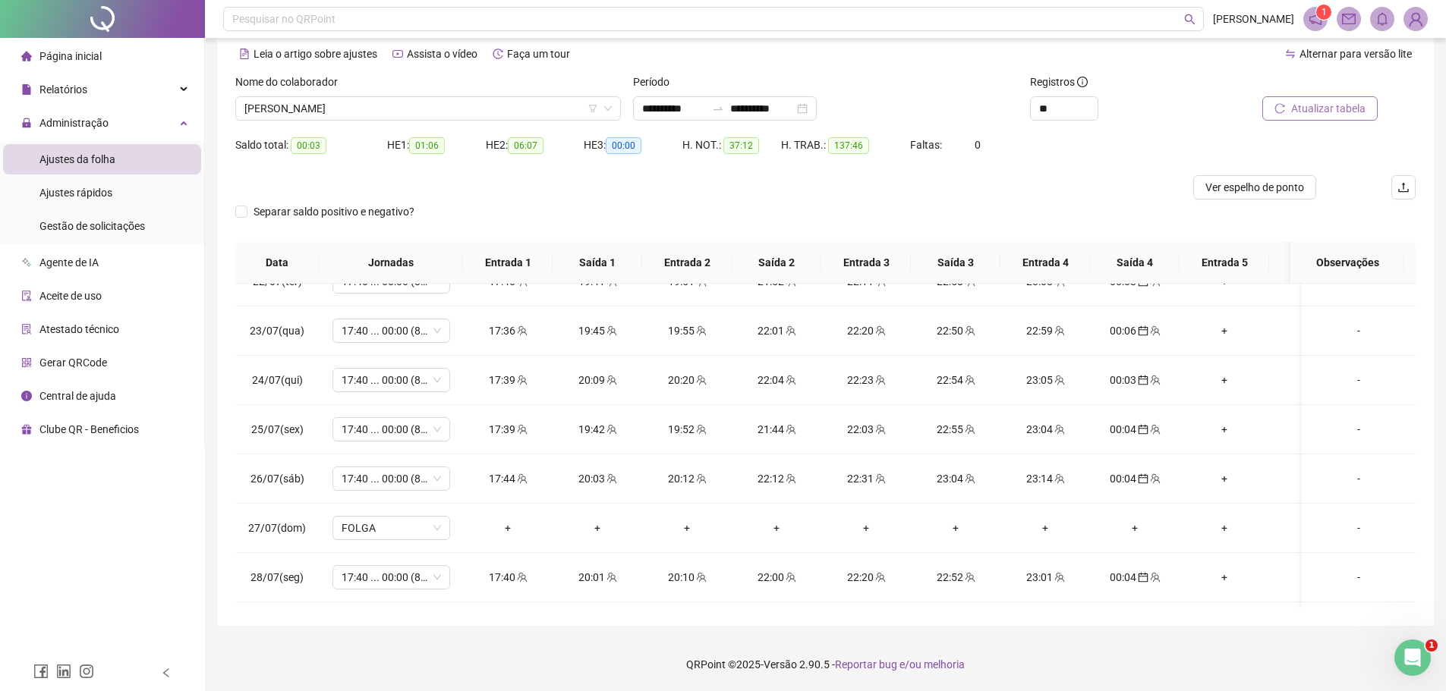
click at [1321, 110] on span "Atualizar tabela" at bounding box center [1328, 108] width 74 height 17
click at [1331, 100] on span "Atualizar tabela" at bounding box center [1328, 108] width 74 height 17
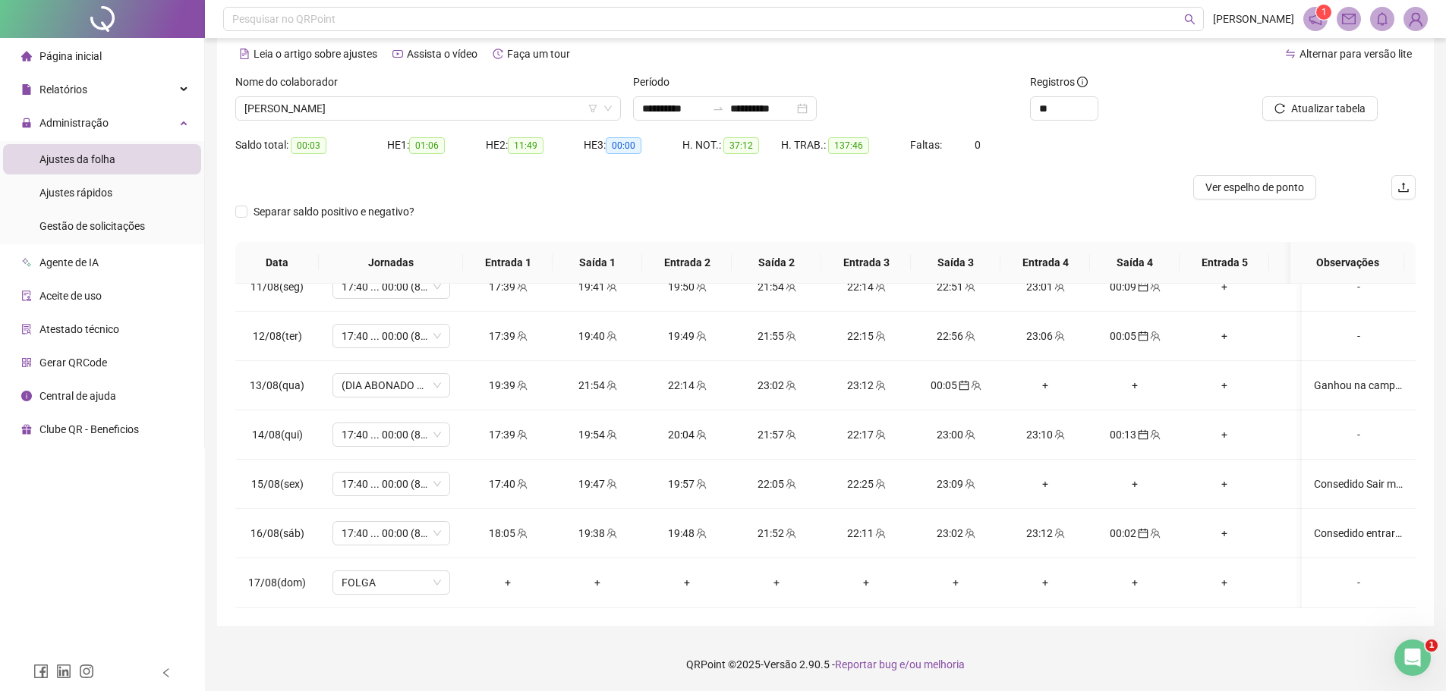
scroll to position [1069, 0]
click at [1327, 96] on div "Atualizar tabela" at bounding box center [1303, 97] width 149 height 47
click at [1314, 110] on span "Atualizar tabela" at bounding box center [1328, 108] width 74 height 17
click at [1353, 110] on span "Atualizar tabela" at bounding box center [1328, 108] width 74 height 17
click at [1305, 107] on span "Atualizar tabela" at bounding box center [1328, 108] width 74 height 17
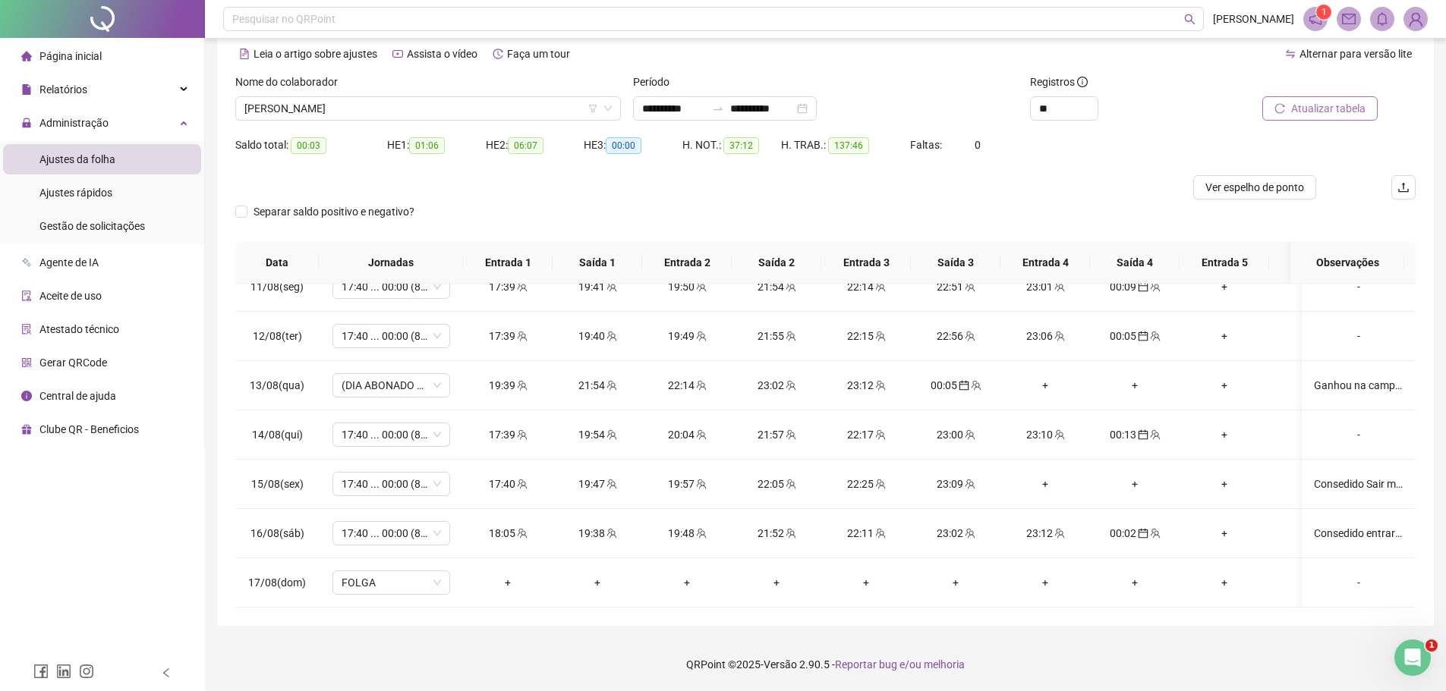
click at [1309, 109] on span "Atualizar tabela" at bounding box center [1328, 108] width 74 height 17
click at [1312, 108] on span "Atualizar tabela" at bounding box center [1328, 108] width 74 height 17
click at [416, 106] on span "[PERSON_NAME]" at bounding box center [427, 108] width 367 height 23
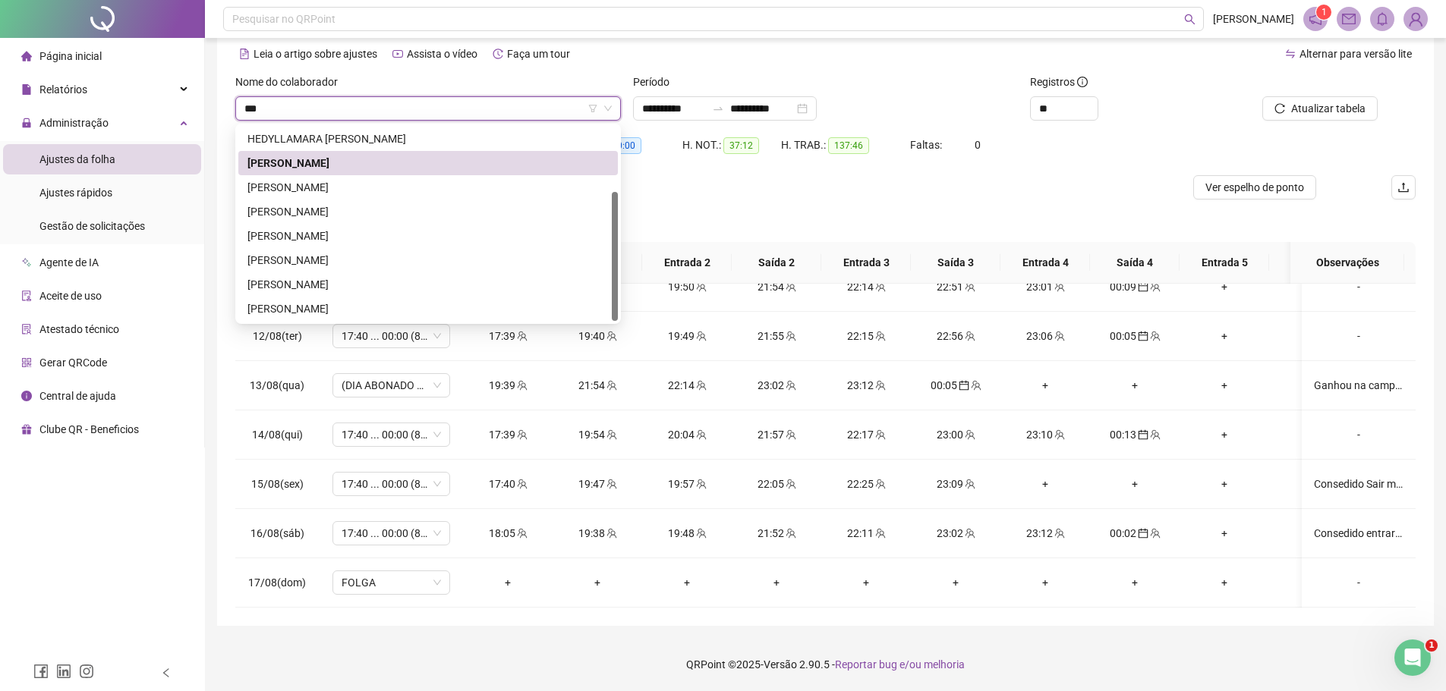
scroll to position [0, 0]
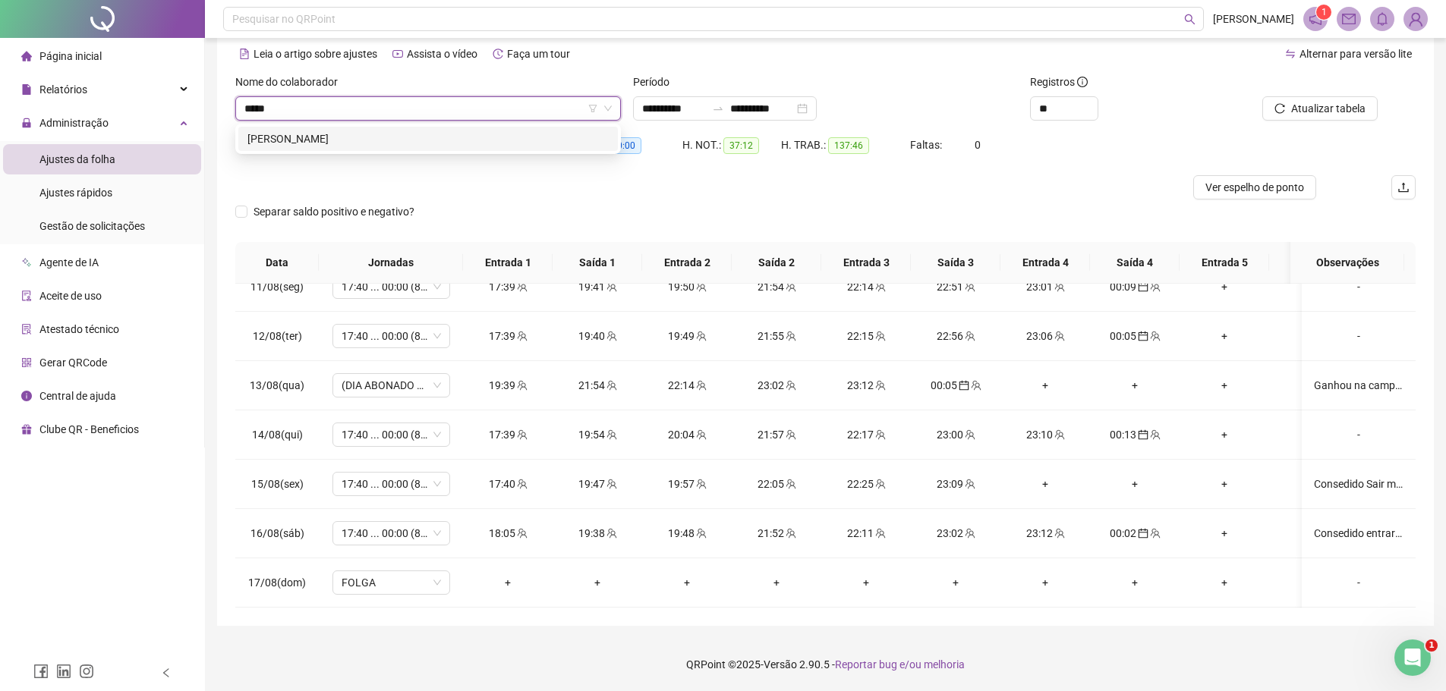
type input "******"
click at [398, 136] on div "[PERSON_NAME]" at bounding box center [427, 139] width 361 height 17
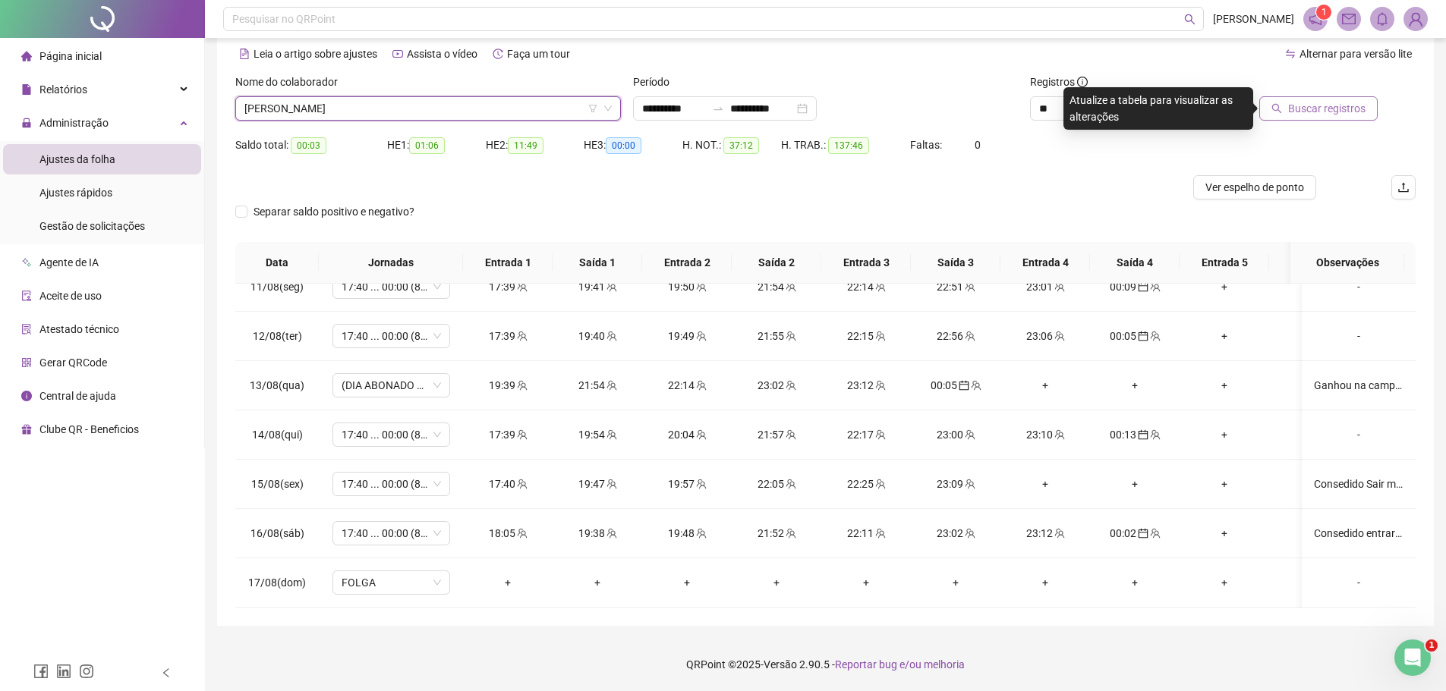
click at [1330, 105] on span "Buscar registros" at bounding box center [1326, 108] width 77 height 17
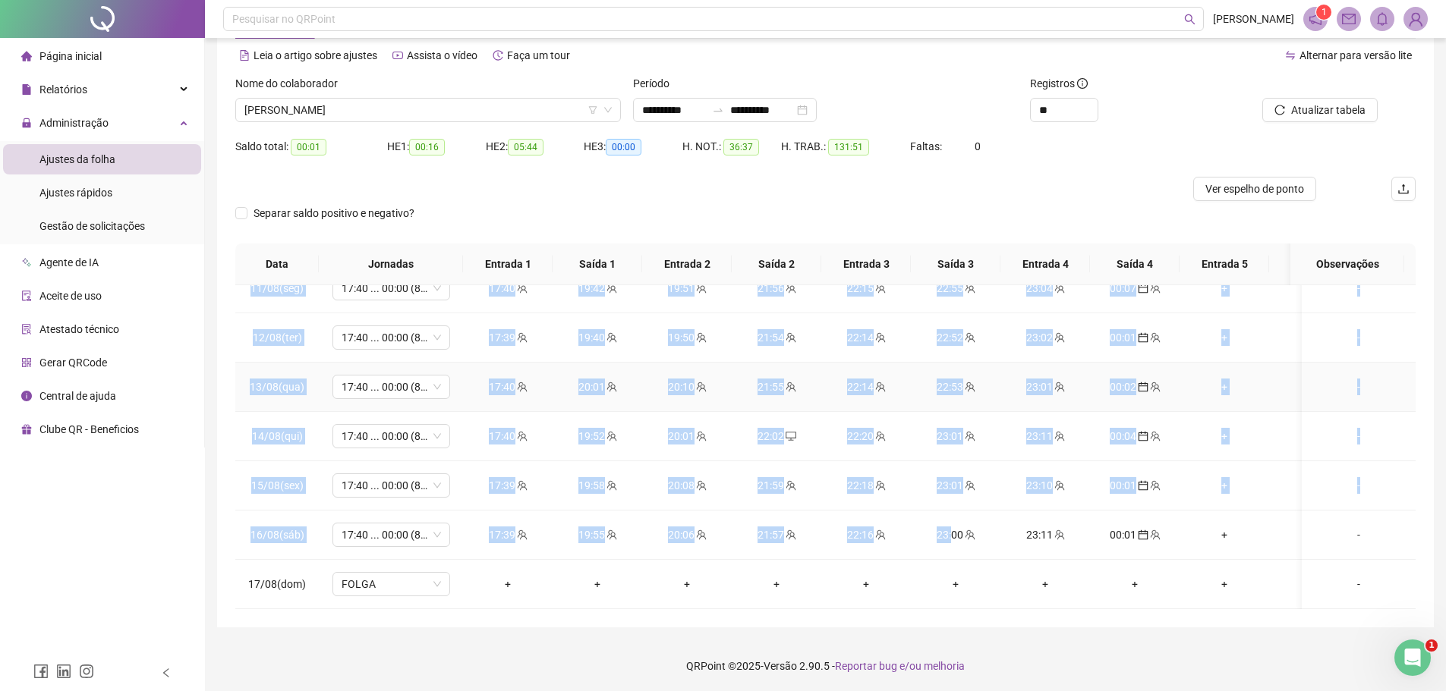
scroll to position [66, 0]
drag, startPoint x: 263, startPoint y: 368, endPoint x: 1365, endPoint y: 525, distance: 1113.8
click at [1084, 211] on div "Separar saldo positivo e negativo?" at bounding box center [825, 221] width 1180 height 42
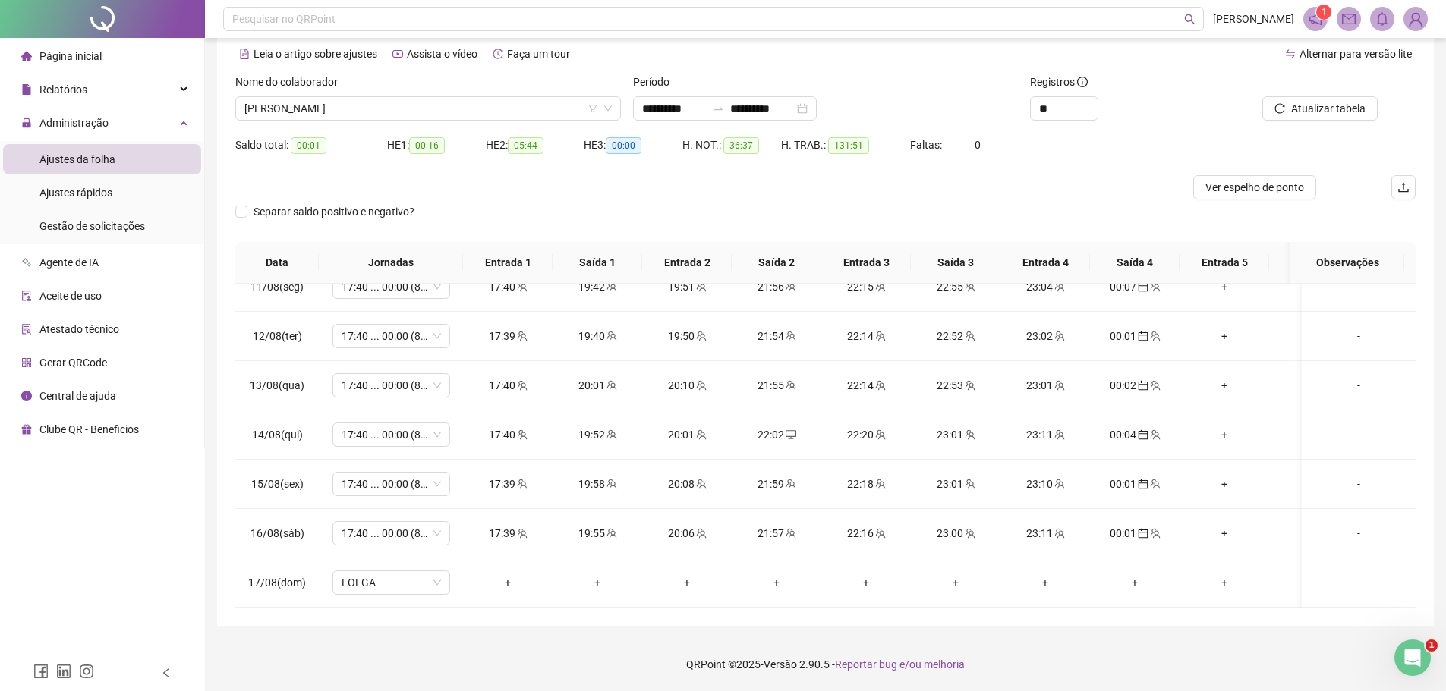
click at [1084, 211] on div "Separar saldo positivo e negativo?" at bounding box center [825, 221] width 1180 height 42
click at [441, 102] on span "[PERSON_NAME]" at bounding box center [427, 108] width 367 height 23
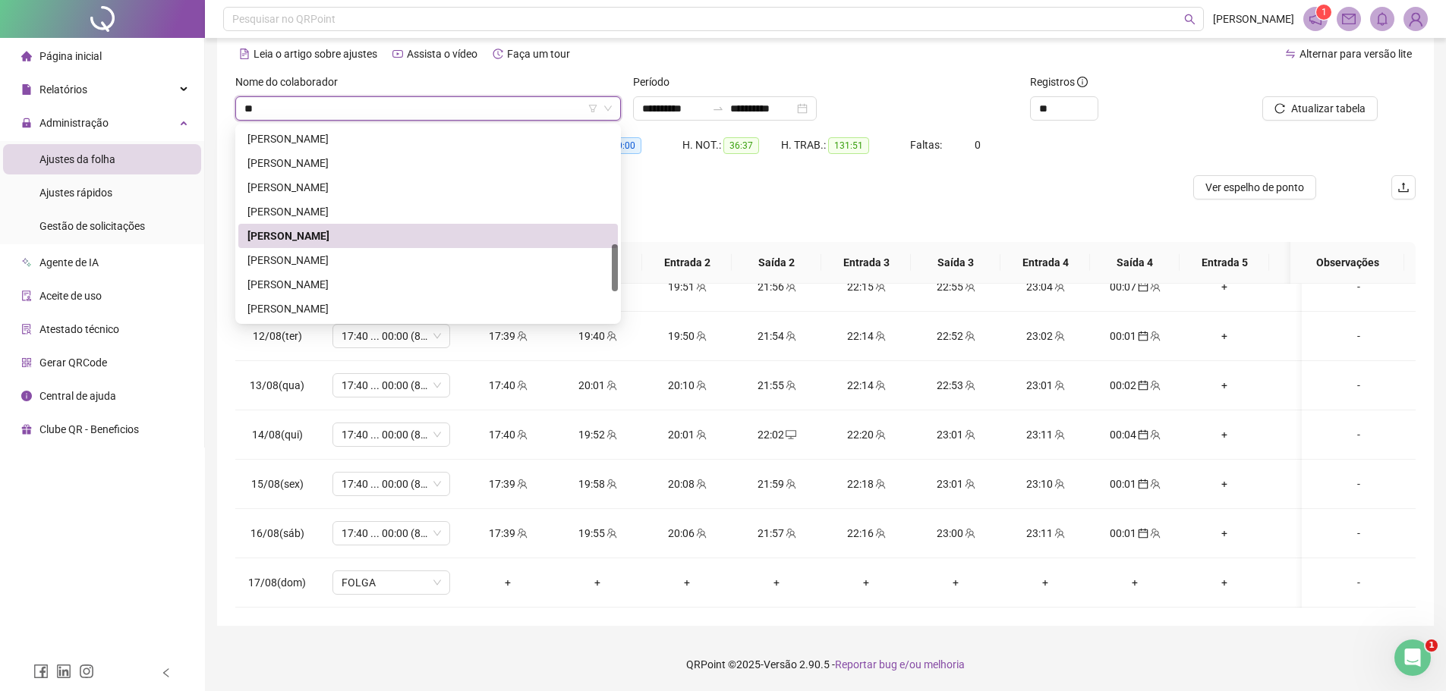
scroll to position [0, 0]
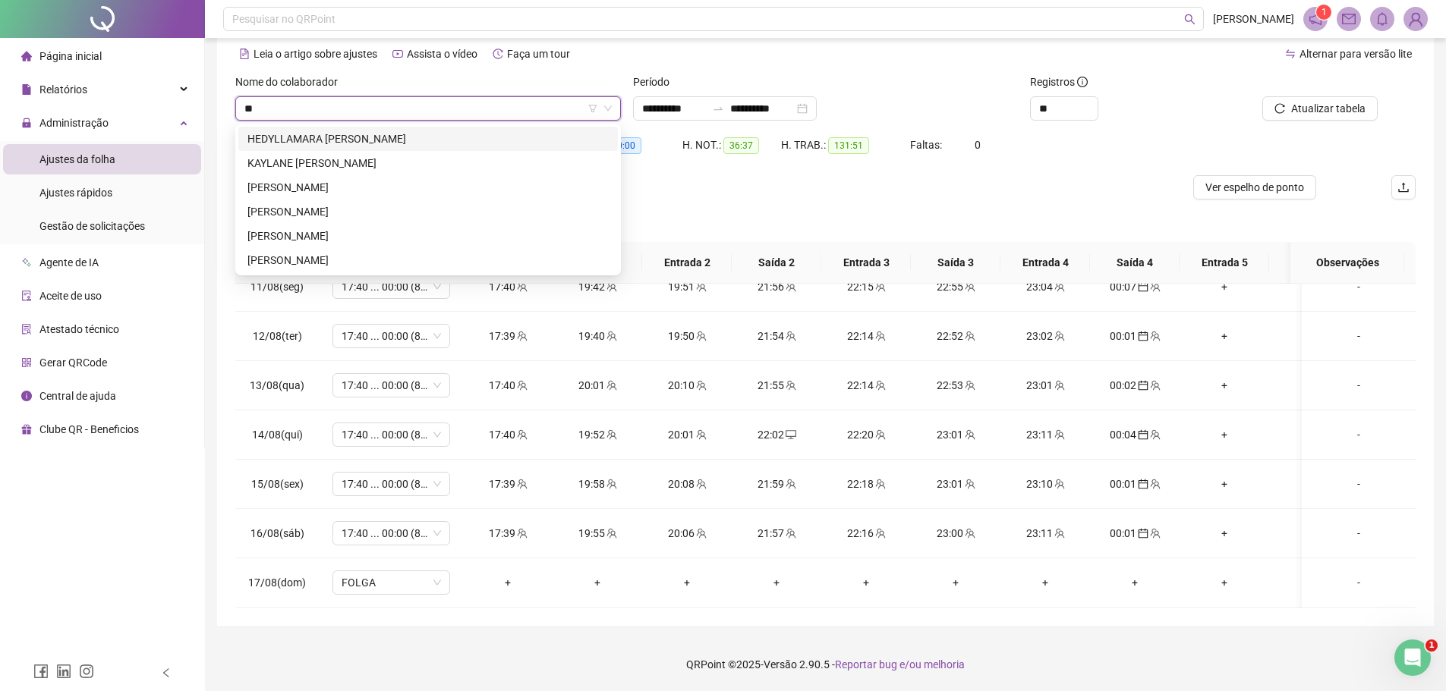
type input "***"
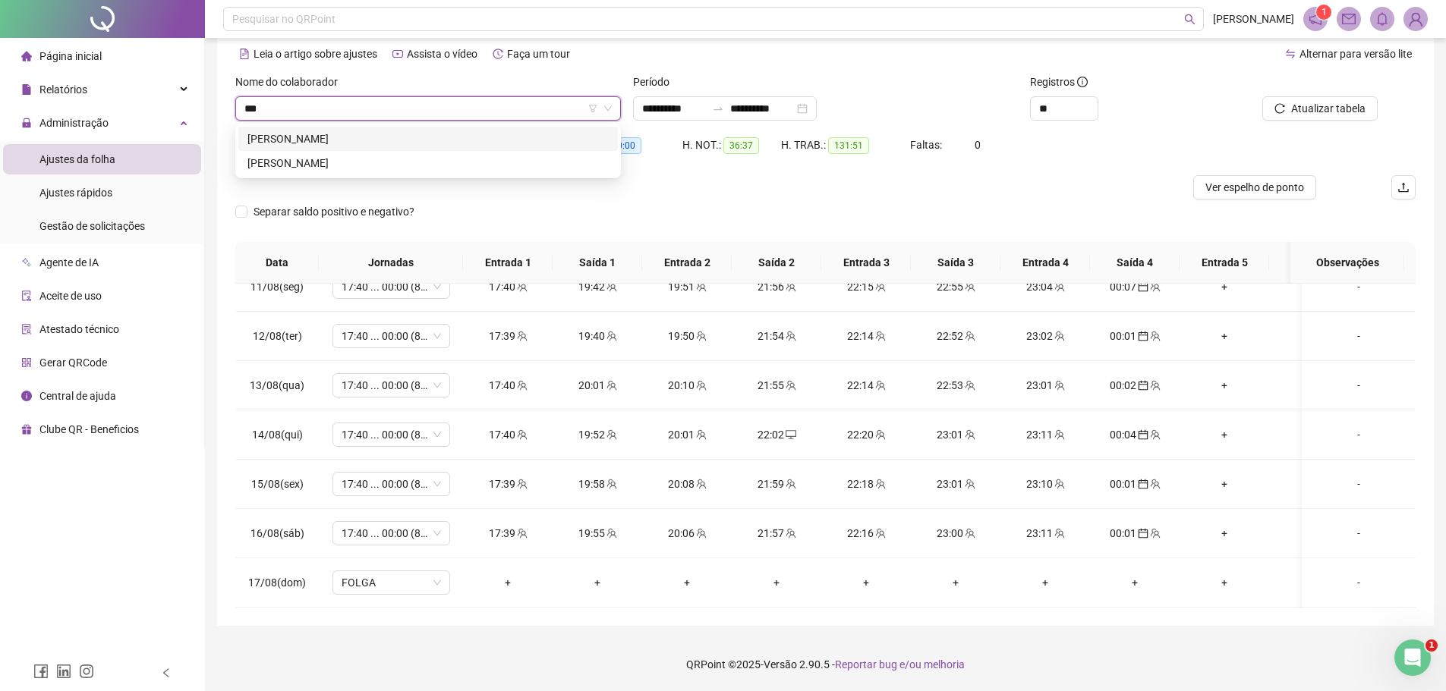
click at [344, 142] on div "[PERSON_NAME]" at bounding box center [427, 139] width 361 height 17
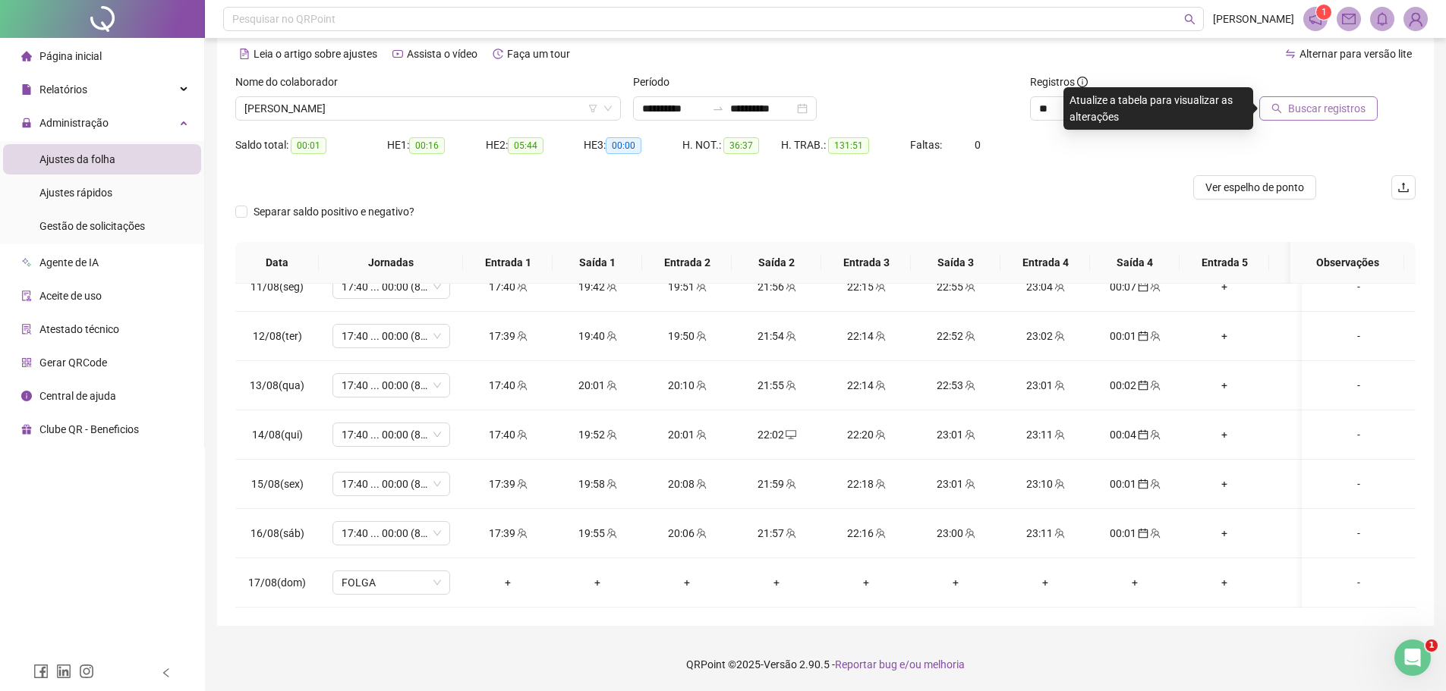
click at [1298, 109] on span "Buscar registros" at bounding box center [1326, 108] width 77 height 17
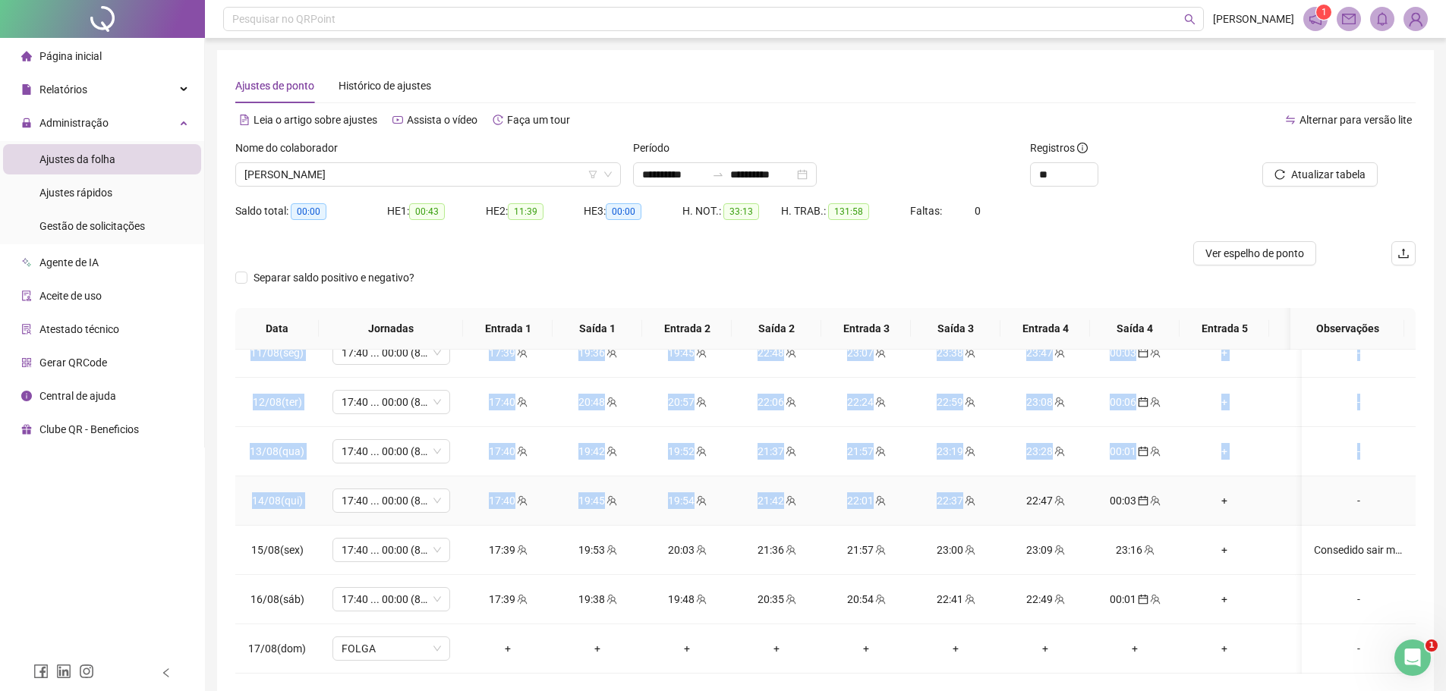
scroll to position [66, 0]
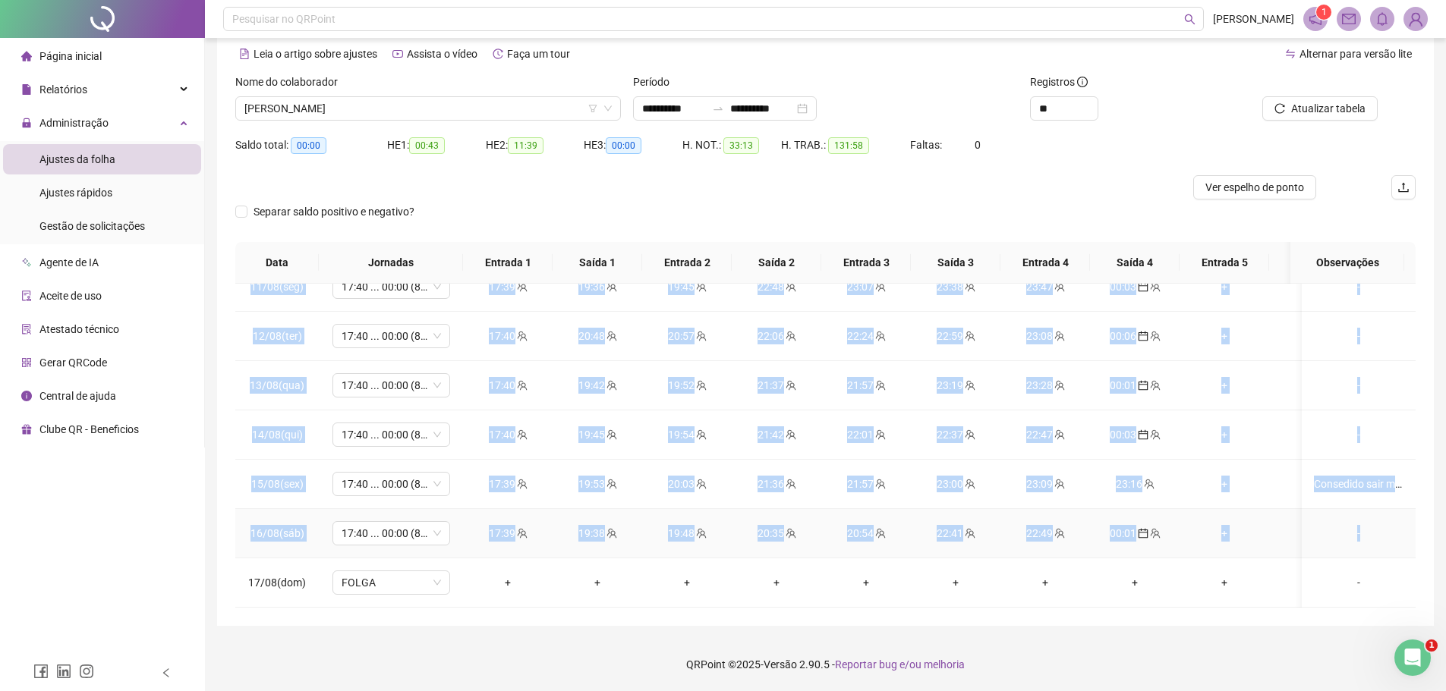
drag, startPoint x: 248, startPoint y: 367, endPoint x: 1349, endPoint y: 524, distance: 1112.3
click at [1053, 206] on div "Separar saldo positivo e negativo?" at bounding box center [825, 221] width 1180 height 42
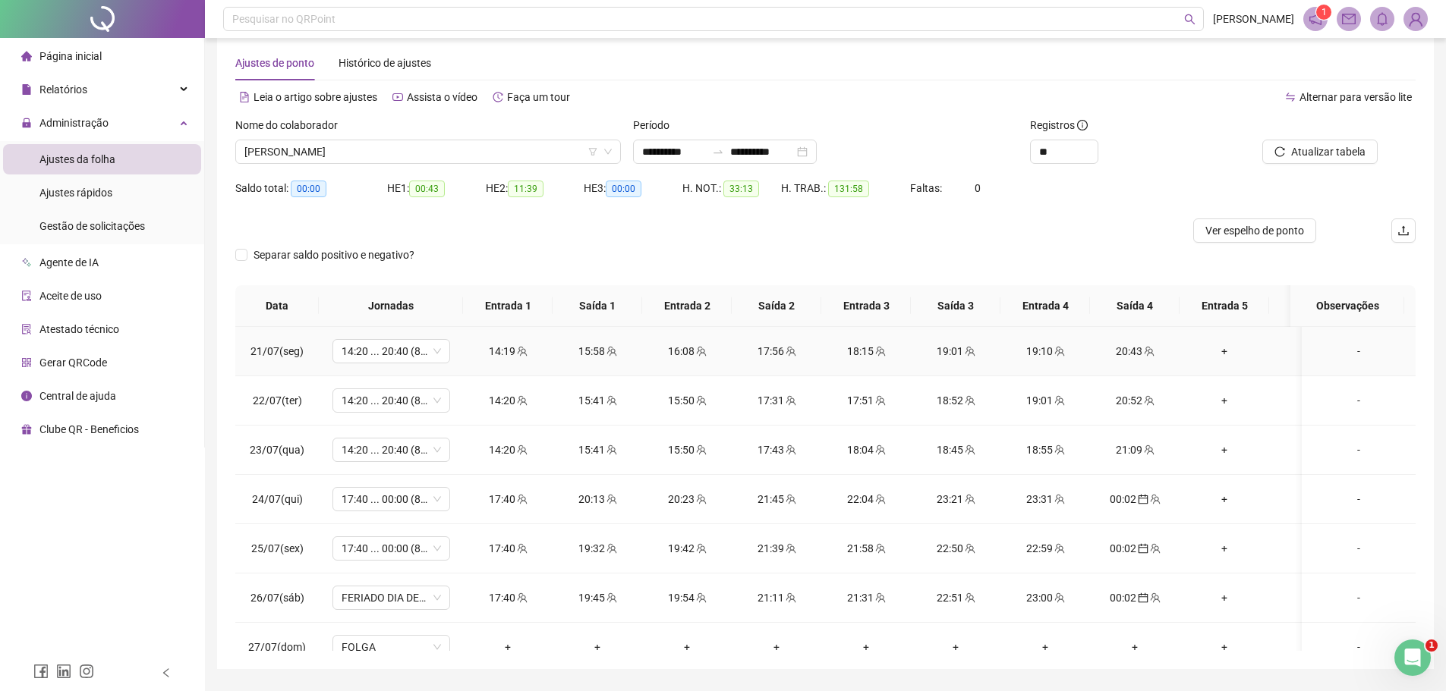
scroll to position [0, 0]
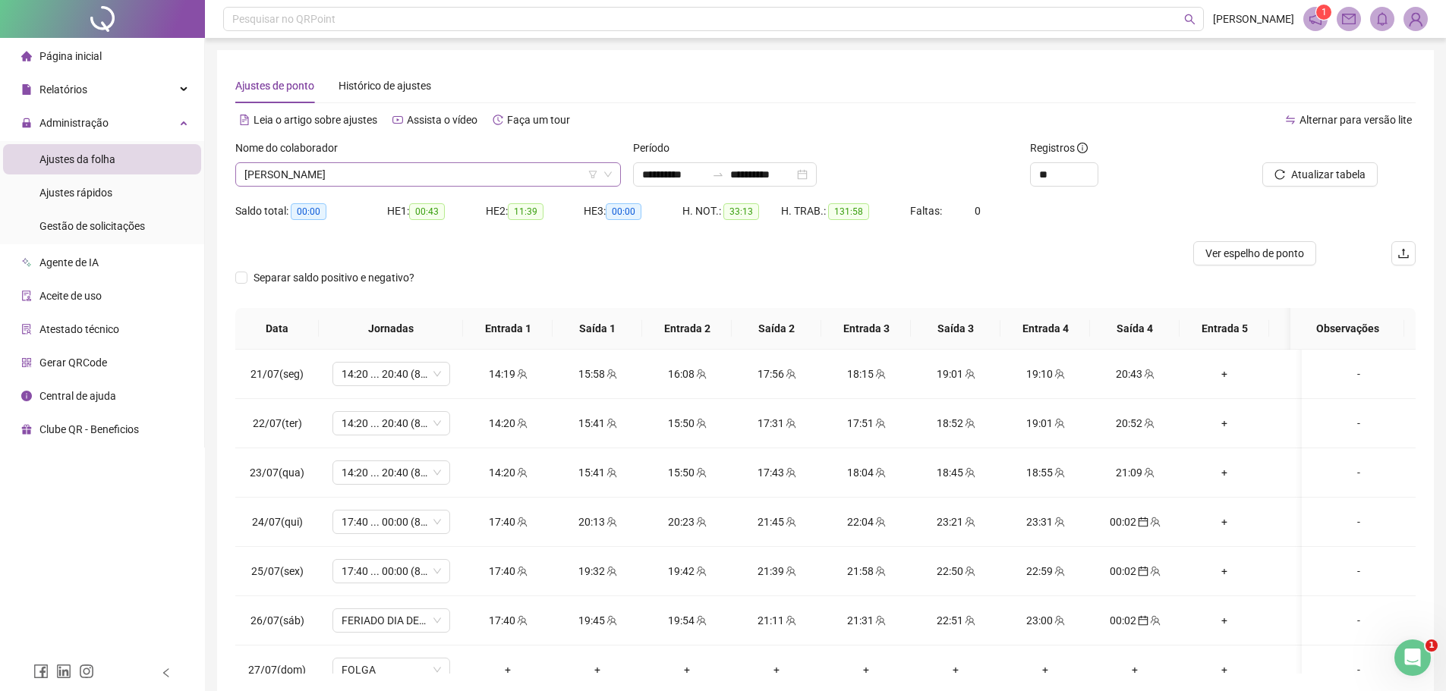
click at [407, 171] on span "[PERSON_NAME]" at bounding box center [427, 174] width 367 height 23
click at [652, 264] on div at bounding box center [677, 253] width 885 height 24
click at [1311, 175] on span "Atualizar tabela" at bounding box center [1328, 174] width 74 height 17
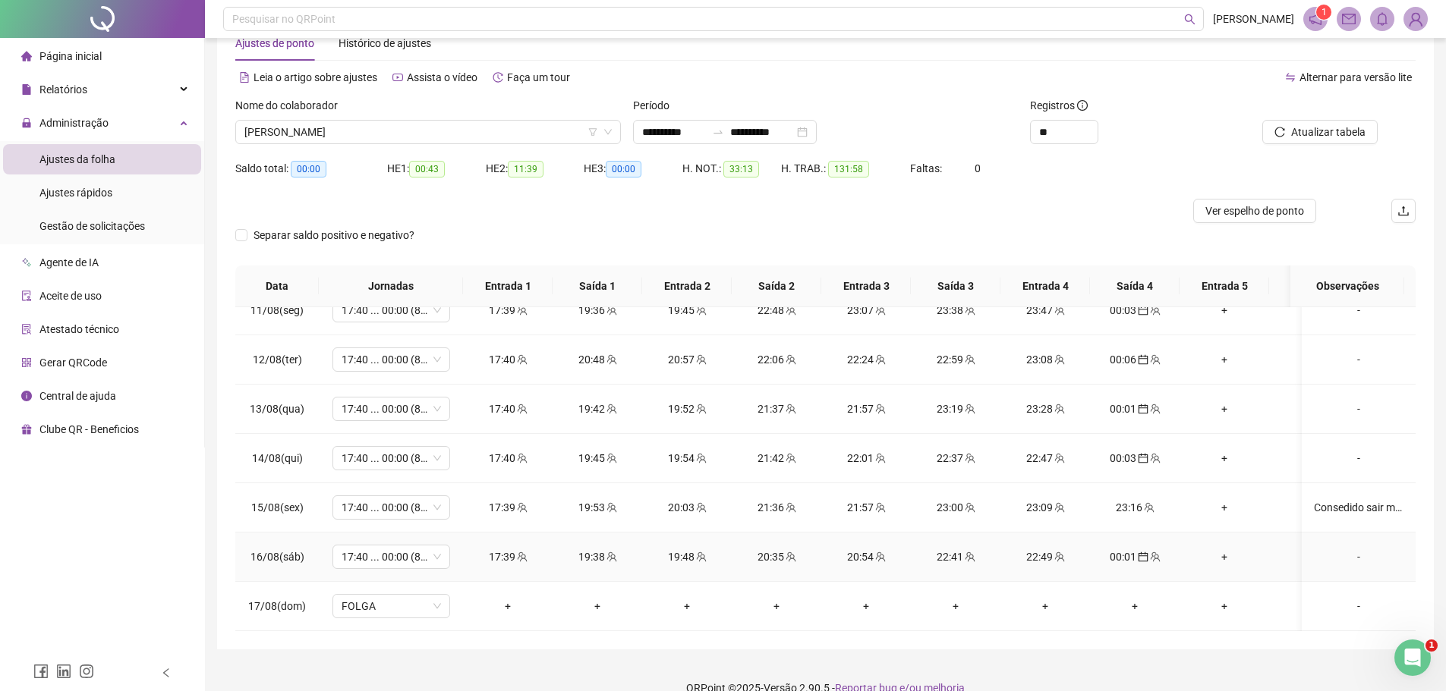
scroll to position [66, 0]
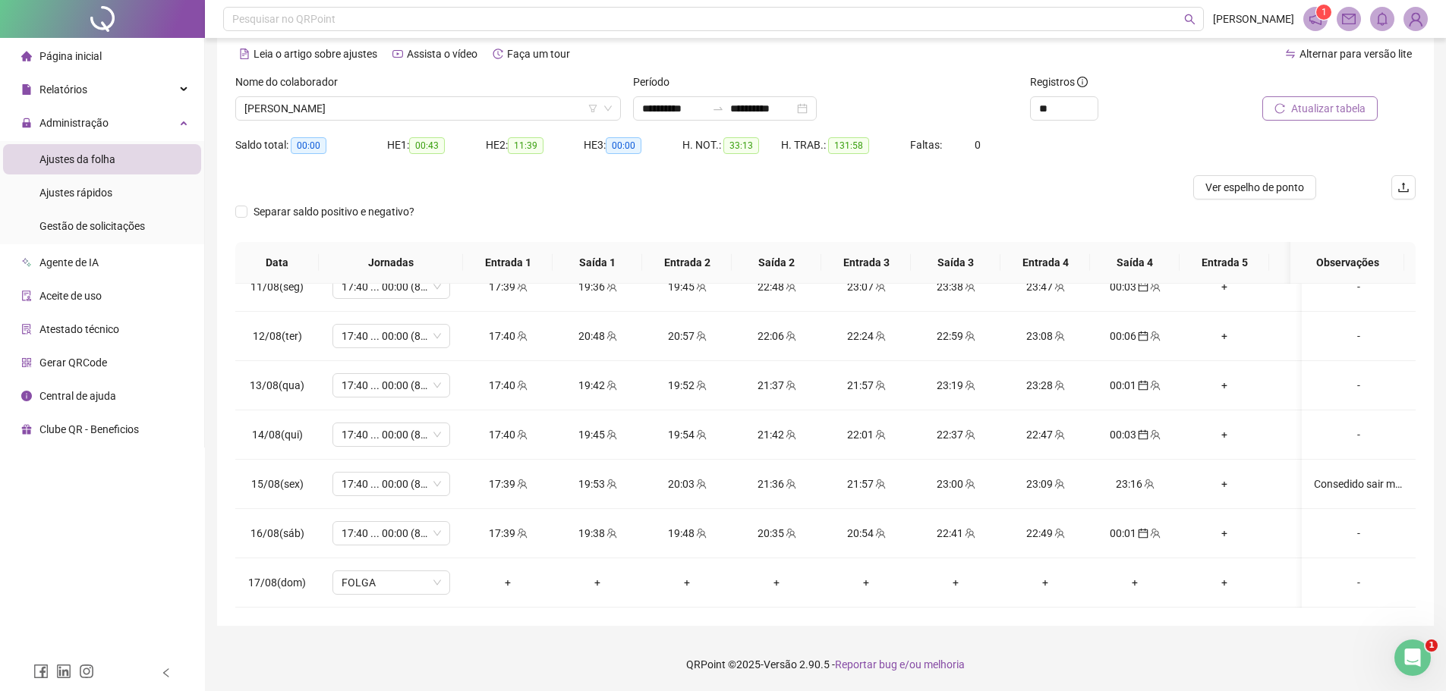
click at [1336, 112] on span "Atualizar tabela" at bounding box center [1328, 108] width 74 height 17
click at [919, 217] on div "Separar saldo positivo e negativo?" at bounding box center [825, 221] width 1180 height 42
click at [1316, 112] on span "Atualizar tabela" at bounding box center [1328, 108] width 74 height 17
click at [1308, 106] on span "Atualizar tabela" at bounding box center [1328, 108] width 74 height 17
click at [1341, 109] on span "Atualizar tabela" at bounding box center [1328, 108] width 74 height 17
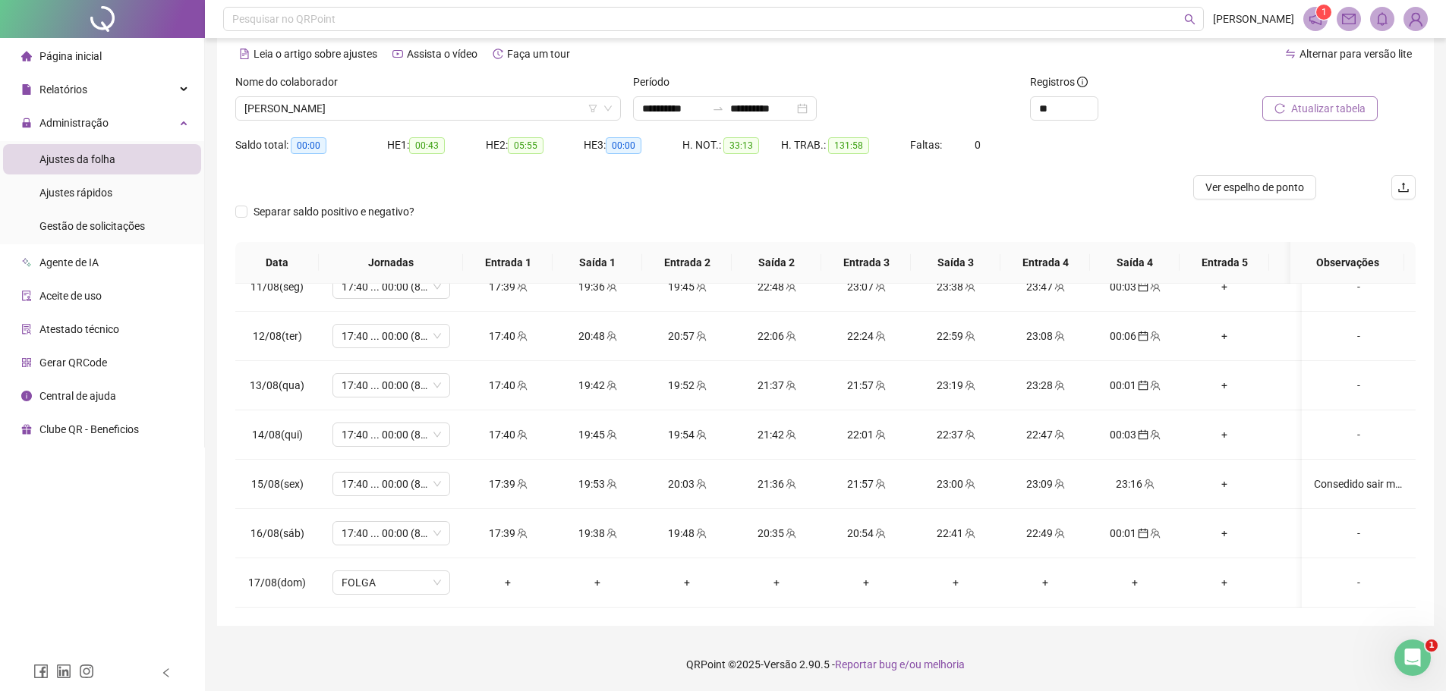
click at [1326, 108] on span "Atualizar tabela" at bounding box center [1328, 108] width 74 height 17
click at [1314, 114] on span "Atualizar tabela" at bounding box center [1328, 108] width 74 height 17
click at [1322, 105] on span "Atualizar tabela" at bounding box center [1328, 108] width 74 height 17
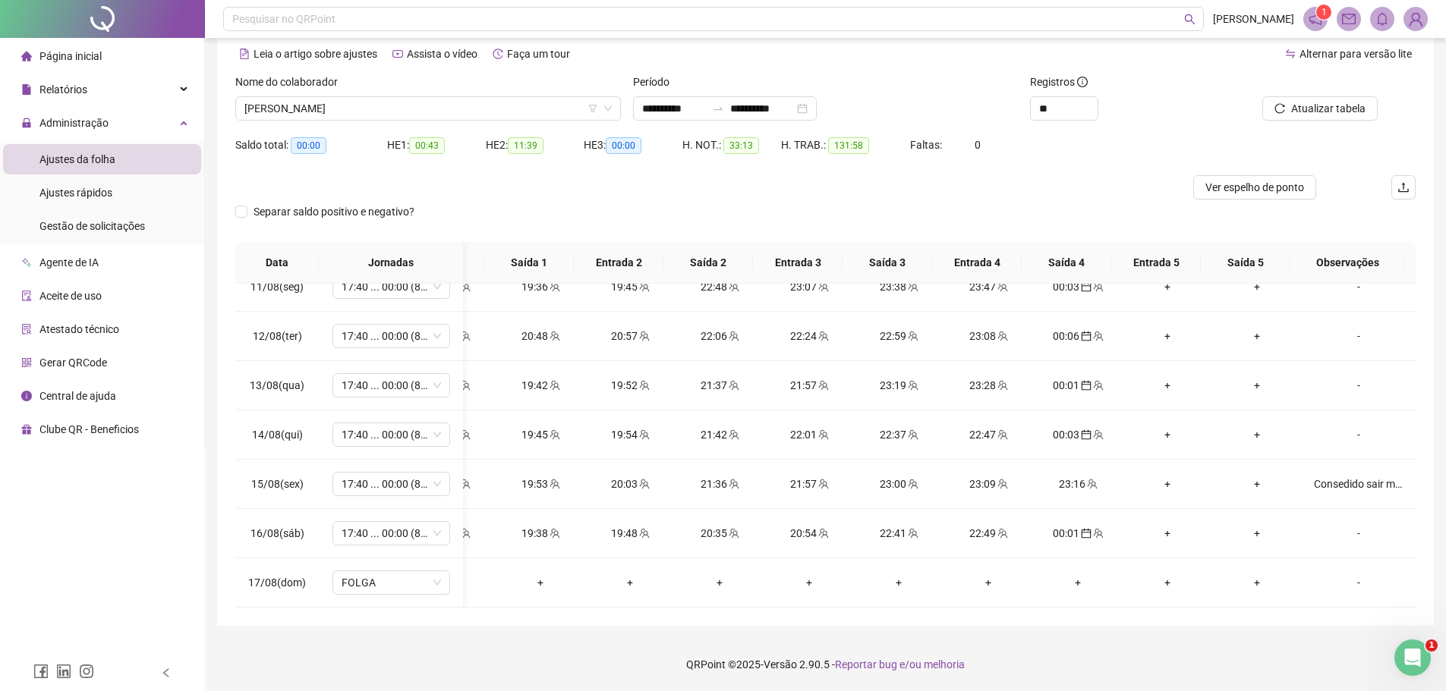
scroll to position [0, 0]
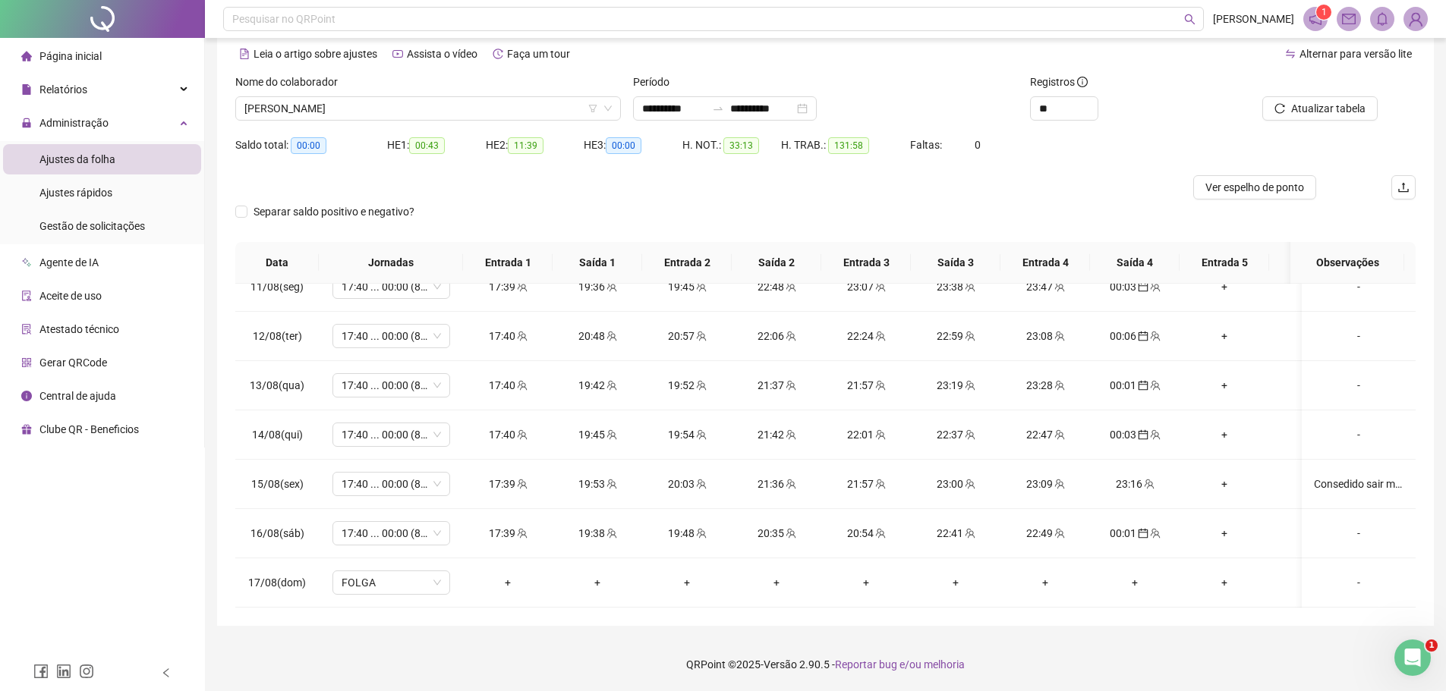
click at [938, 181] on div at bounding box center [677, 187] width 885 height 24
click at [1318, 115] on span "Atualizar tabela" at bounding box center [1328, 108] width 74 height 17
drag, startPoint x: 65, startPoint y: 51, endPoint x: 211, endPoint y: 176, distance: 192.7
click at [65, 51] on span "Página inicial" at bounding box center [70, 56] width 62 height 12
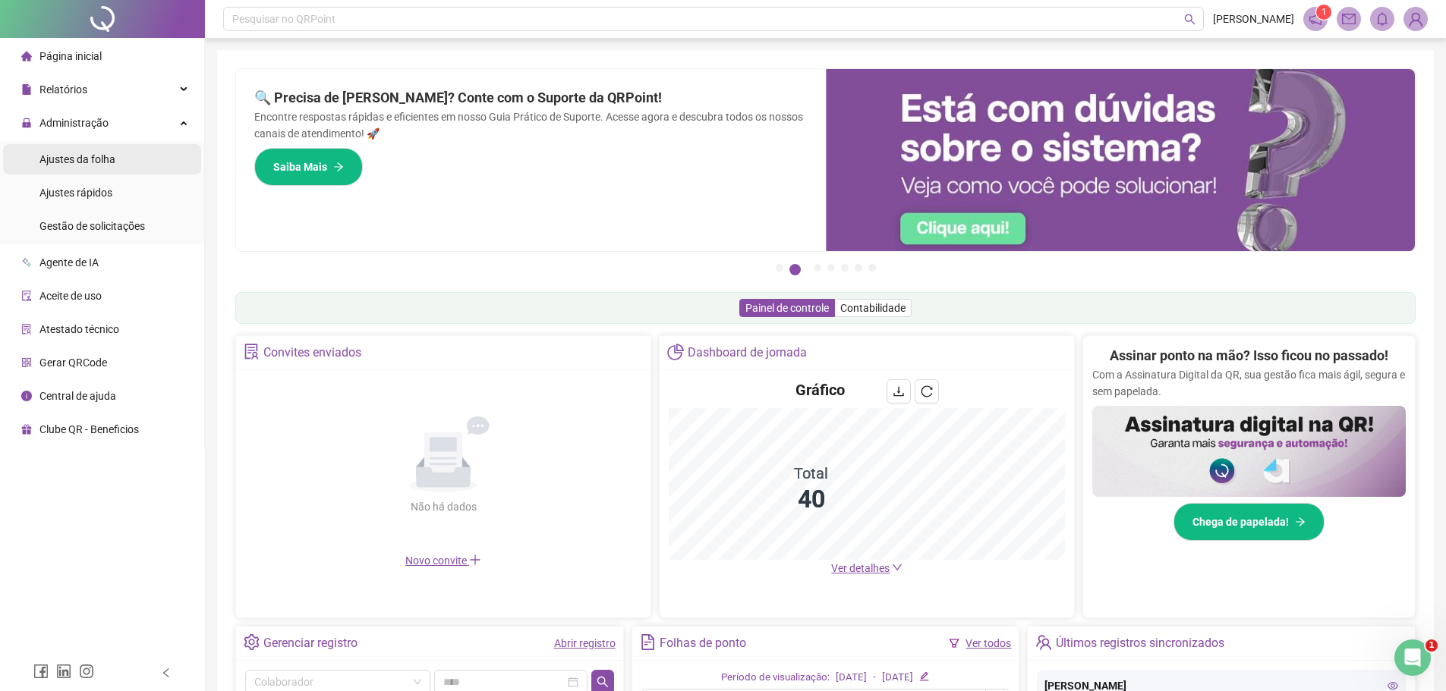
click at [93, 161] on span "Ajustes da folha" at bounding box center [77, 159] width 76 height 12
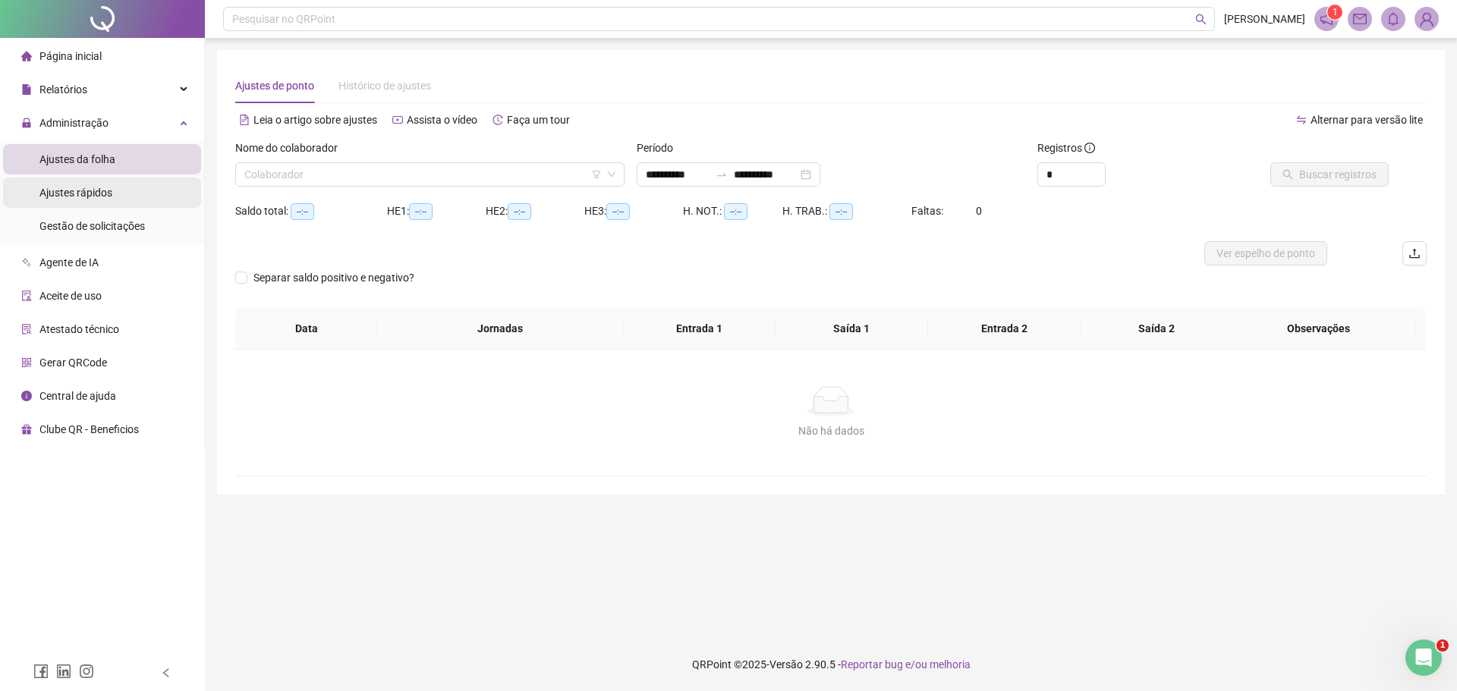
type input "**********"
drag, startPoint x: 1055, startPoint y: 175, endPoint x: 995, endPoint y: 174, distance: 60.0
click at [995, 174] on div "**********" at bounding box center [831, 169] width 1204 height 59
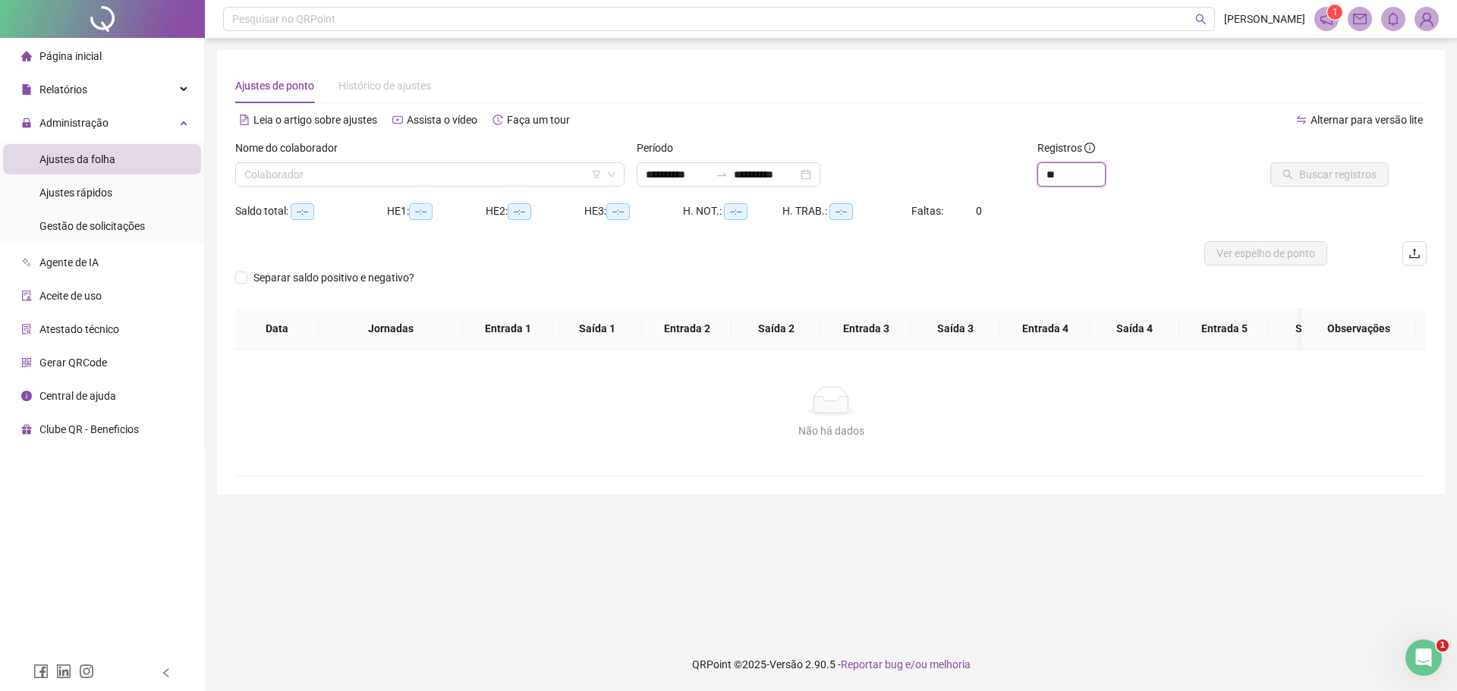
type input "**"
click at [1154, 192] on div "Registros **" at bounding box center [1131, 169] width 200 height 59
click at [79, 228] on span "Gestão de solicitações" at bounding box center [91, 226] width 105 height 12
